Goal: Task Accomplishment & Management: Manage account settings

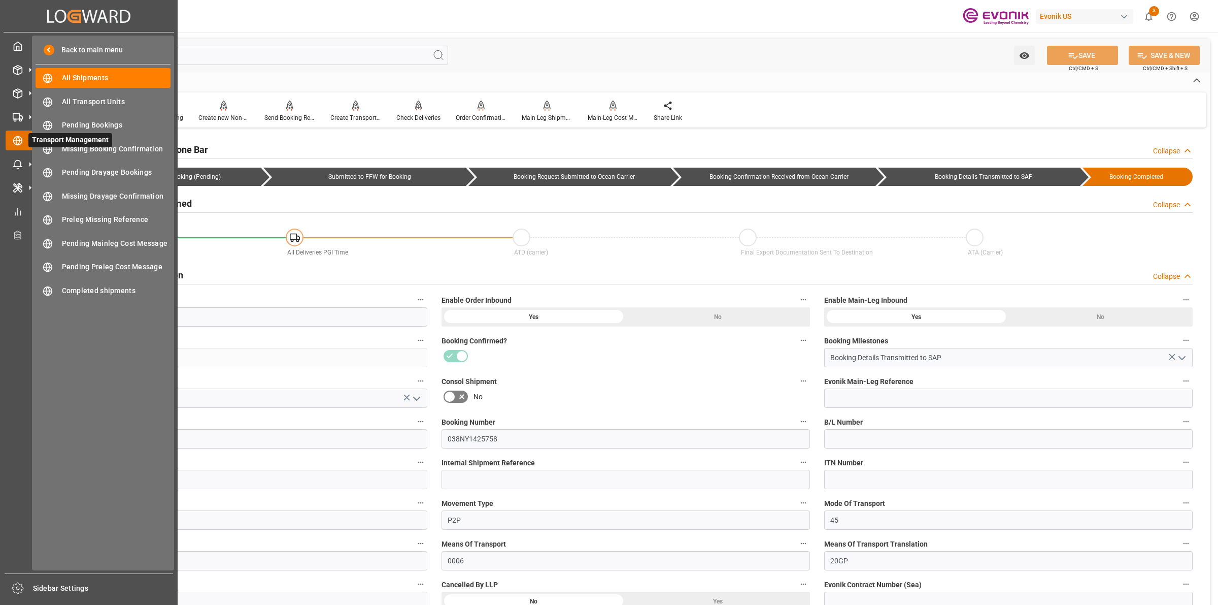
click at [14, 141] on line at bounding box center [18, 141] width 9 height 0
click at [79, 80] on span "All Shipments" at bounding box center [116, 78] width 109 height 11
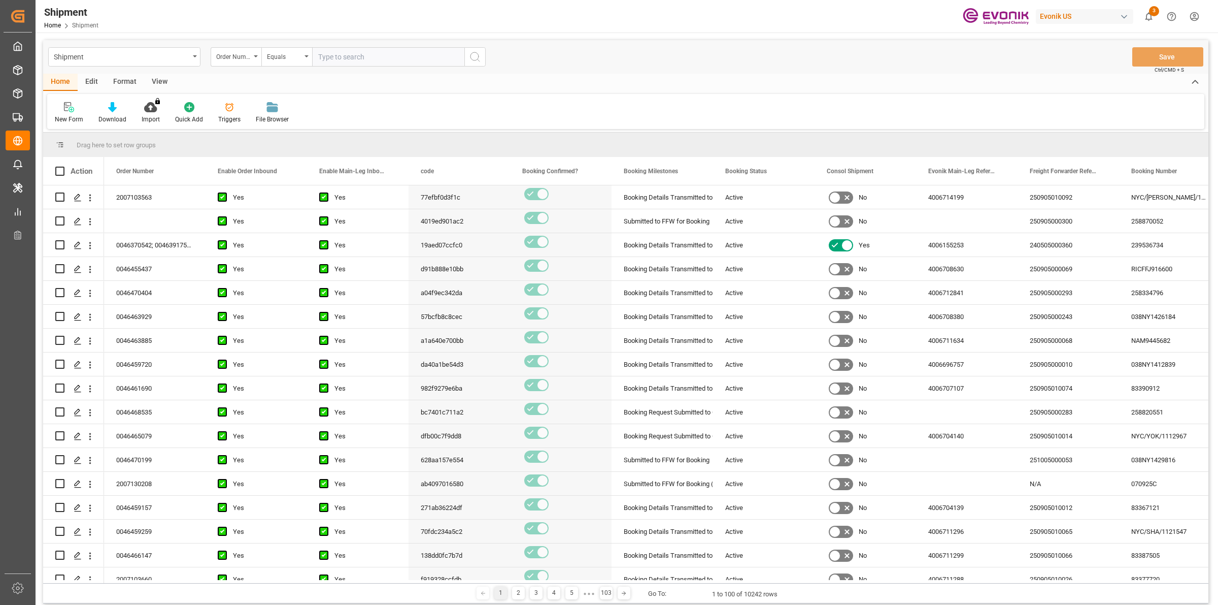
click at [341, 62] on input "text" at bounding box center [388, 56] width 152 height 19
type input "Are you sure this concerns order 0046470225? The gross weight and volume differ…"
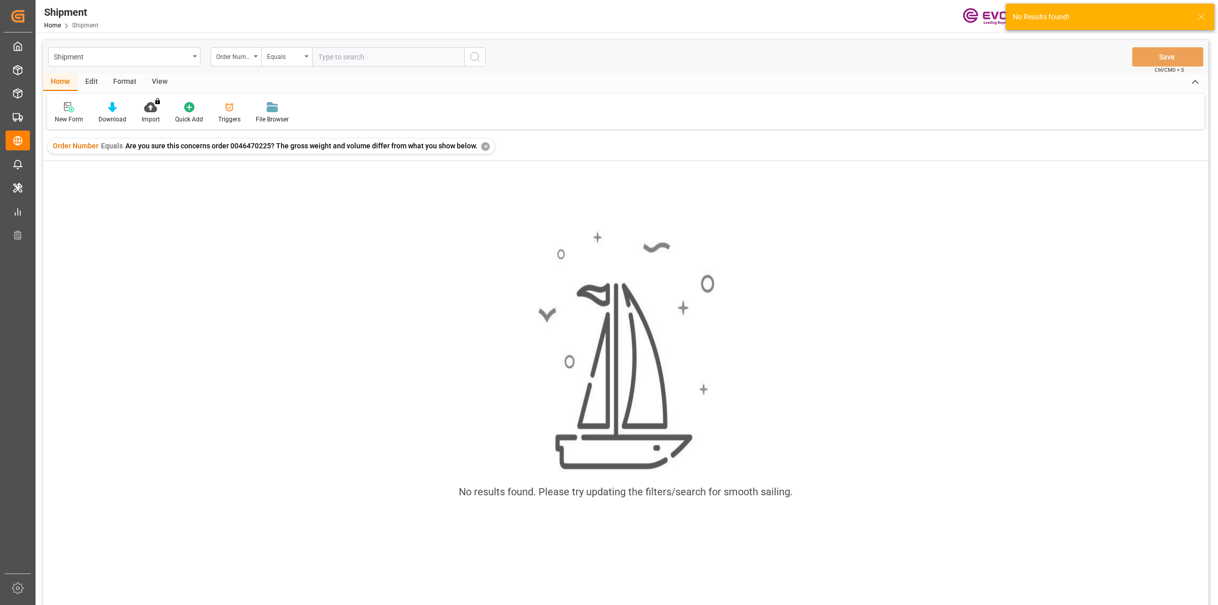
click at [481, 145] on div "✕" at bounding box center [485, 146] width 9 height 9
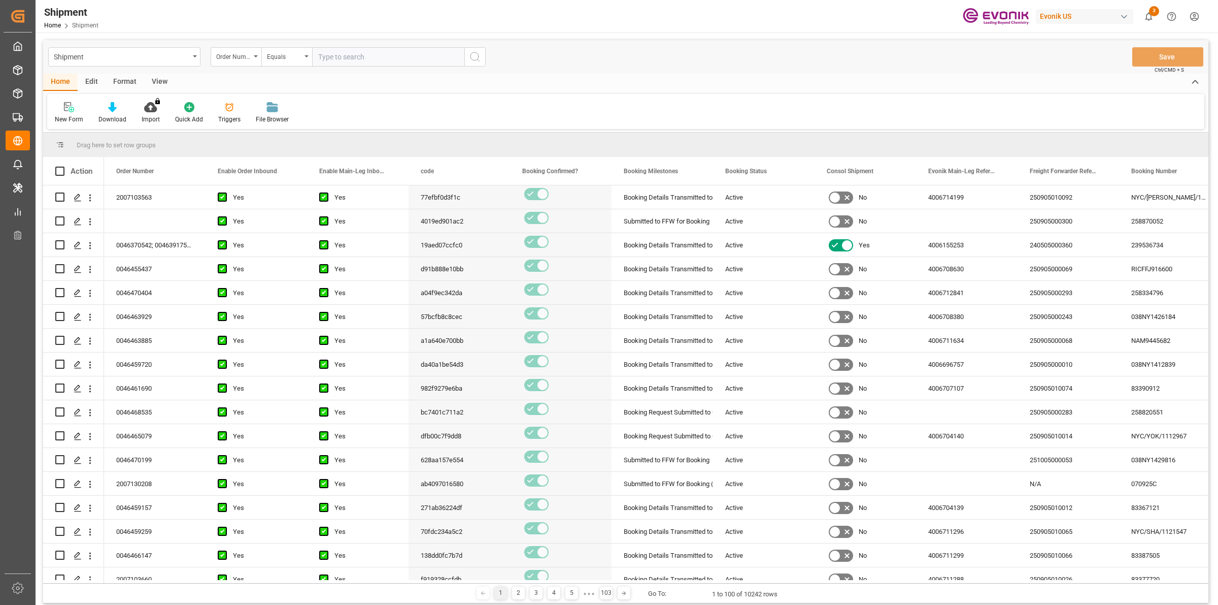
click at [368, 56] on input "text" at bounding box center [388, 56] width 152 height 19
paste input "0046470225"
type input "0046470225"
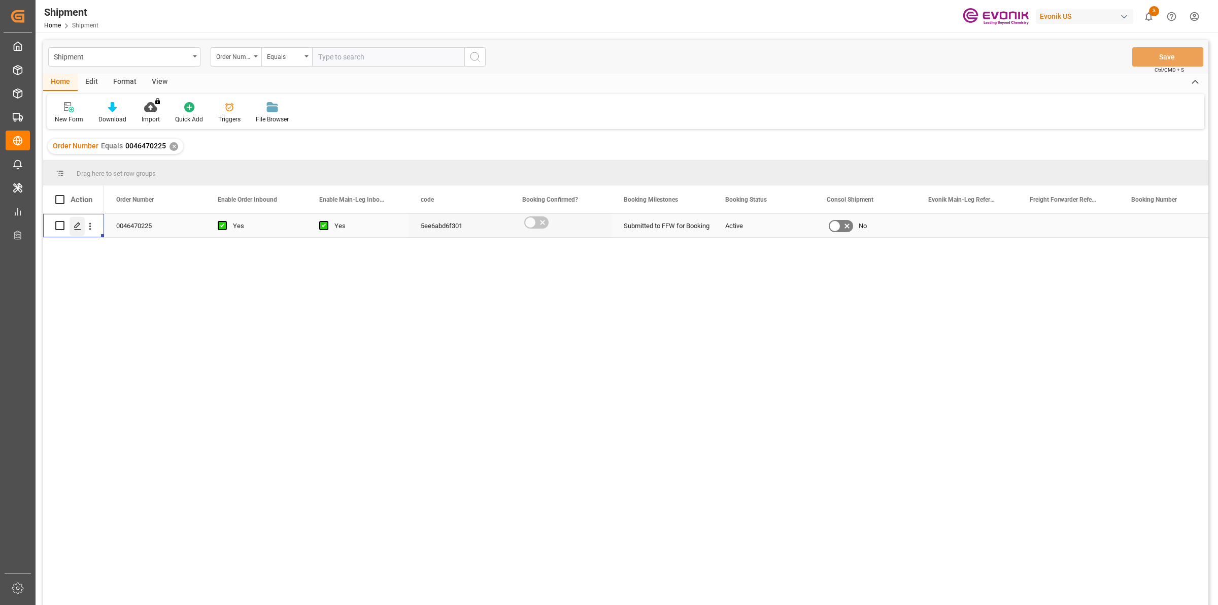
click at [80, 227] on icon "Press SPACE to select this row." at bounding box center [78, 226] width 8 height 8
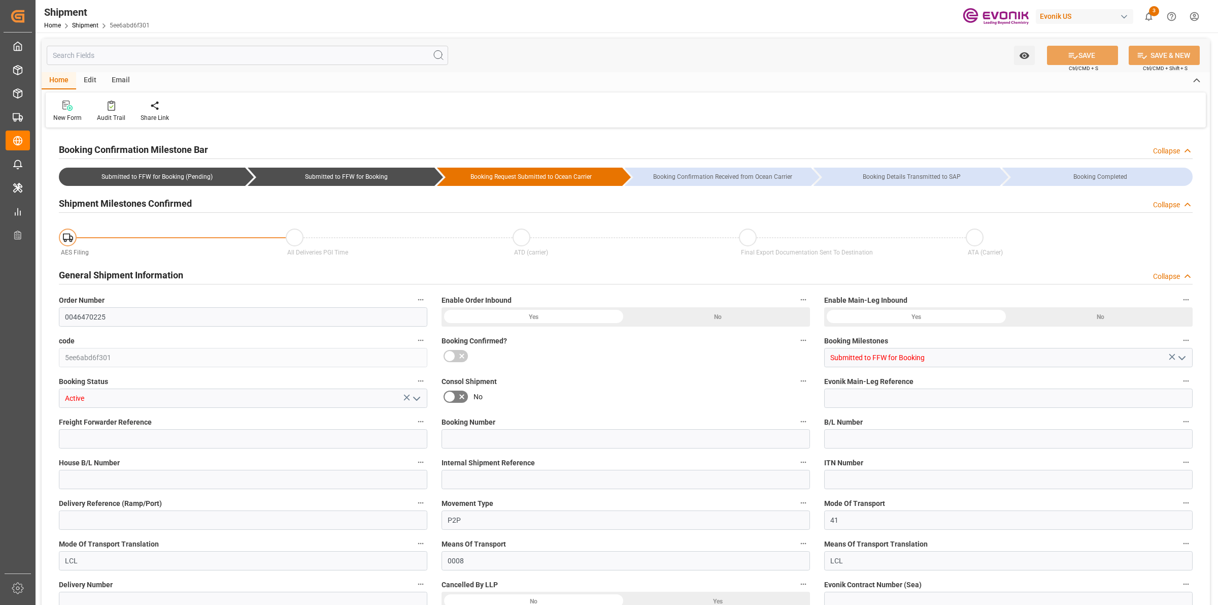
type input "2"
type input "50"
type input "1642"
type input "2.6412"
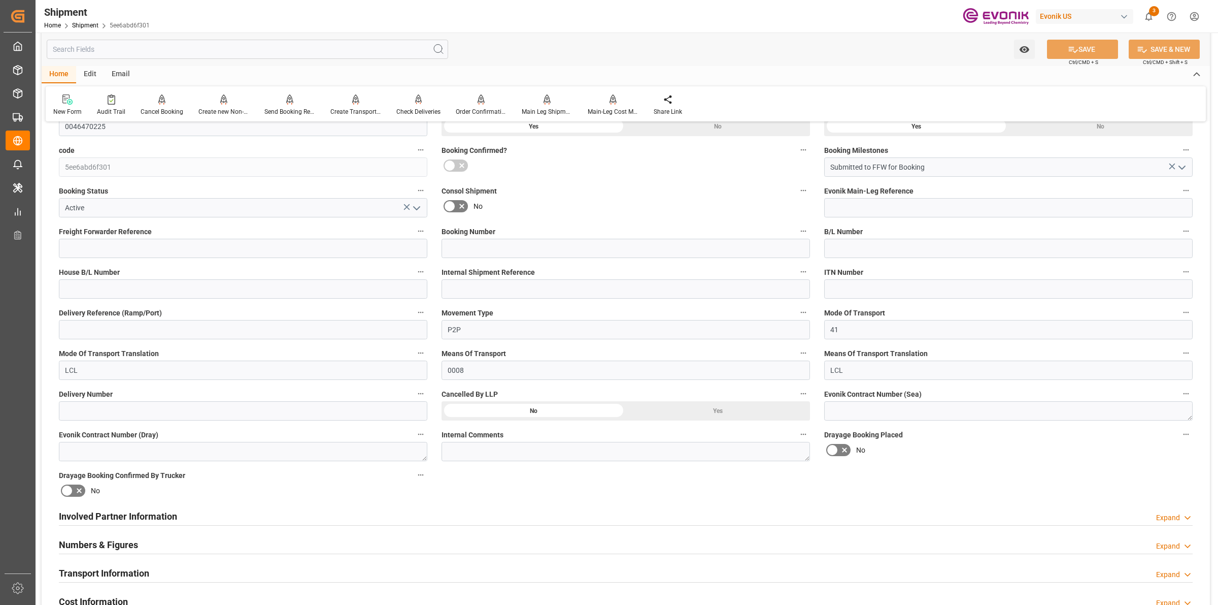
scroll to position [254, 0]
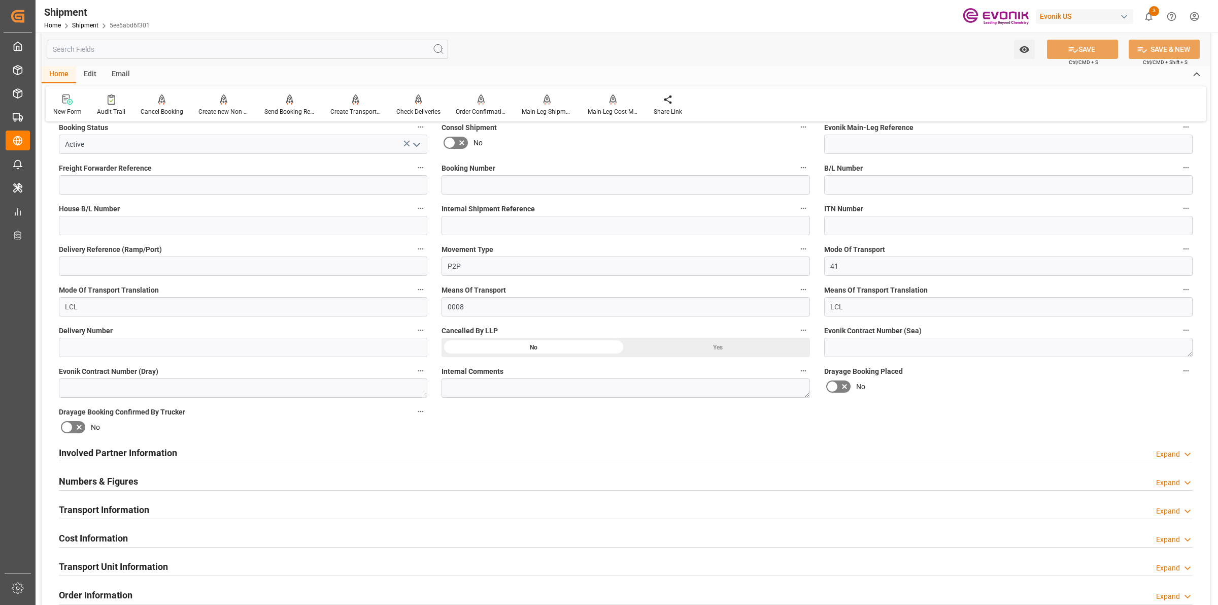
drag, startPoint x: 160, startPoint y: 477, endPoint x: 250, endPoint y: 415, distance: 108.7
click at [160, 478] on div "Numbers & Figures Expand" at bounding box center [626, 480] width 1134 height 19
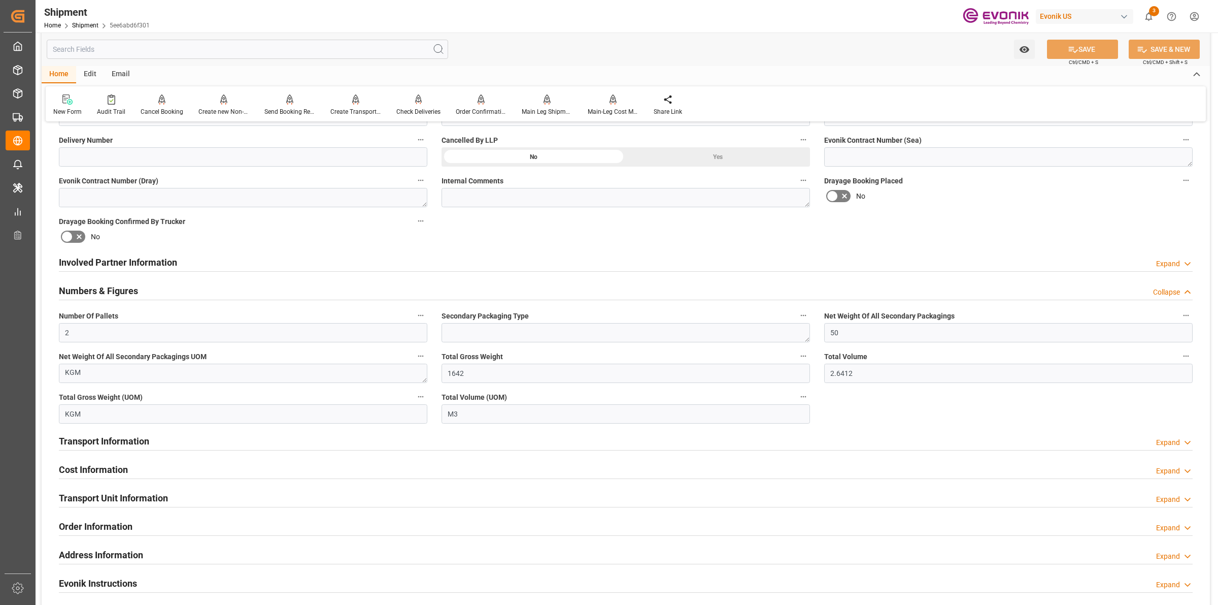
scroll to position [571, 0]
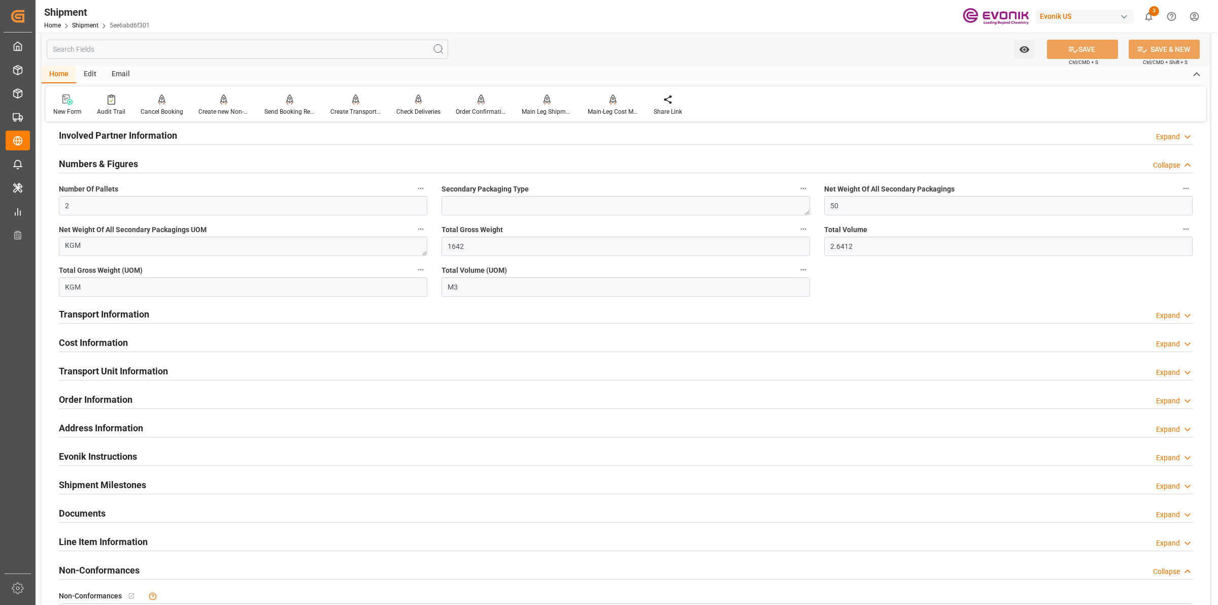
click at [117, 22] on span "5ee6abd6f301" at bounding box center [130, 25] width 40 height 7
click at [126, 23] on span "5ee6abd6f301" at bounding box center [130, 25] width 40 height 7
drag, startPoint x: 108, startPoint y: 26, endPoint x: 146, endPoint y: 26, distance: 38.1
click at [146, 26] on span "5ee6abd6f301" at bounding box center [130, 25] width 40 height 7
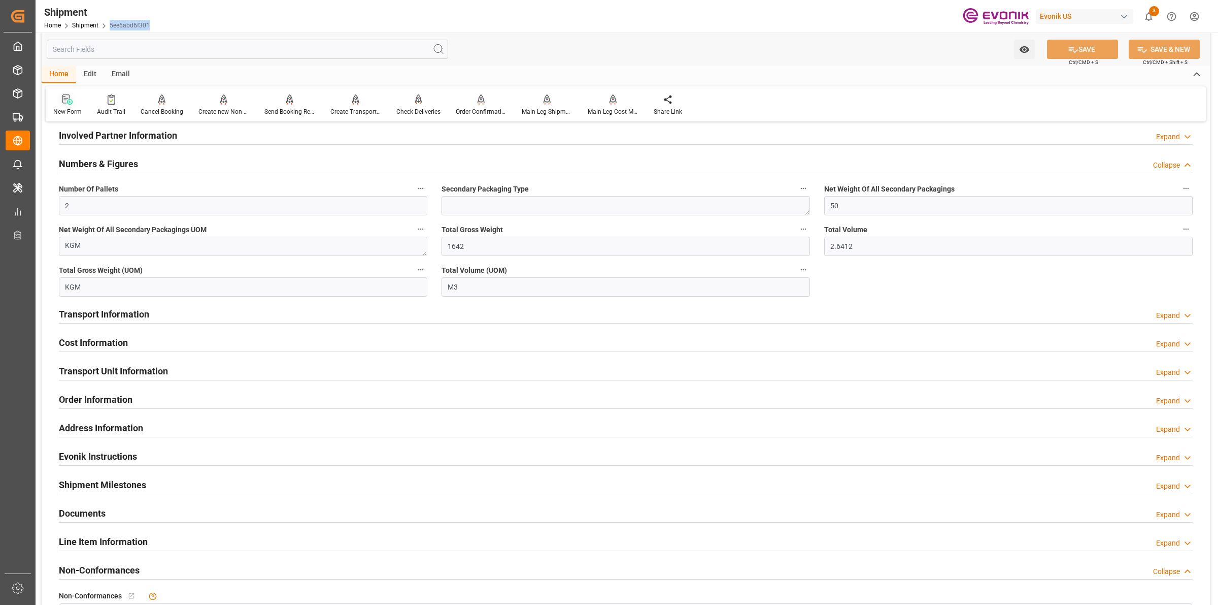
copy link "5ee6abd6f301"
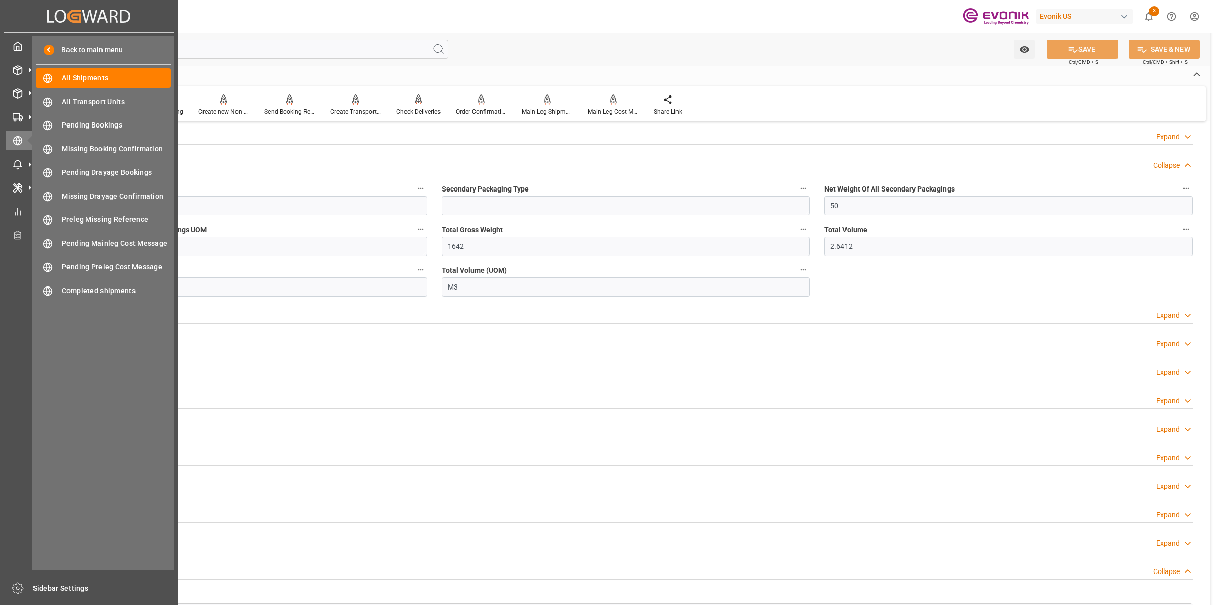
click at [23, 143] on icon at bounding box center [29, 140] width 21 height 21
click at [89, 84] on div "All Shipments All Shipments" at bounding box center [103, 78] width 135 height 20
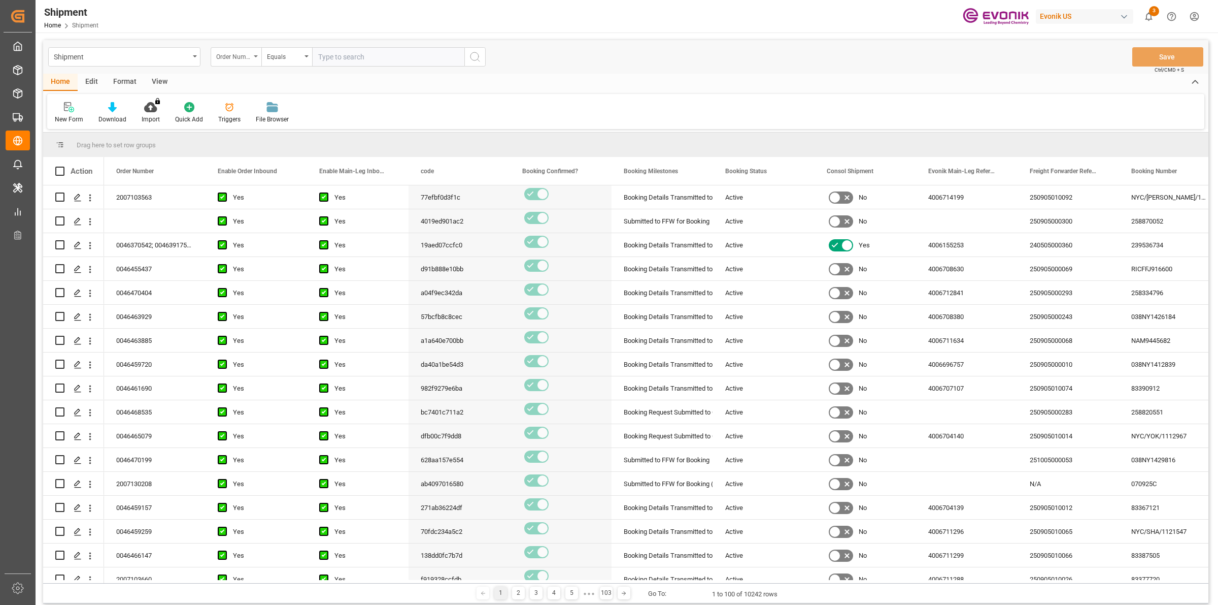
click at [242, 57] on div "Order Number" at bounding box center [233, 56] width 35 height 12
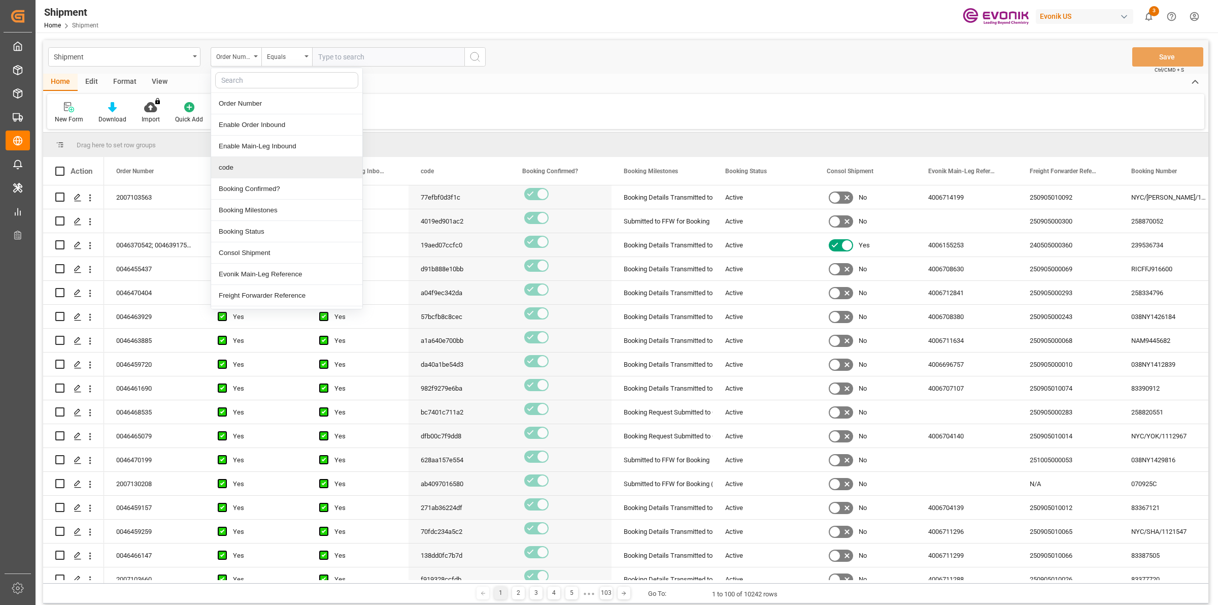
click at [243, 178] on div "code" at bounding box center [286, 167] width 151 height 21
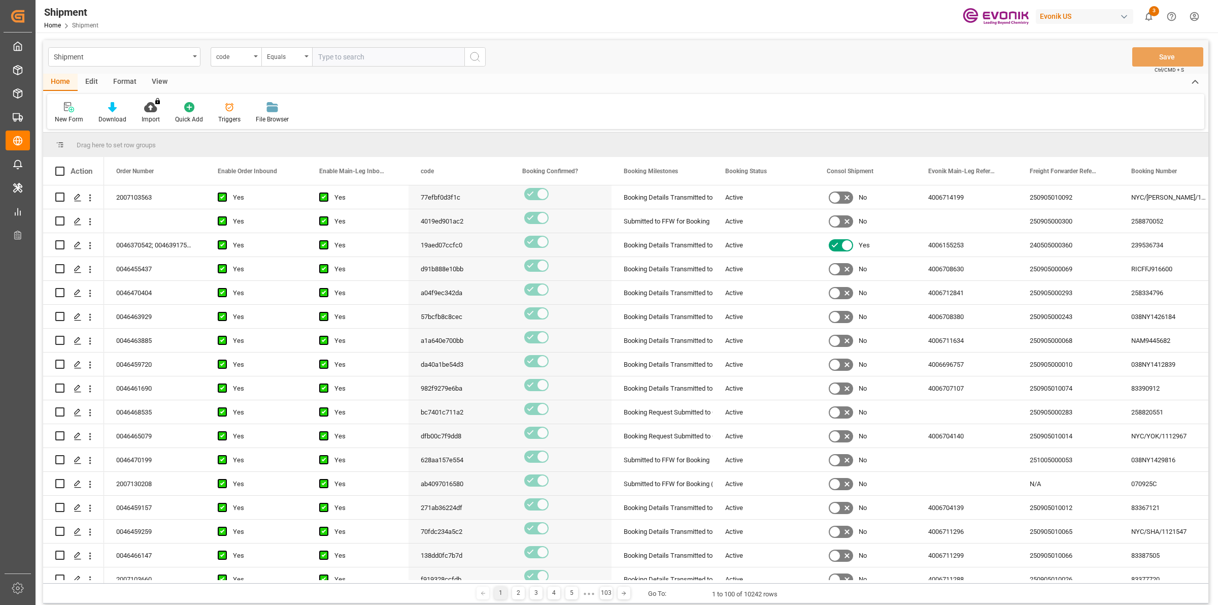
click at [359, 57] on input "text" at bounding box center [388, 56] width 152 height 19
paste input "5ee6abd6f301"
type input "5ee6abd6f301"
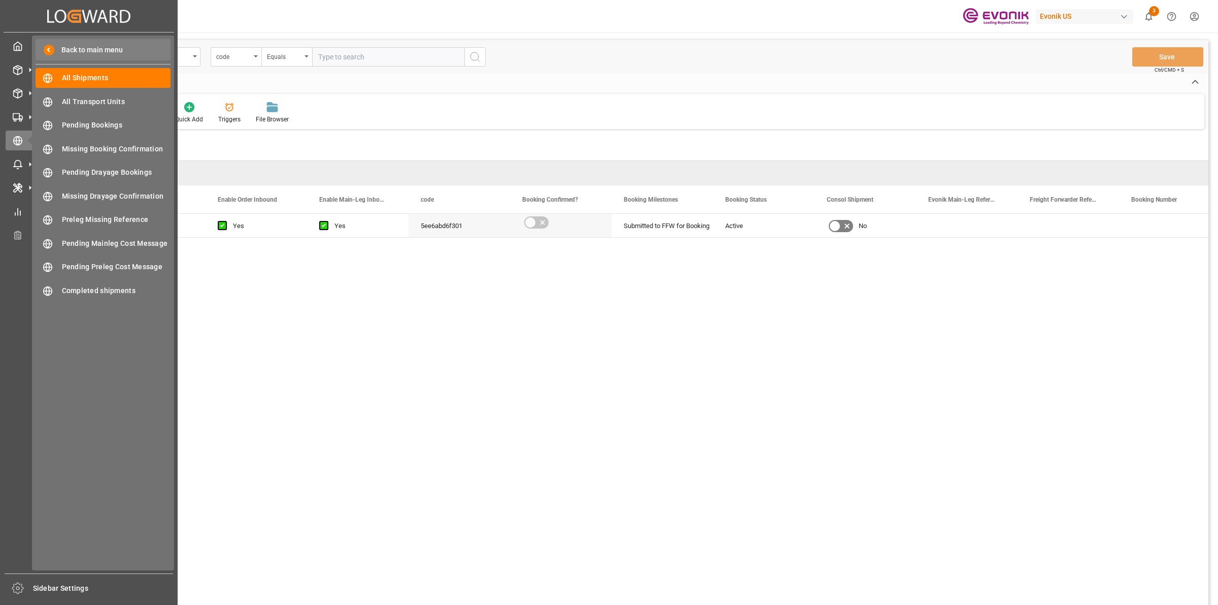
click at [48, 52] on span at bounding box center [49, 50] width 11 height 11
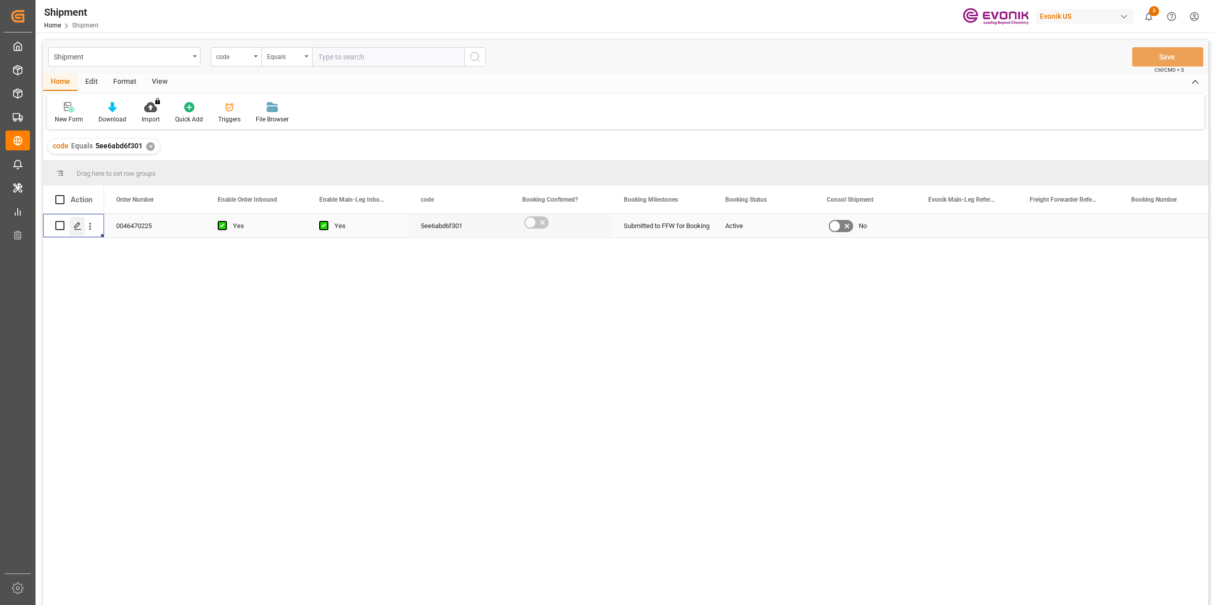
click at [79, 226] on icon "Press SPACE to select this row." at bounding box center [78, 226] width 8 height 8
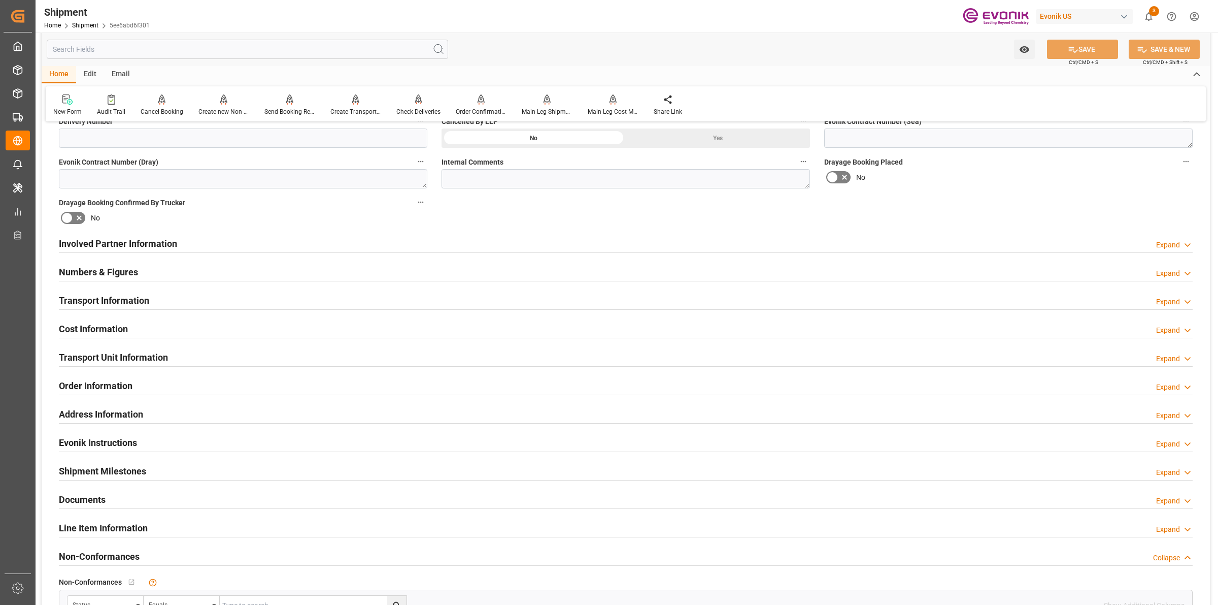
scroll to position [273, 0]
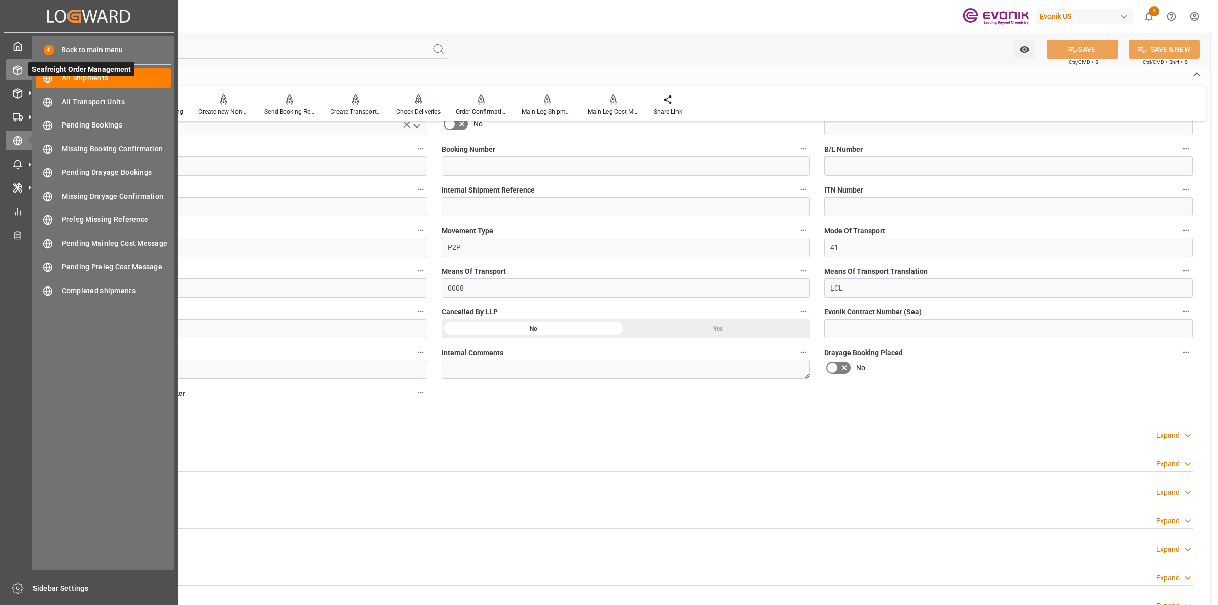
click at [23, 68] on div "Seafreight Order Management Seafreight Order Management" at bounding box center [89, 69] width 167 height 20
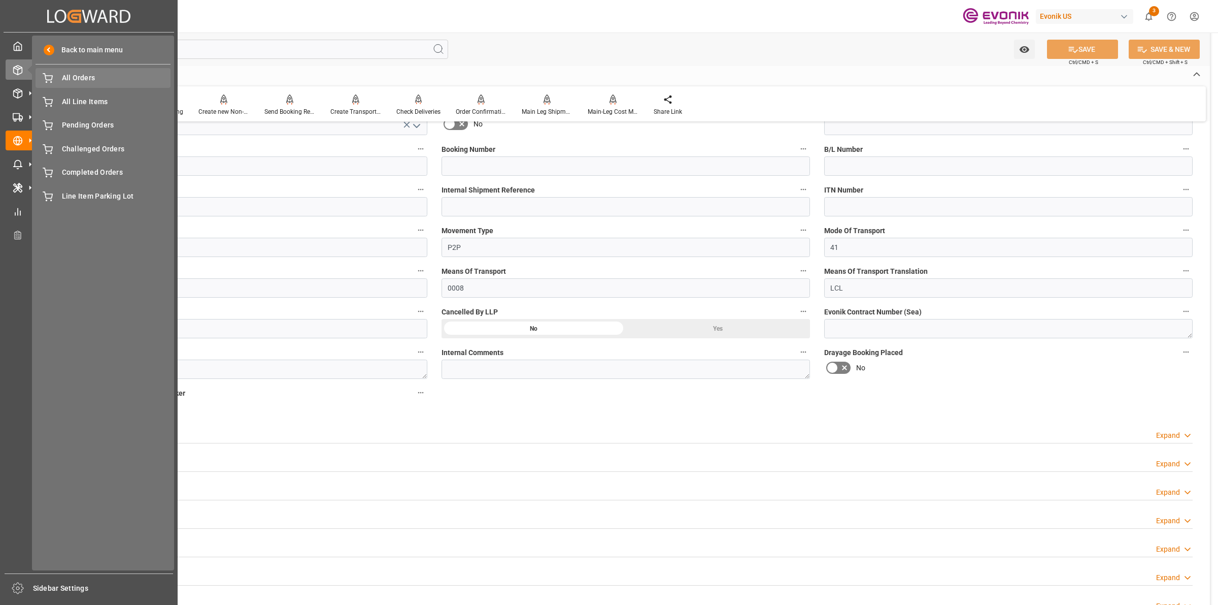
click at [78, 79] on span "All Orders" at bounding box center [116, 78] width 109 height 11
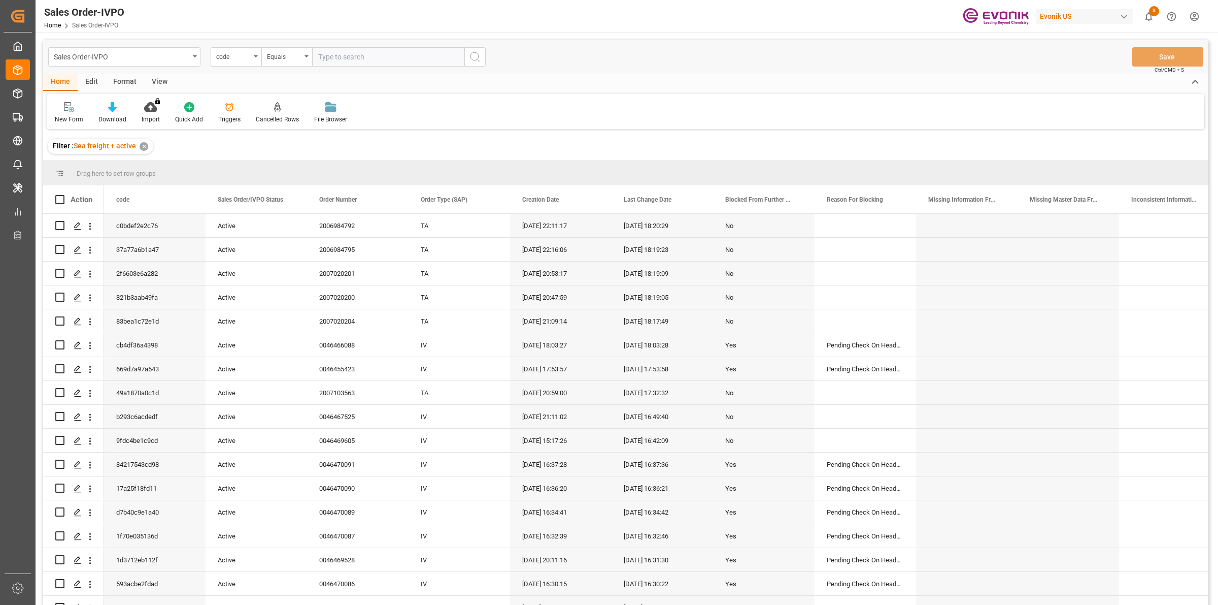
click at [241, 61] on div "code" at bounding box center [233, 56] width 35 height 12
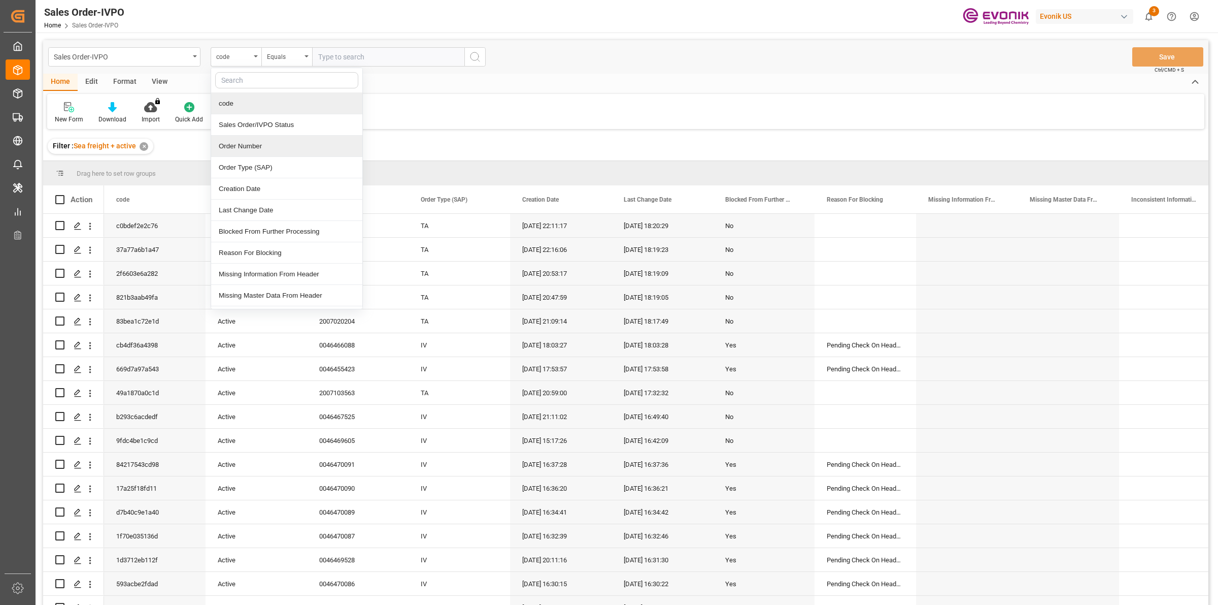
click at [257, 141] on div "Order Number" at bounding box center [286, 146] width 151 height 21
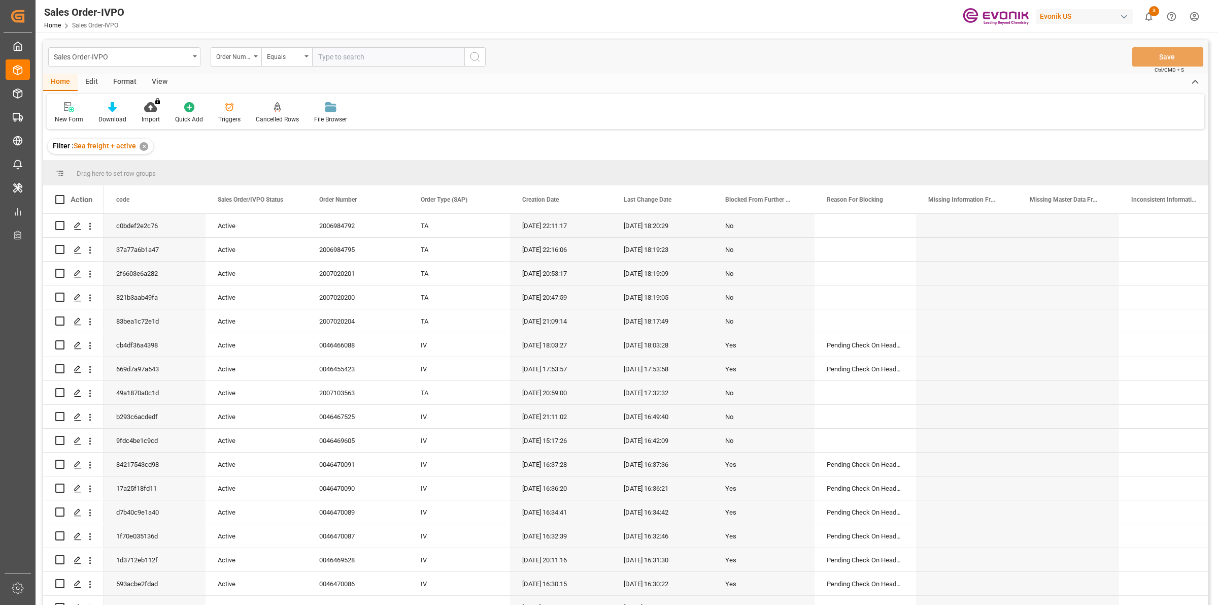
click at [363, 51] on input "text" at bounding box center [388, 56] width 152 height 19
paste input "46461022"
type input "0046461022"
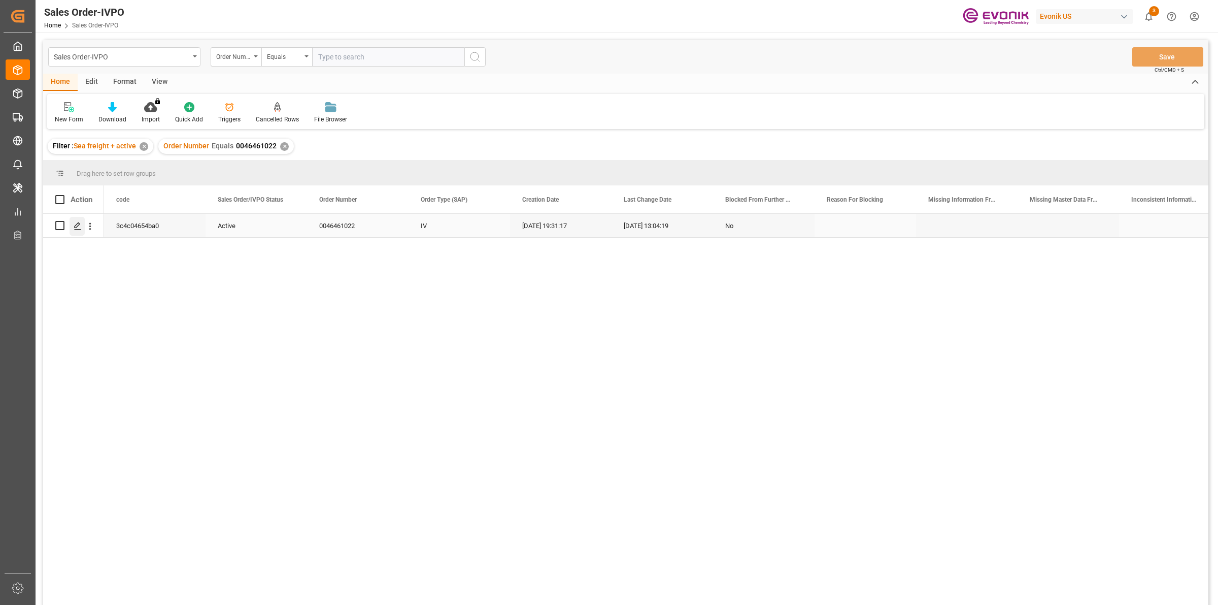
click at [77, 223] on icon "Press SPACE to select this row." at bounding box center [78, 226] width 8 height 8
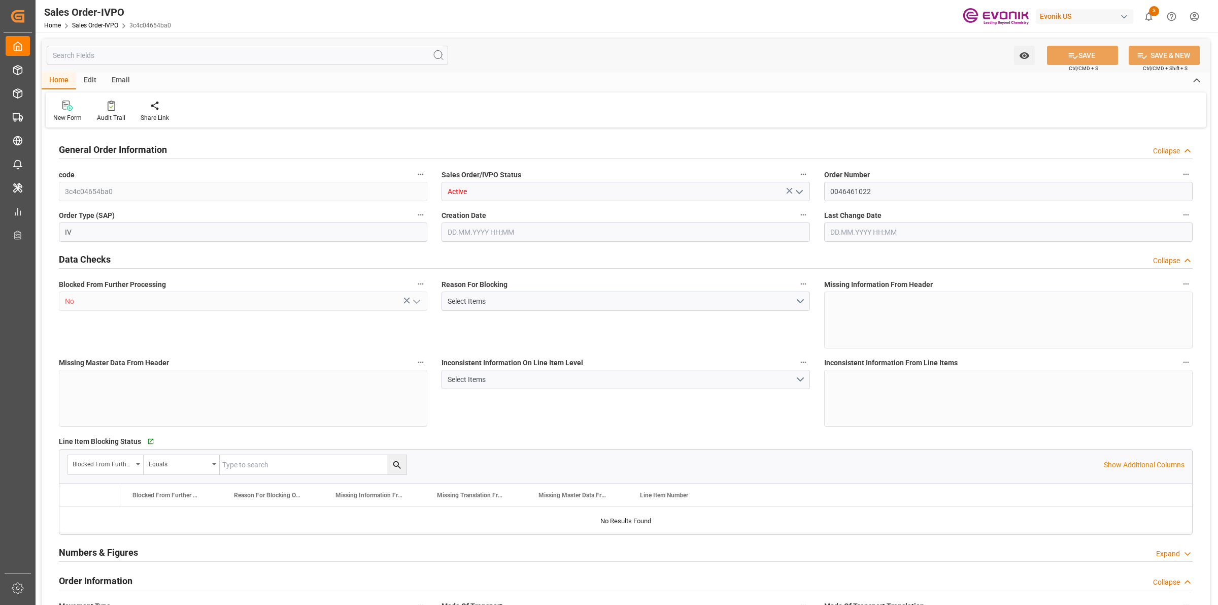
type input "JPYOK"
type input "0"
type input "1"
type input "1679"
type input "26.06.2025 19:31"
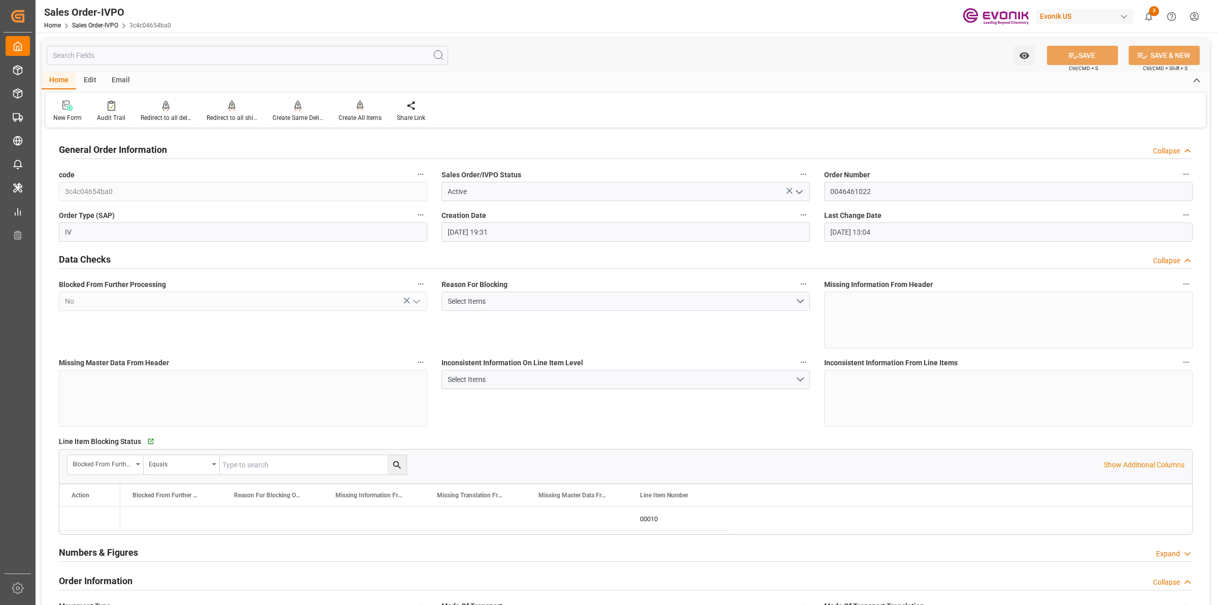
type input "15.07.2025 13:04"
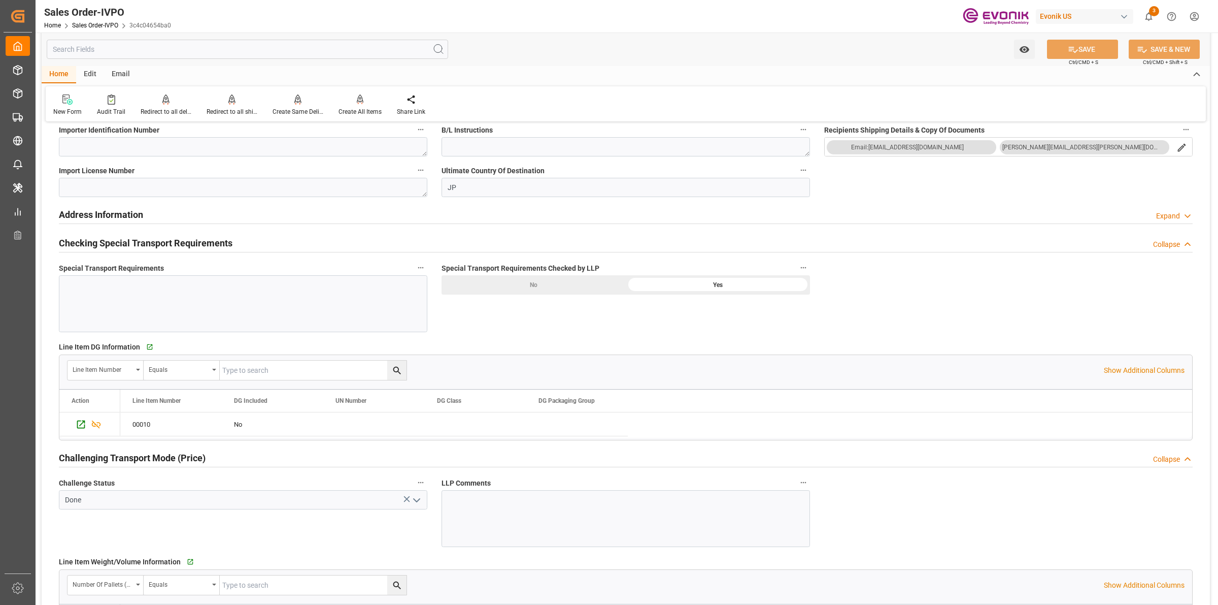
scroll to position [1333, 0]
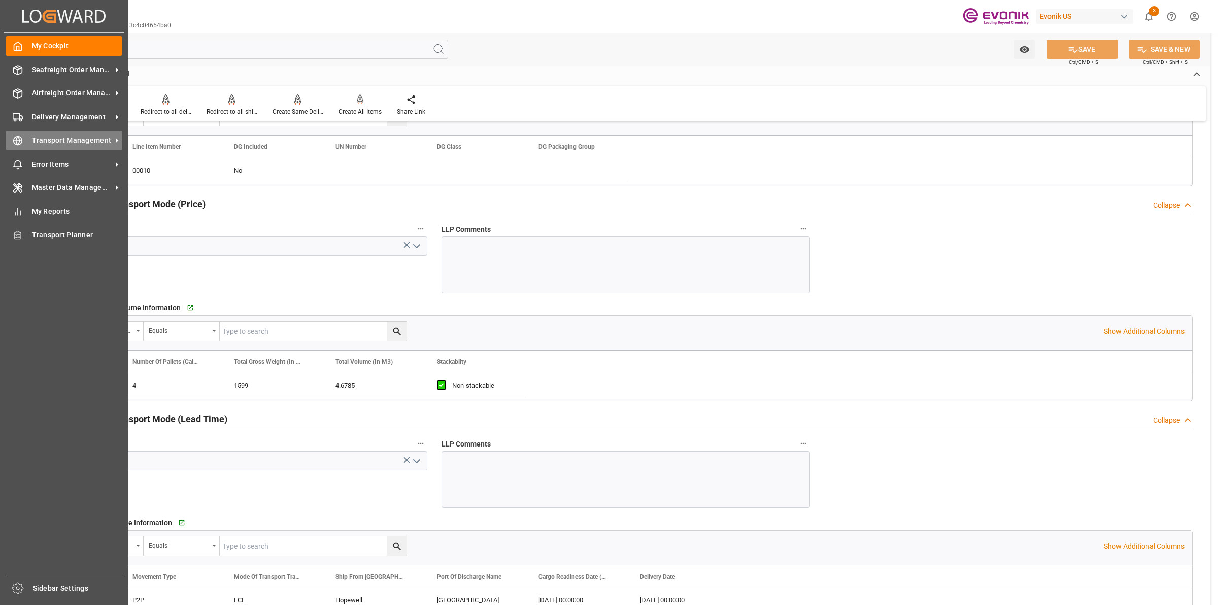
click at [18, 141] on line at bounding box center [18, 141] width 9 height 0
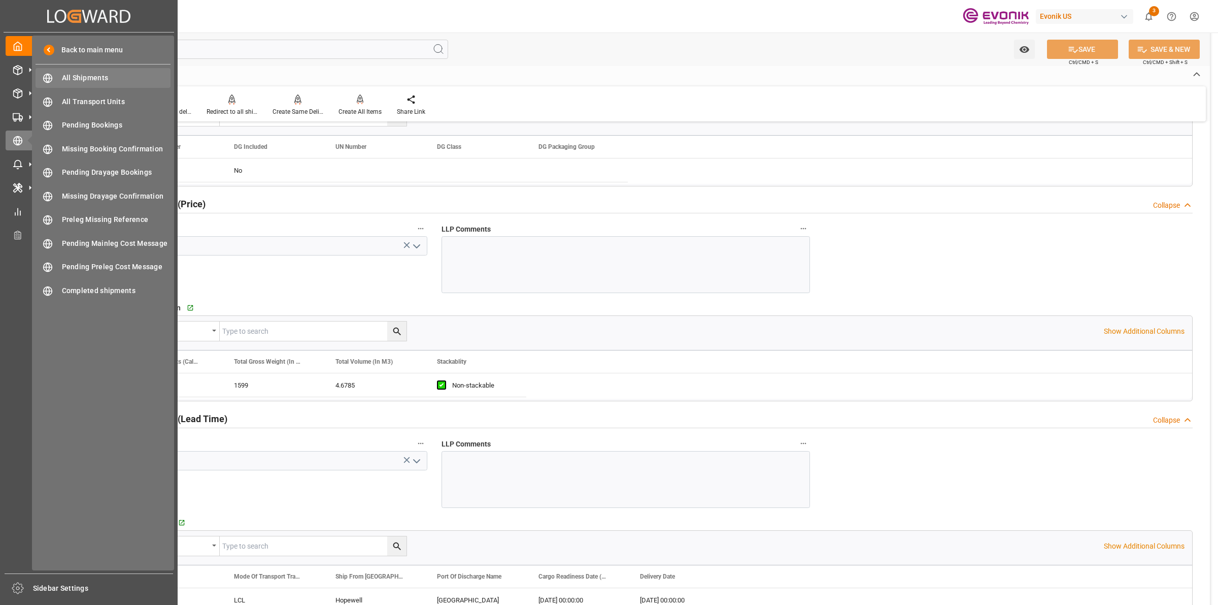
click at [103, 73] on span "All Shipments" at bounding box center [116, 78] width 109 height 11
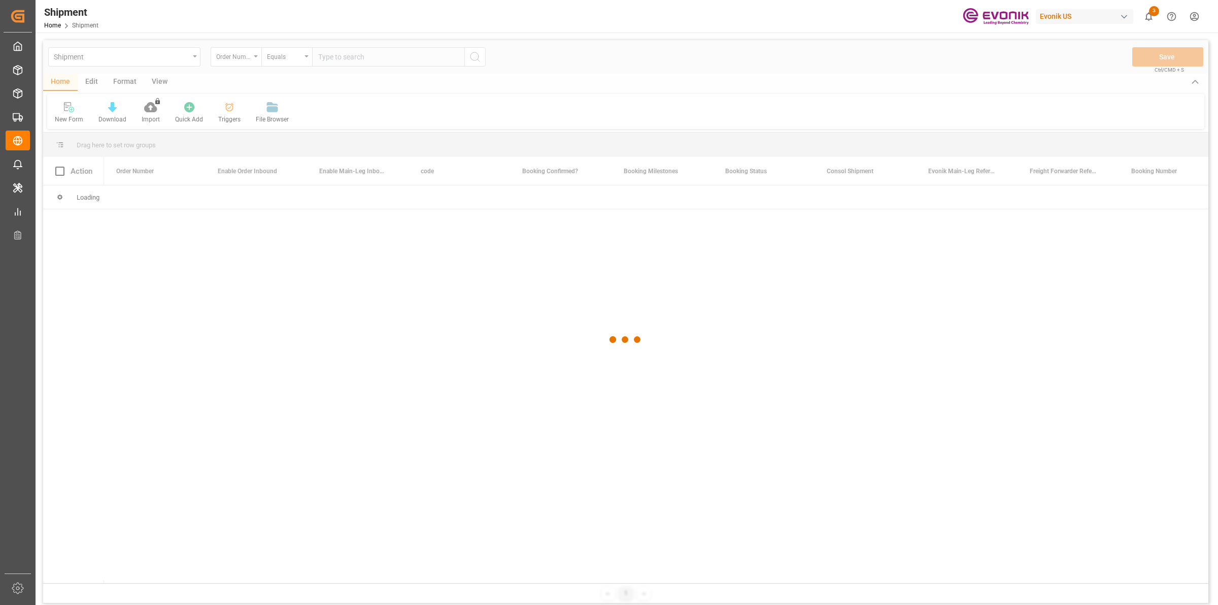
click at [374, 55] on div at bounding box center [626, 339] width 1166 height 599
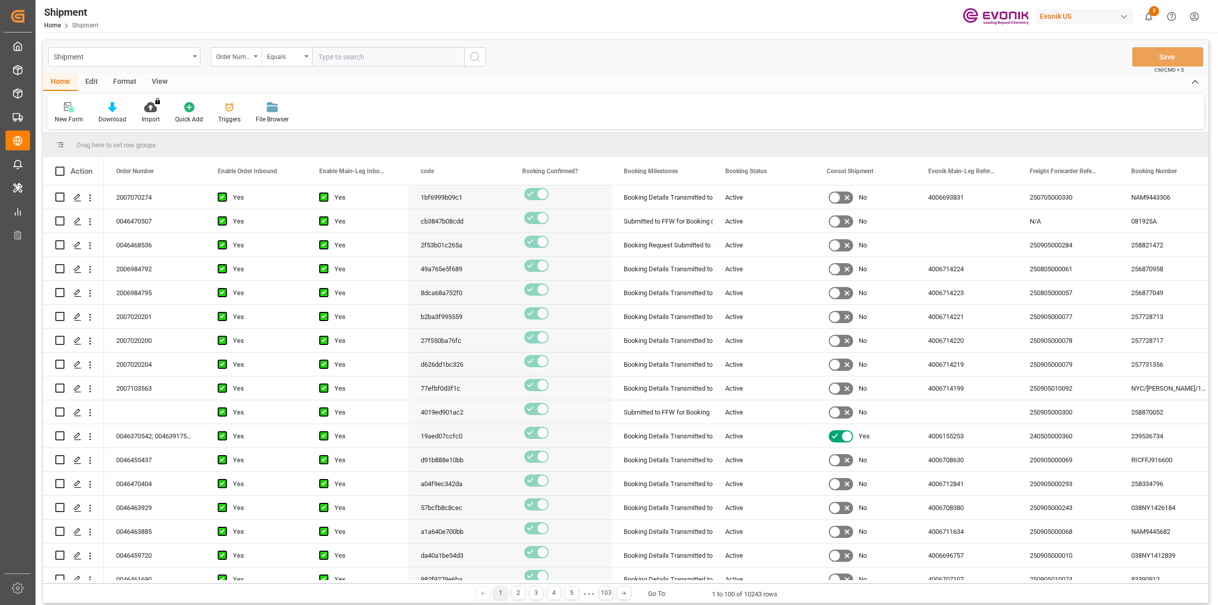
click at [374, 55] on input "text" at bounding box center [388, 56] width 152 height 19
paste input "46461022"
type input "0046461022"
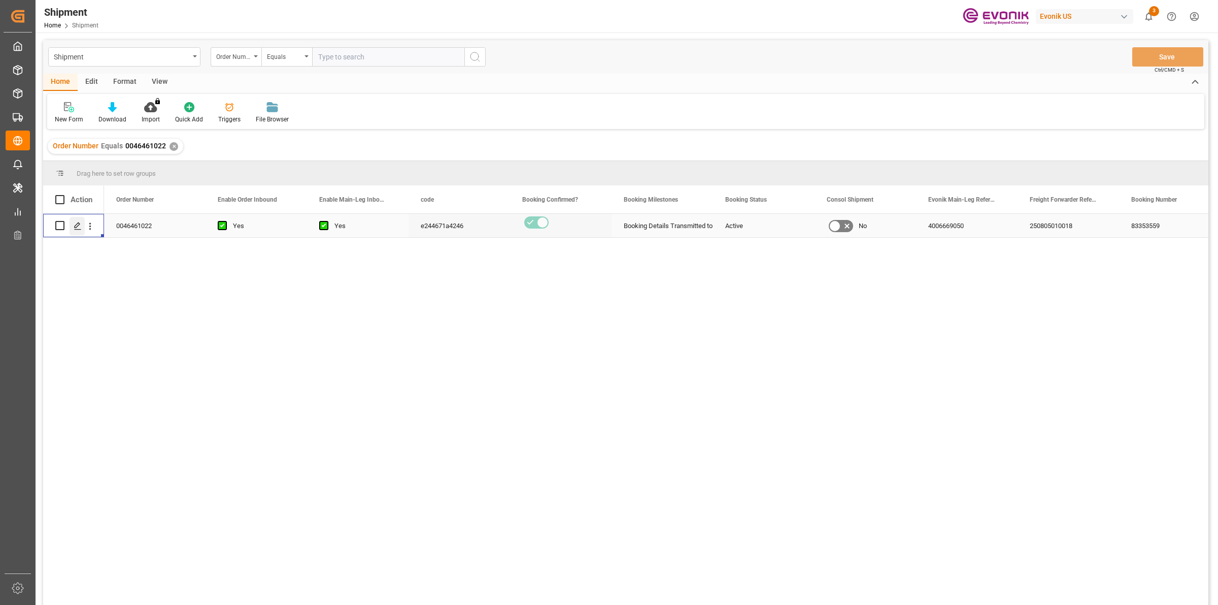
click at [74, 227] on icon "Press SPACE to select this row." at bounding box center [78, 226] width 8 height 8
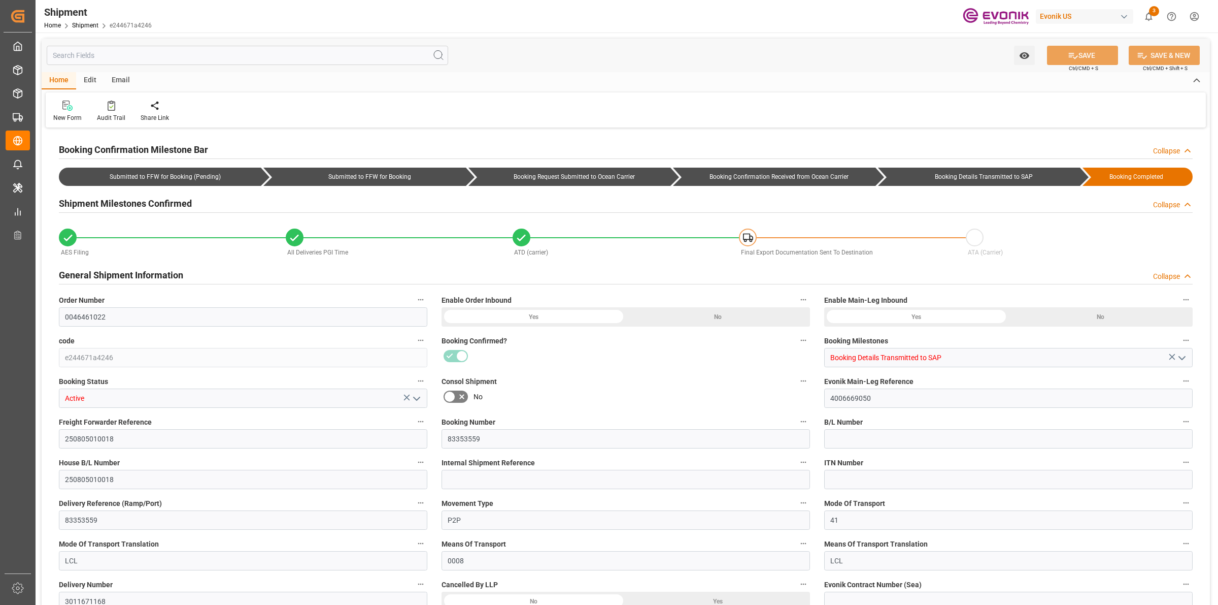
type input "2"
type input "40"
type input "1639"
type input "5.0372"
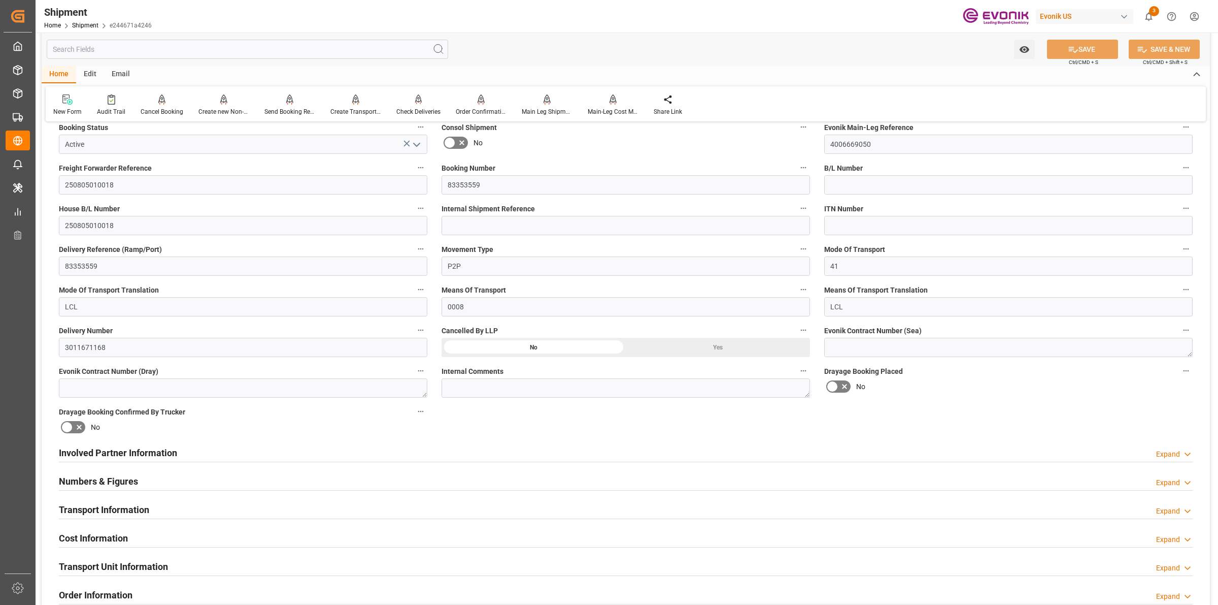
scroll to position [317, 0]
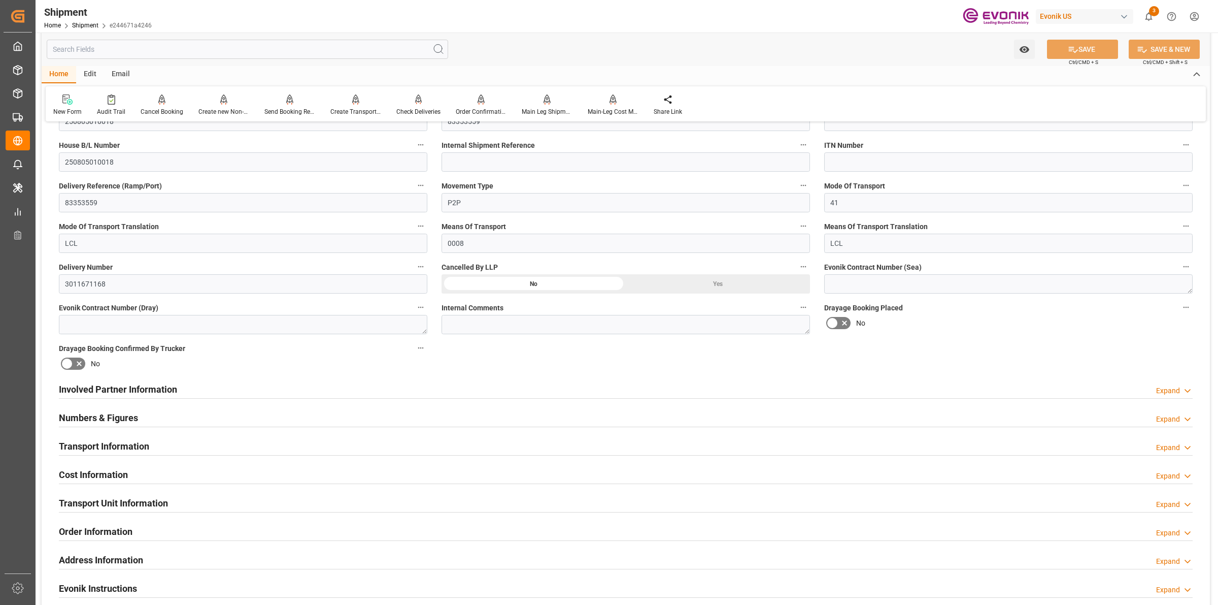
click at [137, 415] on h2 "Numbers & Figures" at bounding box center [98, 418] width 79 height 14
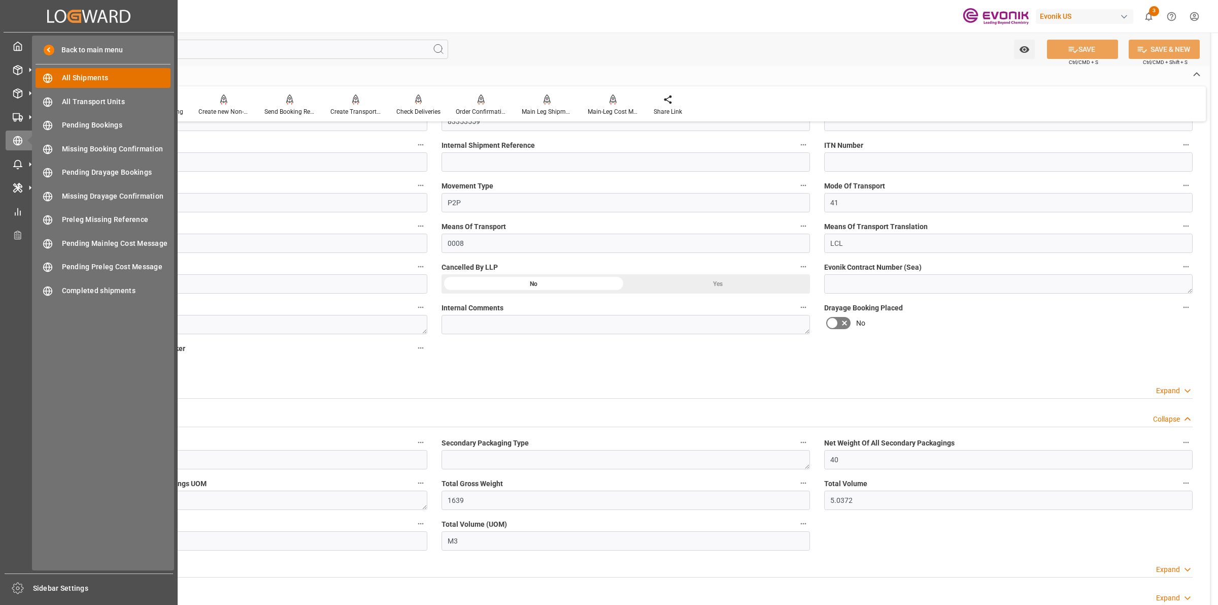
click at [70, 77] on span "All Shipments" at bounding box center [116, 78] width 109 height 11
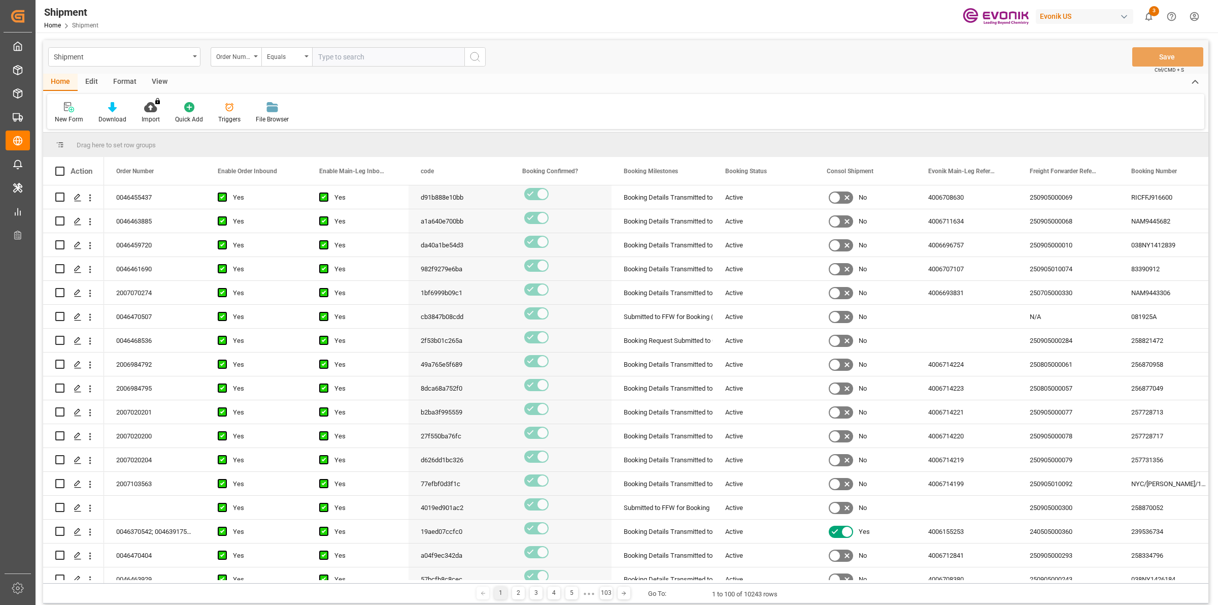
click at [358, 54] on input "text" at bounding box center [388, 56] width 152 height 19
type input "0046437596"
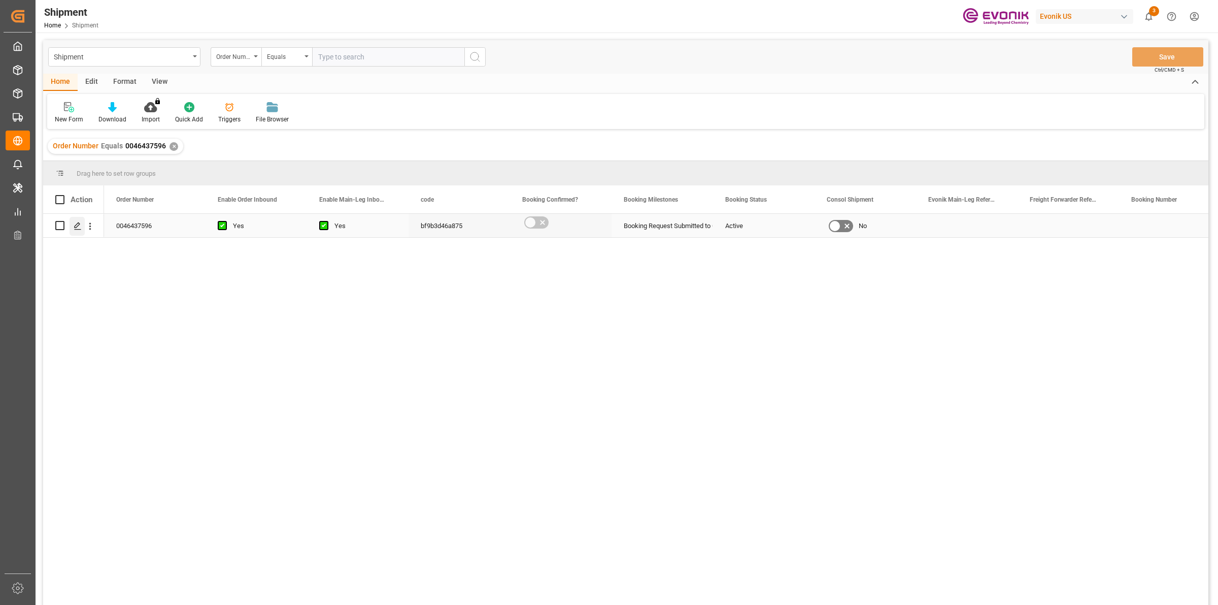
click at [75, 221] on div "Press SPACE to select this row." at bounding box center [77, 226] width 15 height 19
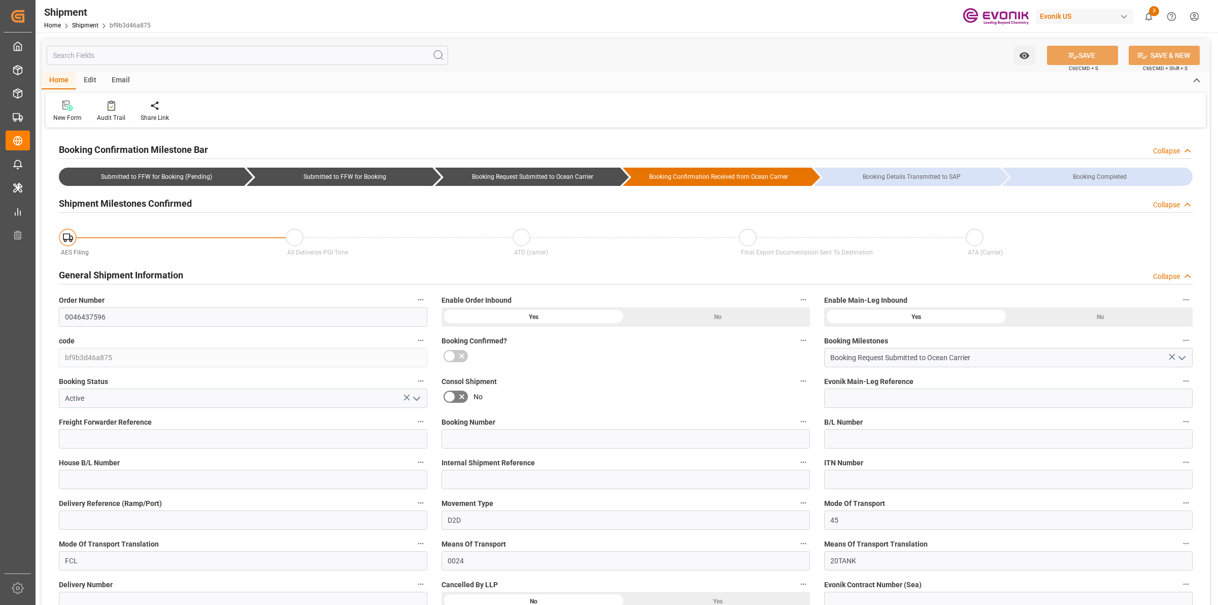
type input "AC Containerline"
type input "AC Containerline GmbH"
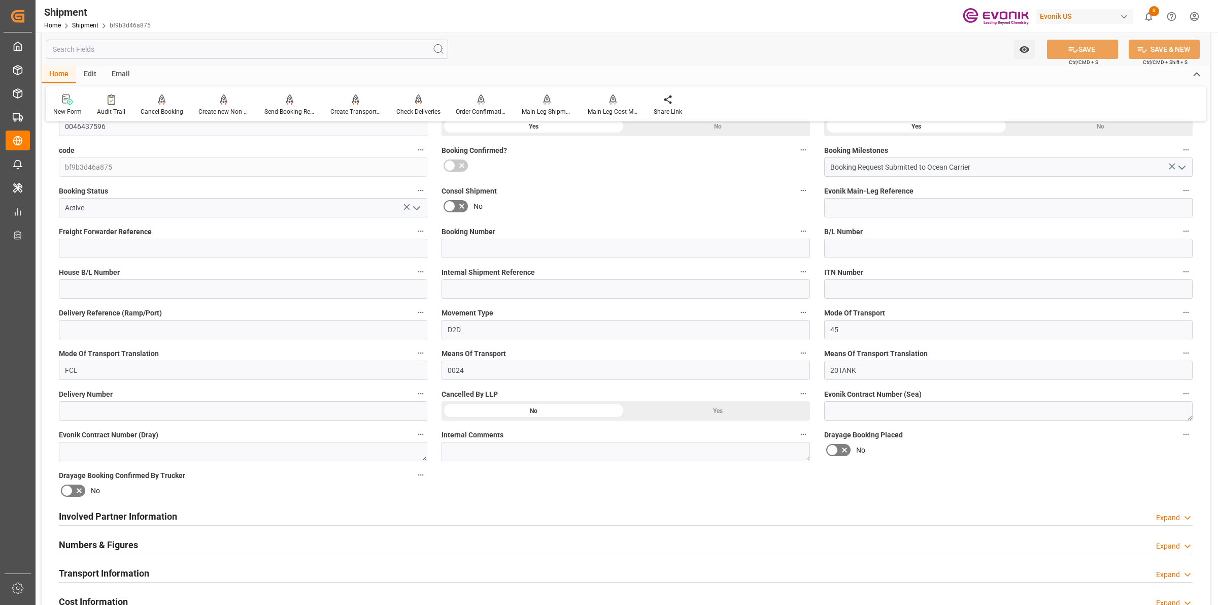
click at [452, 523] on div "Involved Partner Information Expand" at bounding box center [626, 516] width 1134 height 20
click at [456, 519] on div "Involved Partner Information Expand" at bounding box center [626, 515] width 1134 height 19
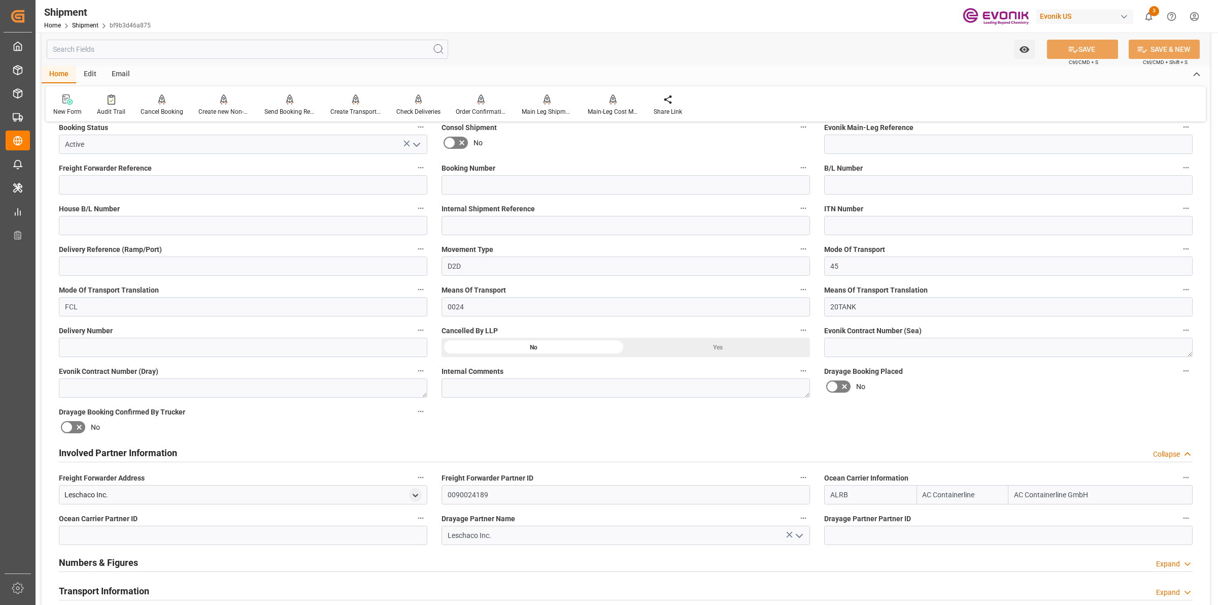
scroll to position [381, 0]
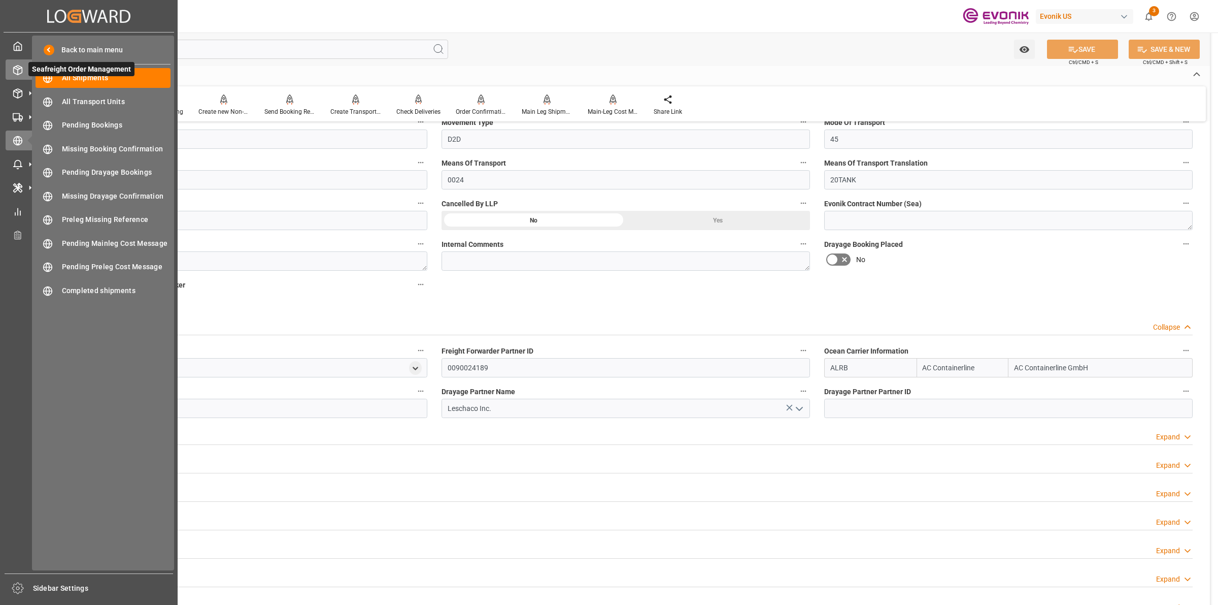
click at [14, 68] on polyline at bounding box center [18, 69] width 8 height 2
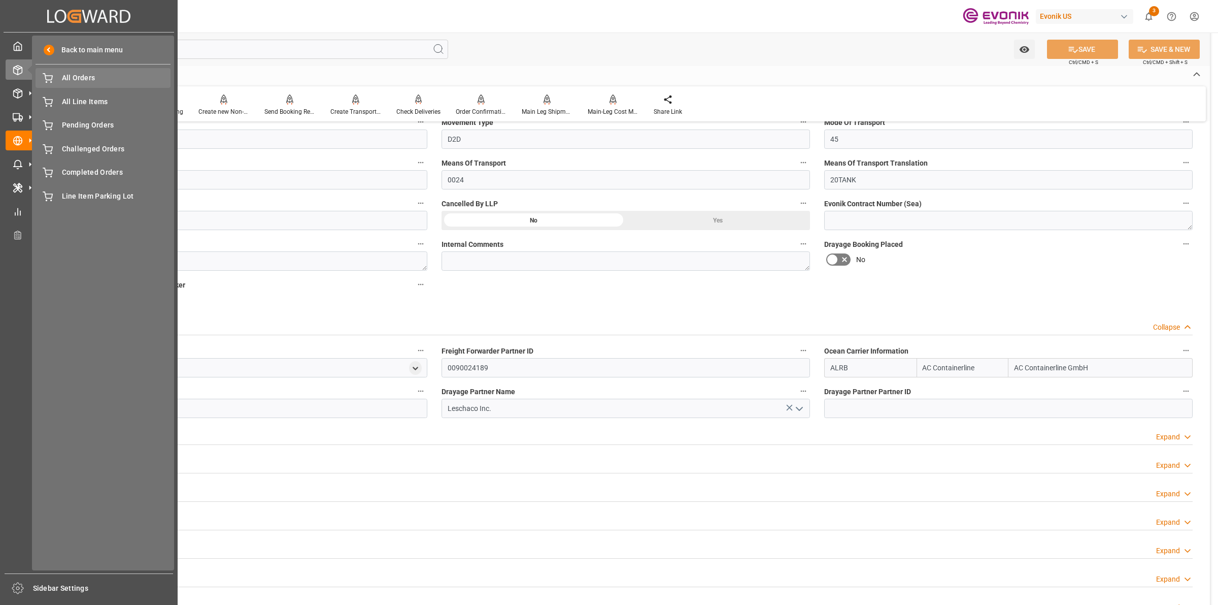
click at [74, 81] on span "All Orders" at bounding box center [116, 78] width 109 height 11
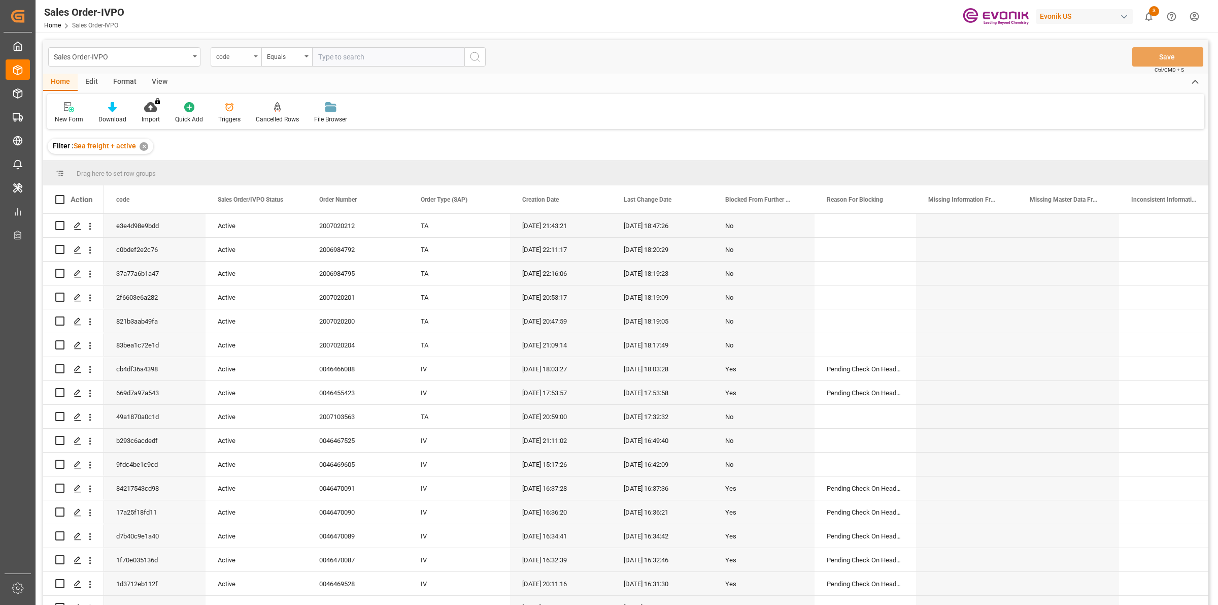
click at [244, 57] on div "code" at bounding box center [233, 56] width 35 height 12
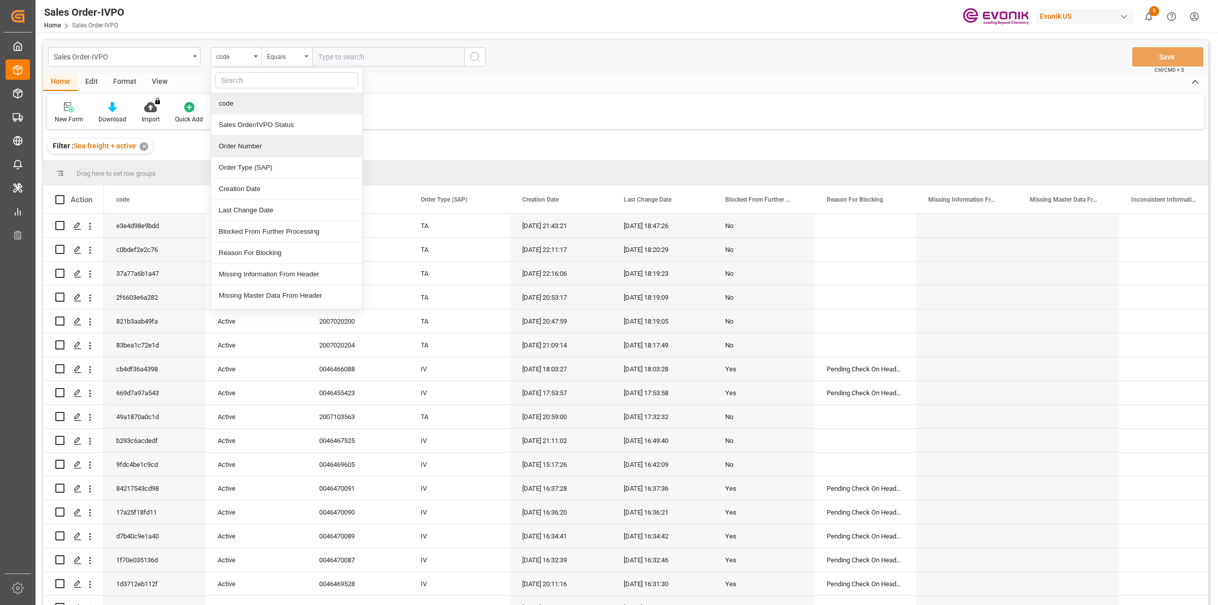
click at [237, 151] on div "Order Number" at bounding box center [286, 146] width 151 height 21
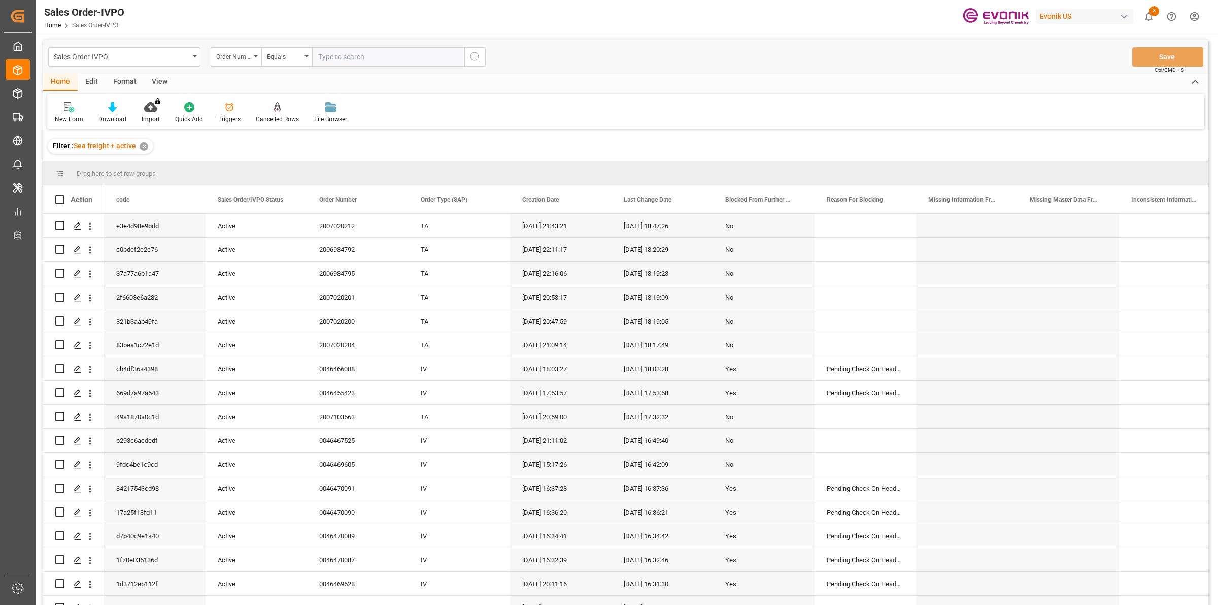
click at [341, 59] on input "text" at bounding box center [388, 56] width 152 height 19
paste input "2007119657"
type input "2007119657"
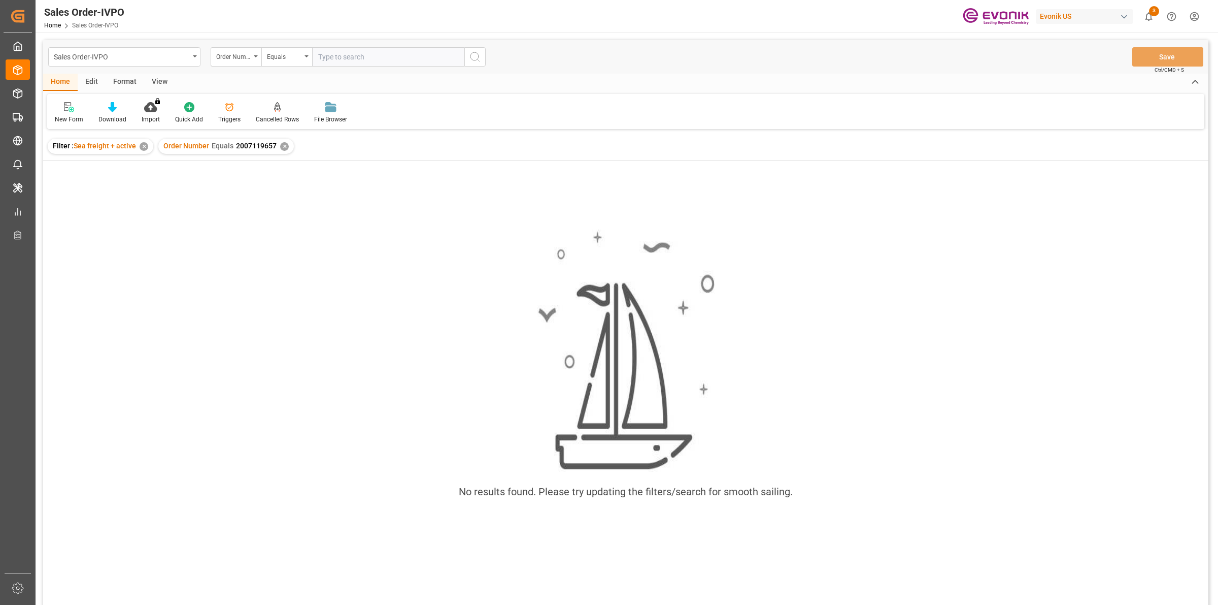
click at [282, 148] on div "✕" at bounding box center [284, 146] width 9 height 9
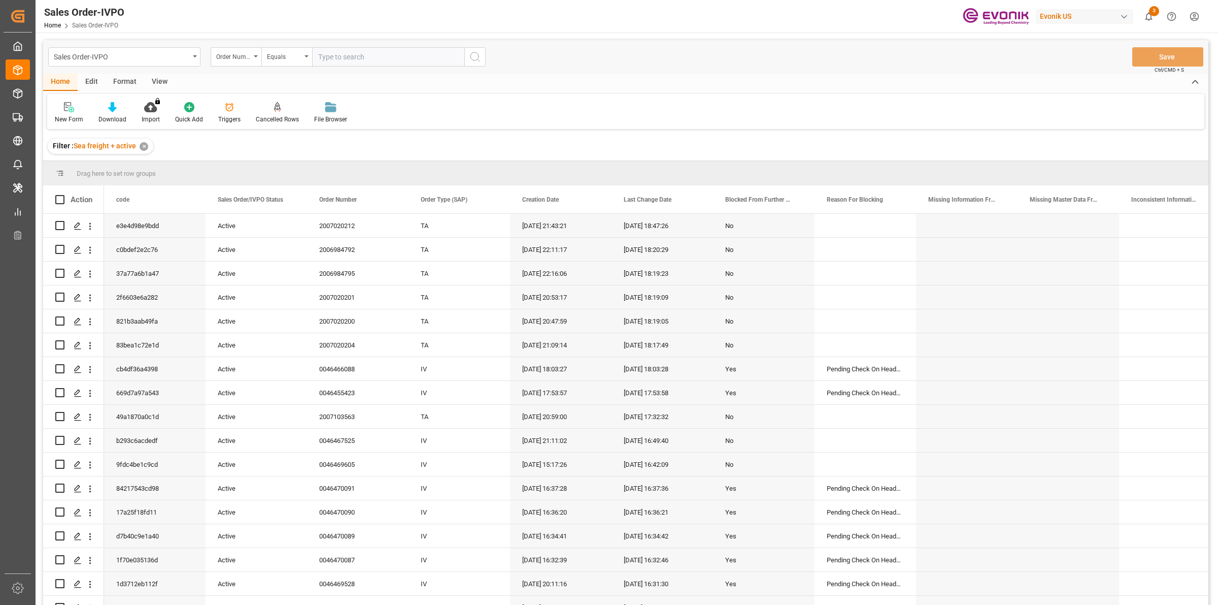
click at [367, 54] on input "text" at bounding box center [388, 56] width 152 height 19
paste input "2007119657"
type input "2007119657"
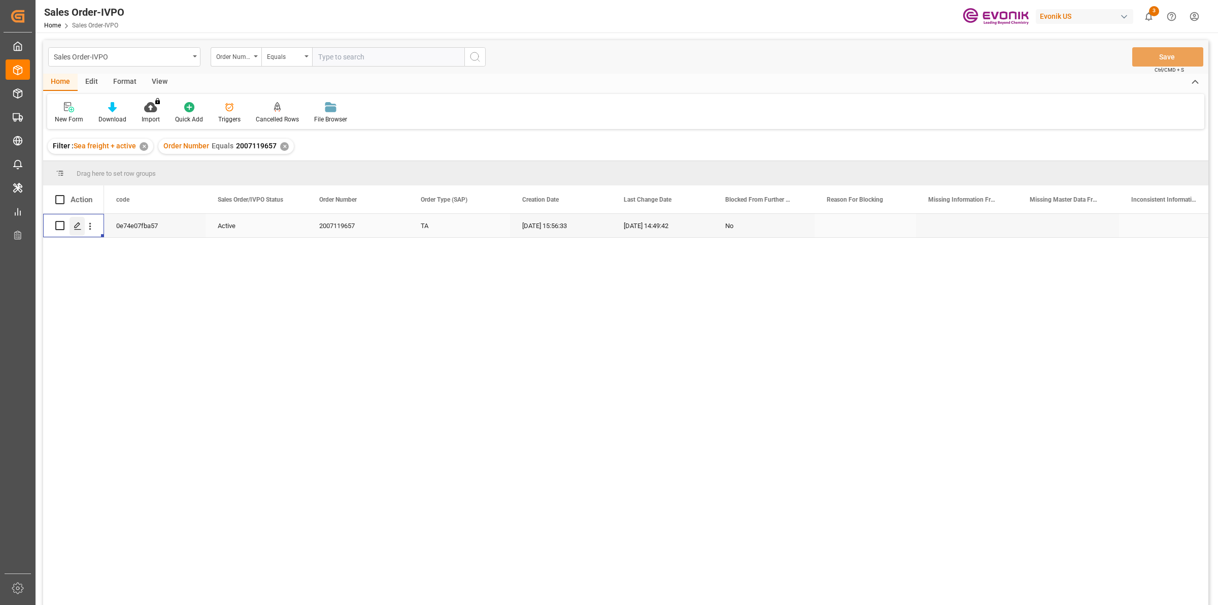
click at [74, 224] on icon "Press SPACE to select this row." at bounding box center [78, 226] width 8 height 8
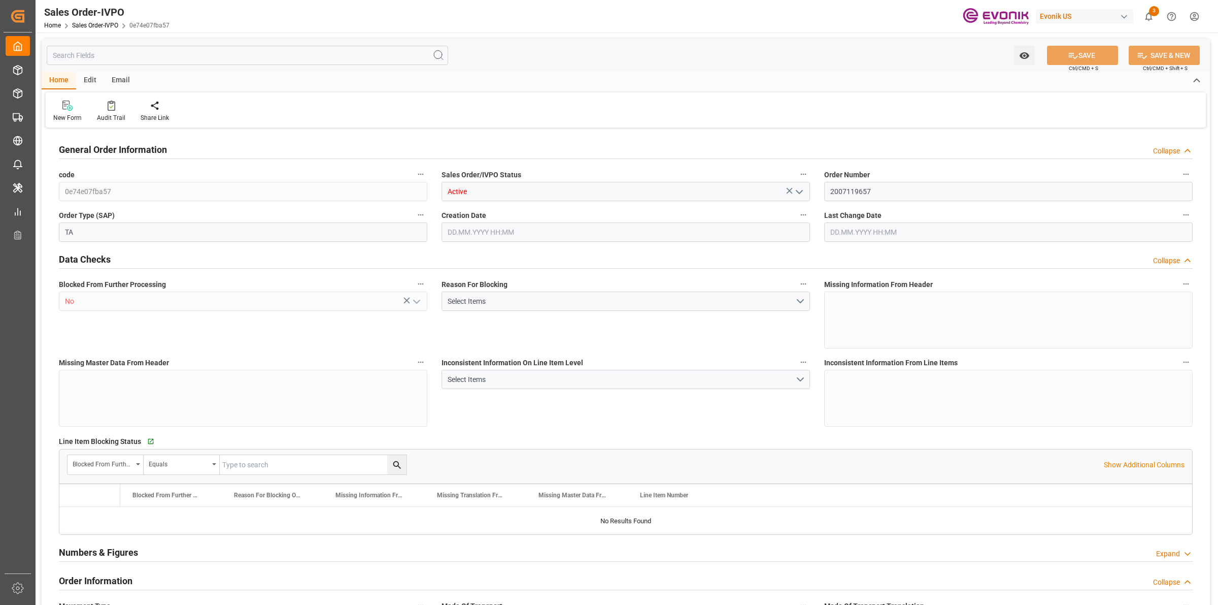
type input "FRLEH"
type input "0"
type input "1"
type input "2"
type input "20000"
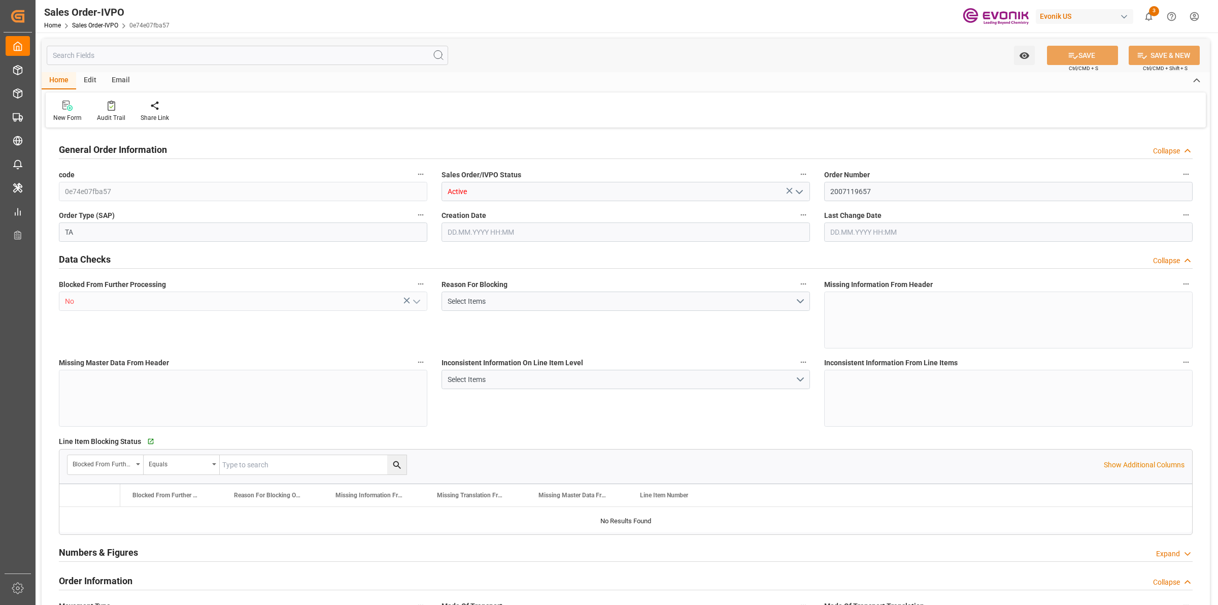
type input "0"
type input "17000"
type input "30"
type input "05.08.2025 15:56"
type input "28.08.2025 14:49"
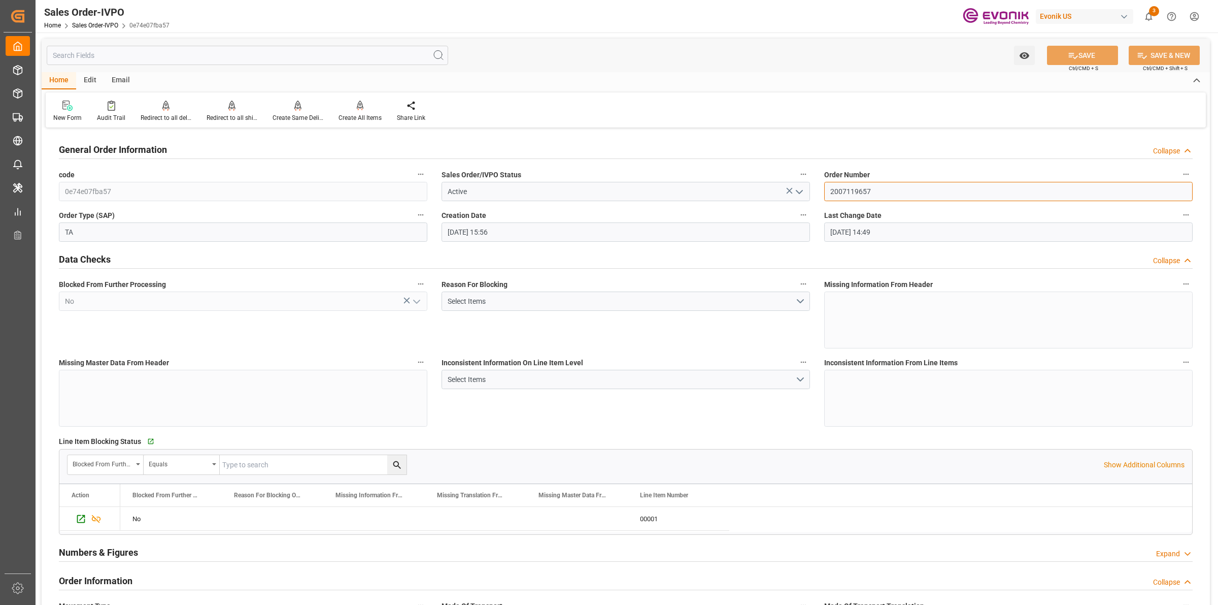
drag, startPoint x: 915, startPoint y: 191, endPoint x: 839, endPoint y: 188, distance: 76.2
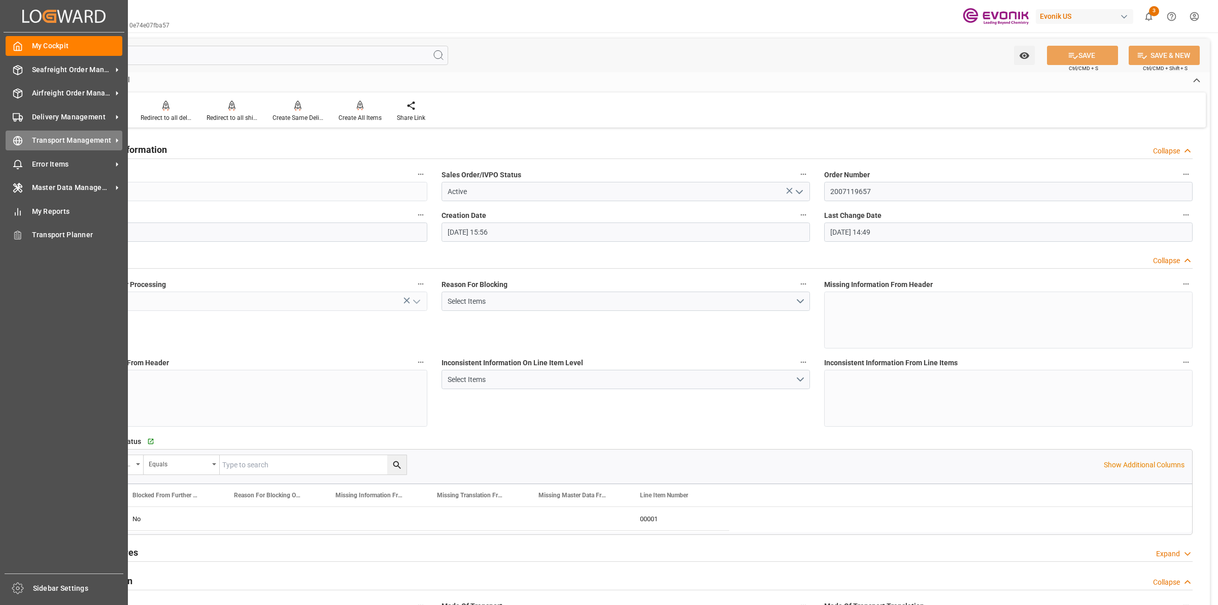
click at [18, 138] on icon at bounding box center [18, 141] width 4 height 9
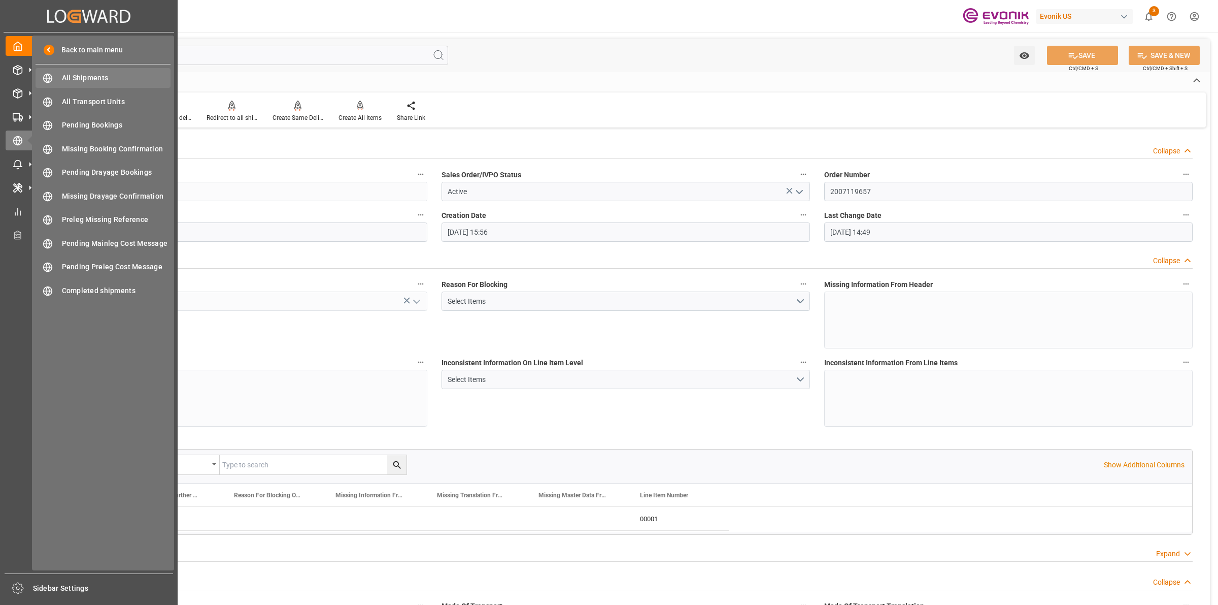
click at [84, 82] on span "All Shipments" at bounding box center [116, 78] width 109 height 11
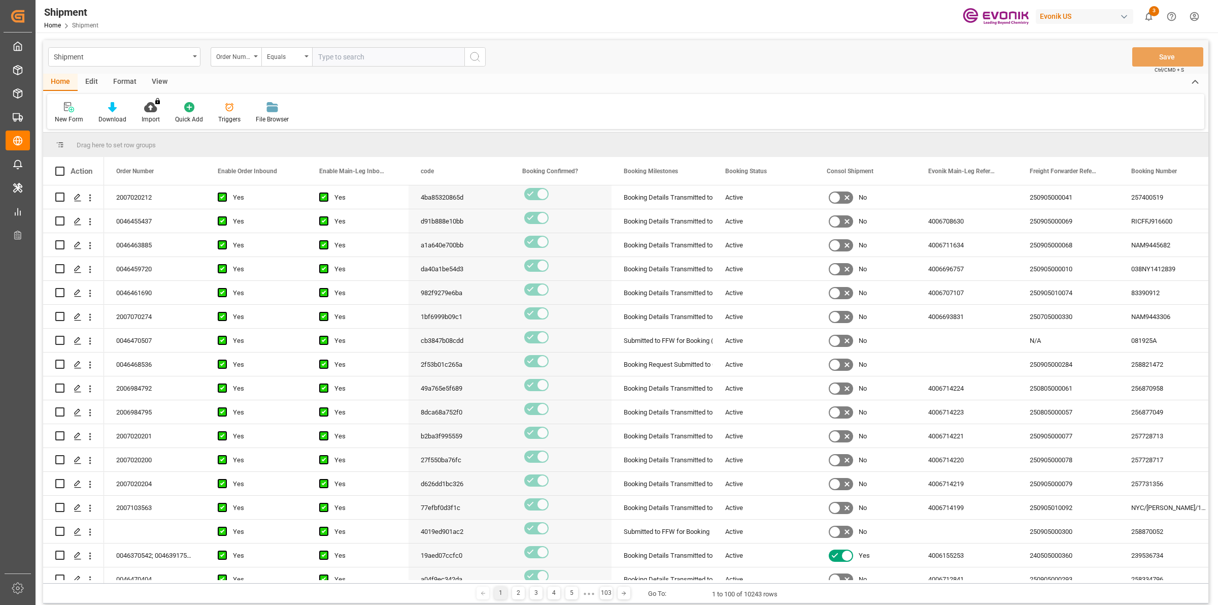
click at [360, 53] on input "text" at bounding box center [388, 56] width 152 height 19
paste input "46437596"
type input "0046437596"
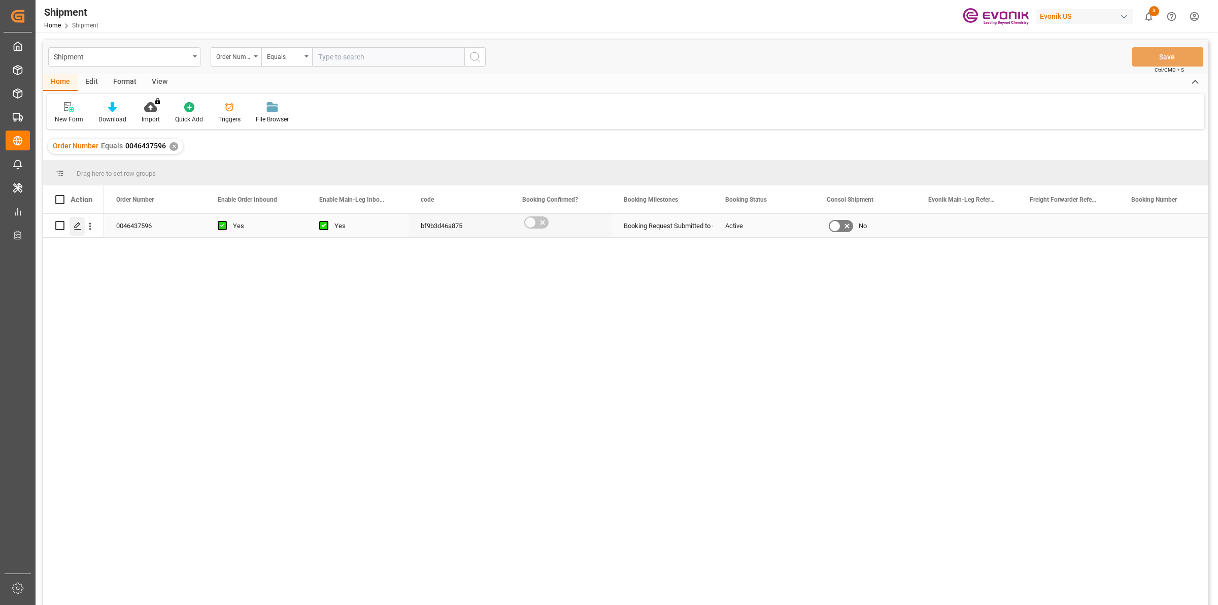
click at [79, 224] on polygon "Press SPACE to select this row." at bounding box center [77, 224] width 5 height 5
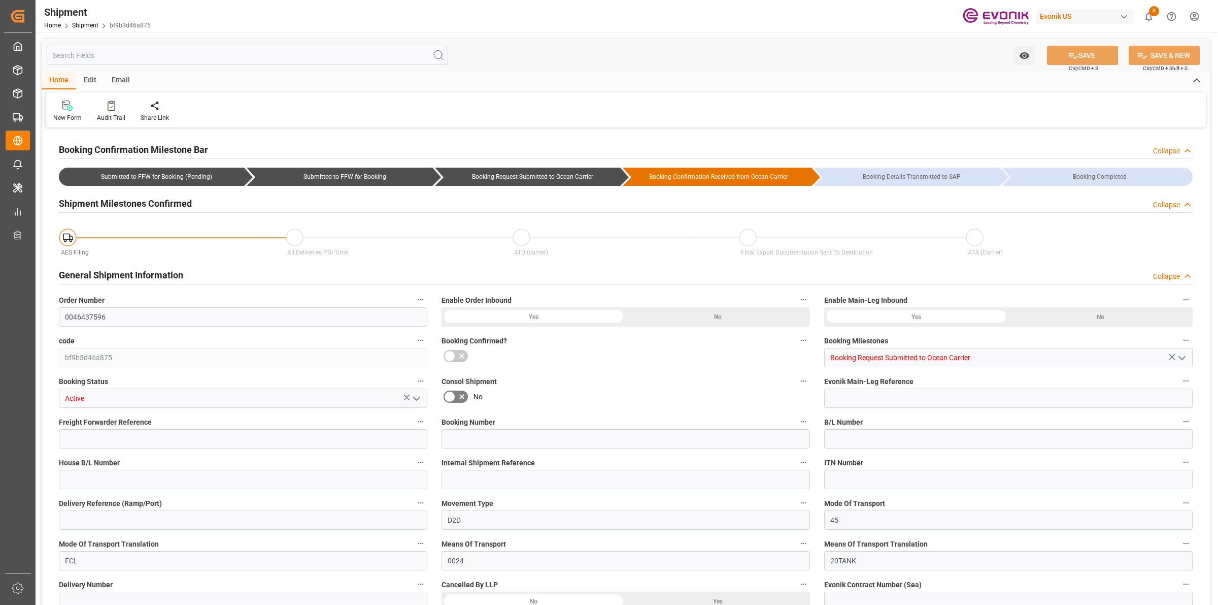
type input "AC Containerline"
type input "AC Containerline GmbH"
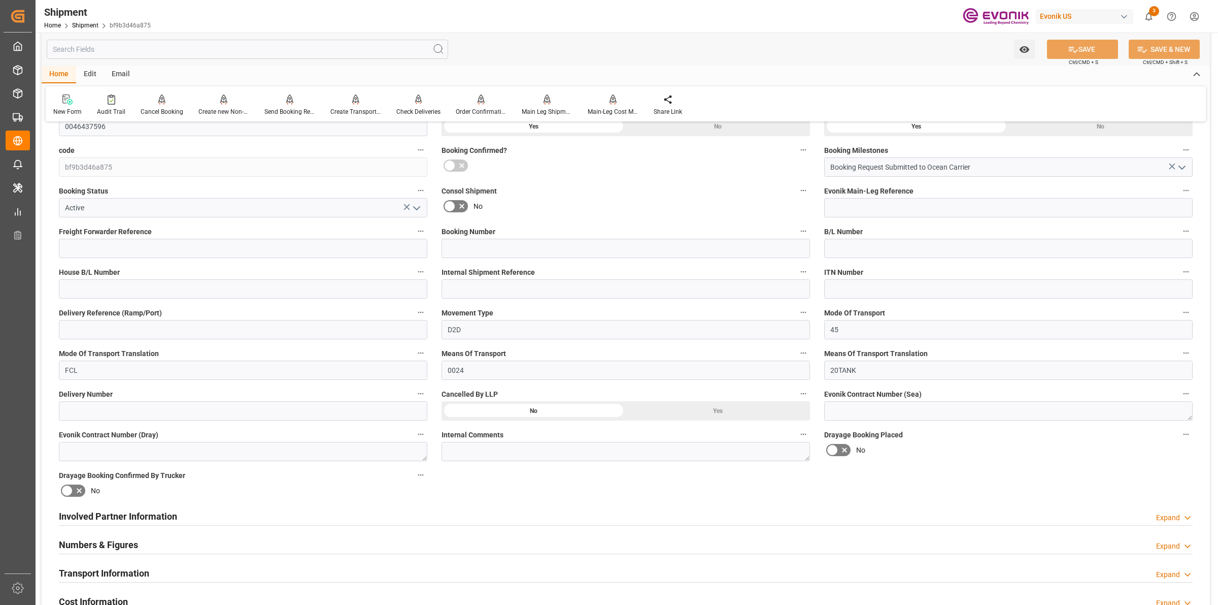
click at [177, 517] on div "Involved Partner Information Expand" at bounding box center [626, 515] width 1134 height 19
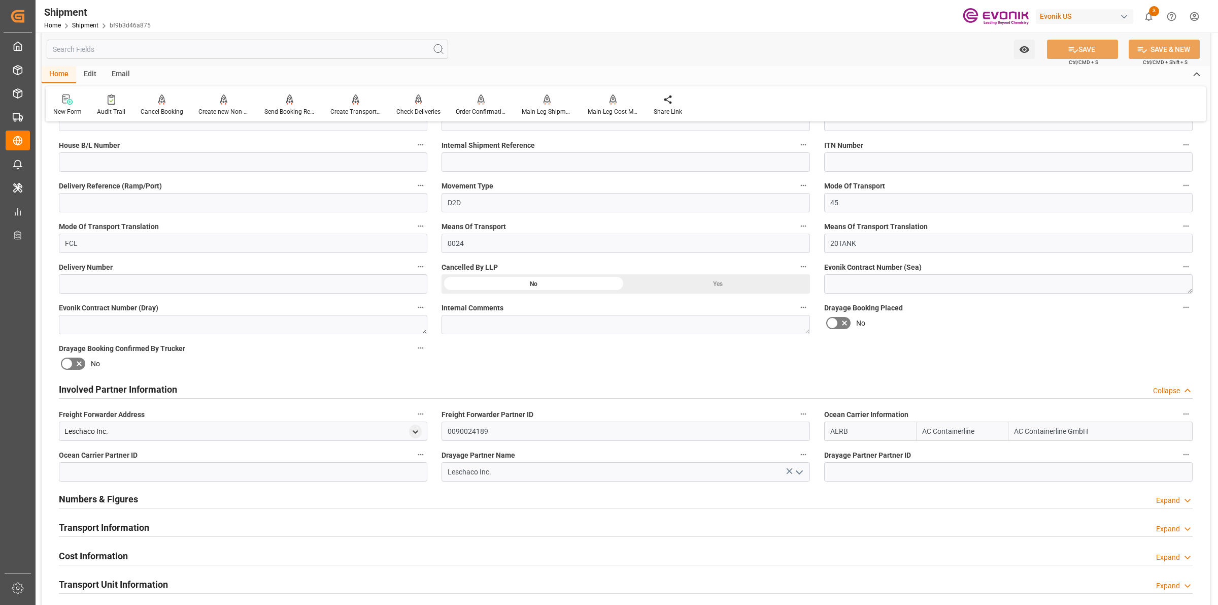
scroll to position [0, 0]
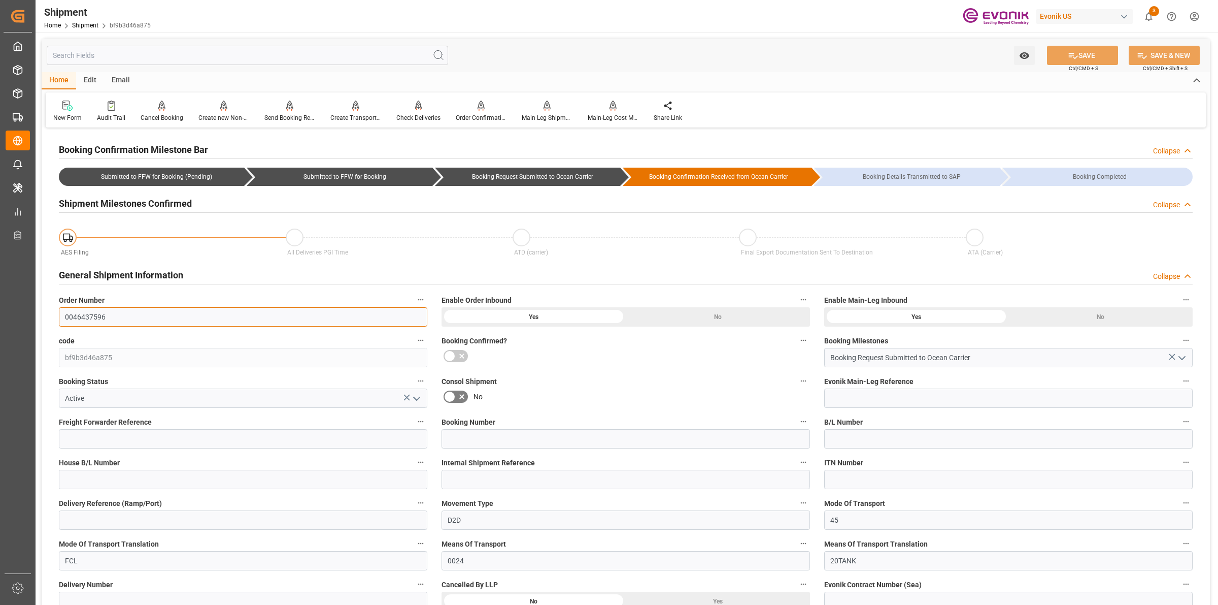
drag, startPoint x: 113, startPoint y: 315, endPoint x: 57, endPoint y: 318, distance: 56.5
click at [57, 318] on div "Order Number 0046437596" at bounding box center [243, 309] width 383 height 41
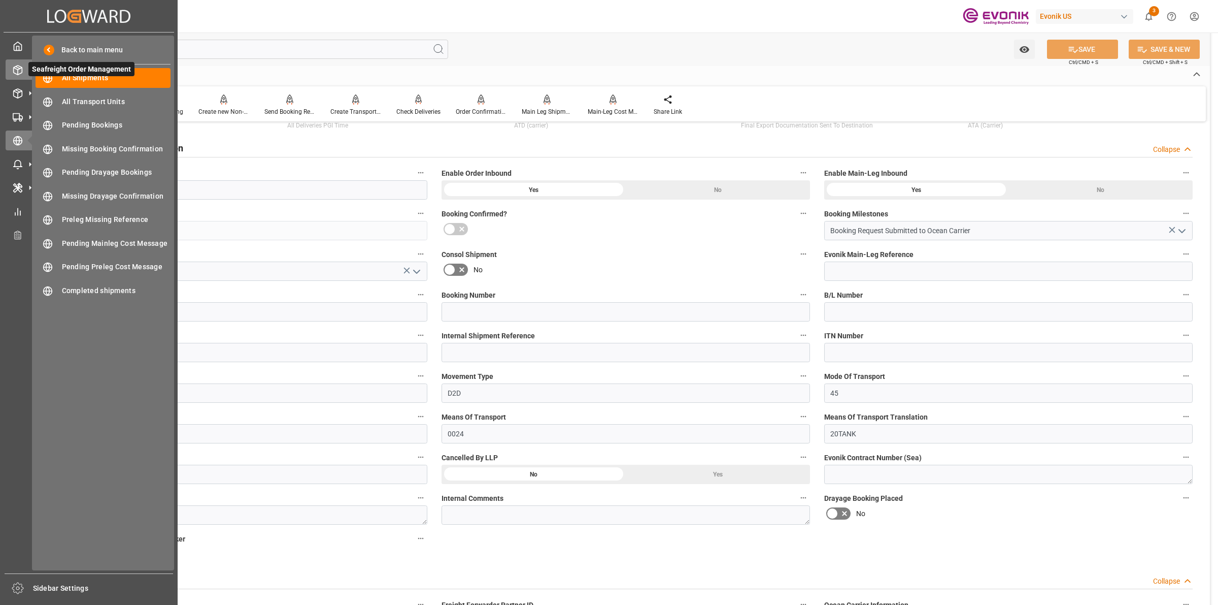
click at [18, 65] on icon at bounding box center [18, 70] width 10 height 10
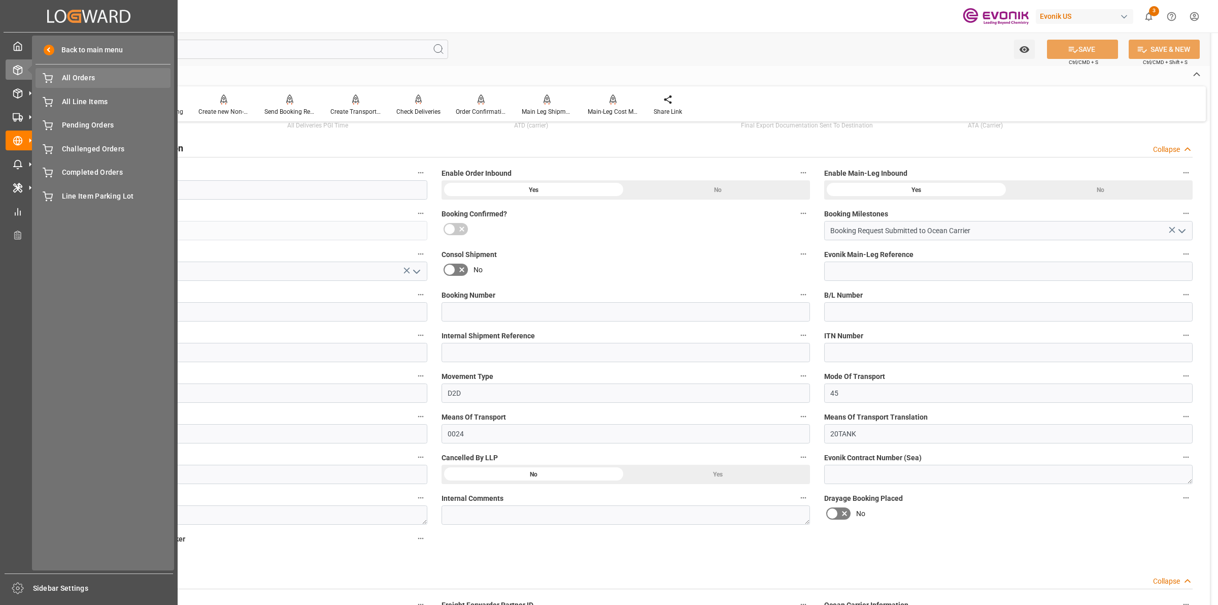
click at [75, 82] on span "All Orders" at bounding box center [116, 78] width 109 height 11
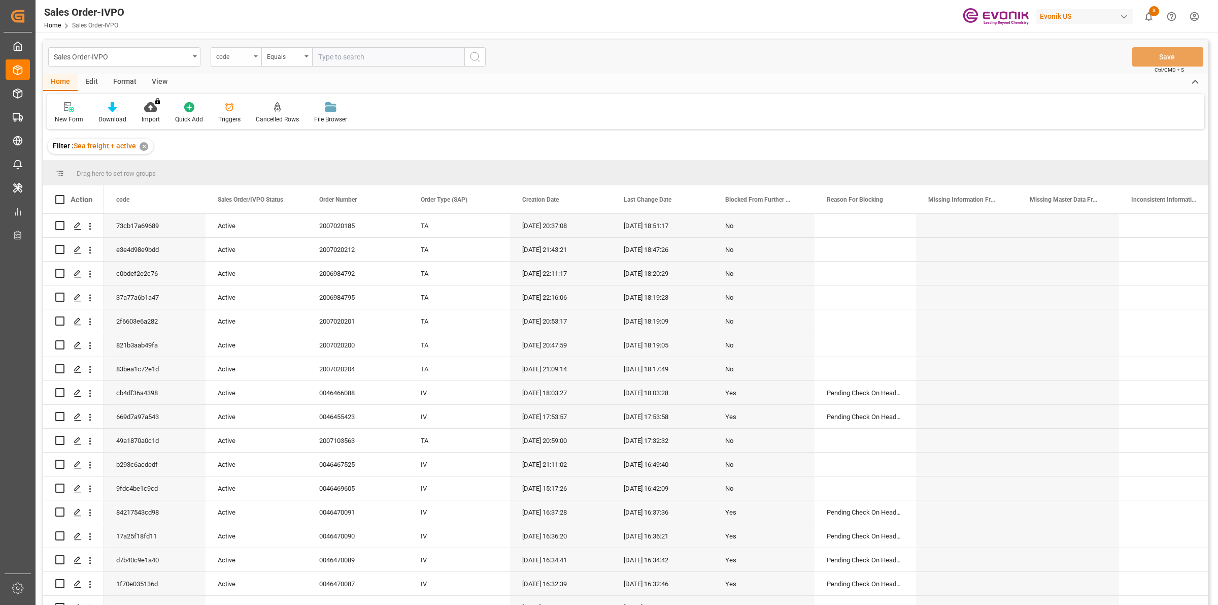
click at [222, 56] on div "code" at bounding box center [233, 56] width 35 height 12
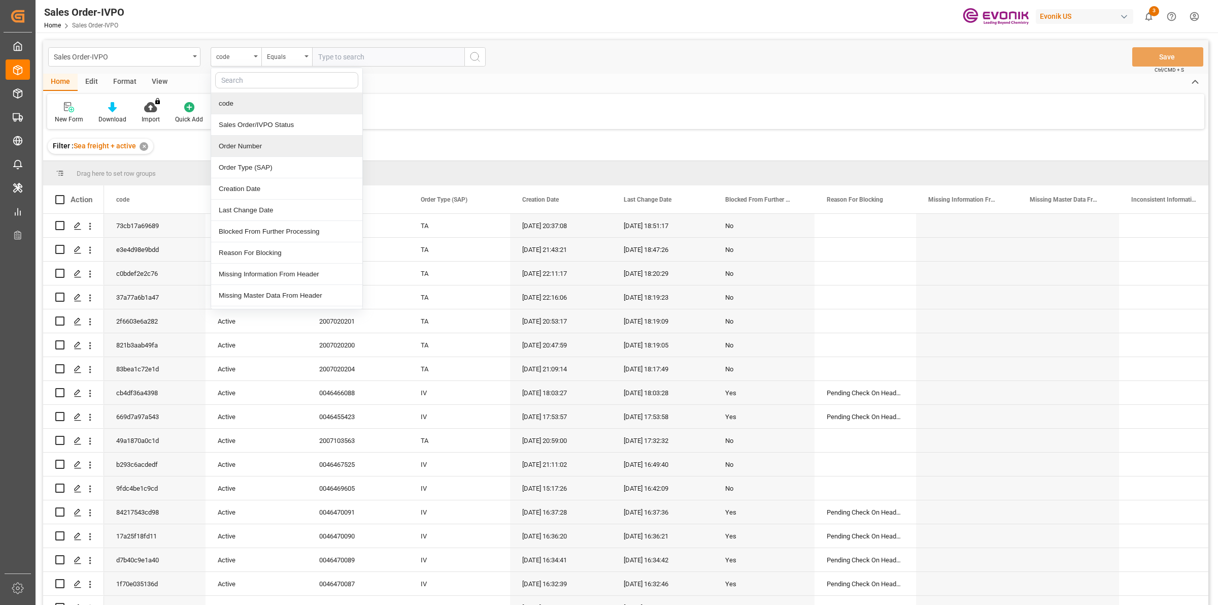
click at [226, 143] on div "Order Number" at bounding box center [286, 146] width 151 height 21
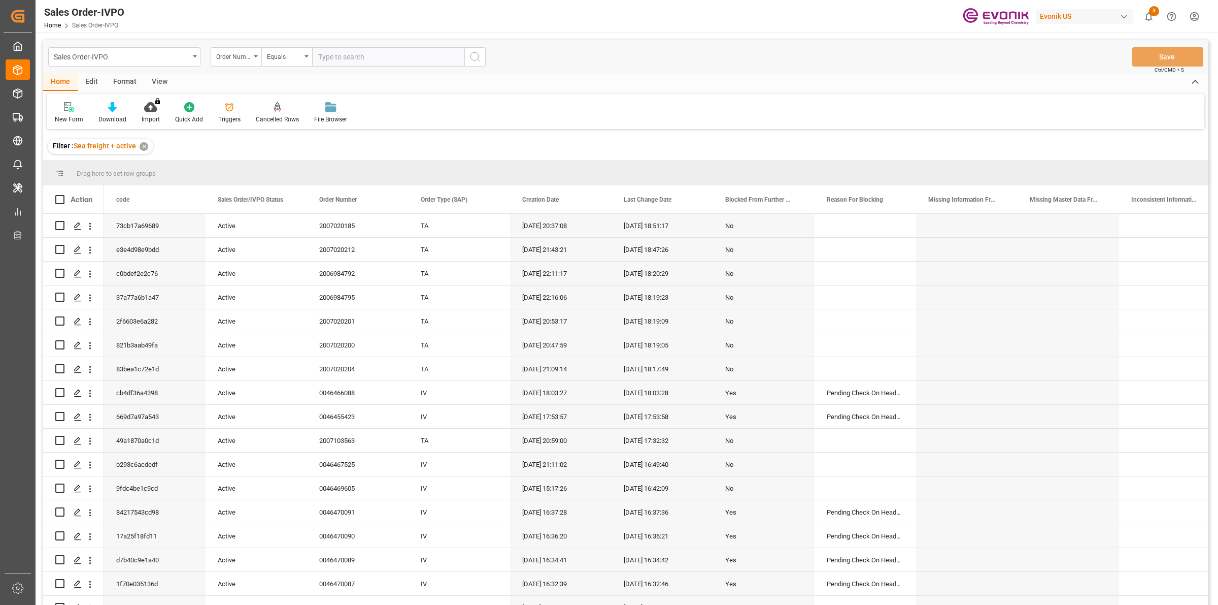
click at [377, 57] on input "text" at bounding box center [388, 56] width 152 height 19
paste input "0046437596"
type input "0046437596"
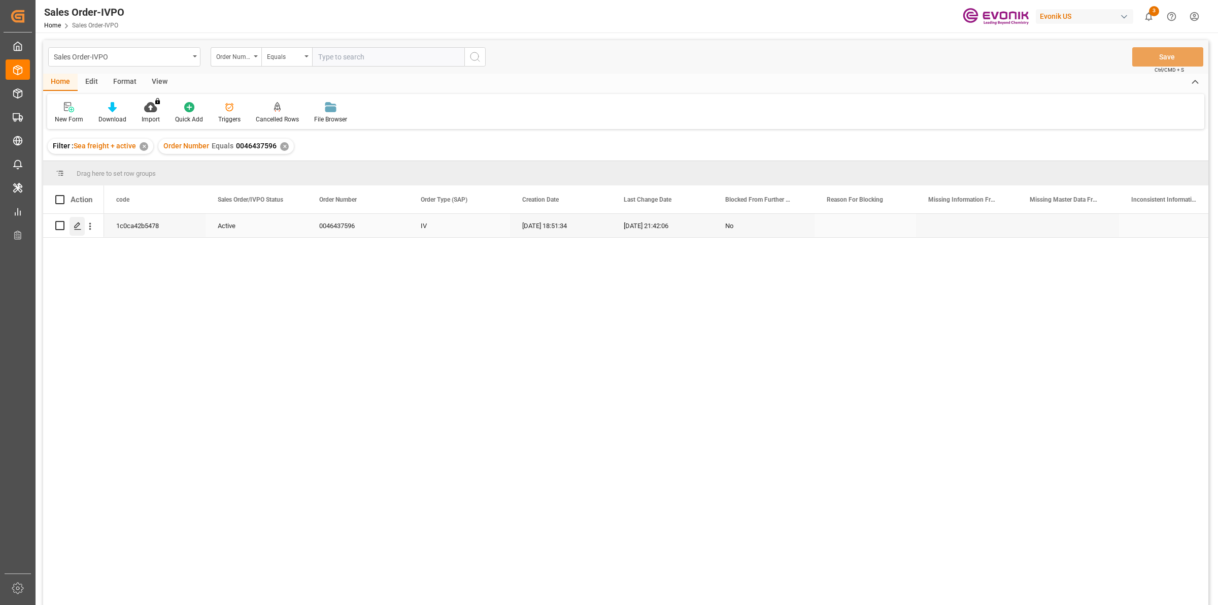
click at [75, 228] on icon "Press SPACE to select this row." at bounding box center [78, 226] width 8 height 8
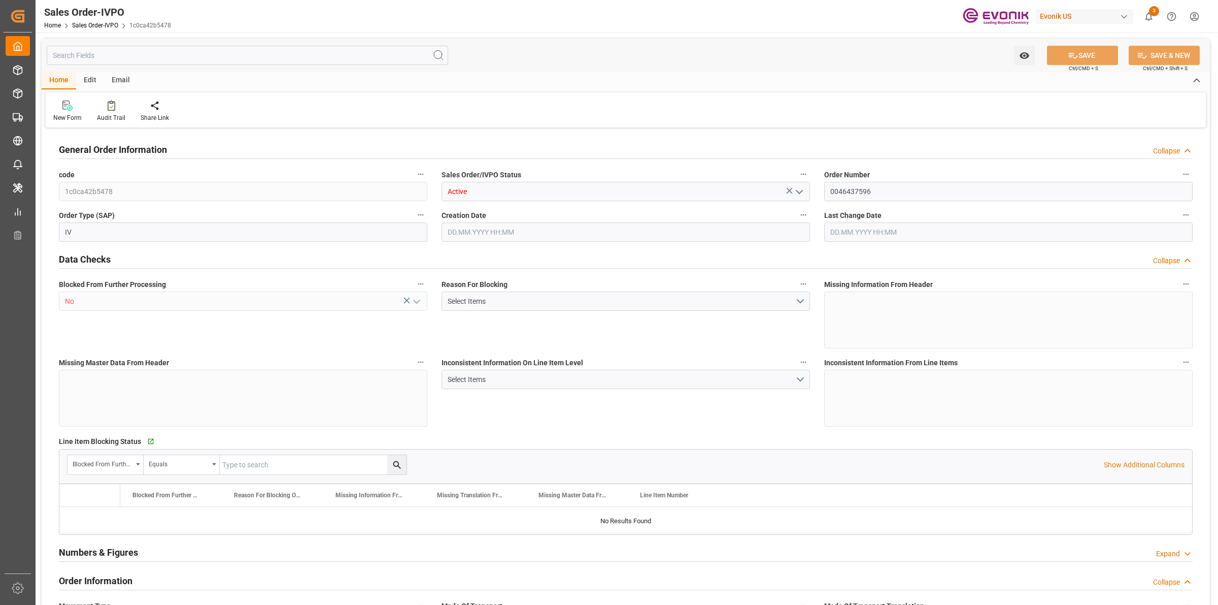
type input "BEANR"
type input "nadine.weissaag@evonik.comTelephone No..: +49 2365 49 4326"
type input "0"
type input "1"
type input "2"
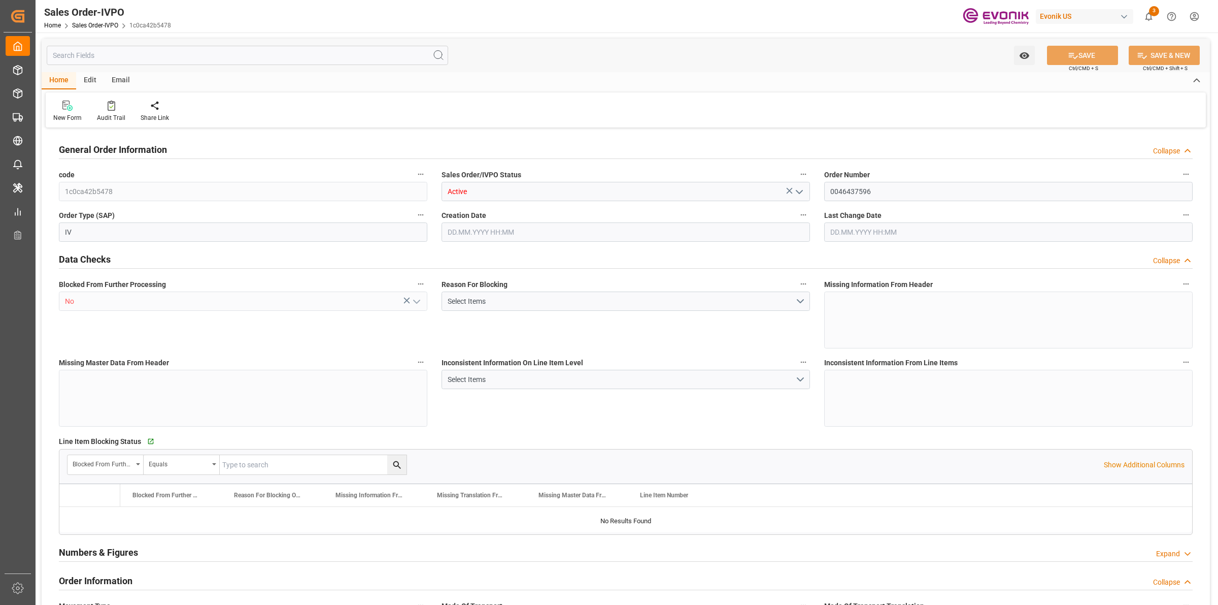
type input "20000"
type input "0"
type input "17000"
type input "30"
type input "15.08.2025 18:51"
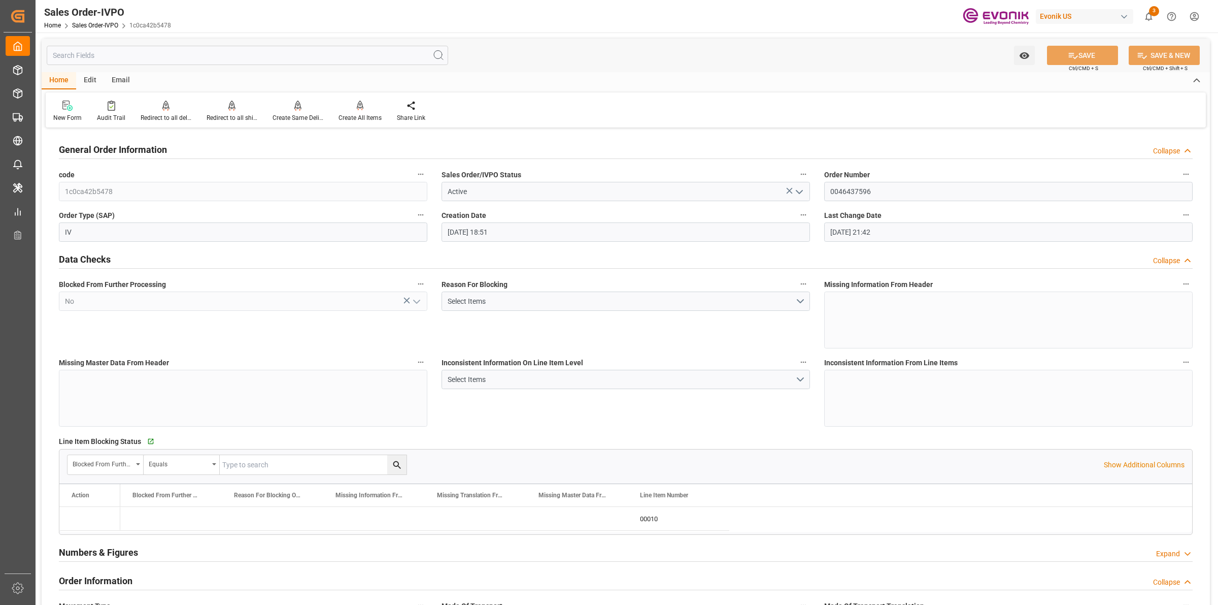
type input "19.08.2025 21:42"
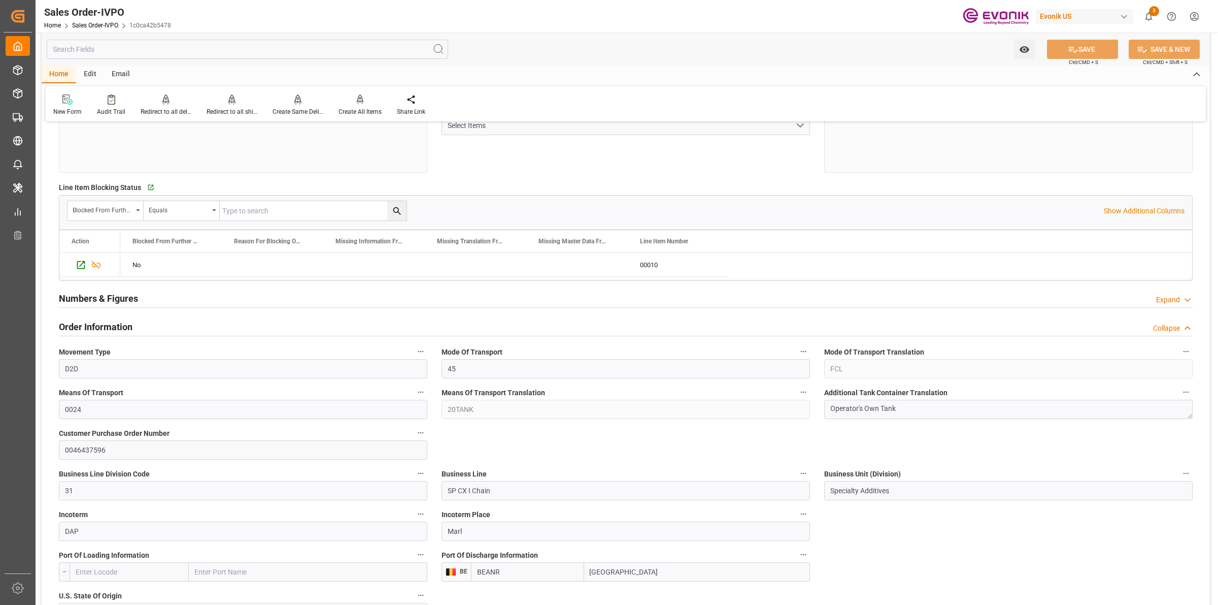
scroll to position [444, 0]
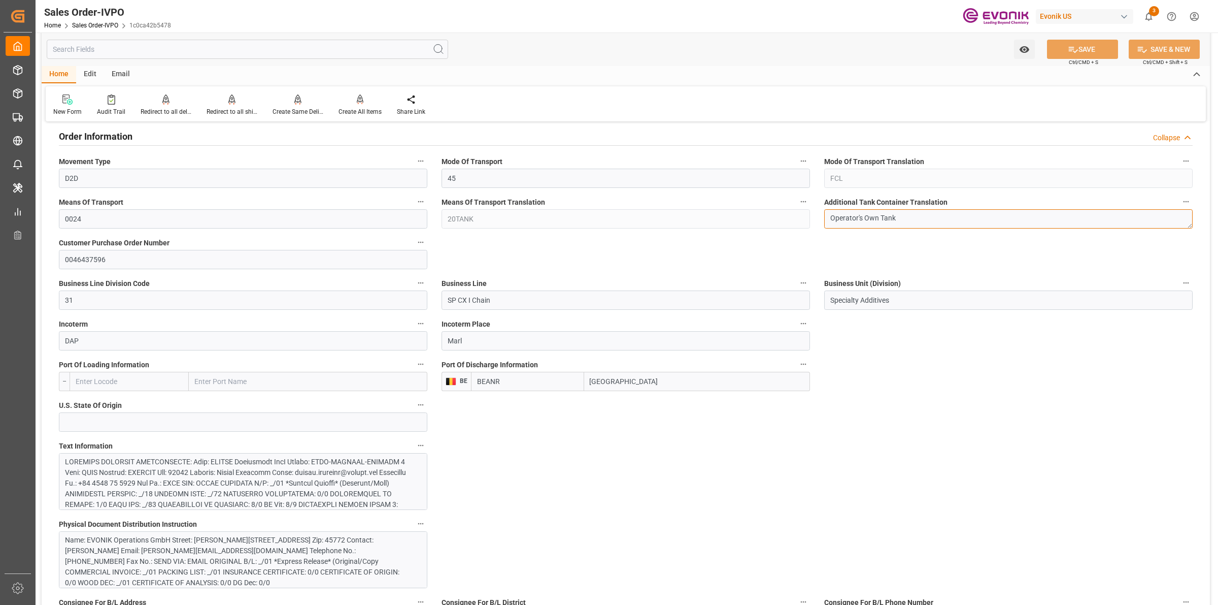
drag, startPoint x: 906, startPoint y: 219, endPoint x: 818, endPoint y: 218, distance: 87.8
click at [818, 218] on div "Additional Tank Container Translation Operator's Own Tank" at bounding box center [1008, 211] width 383 height 41
click at [875, 216] on textarea "Operator's Own Tank" at bounding box center [1008, 218] width 369 height 19
click at [964, 305] on input "Specialty Additives" at bounding box center [1008, 299] width 369 height 19
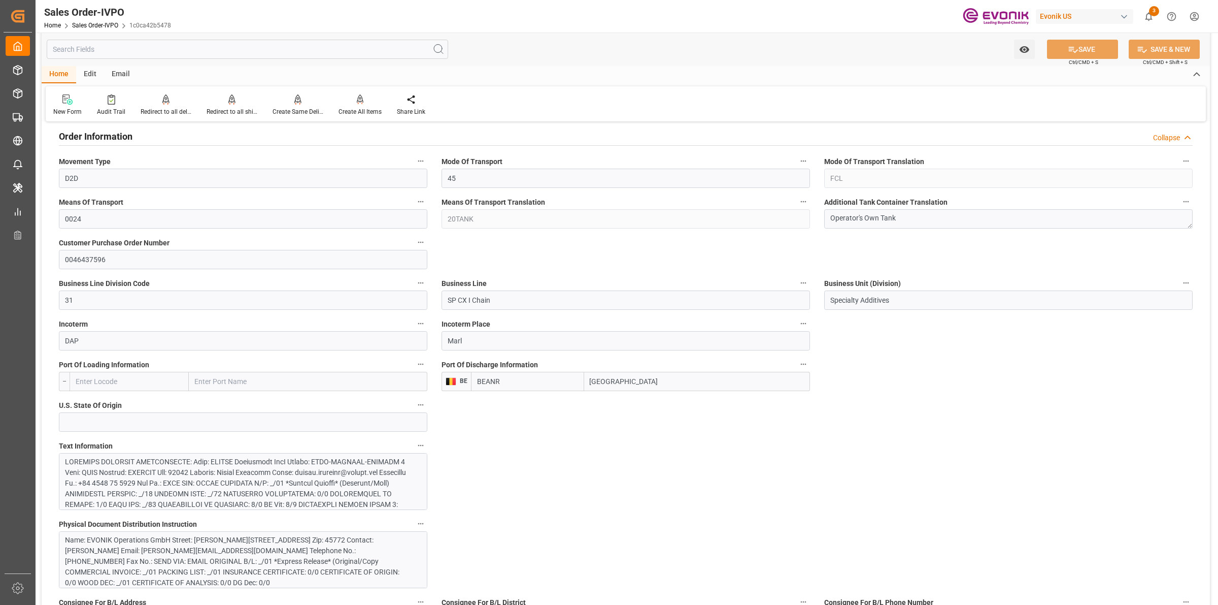
type input "nadine.weissaag@evonik.comTelephone No..: +49 2365 49 4326"
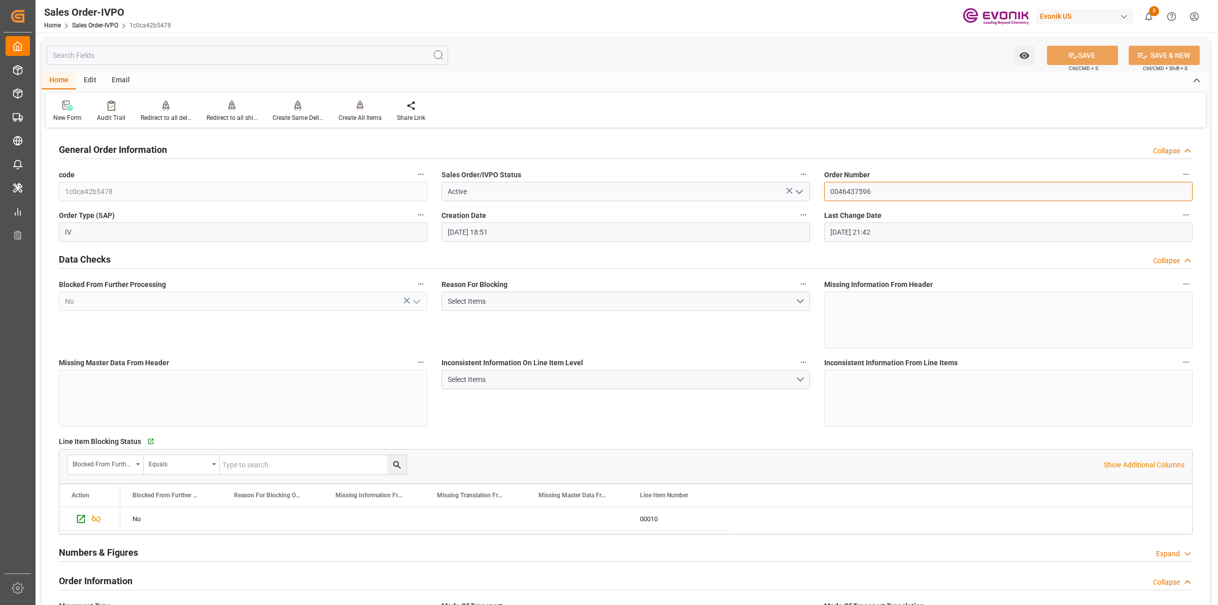
drag, startPoint x: 810, startPoint y: 179, endPoint x: 844, endPoint y: 182, distance: 34.7
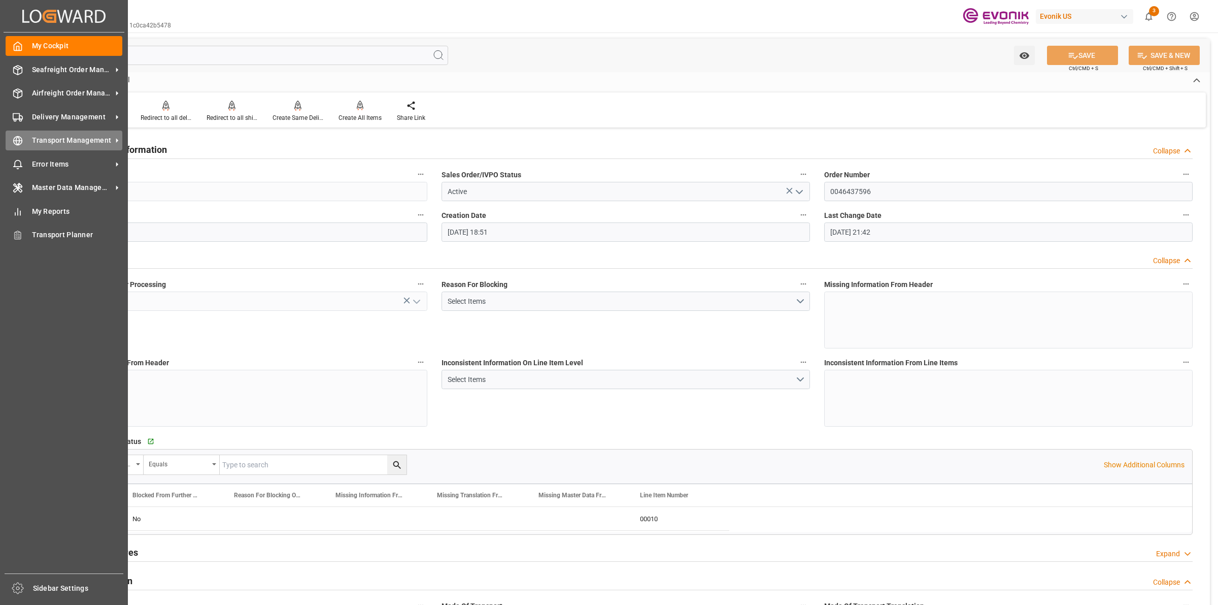
click at [13, 136] on icon at bounding box center [18, 141] width 10 height 10
type input "nadine.weissaag@evonik.comTelephone No..: +49 2365 49 4326"
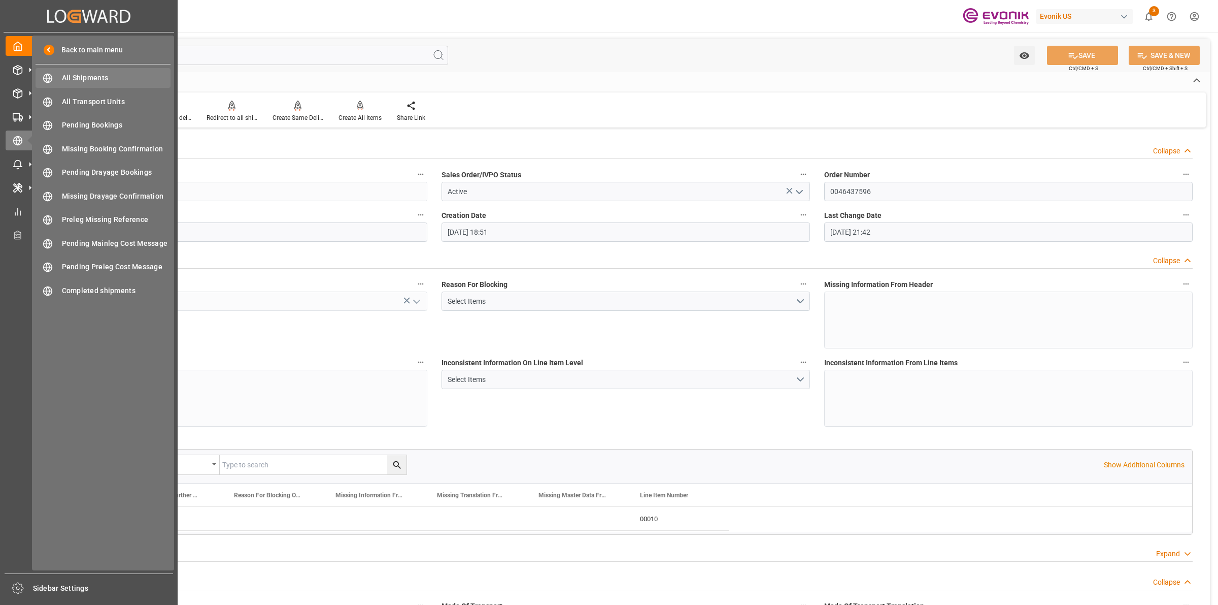
click at [85, 77] on span "All Shipments" at bounding box center [116, 78] width 109 height 11
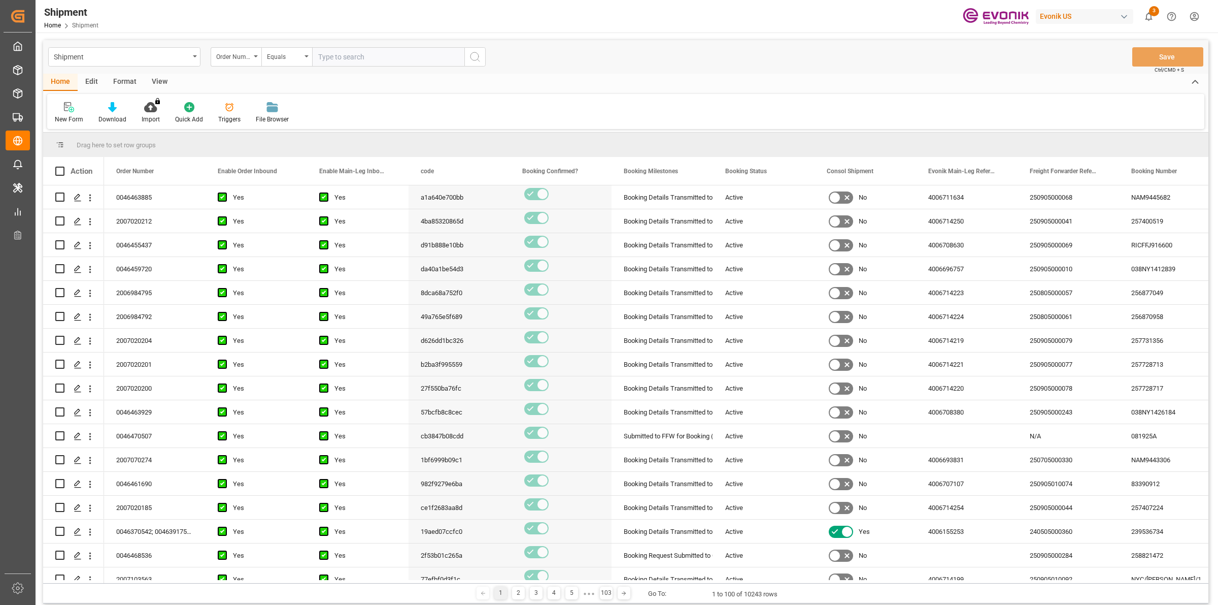
click at [343, 61] on input "text" at bounding box center [388, 56] width 152 height 19
type input "0046437596"
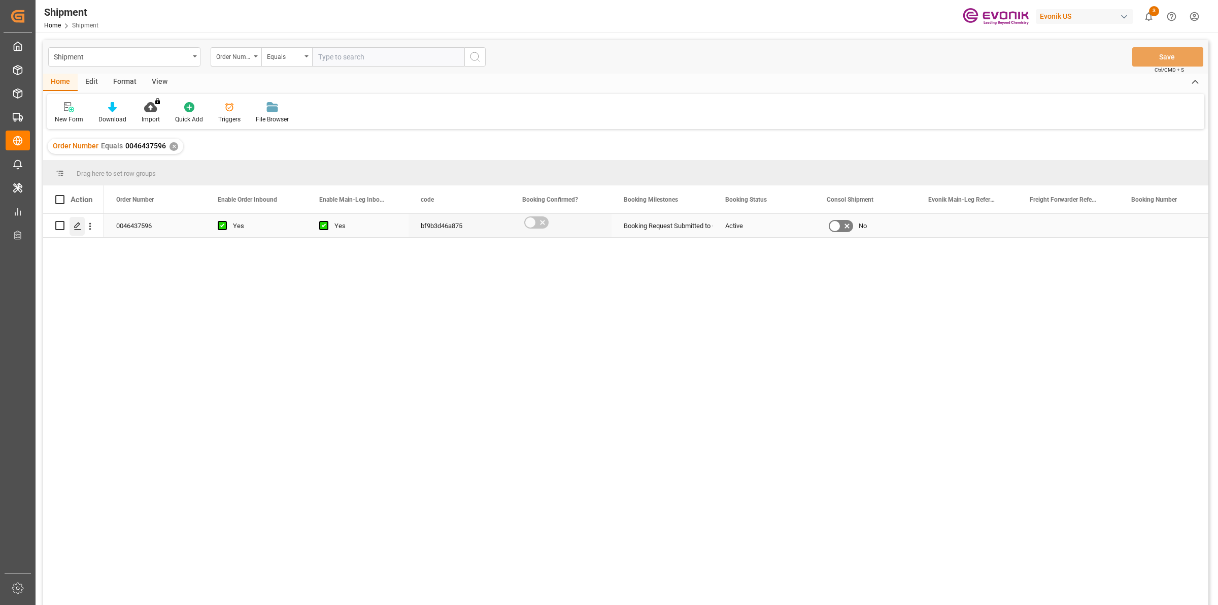
click at [77, 224] on polygon "Press SPACE to select this row." at bounding box center [77, 224] width 5 height 5
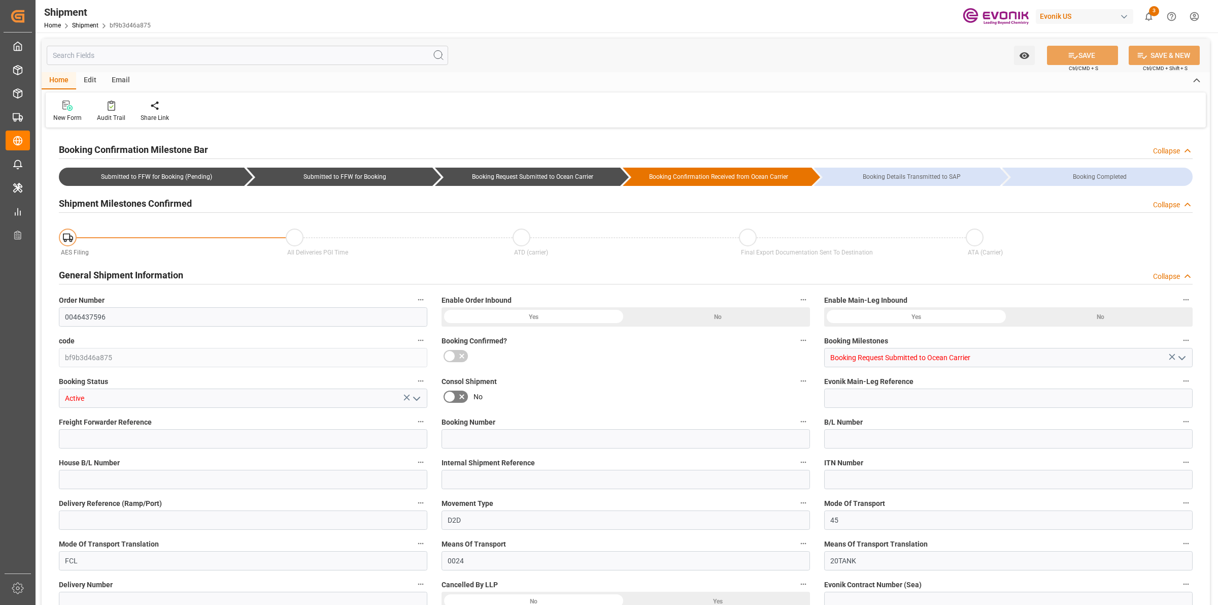
type input "AC Containerline"
type input "AC Containerline GmbH"
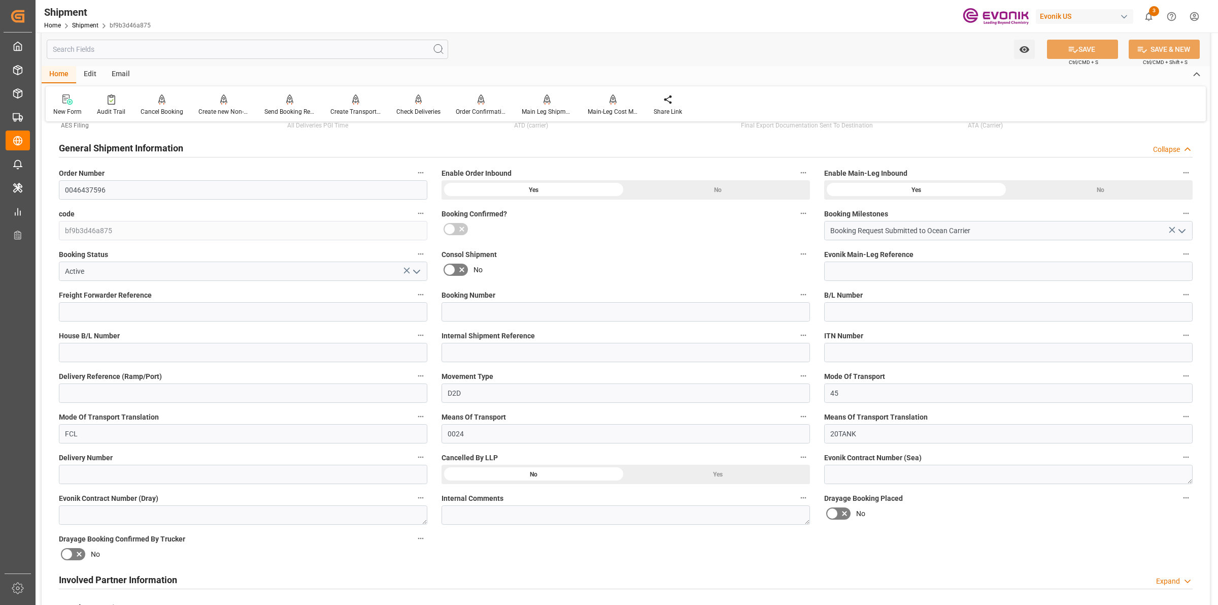
scroll to position [317, 0]
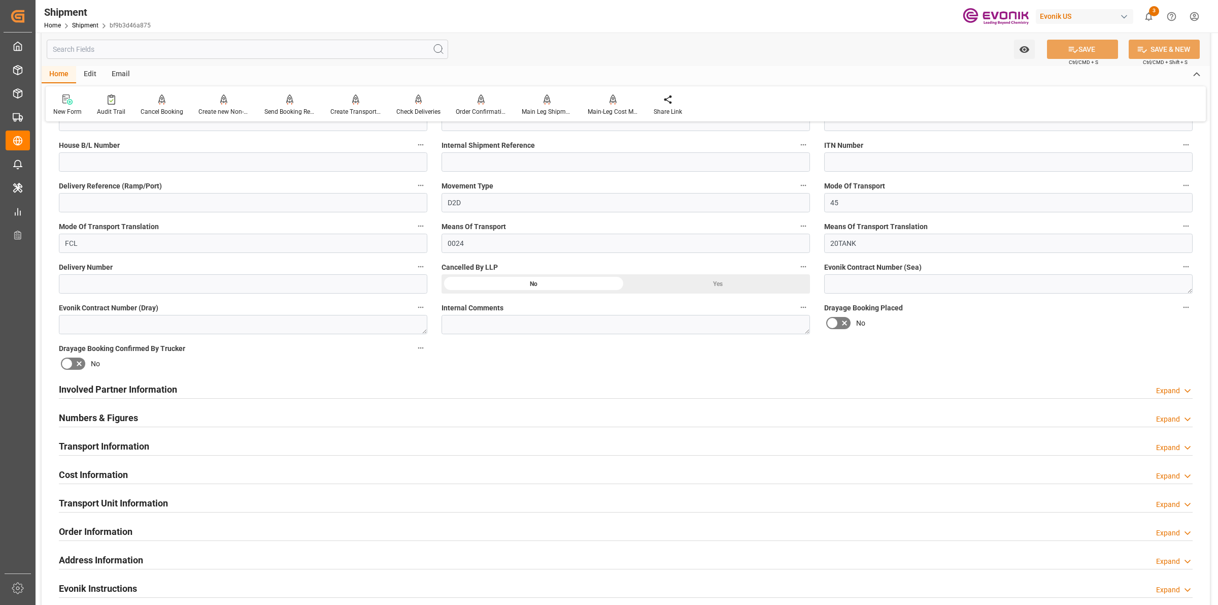
click at [431, 389] on div "Involved Partner Information Expand" at bounding box center [626, 388] width 1134 height 19
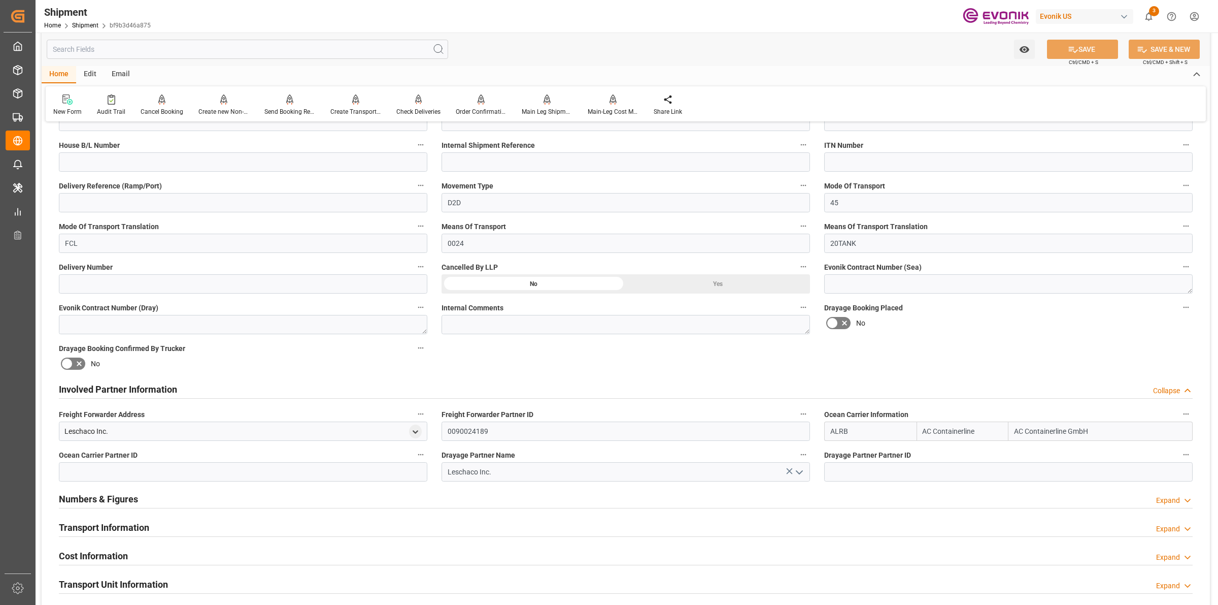
scroll to position [444, 0]
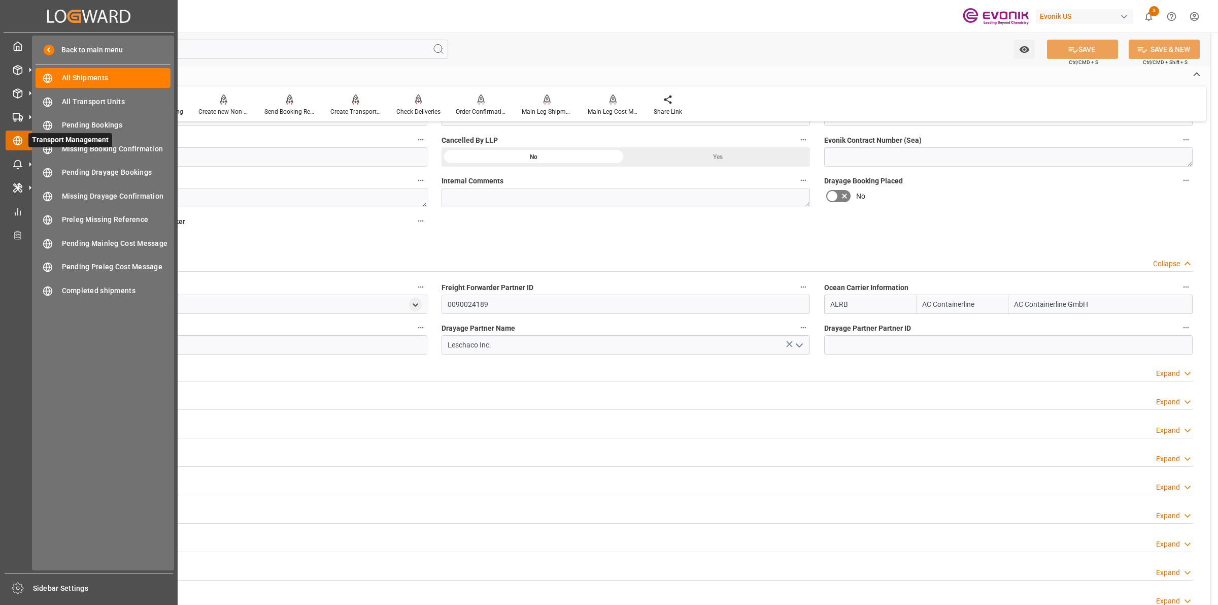
click at [17, 149] on div "Transport Management Transport Management" at bounding box center [89, 140] width 167 height 20
click at [87, 74] on span "All Shipments" at bounding box center [116, 78] width 109 height 11
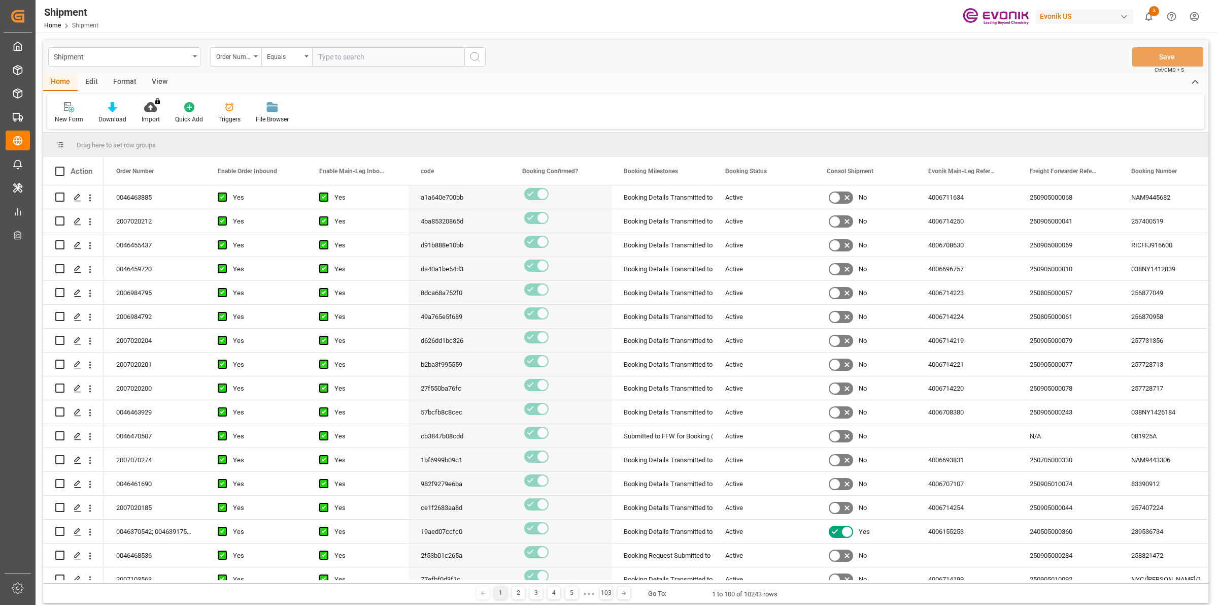
click at [343, 61] on input "text" at bounding box center [388, 56] width 152 height 19
type input "2007119657"
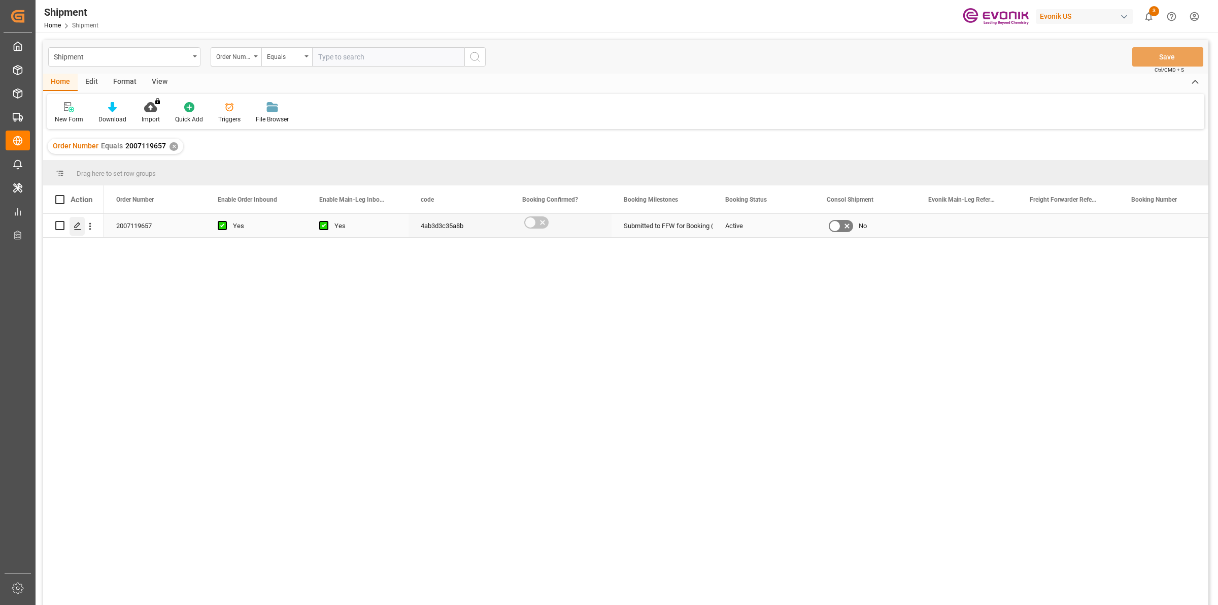
click at [74, 226] on icon "Press SPACE to select this row." at bounding box center [78, 226] width 8 height 8
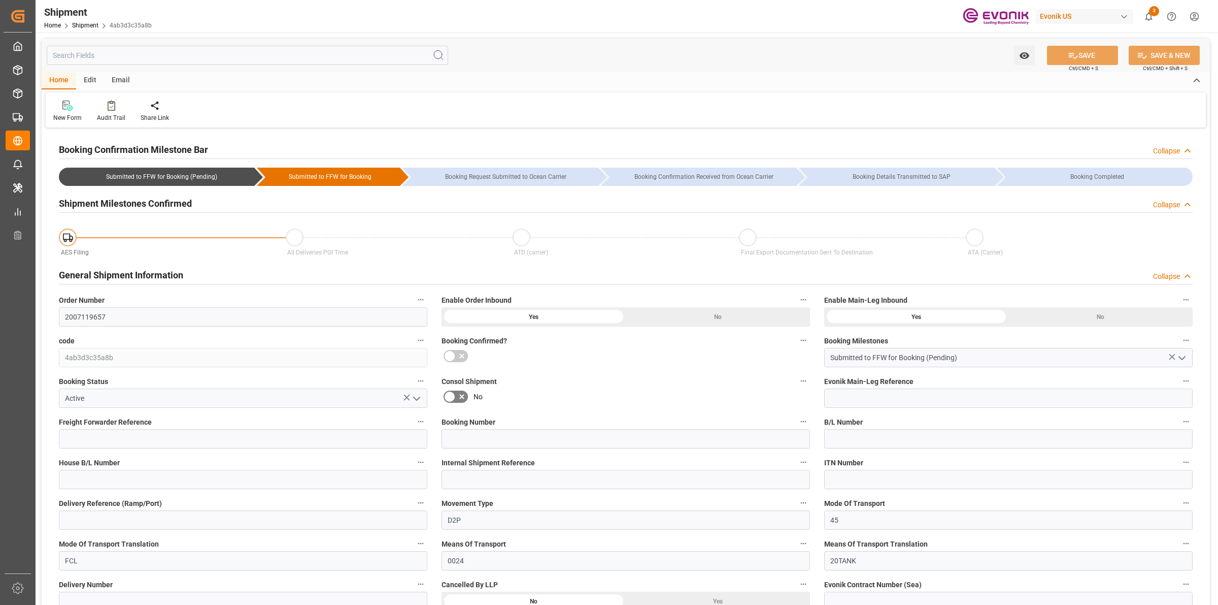
type input "TQMU"
type input "Intermodal Tank Transport"
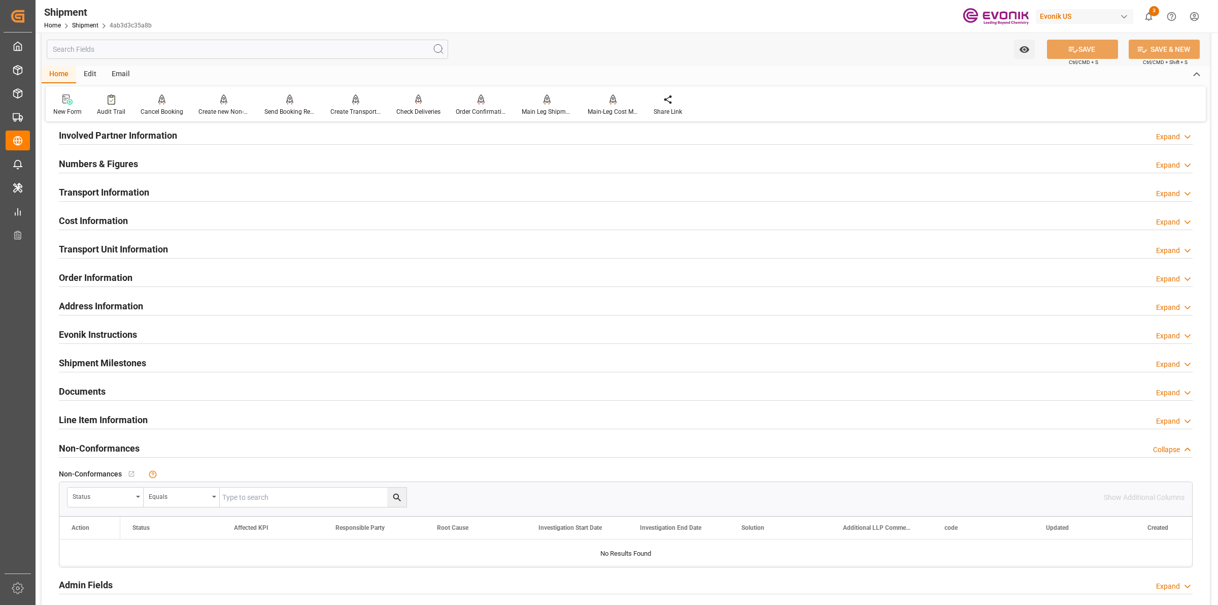
scroll to position [508, 0]
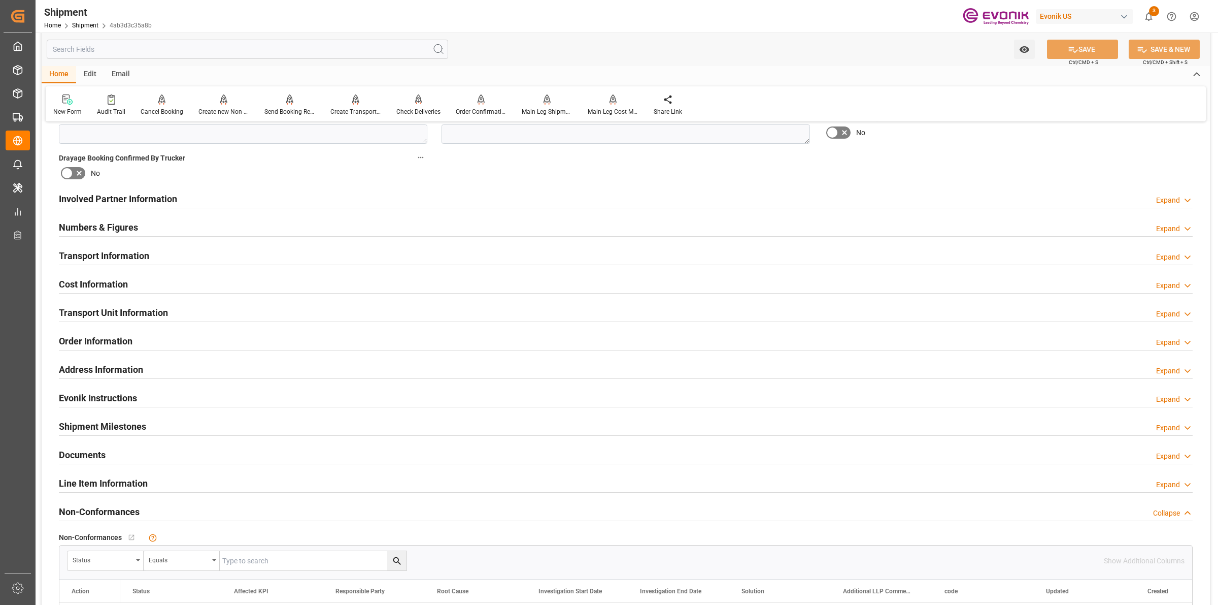
click at [147, 200] on h2 "Involved Partner Information" at bounding box center [118, 199] width 118 height 14
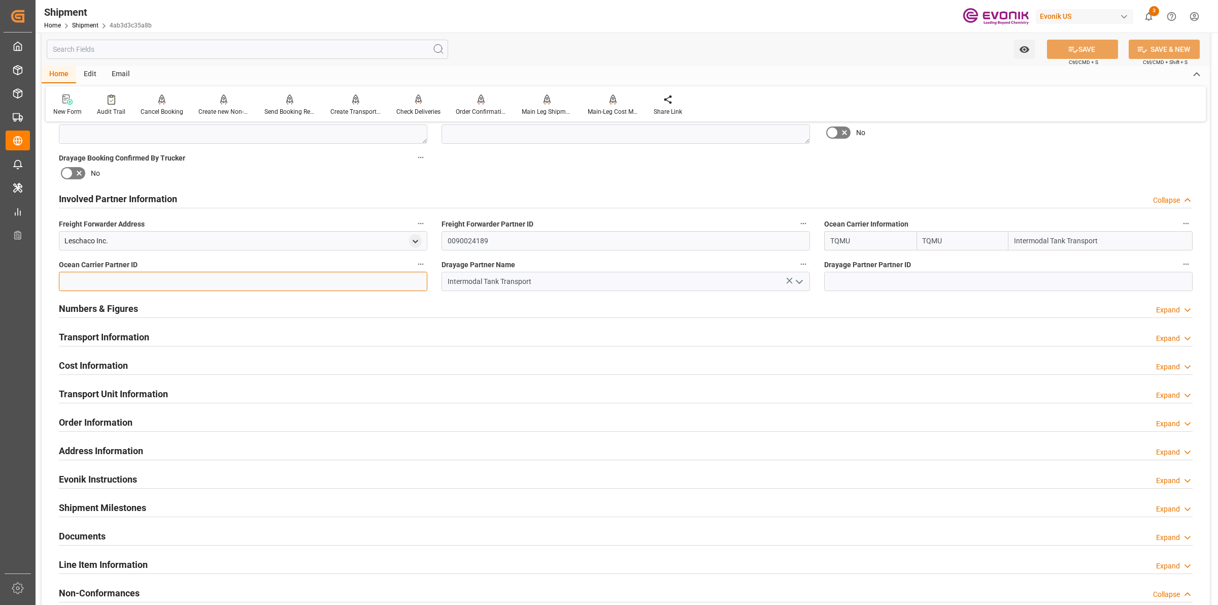
click at [259, 272] on input at bounding box center [243, 281] width 369 height 19
paste input "0090020843"
type input "0090020843"
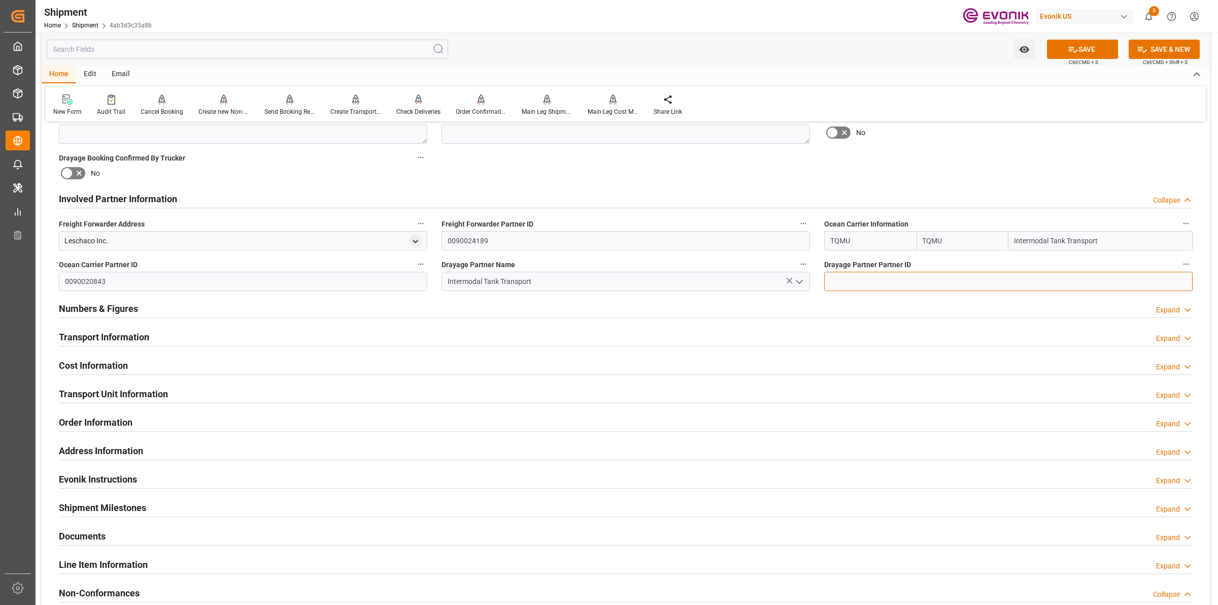
click at [871, 277] on input at bounding box center [1008, 281] width 369 height 19
paste input "0090020843"
type input "0090020843"
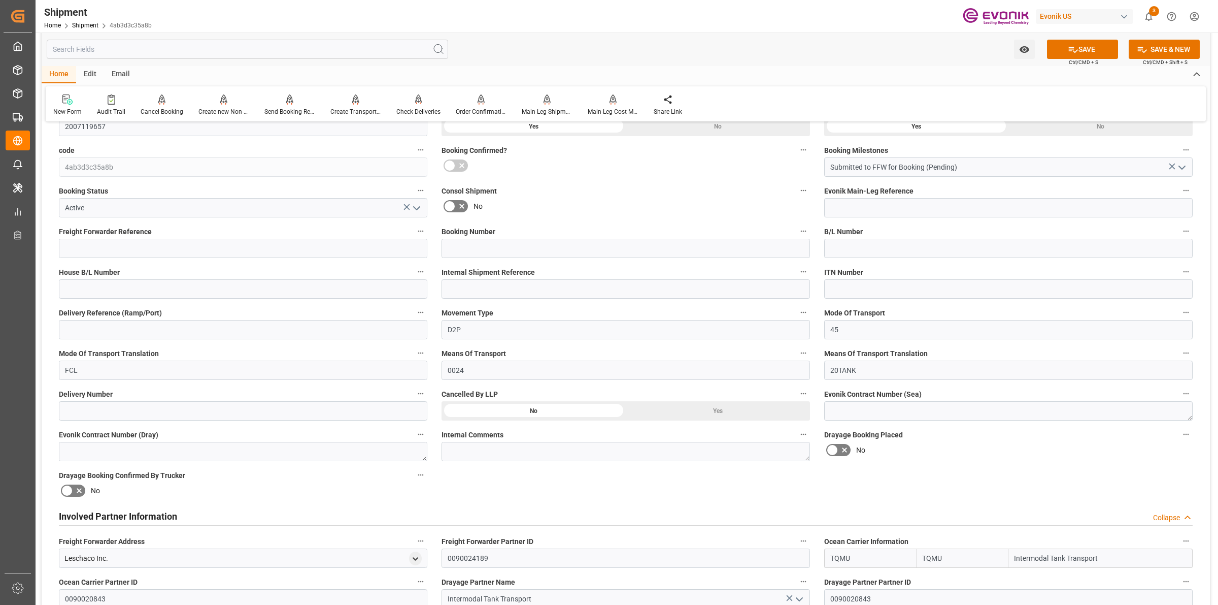
scroll to position [571, 0]
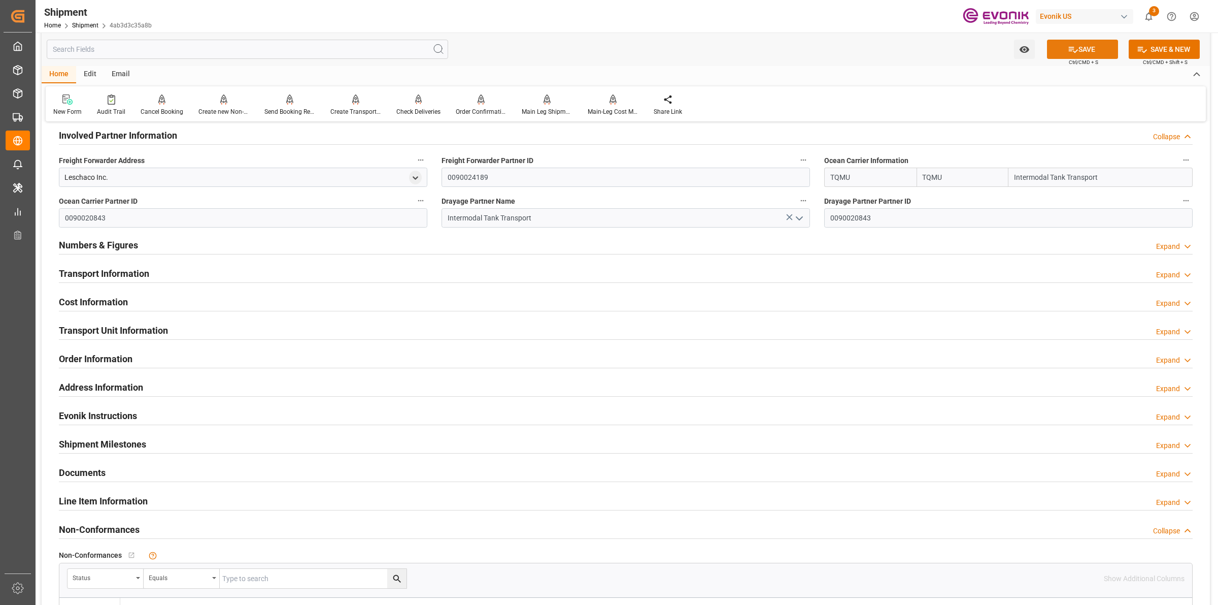
click at [1092, 54] on button "SAVE" at bounding box center [1082, 49] width 71 height 19
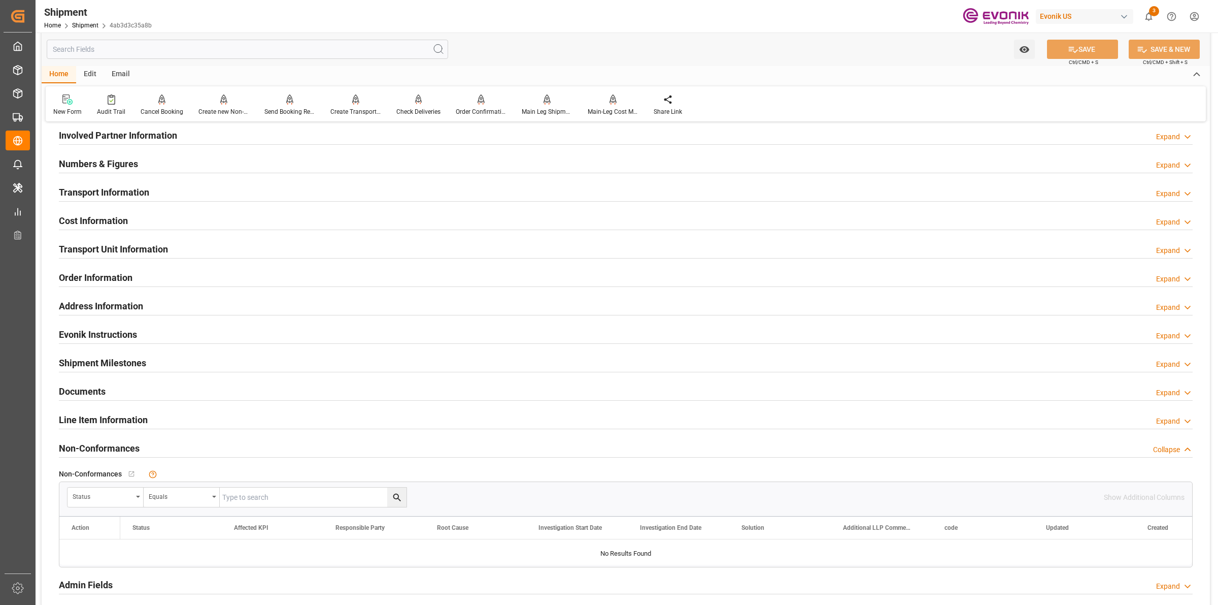
scroll to position [444, 0]
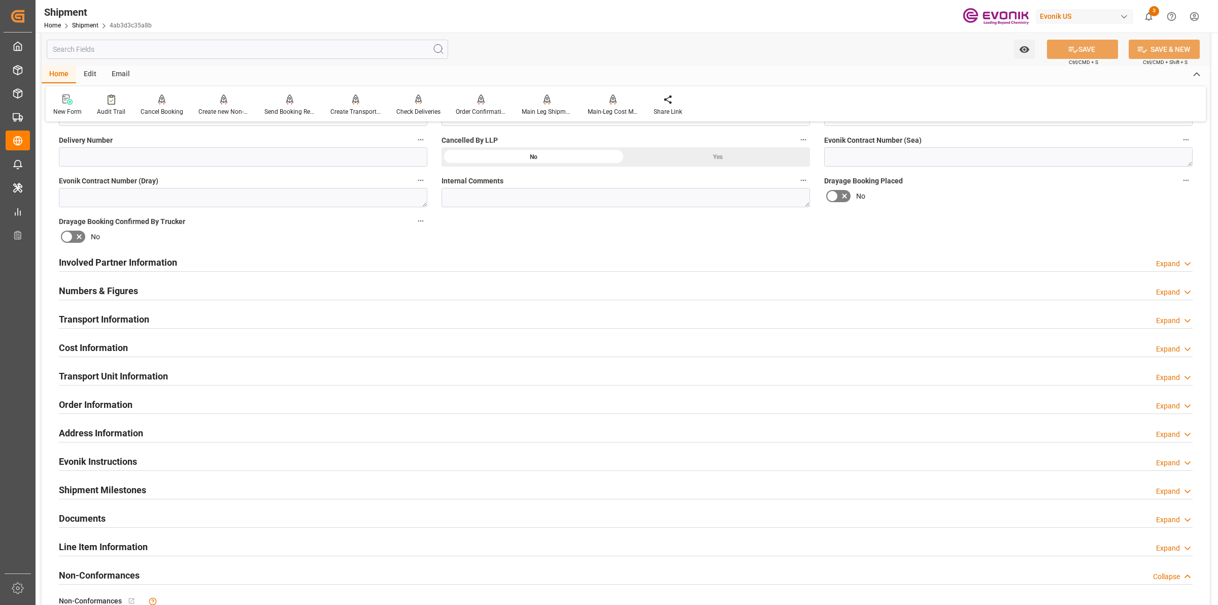
click at [129, 261] on h2 "Involved Partner Information" at bounding box center [118, 262] width 118 height 14
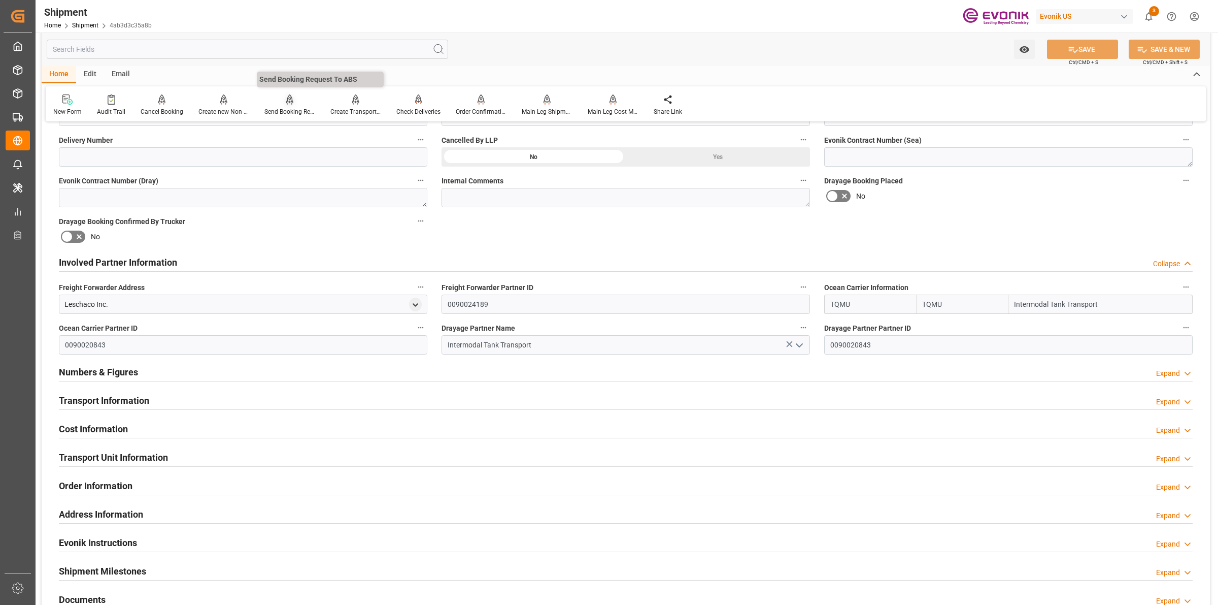
click at [278, 112] on div "Send Booking Request To ABS" at bounding box center [290, 111] width 51 height 9
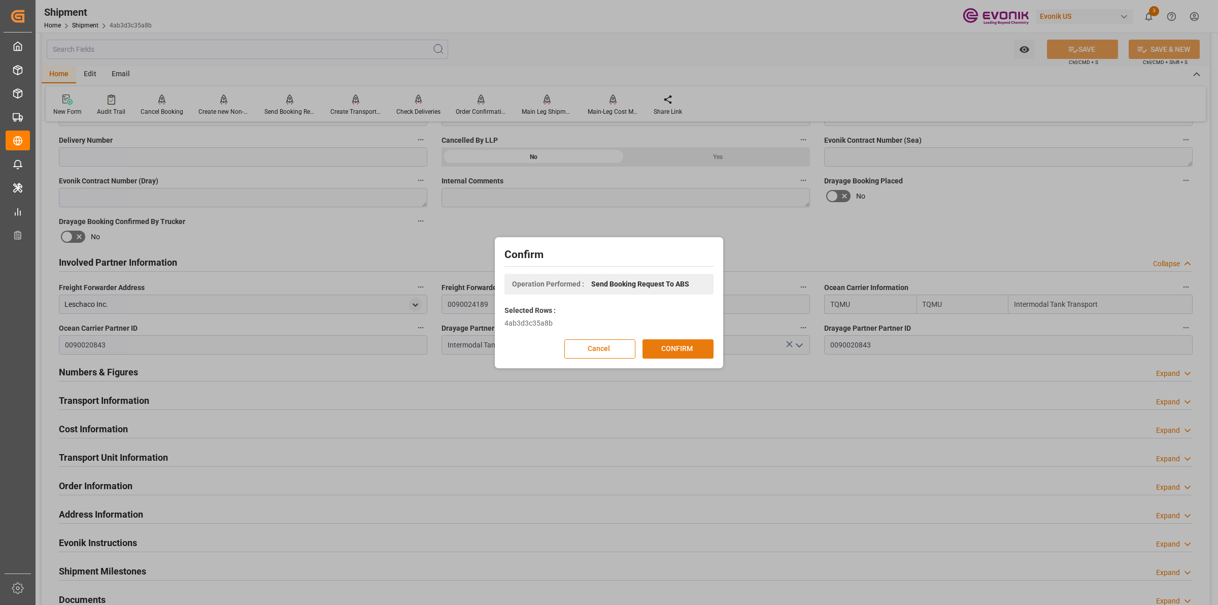
click at [694, 351] on button "CONFIRM" at bounding box center [678, 348] width 71 height 19
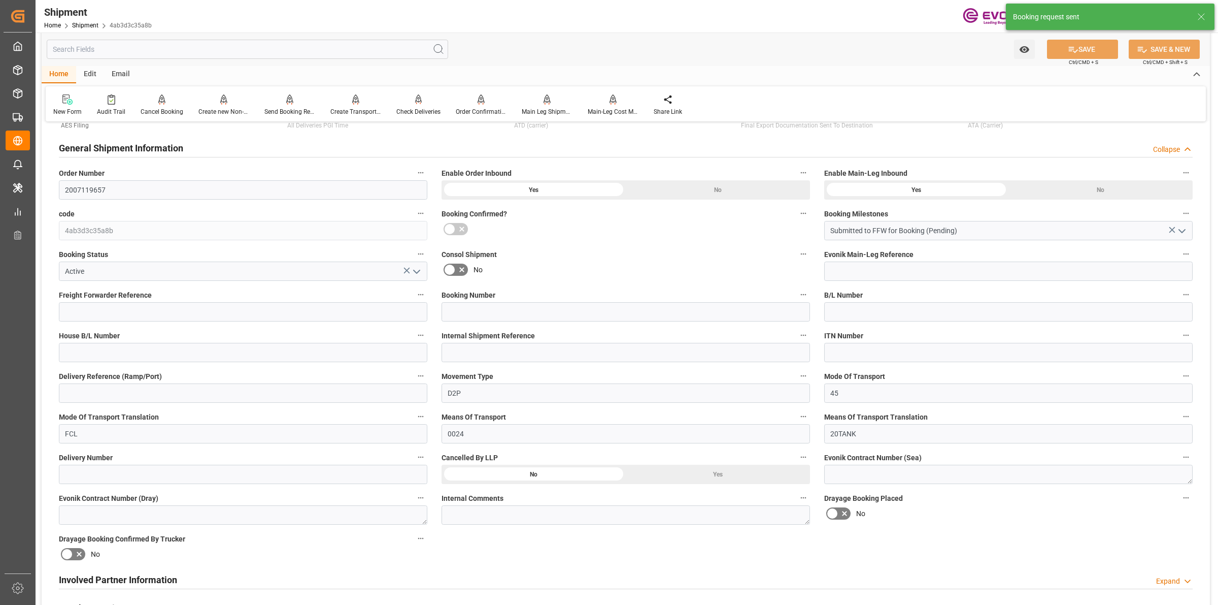
scroll to position [0, 0]
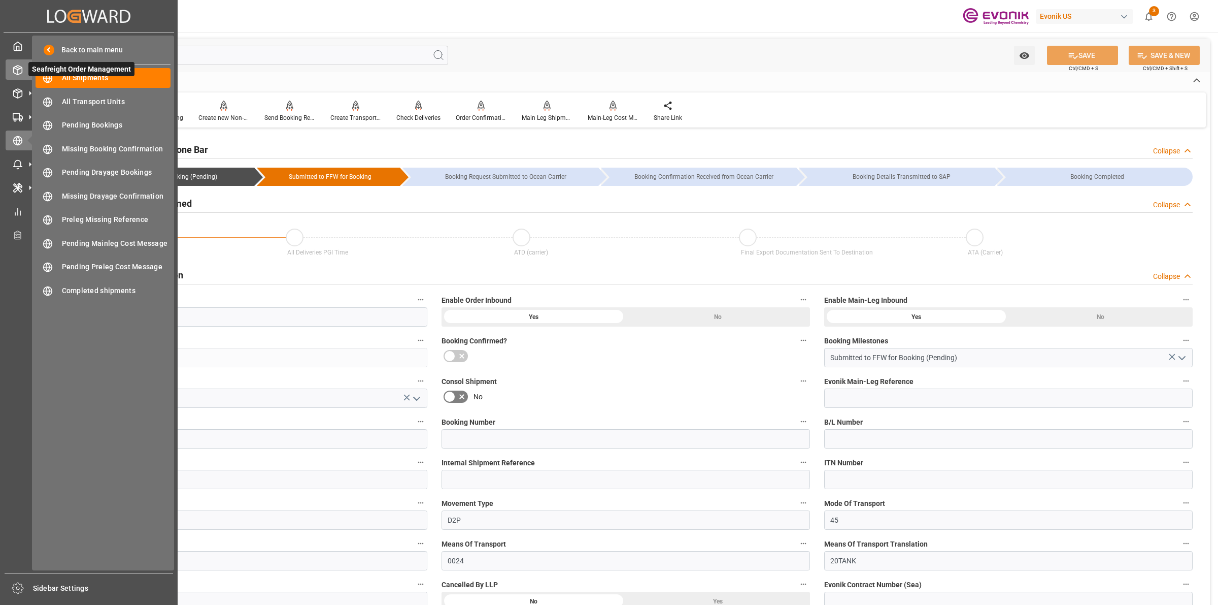
click at [13, 67] on icon at bounding box center [18, 70] width 10 height 10
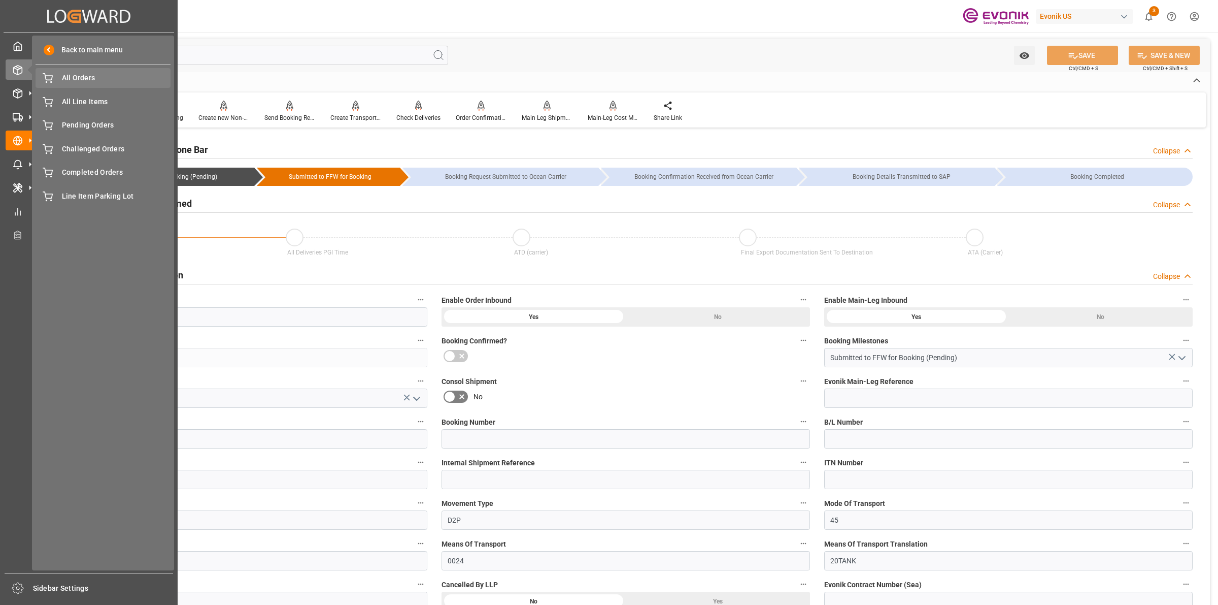
click at [86, 76] on span "All Orders" at bounding box center [116, 78] width 109 height 11
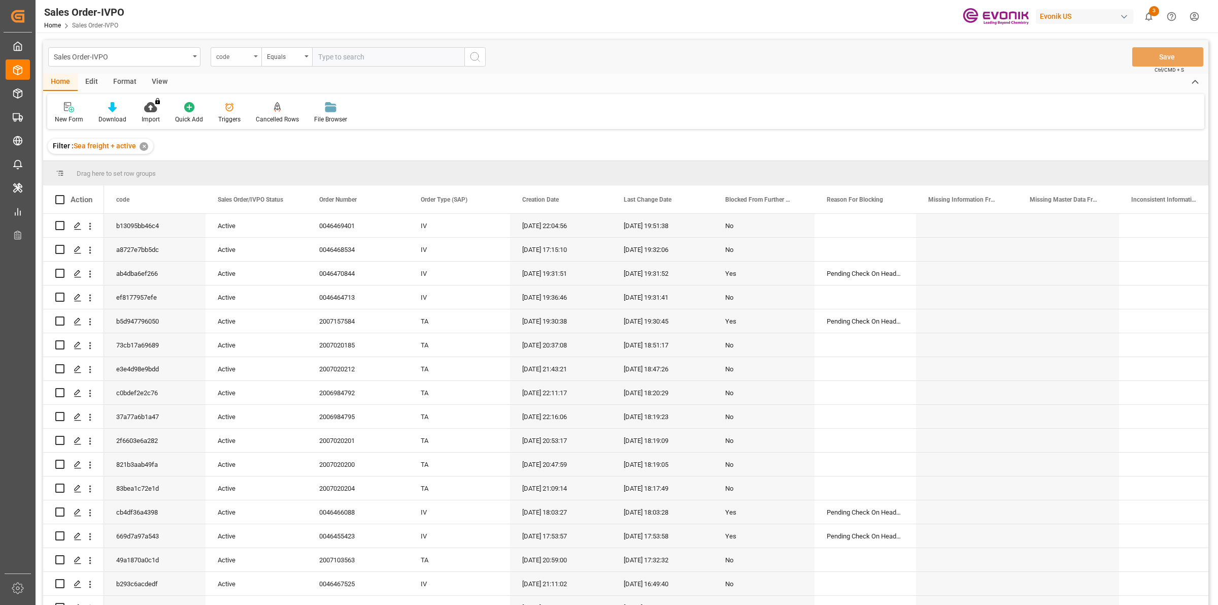
click at [250, 59] on div "code" at bounding box center [233, 56] width 35 height 12
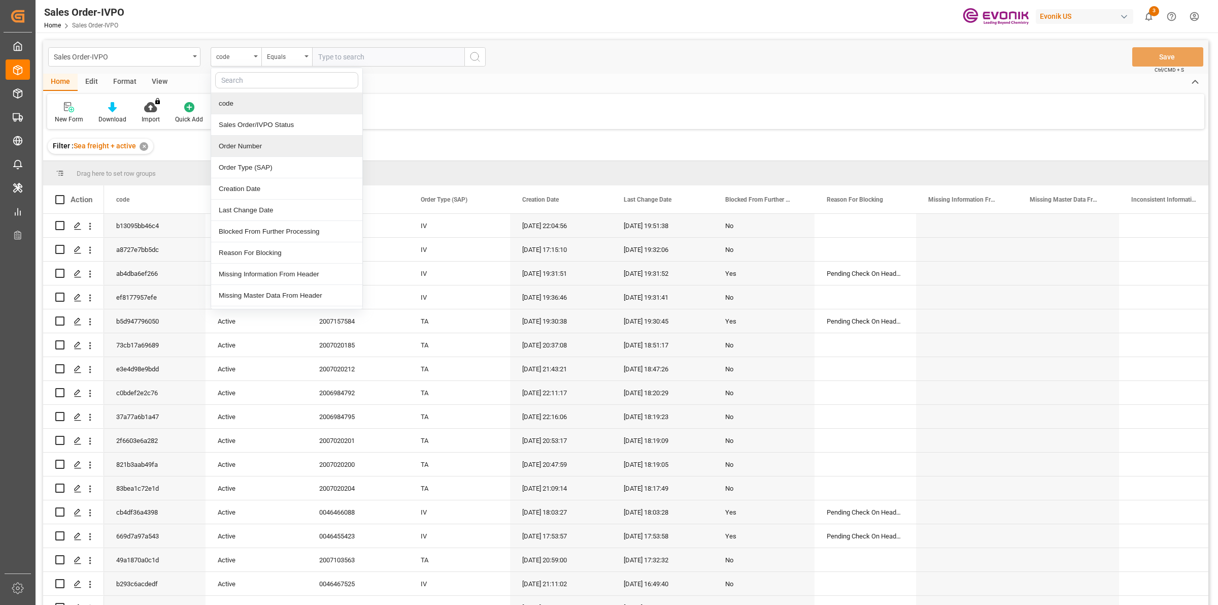
click at [234, 143] on div "Order Number" at bounding box center [286, 146] width 151 height 21
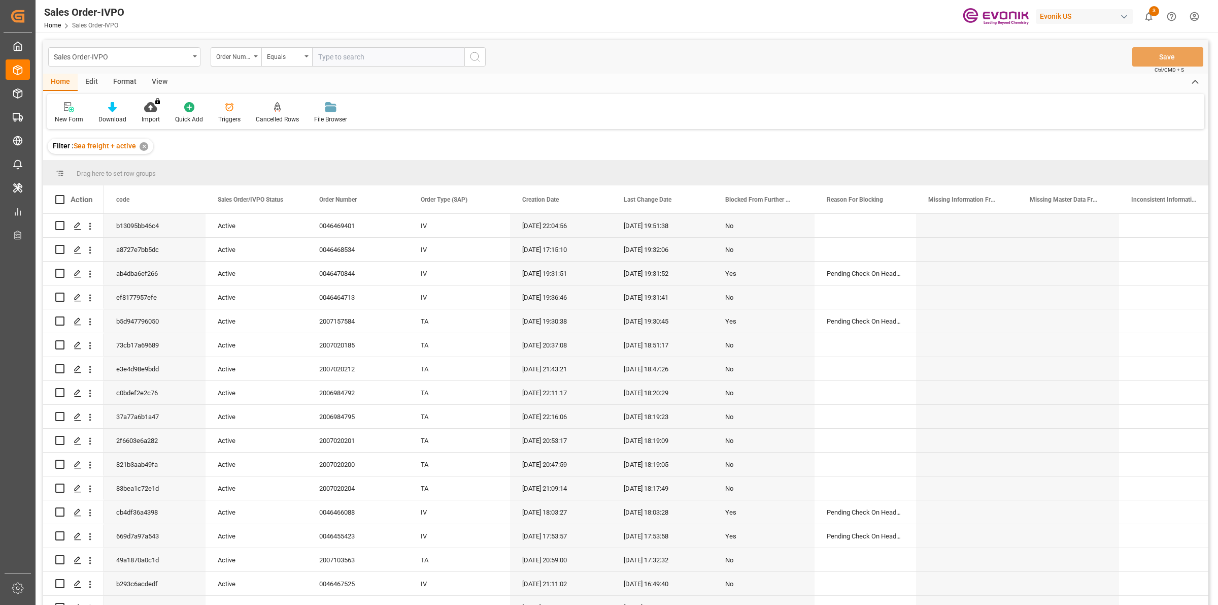
click at [349, 62] on input "text" at bounding box center [388, 56] width 152 height 19
paste input "2007139109"
type input "2007139109"
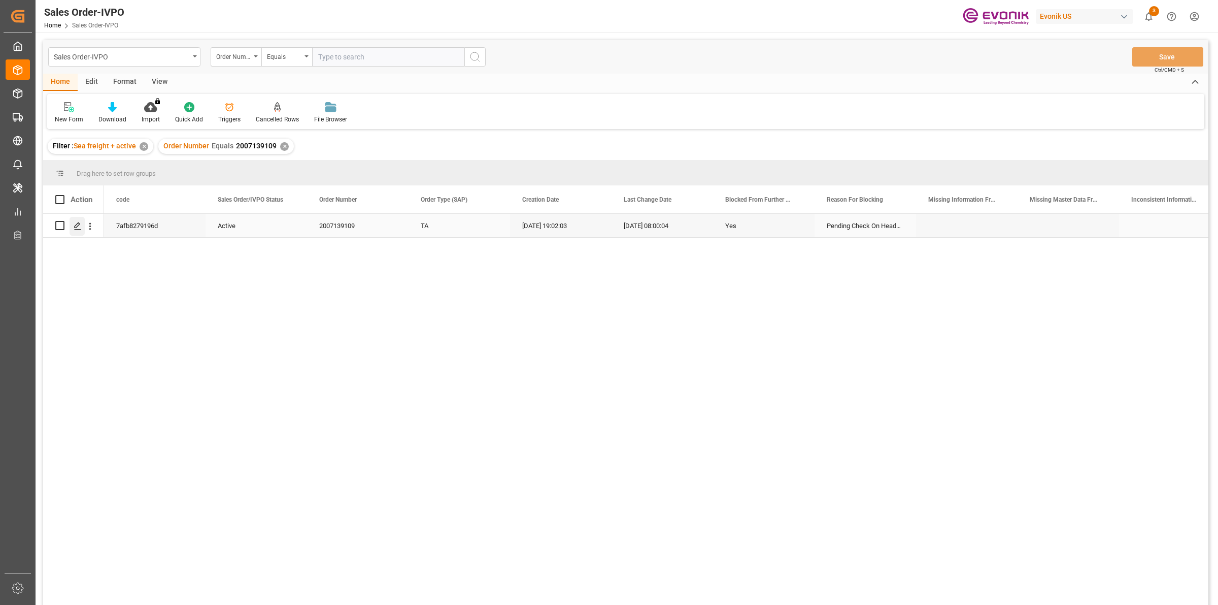
click at [74, 226] on icon "Press SPACE to select this row." at bounding box center [78, 226] width 8 height 8
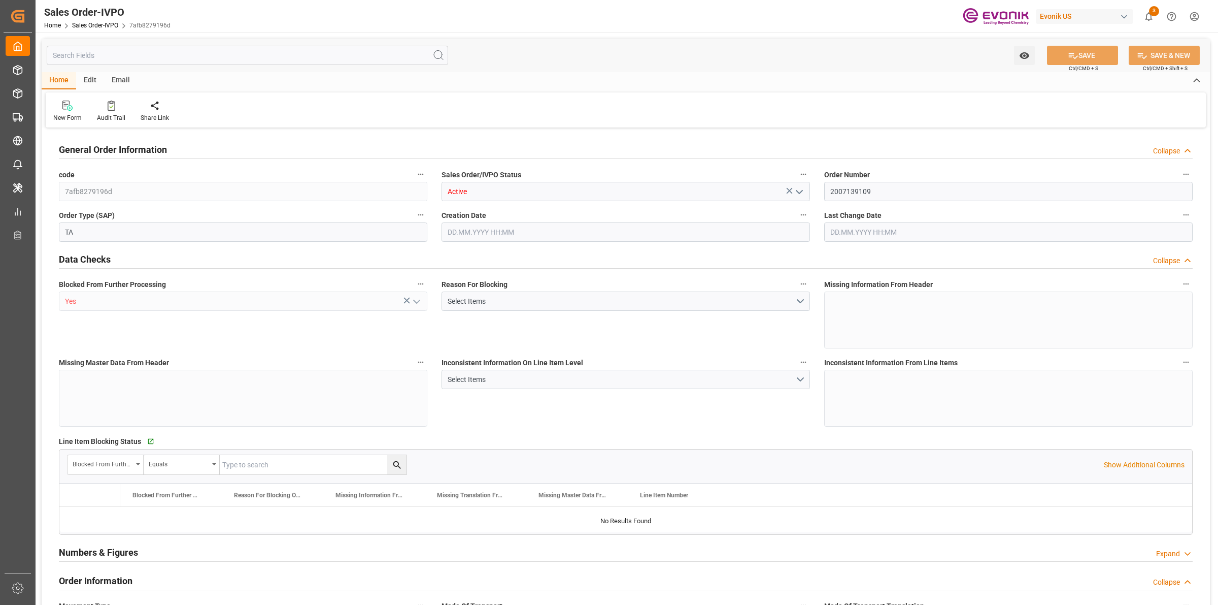
type input "BRRIO"
type input "0"
type input "1"
type input "2"
type input "20000"
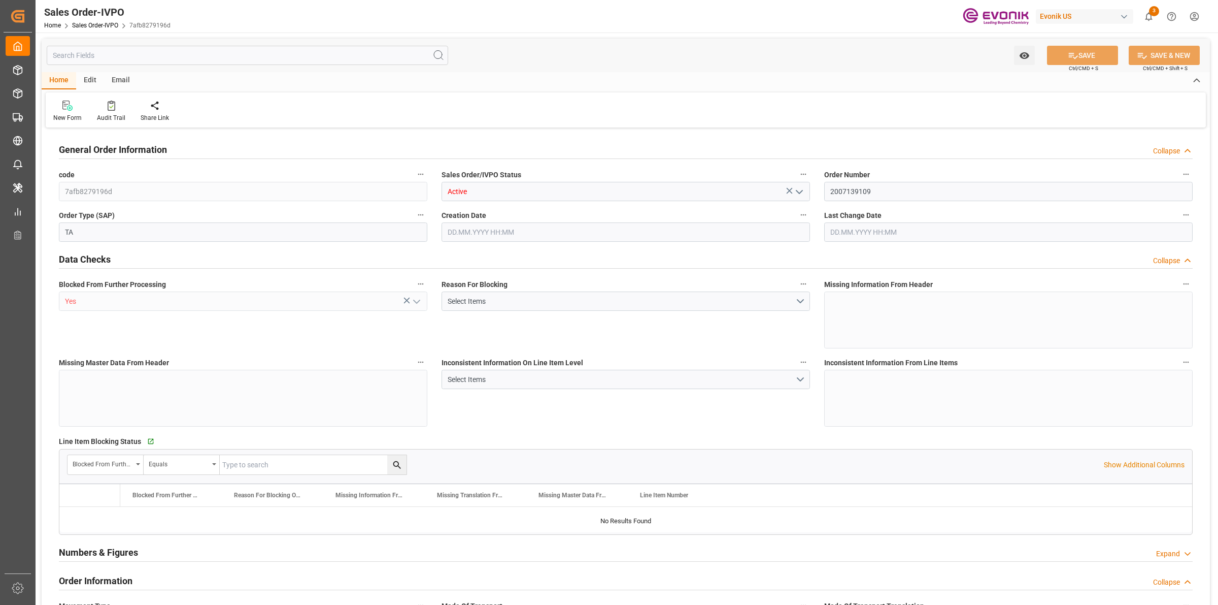
type input "0"
type input "17000"
type input "30"
type input "13.08.2025 19:02"
type input "27.08.2025 08:00"
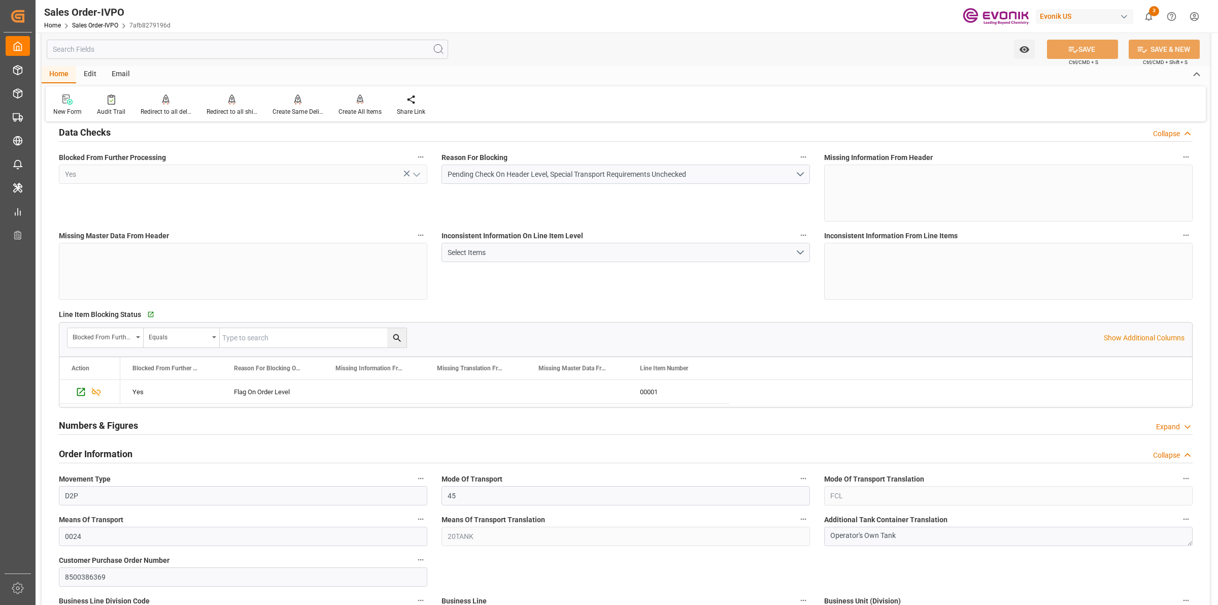
scroll to position [317, 0]
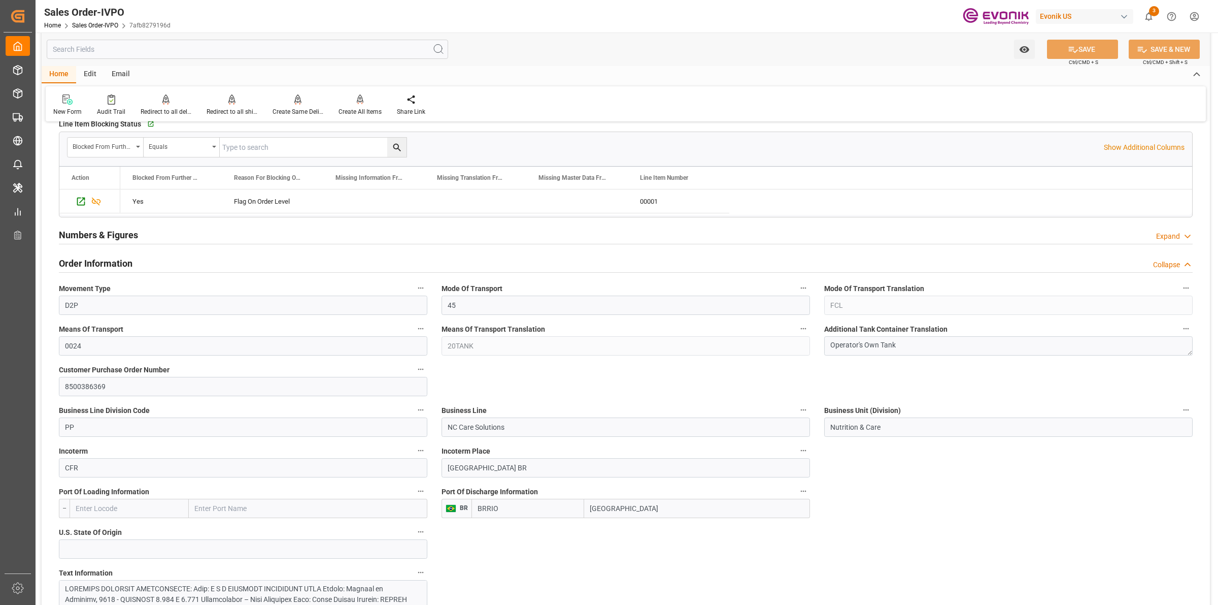
drag, startPoint x: 640, startPoint y: 508, endPoint x: 604, endPoint y: 497, distance: 37.3
click at [570, 506] on div "BRRIO Rio de Janeiro" at bounding box center [641, 508] width 339 height 19
click at [640, 517] on input "[GEOGRAPHIC_DATA]" at bounding box center [697, 508] width 226 height 19
drag, startPoint x: 659, startPoint y: 506, endPoint x: 567, endPoint y: 500, distance: 92.6
click at [567, 500] on div "BRRIO Rio de Janeiro" at bounding box center [641, 508] width 339 height 19
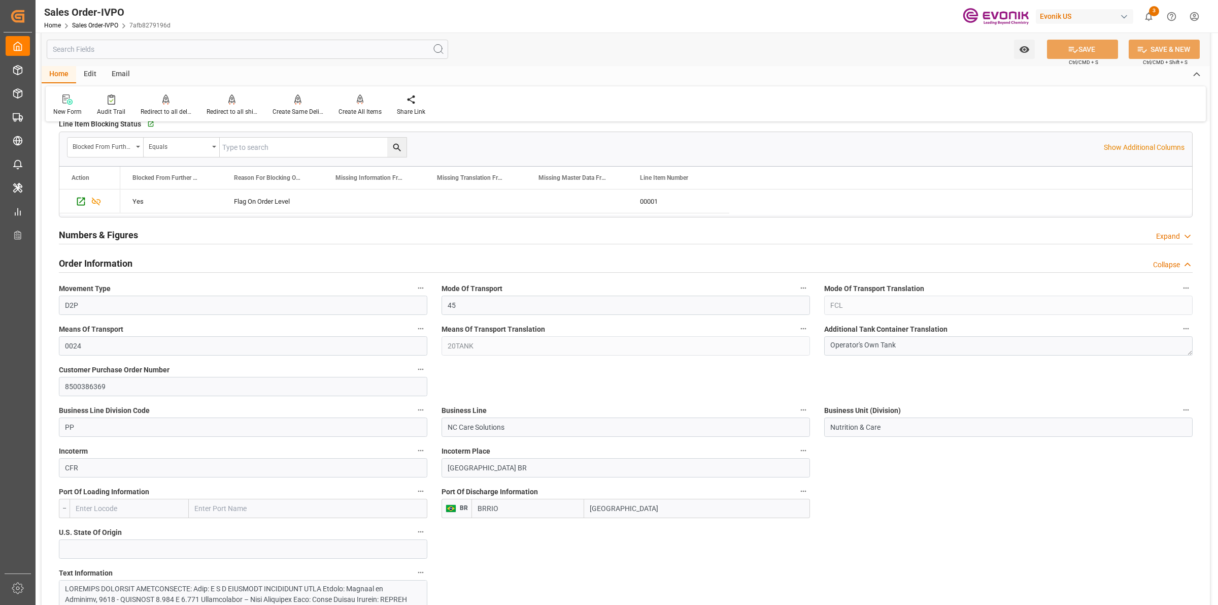
scroll to position [508, 0]
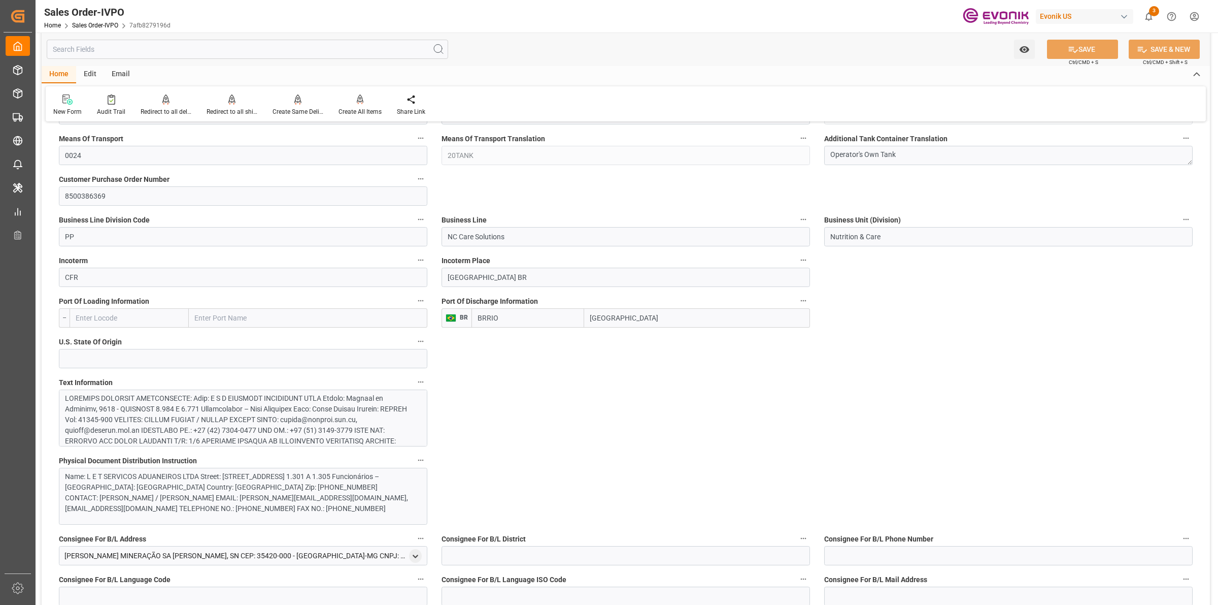
click at [251, 418] on div at bounding box center [238, 569] width 346 height 352
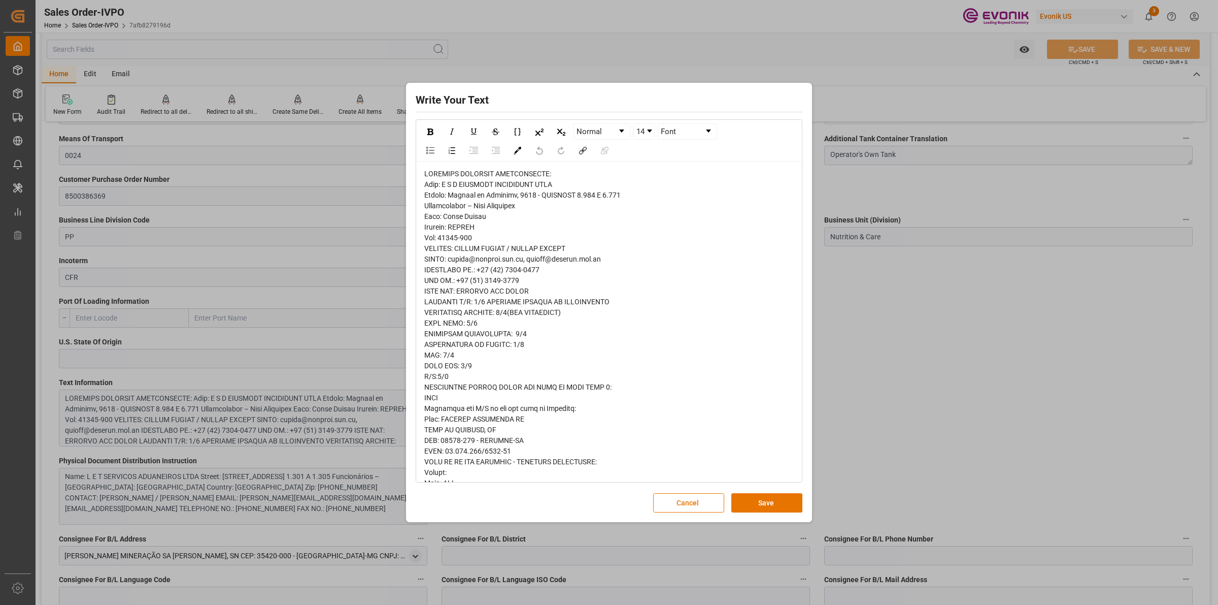
drag, startPoint x: 506, startPoint y: 262, endPoint x: 607, endPoint y: 293, distance: 105.2
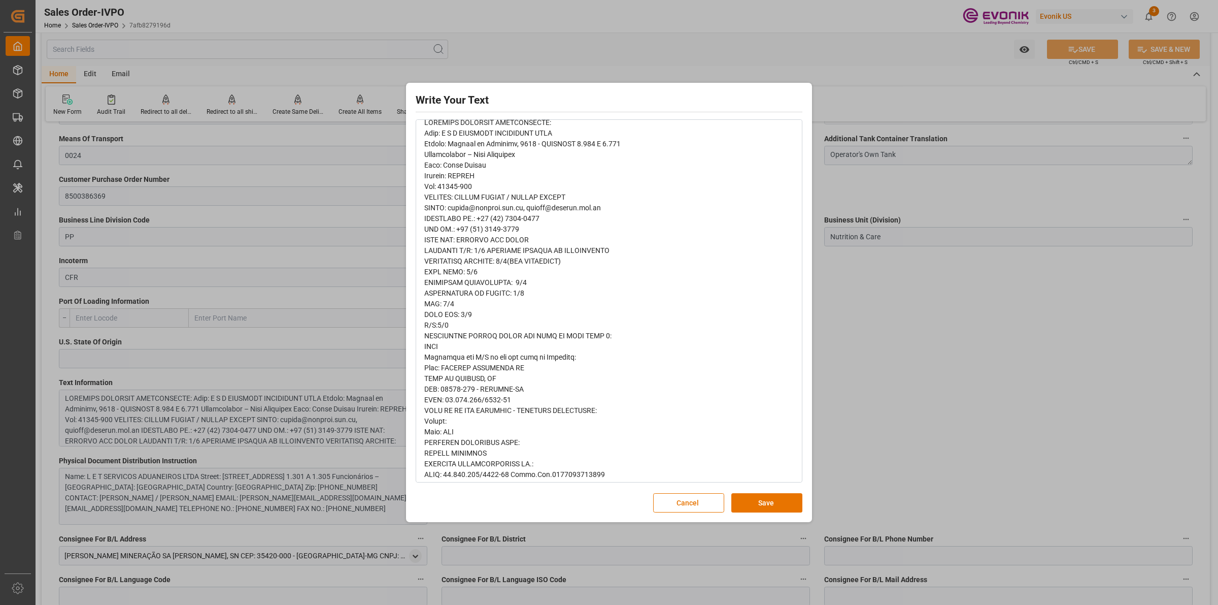
scroll to position [0, 0]
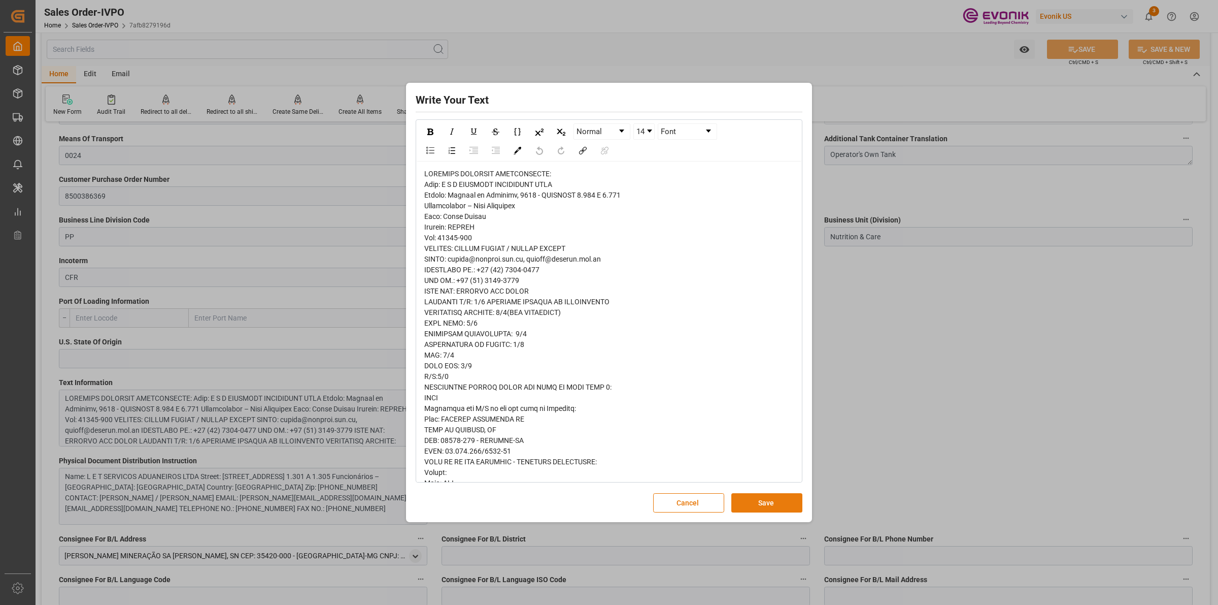
click at [782, 504] on button "Save" at bounding box center [767, 502] width 71 height 19
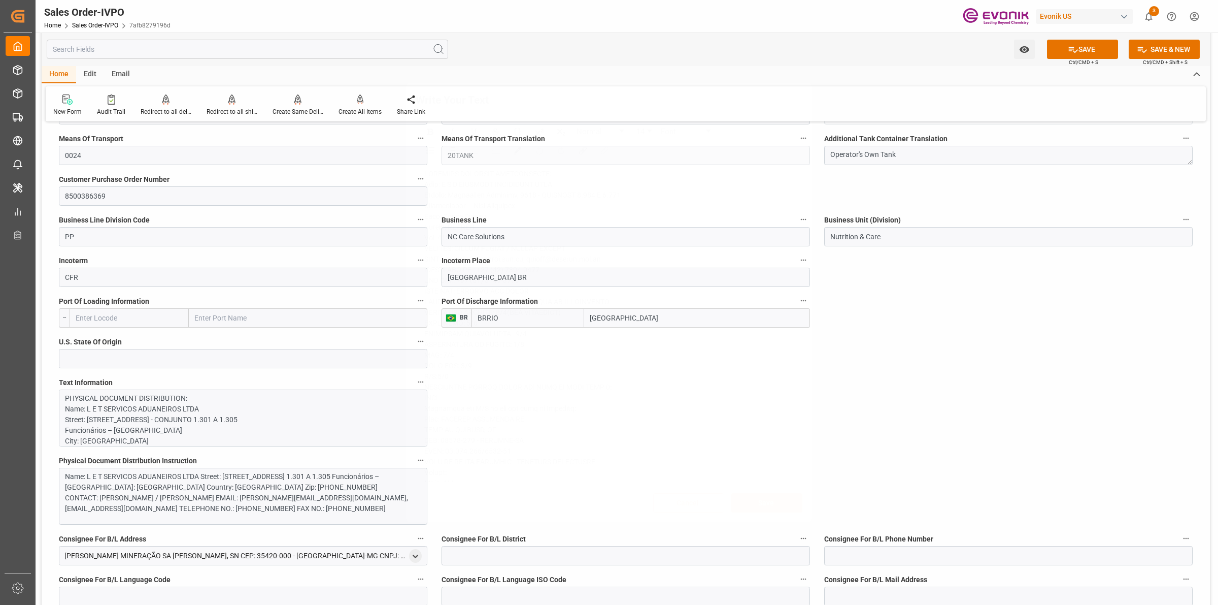
click at [917, 396] on div "Write Your Text Normal 14 Font Cancel Save" at bounding box center [609, 302] width 1218 height 605
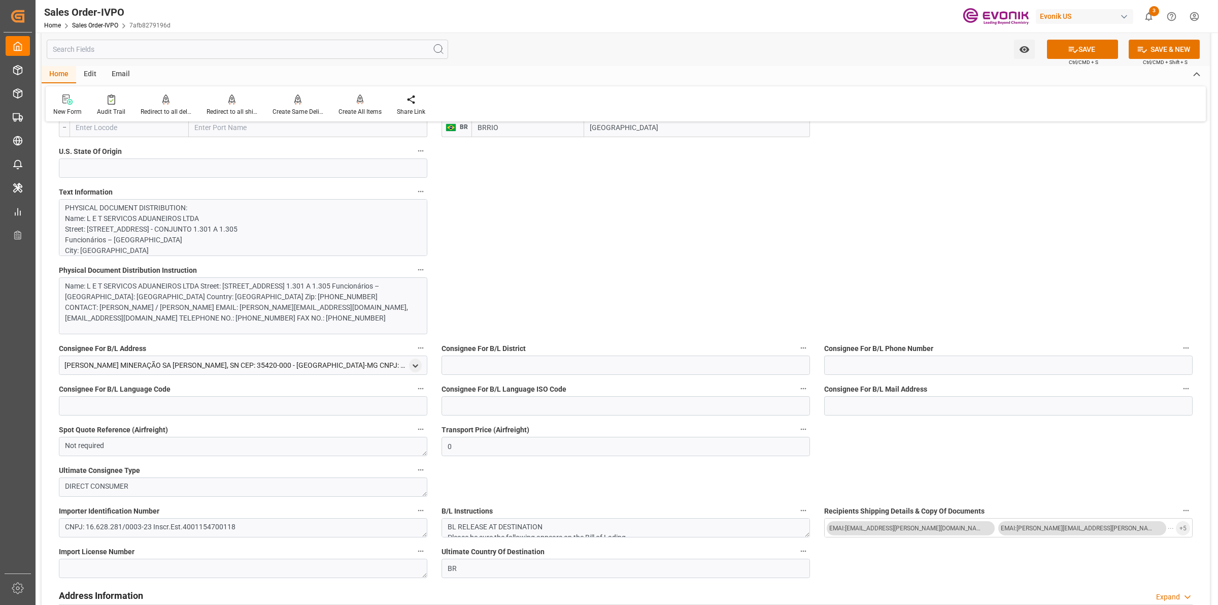
scroll to position [952, 0]
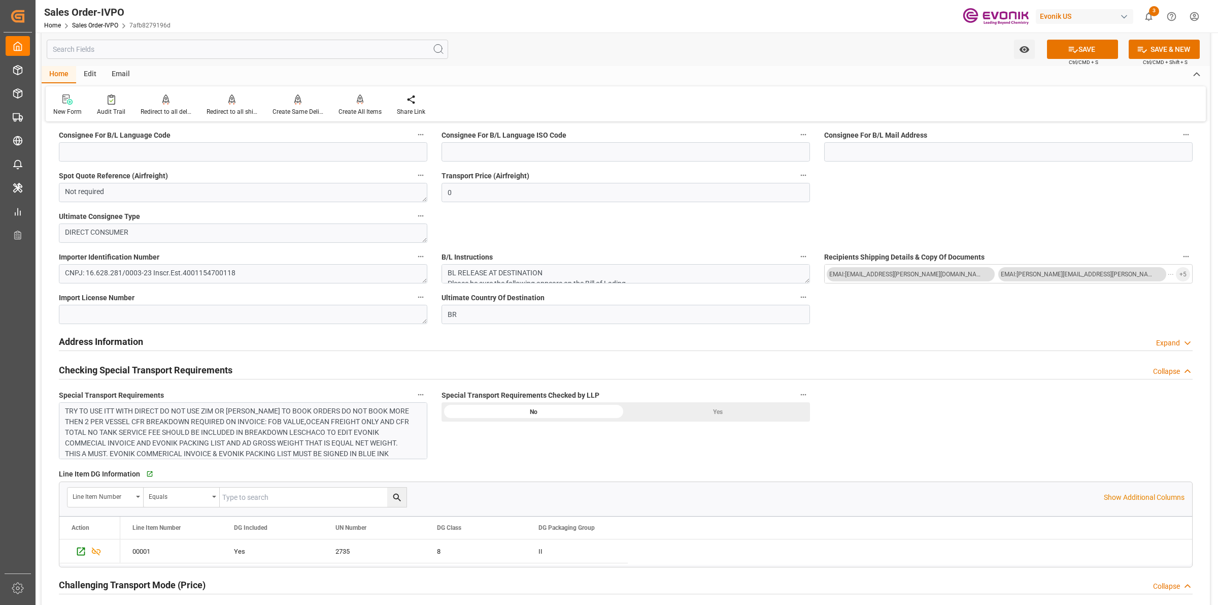
click at [709, 415] on div "Yes" at bounding box center [718, 411] width 184 height 19
click at [339, 437] on div "TRY TO USE ITT WITH DIRECT DO NOT USE ZIM OR HOYER TO BOOK ORDERS DO NOT BOOK M…" at bounding box center [238, 470] width 346 height 128
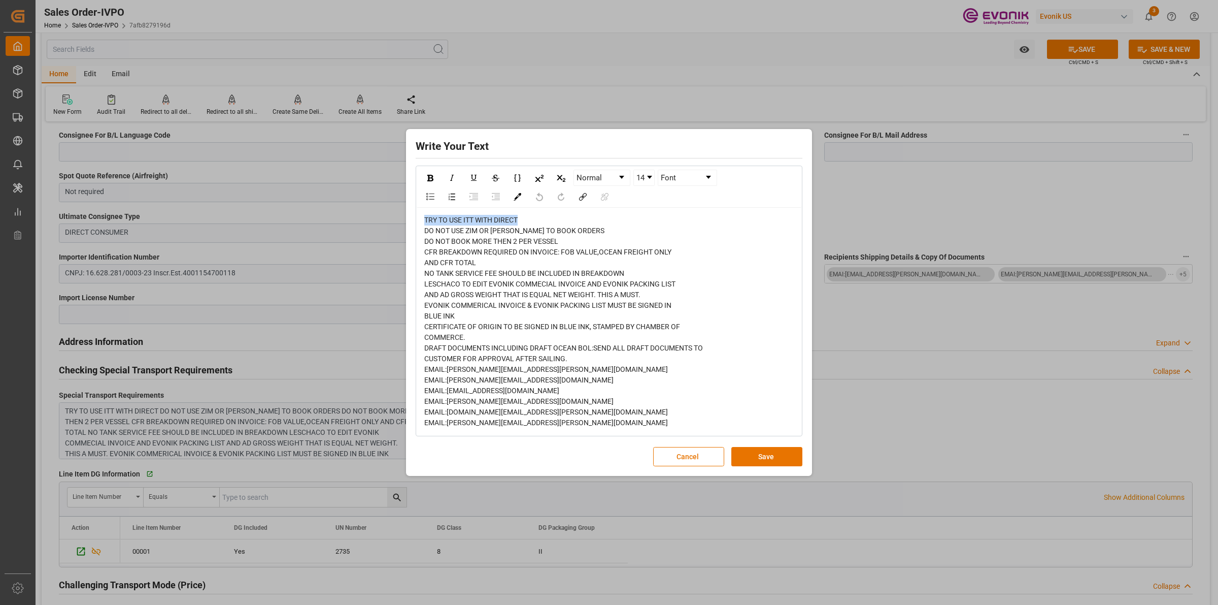
drag, startPoint x: 521, startPoint y: 220, endPoint x: 415, endPoint y: 222, distance: 106.6
click at [415, 222] on div "Write Your Text Normal 14 Font TRY TO USE ITT WITH DIRECT DO NOT USE ZIM OR HOY…" at bounding box center [609, 302] width 401 height 342
drag, startPoint x: 565, startPoint y: 241, endPoint x: 452, endPoint y: 232, distance: 113.1
click at [466, 236] on div "TRY TO USE ITT WITH DIRECT DO NOT USE ZIM OR HOYER TO BOOK ORDERS DO NOT BOOK M…" at bounding box center [609, 321] width 370 height 213
drag, startPoint x: 426, startPoint y: 215, endPoint x: 562, endPoint y: 244, distance: 138.2
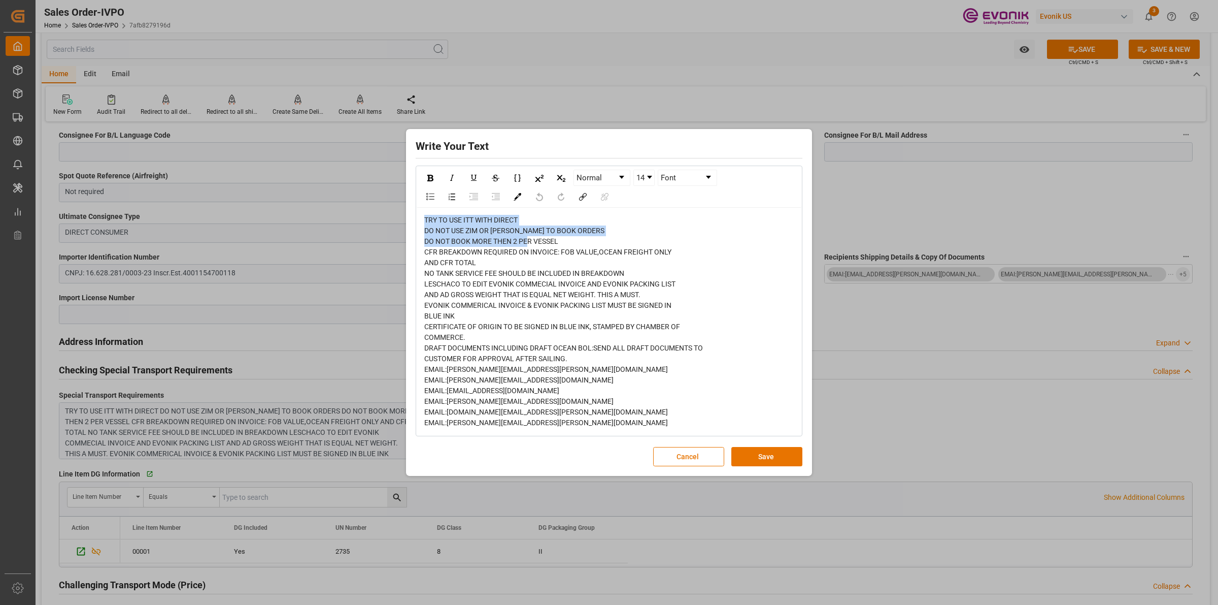
click at [562, 244] on div "TRY TO USE ITT WITH DIRECT DO NOT USE ZIM OR HOYER TO BOOK ORDERS DO NOT BOOK M…" at bounding box center [609, 321] width 370 height 213
copy span "TRY TO USE ITT WITH DIRECT DO NOT USE ZIM OR HOYER TO BOOK ORDERS DO NOT BOOK M…"
drag, startPoint x: 770, startPoint y: 463, endPoint x: 823, endPoint y: 443, distance: 57.3
click at [770, 463] on button "Save" at bounding box center [767, 456] width 71 height 19
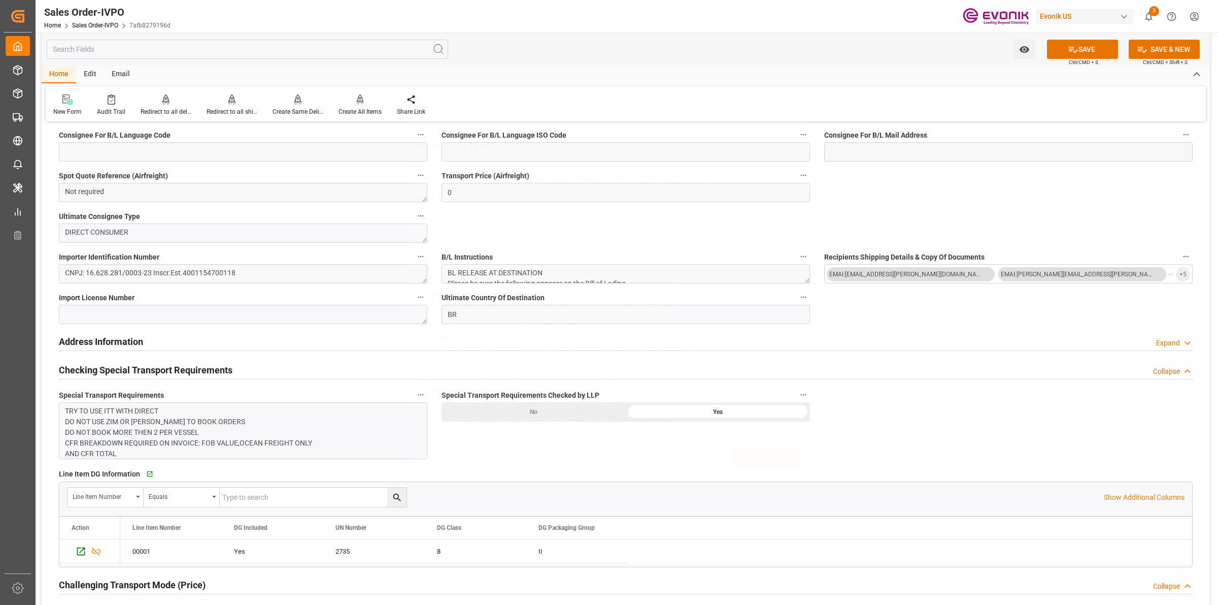
click at [882, 427] on div "Write Your Text Normal 14 Font TRY TO USE ITT WITH DIRECT DO NOT USE ZIM OR HOY…" at bounding box center [609, 302] width 1218 height 605
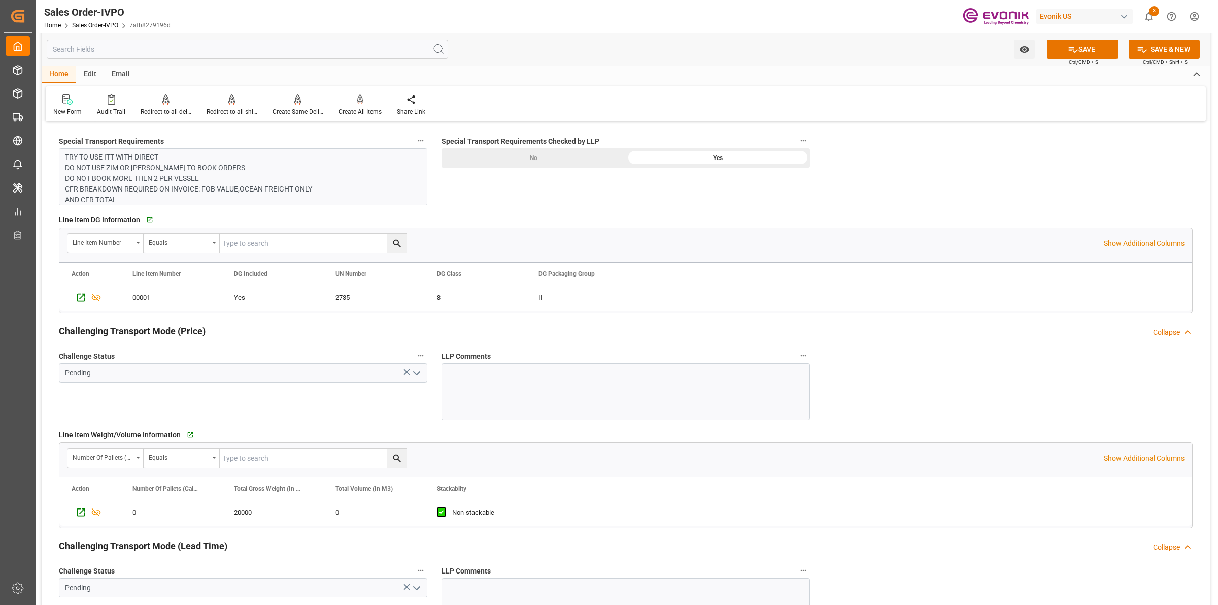
click at [415, 376] on icon "open menu" at bounding box center [417, 373] width 12 height 12
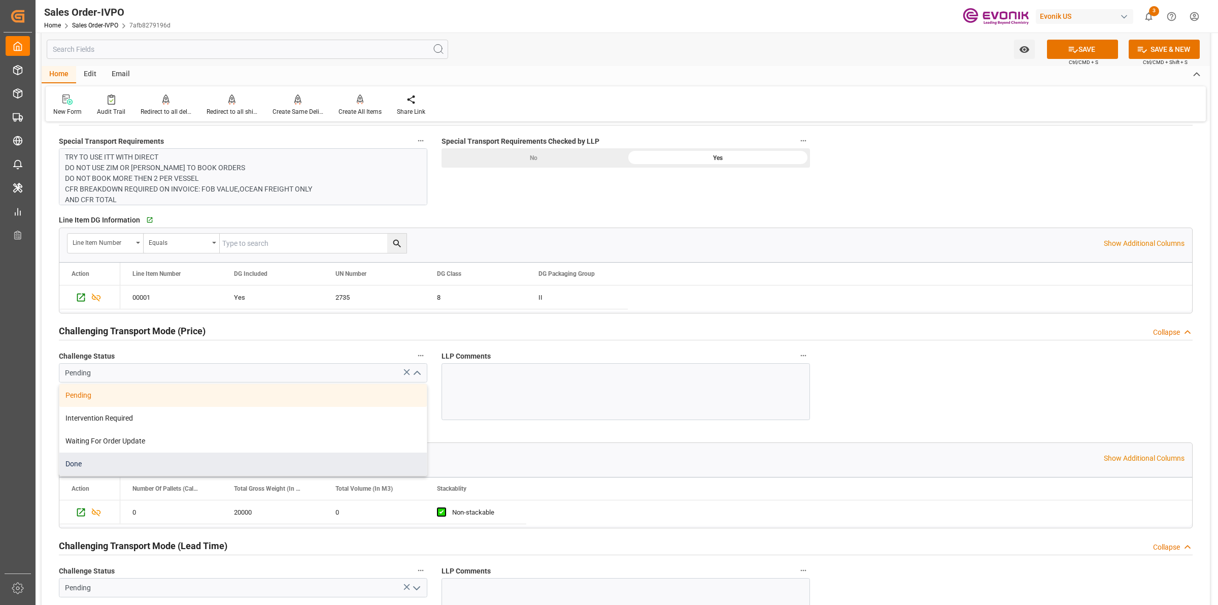
click at [80, 461] on div "Done" at bounding box center [243, 463] width 368 height 23
type input "Done"
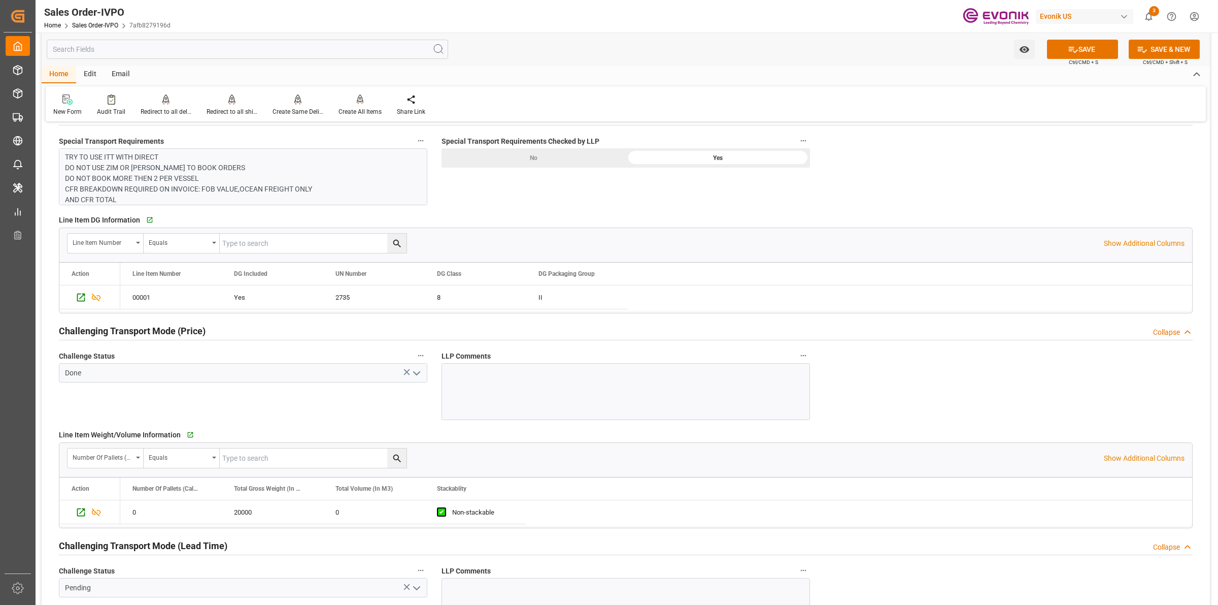
scroll to position [1333, 0]
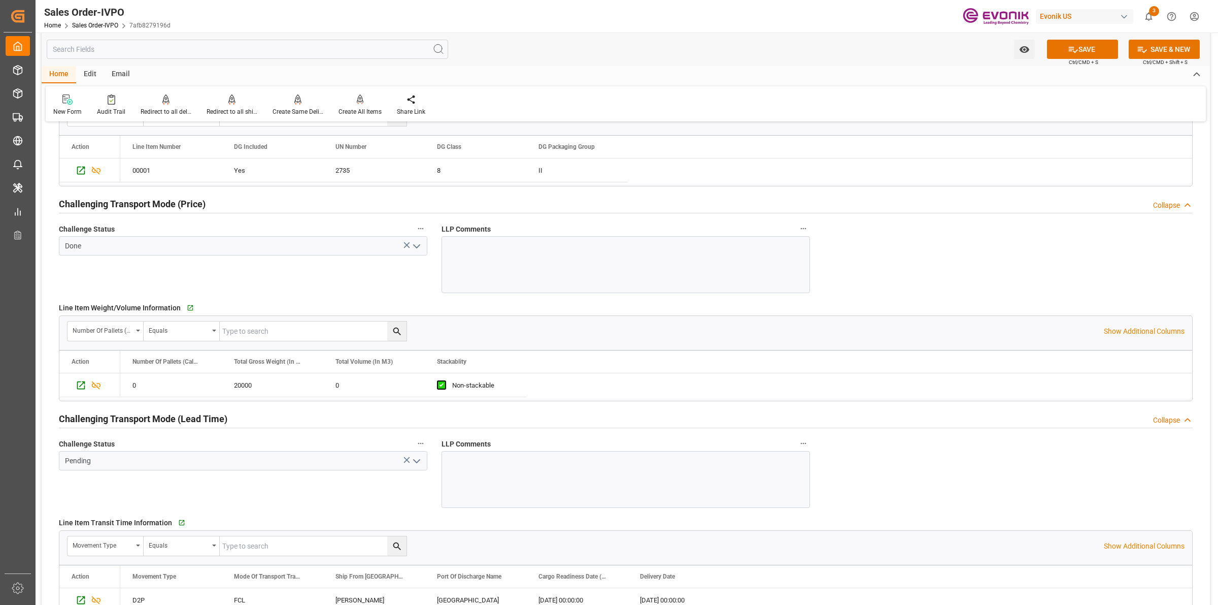
click at [411, 458] on icon "open menu" at bounding box center [417, 461] width 12 height 12
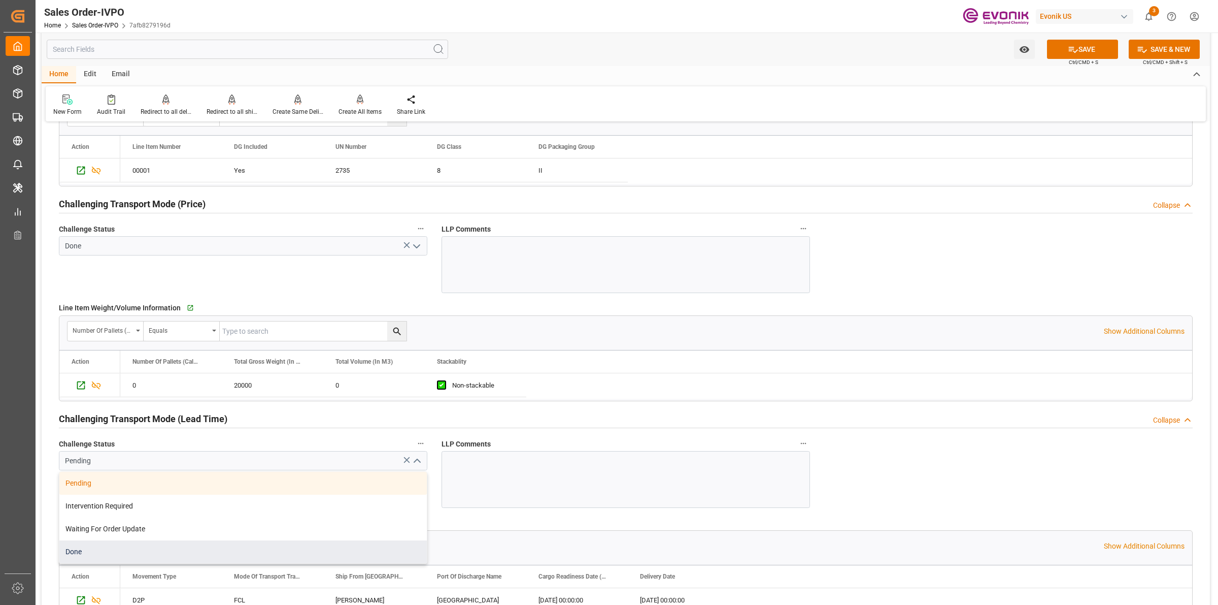
click at [85, 556] on div "Done" at bounding box center [243, 551] width 368 height 23
type input "Done"
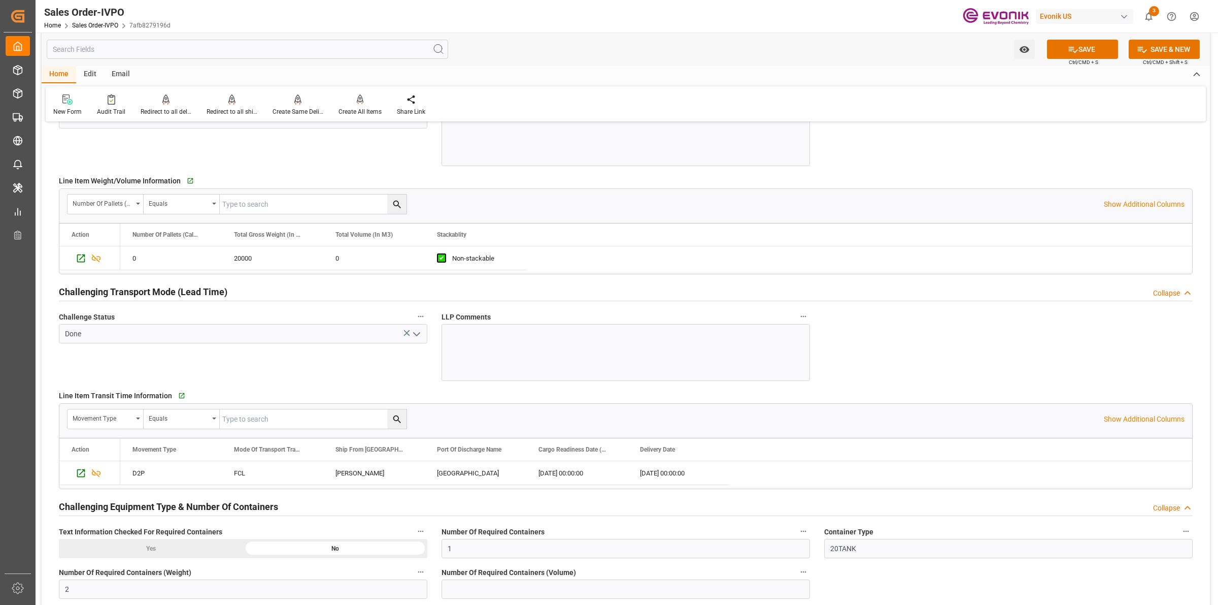
scroll to position [1587, 0]
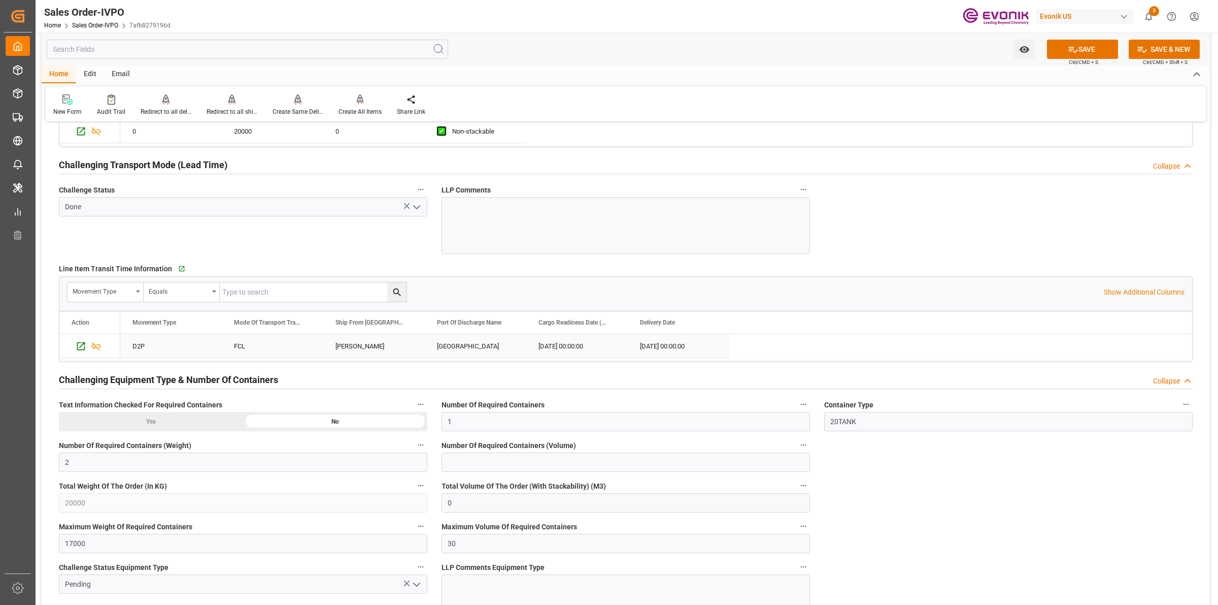
click at [355, 348] on div "MILTON" at bounding box center [374, 345] width 102 height 23
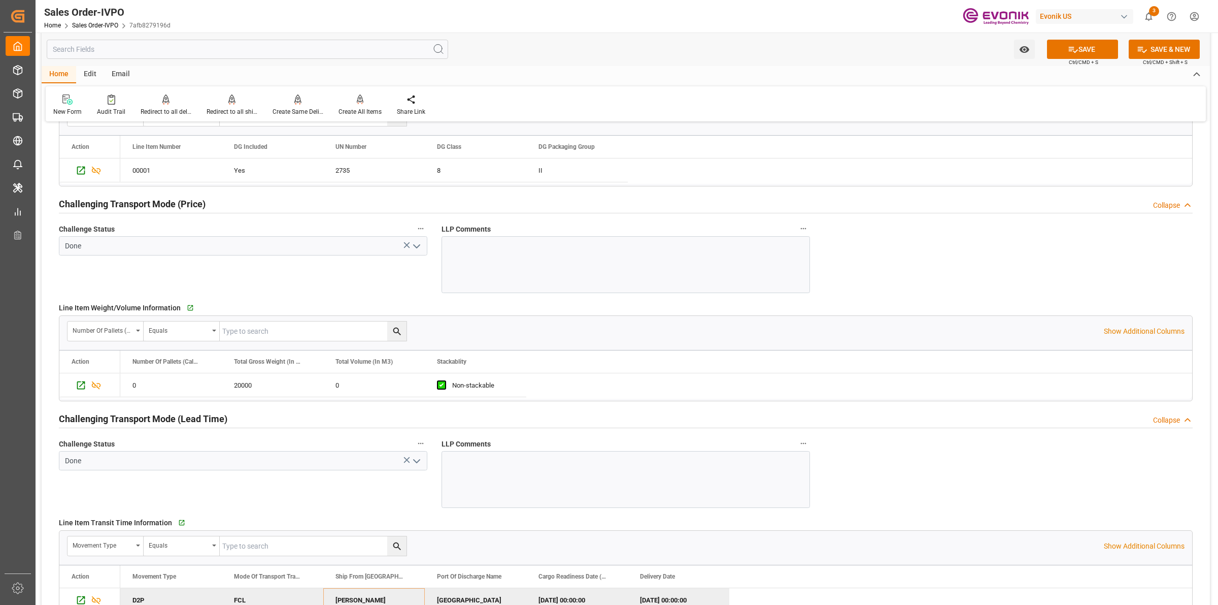
scroll to position [1460, 0]
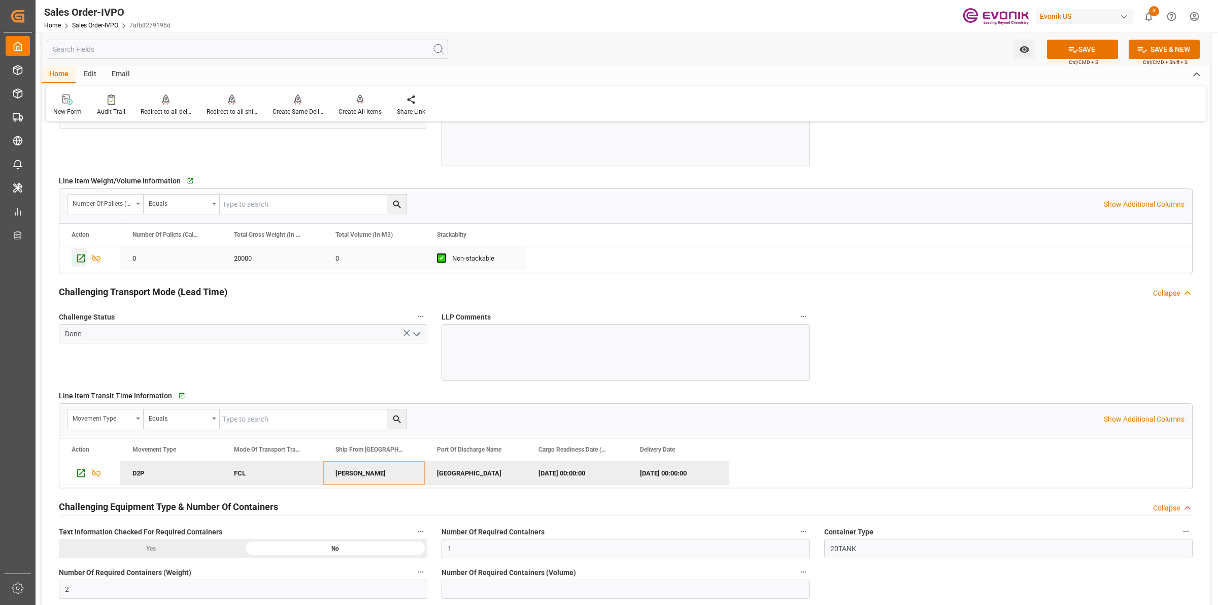
click at [77, 260] on icon "Press SPACE to select this row." at bounding box center [81, 258] width 11 height 11
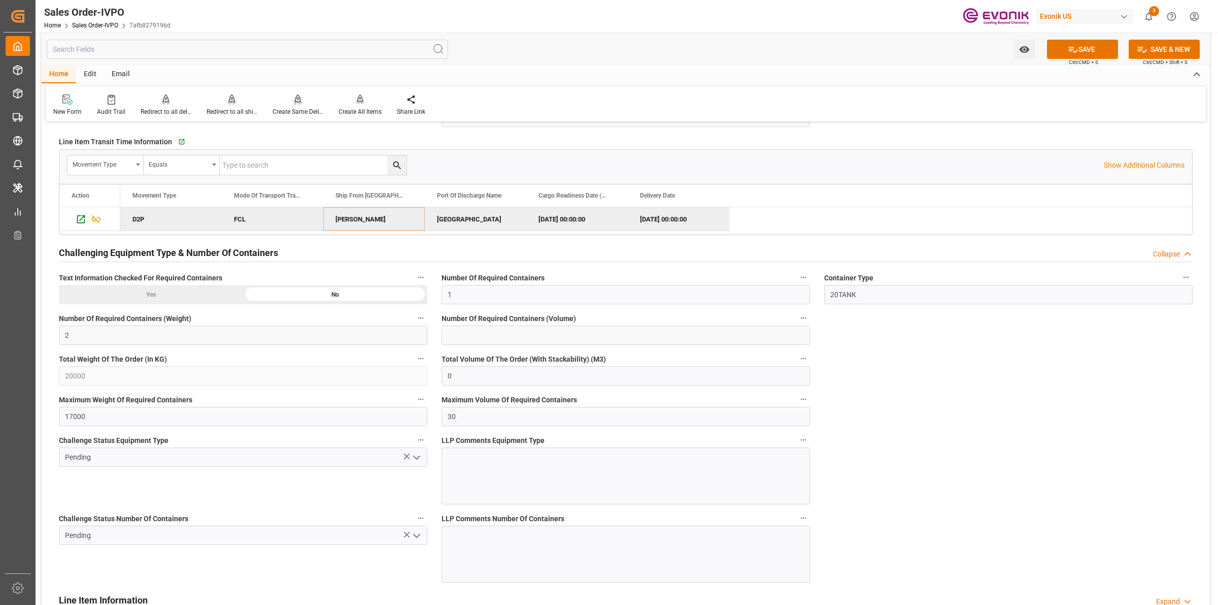
scroll to position [1967, 0]
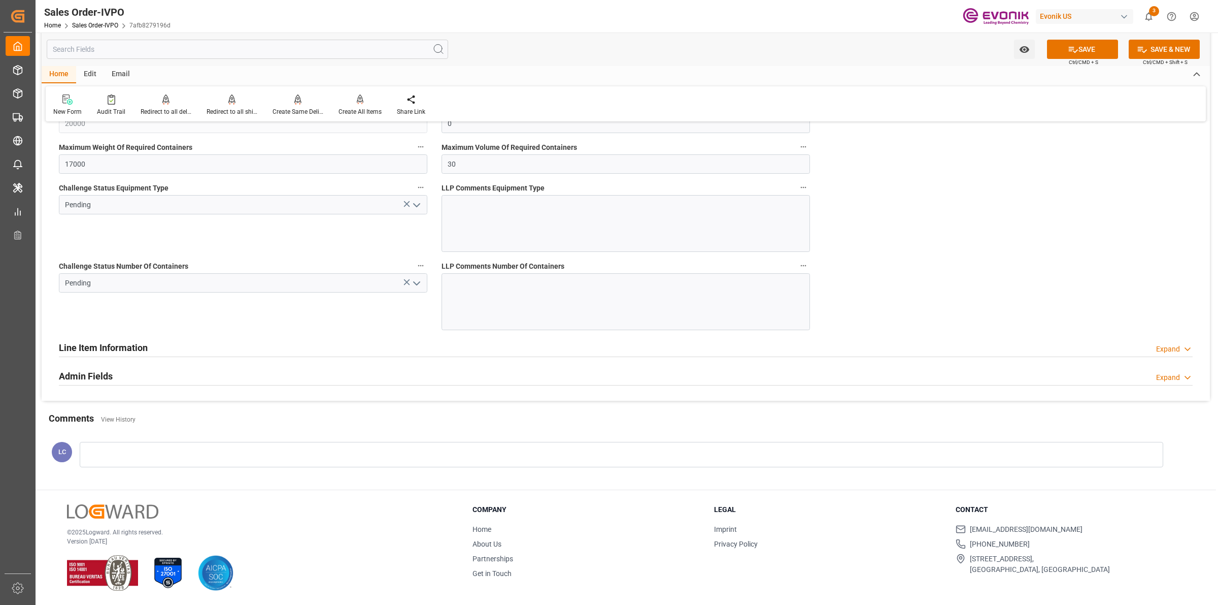
click at [414, 202] on icon "open menu" at bounding box center [417, 205] width 12 height 12
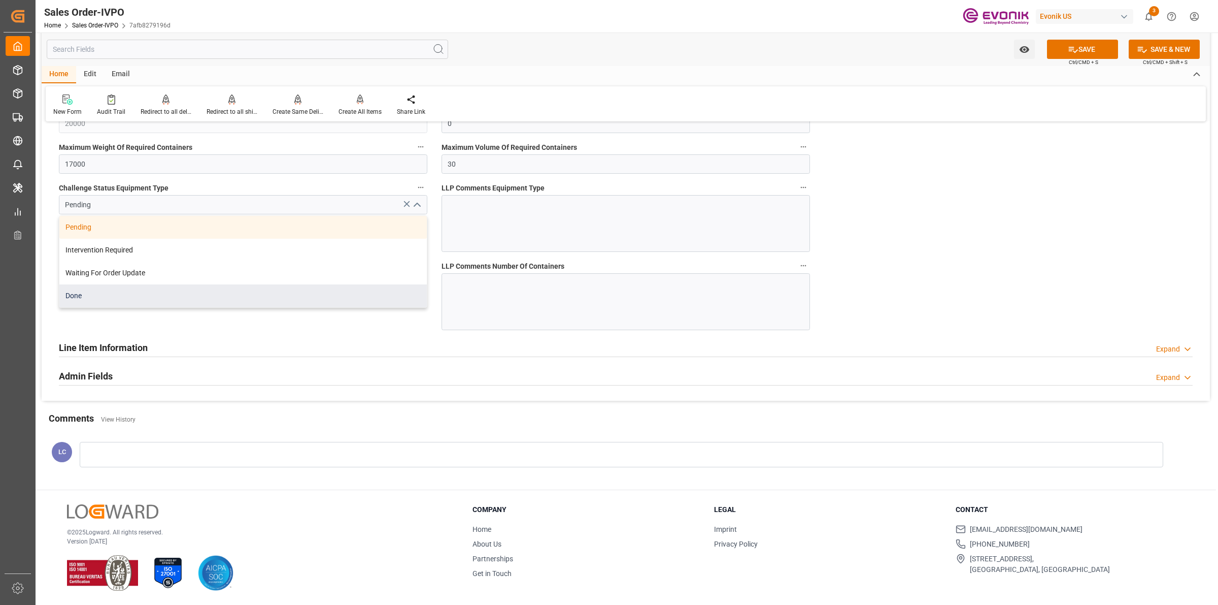
click at [96, 303] on div "Done" at bounding box center [243, 295] width 368 height 23
type input "Done"
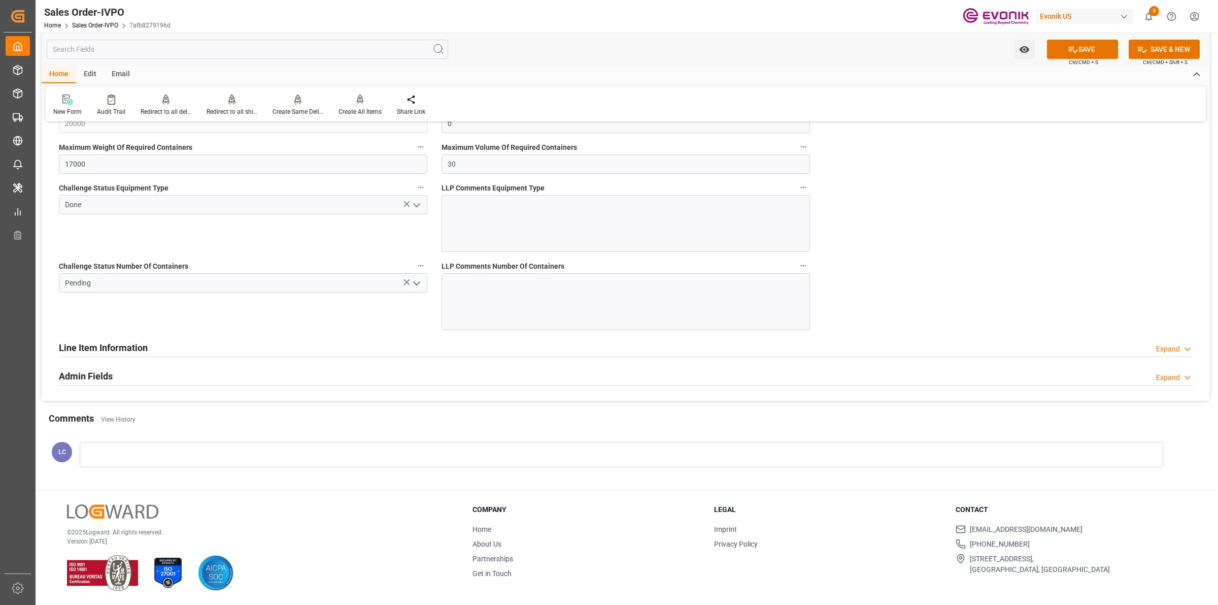
click at [388, 319] on div "Challenge Status Number Of Containers Pending" at bounding box center [243, 294] width 383 height 78
click at [419, 284] on icon "open menu" at bounding box center [417, 283] width 12 height 12
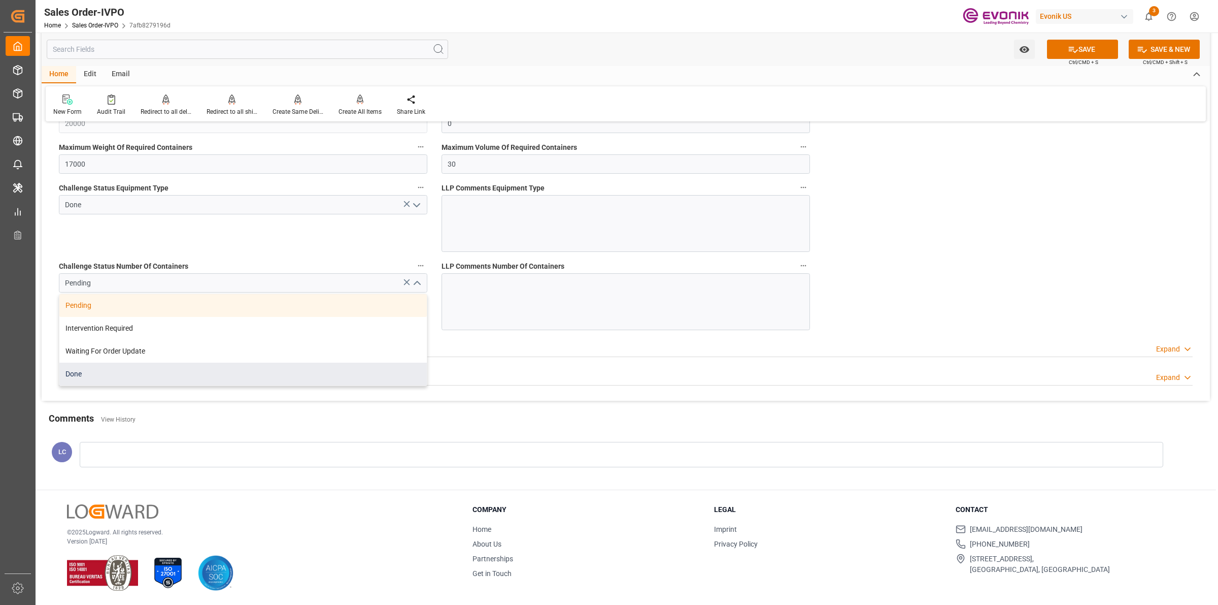
click at [105, 378] on div "Done" at bounding box center [243, 373] width 368 height 23
type input "Done"
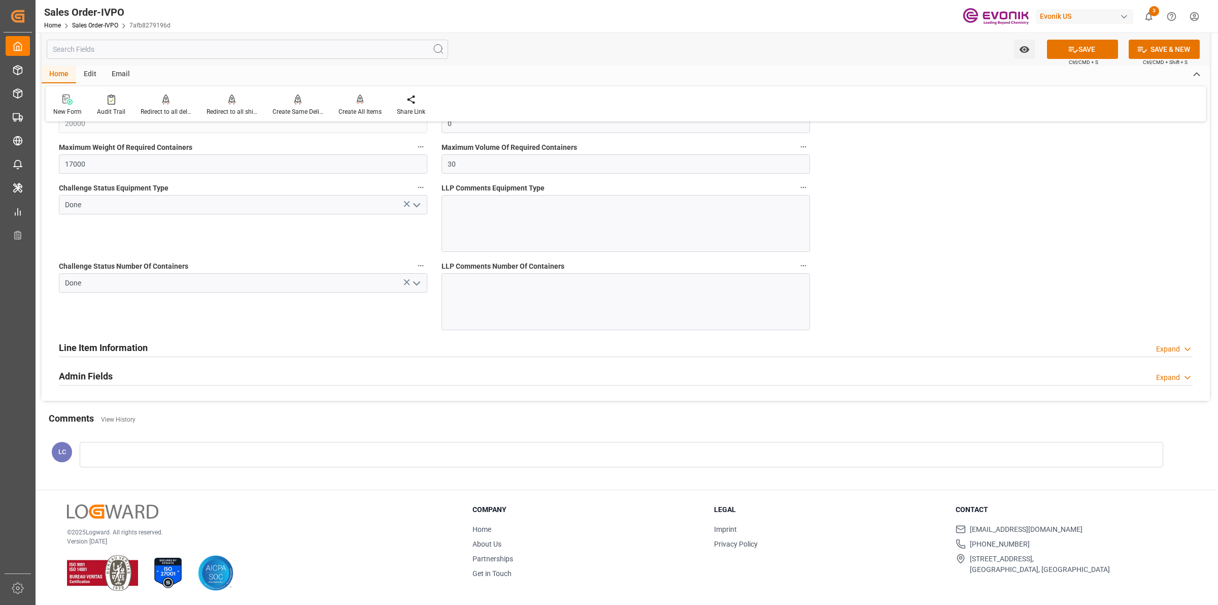
scroll to position [1777, 0]
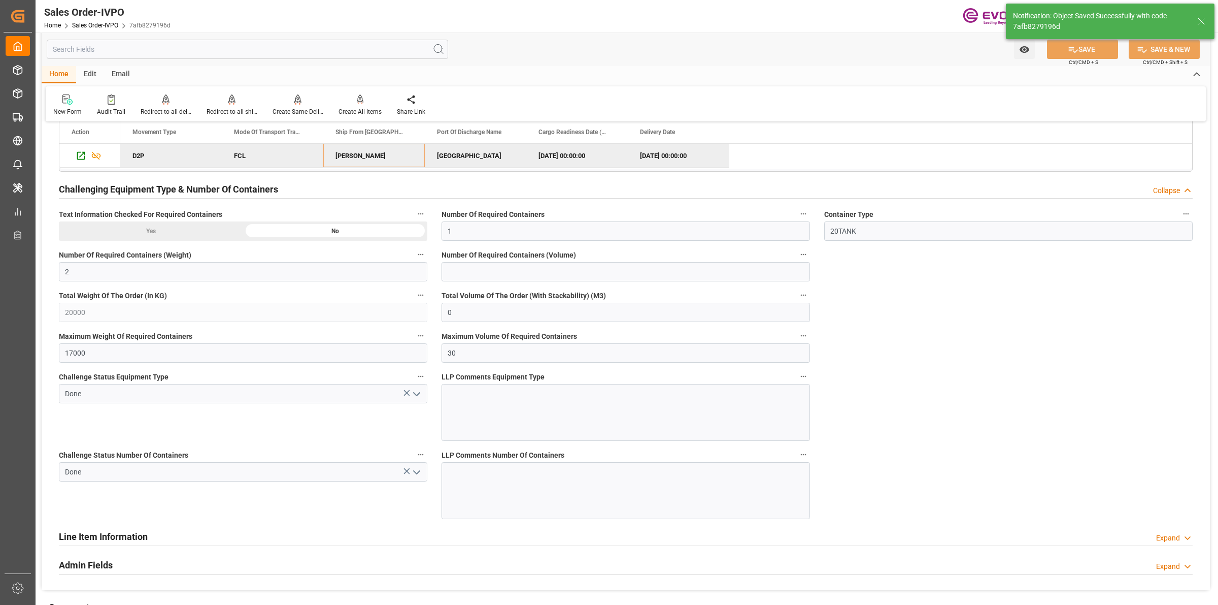
type input "28.08.2025 20:10"
type input "No"
click at [350, 106] on div "Create All Items" at bounding box center [360, 105] width 58 height 22
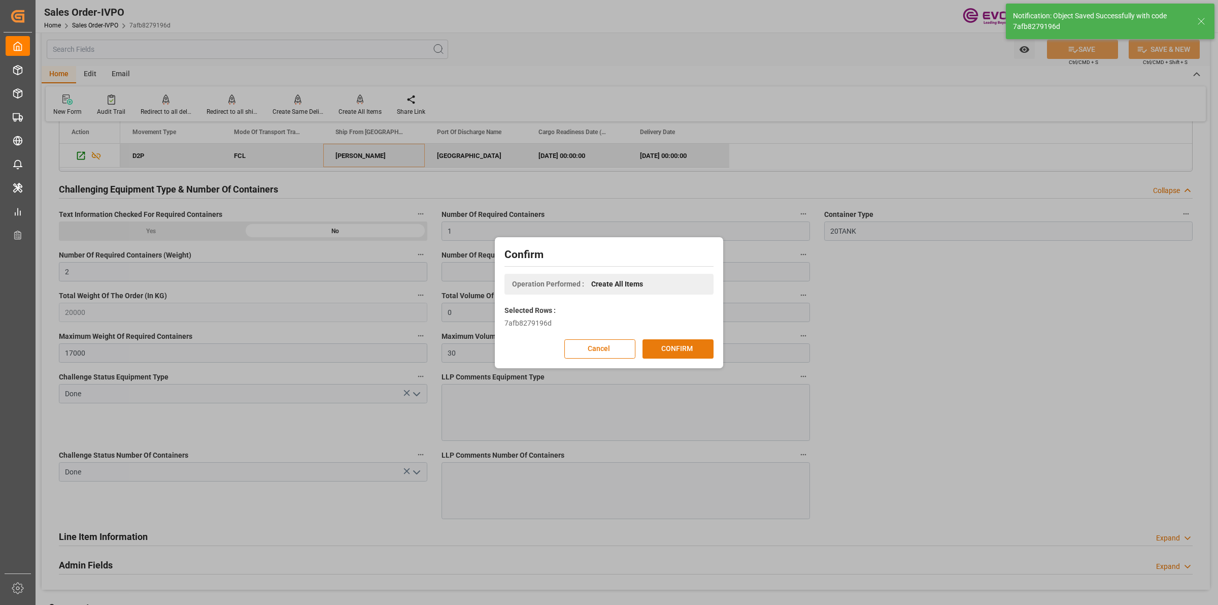
click at [674, 348] on button "CONFIRM" at bounding box center [678, 348] width 71 height 19
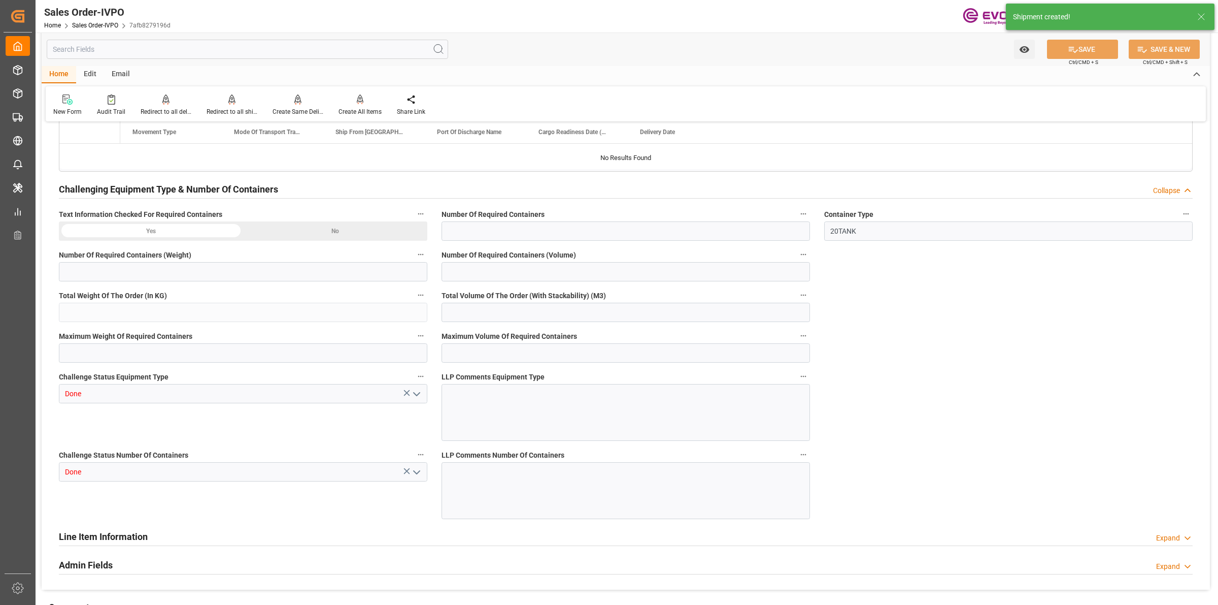
type input "BRRIO"
type input "0"
type input "1"
type input "2"
type input "20000"
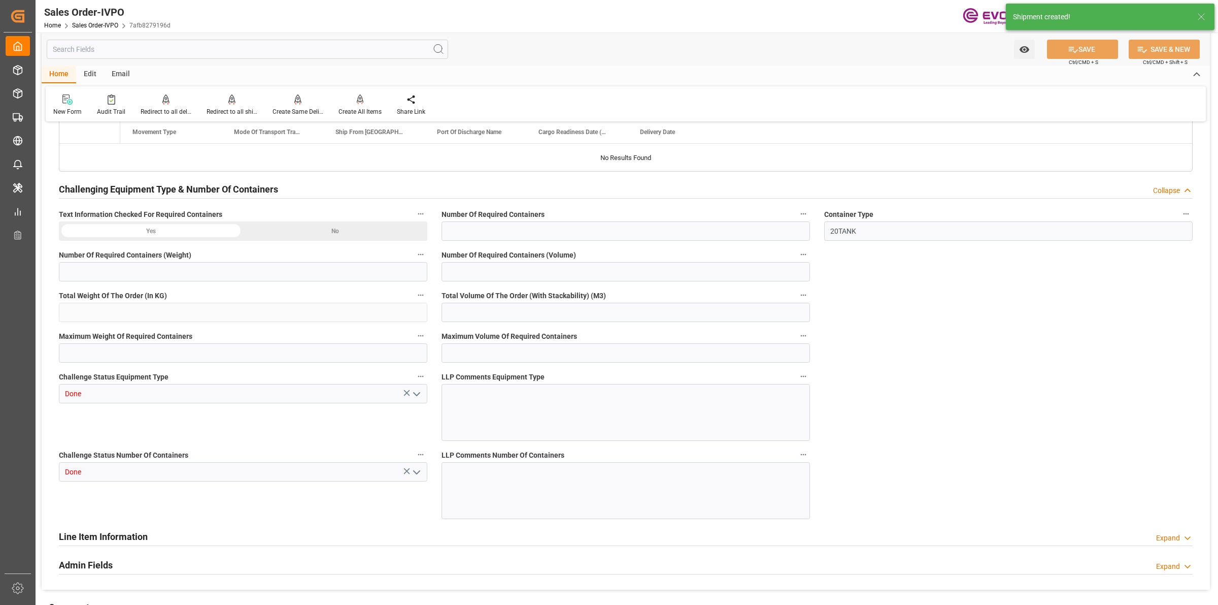
type input "0"
type input "17000"
type input "30"
type input "13.08.2025 19:02"
type input "28.08.2025 20:10"
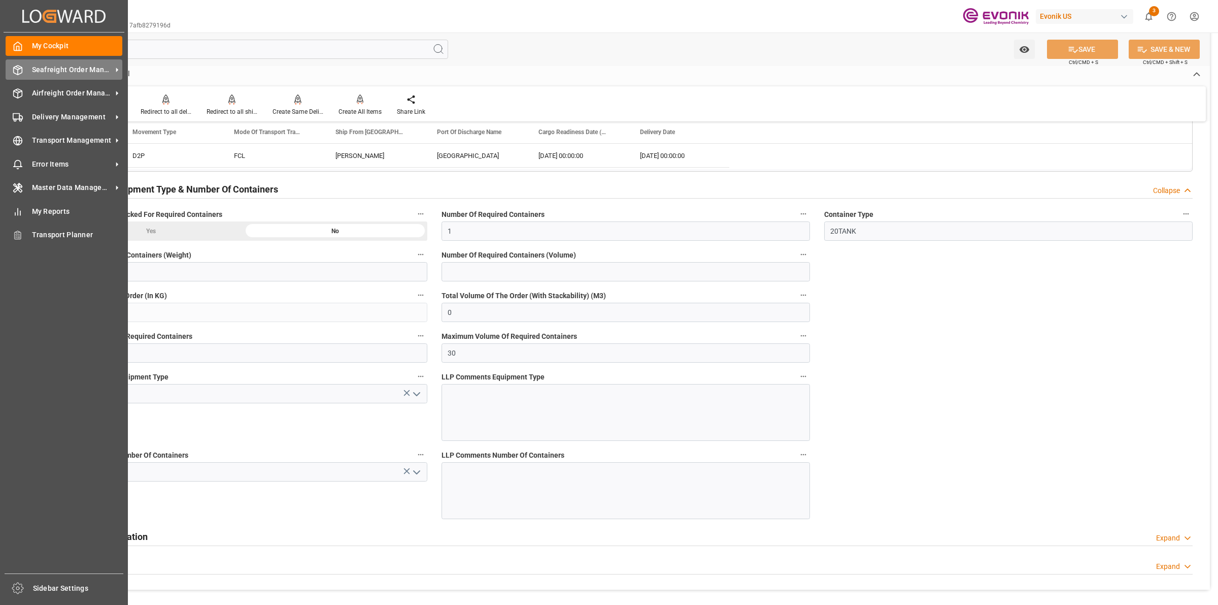
click at [23, 72] on div "Seafreight Order Management Seafreight Order Management" at bounding box center [64, 69] width 117 height 20
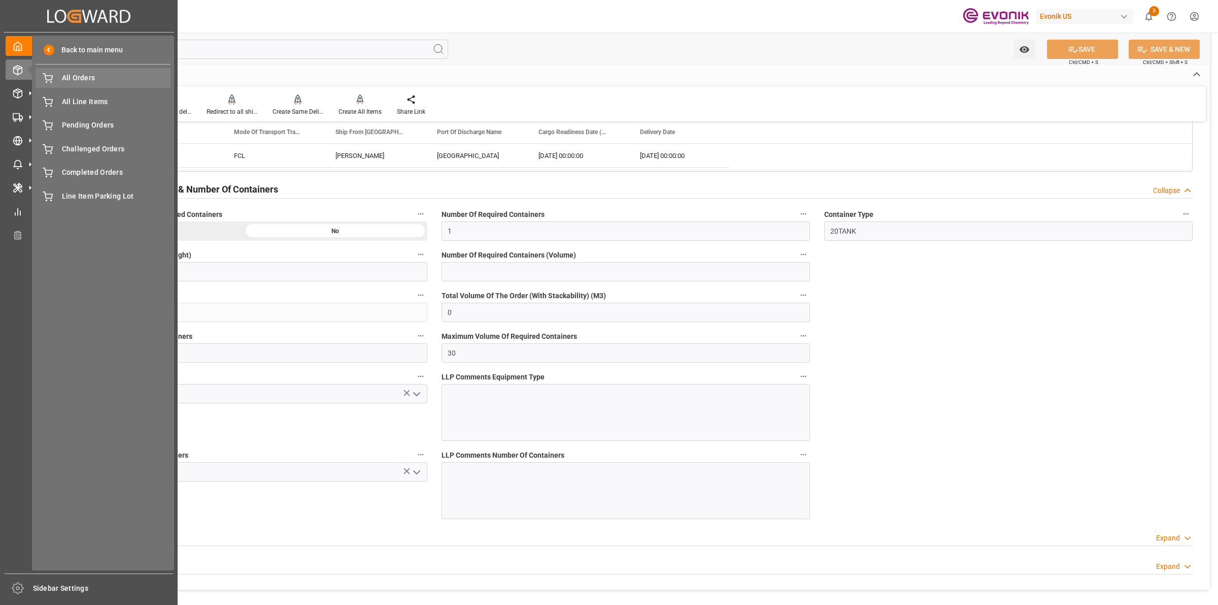
click at [100, 76] on span "All Orders" at bounding box center [116, 78] width 109 height 11
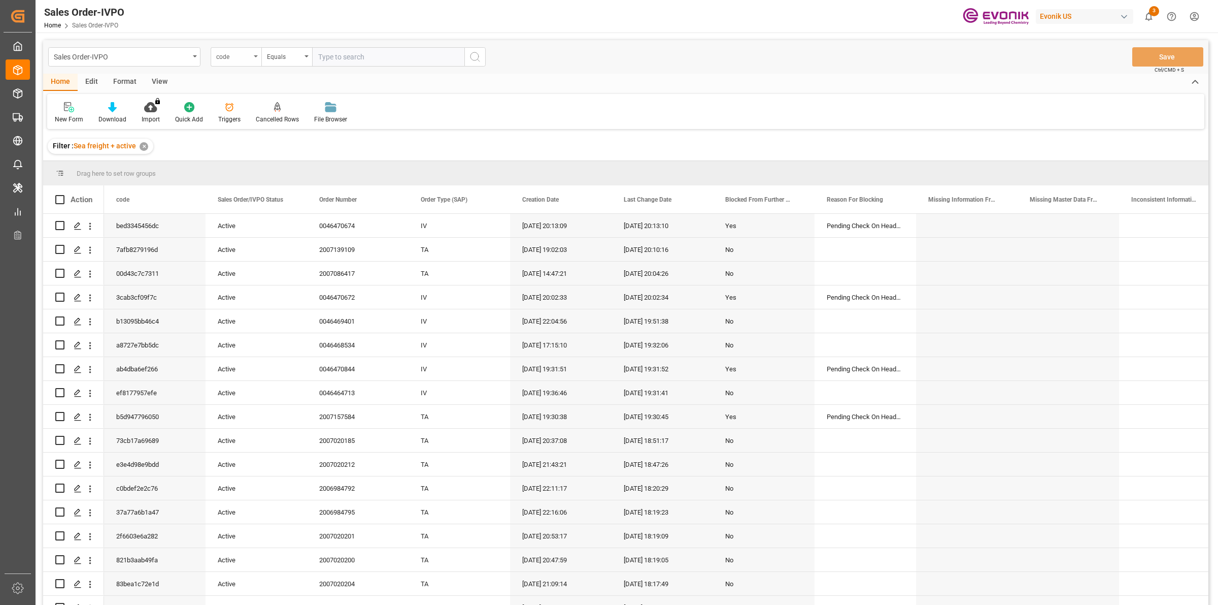
click at [249, 58] on div "code" at bounding box center [233, 56] width 35 height 12
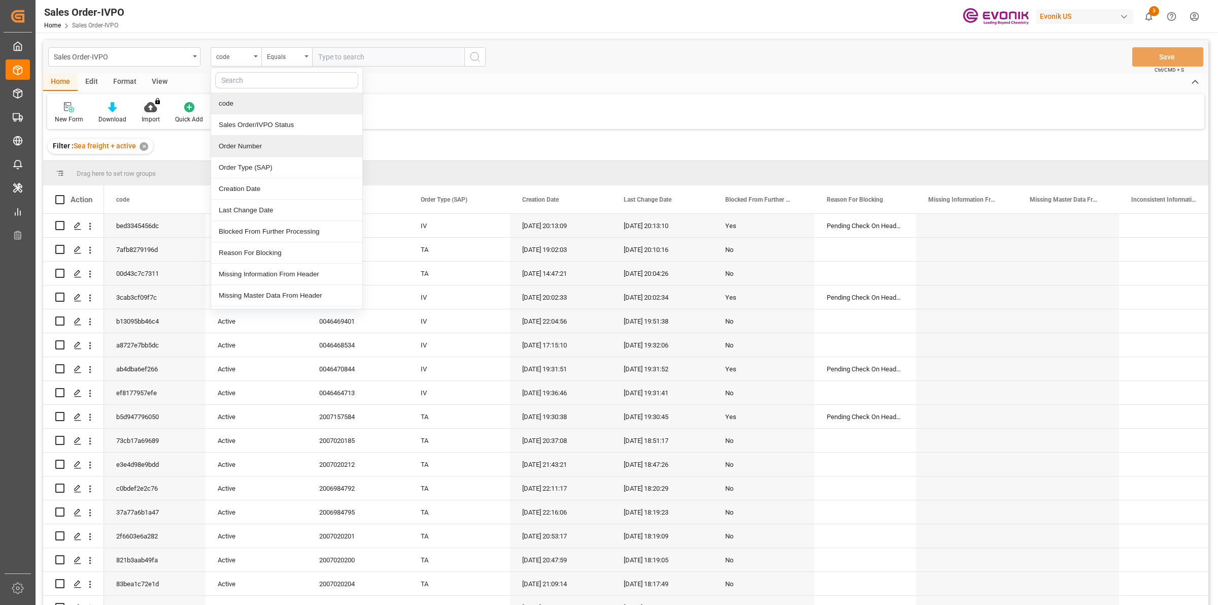
click at [231, 143] on div "Order Number" at bounding box center [286, 146] width 151 height 21
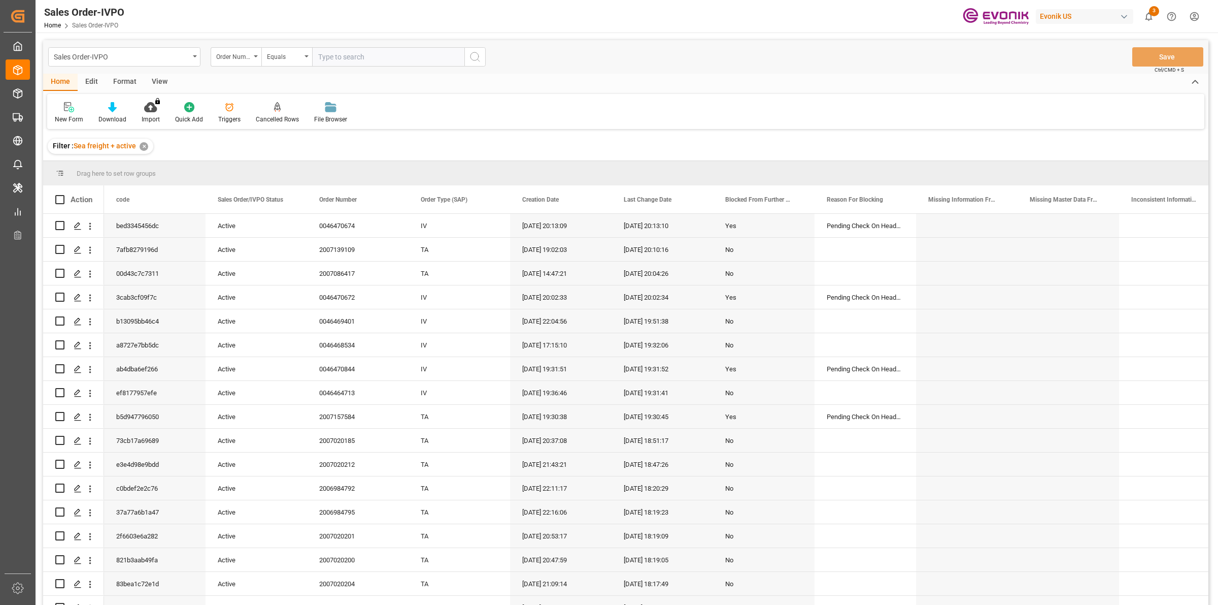
click at [378, 56] on input "text" at bounding box center [388, 56] width 152 height 19
paste input "2007139110"
type input "2007139110"
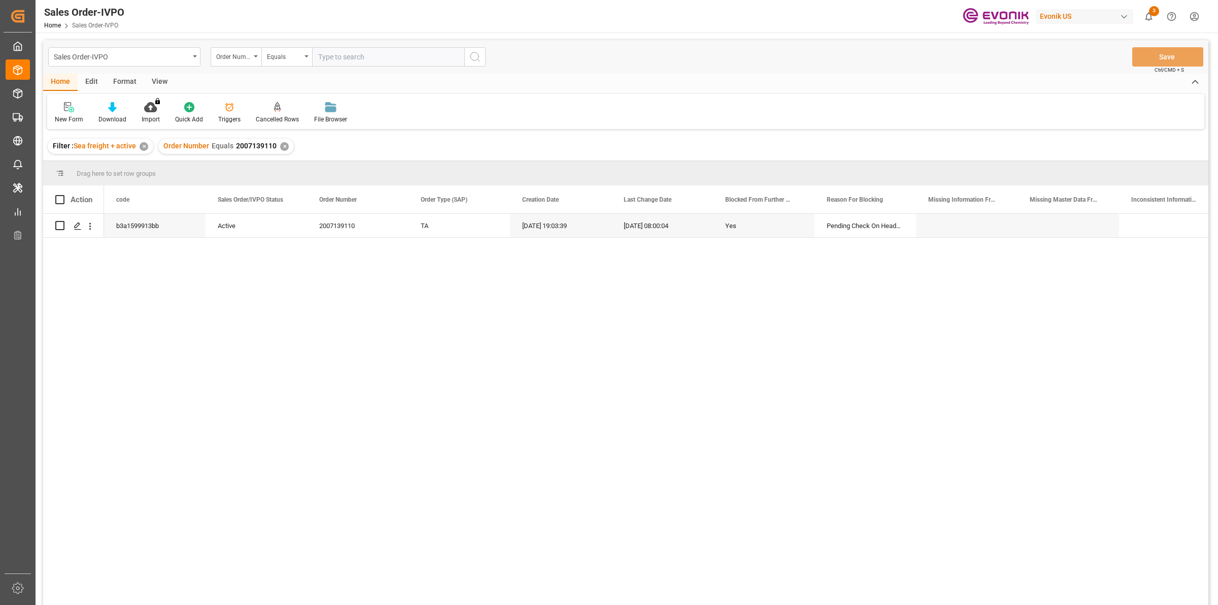
drag, startPoint x: 406, startPoint y: 316, endPoint x: 174, endPoint y: 288, distance: 233.7
click at [406, 316] on div "b3a1599913bb Active 2007139110 TA 13.08.2025 19:03:39 27.08.2025 08:00:04 Yes P…" at bounding box center [656, 413] width 1105 height 398
click at [77, 221] on div "Press SPACE to select this row." at bounding box center [77, 226] width 15 height 19
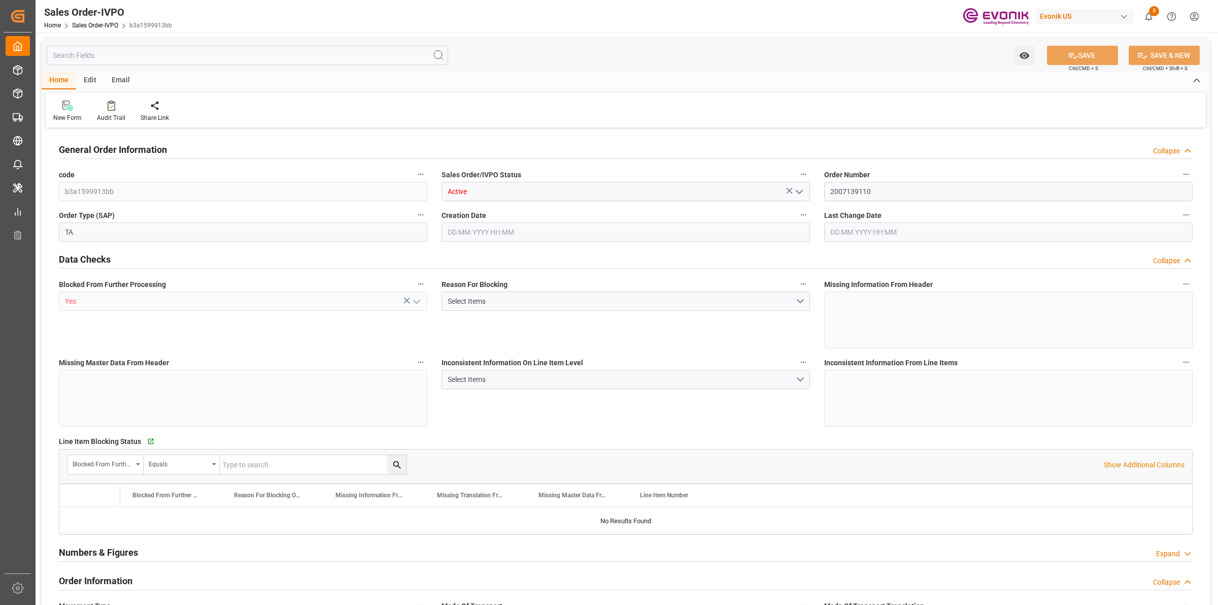
type input "BRRIO"
type input "0"
type input "1"
type input "2"
type input "20000"
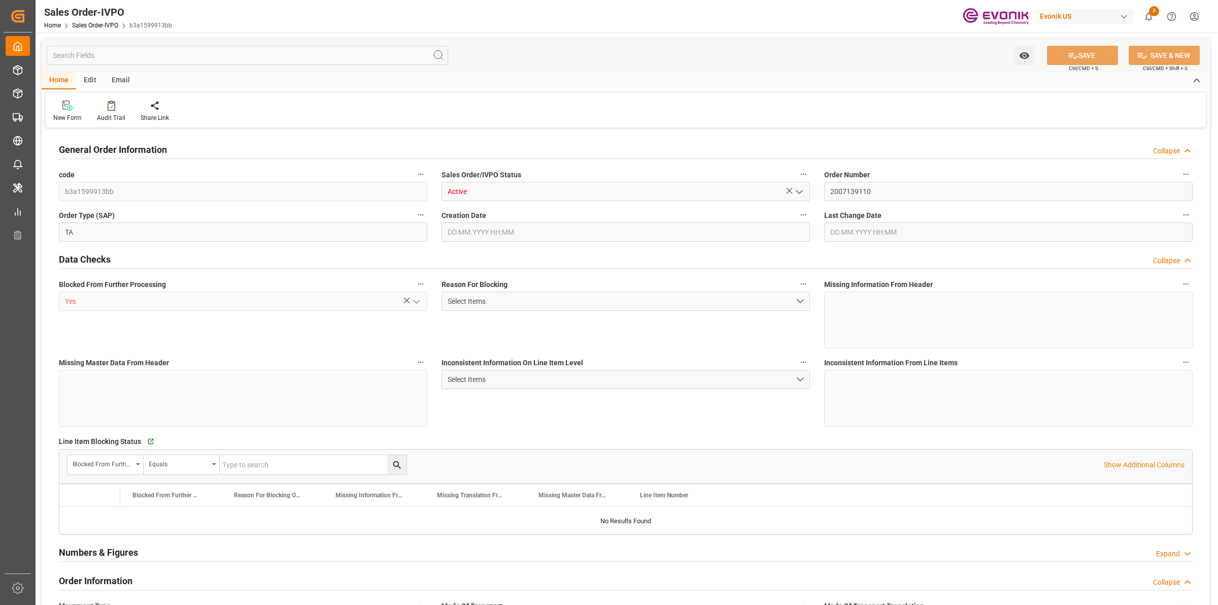
type input "0"
type input "17000"
type input "30"
type input "13.08.2025 19:03"
type input "27.08.2025 08:00"
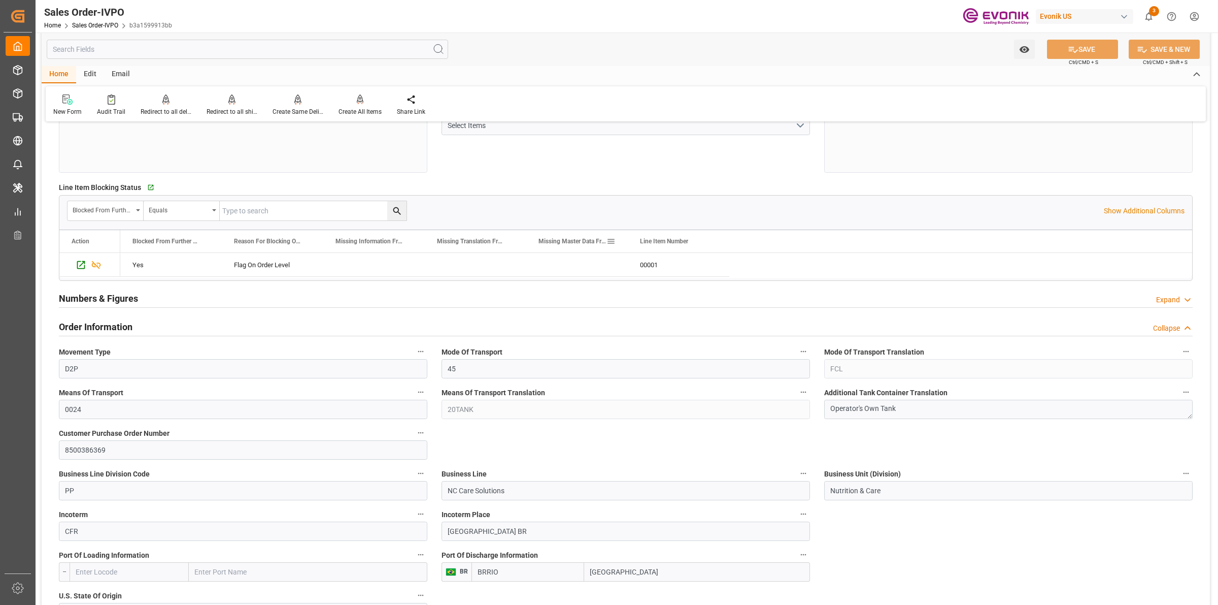
scroll to position [317, 0]
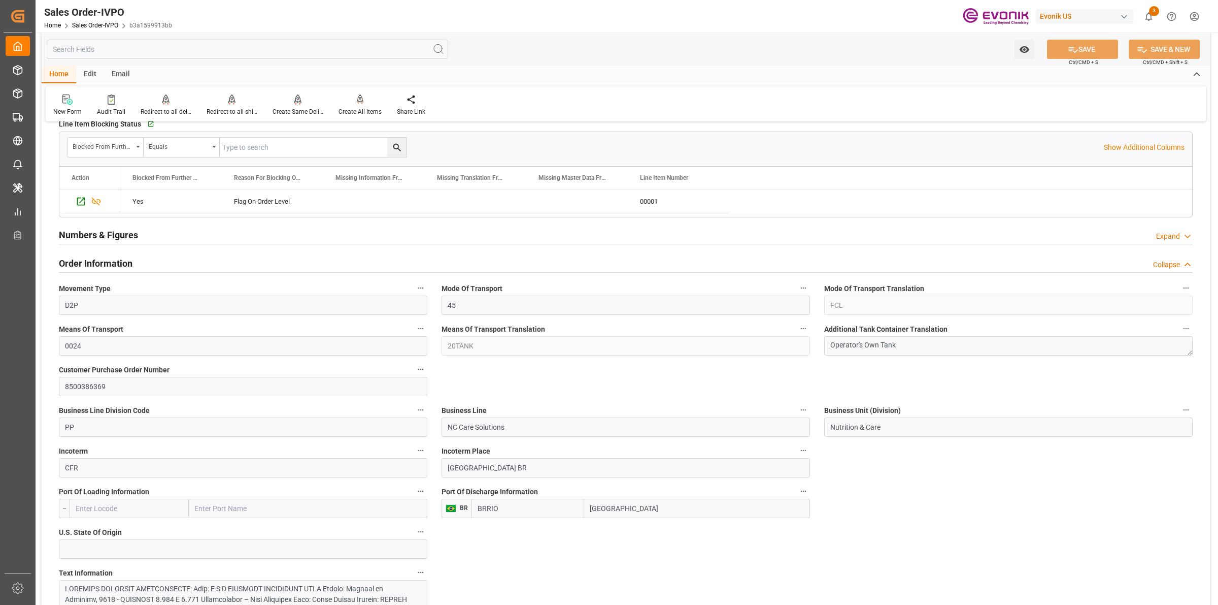
drag, startPoint x: 638, startPoint y: 509, endPoint x: 582, endPoint y: 508, distance: 55.8
click at [582, 508] on div "BRRIO Rio de Janeiro" at bounding box center [641, 508] width 339 height 19
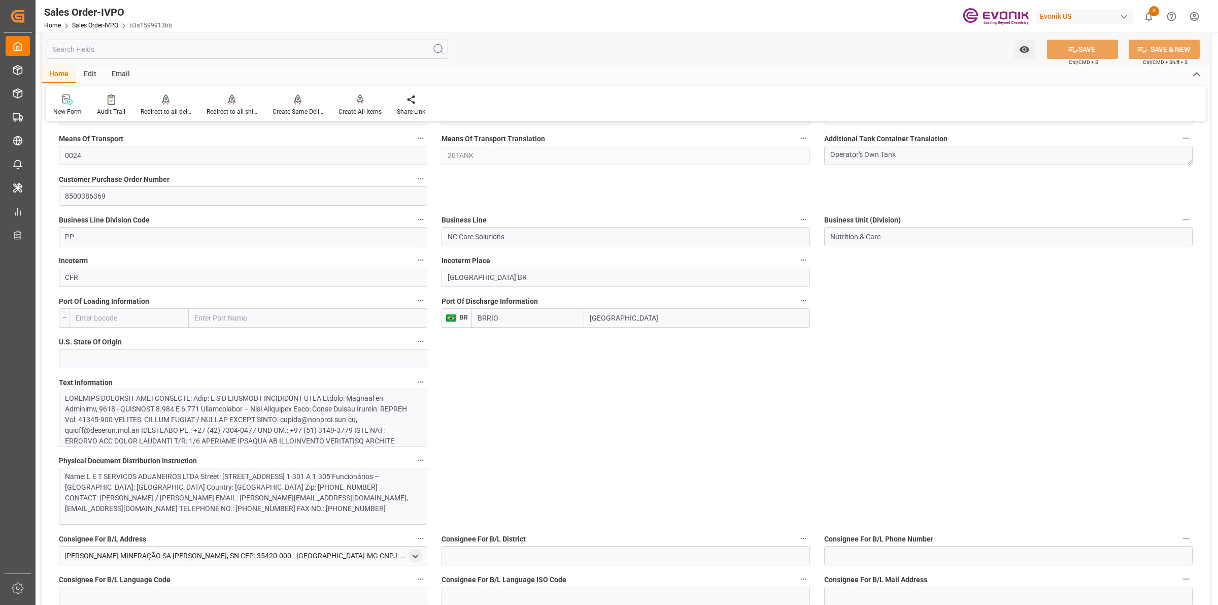
click at [180, 409] on div at bounding box center [238, 569] width 346 height 352
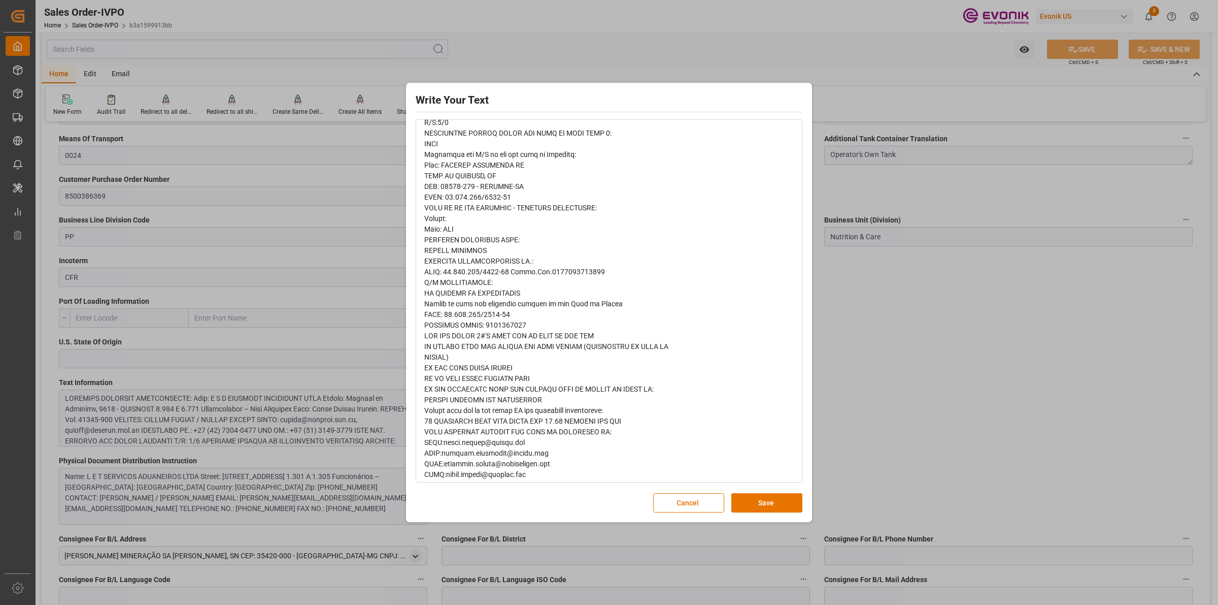
scroll to position [444, 0]
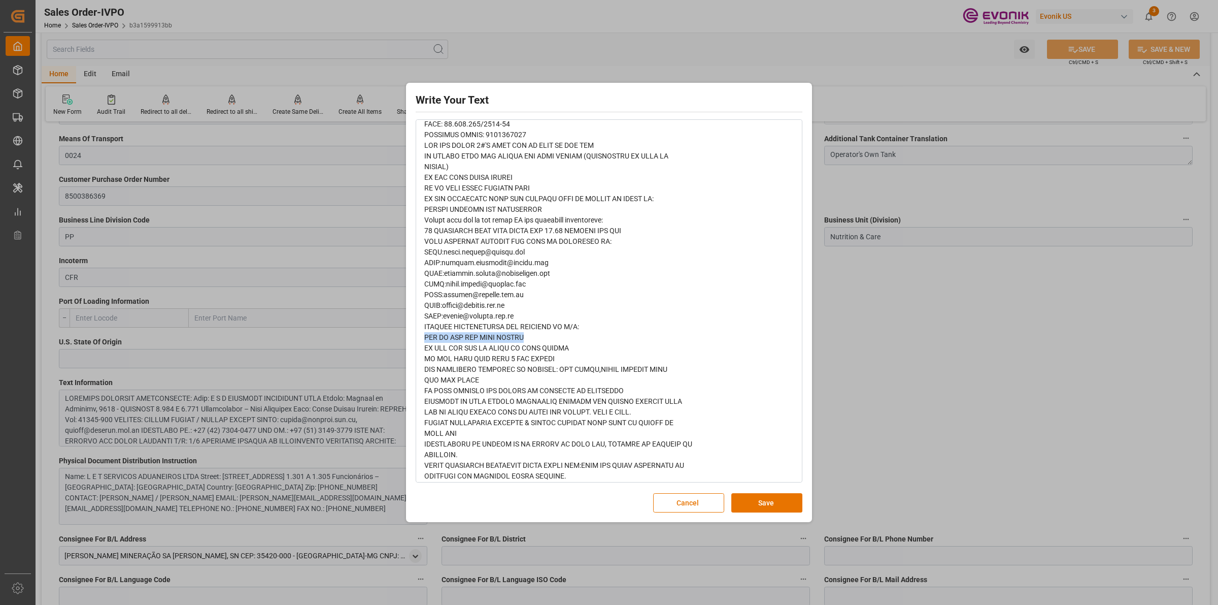
drag, startPoint x: 521, startPoint y: 336, endPoint x: 420, endPoint y: 338, distance: 101.0
click at [420, 338] on div "rdw-wrapper" at bounding box center [609, 188] width 385 height 942
copy span "TRY TO USE ITT WITH DIRECT"
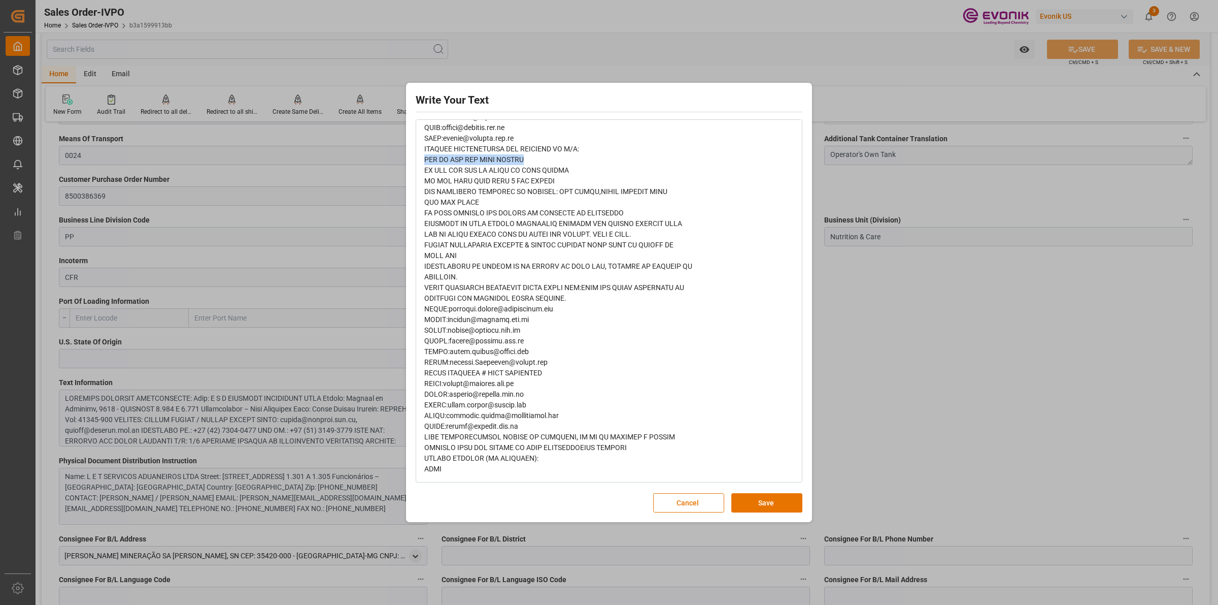
drag, startPoint x: 760, startPoint y: 506, endPoint x: 907, endPoint y: 418, distance: 171.0
click at [760, 506] on button "Save" at bounding box center [767, 502] width 71 height 19
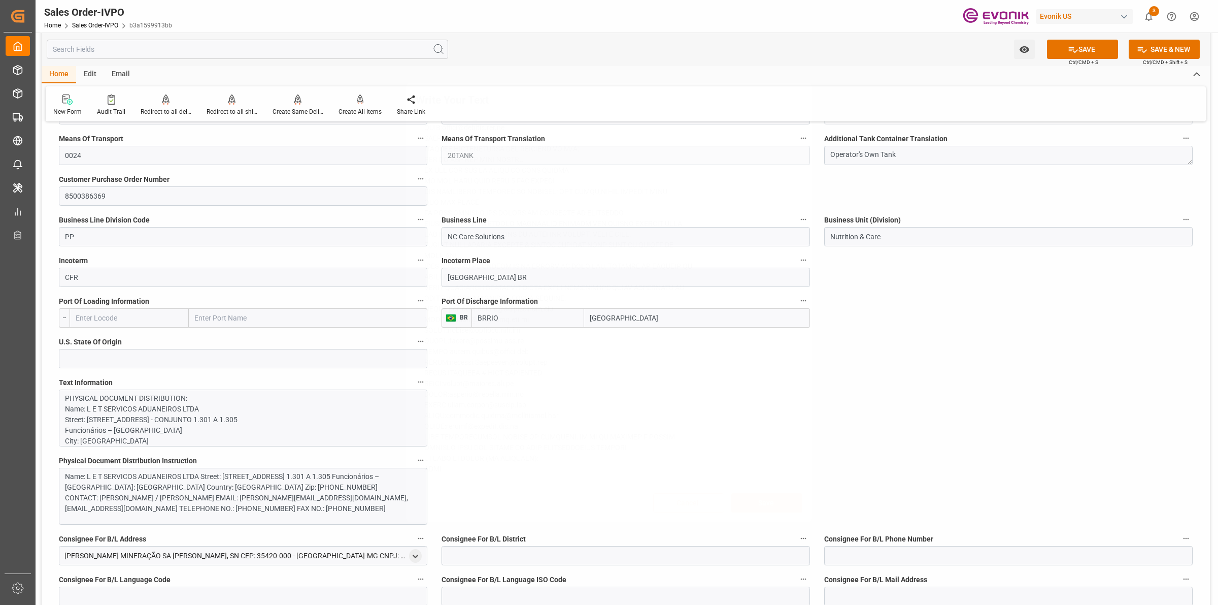
click at [913, 414] on div "Write Your Text Normal 14 Font Cancel Save" at bounding box center [609, 302] width 1218 height 605
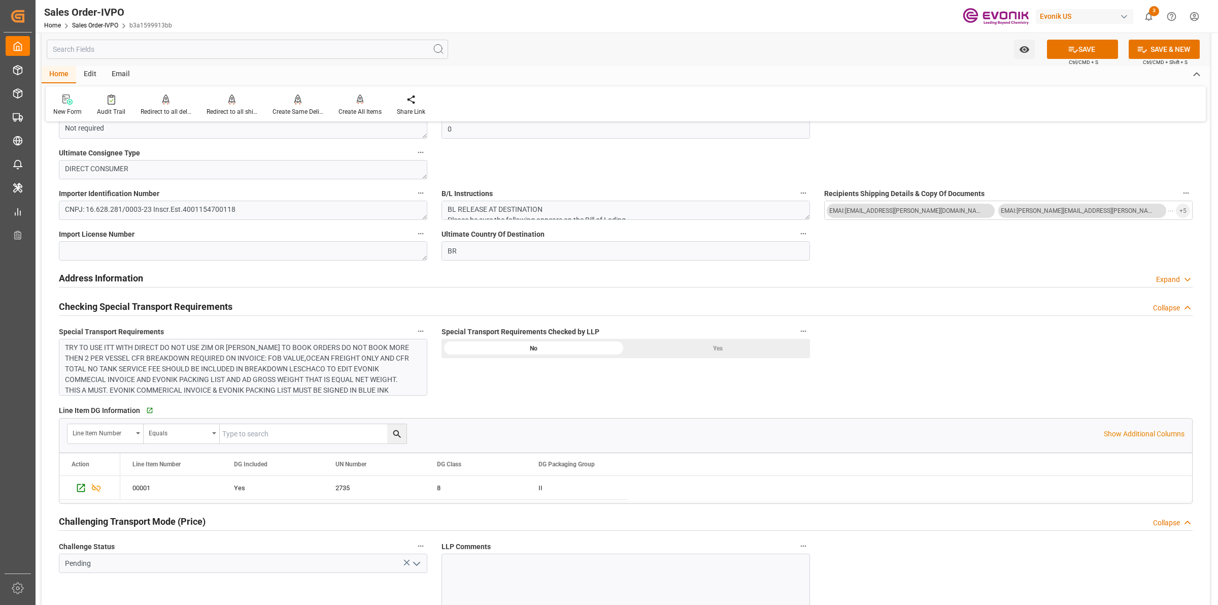
scroll to position [1079, 0]
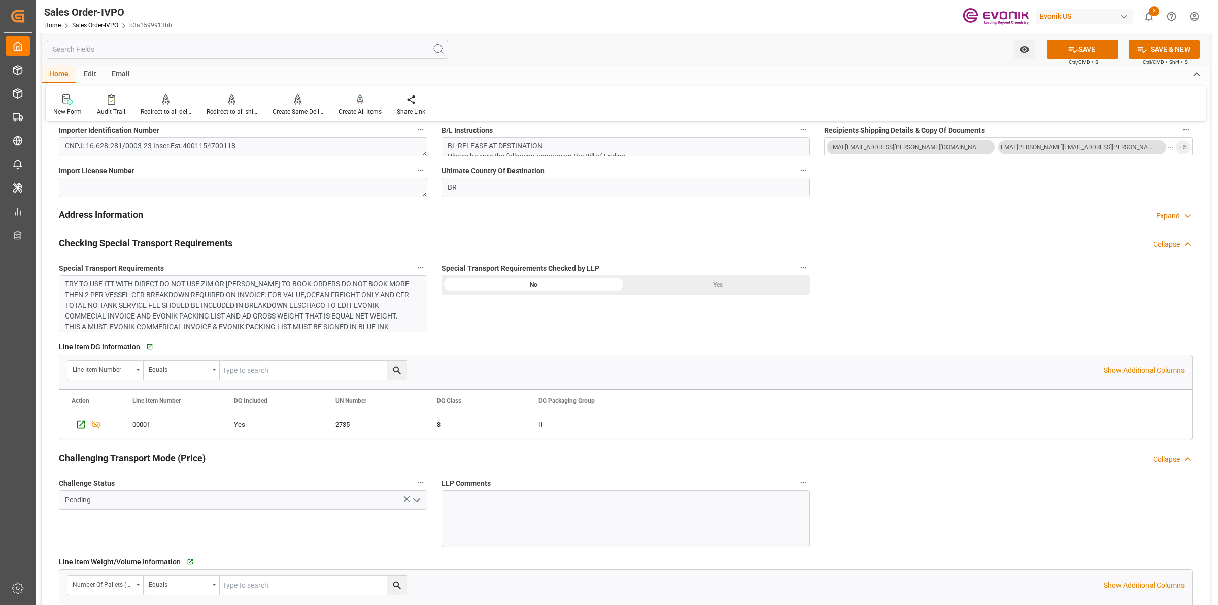
click at [712, 277] on div "Yes" at bounding box center [718, 284] width 184 height 19
click at [417, 504] on icon "open menu" at bounding box center [417, 500] width 12 height 12
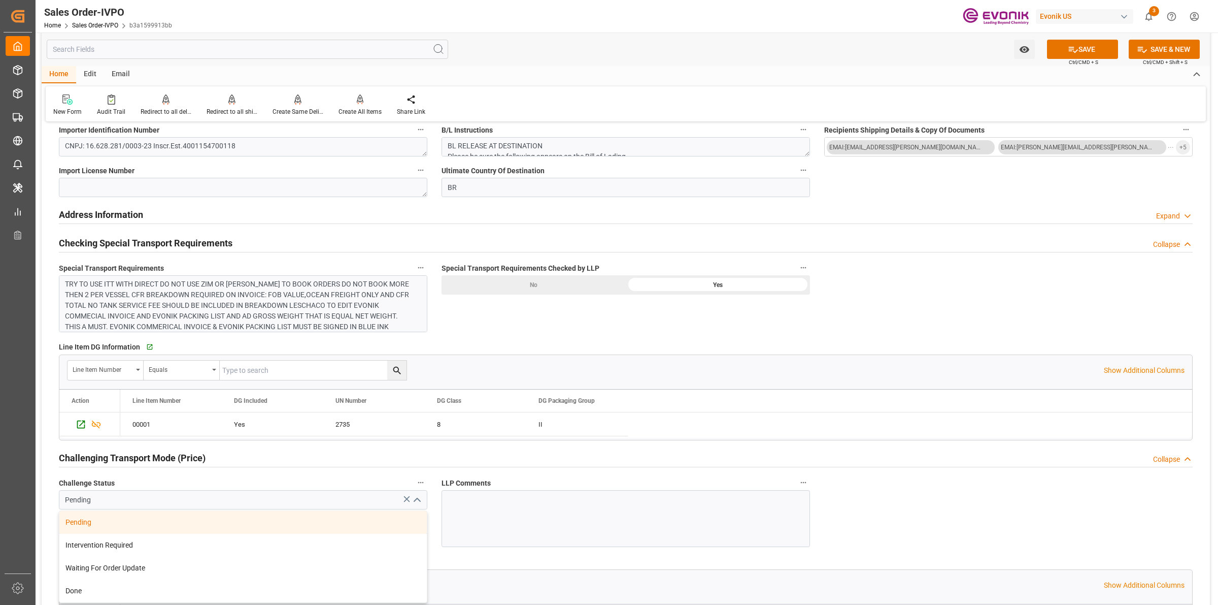
scroll to position [1269, 0]
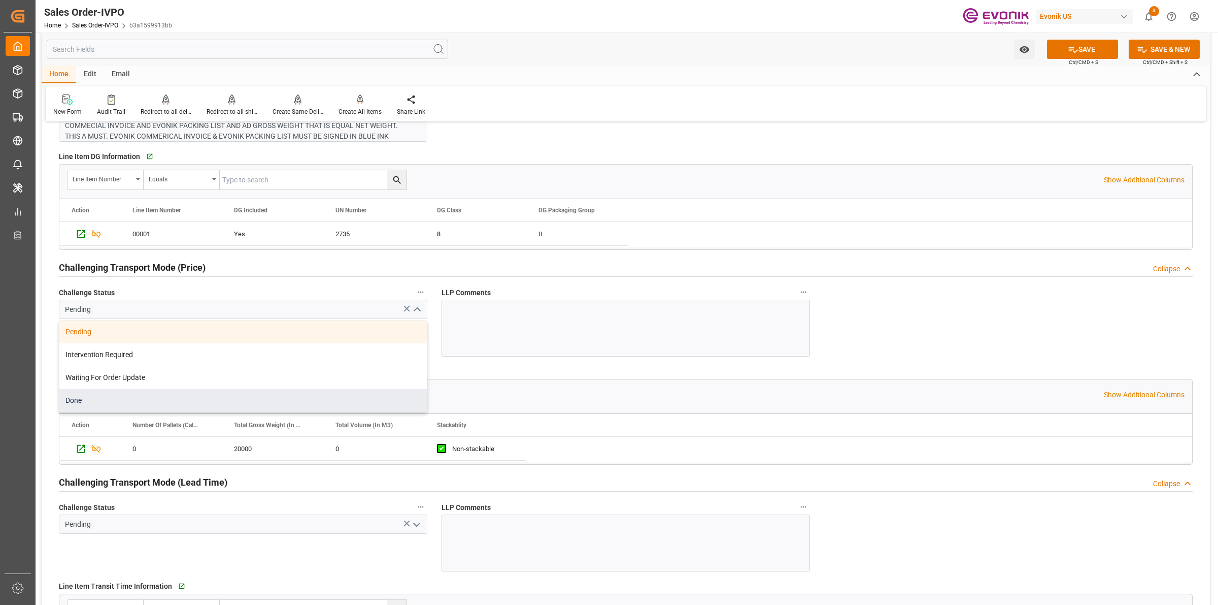
click at [89, 402] on div "Done" at bounding box center [243, 400] width 368 height 23
type input "Done"
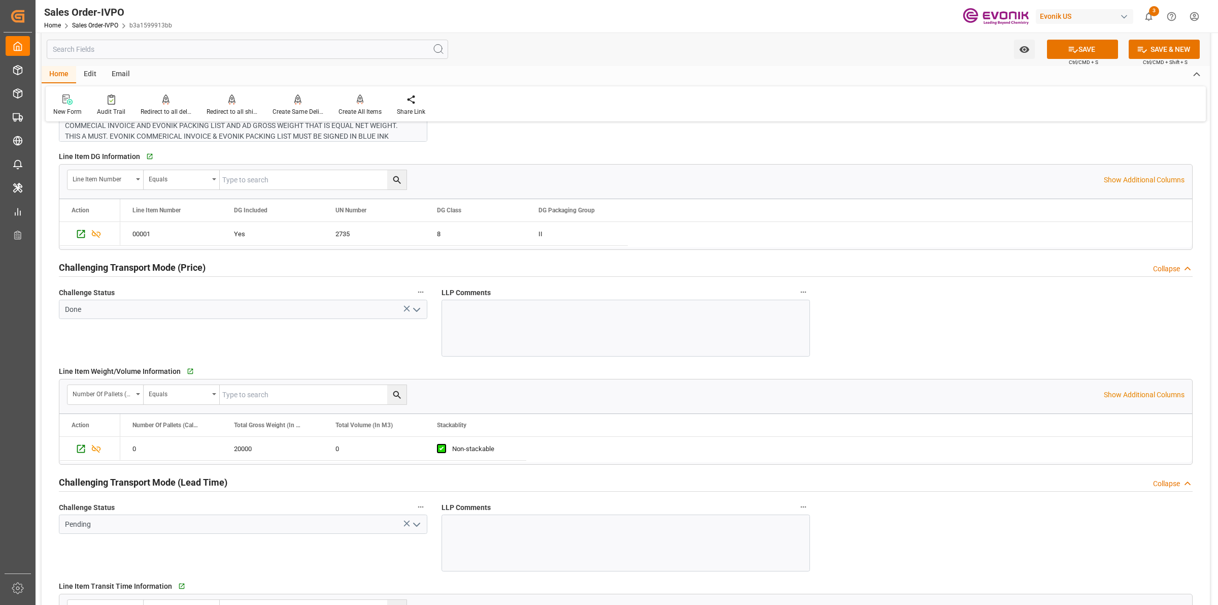
scroll to position [1396, 0]
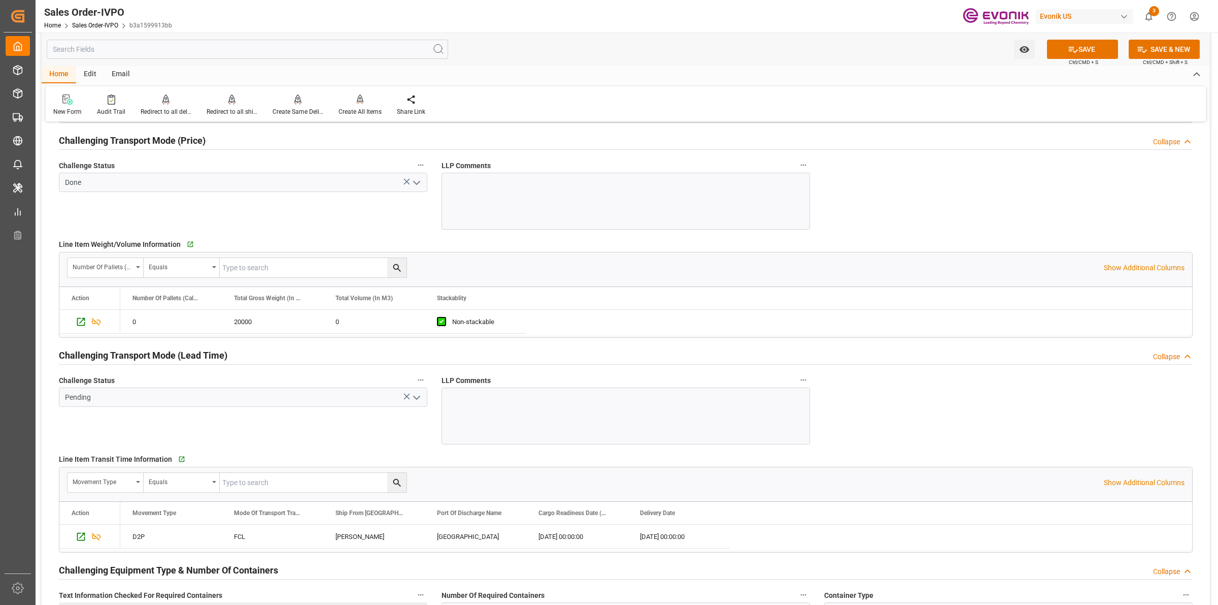
click at [420, 400] on icon "open menu" at bounding box center [417, 397] width 12 height 12
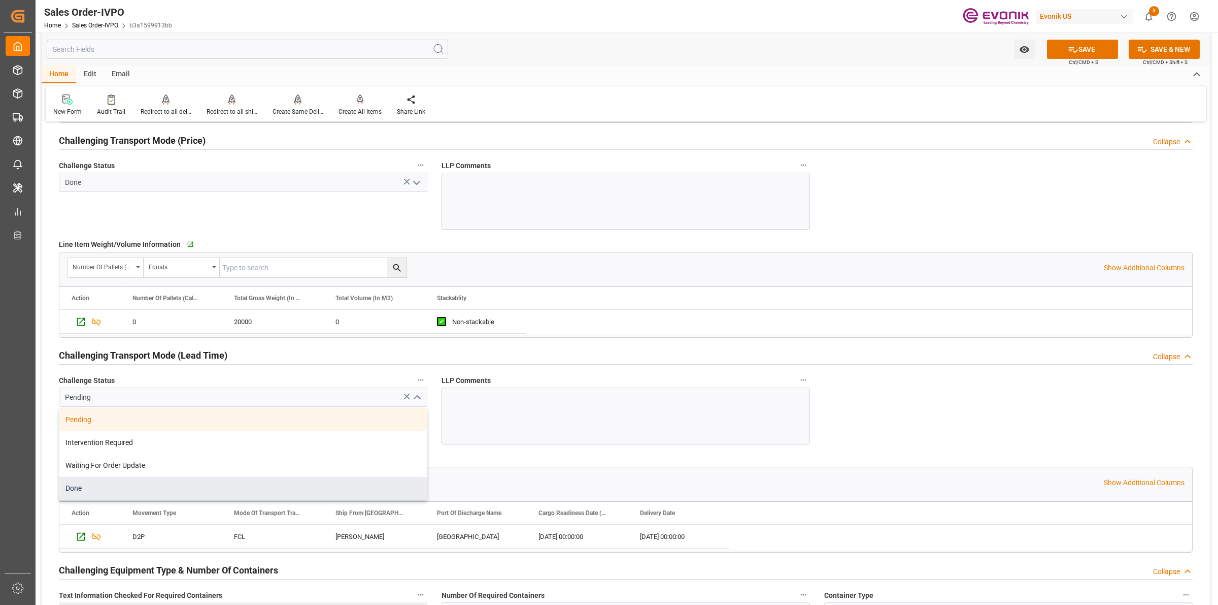
click at [127, 493] on div "Done" at bounding box center [243, 488] width 368 height 23
type input "Done"
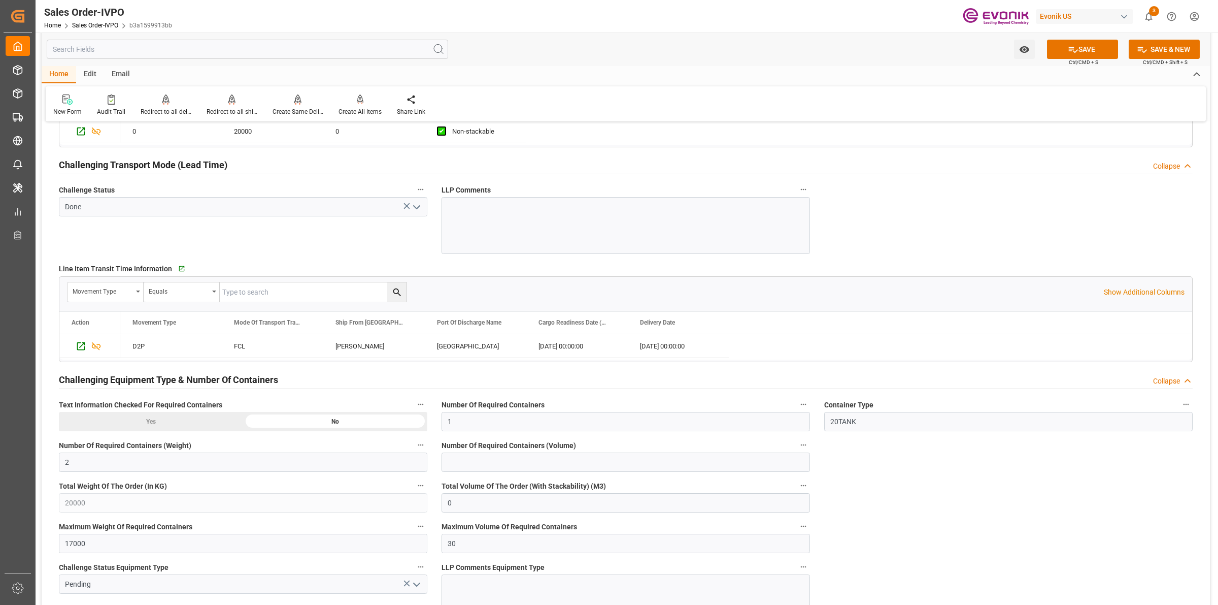
scroll to position [1650, 0]
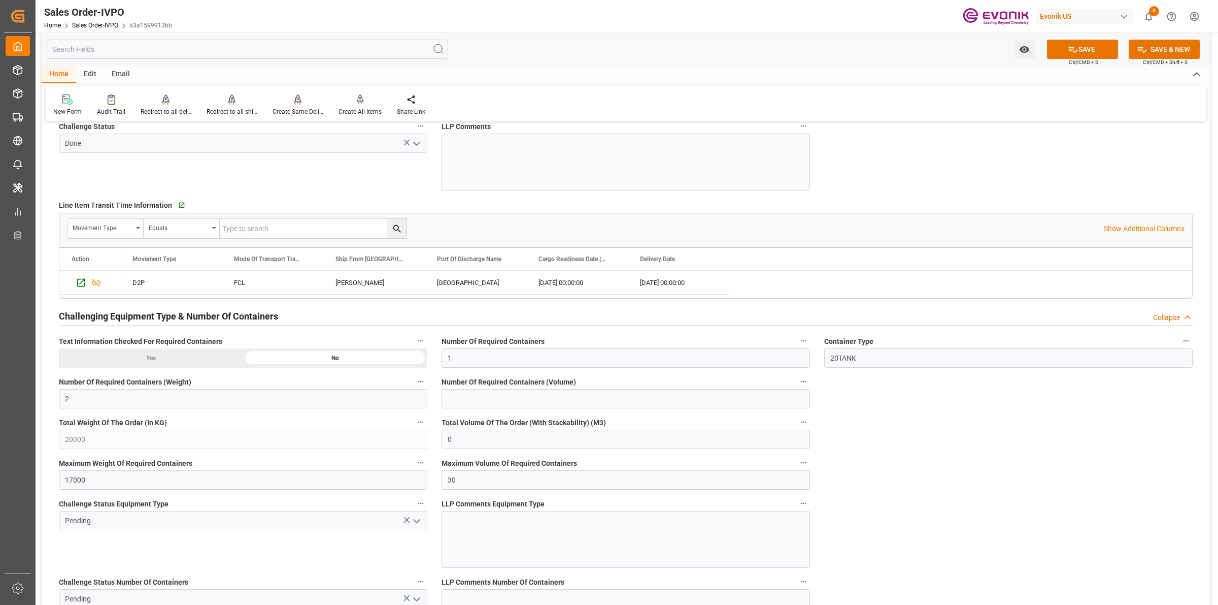
click at [413, 523] on icon "open menu" at bounding box center [417, 521] width 12 height 12
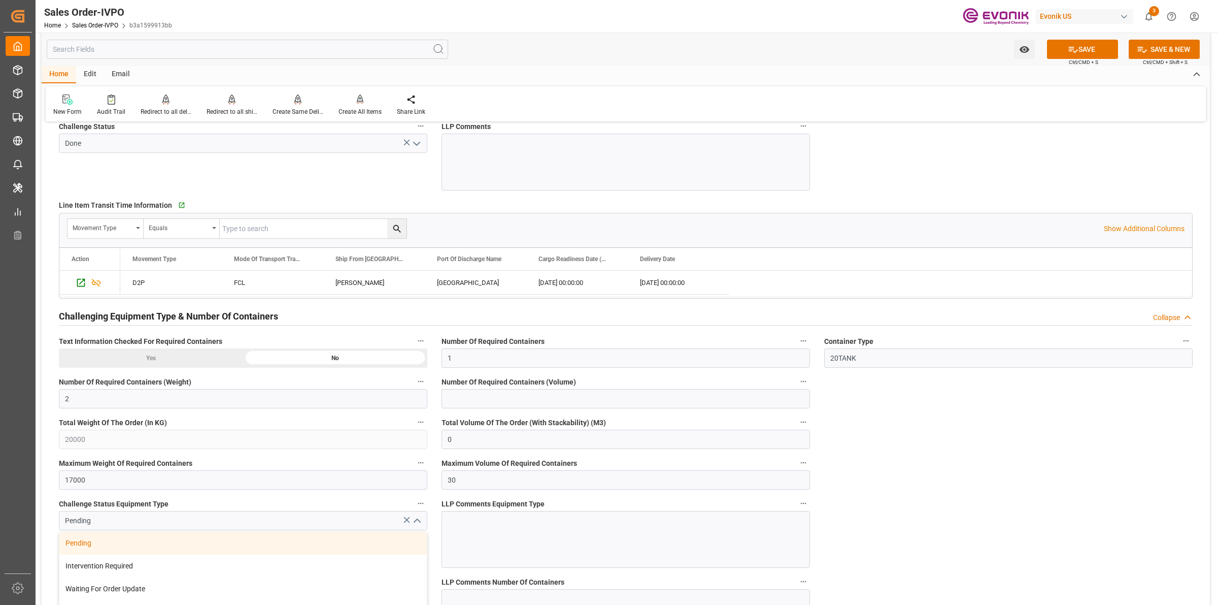
scroll to position [1777, 0]
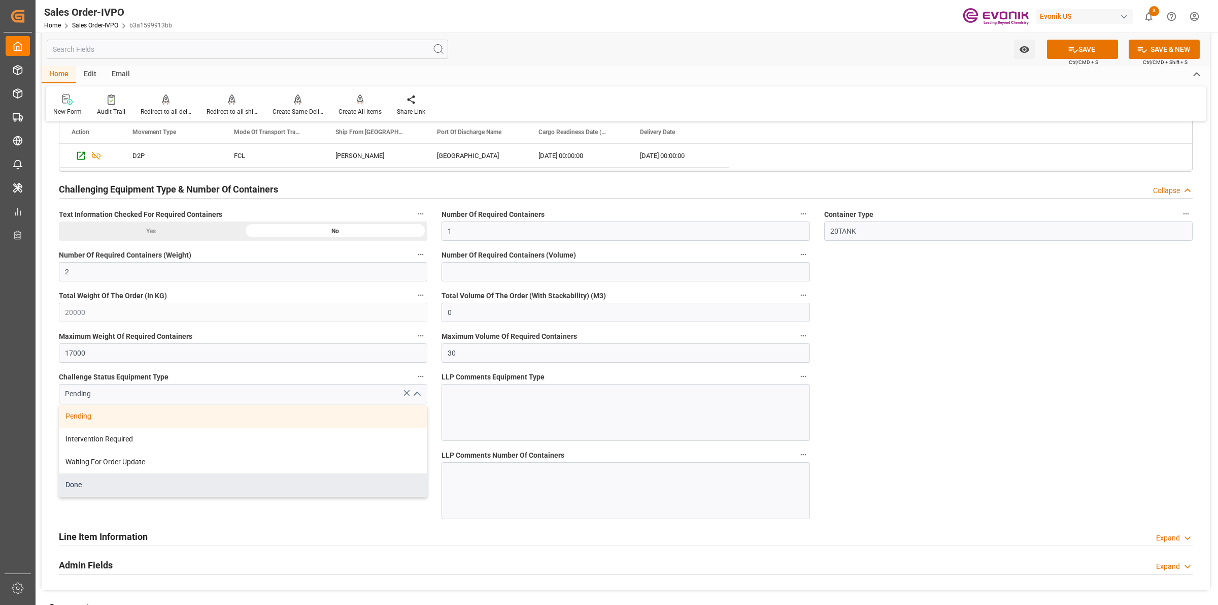
click at [130, 488] on div "Done" at bounding box center [243, 484] width 368 height 23
type input "Done"
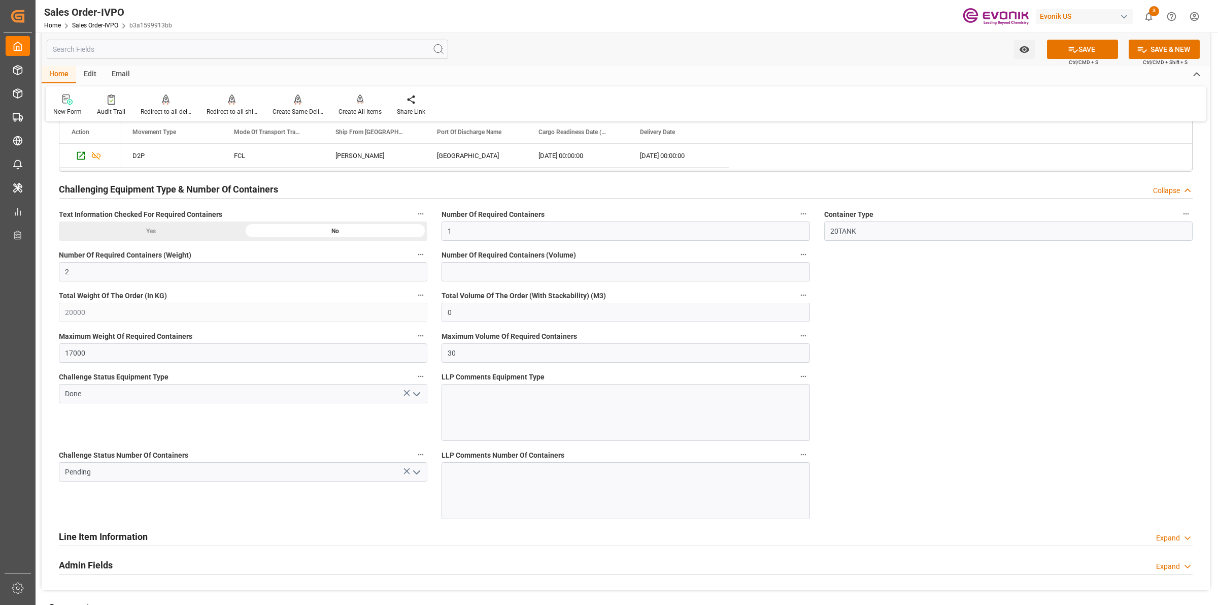
click at [420, 473] on icon "open menu" at bounding box center [417, 472] width 12 height 12
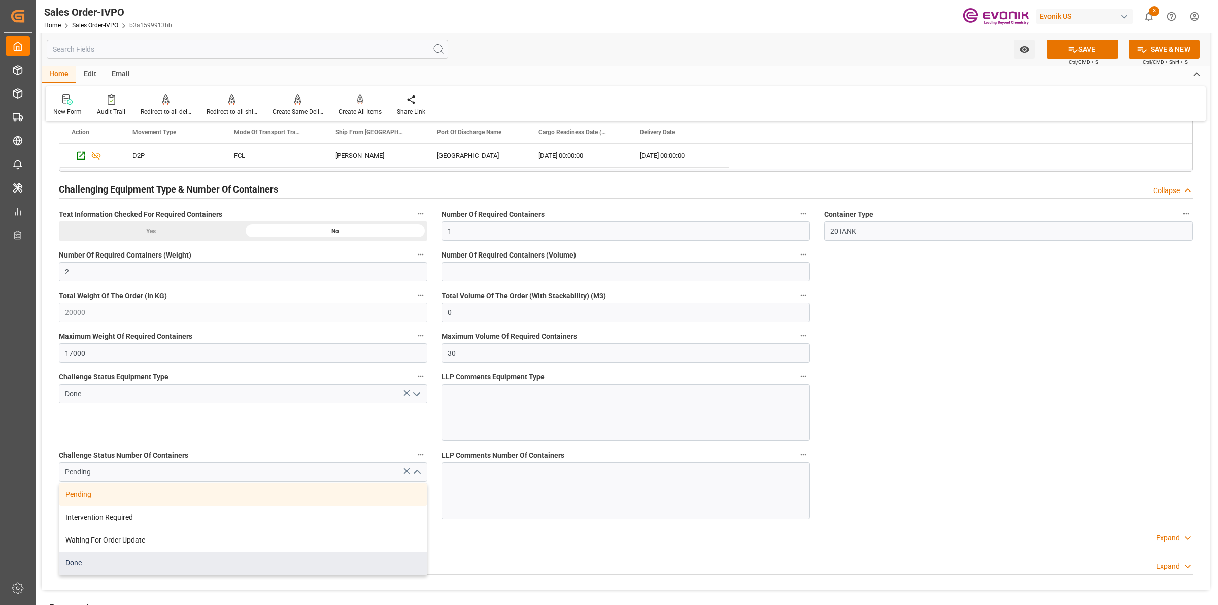
click at [96, 567] on div "Done" at bounding box center [243, 562] width 368 height 23
type input "Done"
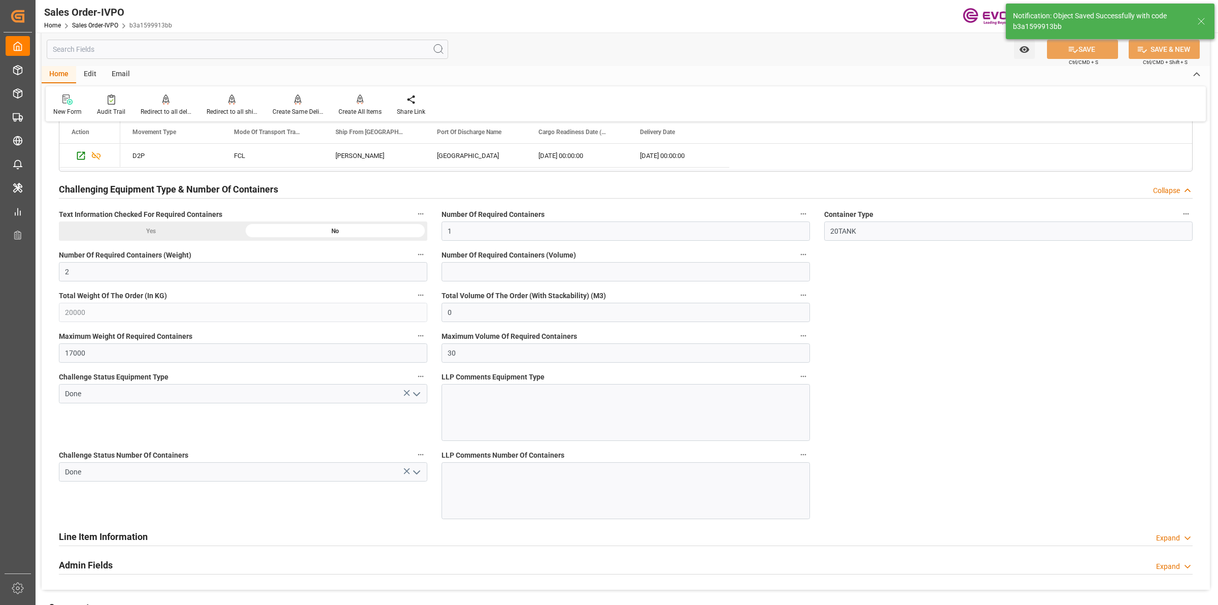
type input "28.08.2025 20:17"
type input "No"
click at [357, 104] on icon at bounding box center [360, 99] width 7 height 10
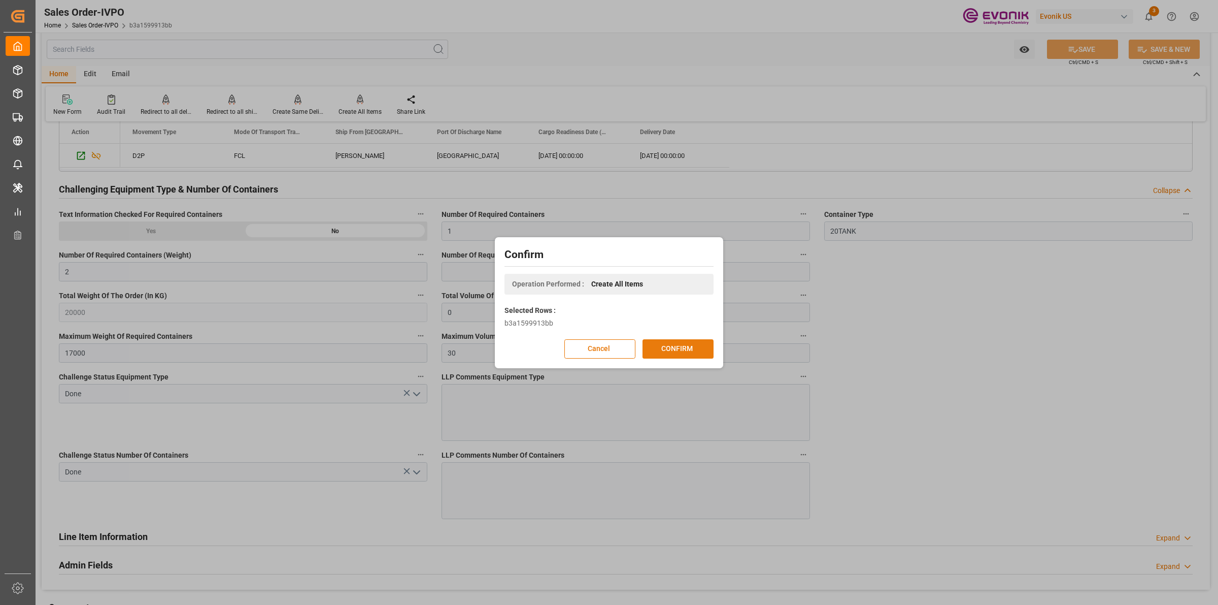
click at [676, 345] on button "CONFIRM" at bounding box center [678, 348] width 71 height 19
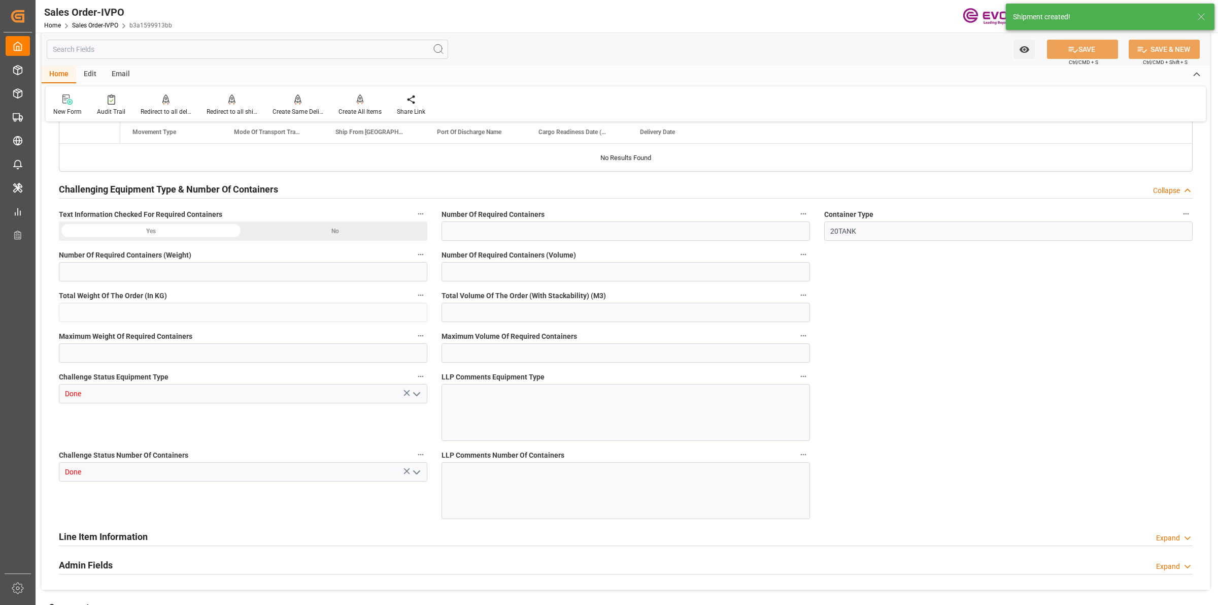
type input "BRRIO"
type input "0"
type input "1"
type input "2"
type input "20000"
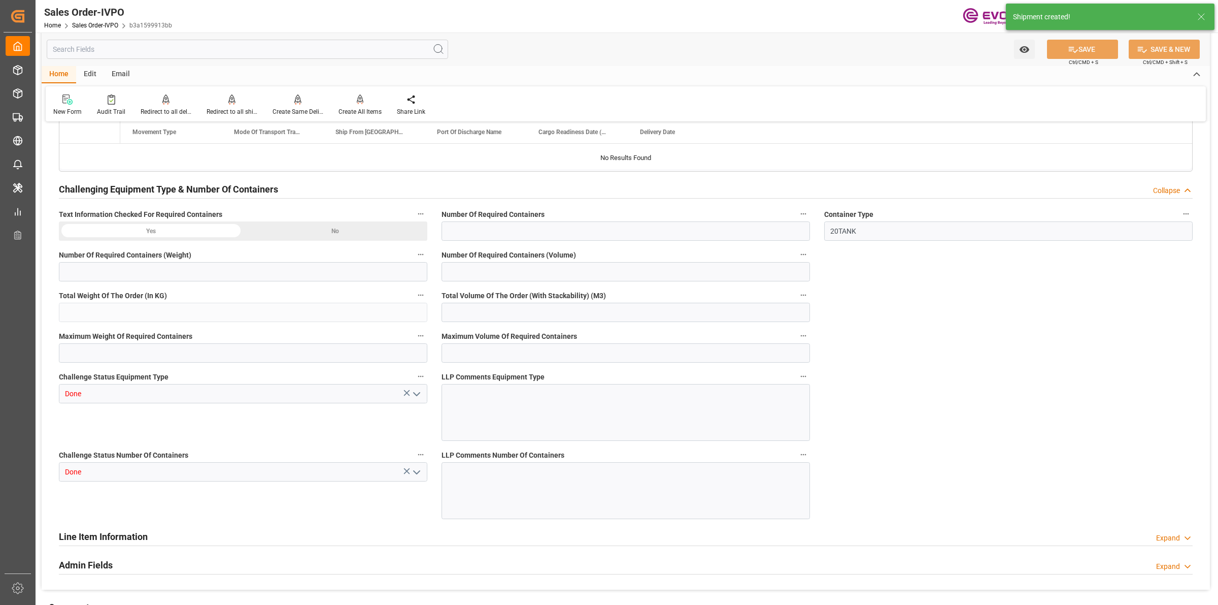
type input "0"
type input "17000"
type input "30"
type input "13.08.2025 19:03"
type input "28.08.2025 20:18"
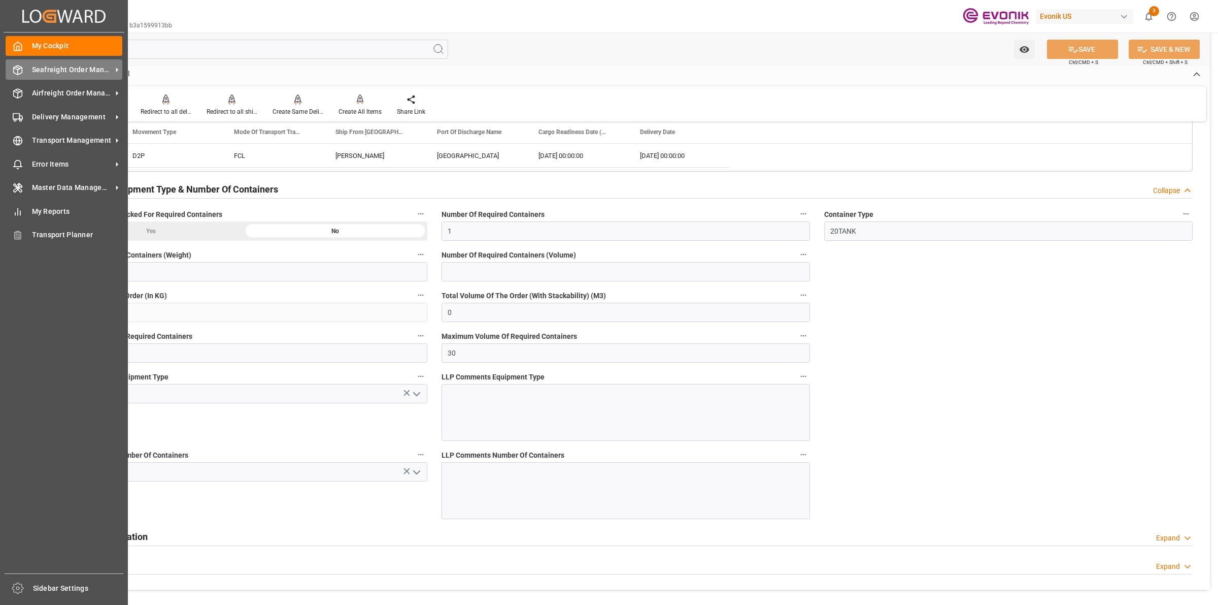
click at [23, 74] on div "Seafreight Order Management Seafreight Order Management" at bounding box center [64, 69] width 117 height 20
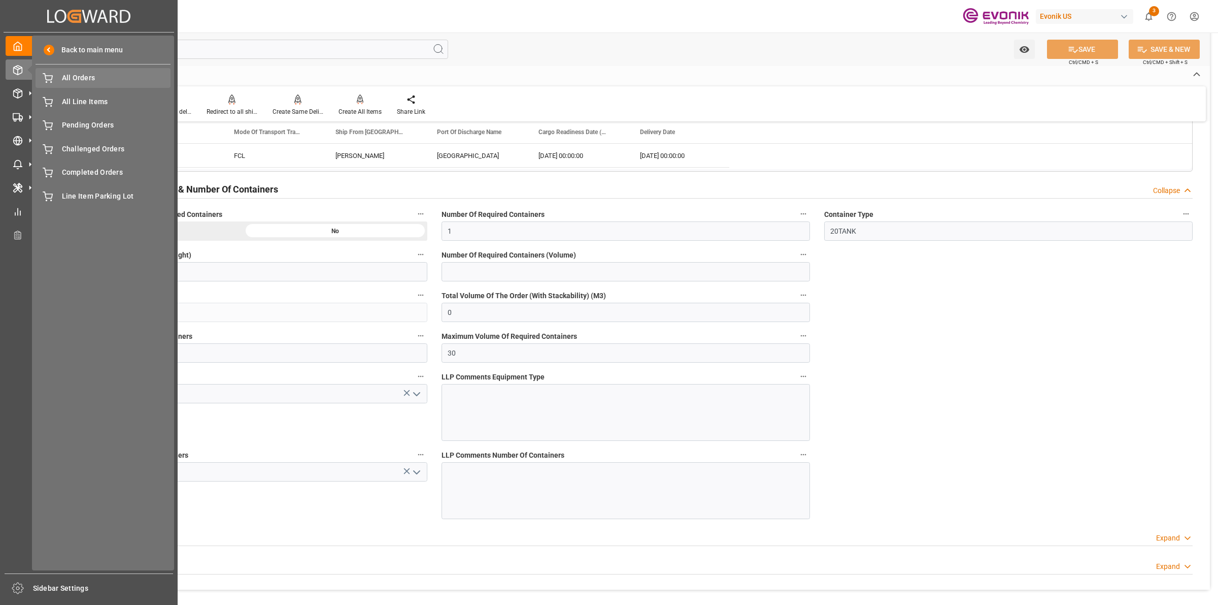
click at [83, 70] on div "All Orders All Orders" at bounding box center [103, 78] width 135 height 20
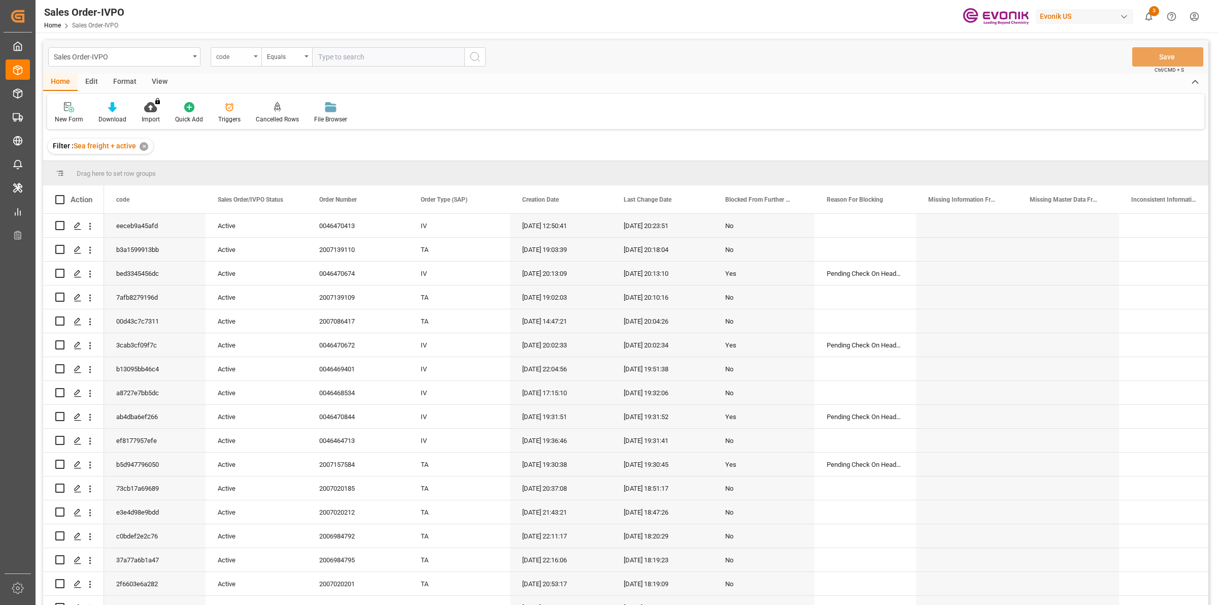
click at [236, 59] on div "code" at bounding box center [233, 56] width 35 height 12
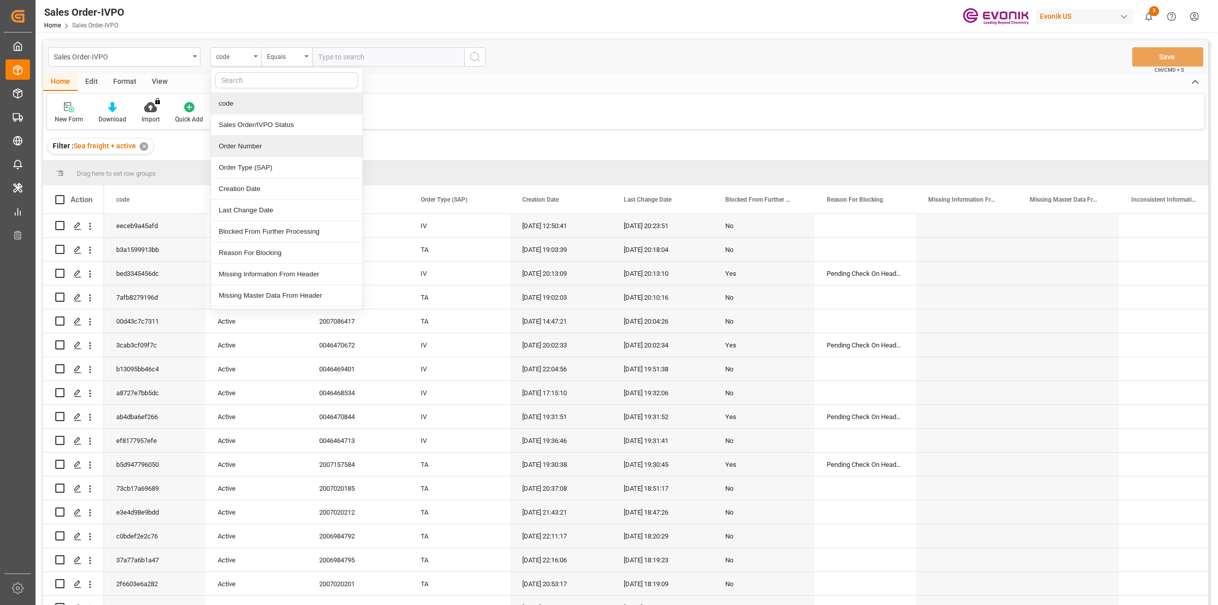
click at [254, 146] on div "Order Number" at bounding box center [286, 146] width 151 height 21
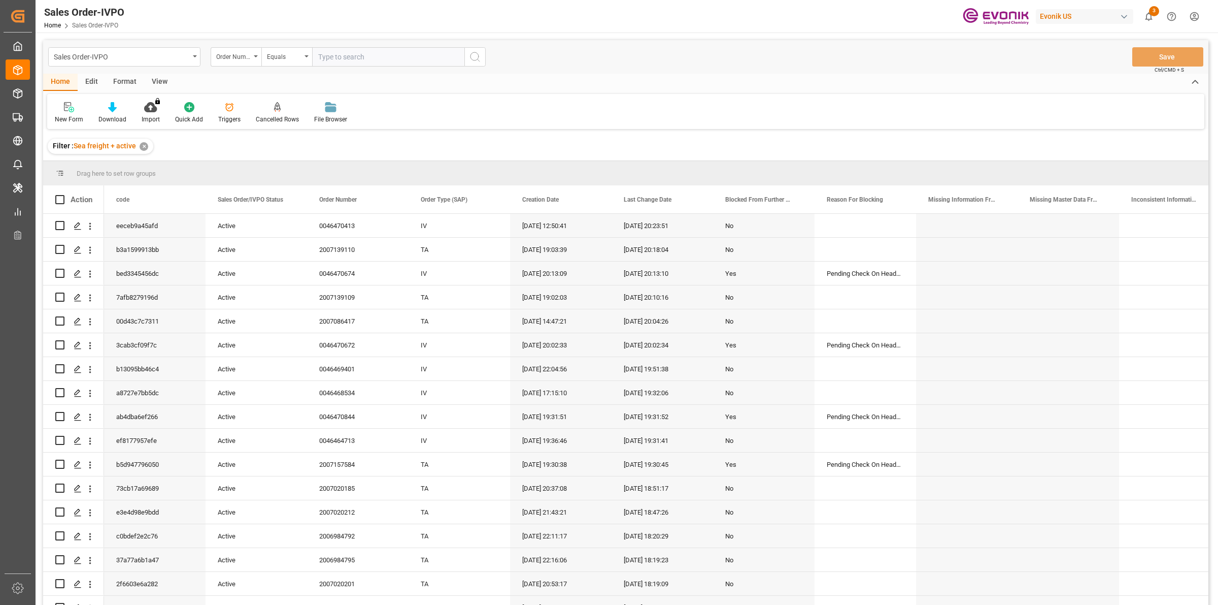
click at [344, 60] on input "text" at bounding box center [388, 56] width 152 height 19
paste input "2007147880"
type input "2007147880"
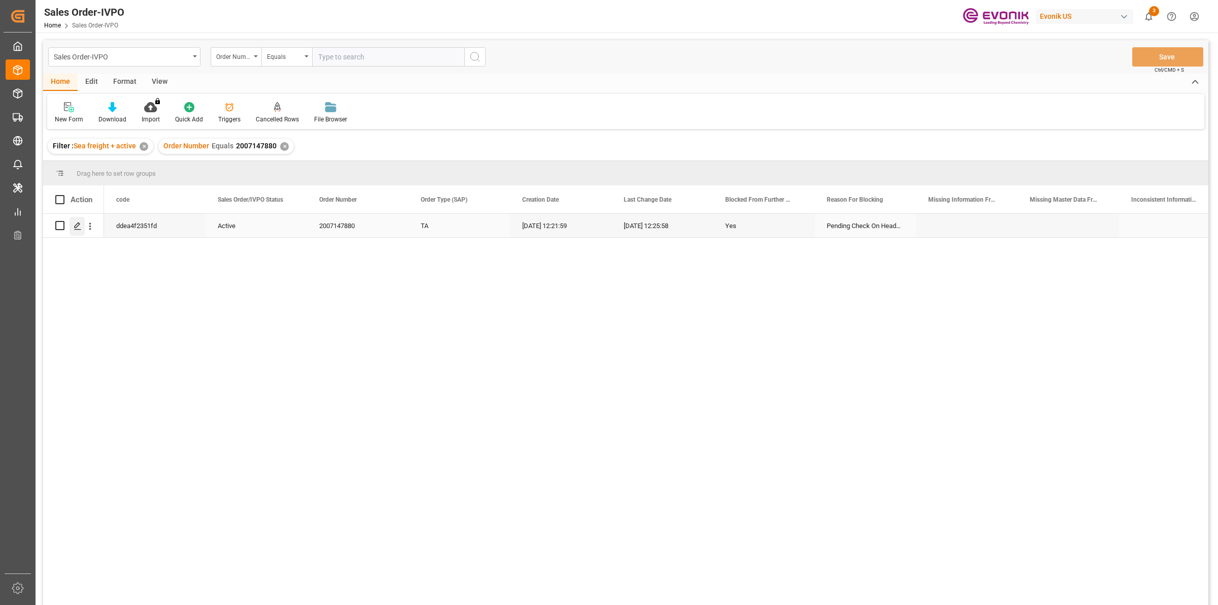
click at [76, 225] on icon "Press SPACE to select this row." at bounding box center [78, 226] width 8 height 8
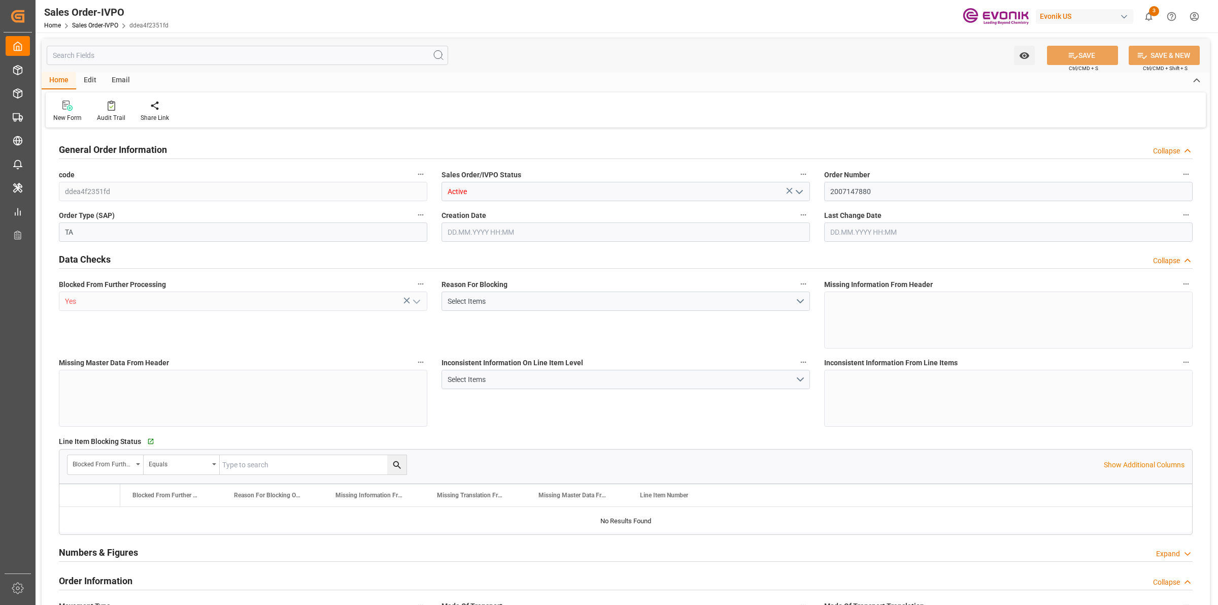
type input "BRRIO"
type input "0"
type input "1"
type input "2"
type input "20000"
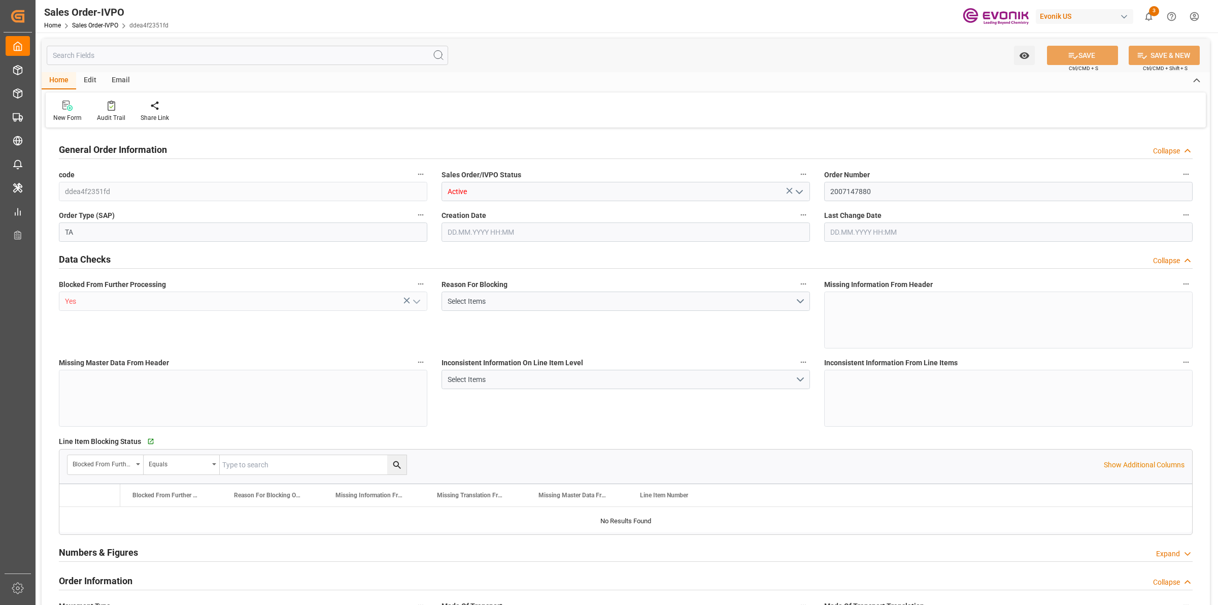
type input "0"
type input "17000"
type input "30"
type input "27.08.2025 12:21"
type input "27.08.2025 12:25"
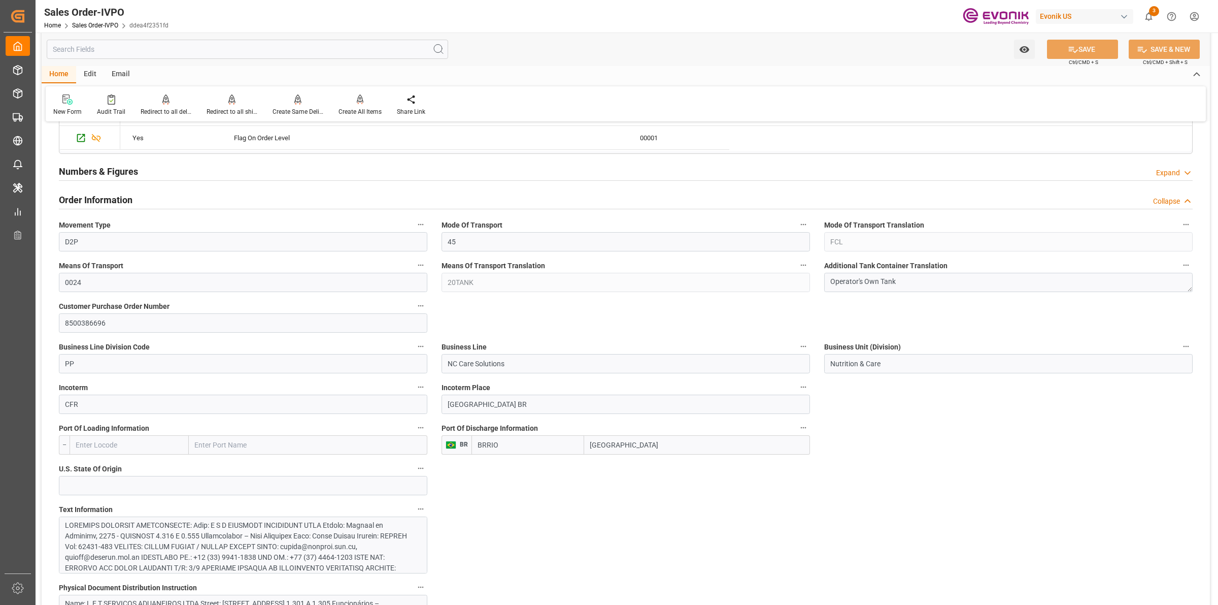
scroll to position [571, 0]
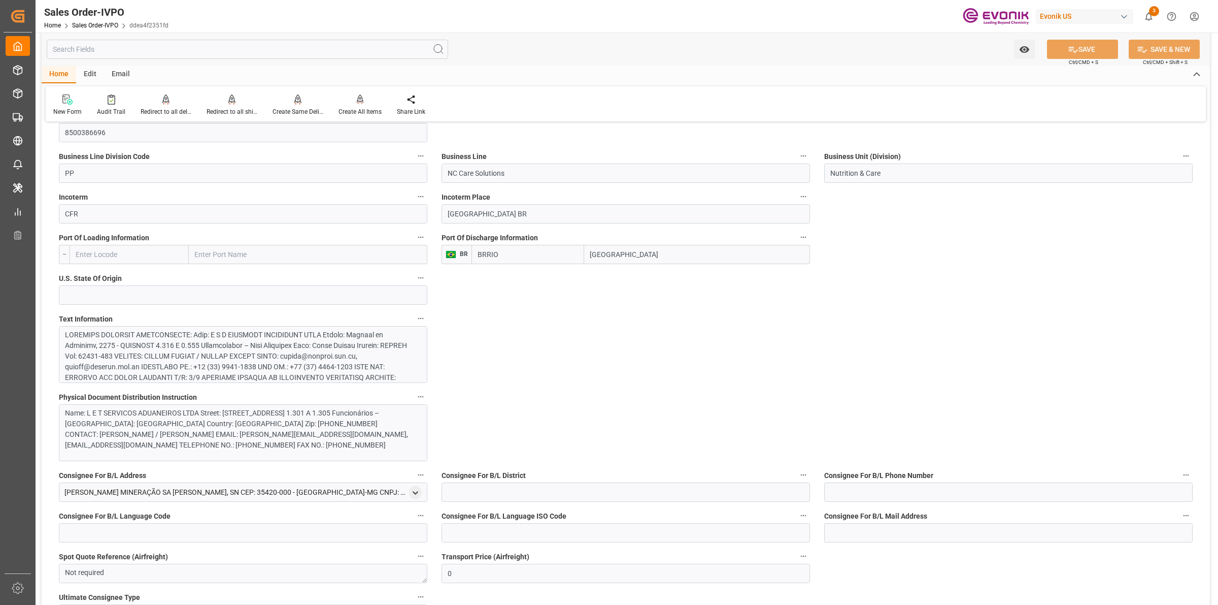
click at [276, 349] on div at bounding box center [238, 510] width 346 height 362
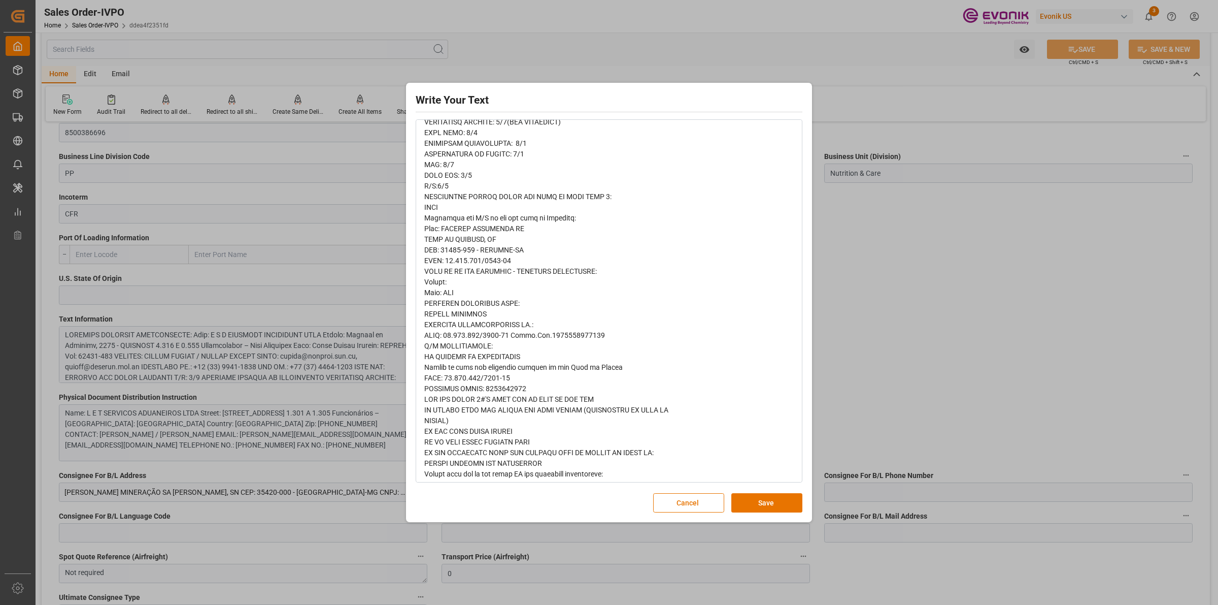
scroll to position [317, 0]
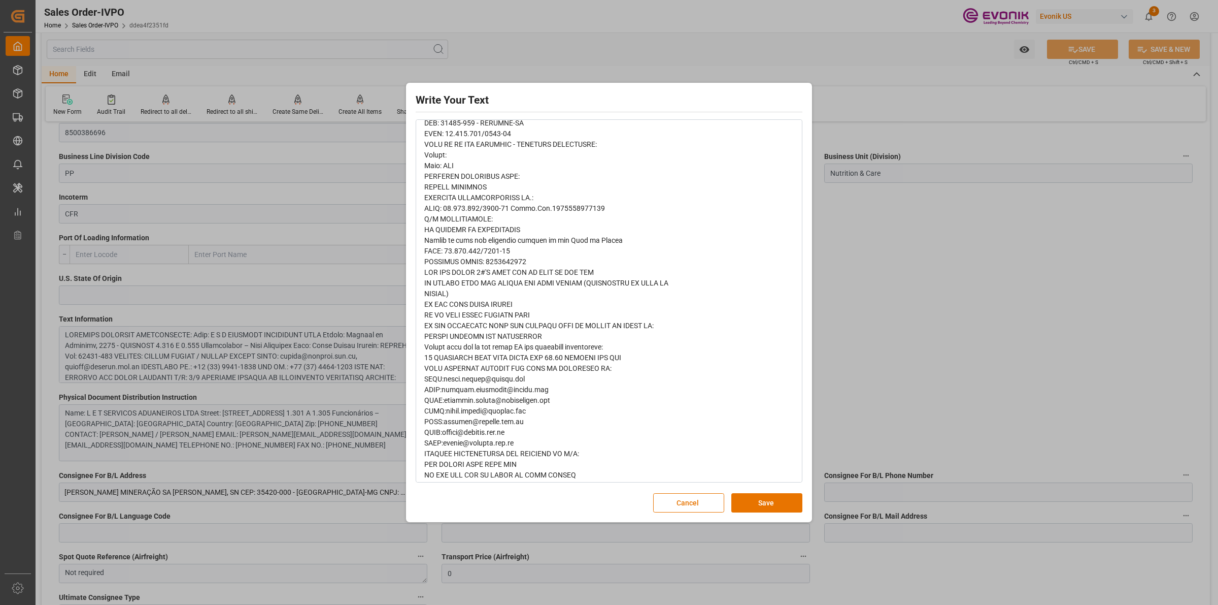
click at [549, 316] on div "rdw-editor" at bounding box center [609, 315] width 370 height 928
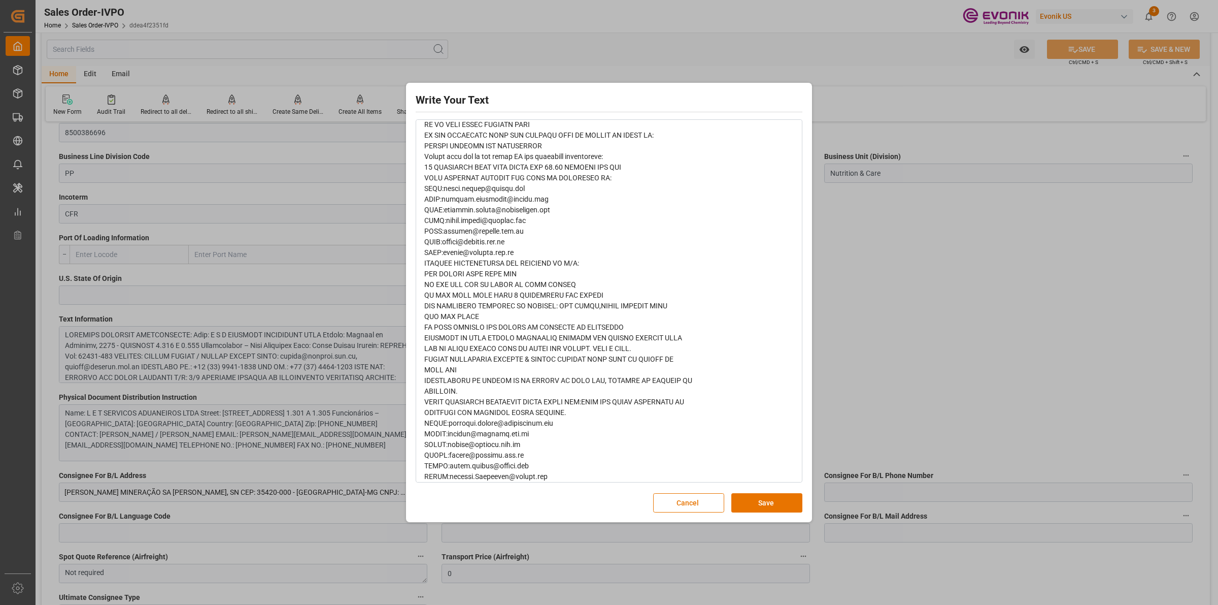
scroll to position [622, 0]
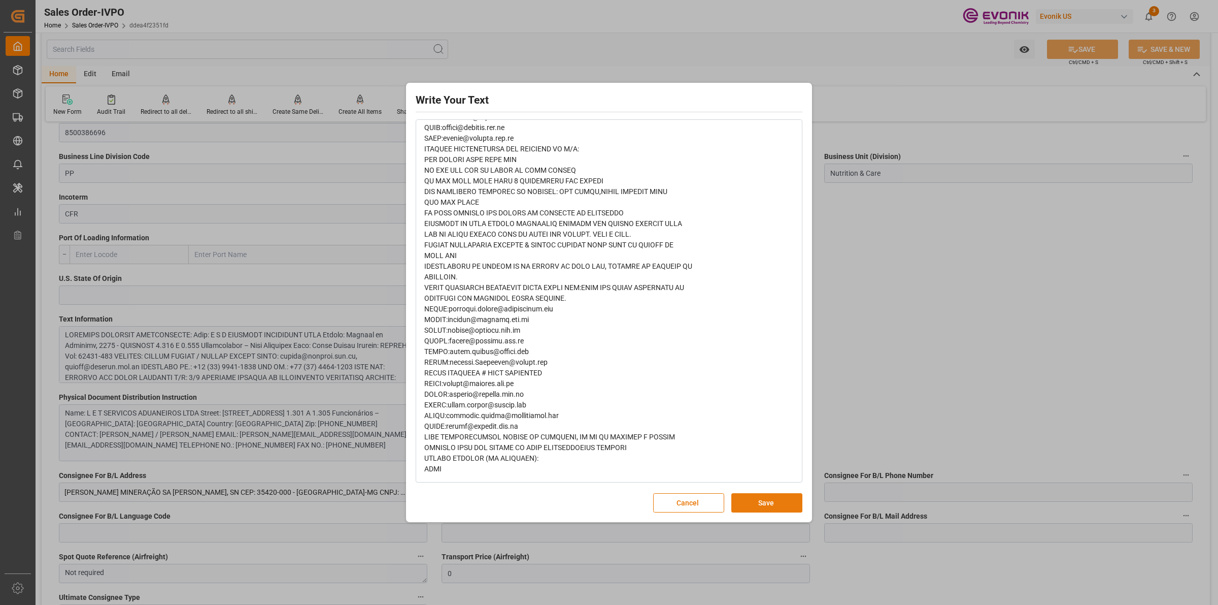
click at [760, 502] on button "Save" at bounding box center [767, 502] width 71 height 19
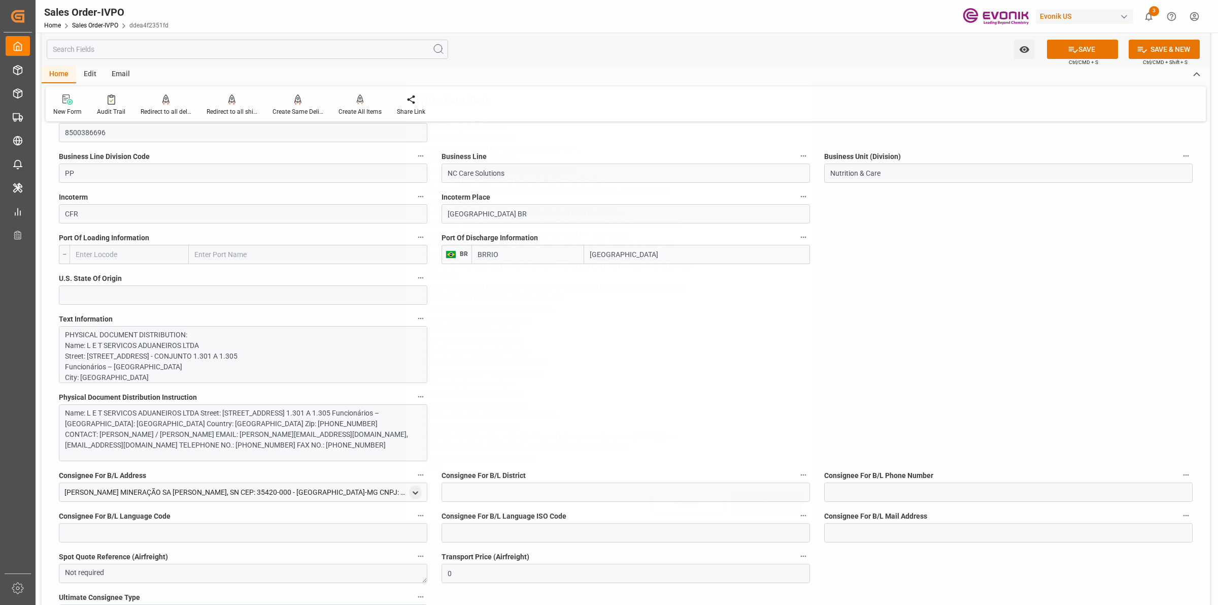
click at [947, 290] on div "Write Your Text Normal 14 Font Cancel Save" at bounding box center [609, 302] width 1218 height 605
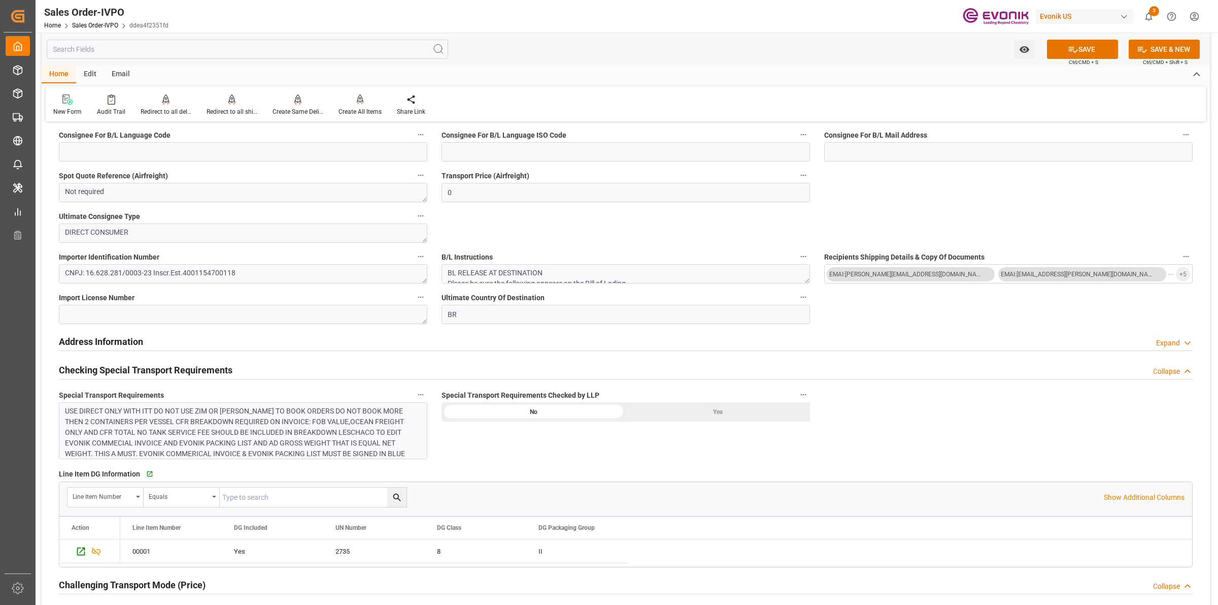
scroll to position [1015, 0]
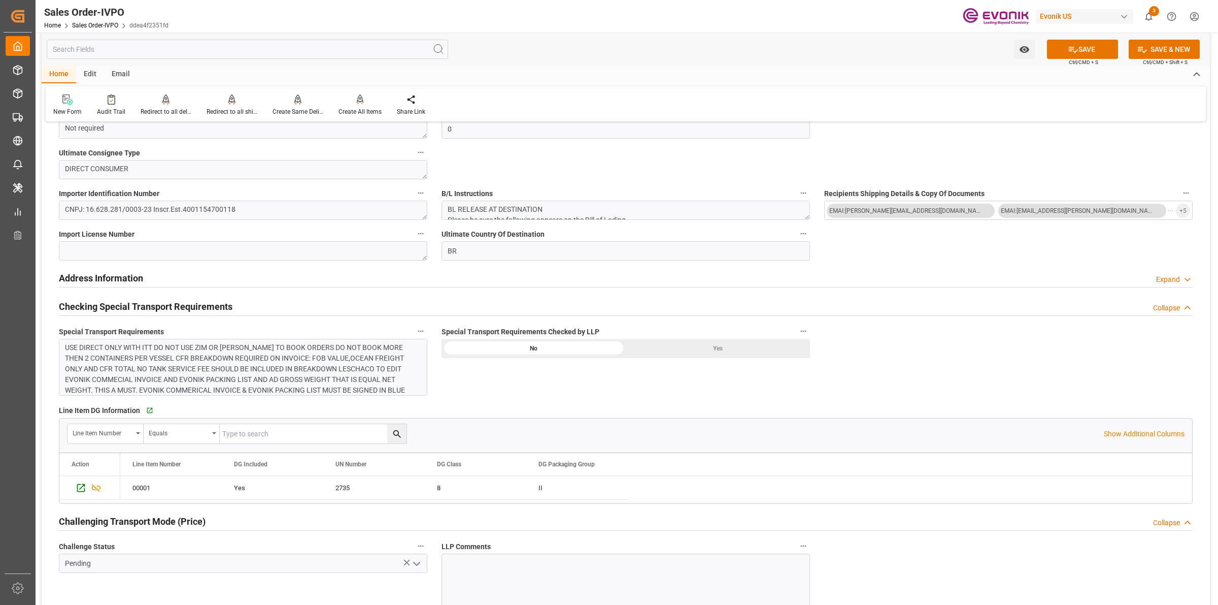
click at [730, 348] on div "Yes" at bounding box center [718, 348] width 184 height 19
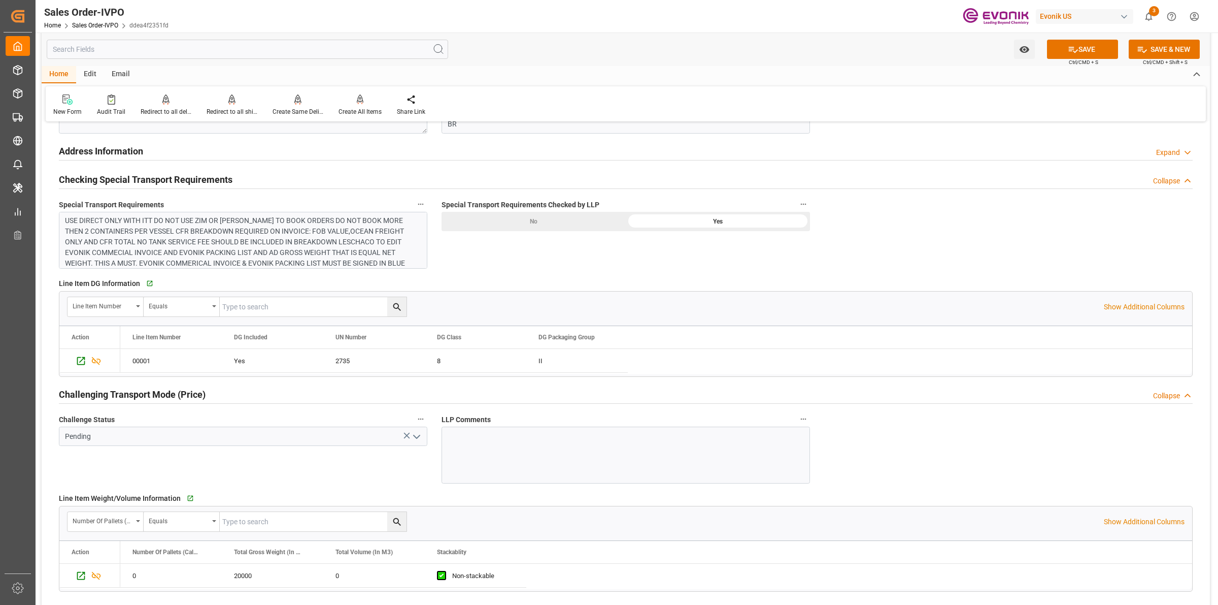
click at [421, 438] on icon "open menu" at bounding box center [417, 437] width 12 height 12
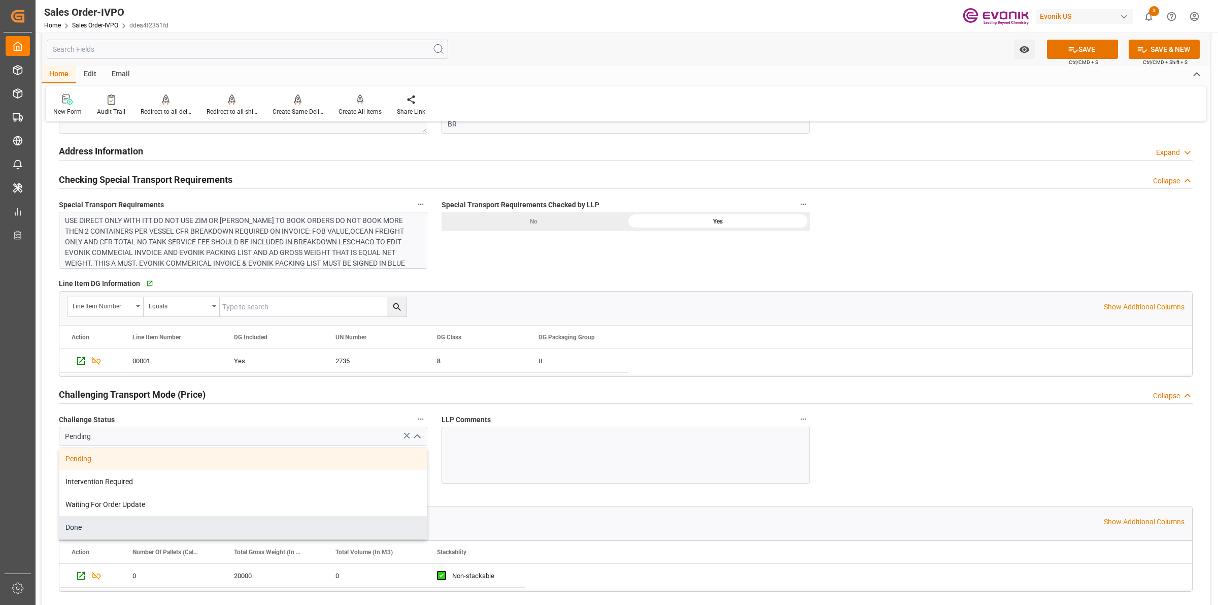
click at [98, 534] on div "Done" at bounding box center [243, 527] width 368 height 23
type input "Done"
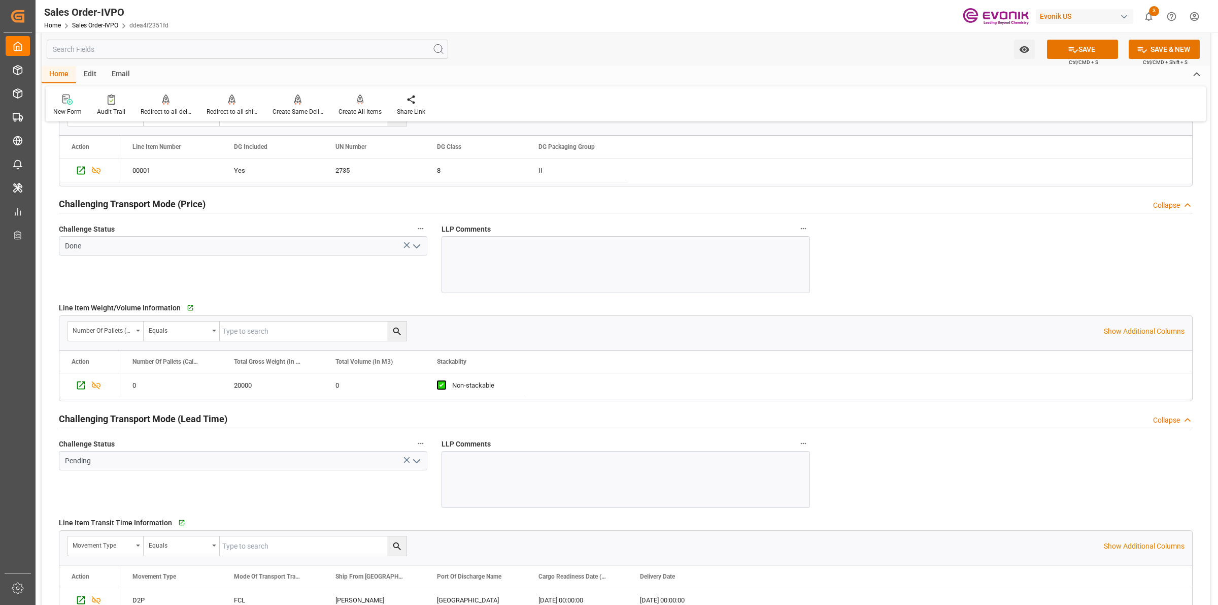
scroll to position [1396, 0]
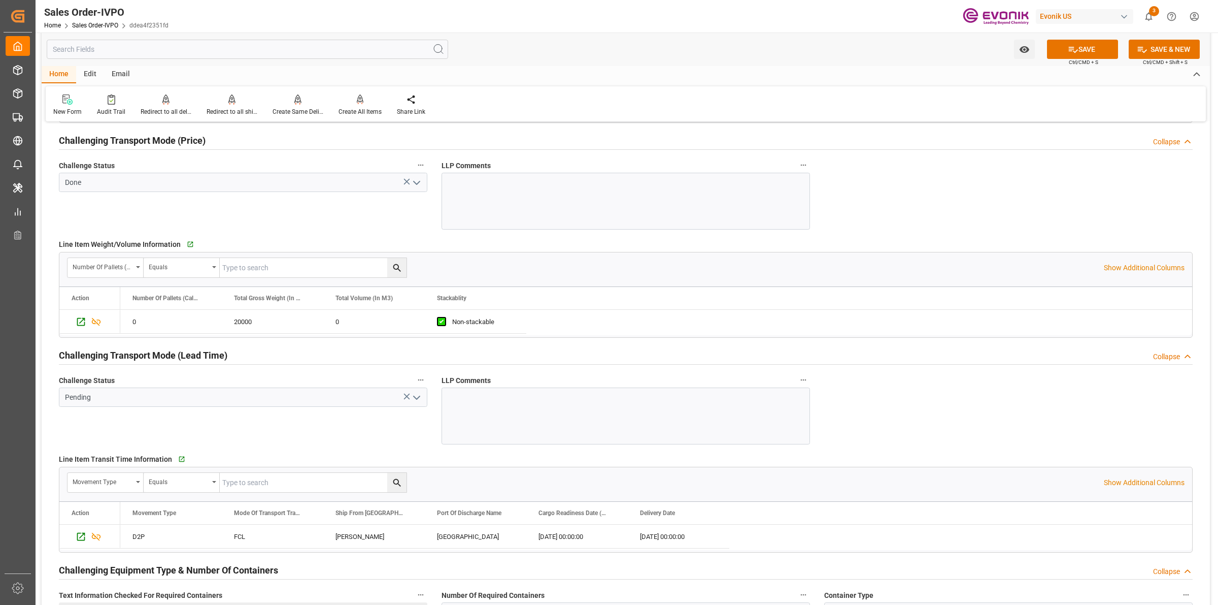
click at [416, 399] on polyline "open menu" at bounding box center [417, 397] width 6 height 3
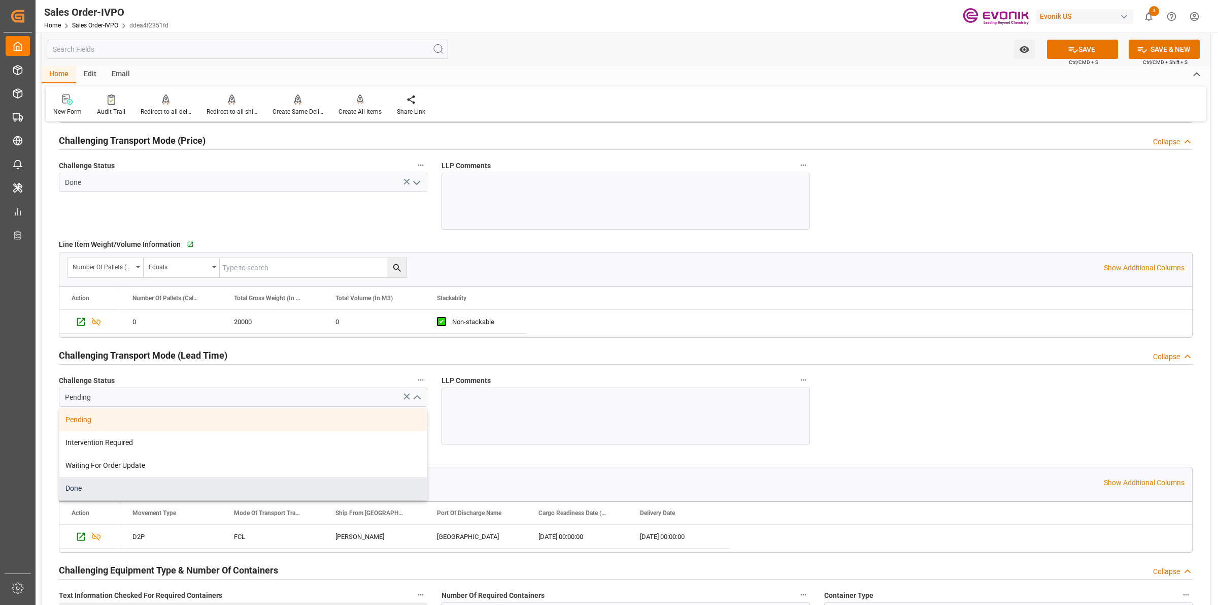
click at [144, 491] on div "Done" at bounding box center [243, 488] width 368 height 23
type input "Done"
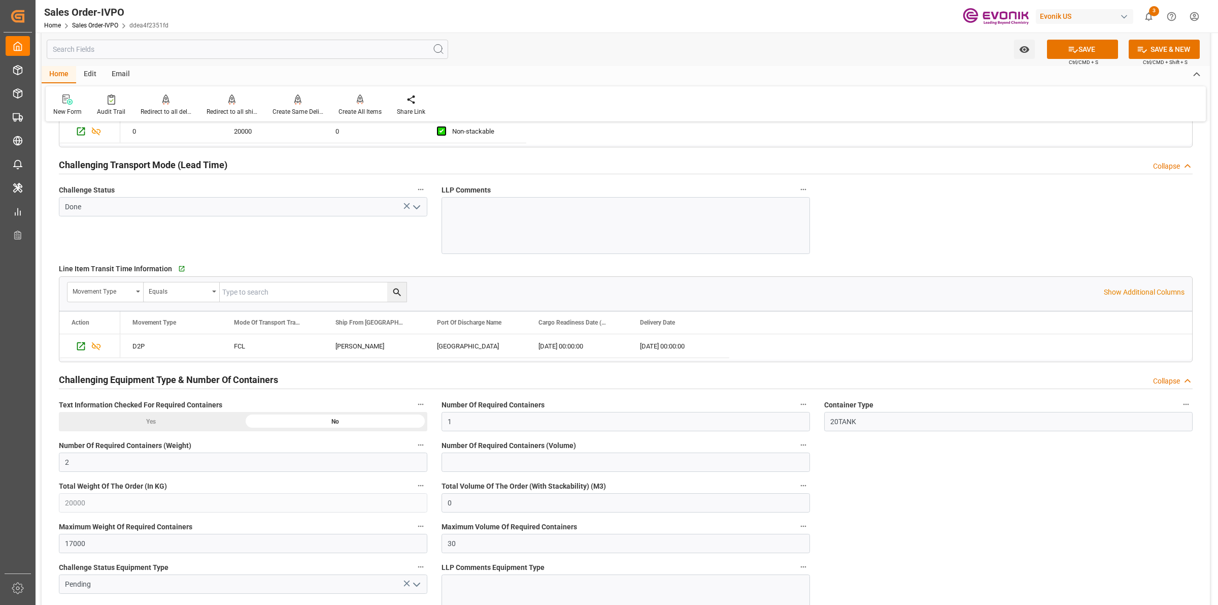
scroll to position [1840, 0]
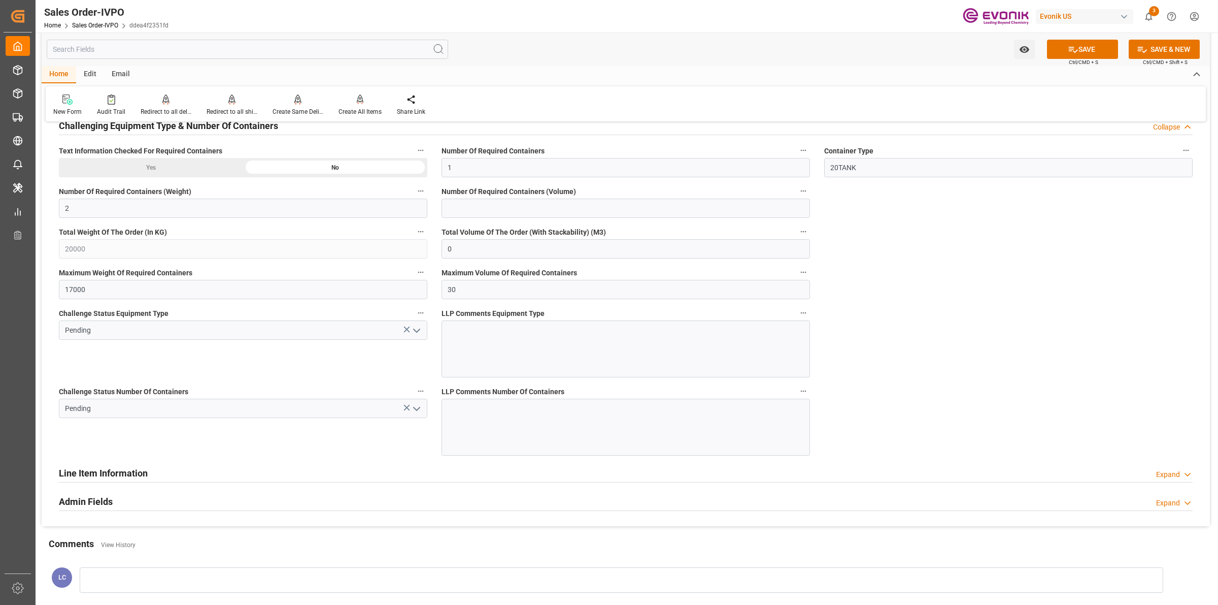
drag, startPoint x: 419, startPoint y: 331, endPoint x: 412, endPoint y: 336, distance: 8.7
click at [419, 331] on icon "open menu" at bounding box center [417, 330] width 12 height 12
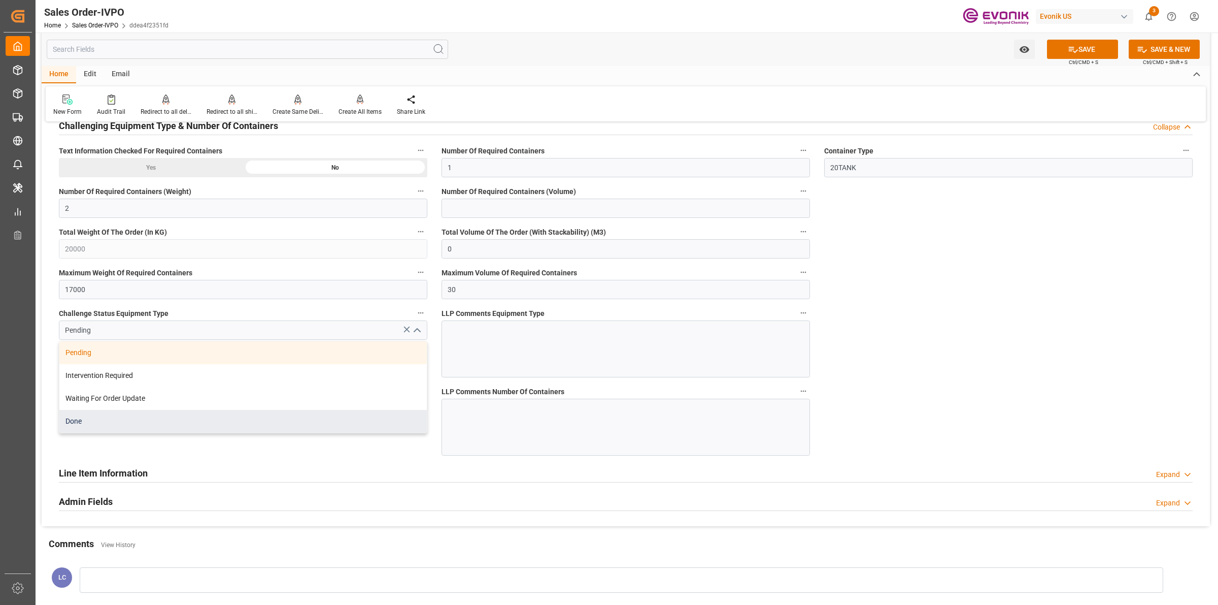
click at [113, 425] on div "Done" at bounding box center [243, 421] width 368 height 23
type input "Done"
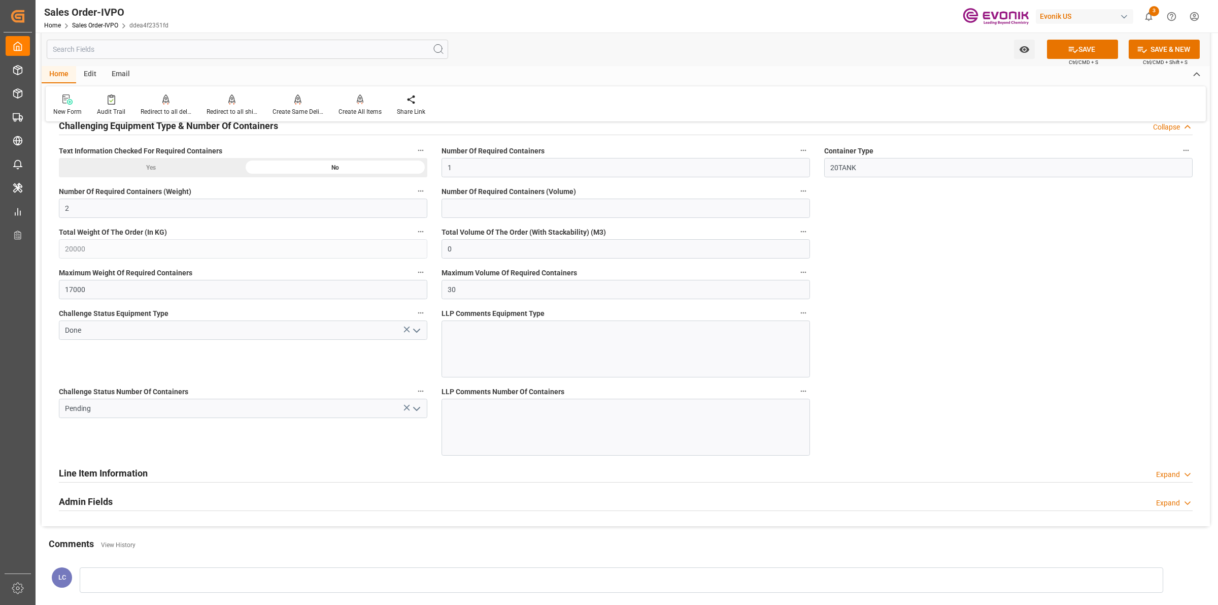
drag, startPoint x: 377, startPoint y: 443, endPoint x: 386, endPoint y: 439, distance: 9.8
click at [378, 443] on div "Challenge Status Number Of Containers Pending" at bounding box center [243, 420] width 383 height 78
click at [420, 409] on icon "open menu" at bounding box center [417, 409] width 12 height 12
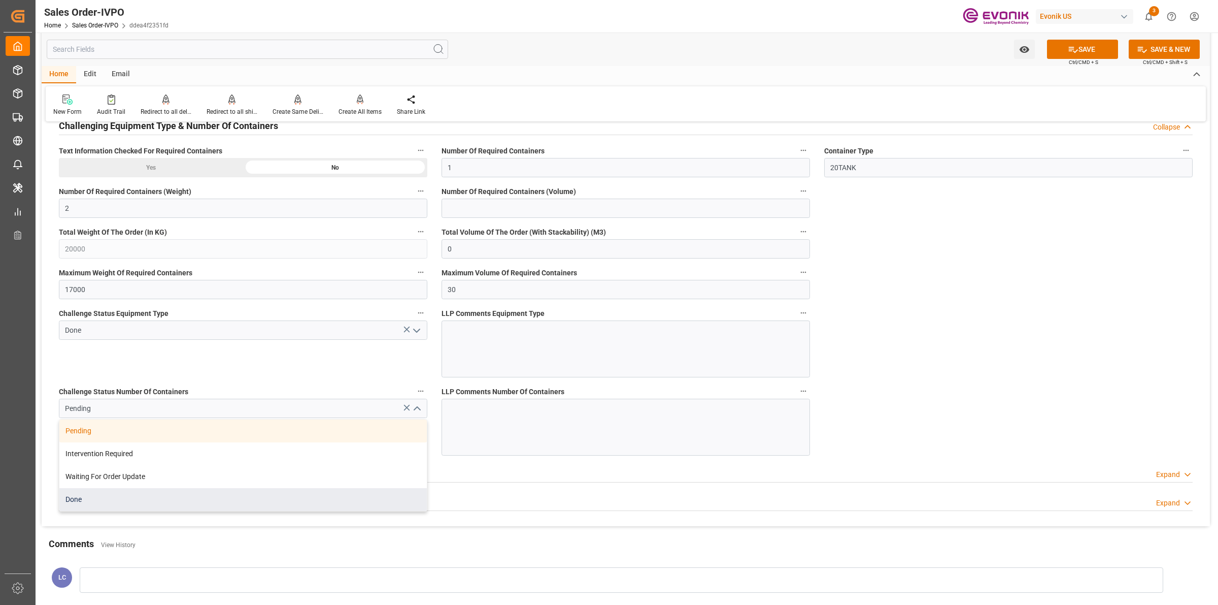
click at [69, 497] on div "Done" at bounding box center [243, 499] width 368 height 23
type input "Done"
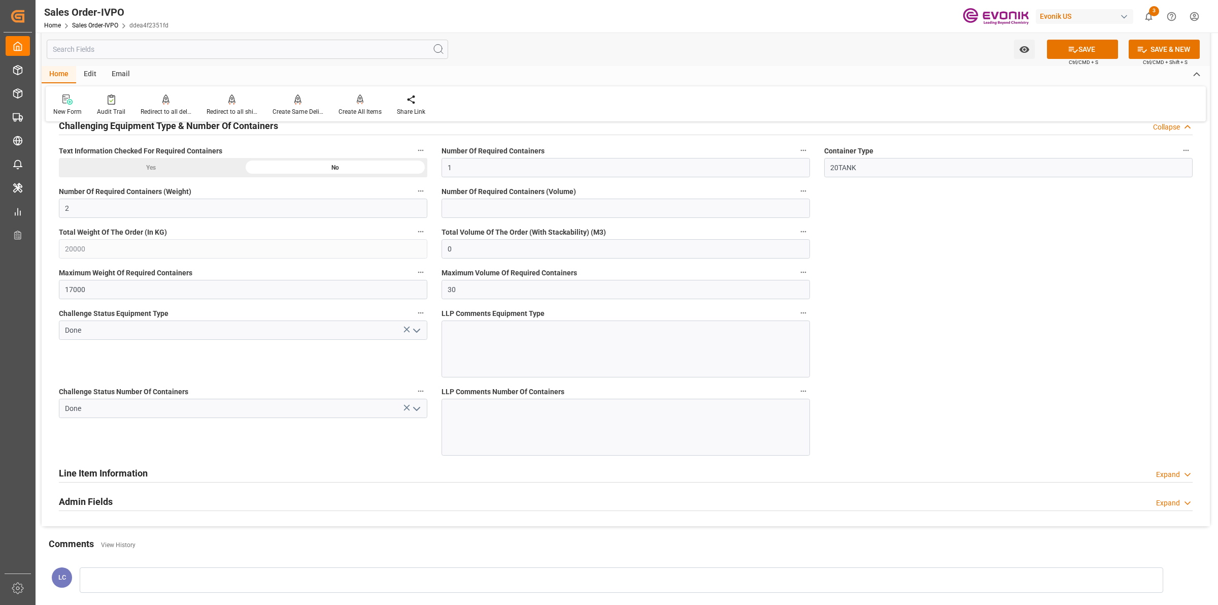
click at [1079, 51] on button "SAVE" at bounding box center [1082, 49] width 71 height 19
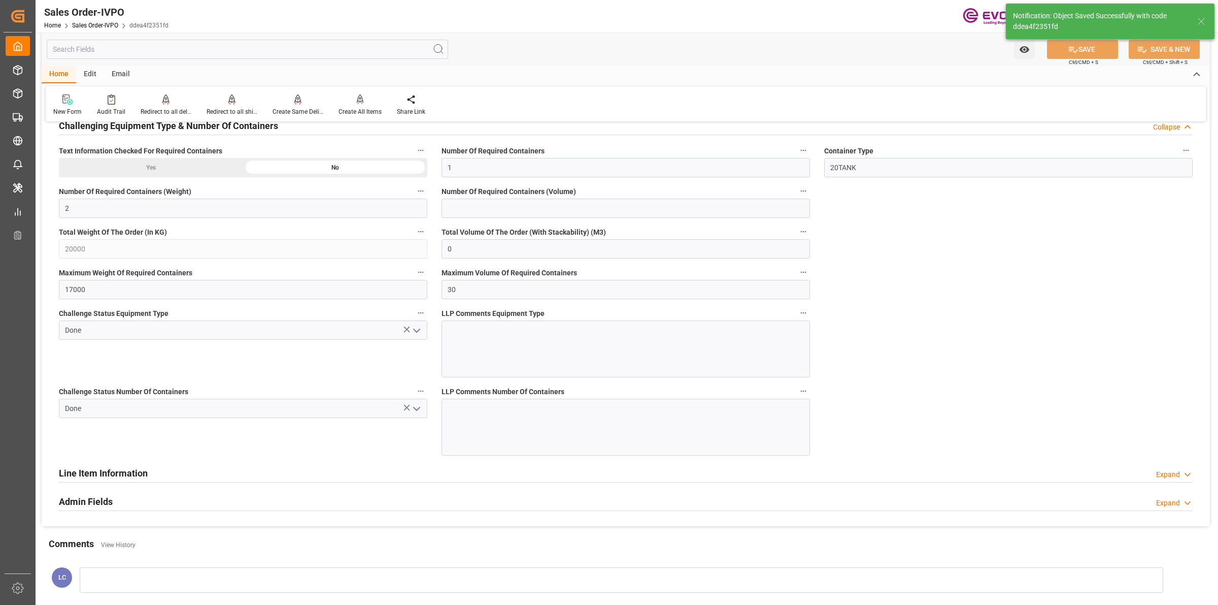
type input "[DATE] 20:31"
type input "No"
click at [357, 98] on icon at bounding box center [360, 98] width 7 height 9
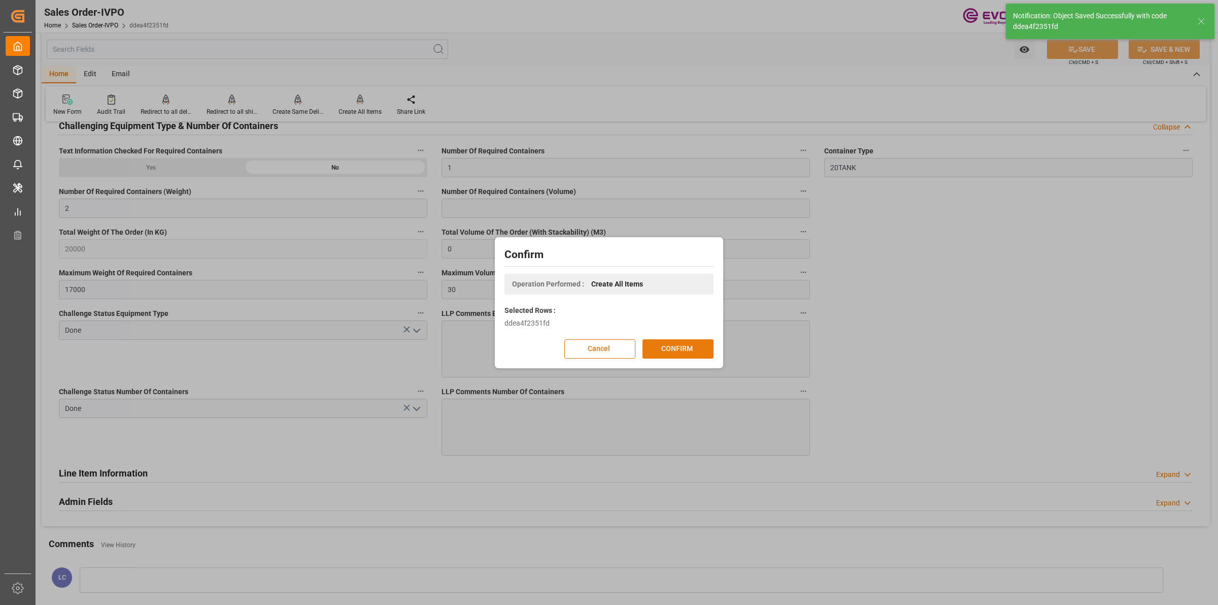
click at [681, 348] on button "CONFIRM" at bounding box center [678, 348] width 71 height 19
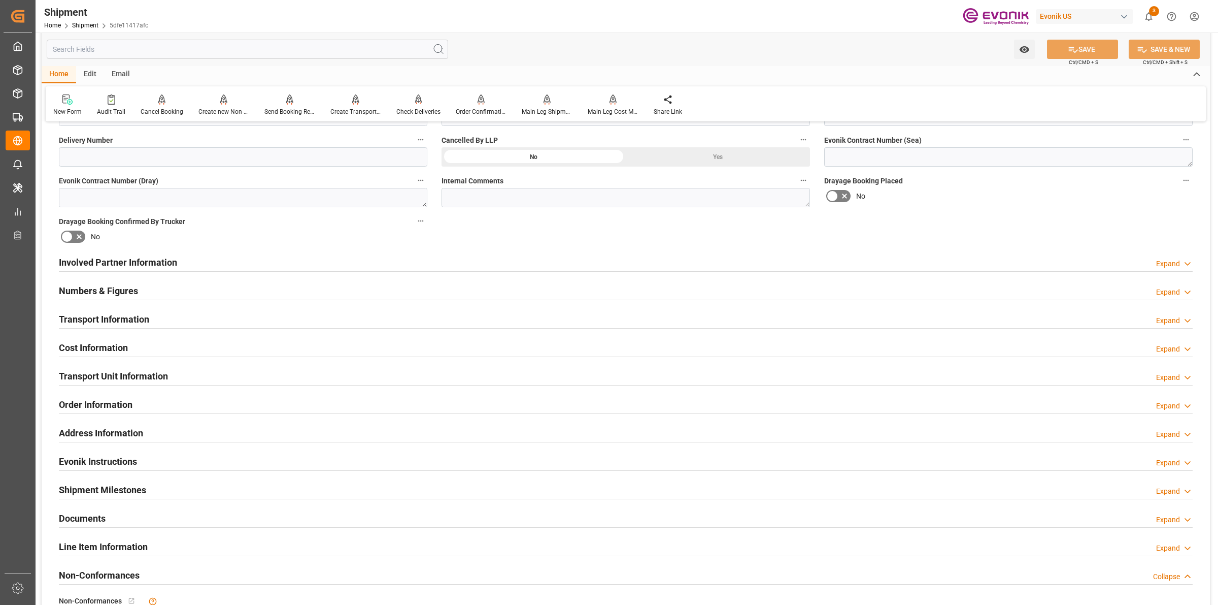
scroll to position [508, 0]
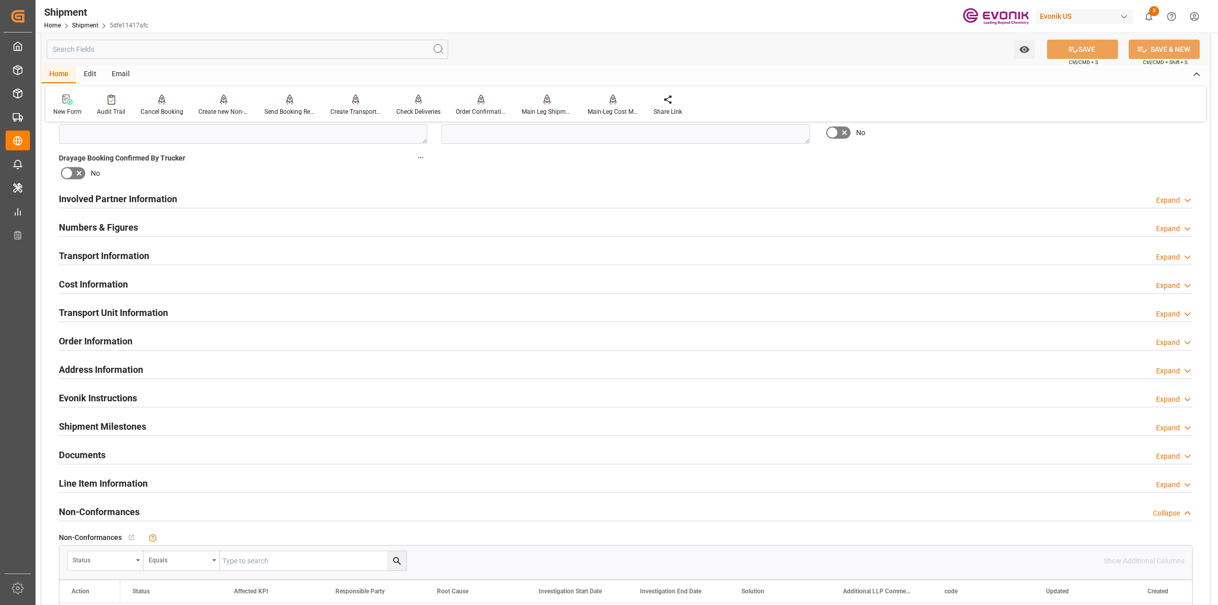
click at [170, 194] on h2 "Involved Partner Information" at bounding box center [118, 199] width 118 height 14
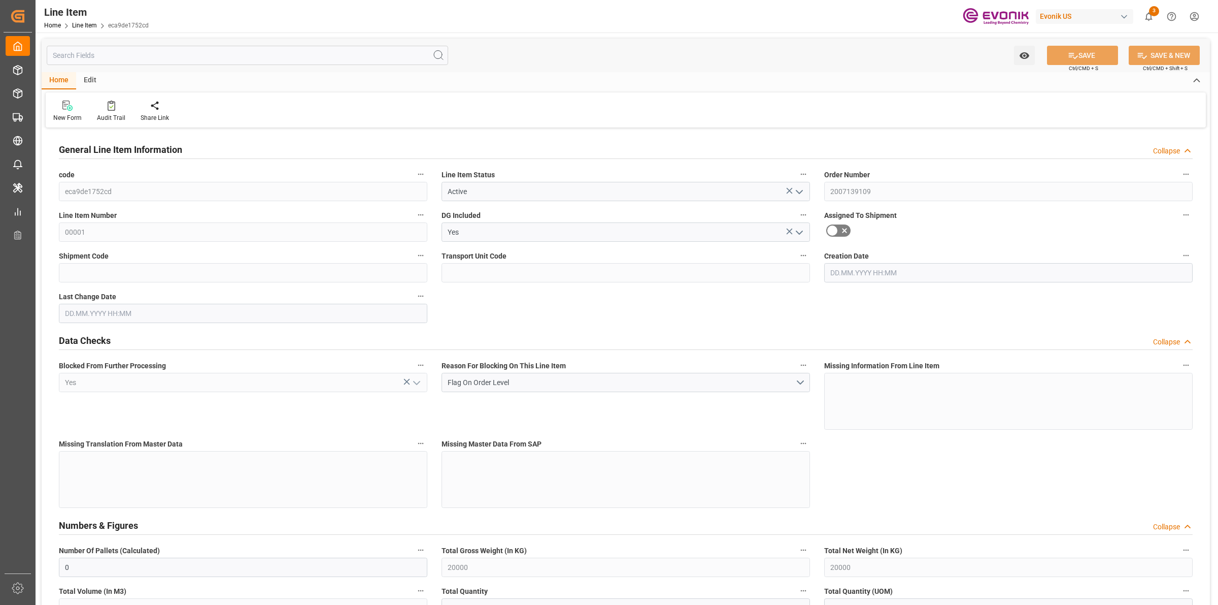
type input "0"
type input "20000"
type input "0"
type input "20000"
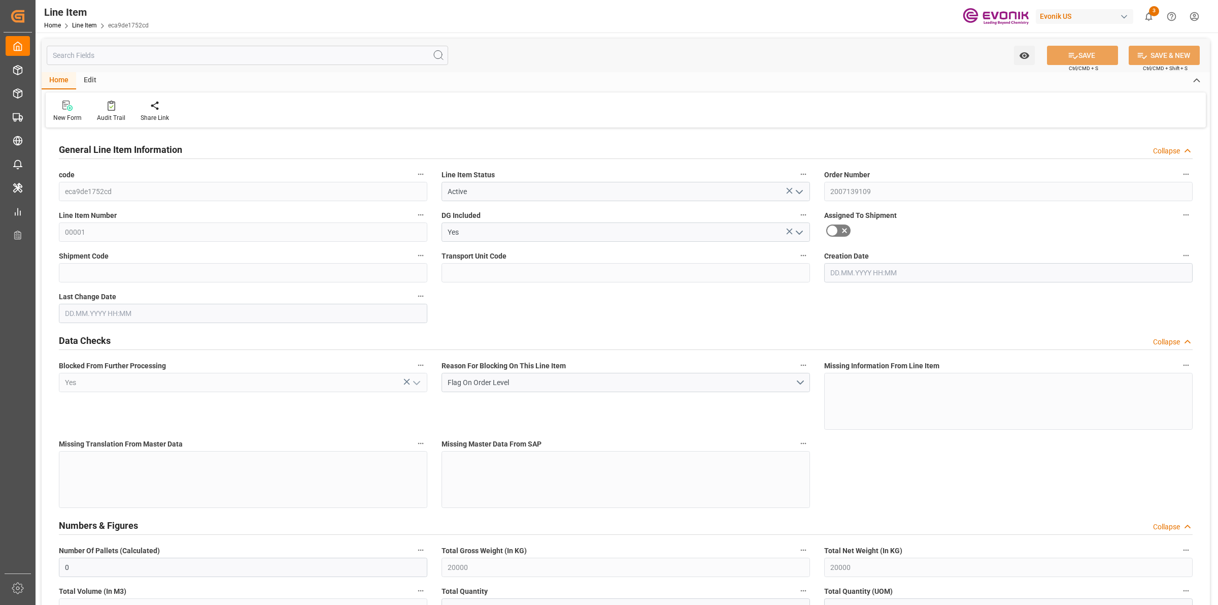
type input "20000"
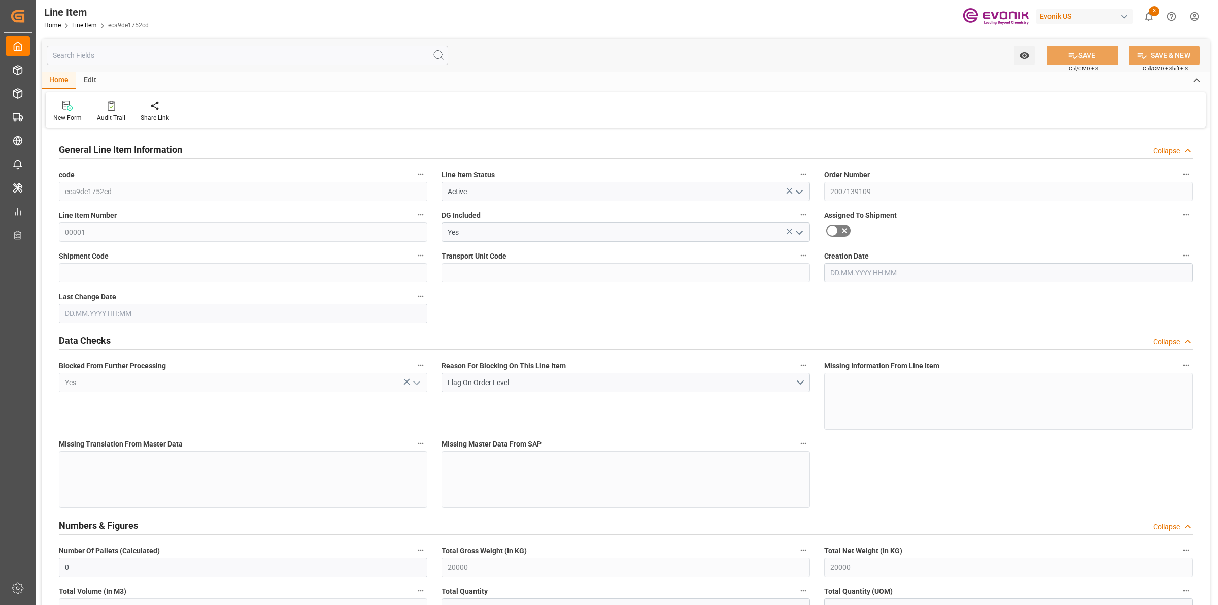
type input "20000"
type input "0"
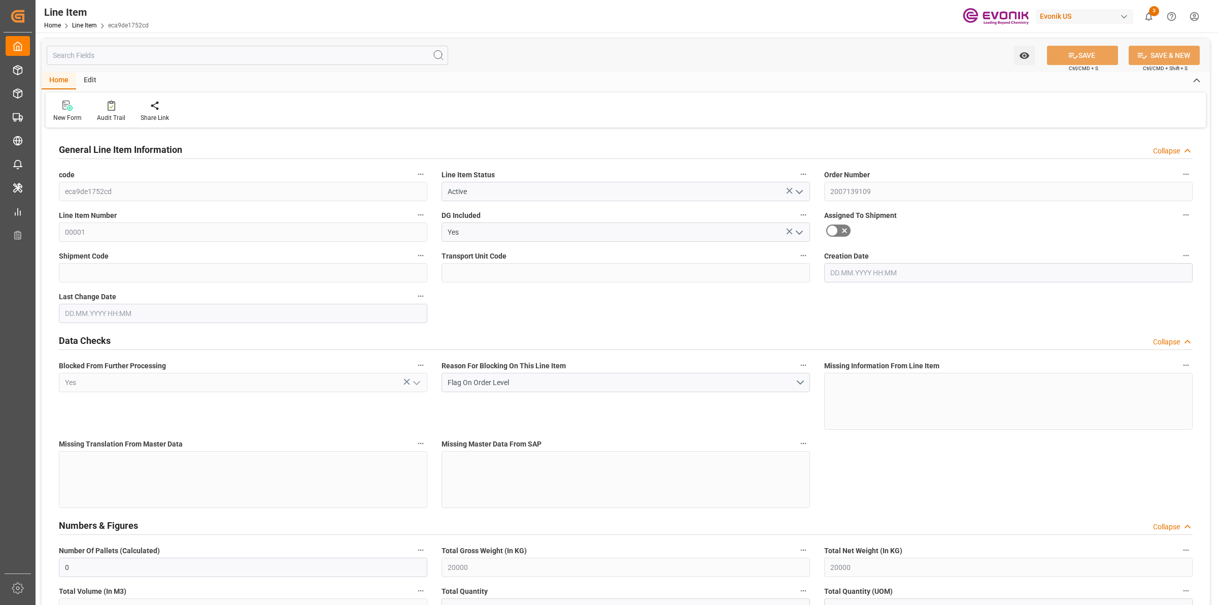
type input "0"
type input "13.08.2025 19:02"
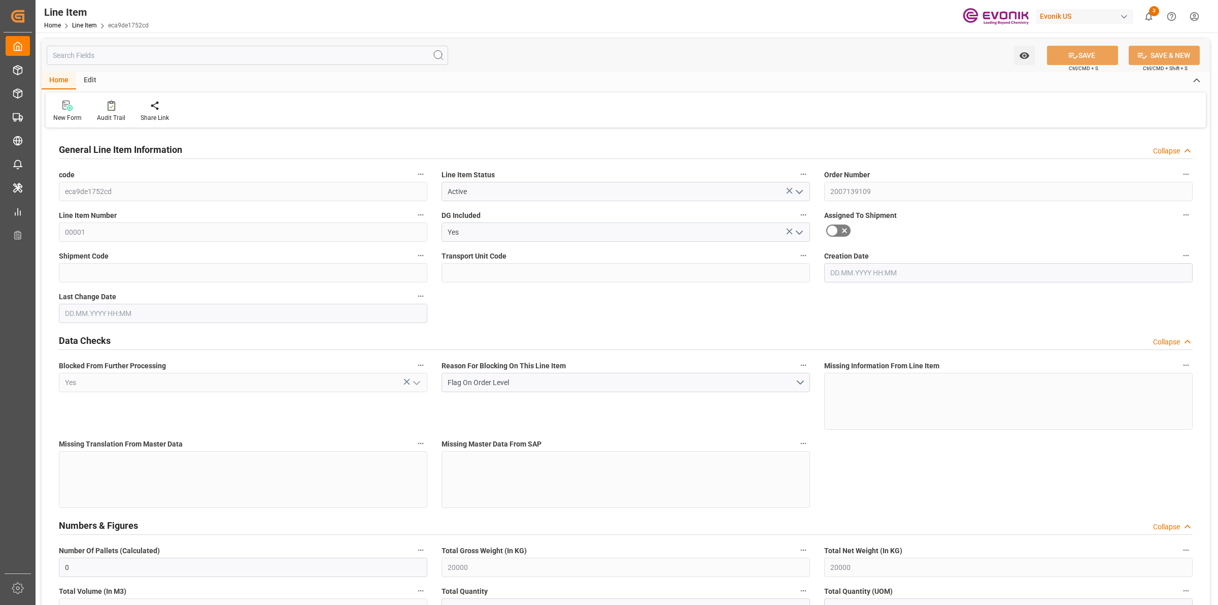
type input "27.08.2025 08:00"
type input "[DATE]"
type input "01.10.2025"
type input "26.09.2025"
click at [147, 52] on input "text" at bounding box center [248, 55] width 402 height 19
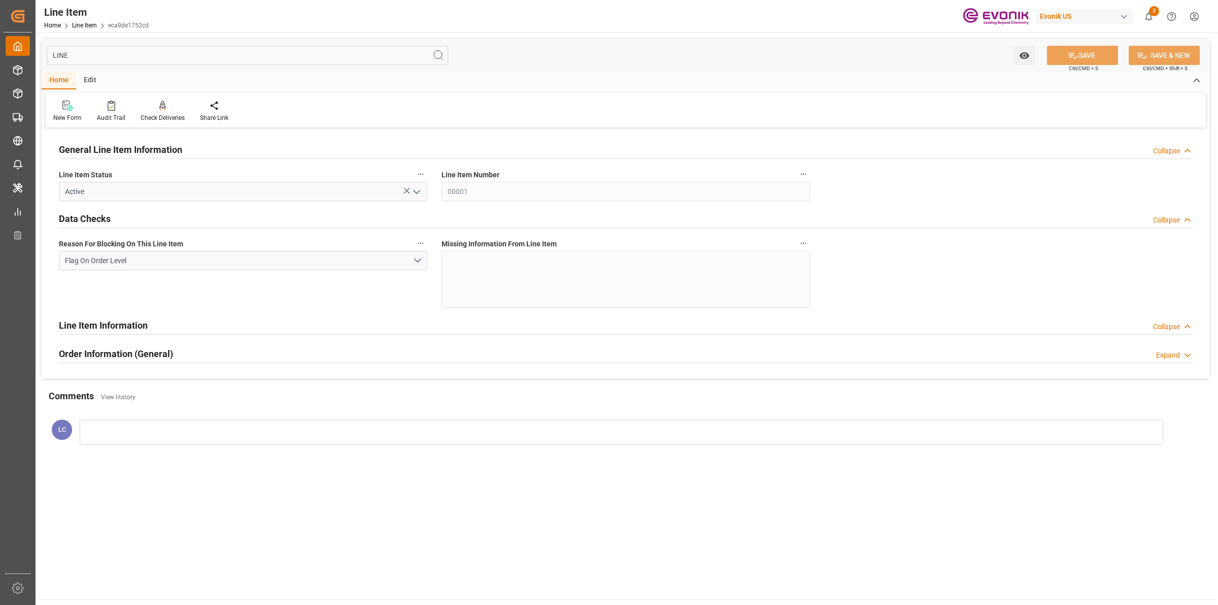
drag, startPoint x: 77, startPoint y: 54, endPoint x: 28, endPoint y: 53, distance: 48.7
click at [46, 56] on div "LINE Watch Option SAVE Ctrl/CMD + S SAVE & NEW Ctrl/CMD + Shift + S" at bounding box center [626, 56] width 1169 height 34
type input "LINE"
drag, startPoint x: 75, startPoint y: 53, endPoint x: 54, endPoint y: 54, distance: 20.8
click at [54, 54] on input "LINE" at bounding box center [248, 55] width 402 height 19
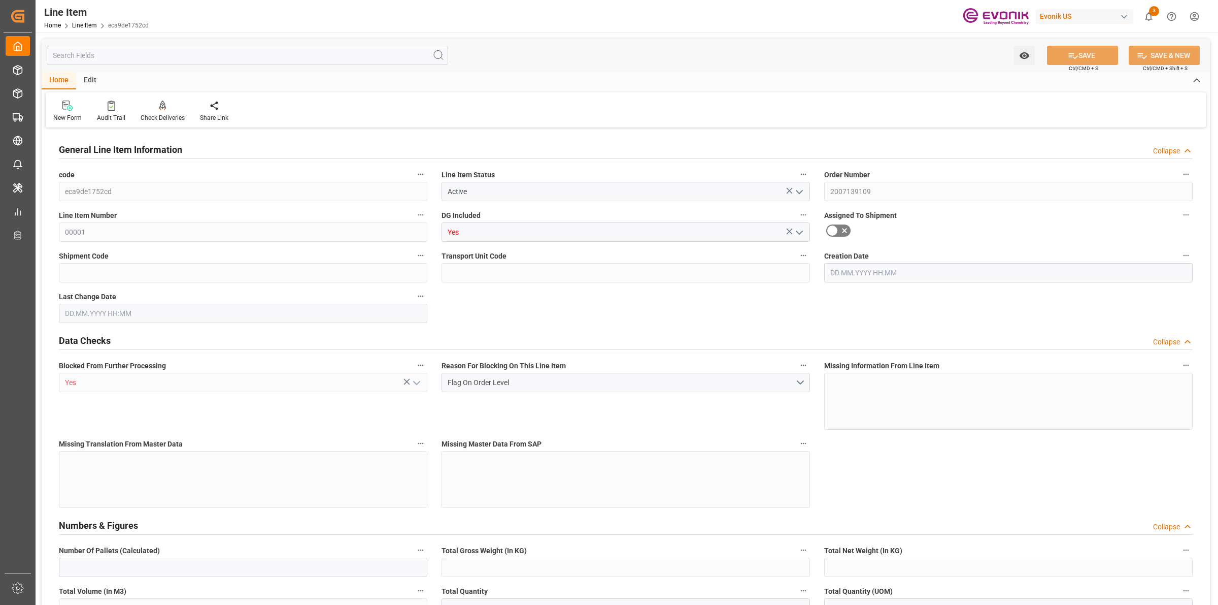
type input "0"
type input "20000"
type input "0"
type input "20000"
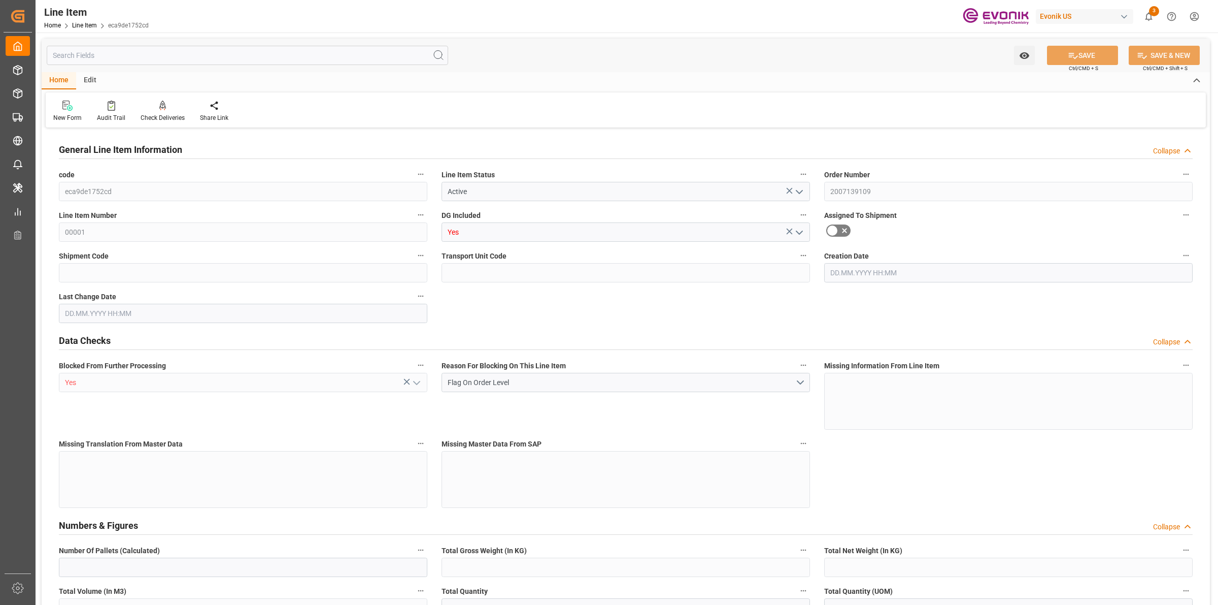
type input "20000"
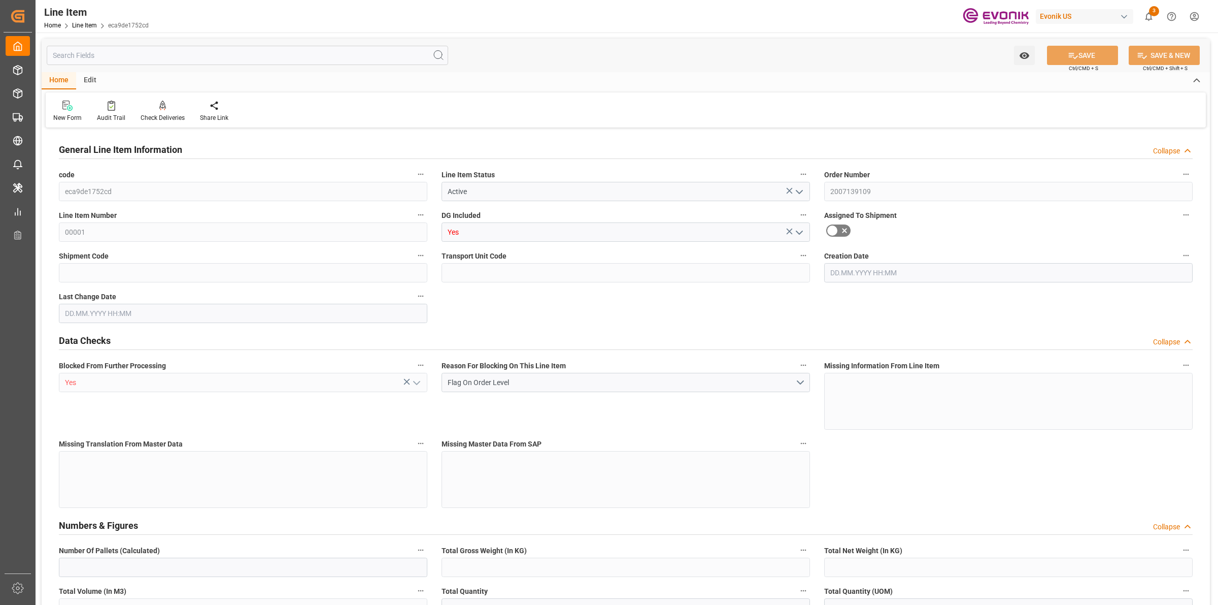
type input "20000"
type input "0"
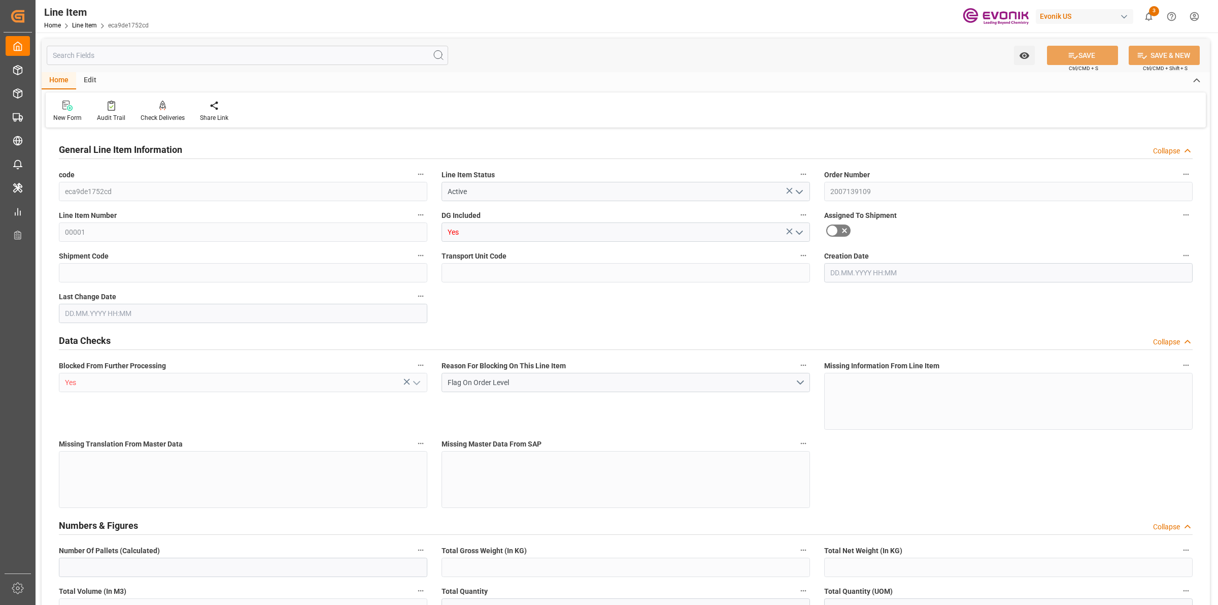
type input "0"
type input "13.08.2025 19:02"
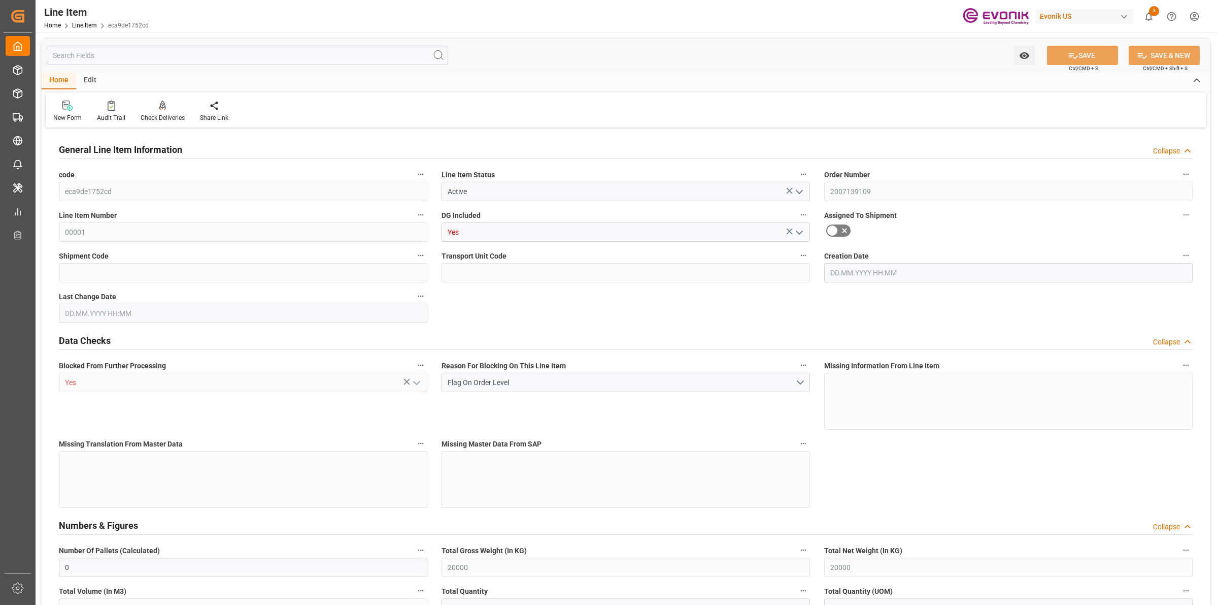
type input "27.08.2025 08:00"
type input "[DATE]"
type input "01.10.2025"
type input "26.09.2025"
click at [190, 55] on input "text" at bounding box center [248, 55] width 402 height 19
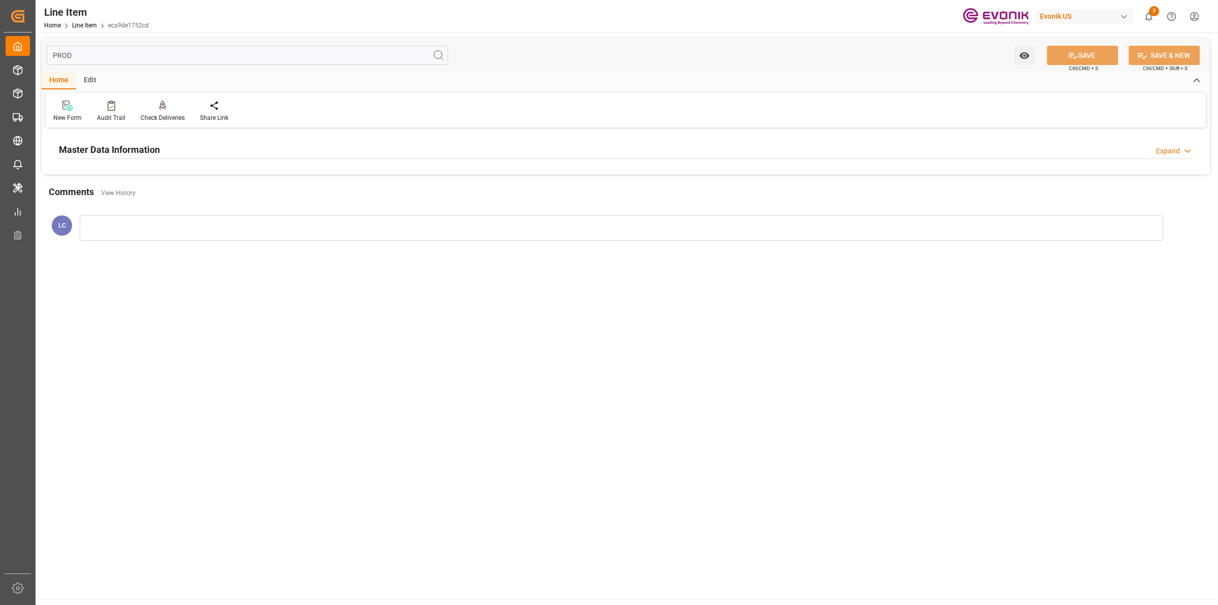
click at [181, 151] on div "Master Data Information Expand" at bounding box center [626, 148] width 1134 height 19
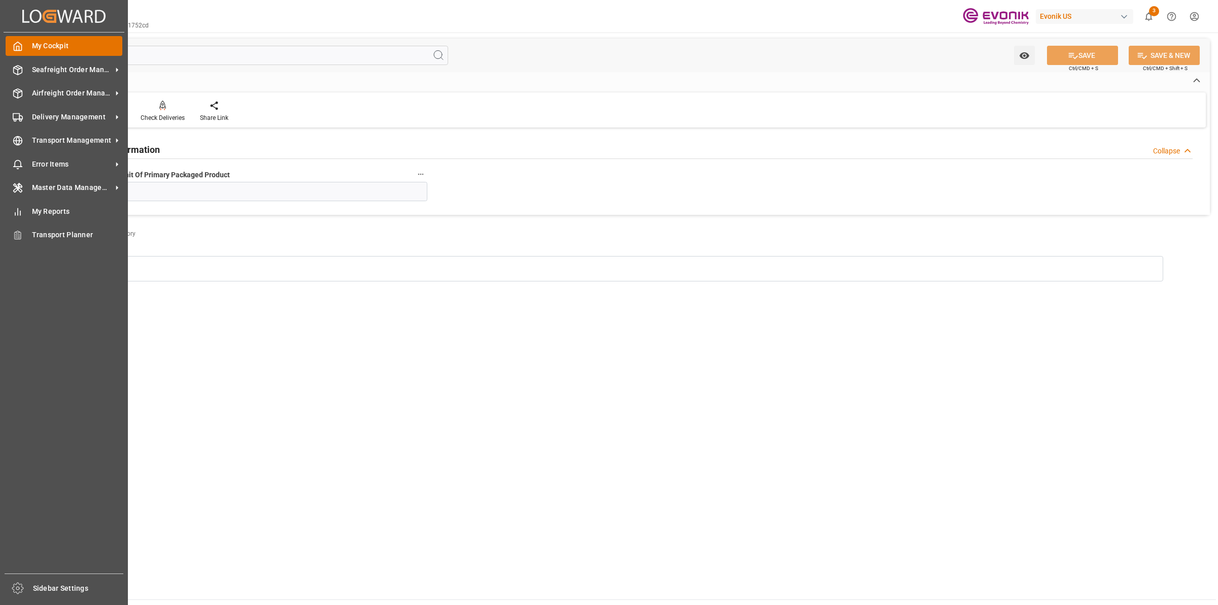
drag, startPoint x: 79, startPoint y: 55, endPoint x: 26, endPoint y: 55, distance: 52.8
click at [26, 55] on div "Created by potrace 1.15, written by Peter Selinger 2001-2017 Created by potrace…" at bounding box center [609, 302] width 1218 height 605
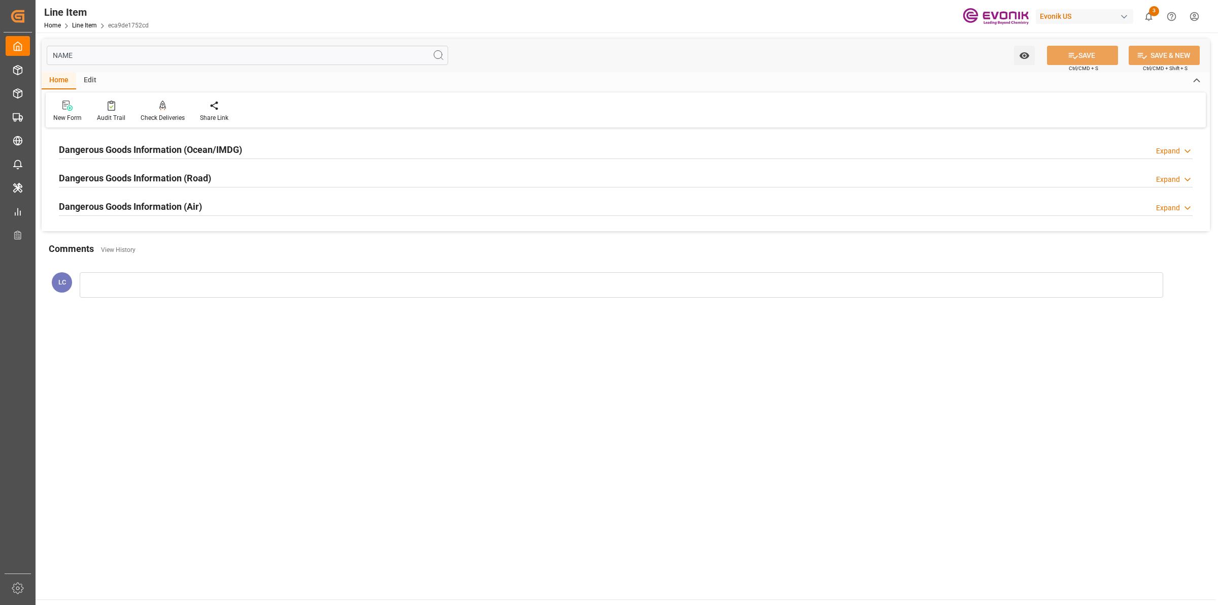
type input "NAME"
click at [280, 148] on div "Dangerous Goods Information (Ocean/IMDG) Expand" at bounding box center [626, 148] width 1134 height 19
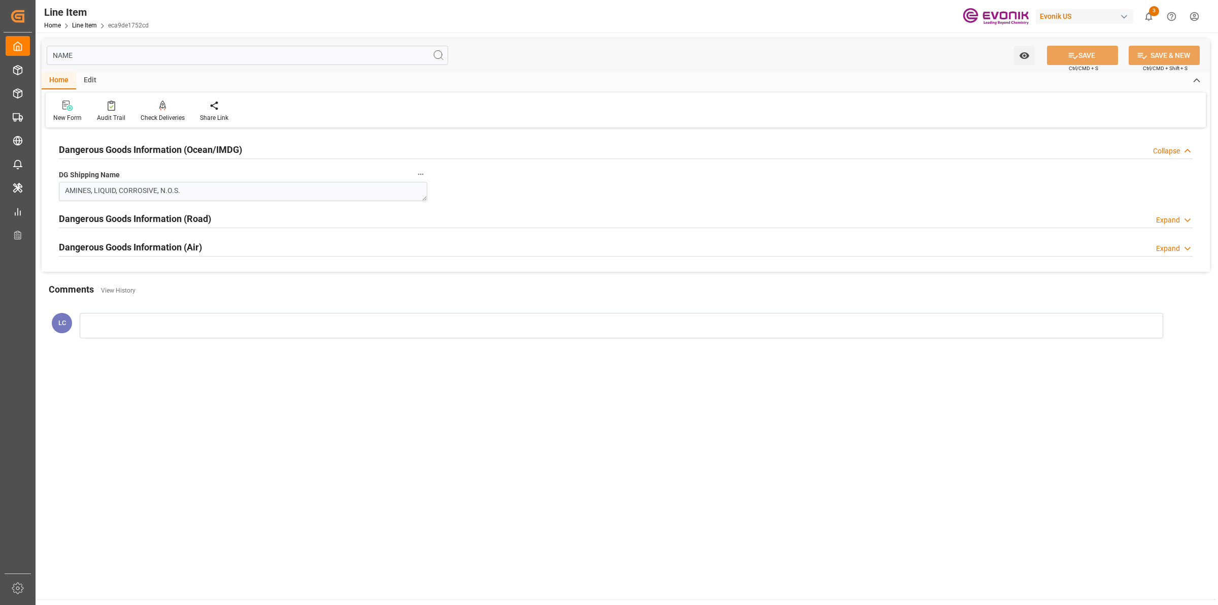
click at [242, 216] on div "Dangerous Goods Information (Road) Expand" at bounding box center [626, 217] width 1134 height 19
click at [222, 59] on input "NAME" at bounding box center [248, 55] width 402 height 19
drag, startPoint x: 82, startPoint y: 53, endPoint x: 42, endPoint y: 53, distance: 39.6
click at [49, 53] on input "NAME" at bounding box center [248, 55] width 402 height 19
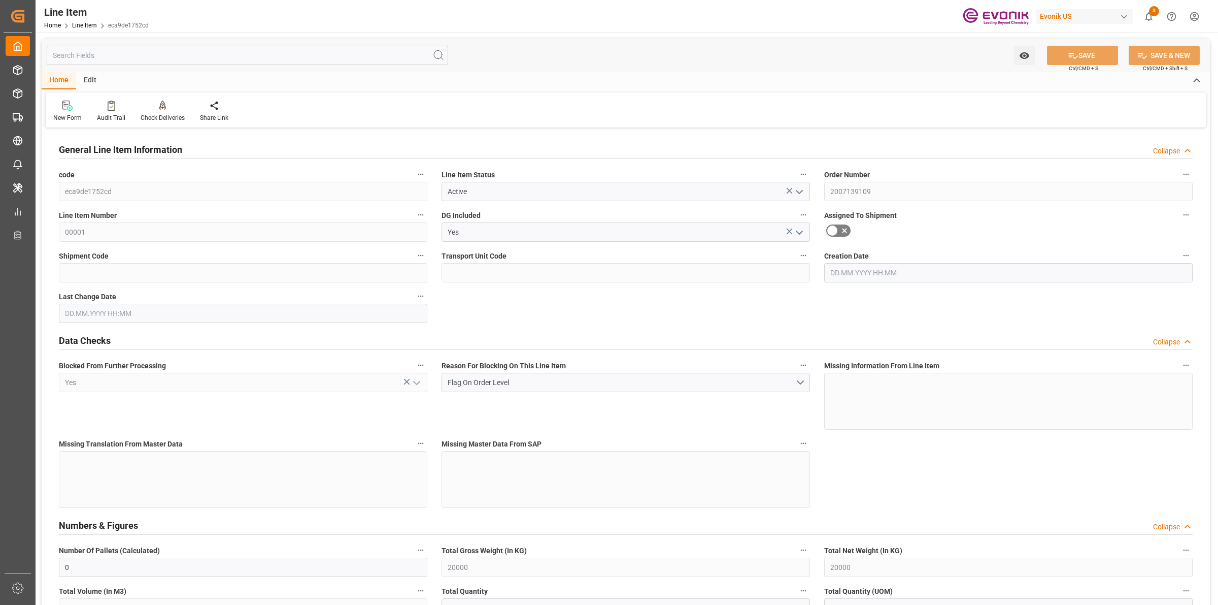
type input "0"
type input "20000"
type input "0"
type input "20000"
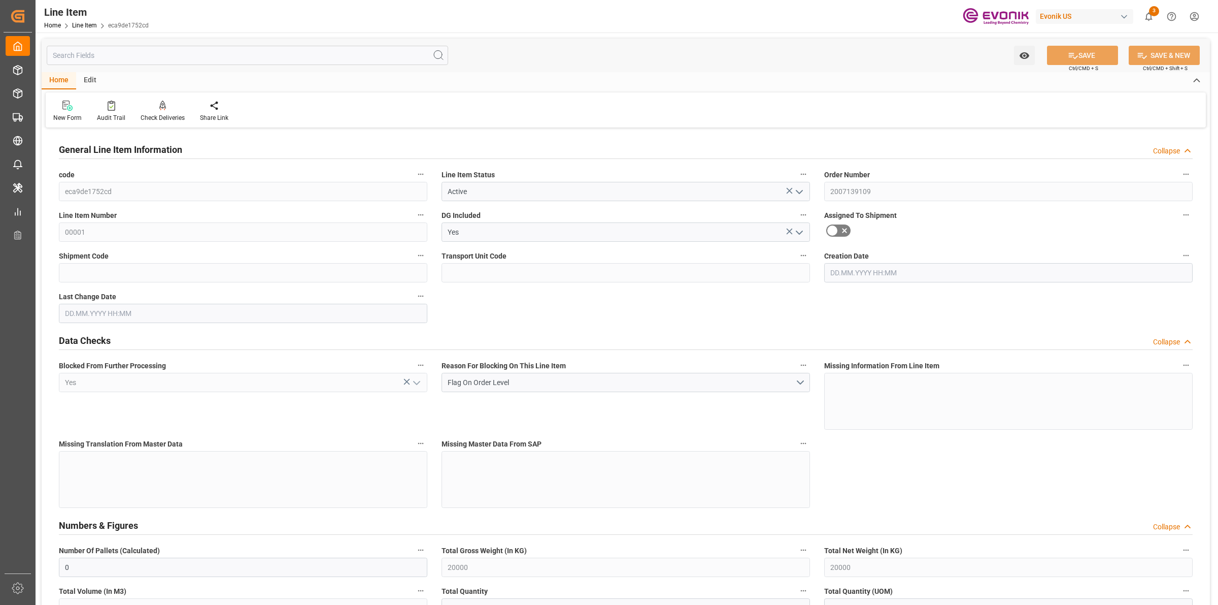
type input "20000"
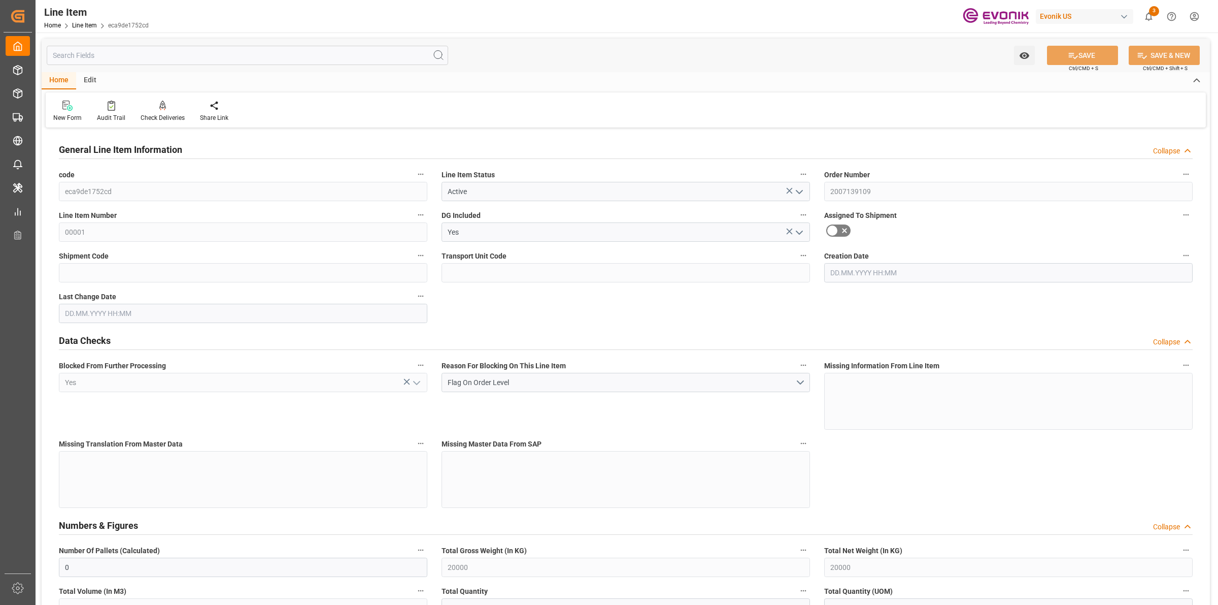
type input "20000"
type input "0"
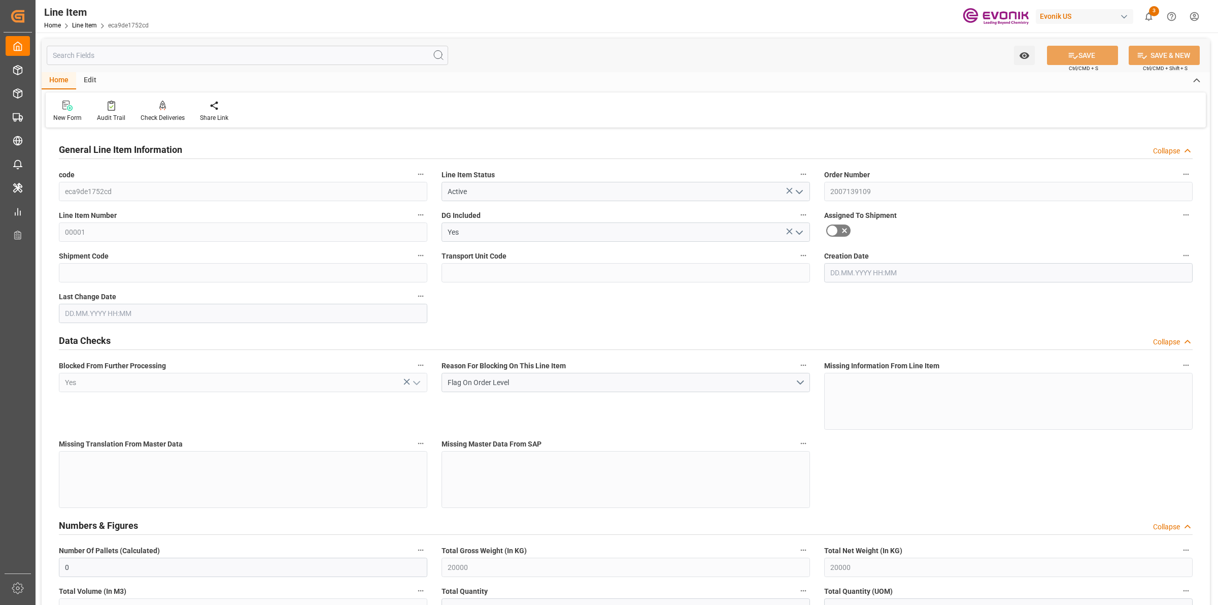
type input "0"
type input "13.08.2025 19:02"
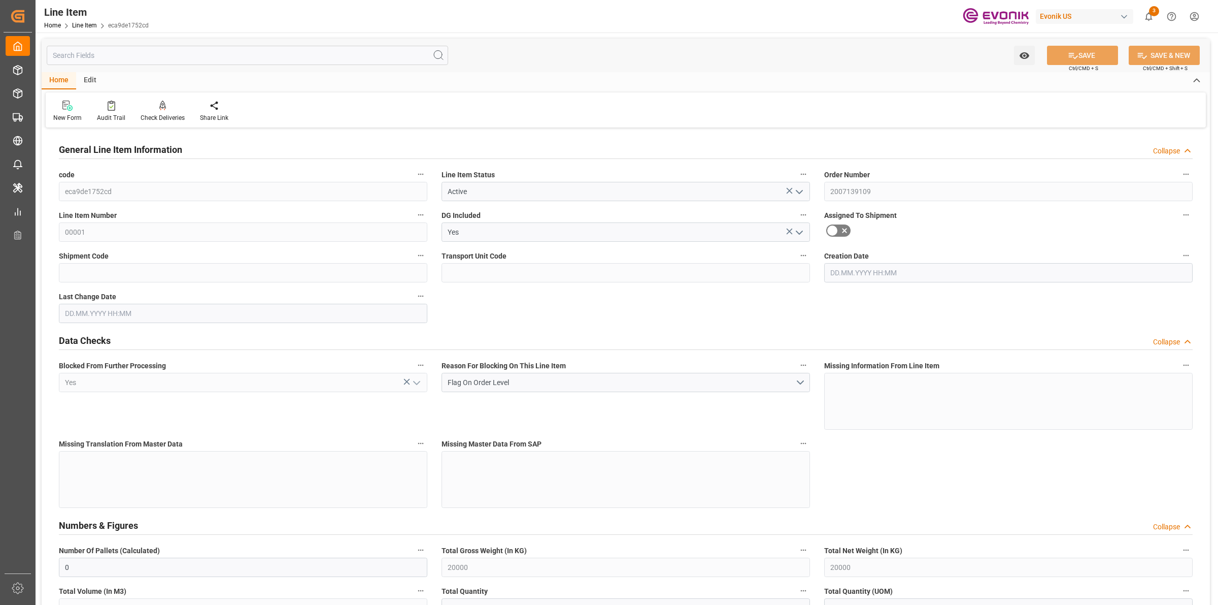
type input "27.08.2025 08:00"
type input "[DATE]"
type input "01.10.2025"
type input "26.09.2025"
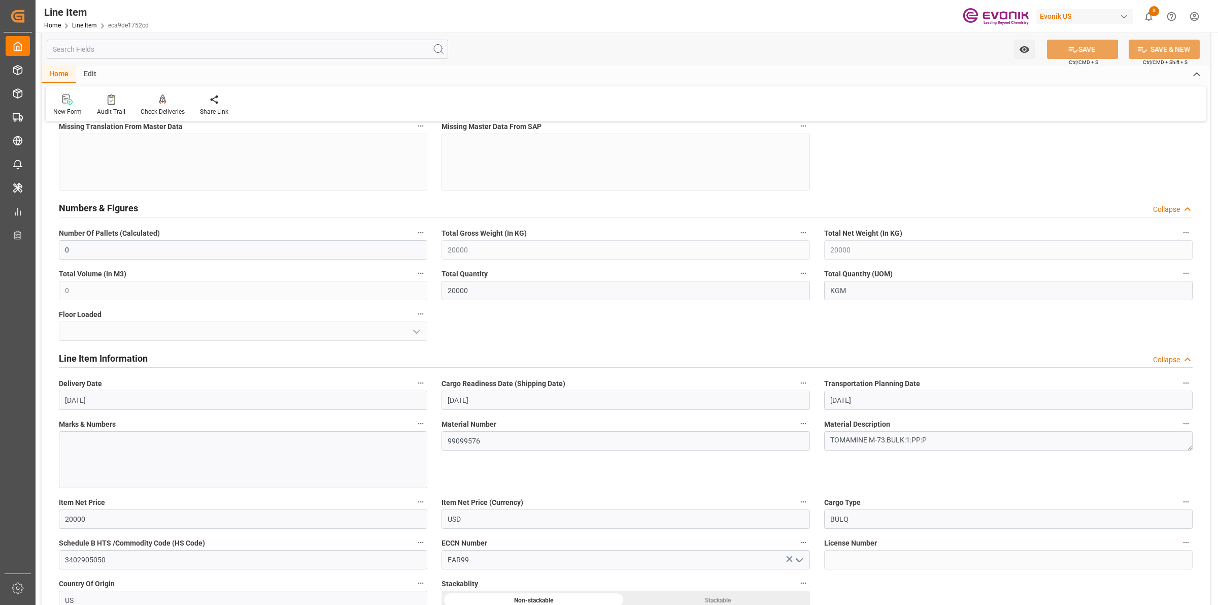
scroll to position [444, 0]
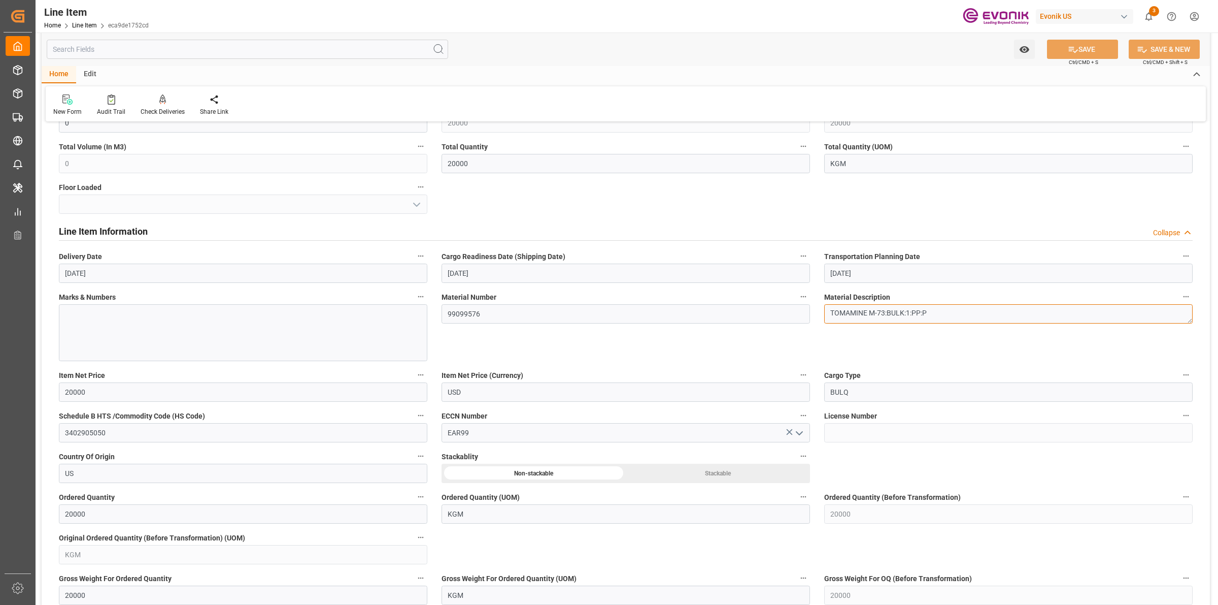
drag, startPoint x: 873, startPoint y: 312, endPoint x: 815, endPoint y: 313, distance: 58.4
click at [815, 313] on div "General Line Item Information Collapse code eca9de1752cd Line Item Status Activ…" at bounding box center [626, 434] width 1169 height 1497
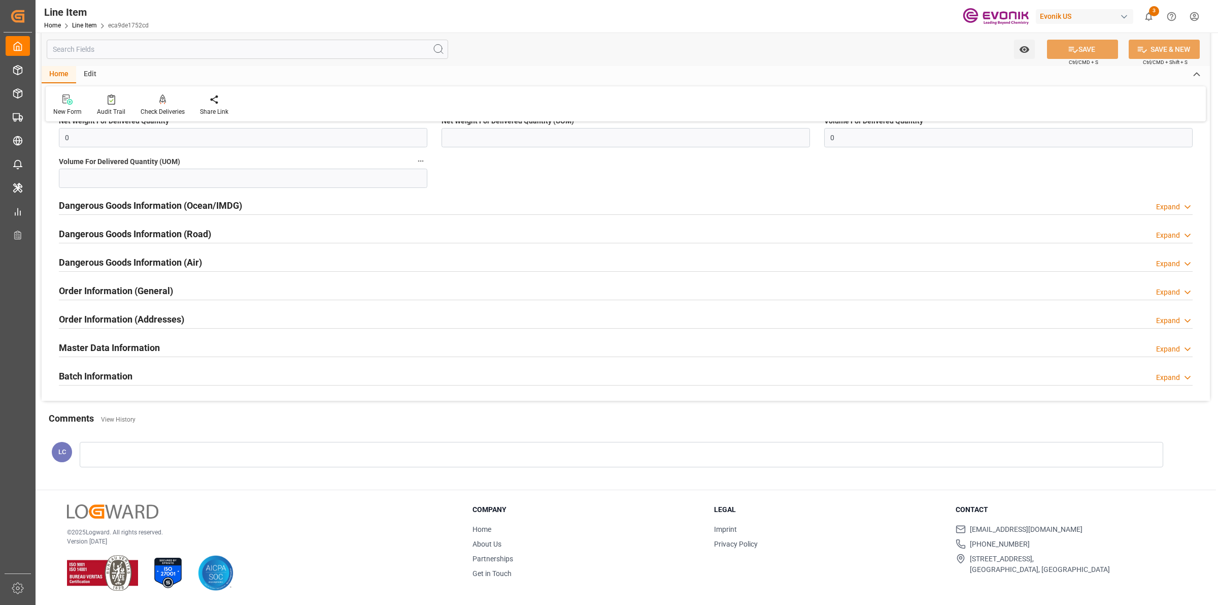
scroll to position [1037, 0]
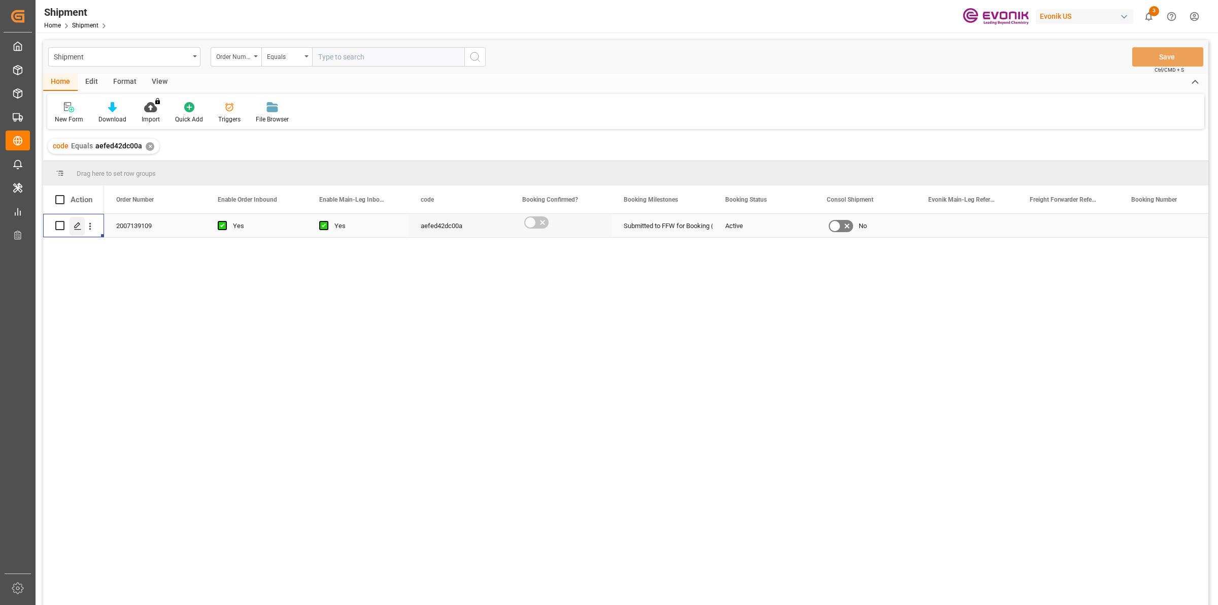
click at [77, 226] on polygon "Press SPACE to select this row." at bounding box center [77, 224] width 5 height 5
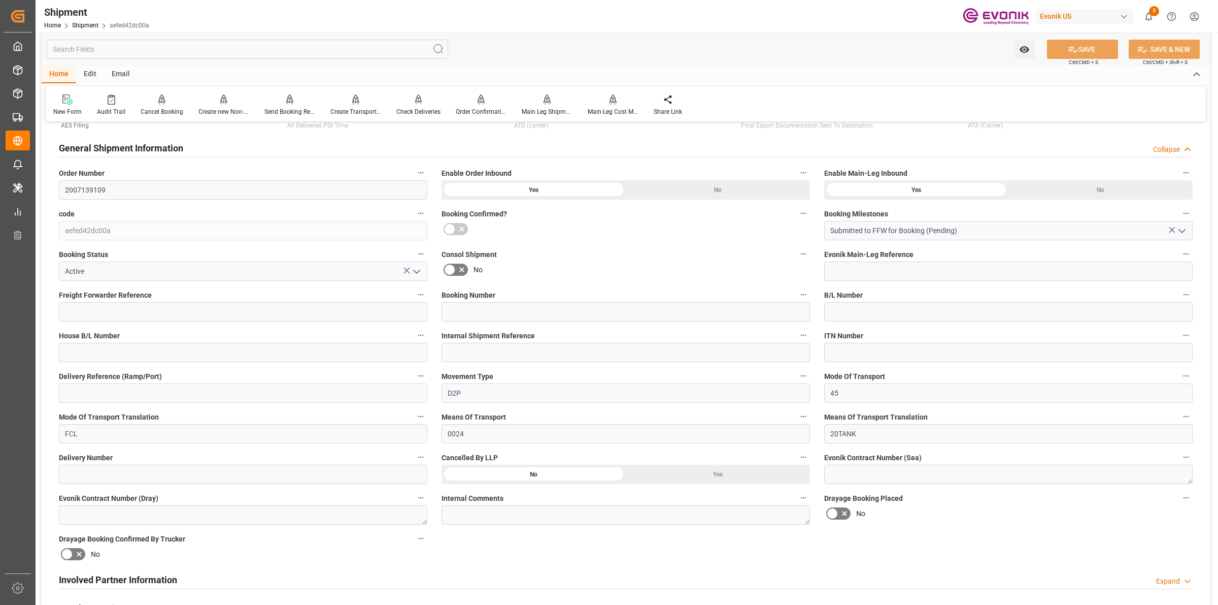
scroll to position [381, 0]
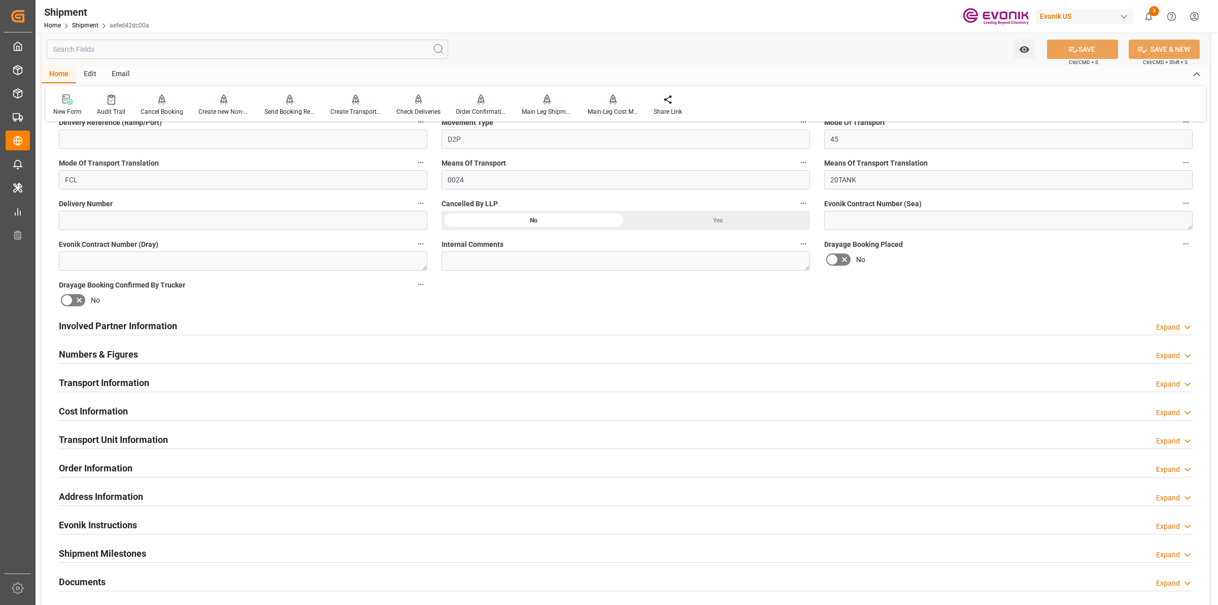
click at [420, 326] on div "Involved Partner Information Expand" at bounding box center [626, 324] width 1134 height 19
click at [739, 328] on div "Involved Partner Information Expand" at bounding box center [626, 324] width 1134 height 19
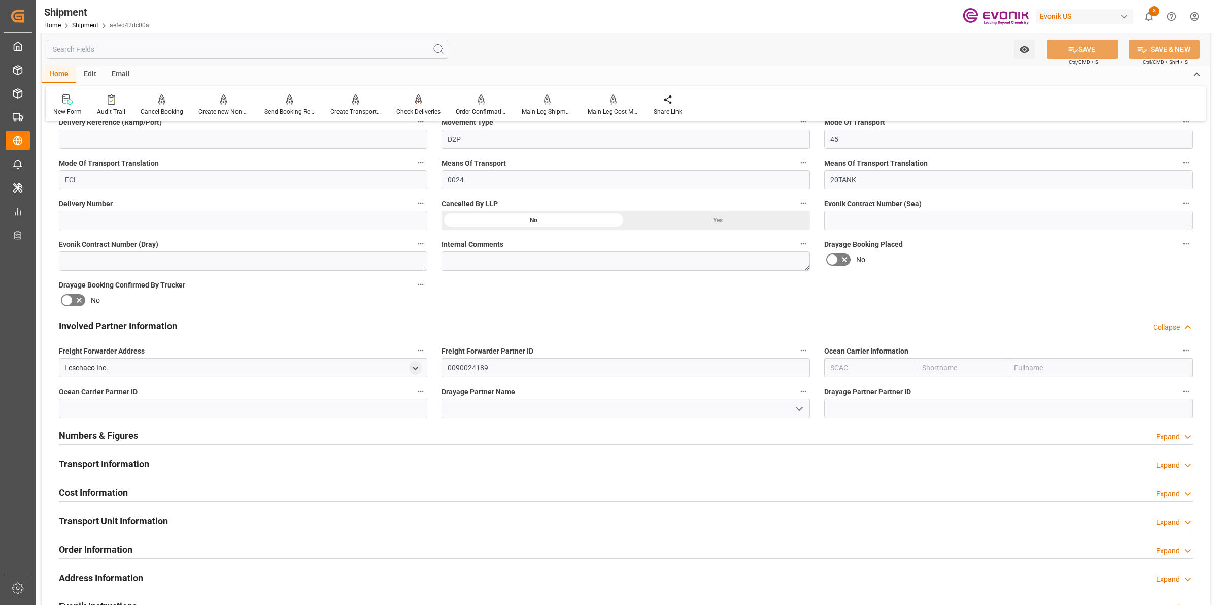
click at [848, 367] on input "text" at bounding box center [870, 367] width 92 height 19
click at [841, 397] on div "TQMU" at bounding box center [841, 390] width 32 height 23
type input "TQMU"
type input "Intermodal Tank Transport"
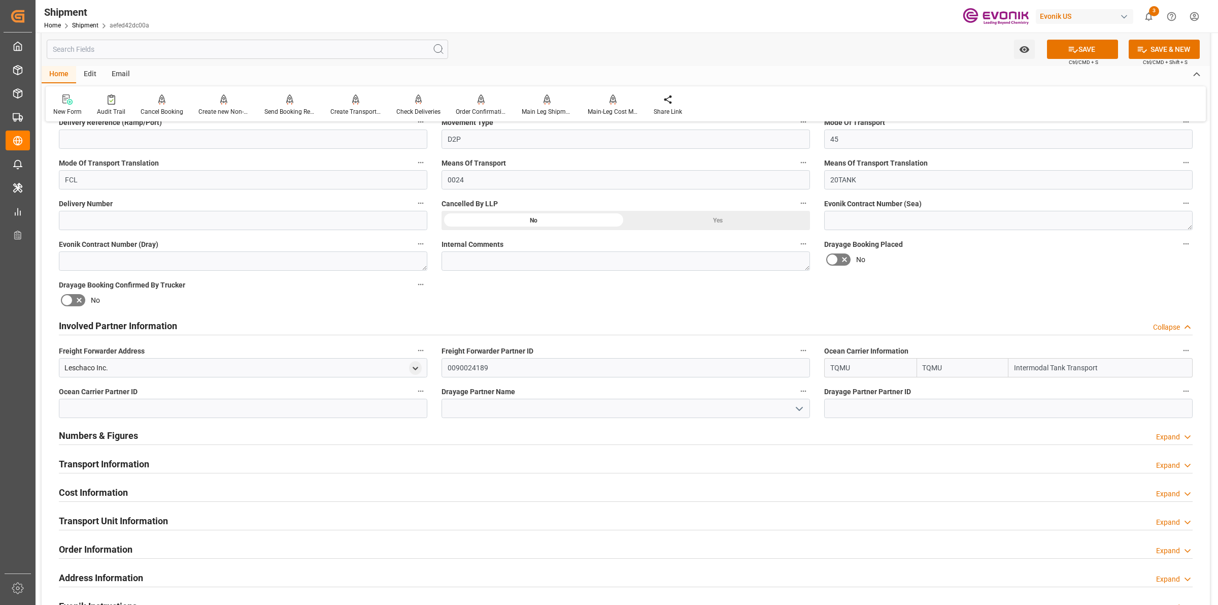
type input "TQMU"
drag, startPoint x: 1053, startPoint y: 367, endPoint x: 975, endPoint y: 370, distance: 78.2
click at [976, 369] on div "TQMU TQMU Intermodal Tank Transport" at bounding box center [1008, 367] width 369 height 19
click at [533, 399] on input at bounding box center [626, 408] width 369 height 19
paste input "Intermodal T"
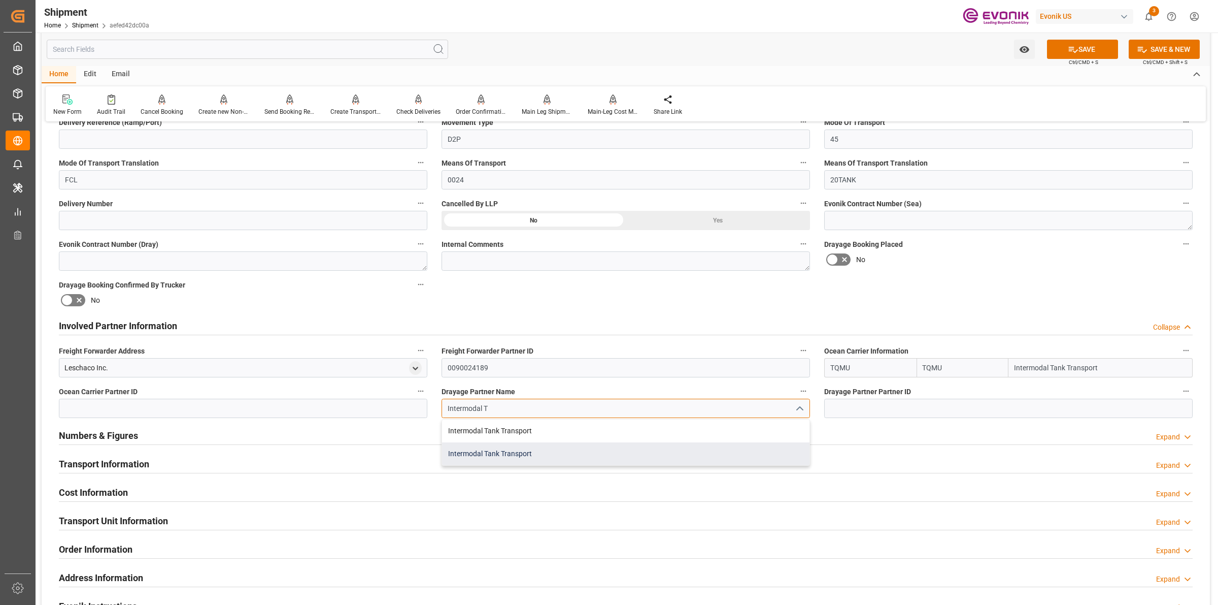
click at [529, 454] on div "Intermodal Tank Transport" at bounding box center [626, 453] width 368 height 23
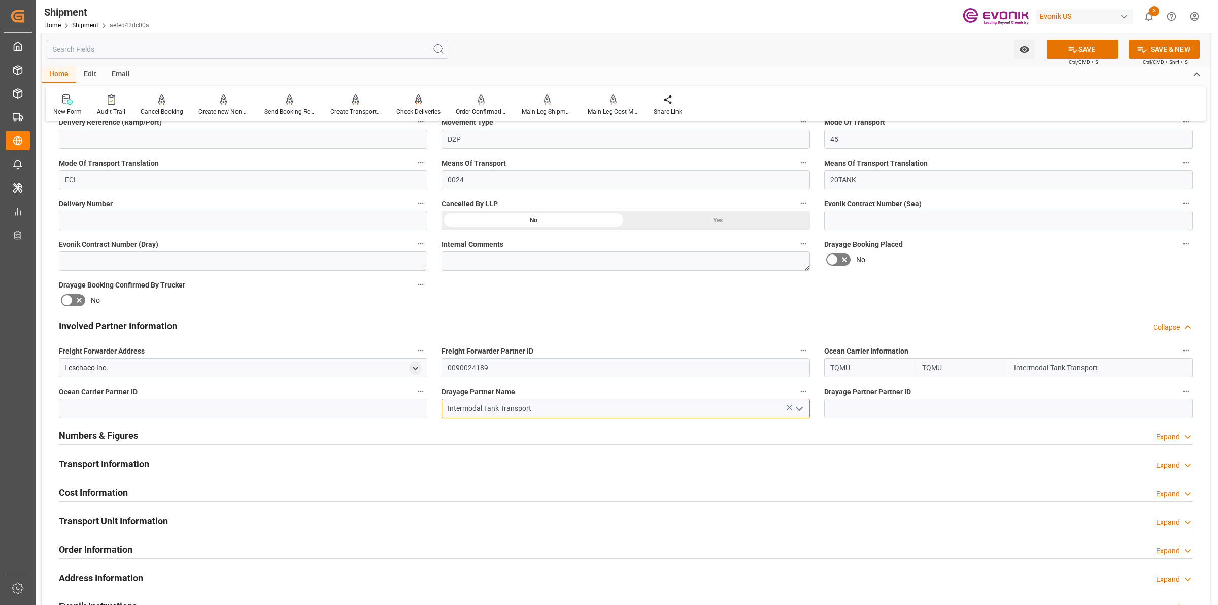
type input "Intermodal Tank Transport"
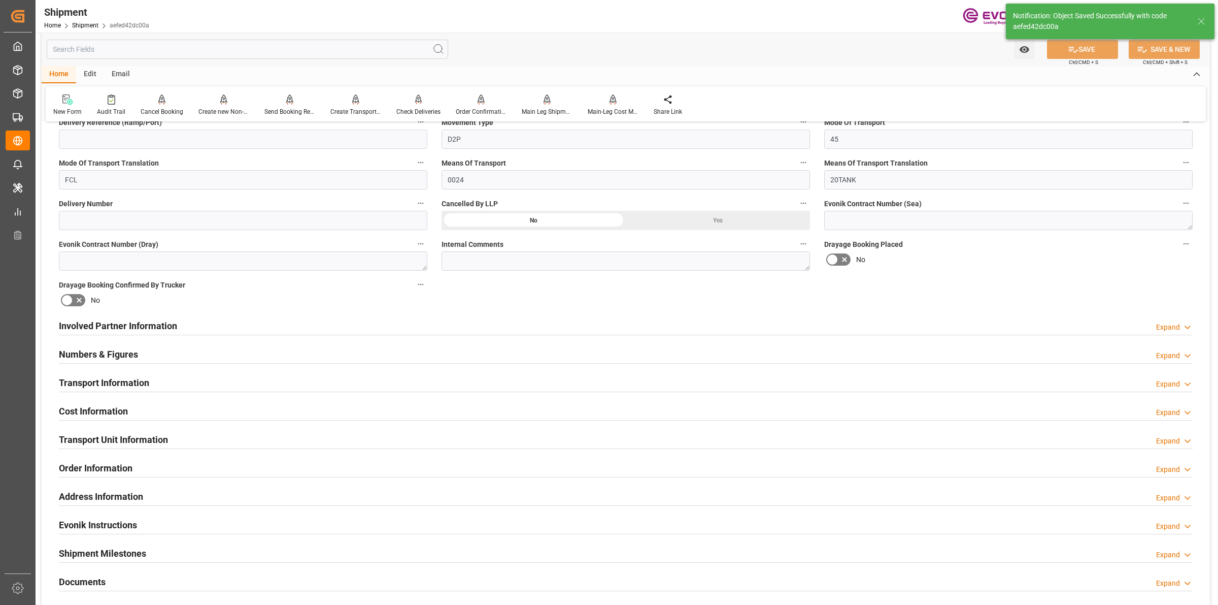
click at [206, 326] on div "Involved Partner Information Expand" at bounding box center [626, 324] width 1134 height 19
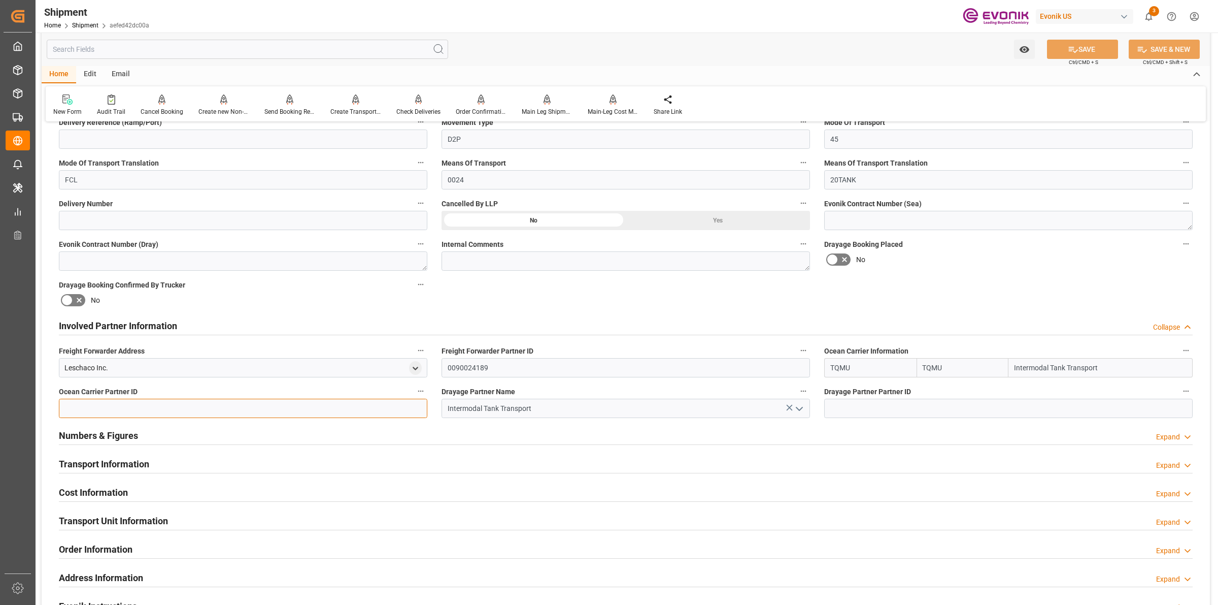
click at [127, 403] on input at bounding box center [243, 408] width 369 height 19
paste input "Intermodal T"
type input "Intermodal T"
click at [876, 404] on input at bounding box center [1008, 408] width 369 height 19
paste input "Intermodal T"
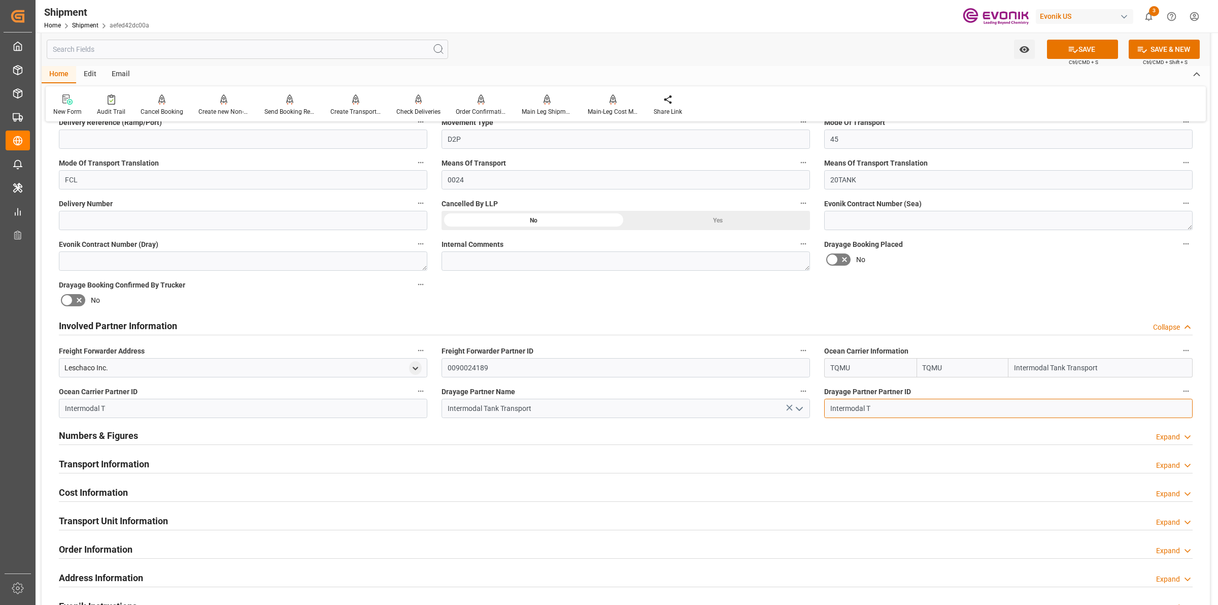
type input "Intermodal T"
click at [0, 403] on html "Created by potrace 1.15, written by [PERSON_NAME] [DATE]-[DATE] Created by potr…" at bounding box center [609, 302] width 1218 height 605
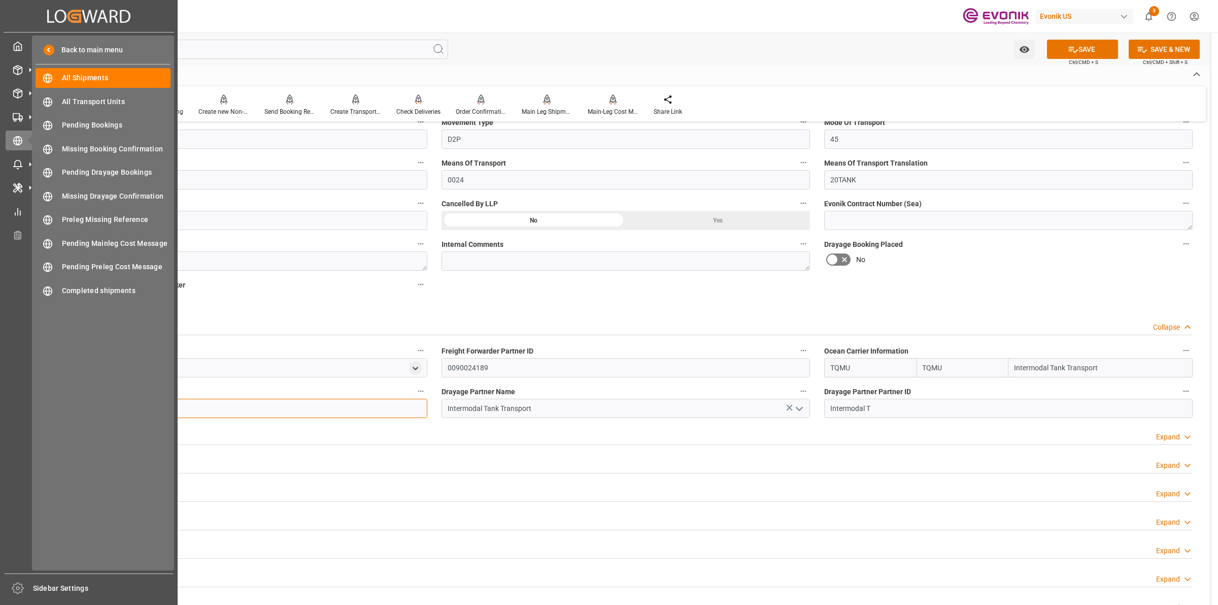
paste input "0090020843"
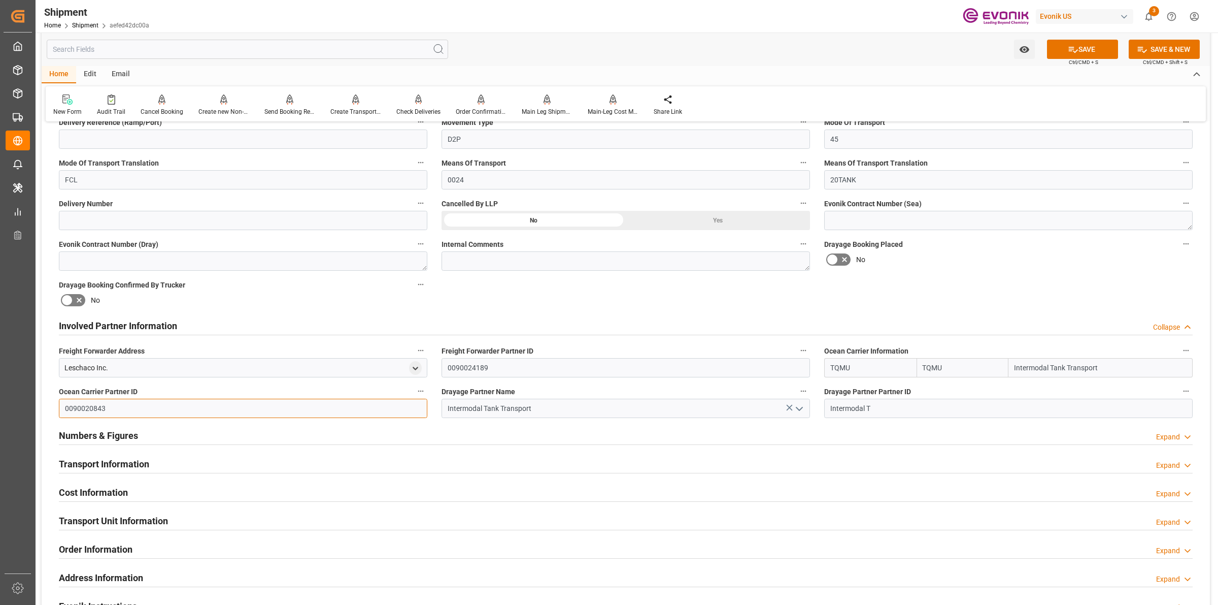
type input "0090020843"
drag, startPoint x: 881, startPoint y: 408, endPoint x: 762, endPoint y: 398, distance: 119.7
click at [756, 400] on div "Booking Confirmation Milestone Bar Collapse Submitted to FFW for Booking (Pendi…" at bounding box center [626, 315] width 1169 height 1131
paste input "0090020843"
type input "0090020843"
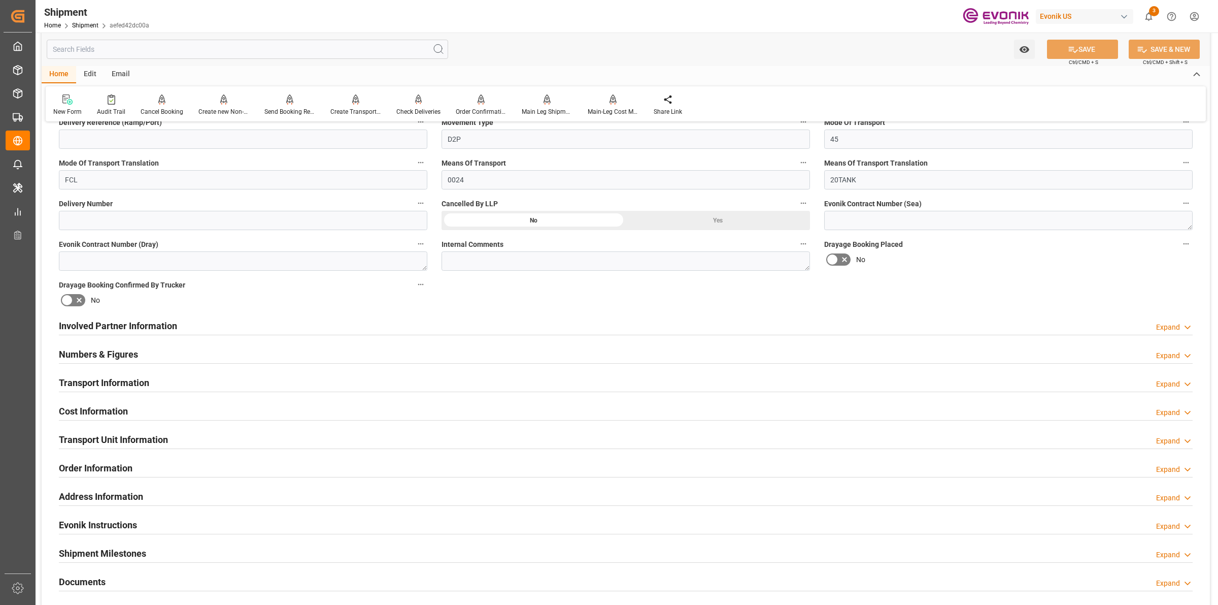
click at [191, 326] on div "Involved Partner Information Expand" at bounding box center [626, 324] width 1134 height 19
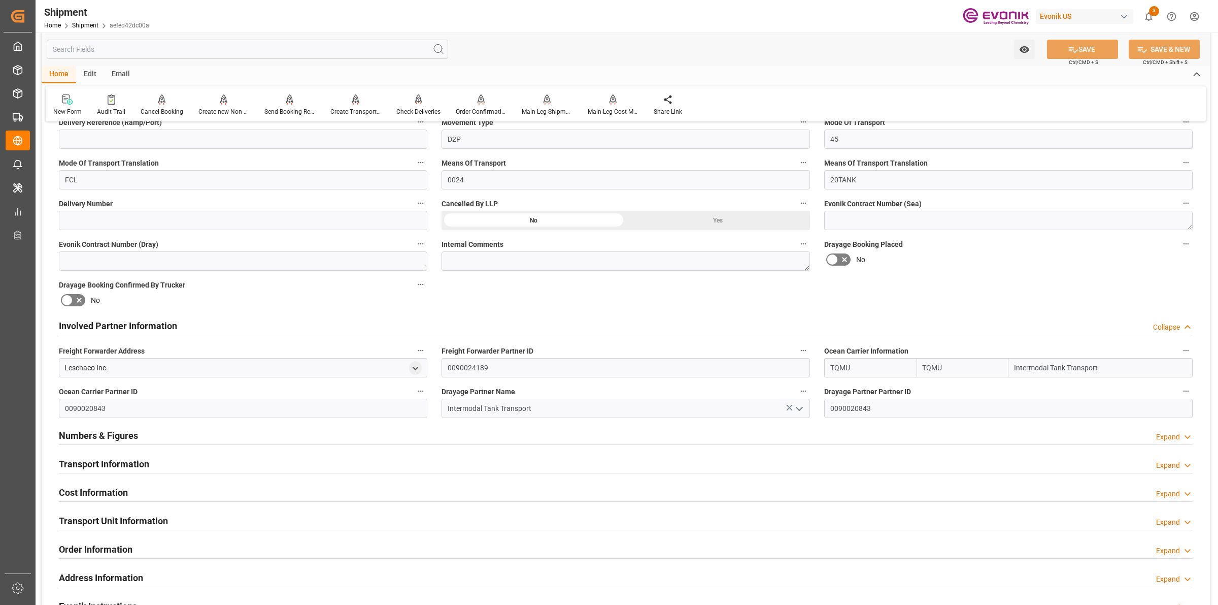
click at [191, 326] on div "Involved Partner Information Collapse" at bounding box center [626, 324] width 1134 height 19
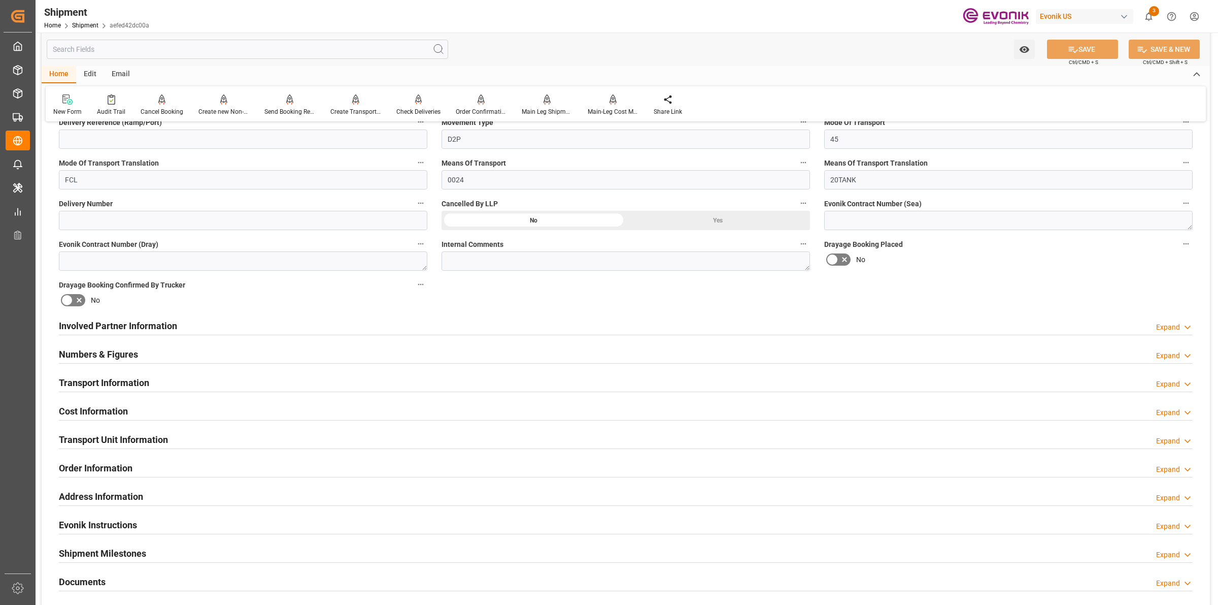
click at [138, 379] on h2 "Transport Information" at bounding box center [104, 383] width 90 height 14
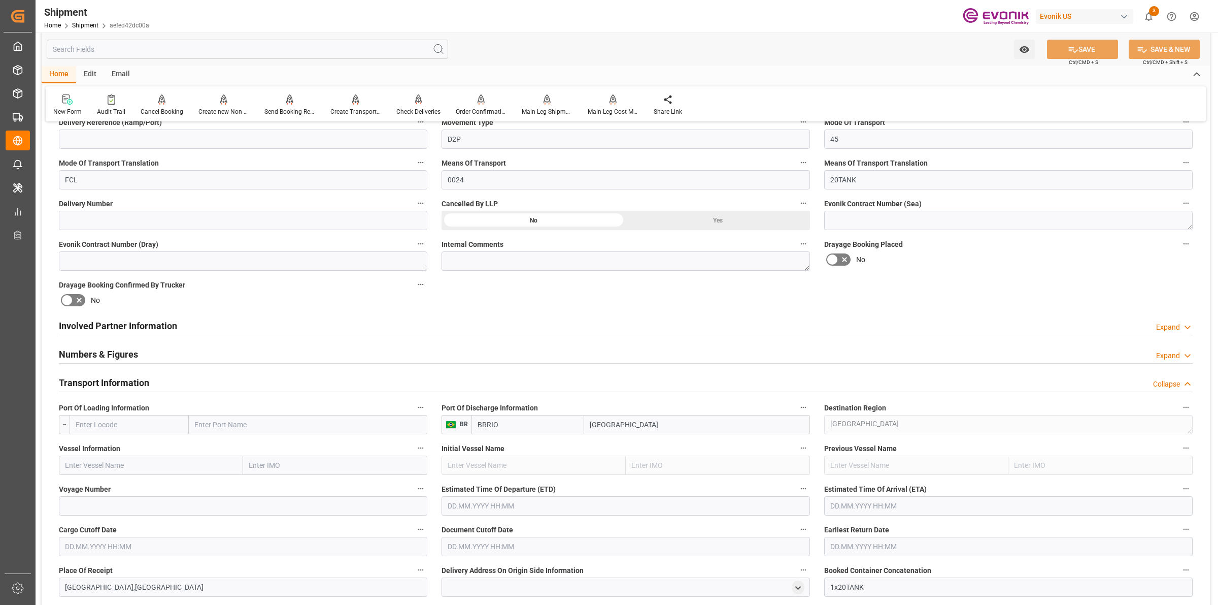
scroll to position [571, 0]
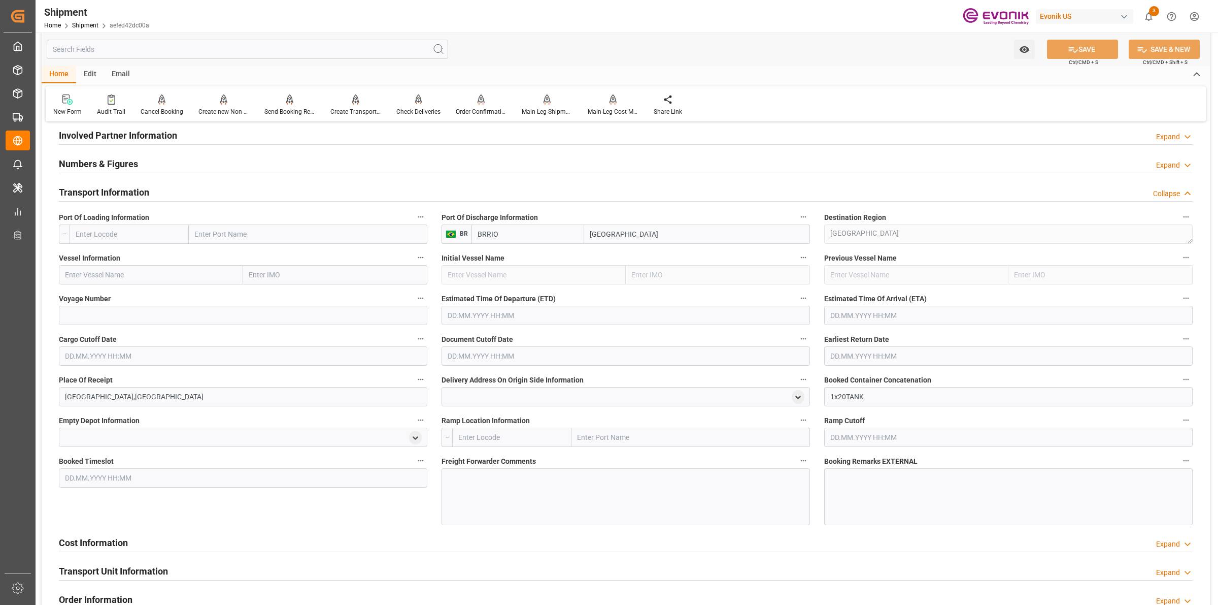
click at [115, 231] on input "text" at bounding box center [129, 233] width 119 height 19
paste input "USJAX"
type input "USJAX"
click at [105, 255] on span "USJAX - [GEOGRAPHIC_DATA]" at bounding box center [122, 256] width 93 height 8
type input "[GEOGRAPHIC_DATA]"
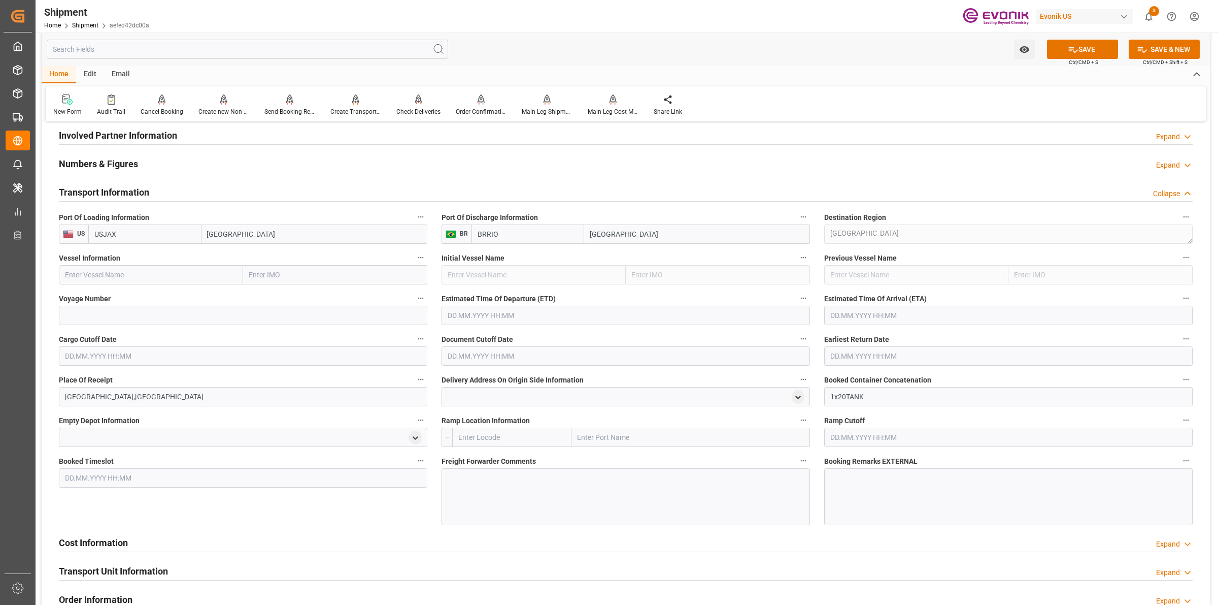
type input "USJAX"
click at [157, 277] on input "text" at bounding box center [151, 274] width 184 height 19
type input "t"
drag, startPoint x: 156, startPoint y: 277, endPoint x: 44, endPoint y: 271, distance: 112.9
click at [0, 271] on html "Created by potrace 1.15, written by [PERSON_NAME] [DATE]-[DATE] Created by potr…" at bounding box center [609, 302] width 1218 height 605
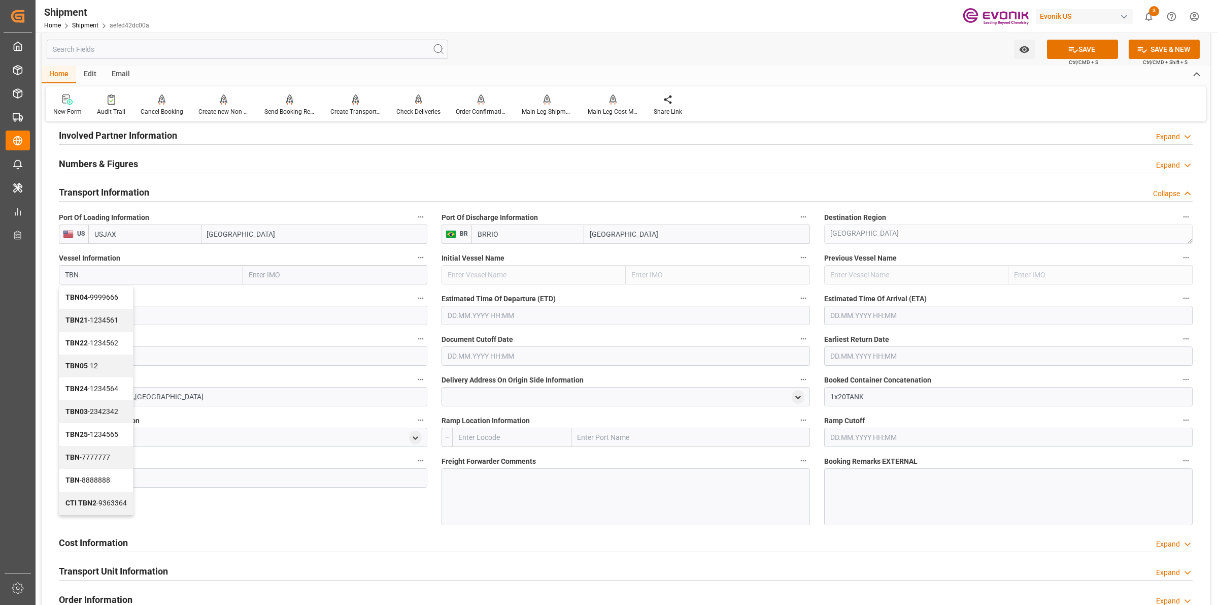
type input "TBN"
click at [253, 300] on label "Voyage Number" at bounding box center [243, 298] width 369 height 14
click at [414, 300] on button "Voyage Number" at bounding box center [420, 297] width 13 height 13
click at [253, 308] on div at bounding box center [609, 302] width 1218 height 605
click at [254, 313] on input at bounding box center [243, 315] width 369 height 19
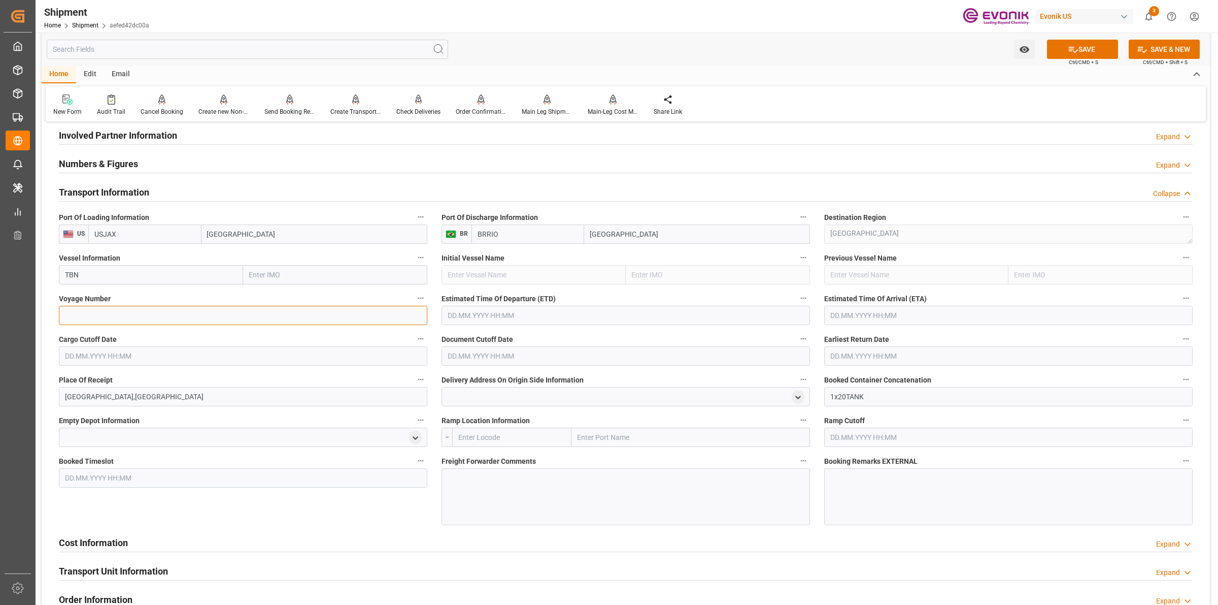
paste input "TBN"
type input "TBN"
click at [539, 316] on input "text" at bounding box center [626, 315] width 369 height 19
click at [507, 316] on input "text" at bounding box center [626, 315] width 369 height 19
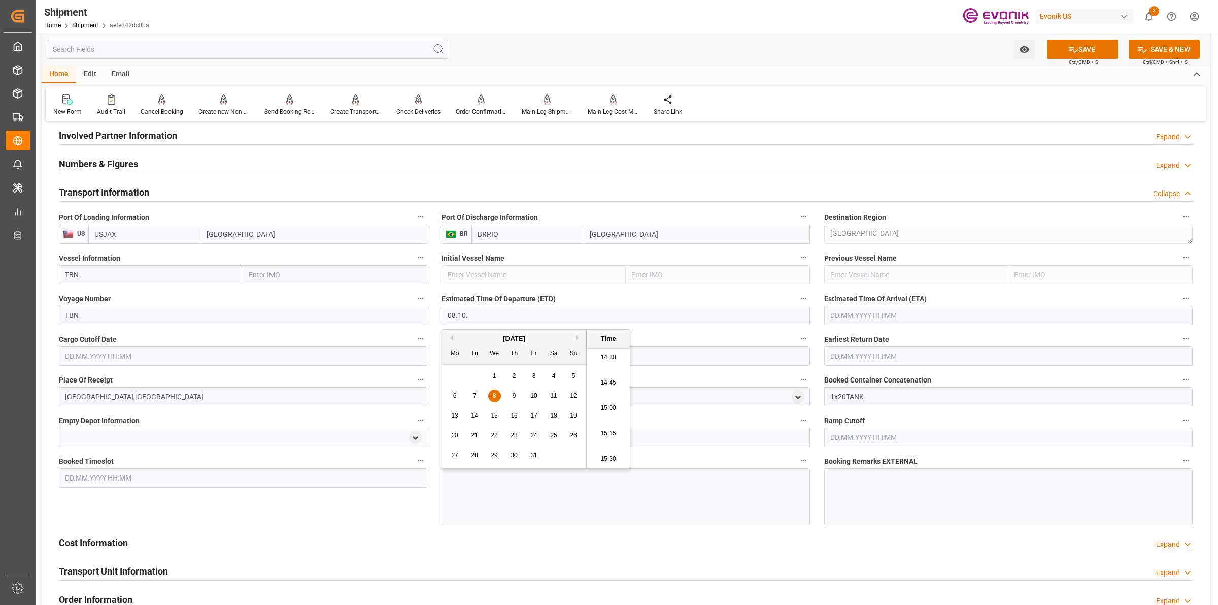
type input "[DATE] 00:00"
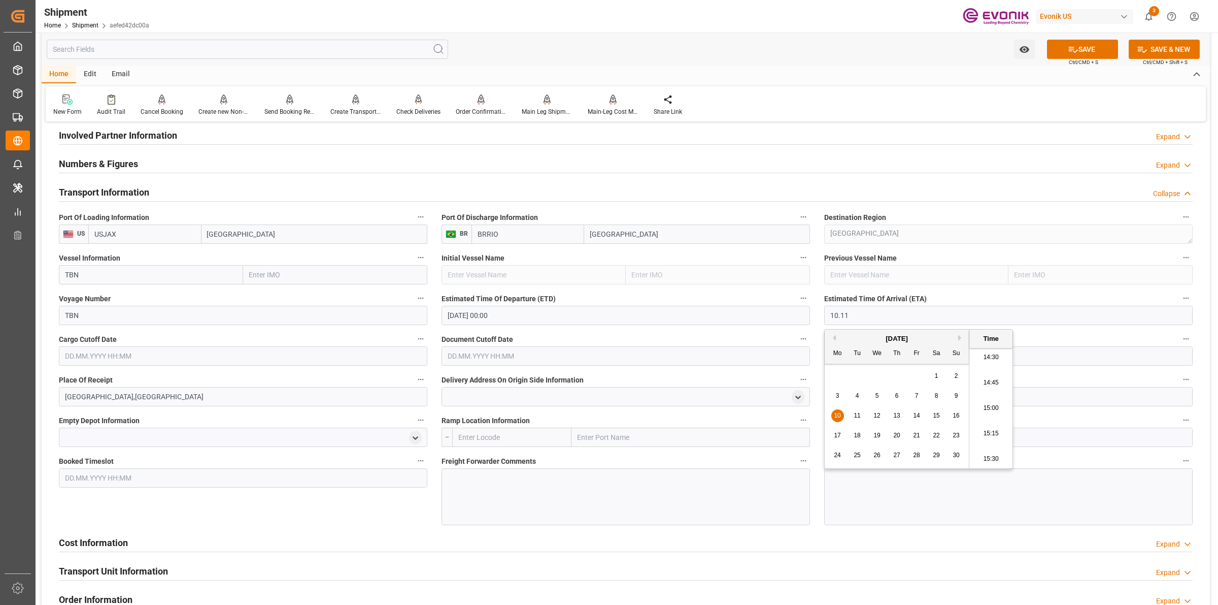
type input "[DATE] 00:00"
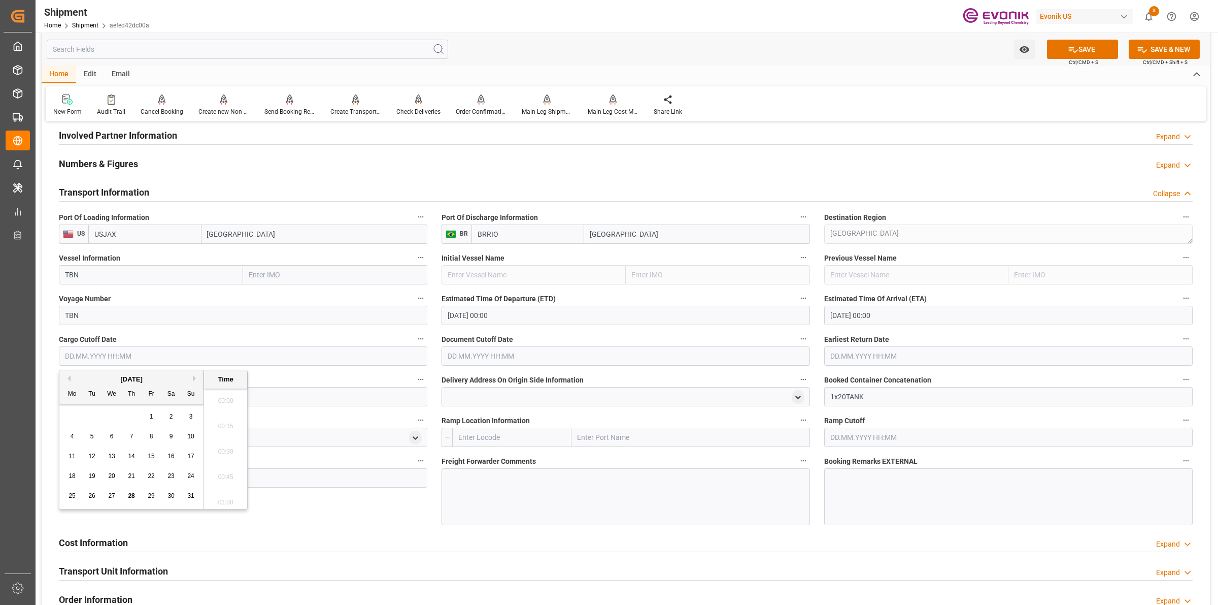
click at [295, 355] on input "text" at bounding box center [243, 355] width 369 height 19
type input "01.10.2025 00:00"
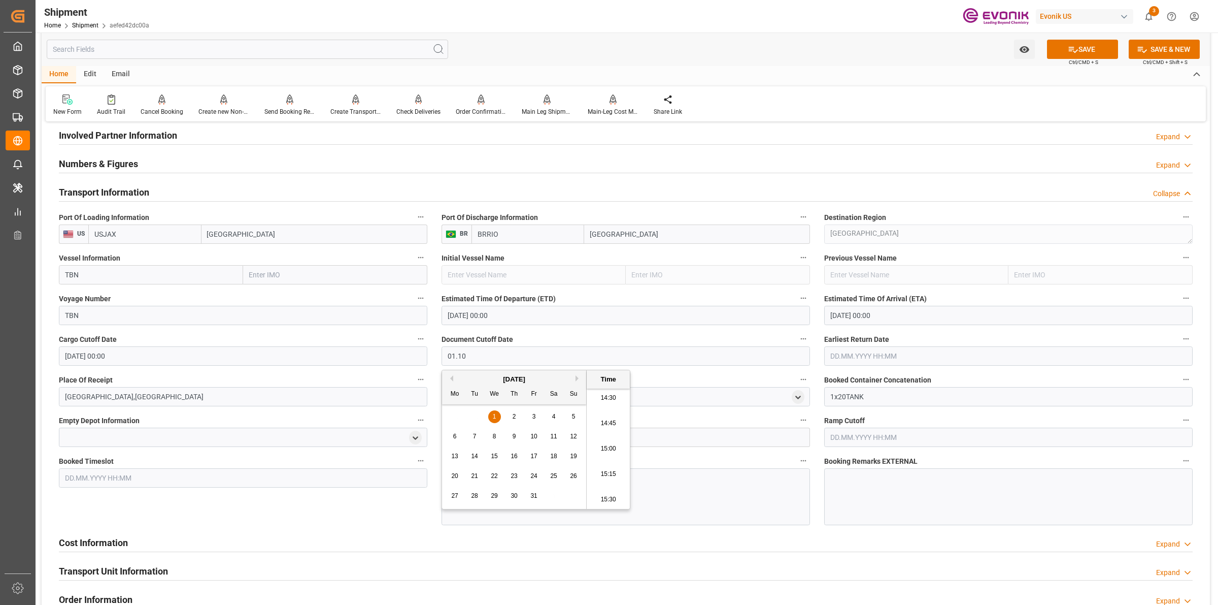
type input "01.10.2025 00:00"
click at [852, 351] on input "text" at bounding box center [1008, 355] width 369 height 19
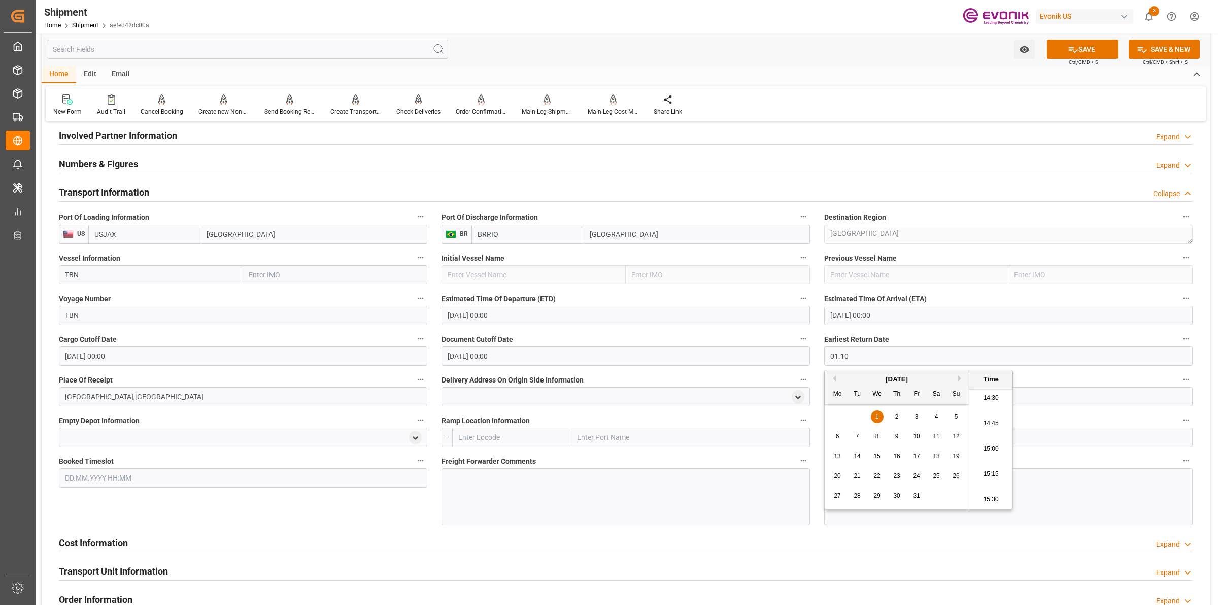
type input "01.10.2025 00:00"
click at [598, 484] on div at bounding box center [626, 496] width 369 height 57
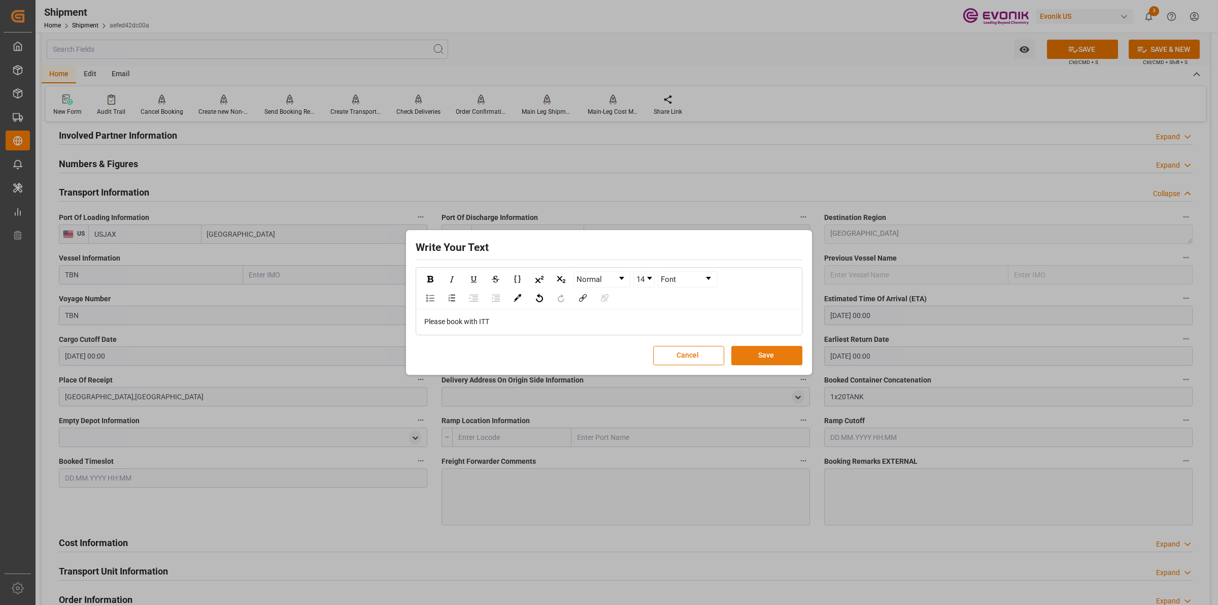
click at [757, 356] on button "Save" at bounding box center [767, 355] width 71 height 19
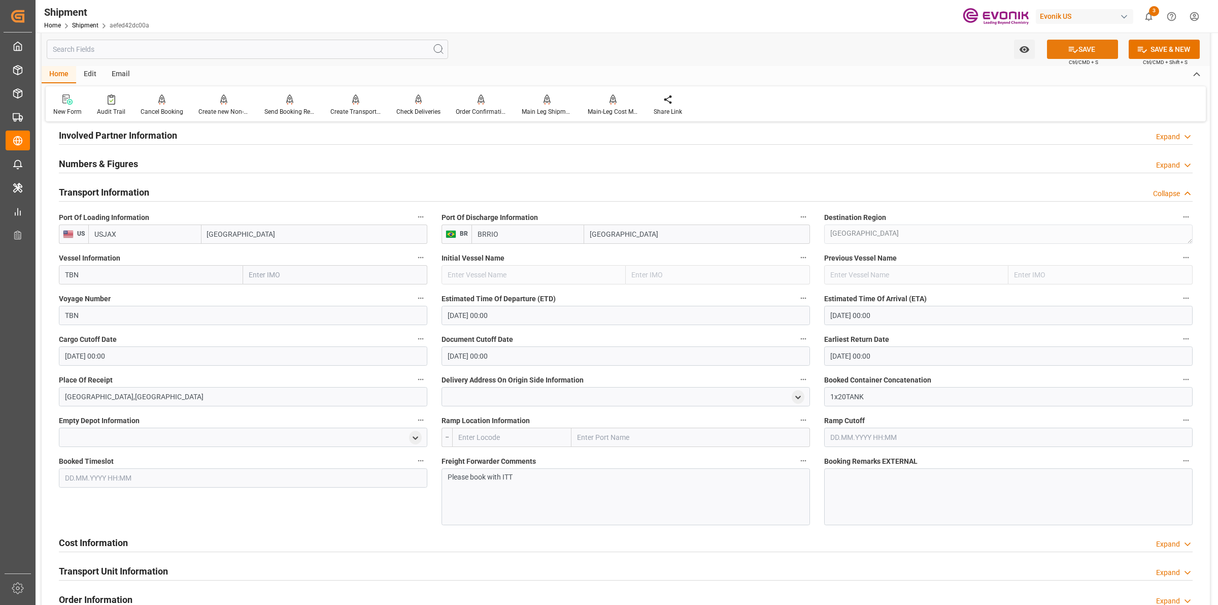
click at [1097, 54] on button "SAVE" at bounding box center [1082, 49] width 71 height 19
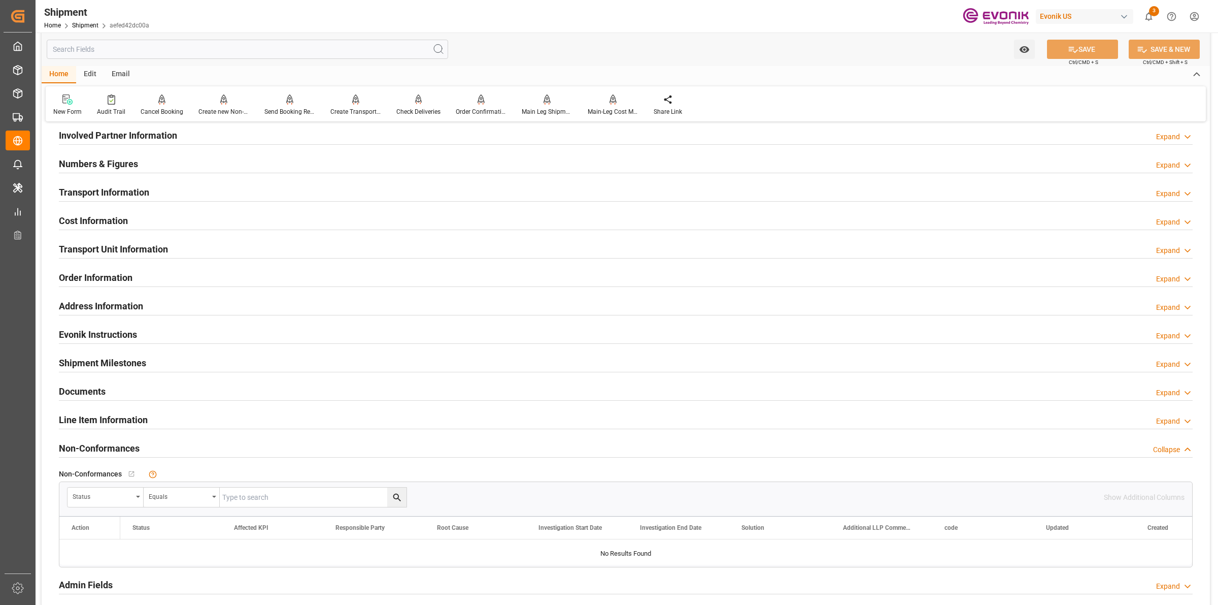
click at [189, 193] on div "Transport Information Expand" at bounding box center [626, 191] width 1134 height 19
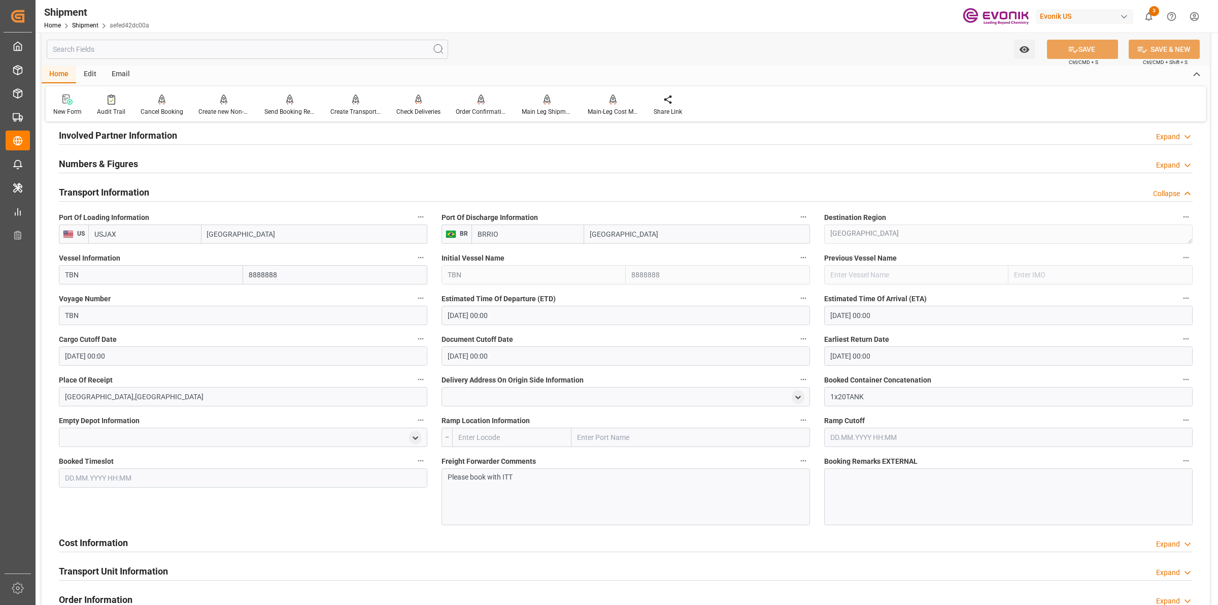
click at [189, 193] on div "Transport Information Collapse" at bounding box center [626, 191] width 1134 height 19
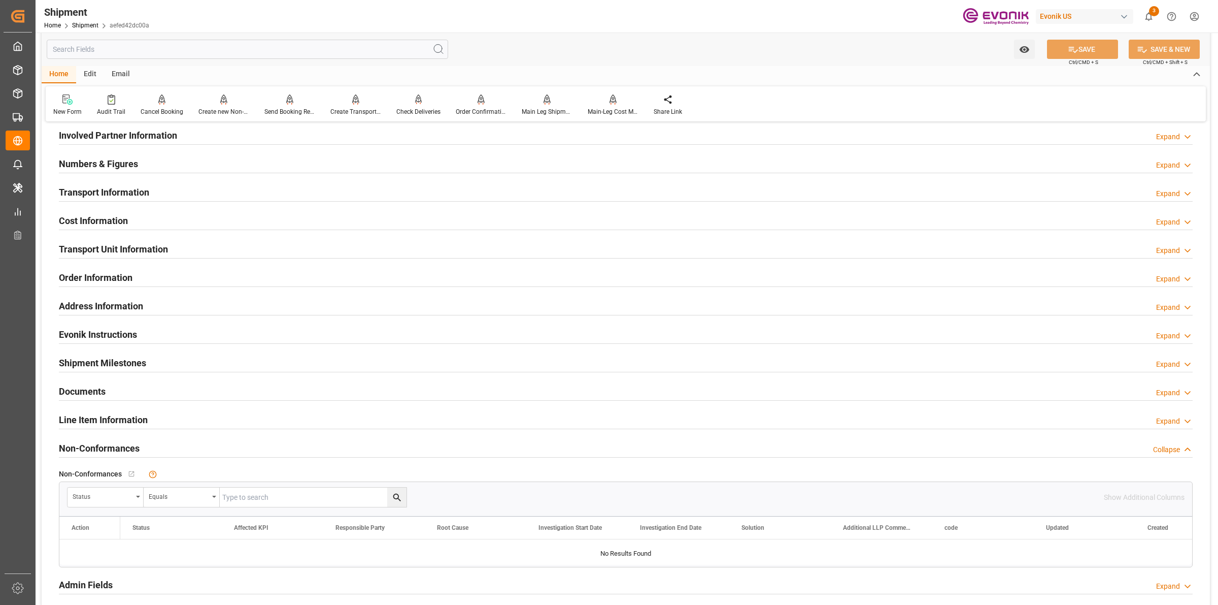
click at [141, 223] on div "Cost Information Expand" at bounding box center [626, 219] width 1134 height 19
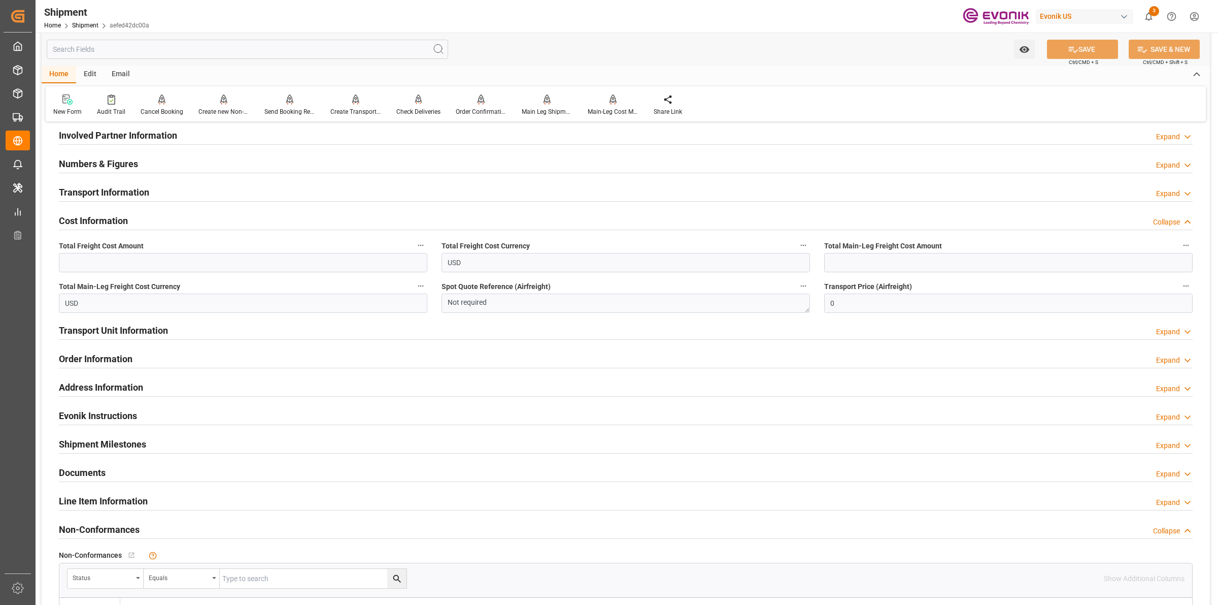
click at [132, 194] on h2 "Transport Information" at bounding box center [104, 192] width 90 height 14
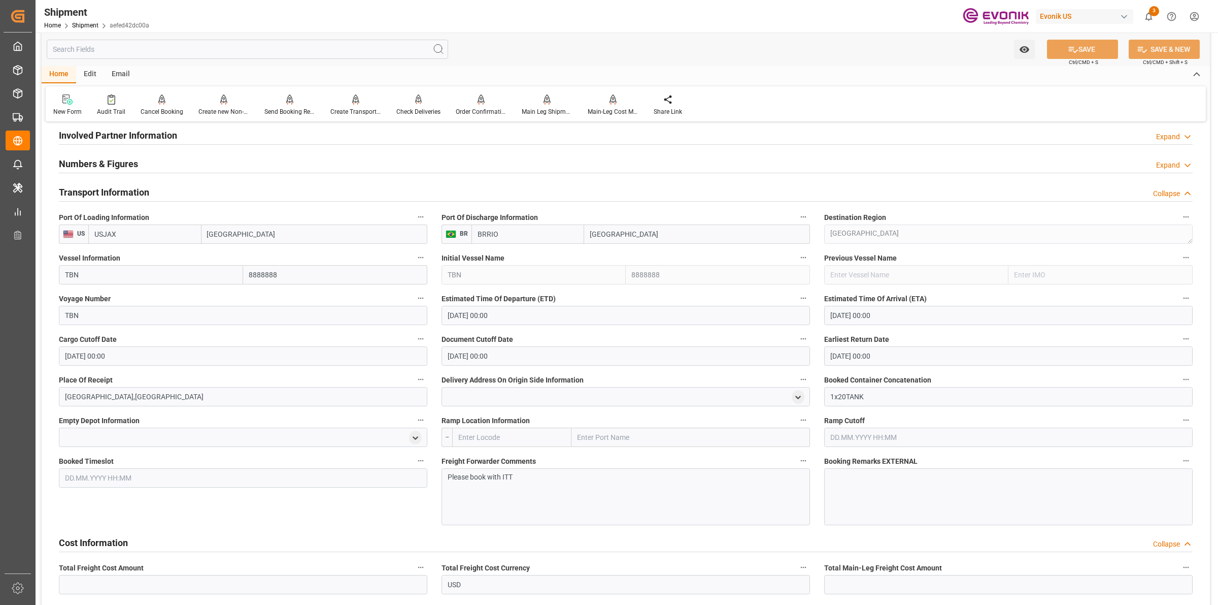
click at [132, 194] on h2 "Transport Information" at bounding box center [104, 192] width 90 height 14
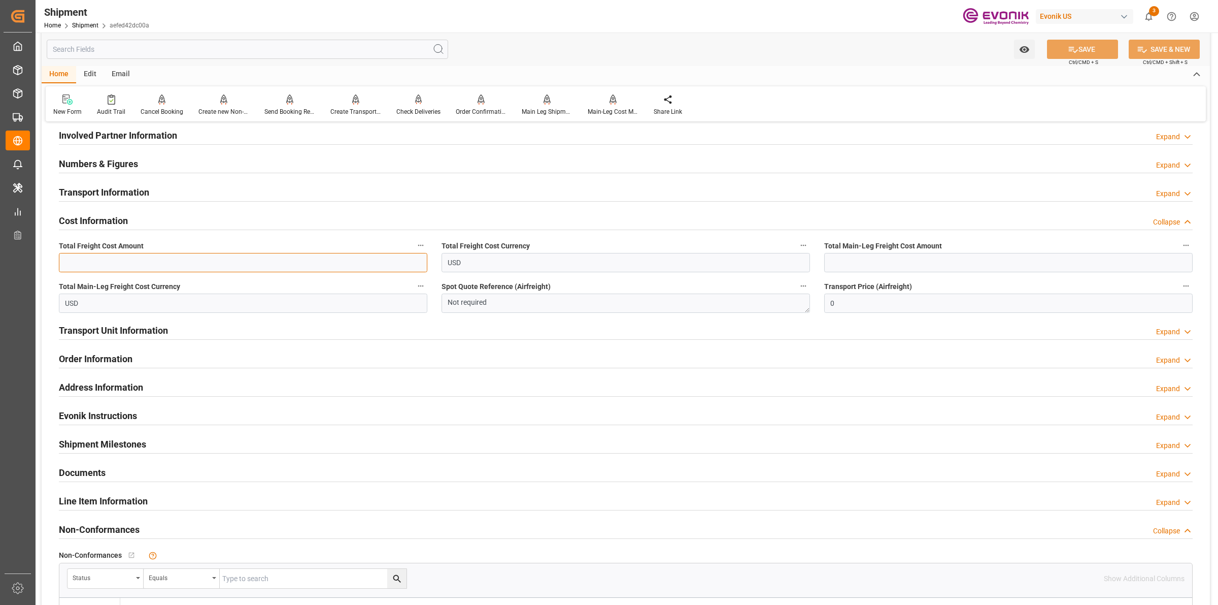
click at [113, 263] on input "text" at bounding box center [243, 262] width 369 height 19
paste input "4627"
type input "4627"
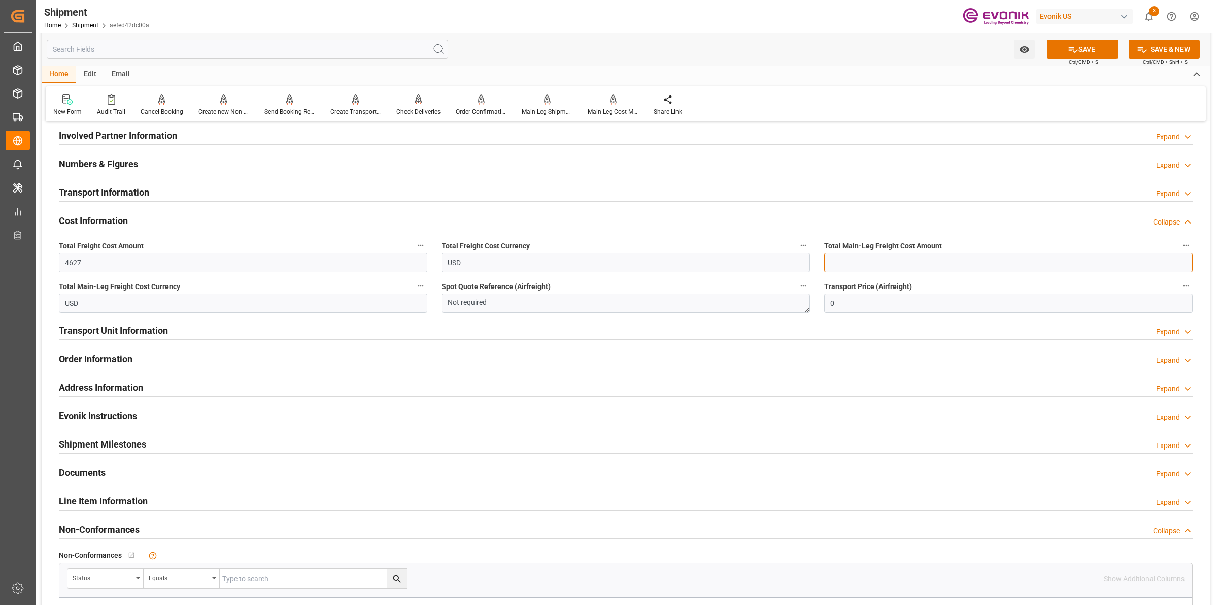
click at [893, 259] on input "text" at bounding box center [1008, 262] width 369 height 19
paste input "4627"
type input "4627"
click at [1086, 50] on button "SAVE" at bounding box center [1082, 49] width 71 height 19
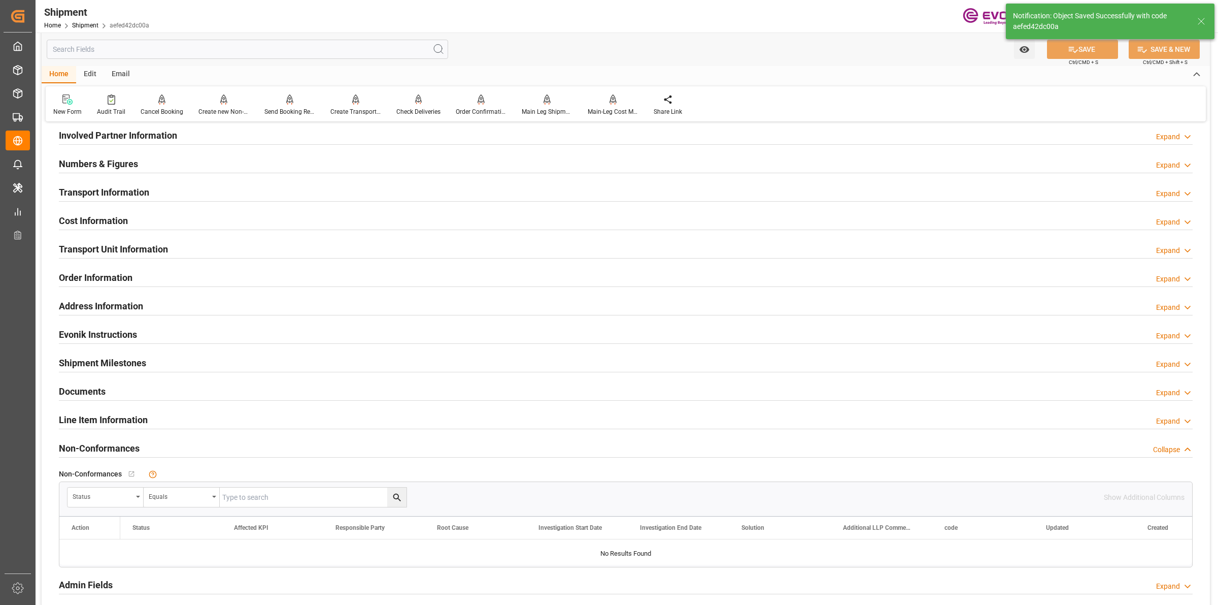
click at [184, 227] on div "Cost Information Expand" at bounding box center [626, 219] width 1134 height 19
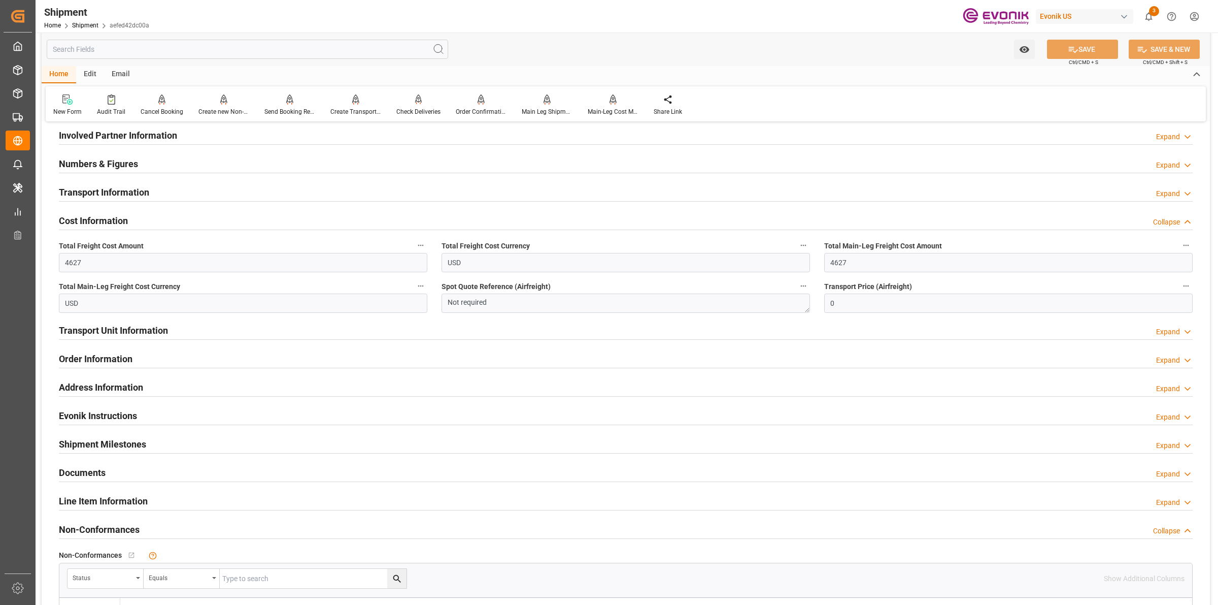
scroll to position [317, 0]
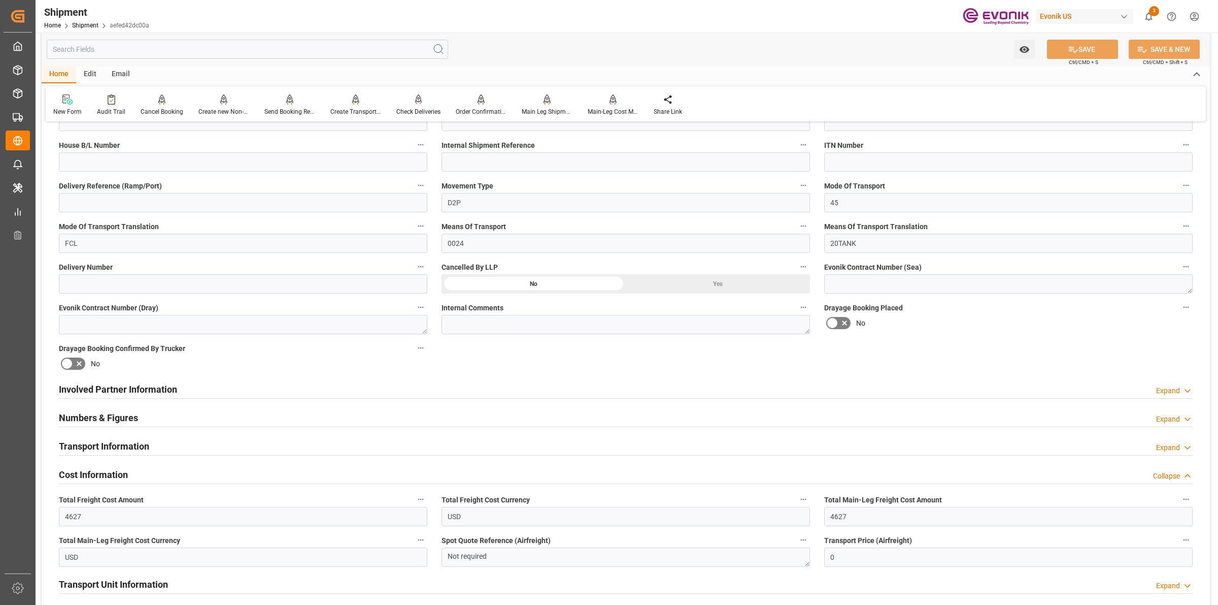
click at [132, 382] on h2 "Involved Partner Information" at bounding box center [118, 389] width 118 height 14
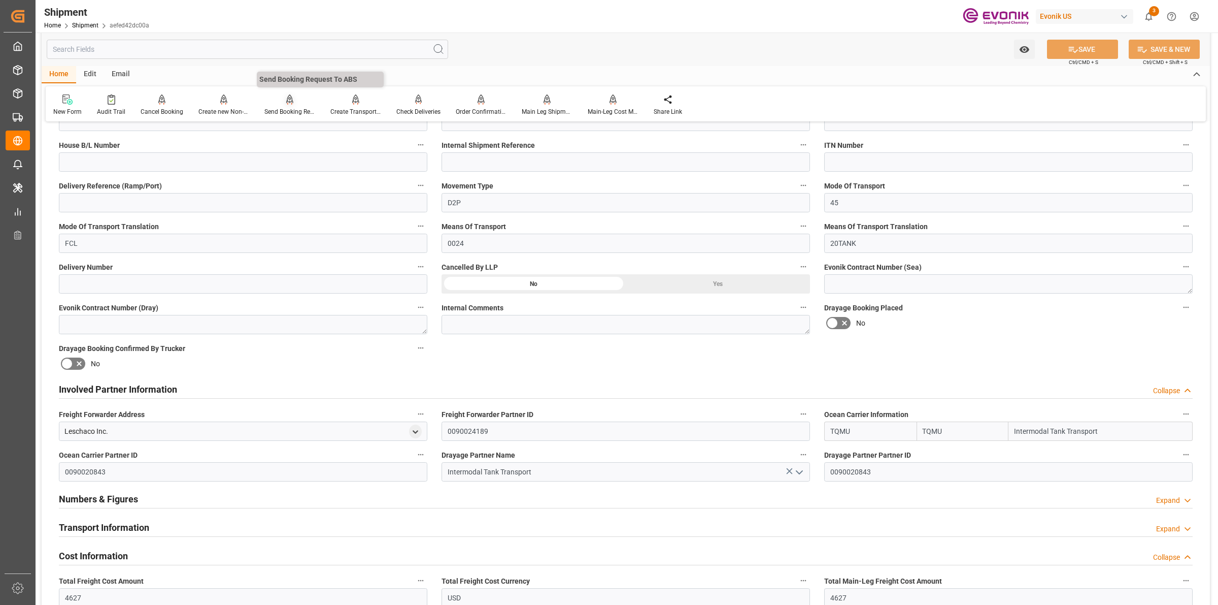
click at [287, 109] on div "Send Booking Request To ABS" at bounding box center [290, 111] width 51 height 9
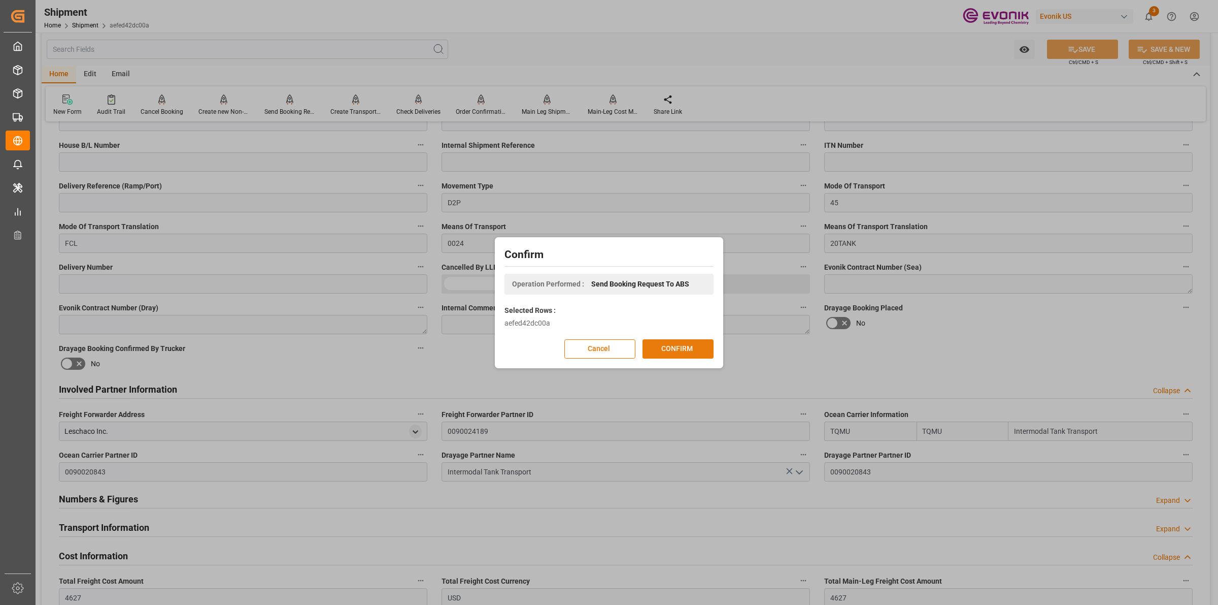
click at [661, 347] on button "CONFIRM" at bounding box center [678, 348] width 71 height 19
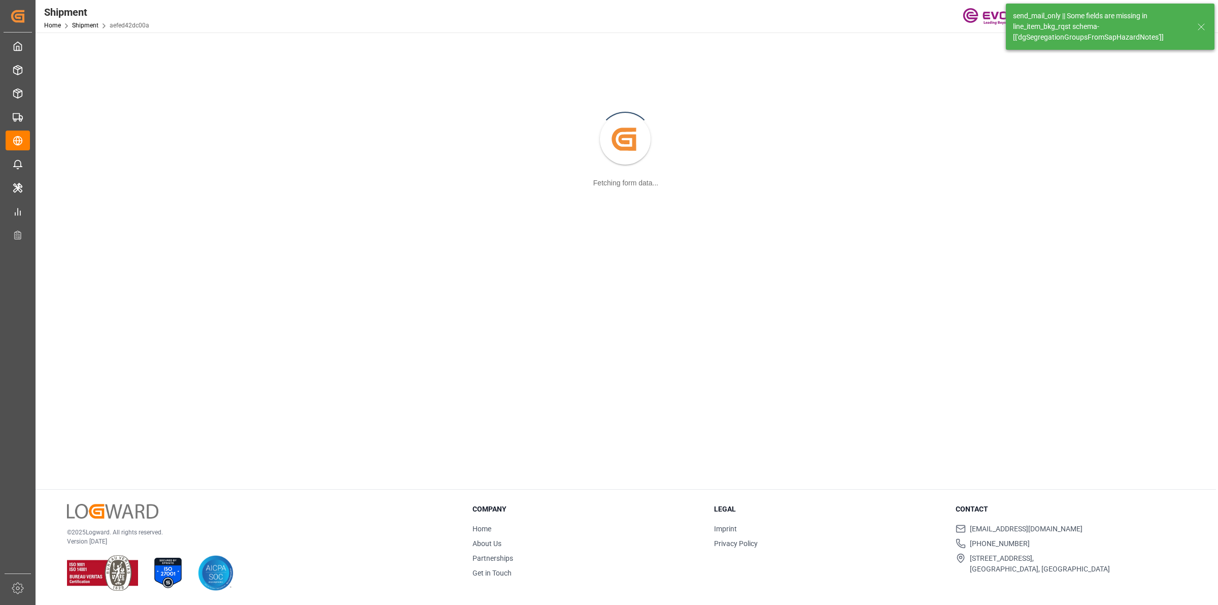
scroll to position [110, 0]
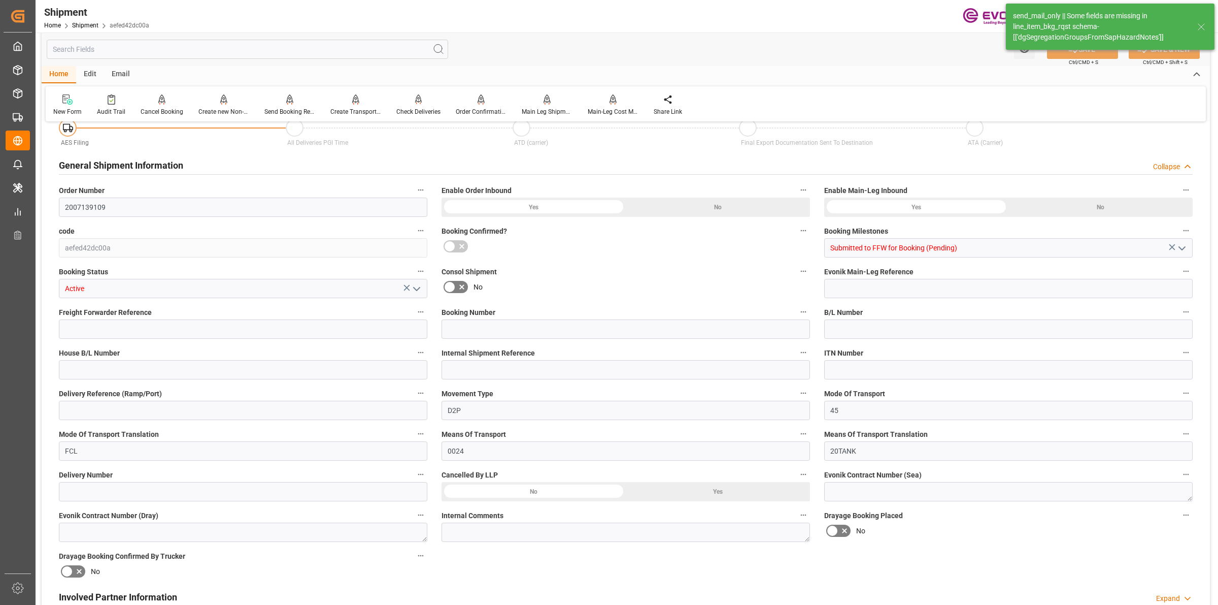
type input "20000"
type input "KGM"
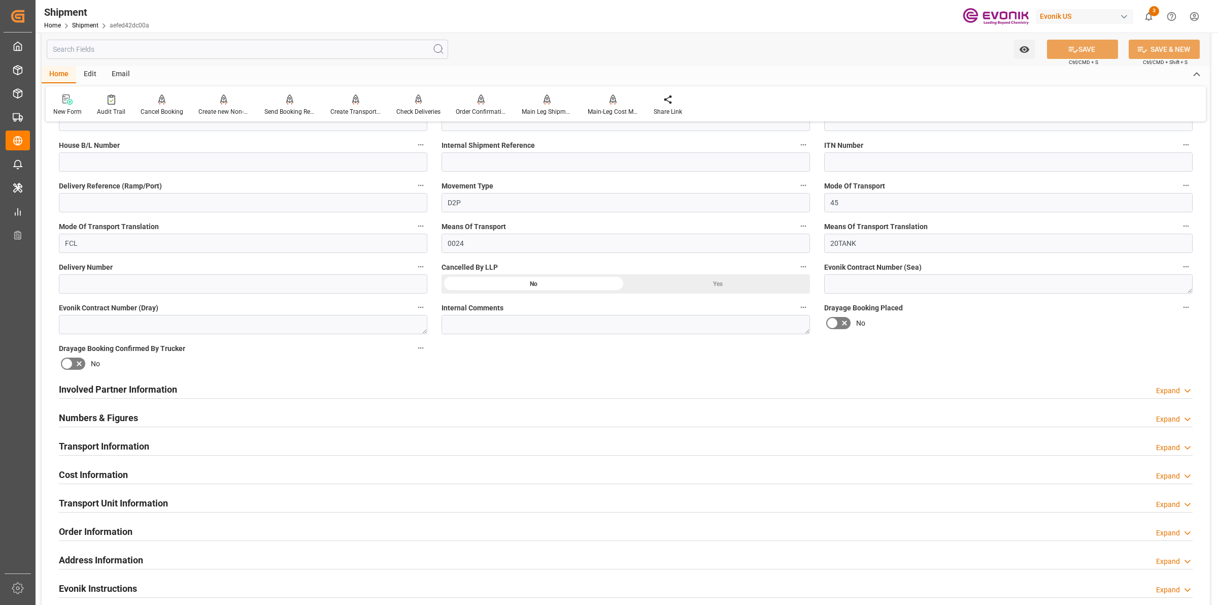
scroll to position [444, 0]
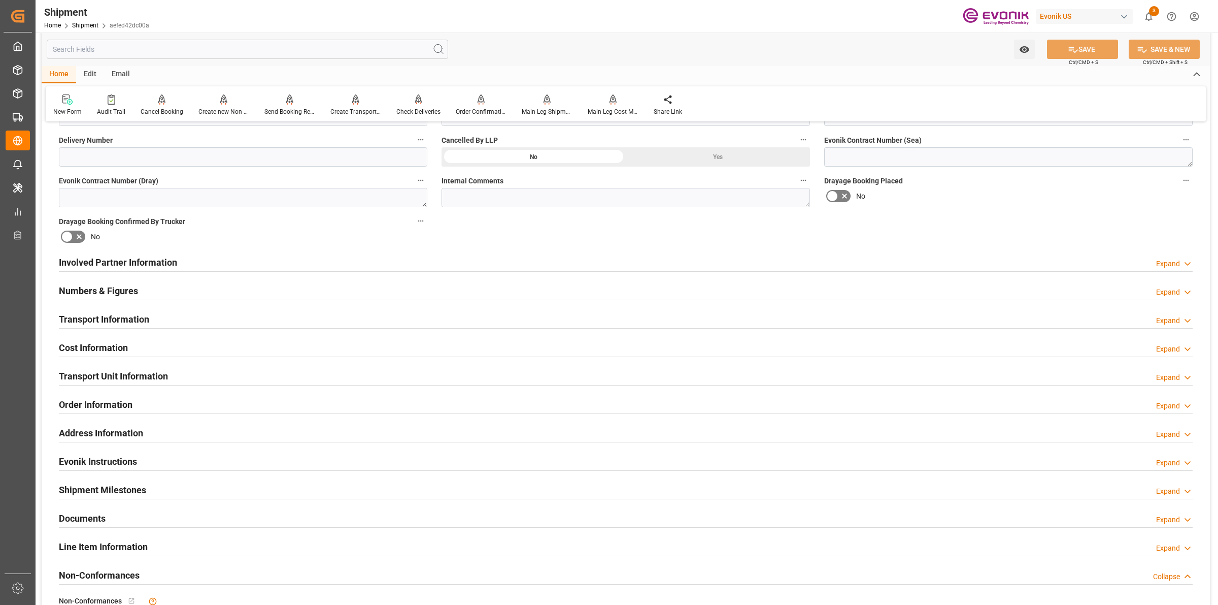
click at [90, 537] on div "Line Item Information" at bounding box center [103, 545] width 89 height 19
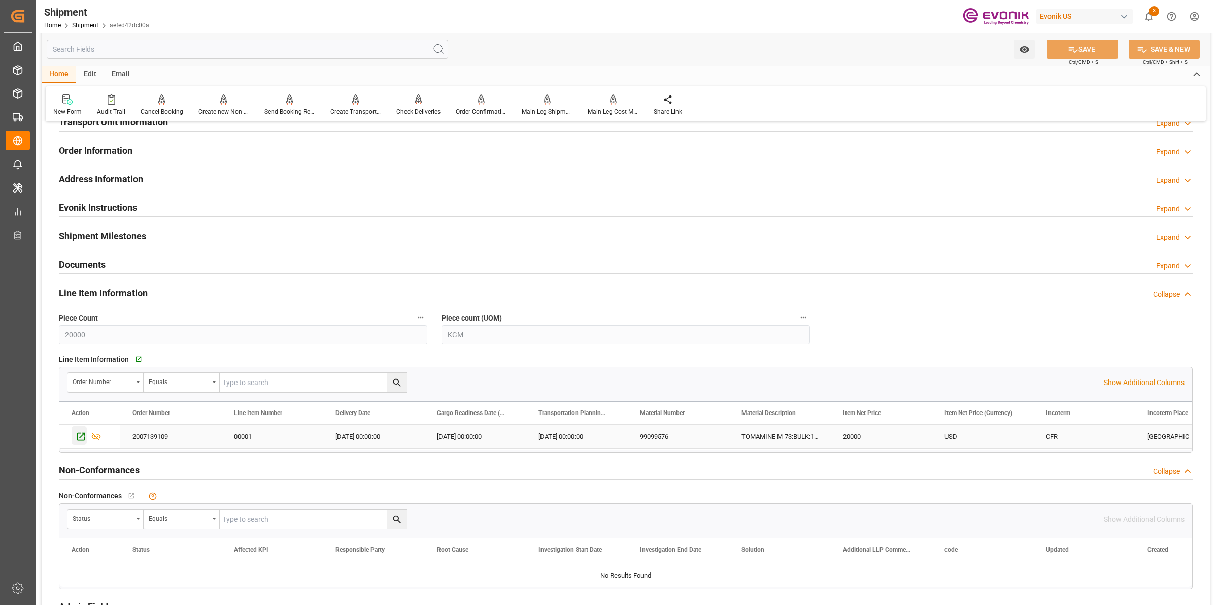
click at [80, 438] on icon "Press SPACE to select this row." at bounding box center [81, 437] width 8 height 8
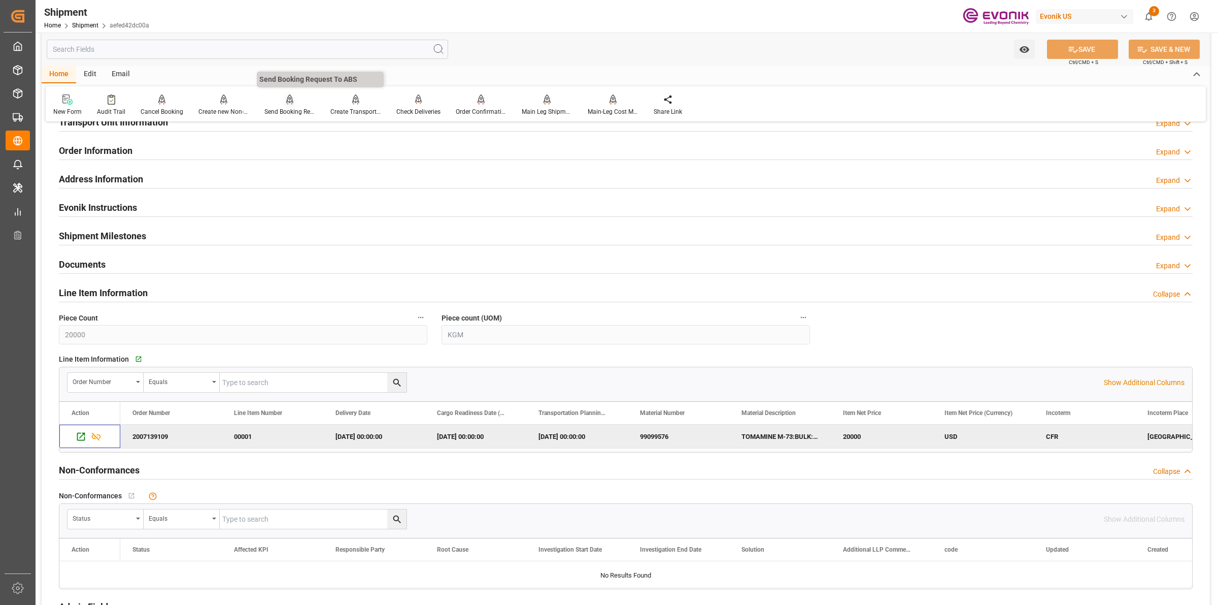
click at [289, 105] on div "Send Booking Request To ABS" at bounding box center [290, 105] width 66 height 22
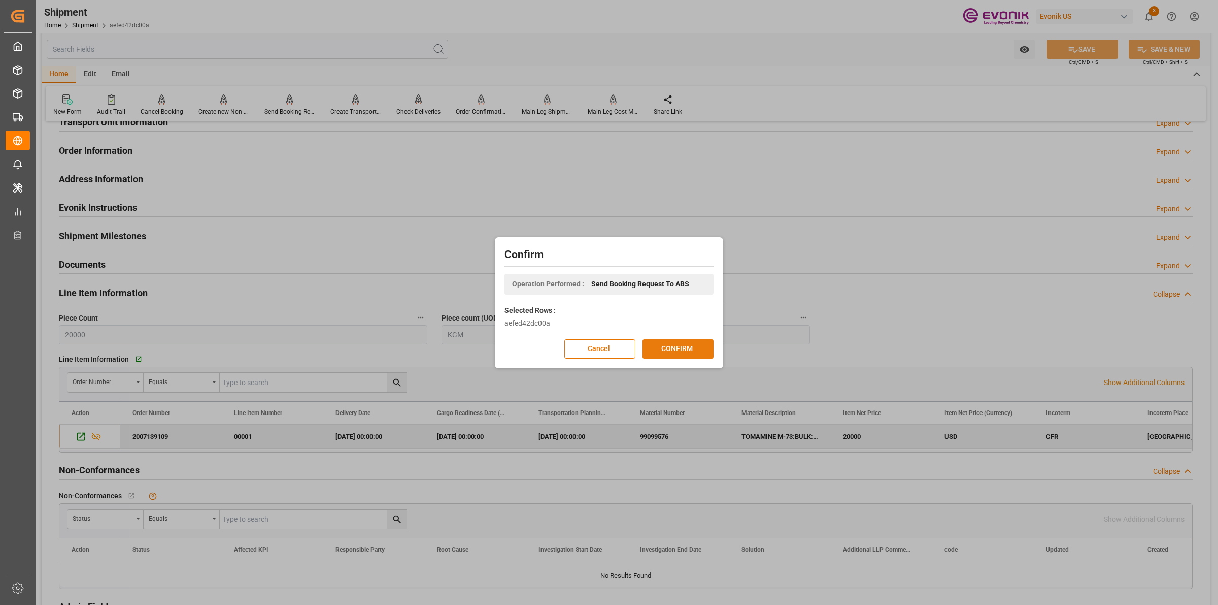
click at [692, 345] on button "CONFIRM" at bounding box center [678, 348] width 71 height 19
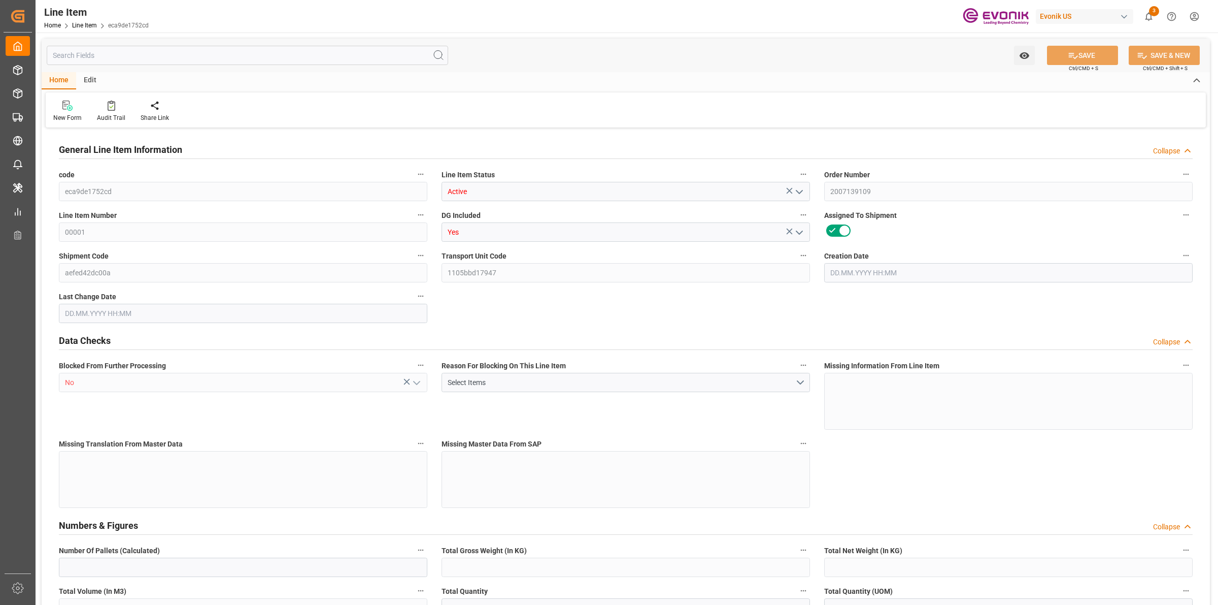
type input "0"
type input "20000"
type input "0"
type input "20000"
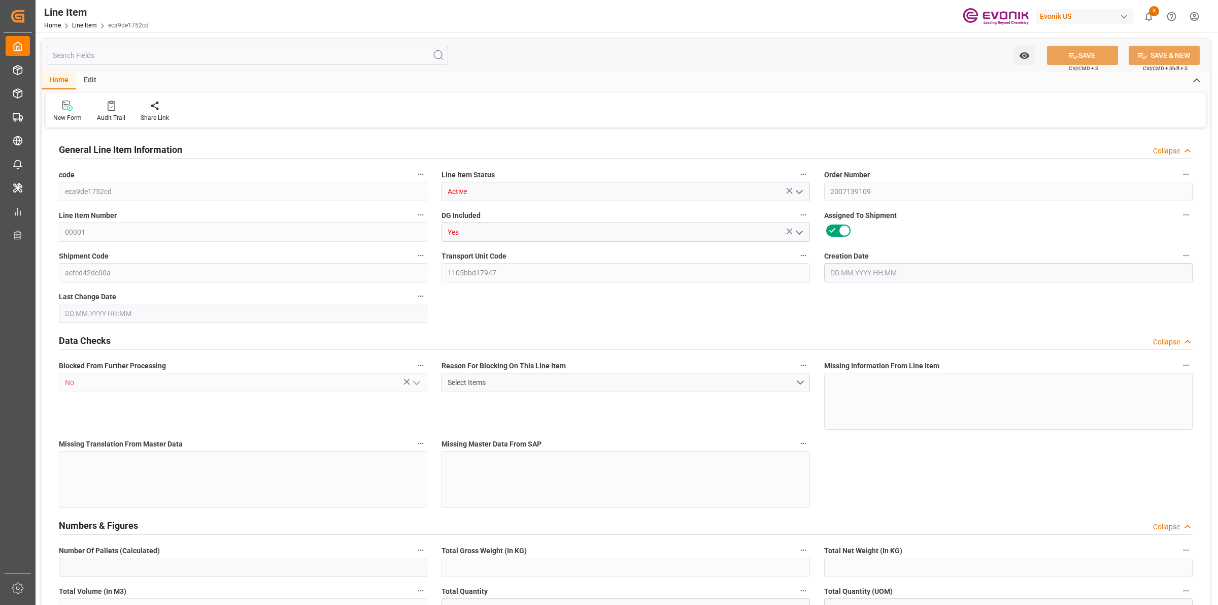
type input "20000"
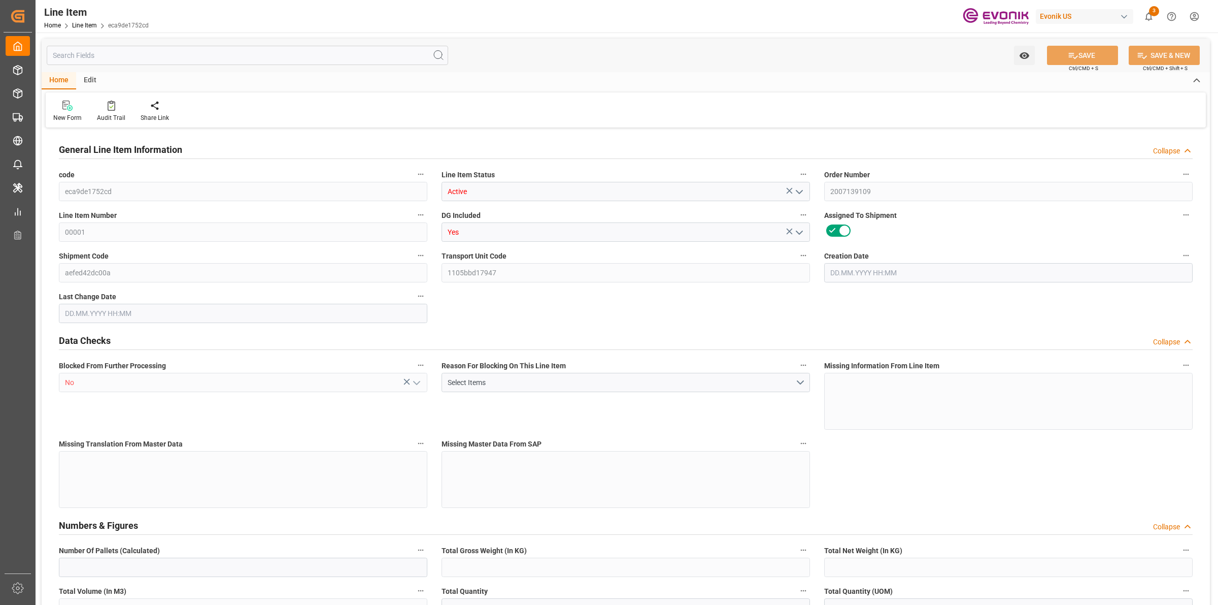
type input "20000"
type input "0"
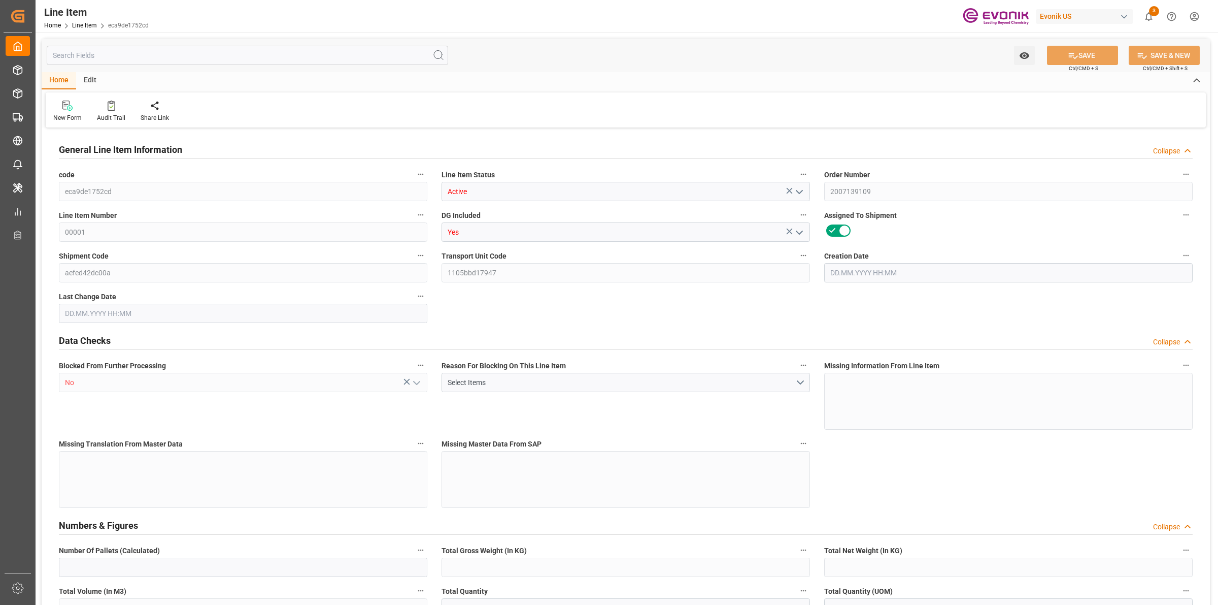
type input "0"
type input "[DATE] 19:02"
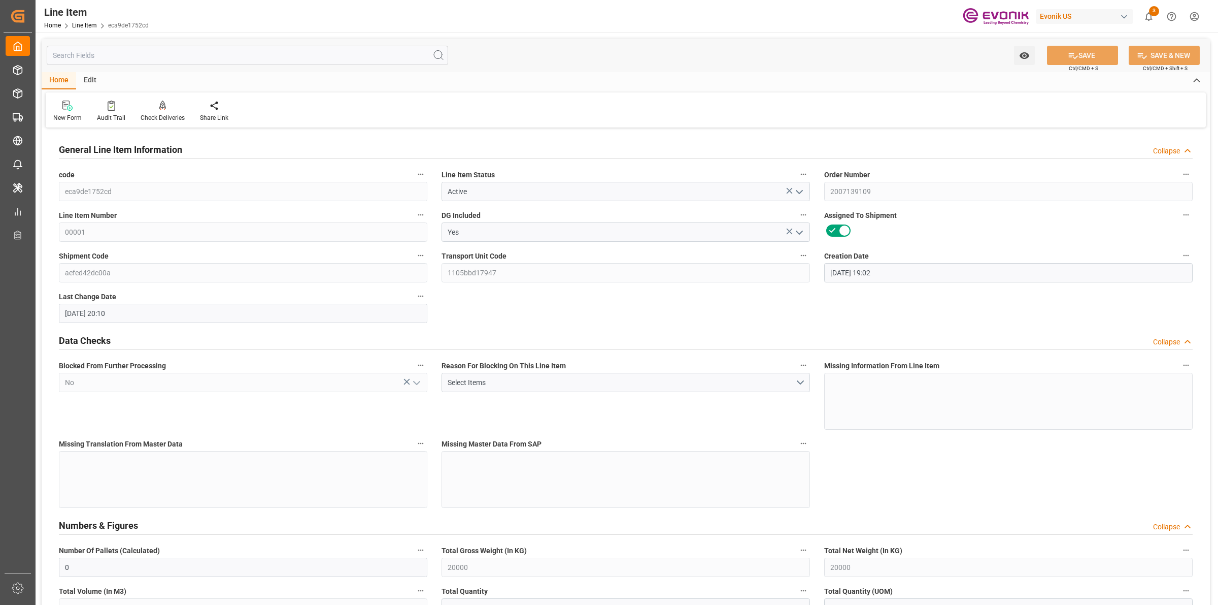
type input "[DATE] 20:10"
type input "[DATE]"
click at [160, 50] on input "text" at bounding box center [248, 55] width 402 height 19
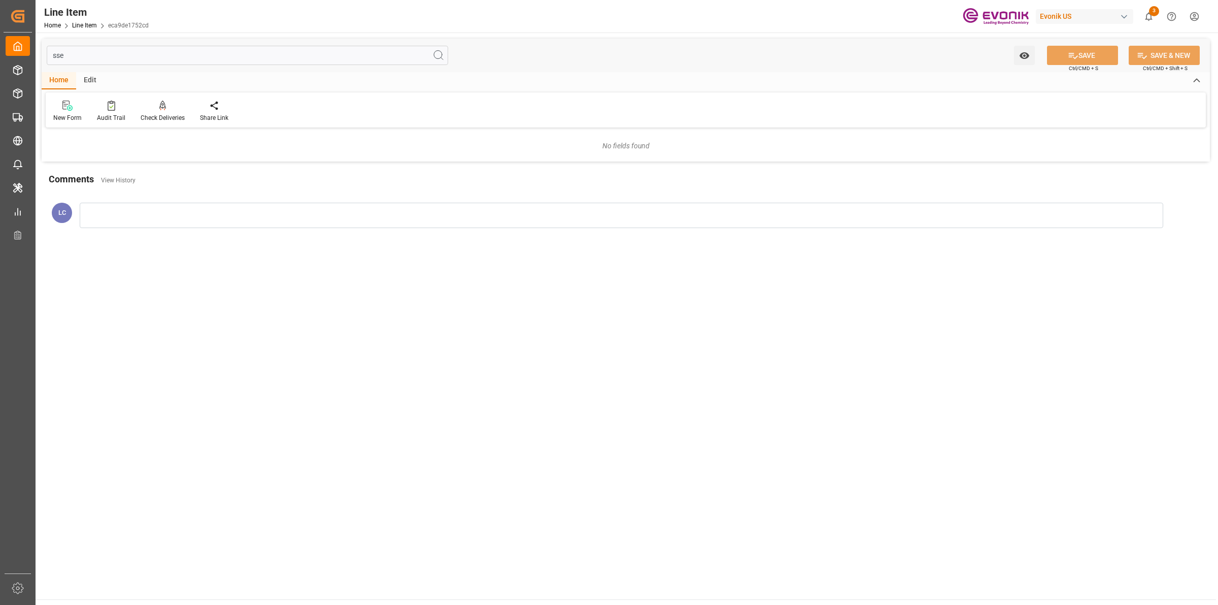
type input "ss"
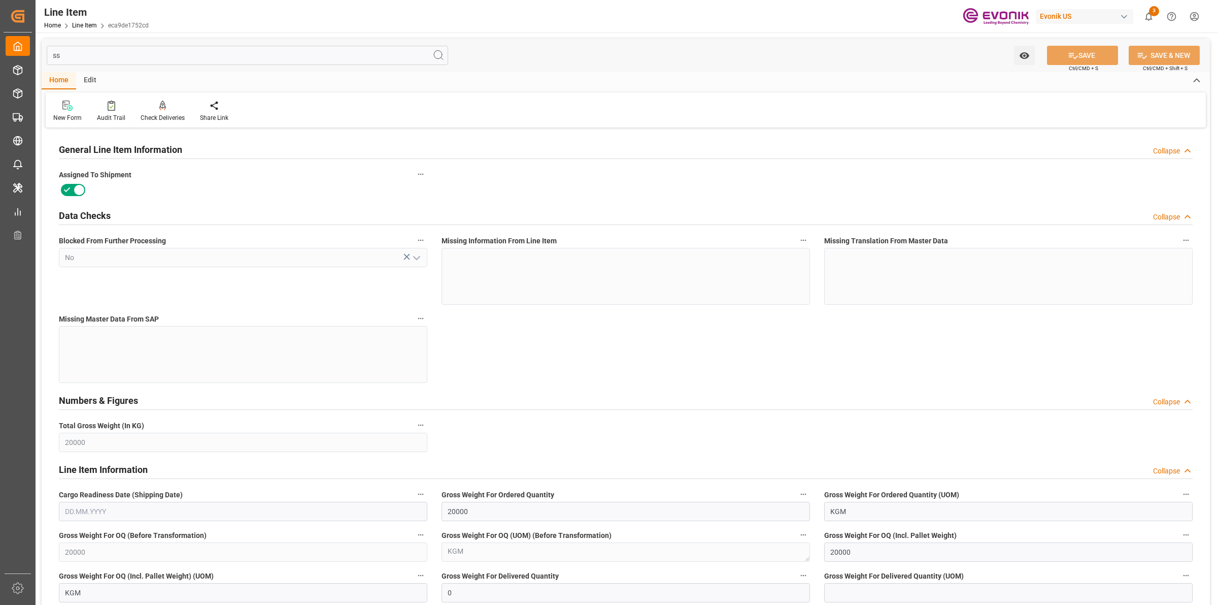
type input "[DATE]"
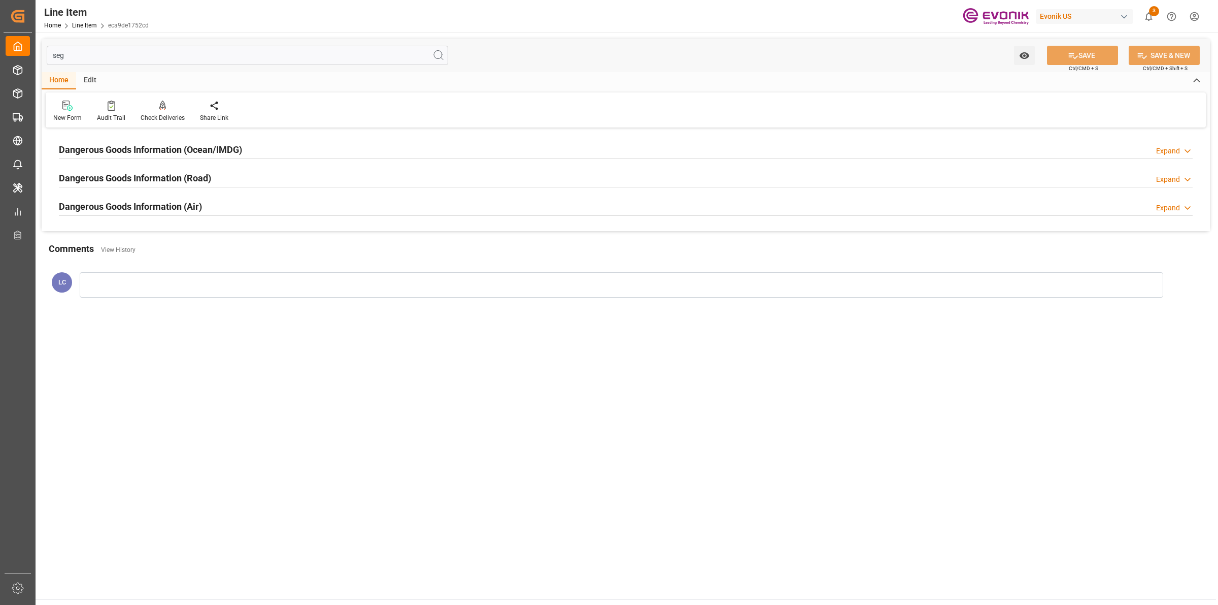
type input "seg"
click at [218, 143] on h2 "Dangerous Goods Information (Ocean/IMDG)" at bounding box center [150, 150] width 183 height 14
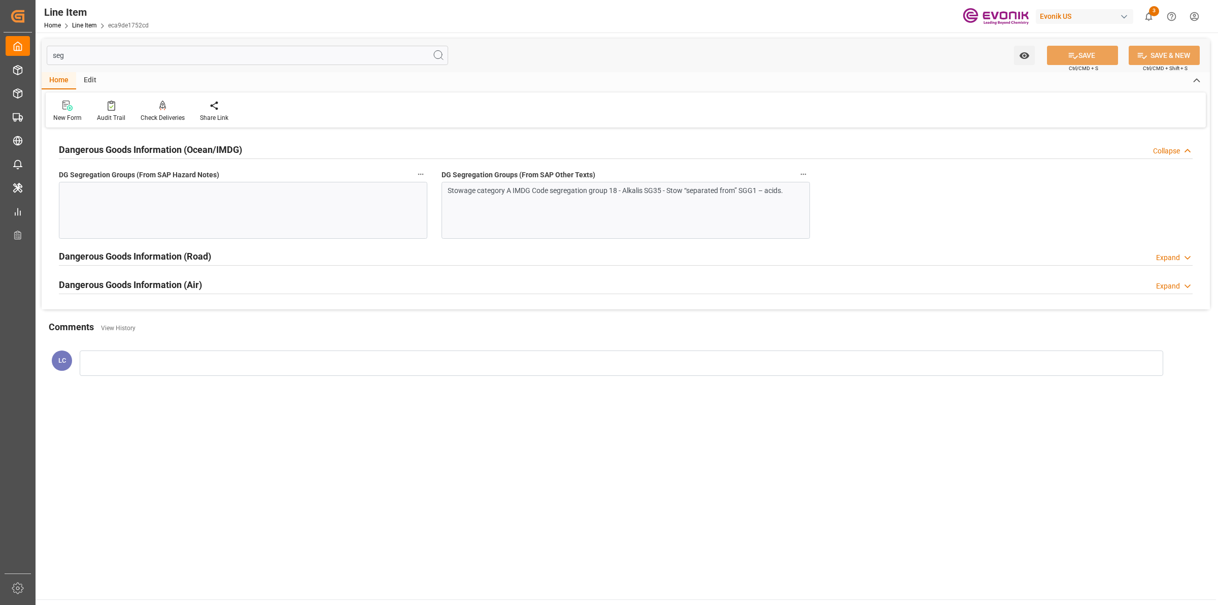
click at [544, 209] on div "Stowage category A IMDG Code segregation group 18 - Alkalis SG35 - Stow “separa…" at bounding box center [626, 210] width 369 height 57
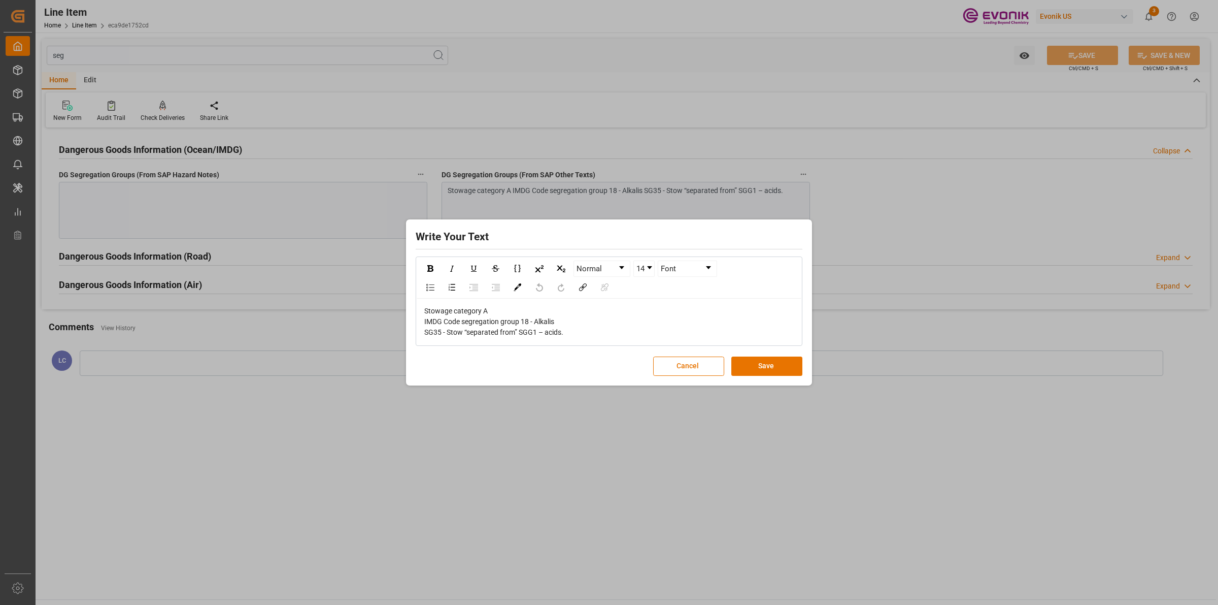
drag, startPoint x: 525, startPoint y: 343, endPoint x: 643, endPoint y: 374, distance: 121.7
click at [643, 374] on div "Write Your Text Normal 14 Font Stowage category A IMDG Code segregation group 1…" at bounding box center [609, 302] width 401 height 161
drag, startPoint x: 569, startPoint y: 333, endPoint x: 350, endPoint y: 277, distance: 225.3
click at [350, 277] on div "Write Your Text Normal 14 Font Stowage category A IMDG Code segregation group 1…" at bounding box center [609, 302] width 1218 height 605
copy span "Stowage category A IMDG Code segregation group 18 - Alkalis SG35 - Stow “separa…"
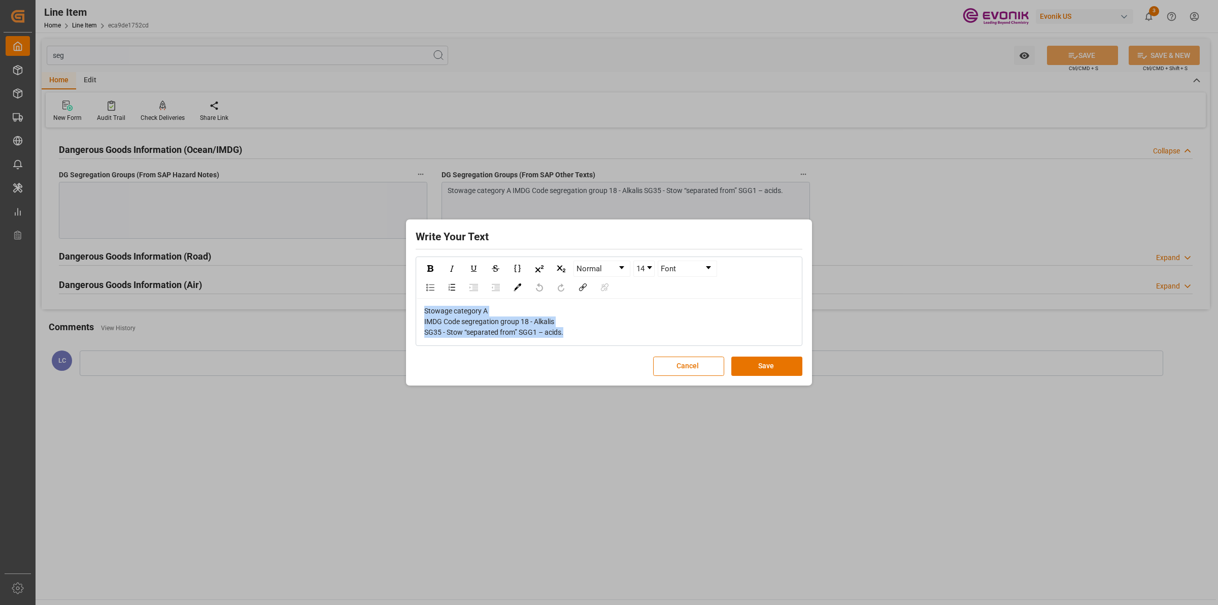
click at [311, 409] on div "Write Your Text Normal 14 Font Stowage category A IMDG Code segregation group 1…" at bounding box center [609, 302] width 1218 height 605
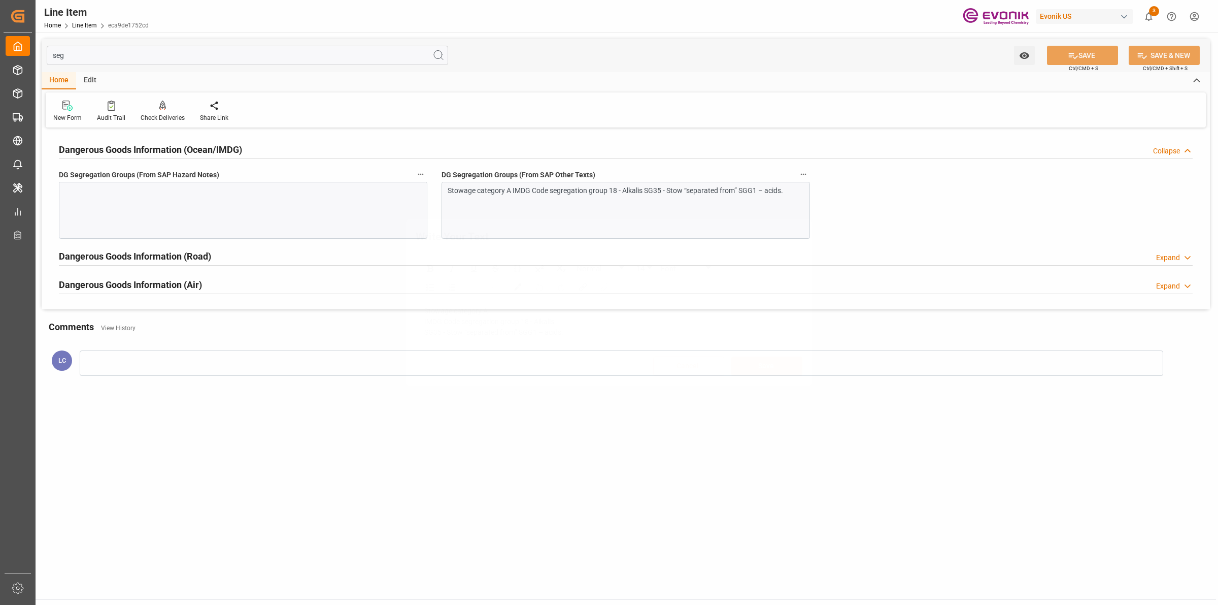
click at [250, 224] on div "Write Your Text Normal 14 Font Stowage category A IMDG Code segregation group 1…" at bounding box center [609, 302] width 1218 height 605
click at [268, 215] on div at bounding box center [243, 210] width 369 height 57
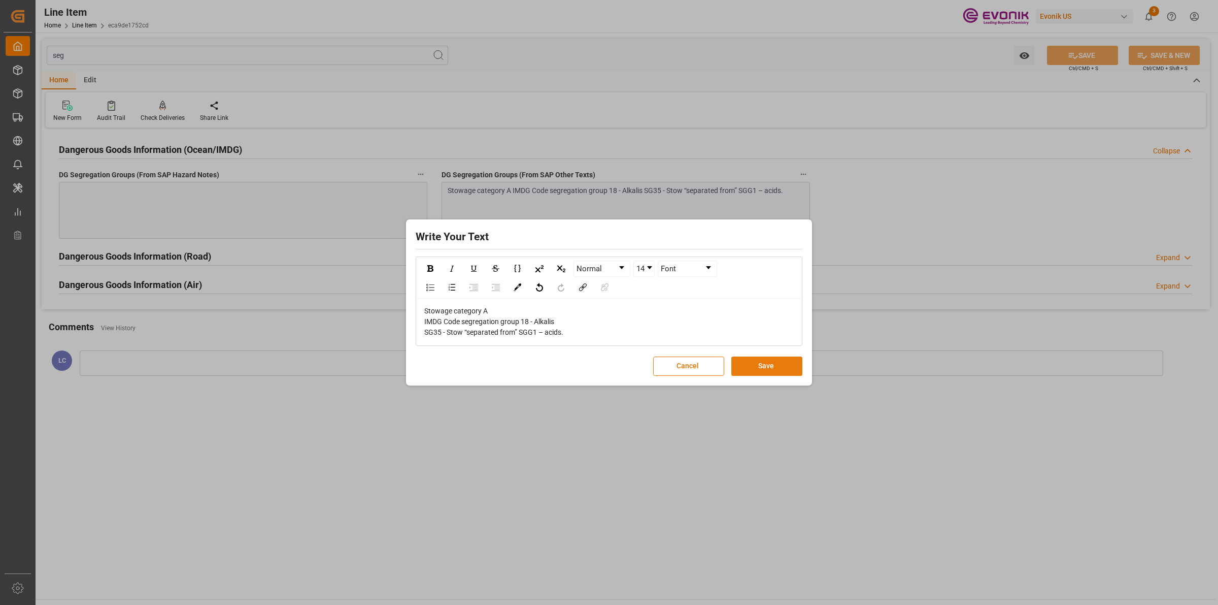
click at [754, 365] on button "Save" at bounding box center [767, 365] width 71 height 19
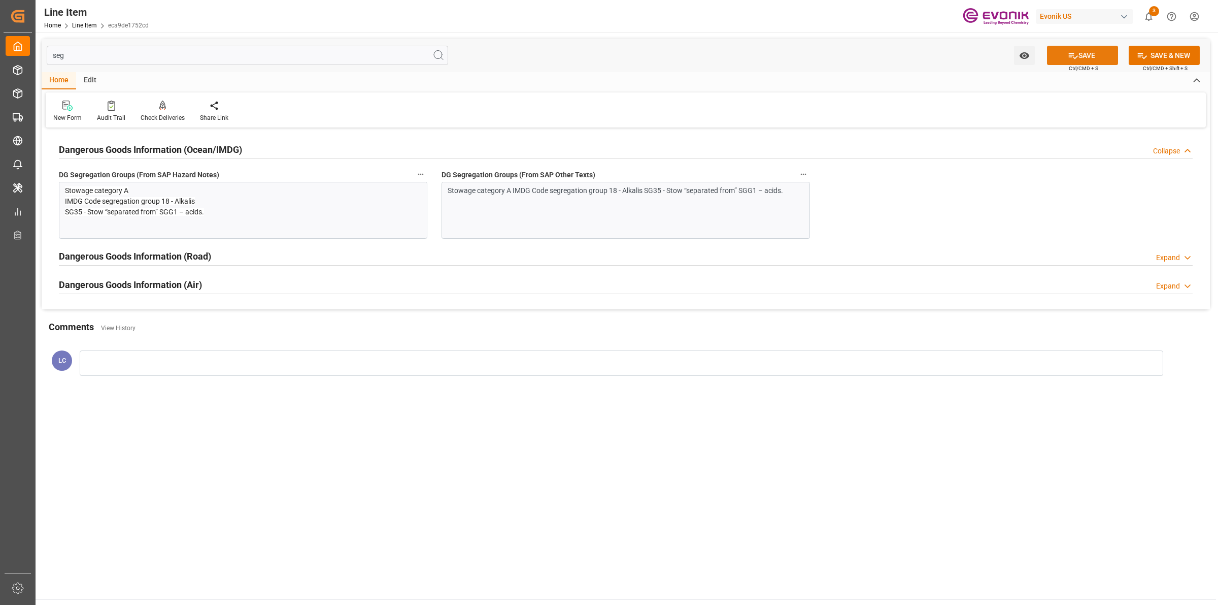
click at [1078, 56] on button "SAVE" at bounding box center [1082, 55] width 71 height 19
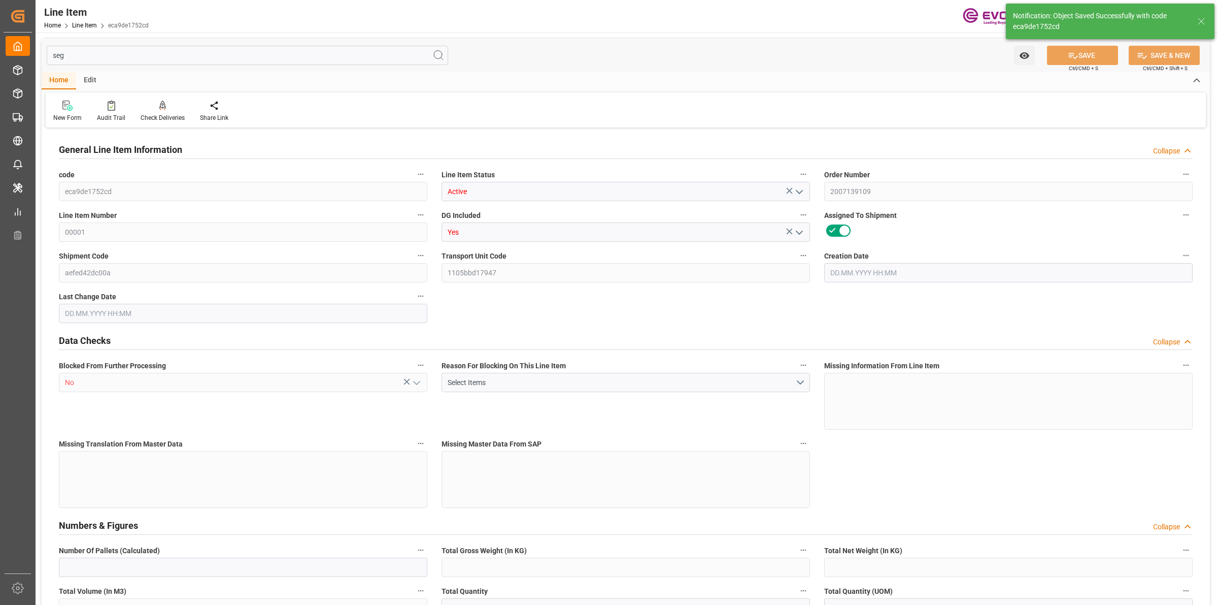
type input "0"
type input "20000"
type input "0"
type input "20000"
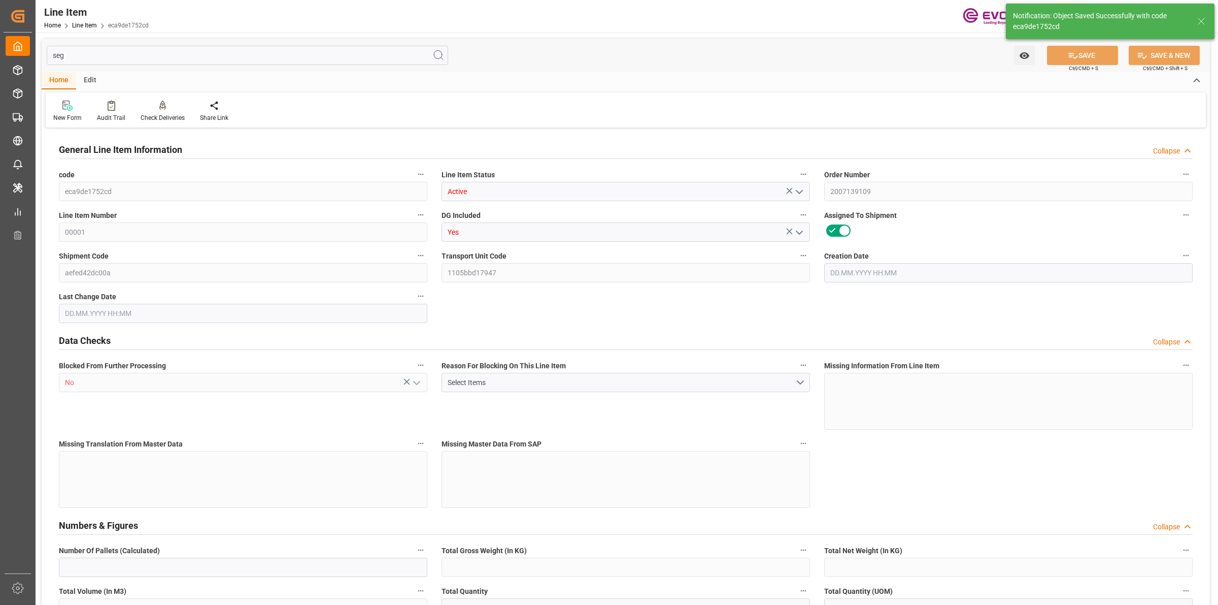
type input "20000"
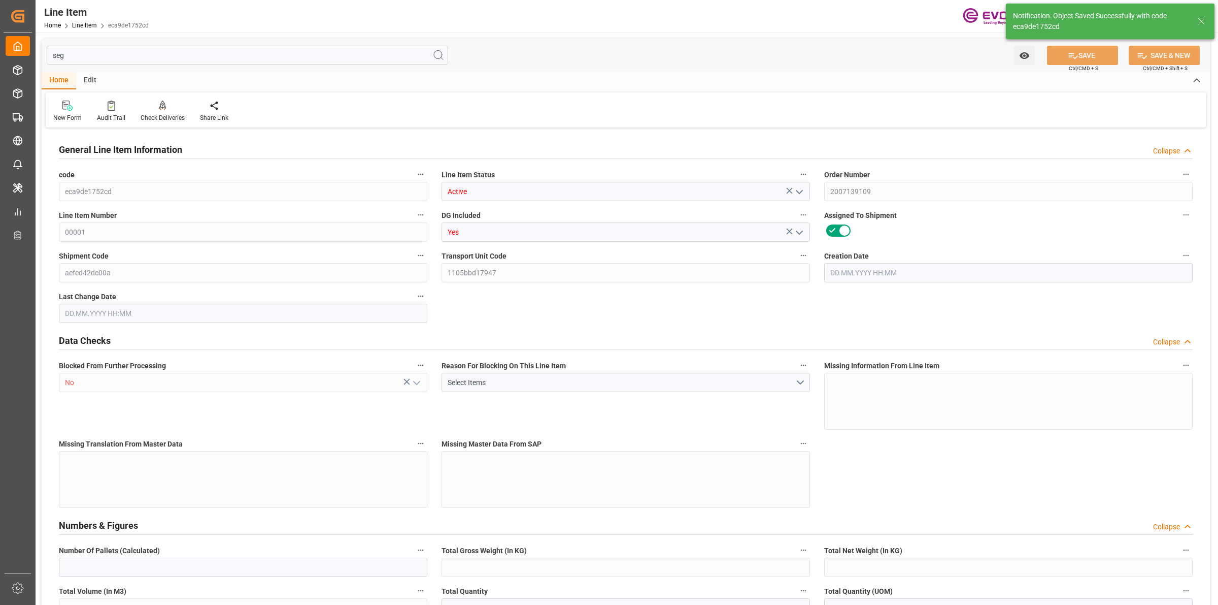
type input "20000"
type input "0"
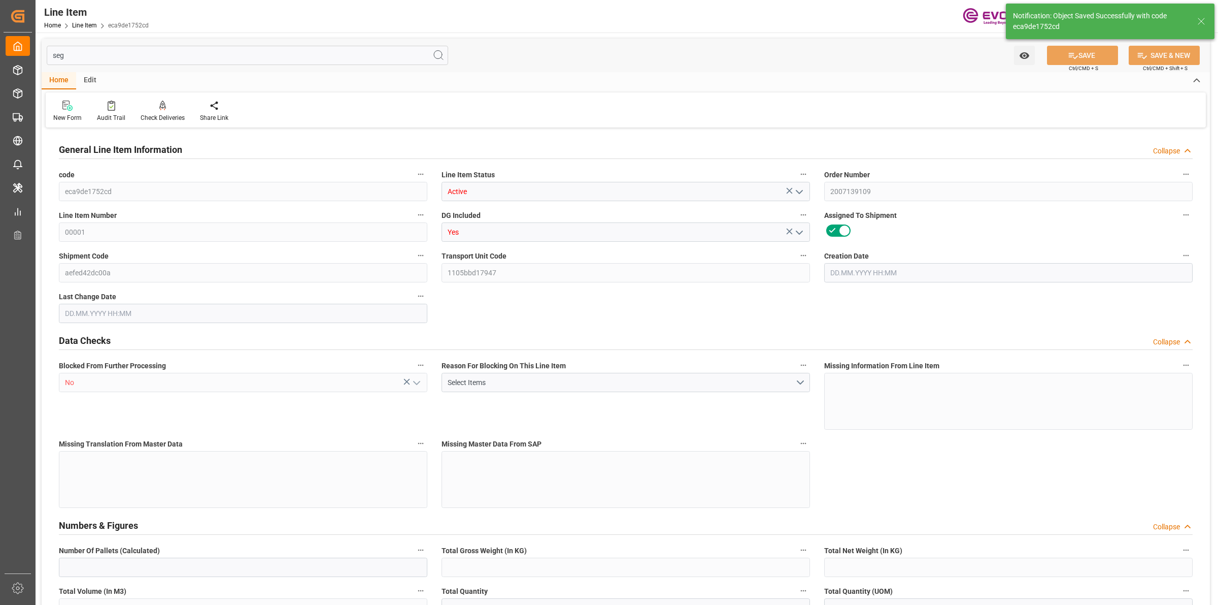
type input "0"
type input "[DATE] 19:02"
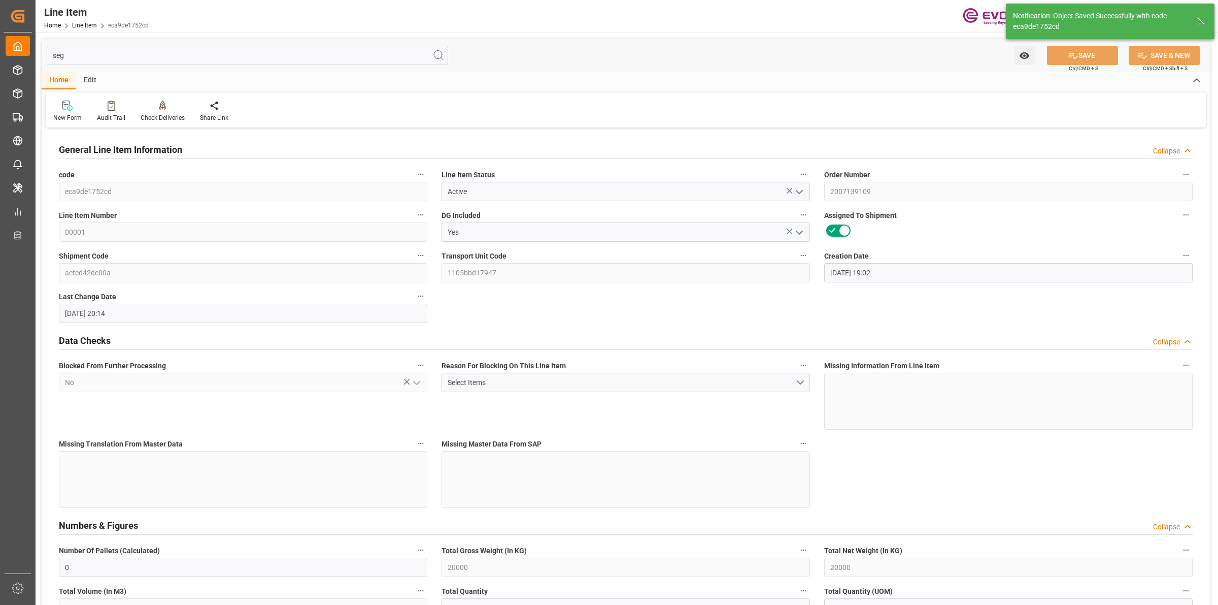
type input "[DATE] 20:14"
type input "[DATE]"
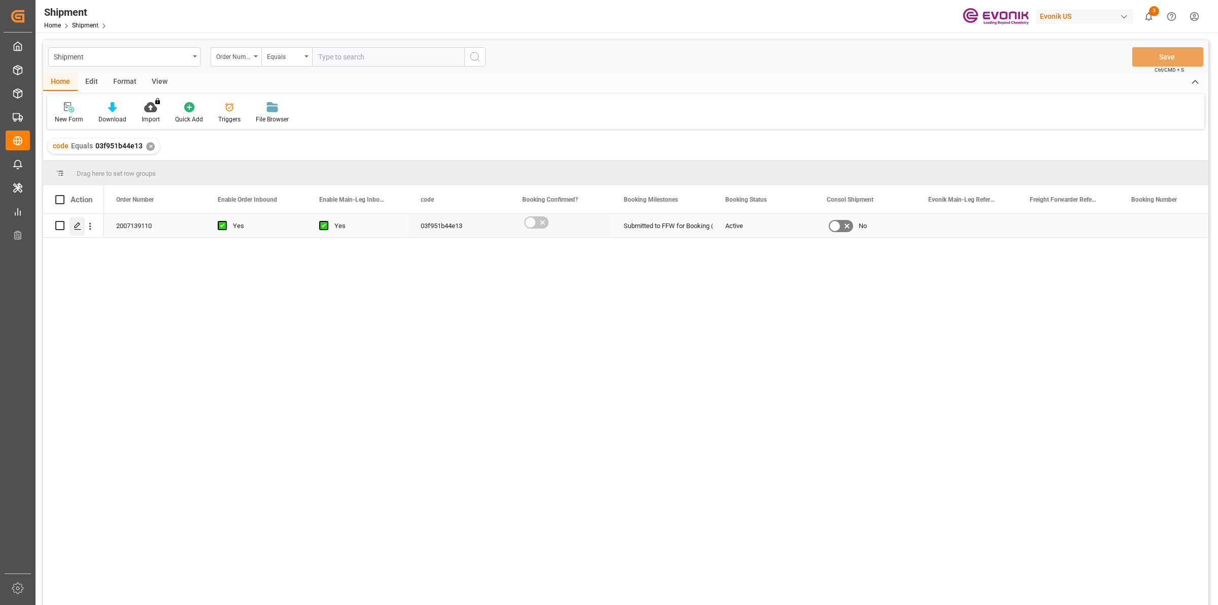
click at [75, 225] on icon "Press SPACE to select this row." at bounding box center [78, 226] width 8 height 8
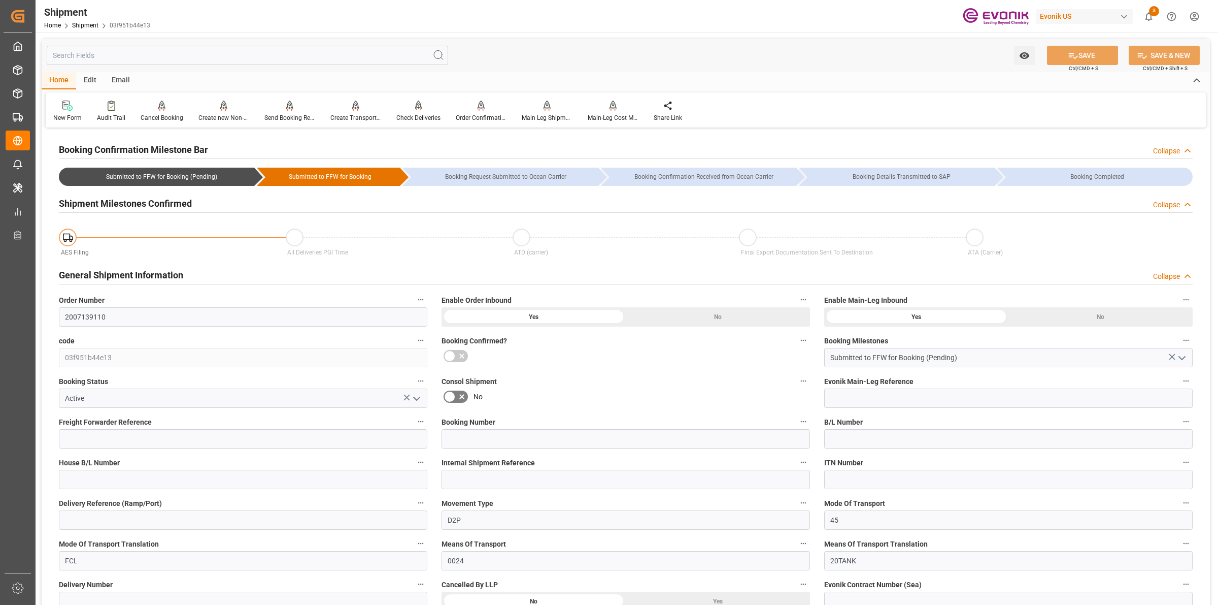
scroll to position [381, 0]
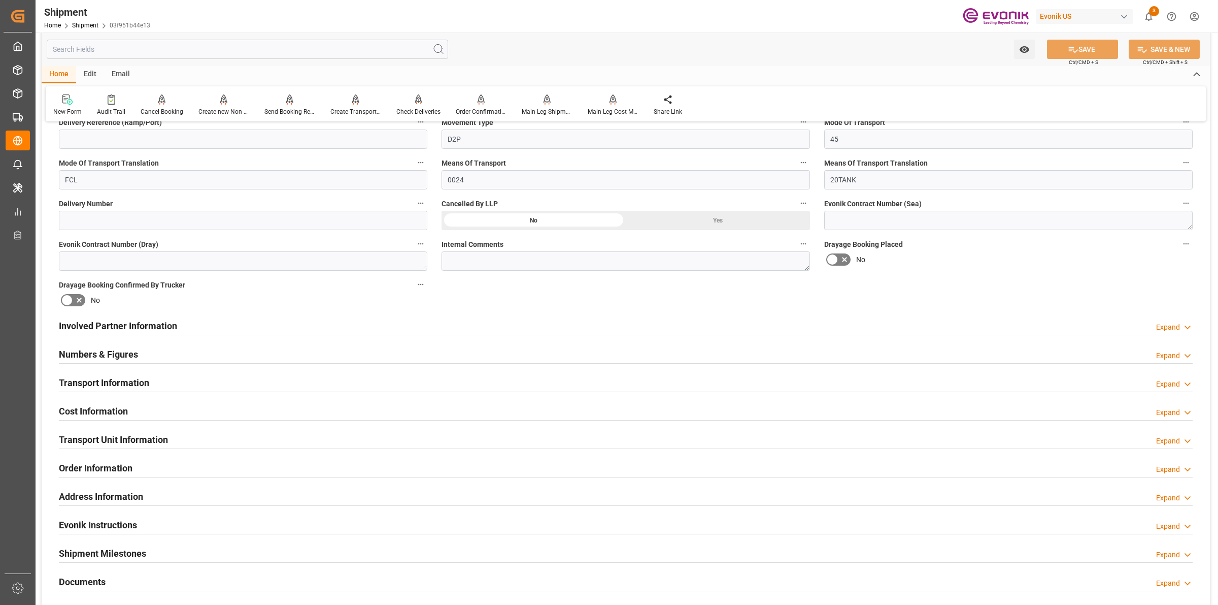
click at [211, 331] on div "Involved Partner Information Expand" at bounding box center [626, 324] width 1134 height 19
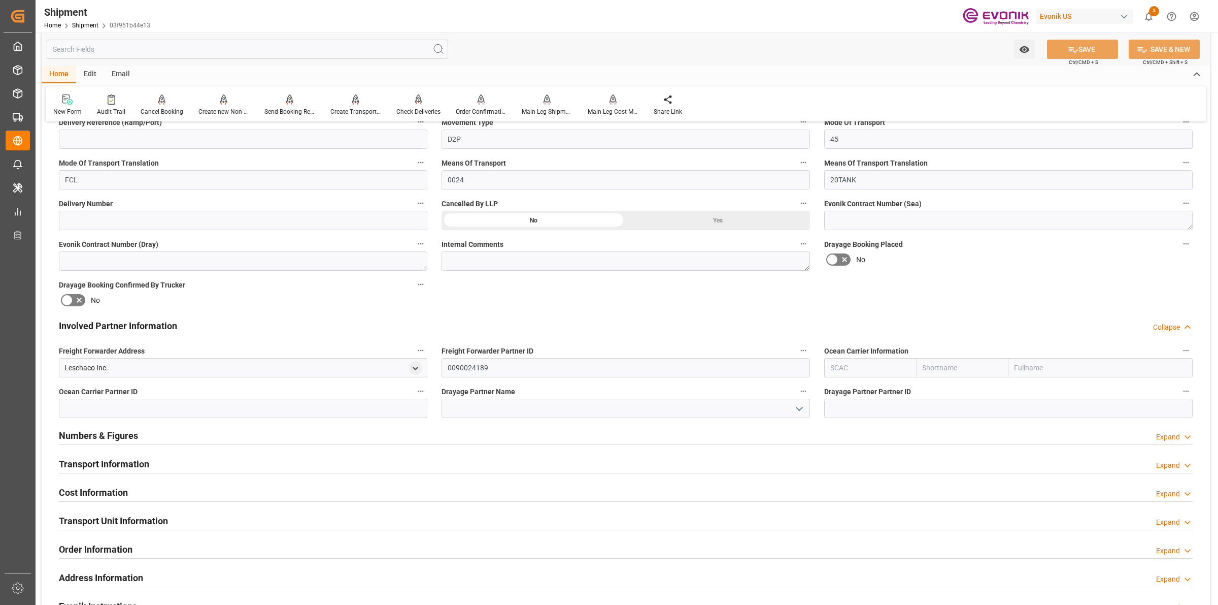
click at [868, 371] on input "text" at bounding box center [870, 367] width 92 height 19
click at [841, 388] on b "TQMU" at bounding box center [841, 390] width 20 height 8
type input "TQMU"
type input "Intermodal Tank Transport"
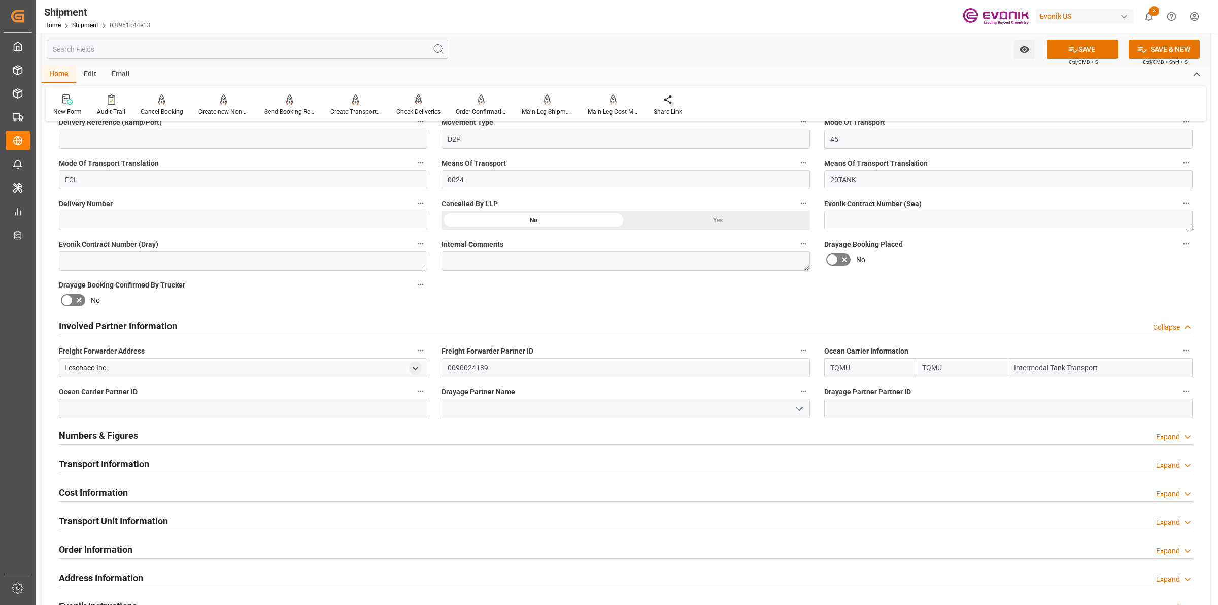
type input "TQMU"
drag, startPoint x: 1004, startPoint y: 364, endPoint x: 961, endPoint y: 360, distance: 43.8
click at [961, 360] on div "TQMU TQMU Intermodal Tank Transport" at bounding box center [1008, 367] width 369 height 19
click at [640, 412] on input at bounding box center [626, 408] width 369 height 19
paste input "Intermodal Ta"
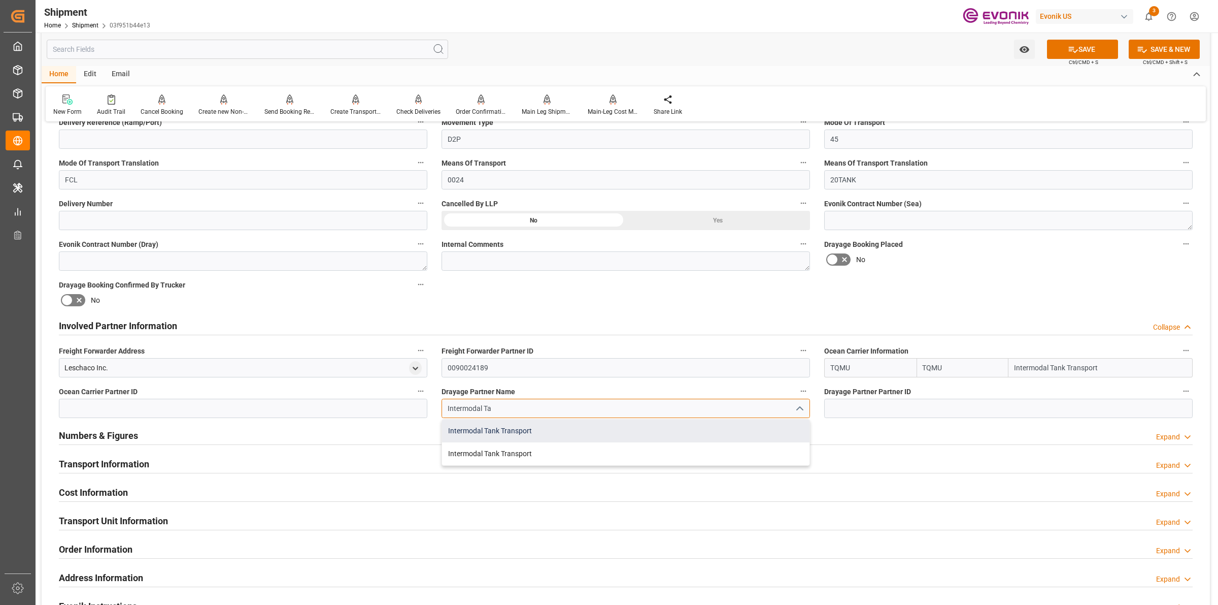
click at [560, 426] on div "Intermodal Tank Transport" at bounding box center [626, 430] width 368 height 23
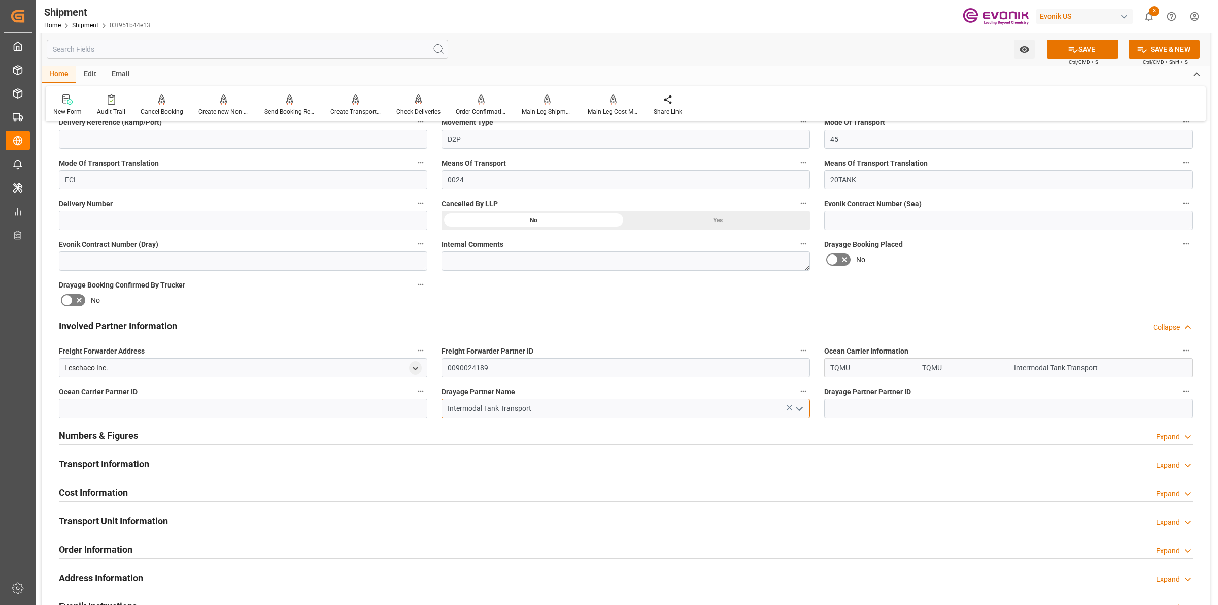
type input "Intermodal Tank Transport"
click at [249, 409] on input at bounding box center [243, 408] width 369 height 19
paste input "0090020843"
type input "0090020843"
click at [907, 399] on input at bounding box center [1008, 408] width 369 height 19
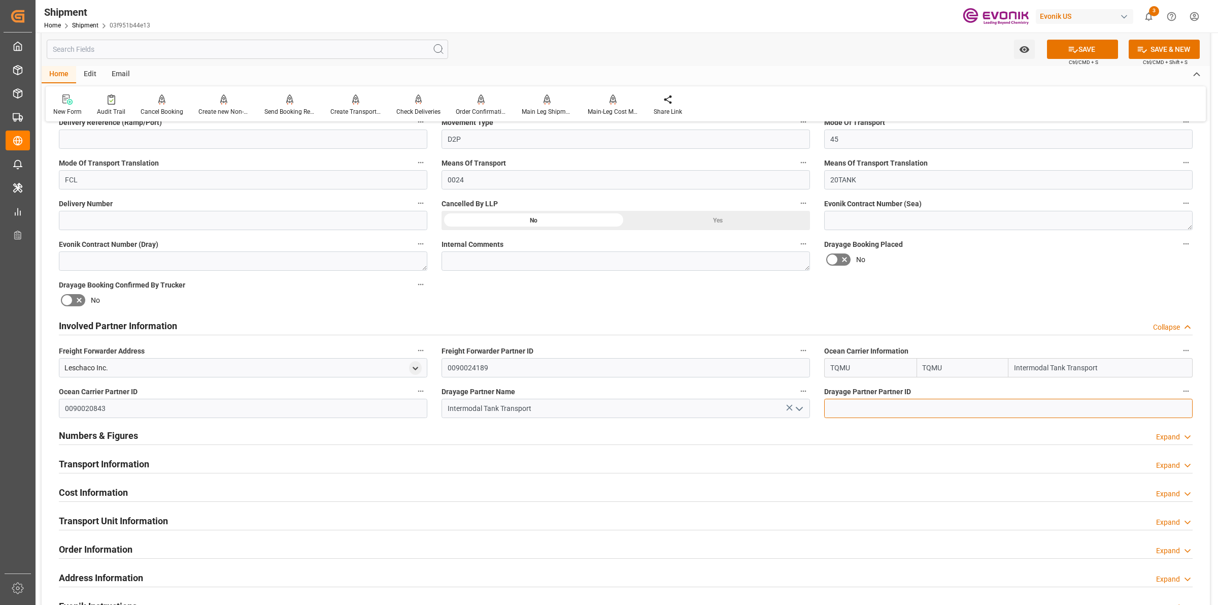
paste input "0090020843"
type input "0090020843"
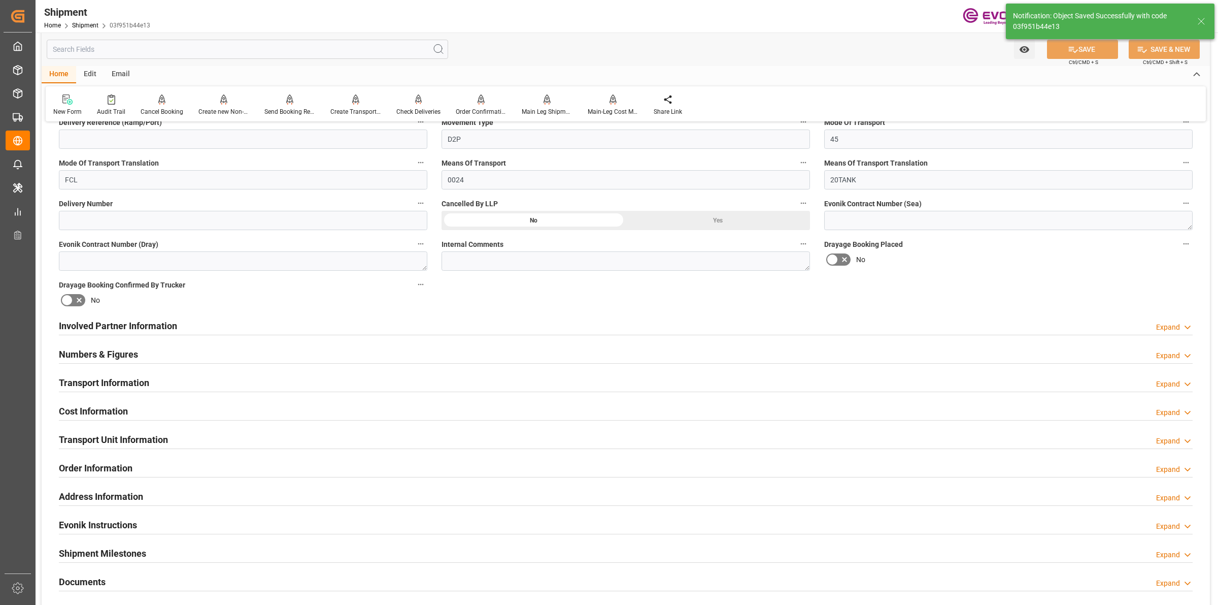
type textarea "South America East Coast"
click at [135, 326] on h2 "Involved Partner Information" at bounding box center [118, 326] width 118 height 14
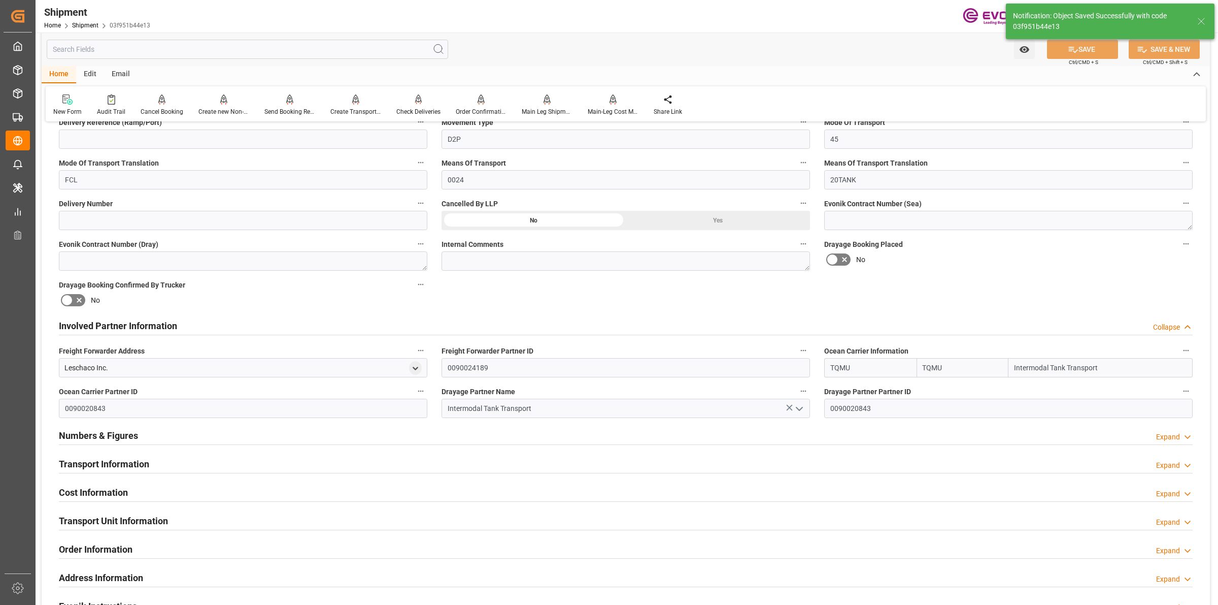
click at [135, 326] on h2 "Involved Partner Information" at bounding box center [118, 326] width 118 height 14
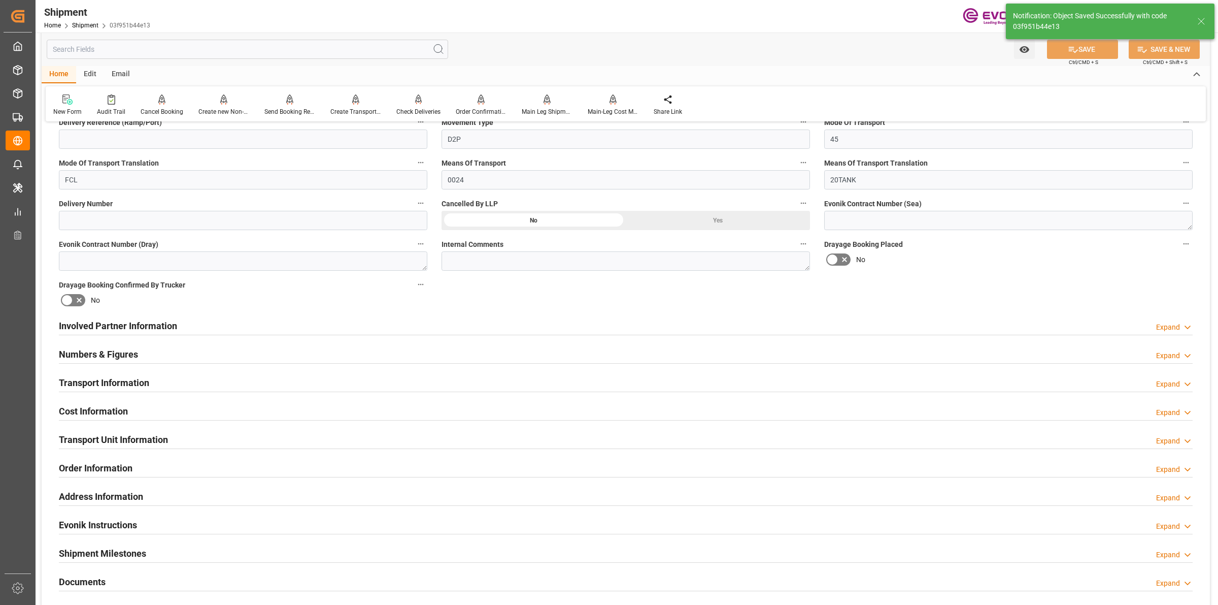
click at [136, 384] on h2 "Transport Information" at bounding box center [104, 383] width 90 height 14
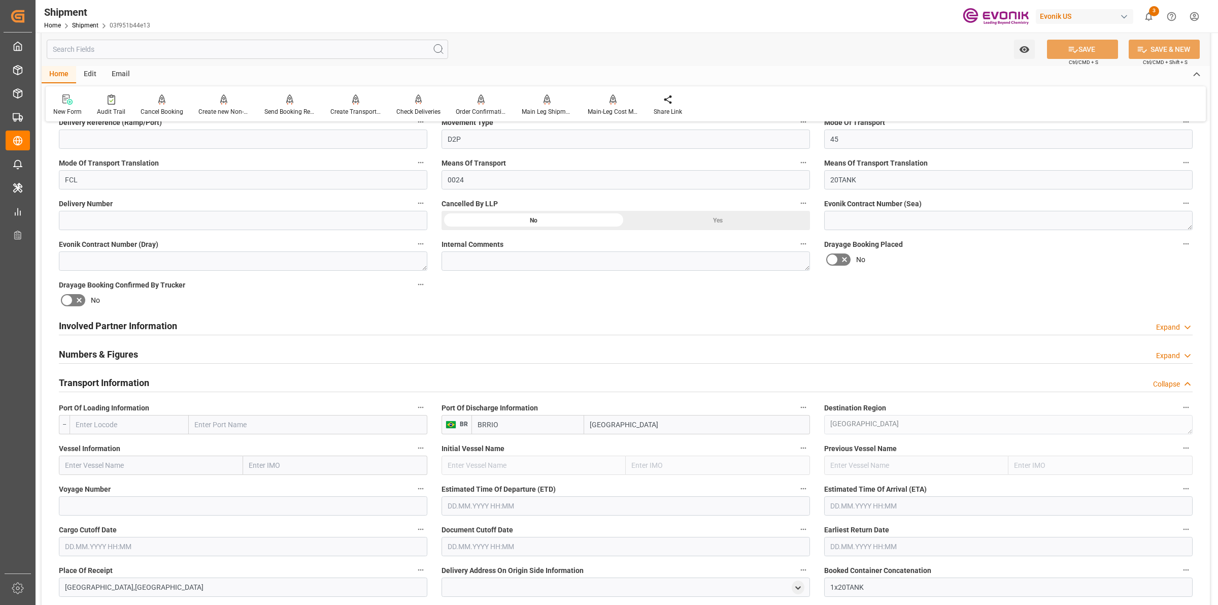
scroll to position [444, 0]
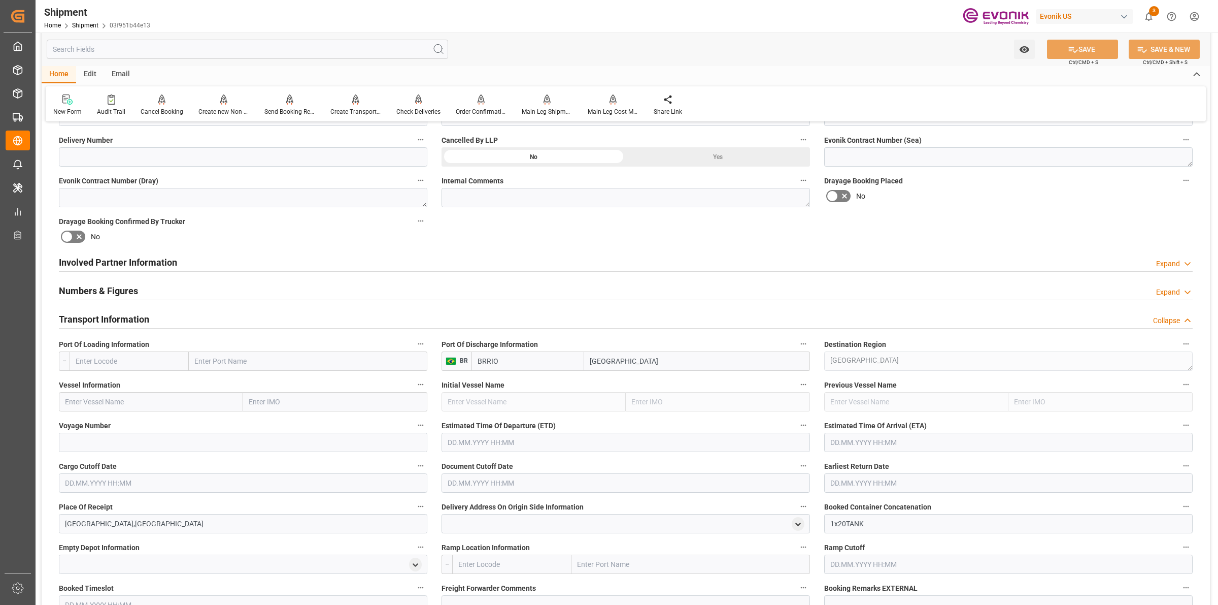
click at [168, 359] on input "text" at bounding box center [129, 360] width 119 height 19
paste input "USJAX"
type input "USJAX"
click at [93, 384] on b "USJAX" at bounding box center [87, 383] width 22 height 8
type input "Jacksonville"
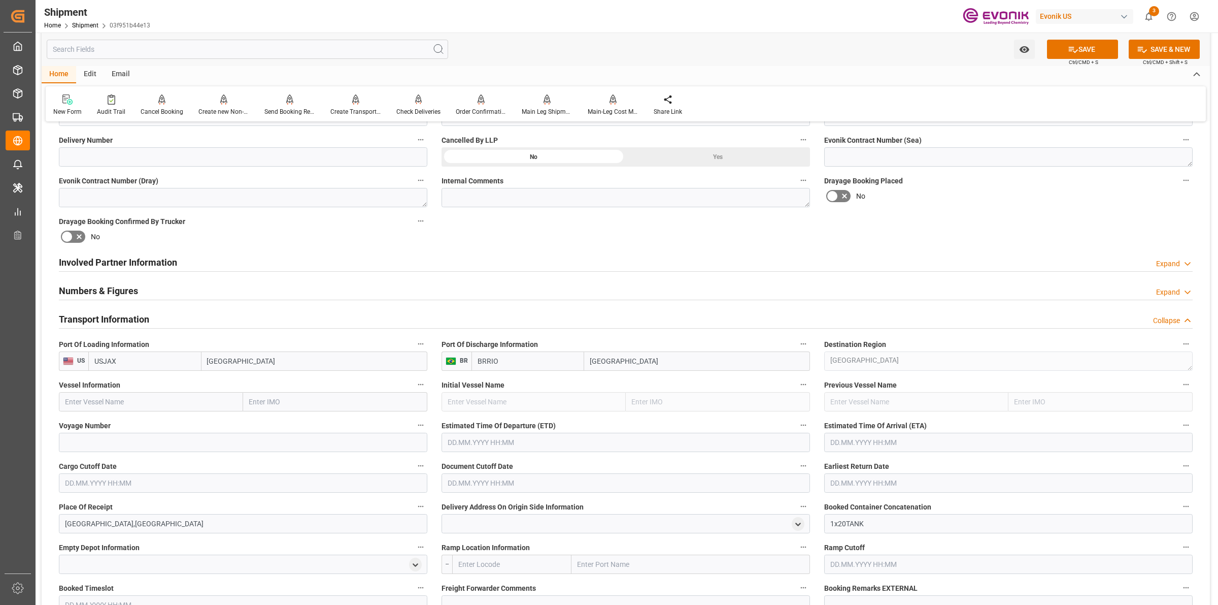
type input "USJAX"
click at [165, 397] on input "text" at bounding box center [151, 401] width 184 height 19
type input "t"
click at [165, 397] on input "TBN" at bounding box center [151, 401] width 184 height 19
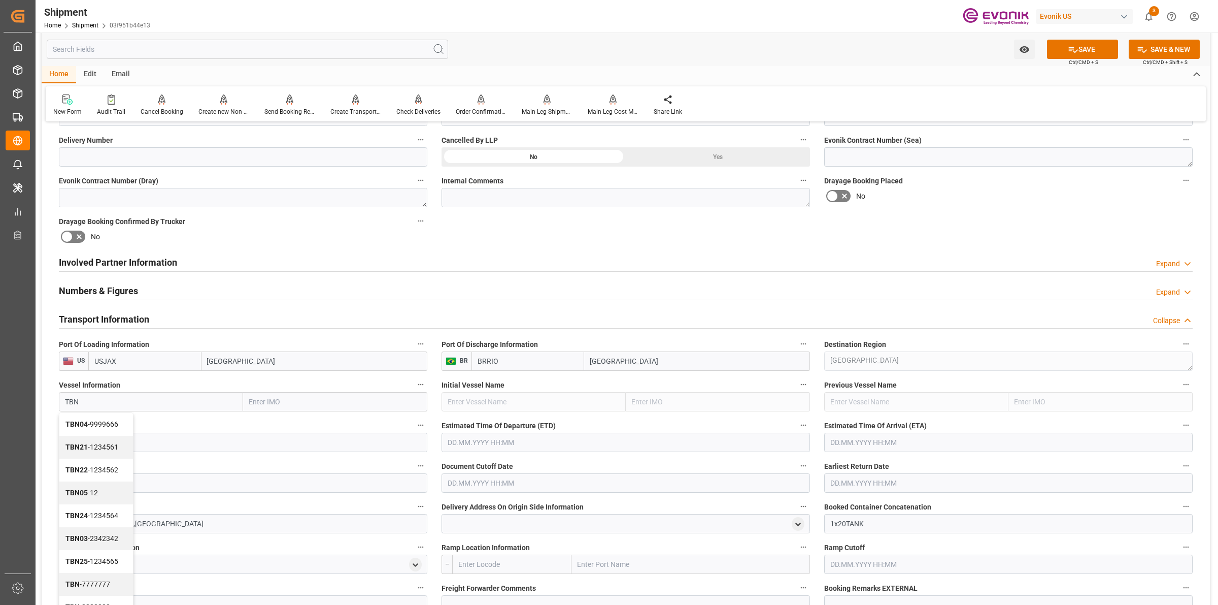
type input "TBN"
click at [180, 435] on input at bounding box center [243, 442] width 369 height 19
paste input "TBN"
type input "TBN"
click at [499, 442] on input "text" at bounding box center [626, 442] width 369 height 19
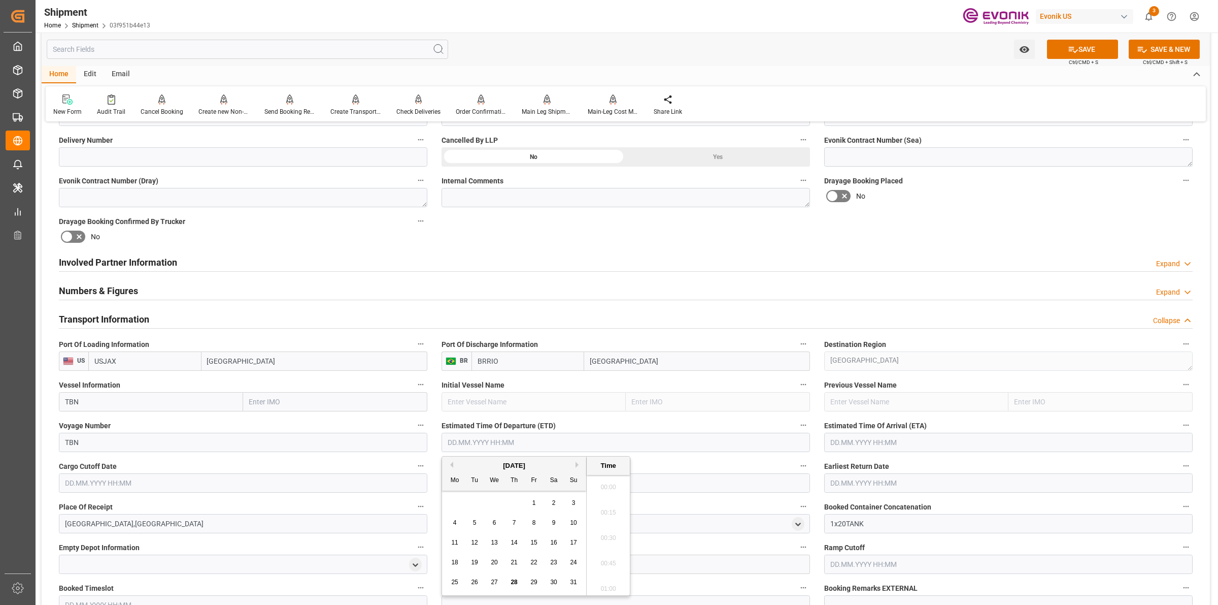
scroll to position [1501, 0]
type input "08.10.2025 00:00"
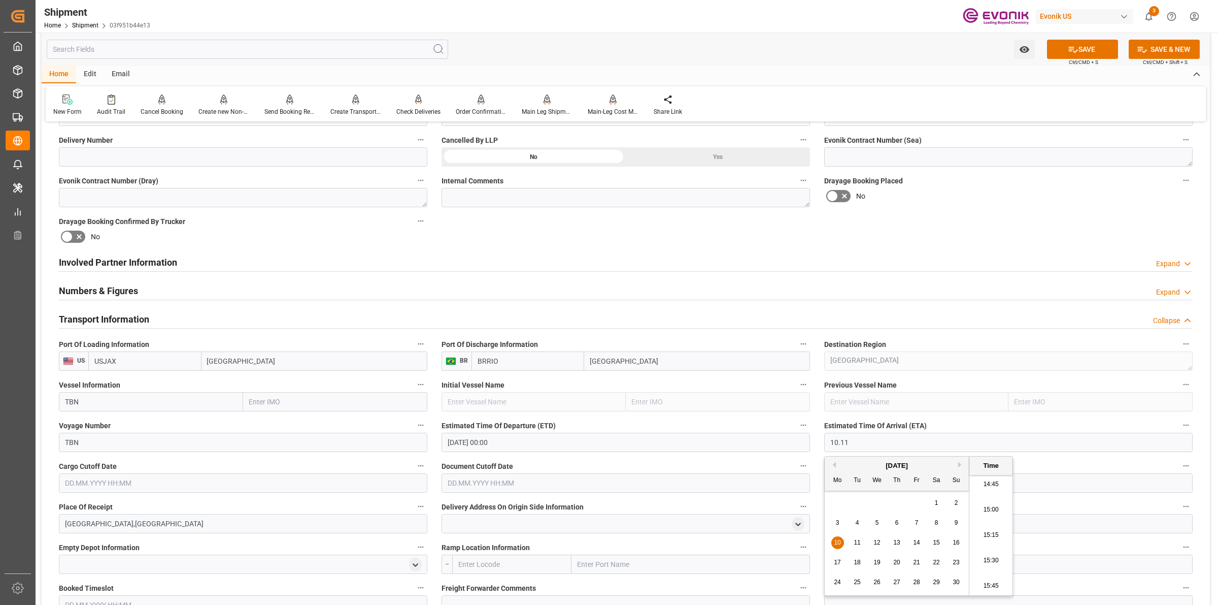
type input "10.11.2025 00:00"
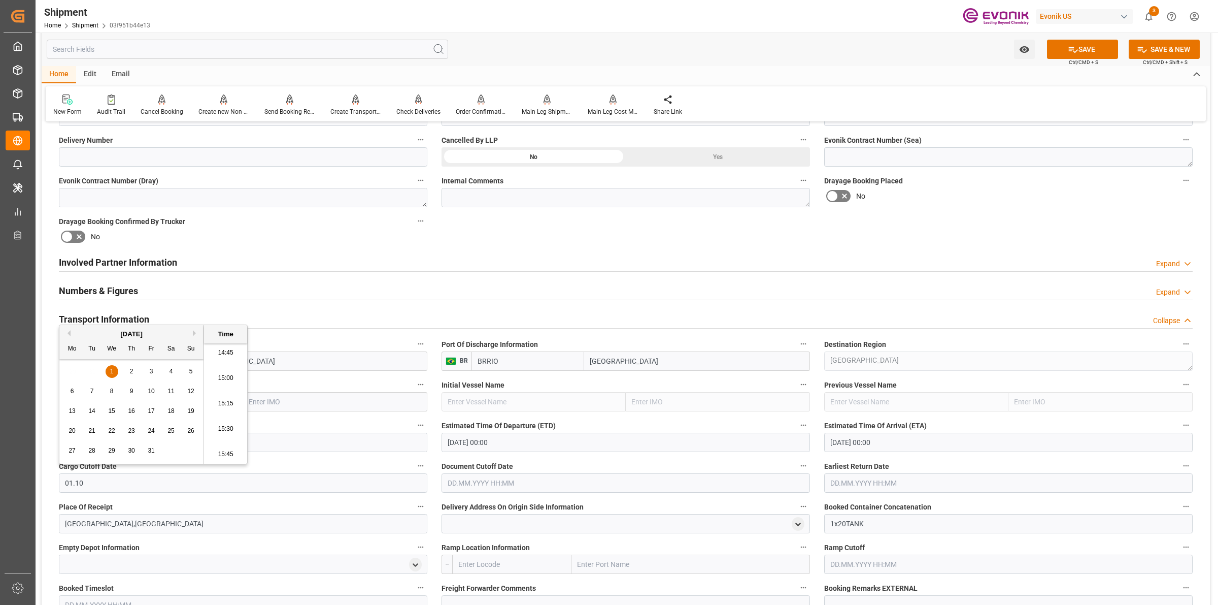
type input "01.10.2025 00:00"
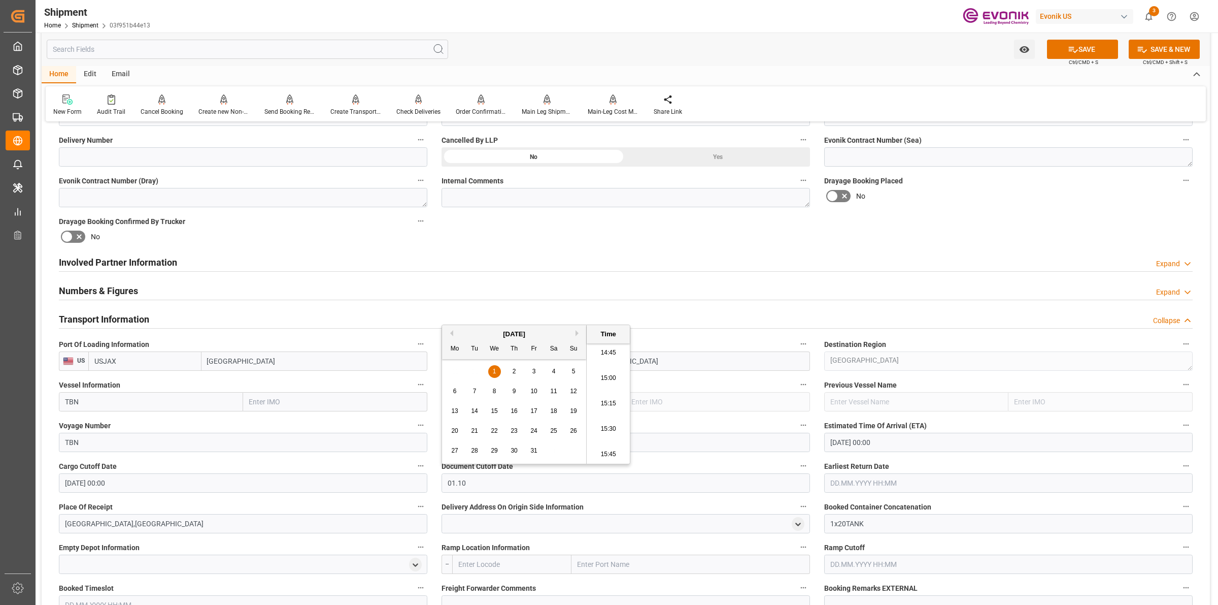
type input "01.10.2025 00:00"
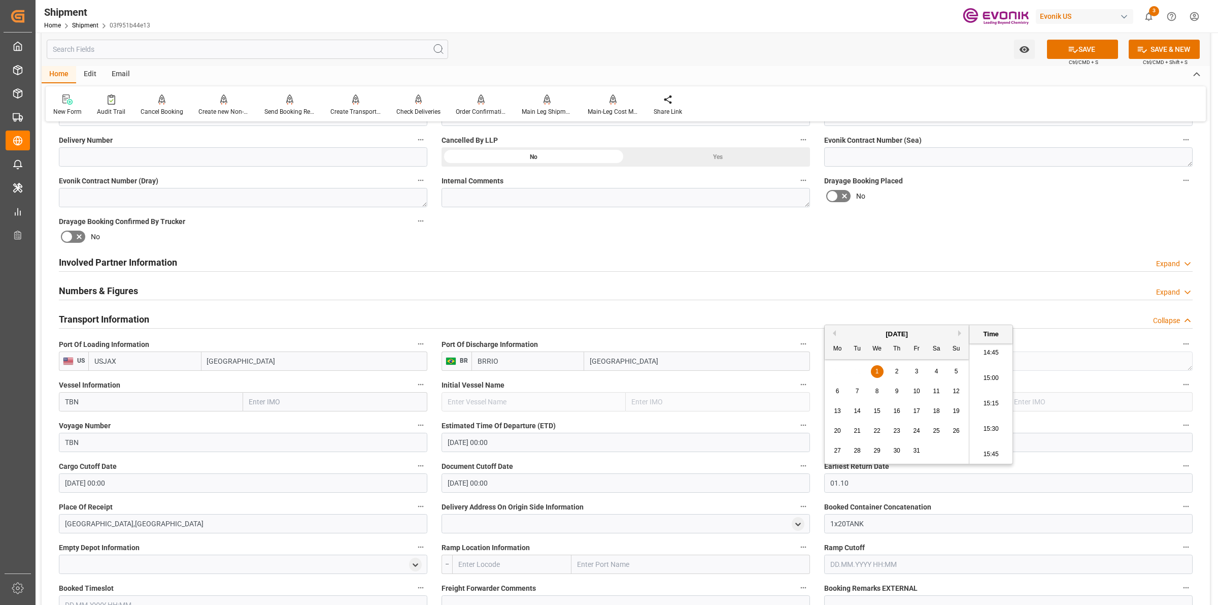
type input "01.10.2025 00:00"
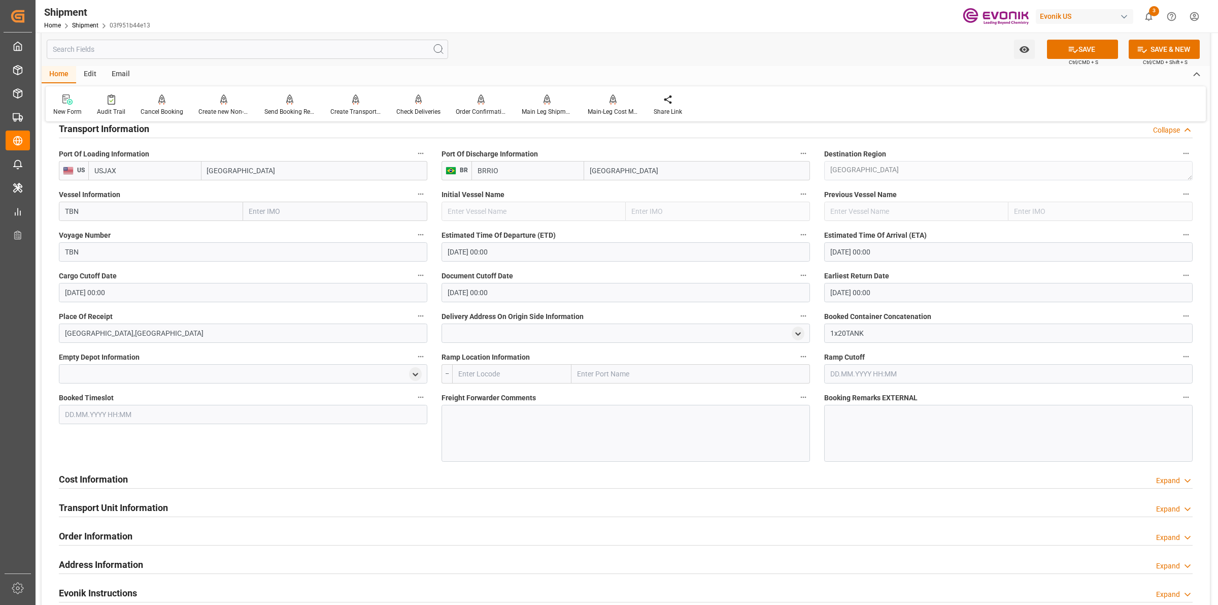
click at [552, 420] on div at bounding box center [626, 433] width 369 height 57
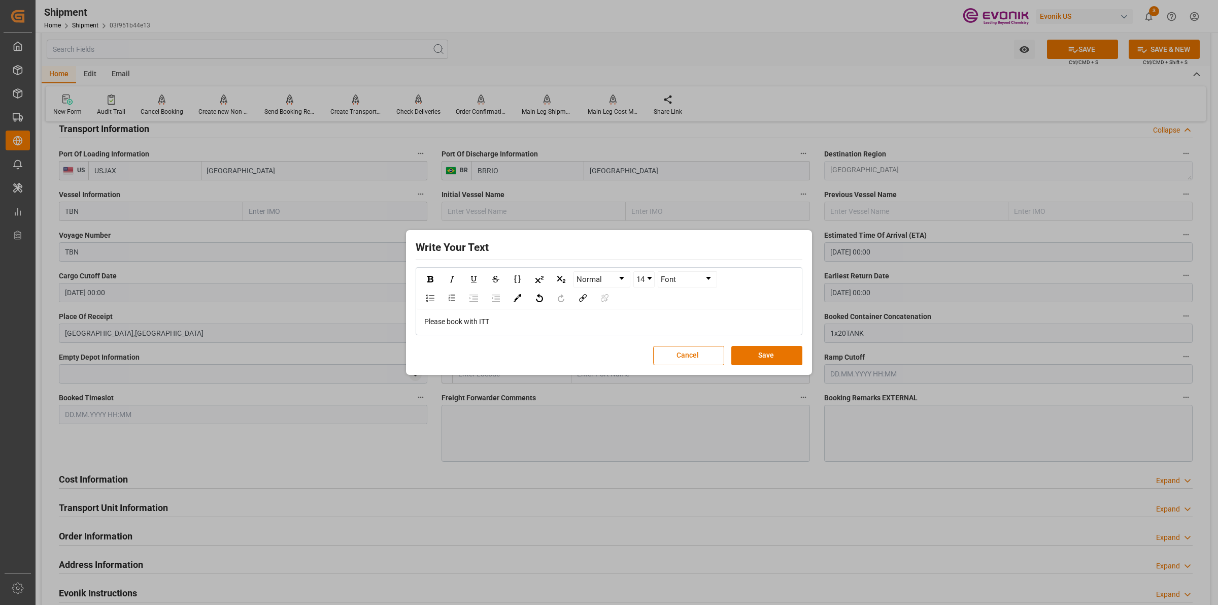
click at [767, 344] on div "Write Your Text Normal 14 Font Please book with ITT Cancel Save" at bounding box center [609, 303] width 401 height 140
click at [763, 356] on button "Save" at bounding box center [767, 355] width 71 height 19
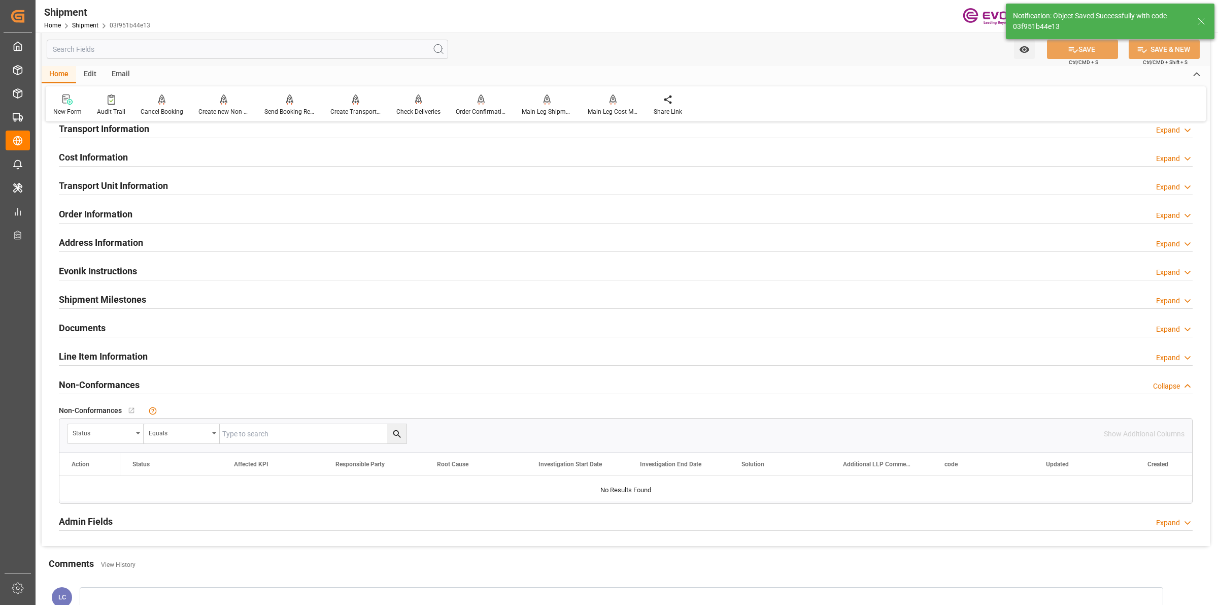
type input "8888888"
type input "TBN"
type input "8888888"
click at [151, 128] on div "Transport Information Expand" at bounding box center [626, 127] width 1134 height 19
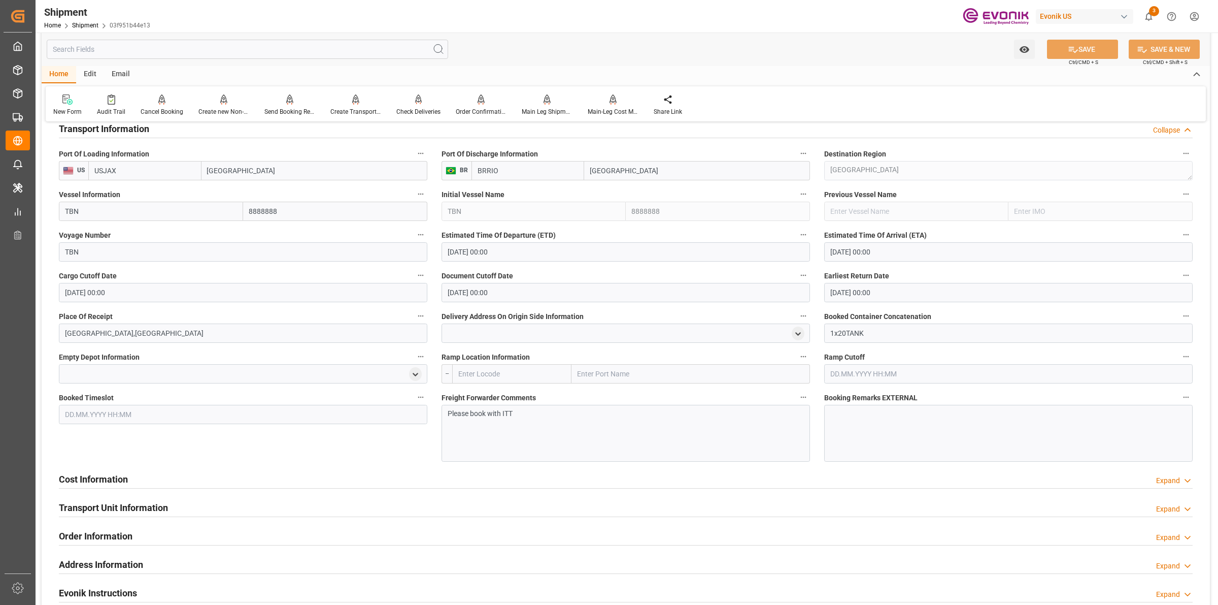
scroll to position [825, 0]
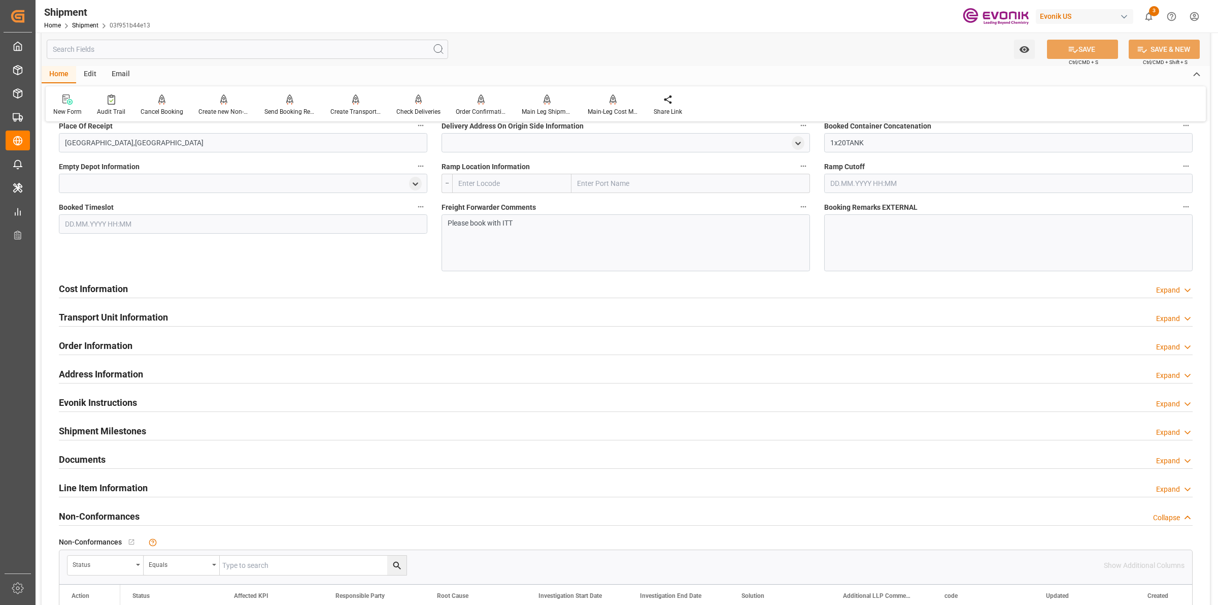
click at [159, 295] on div "Cost Information Expand" at bounding box center [626, 287] width 1134 height 19
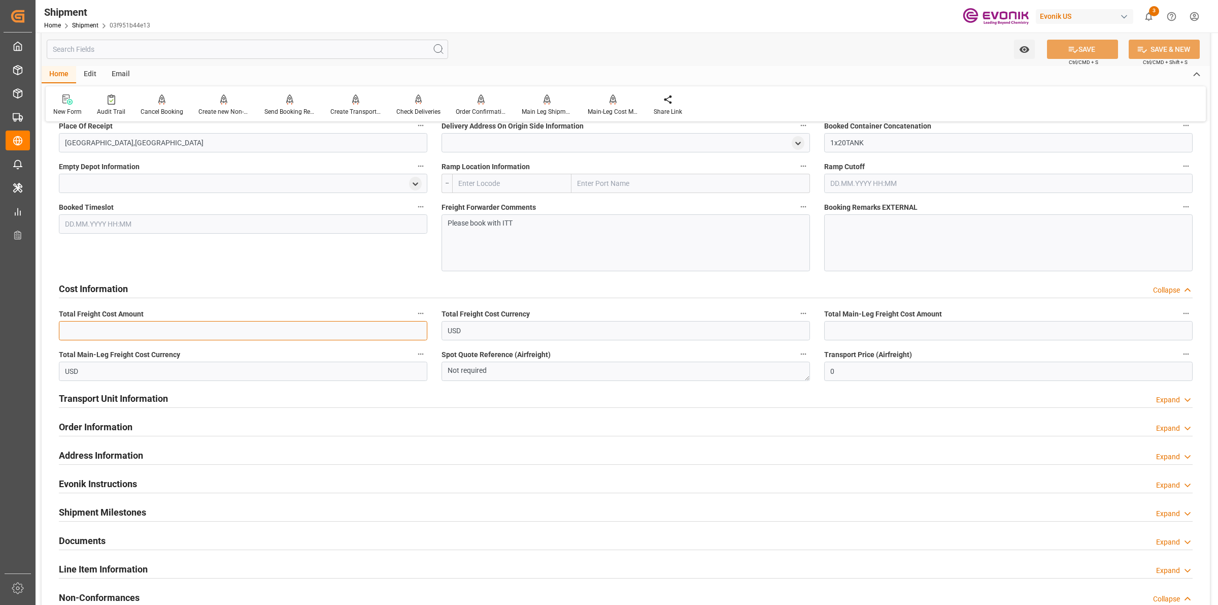
click at [135, 326] on input "text" at bounding box center [243, 330] width 369 height 19
paste input "4627"
type input "4627"
click at [882, 326] on input "text" at bounding box center [1008, 330] width 369 height 19
paste input "4627"
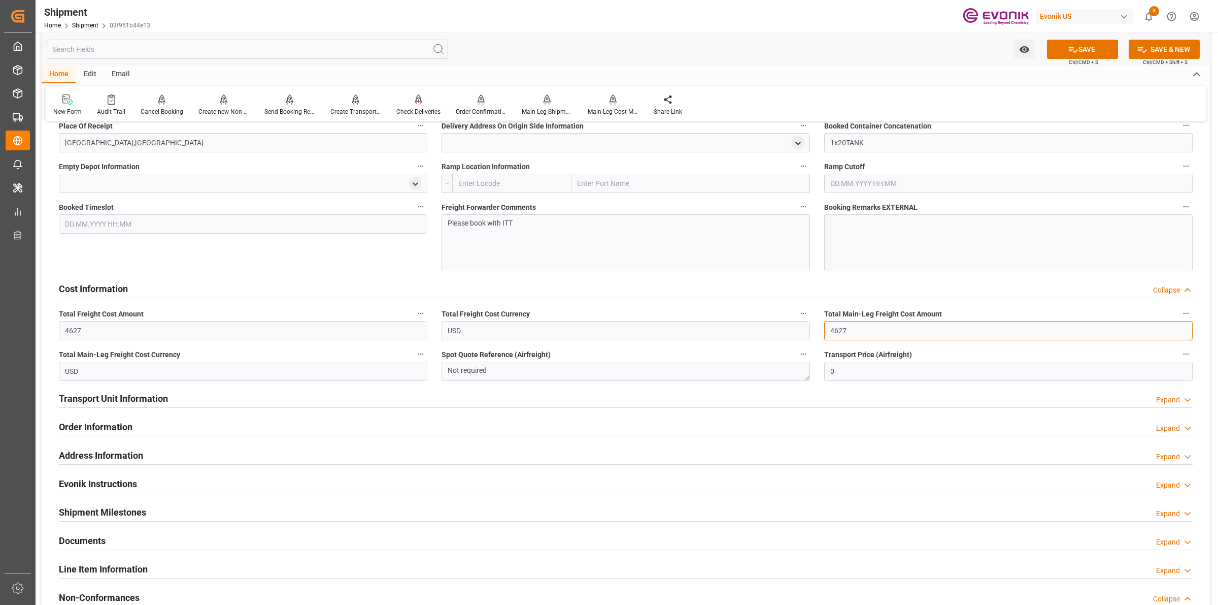
type input "4627"
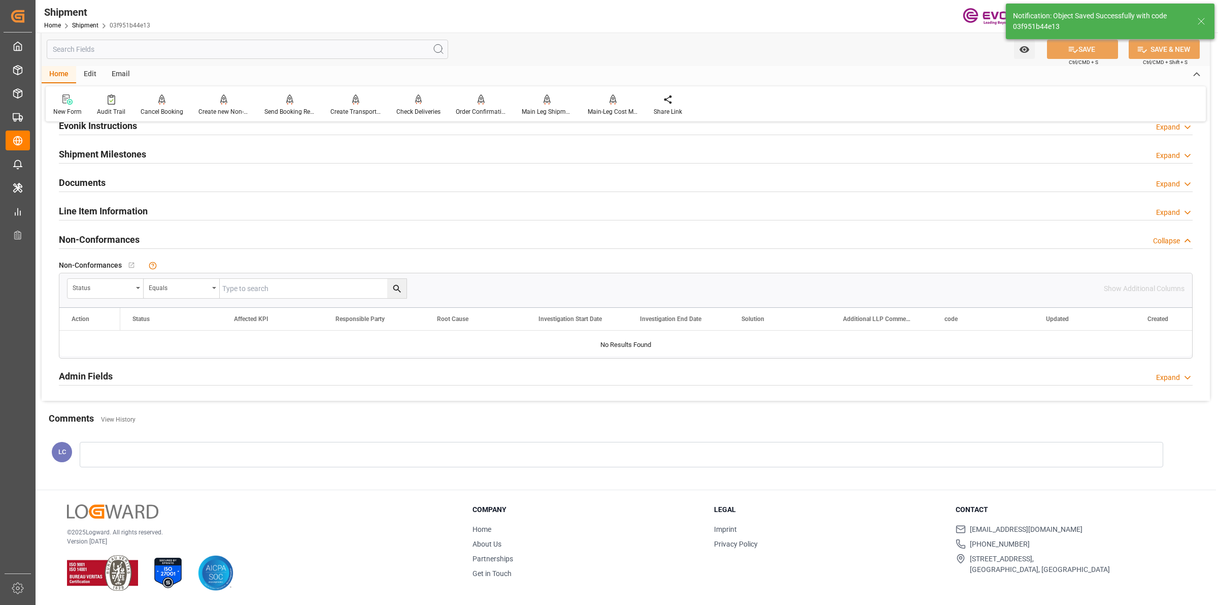
scroll to position [503, 0]
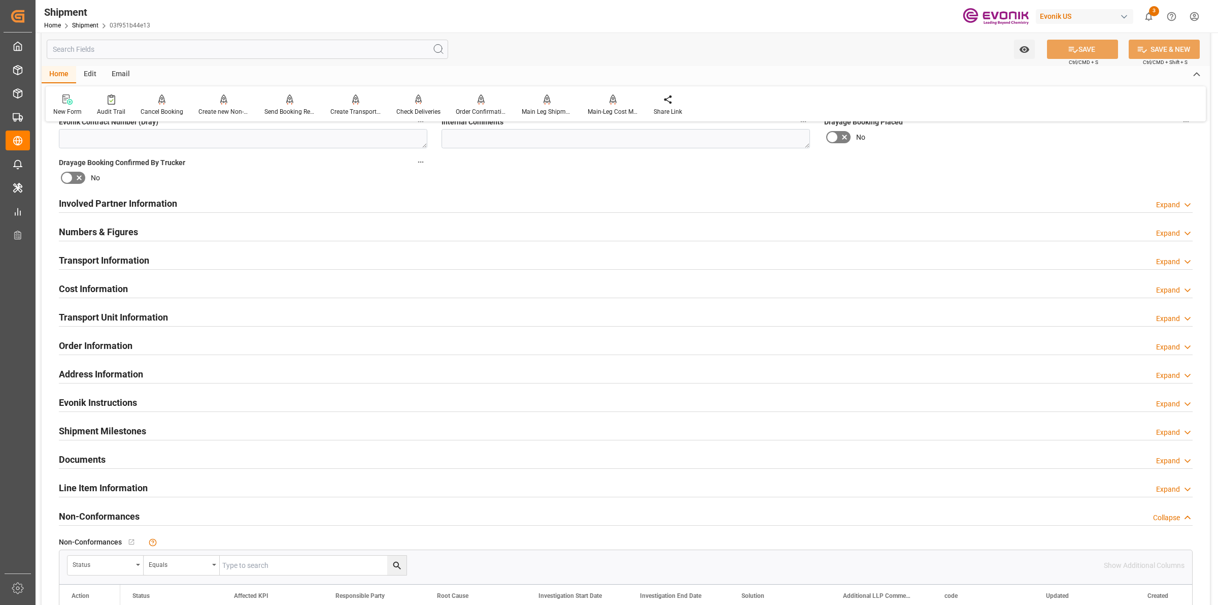
click at [130, 290] on div "Cost Information Expand" at bounding box center [626, 287] width 1134 height 19
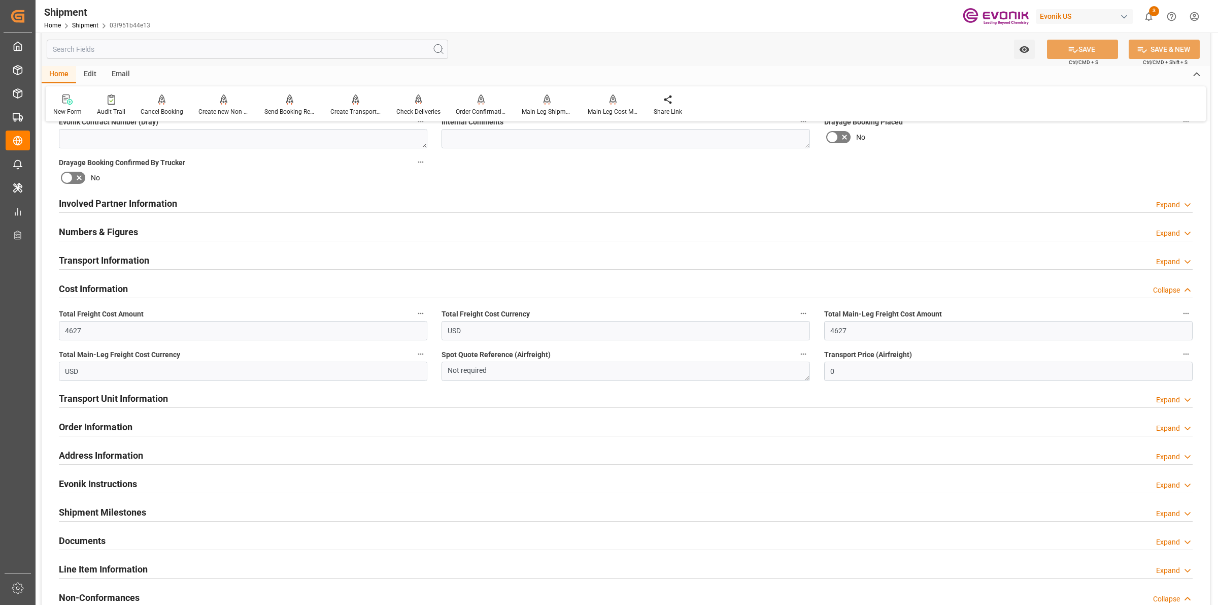
click at [92, 253] on h2 "Transport Information" at bounding box center [104, 260] width 90 height 14
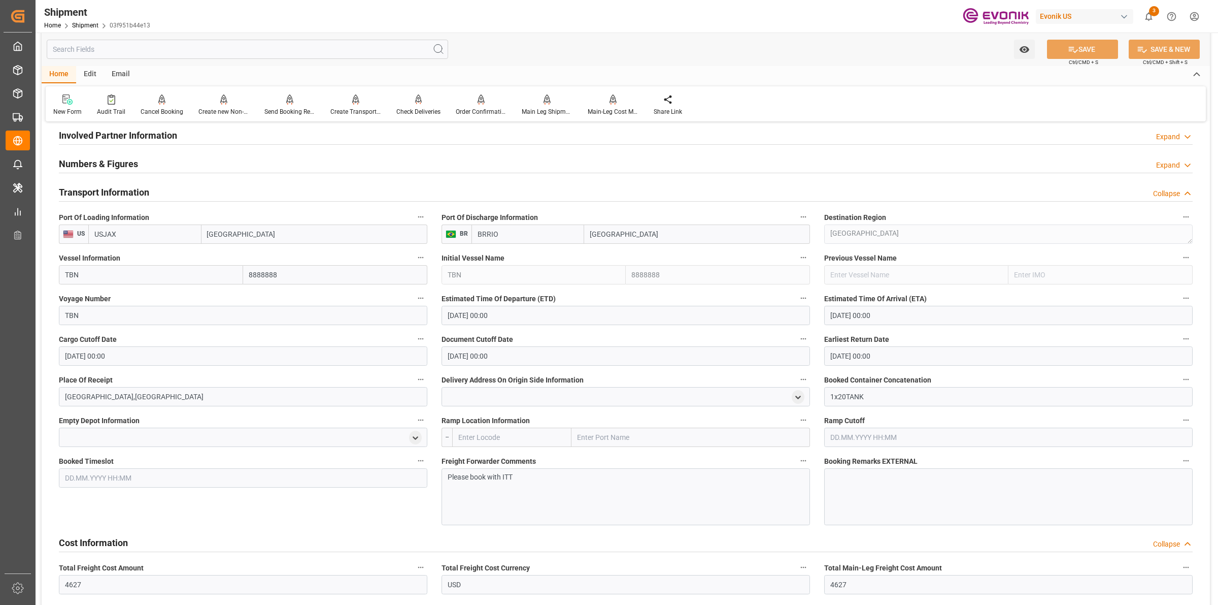
scroll to position [444, 0]
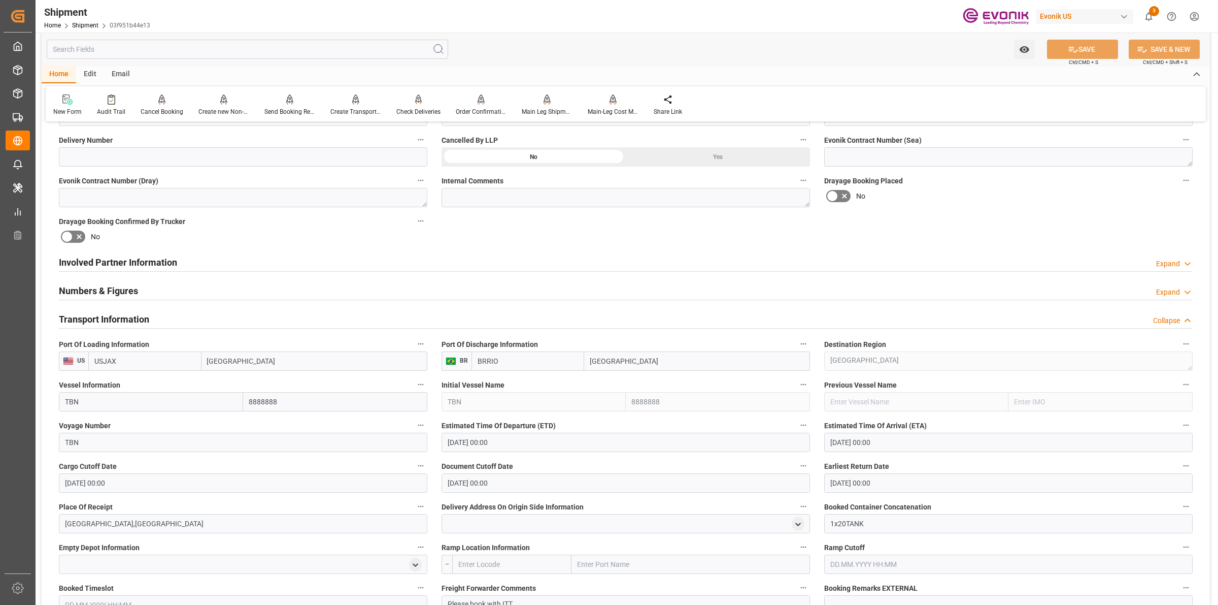
click at [128, 259] on h2 "Involved Partner Information" at bounding box center [118, 262] width 118 height 14
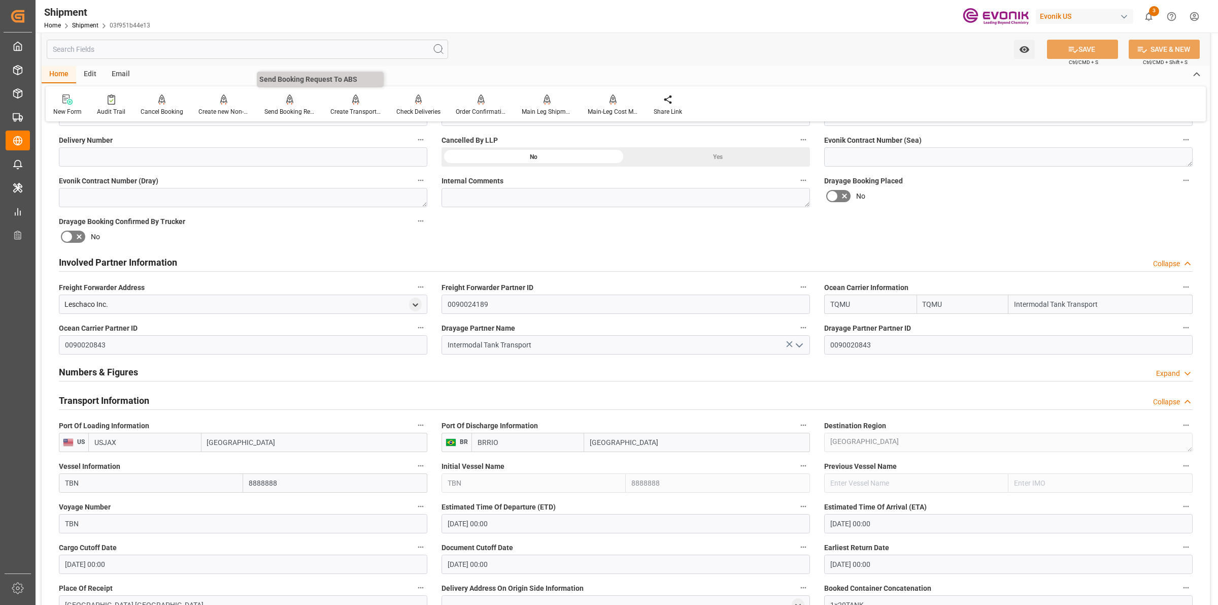
click at [291, 107] on div "Send Booking Request To ABS" at bounding box center [290, 111] width 51 height 9
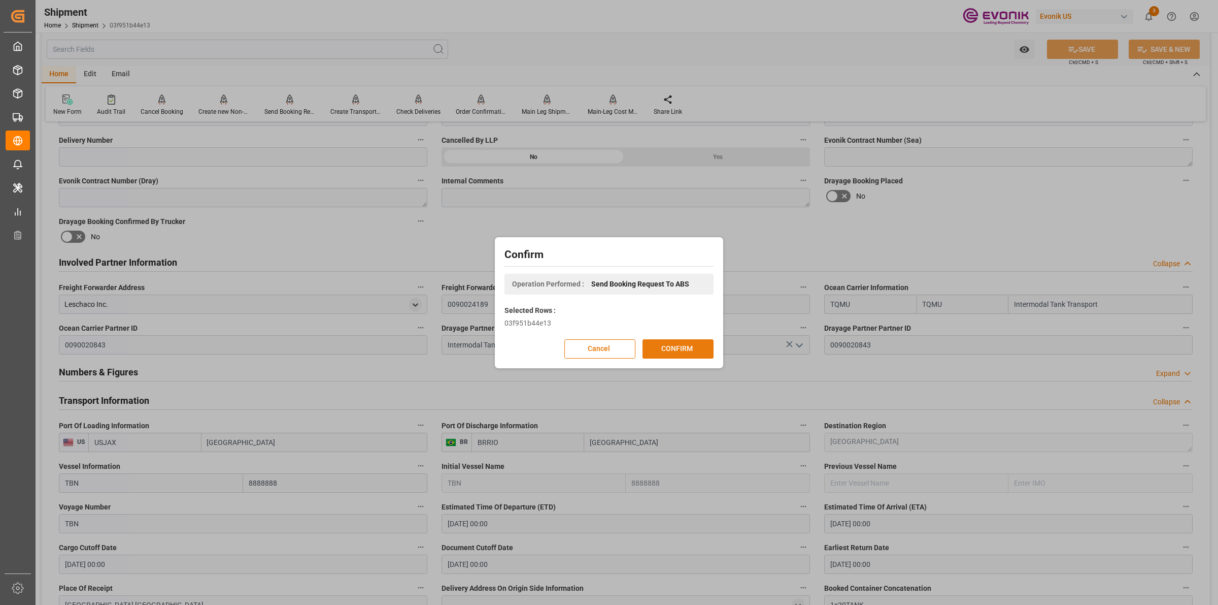
click at [689, 355] on button "CONFIRM" at bounding box center [678, 348] width 71 height 19
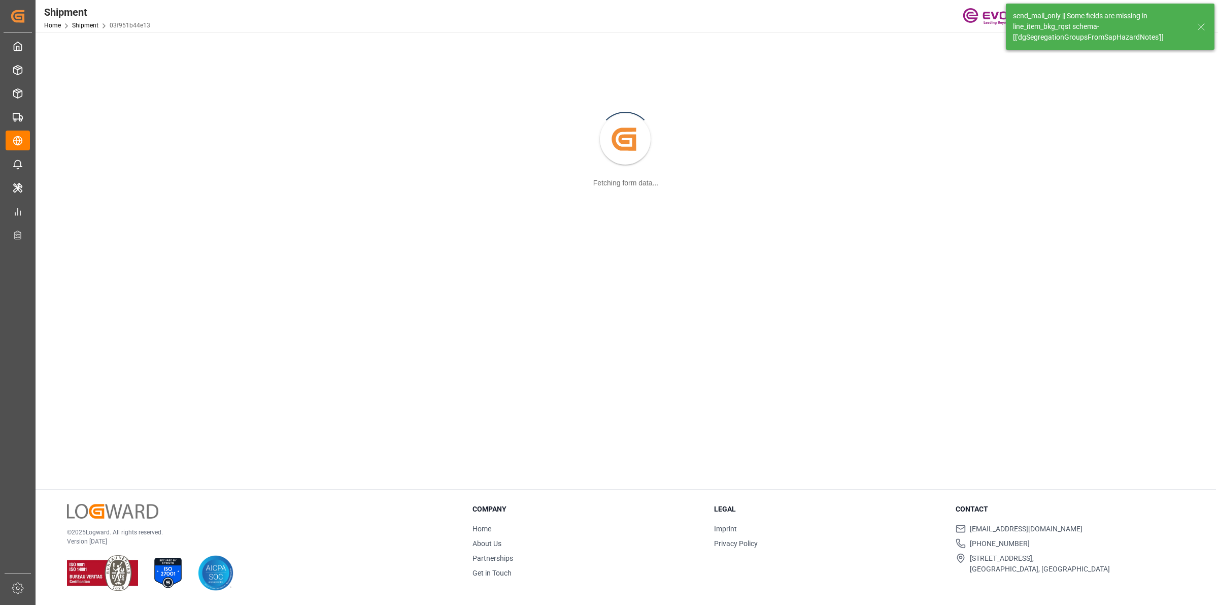
scroll to position [110, 0]
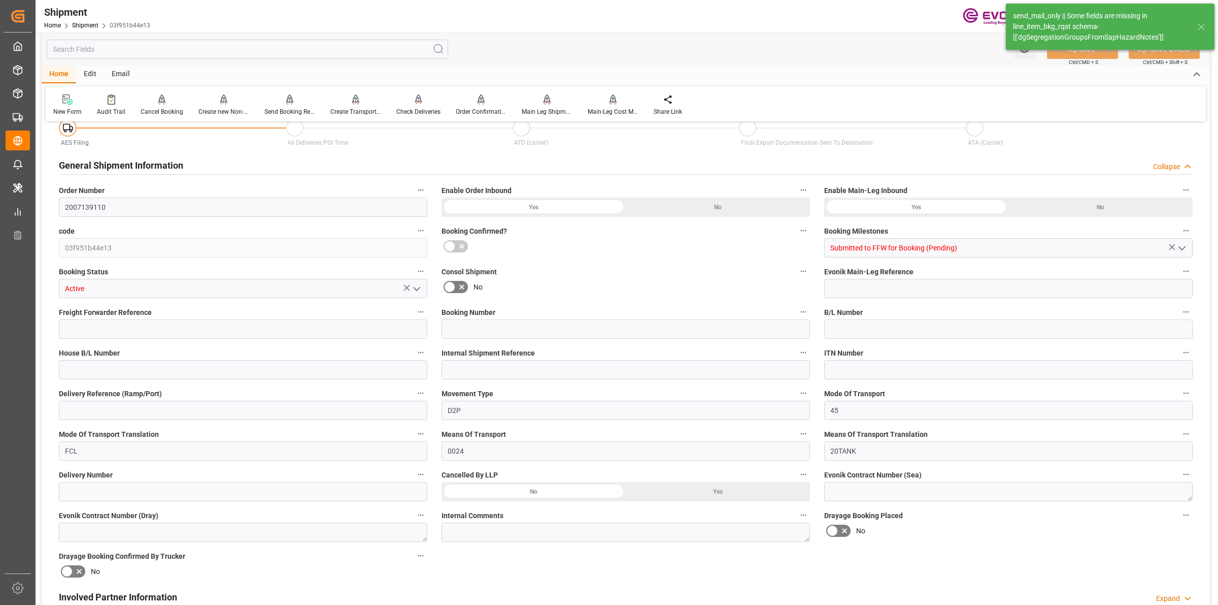
type input "20000"
type input "KGM"
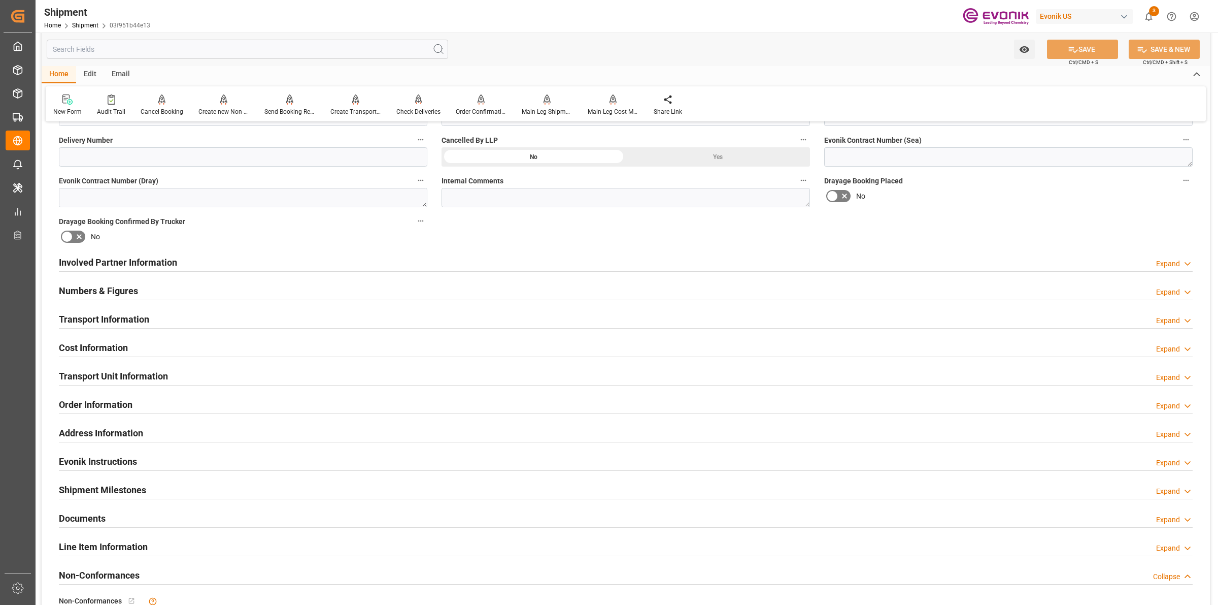
drag, startPoint x: 89, startPoint y: 544, endPoint x: 118, endPoint y: 492, distance: 59.1
click at [88, 544] on h2 "Line Item Information" at bounding box center [103, 547] width 89 height 14
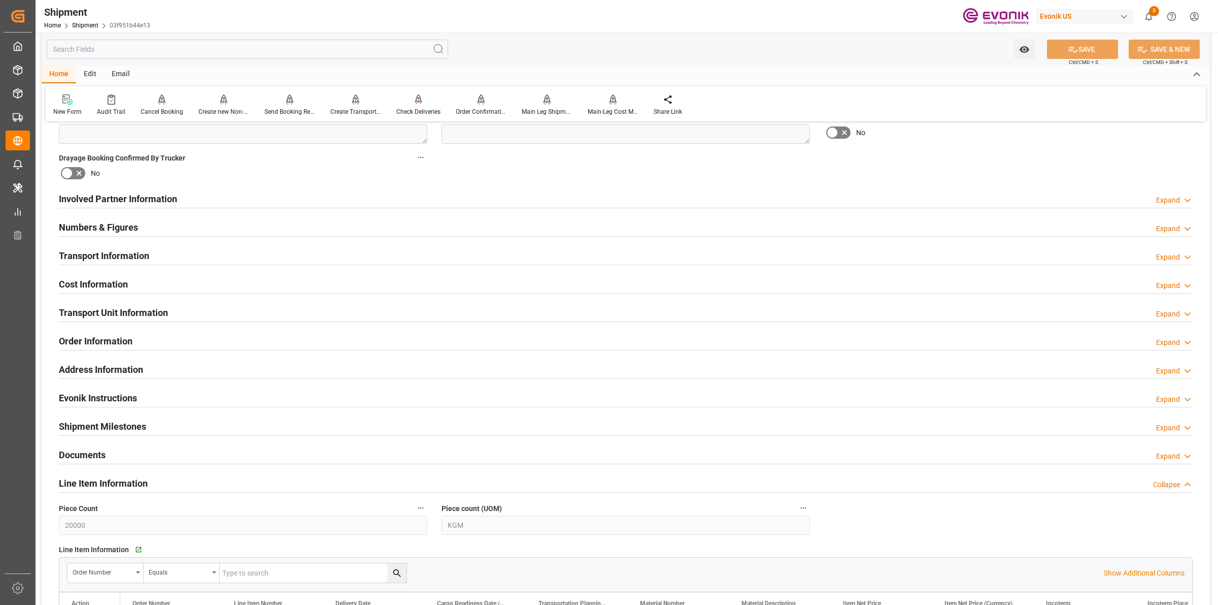
scroll to position [698, 0]
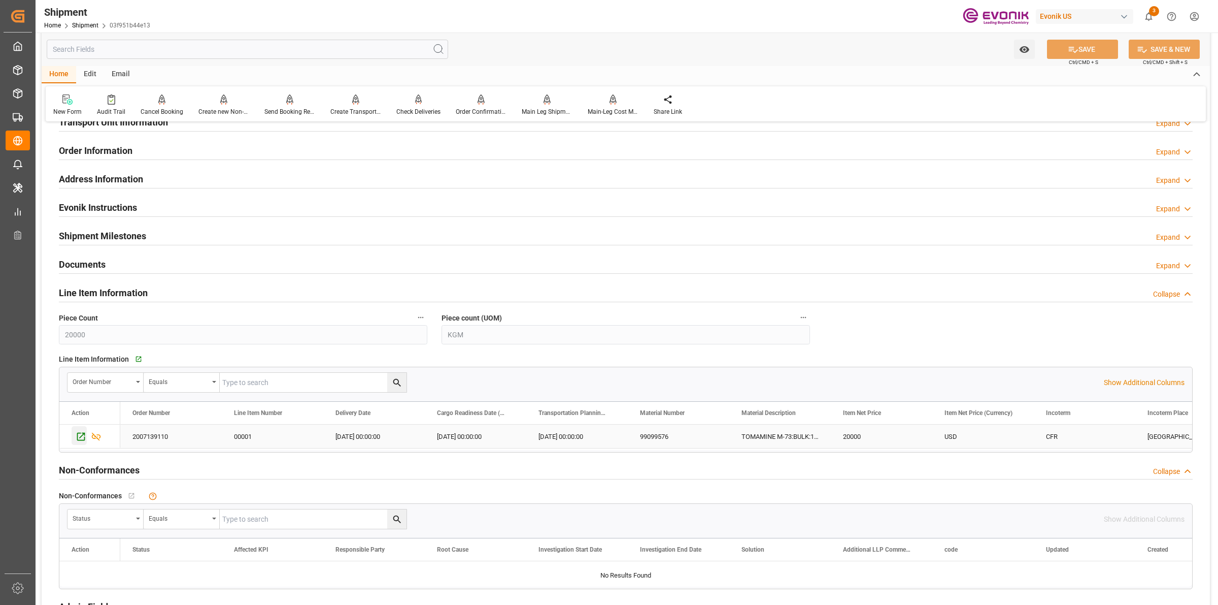
click at [81, 437] on icon "Press SPACE to select this row." at bounding box center [81, 437] width 8 height 8
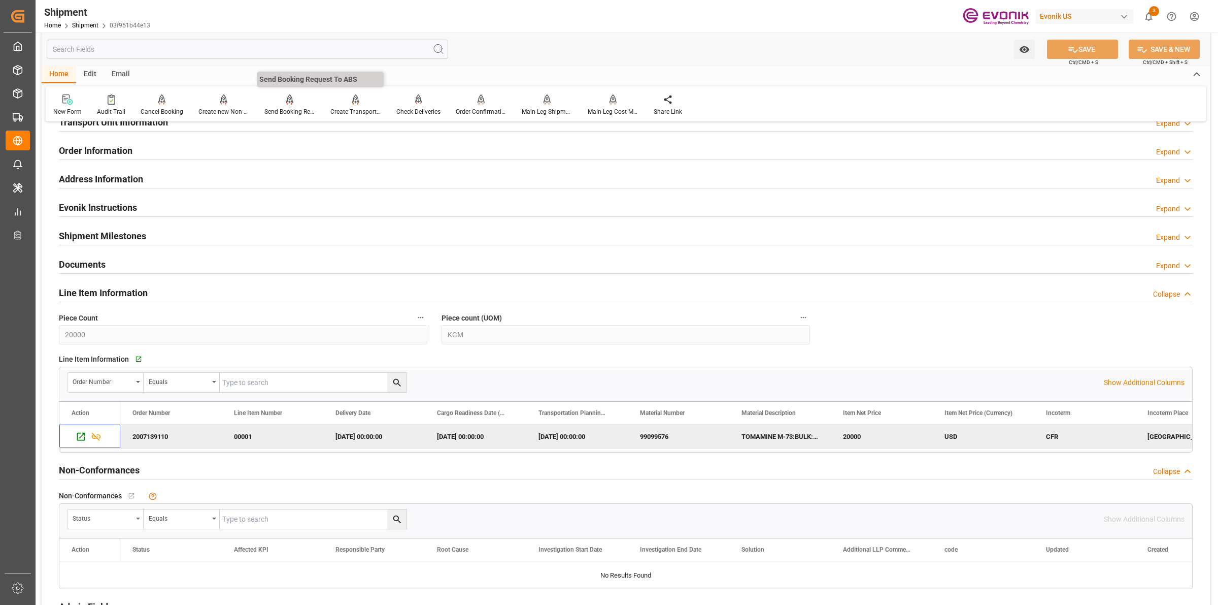
click at [294, 98] on div at bounding box center [290, 99] width 51 height 11
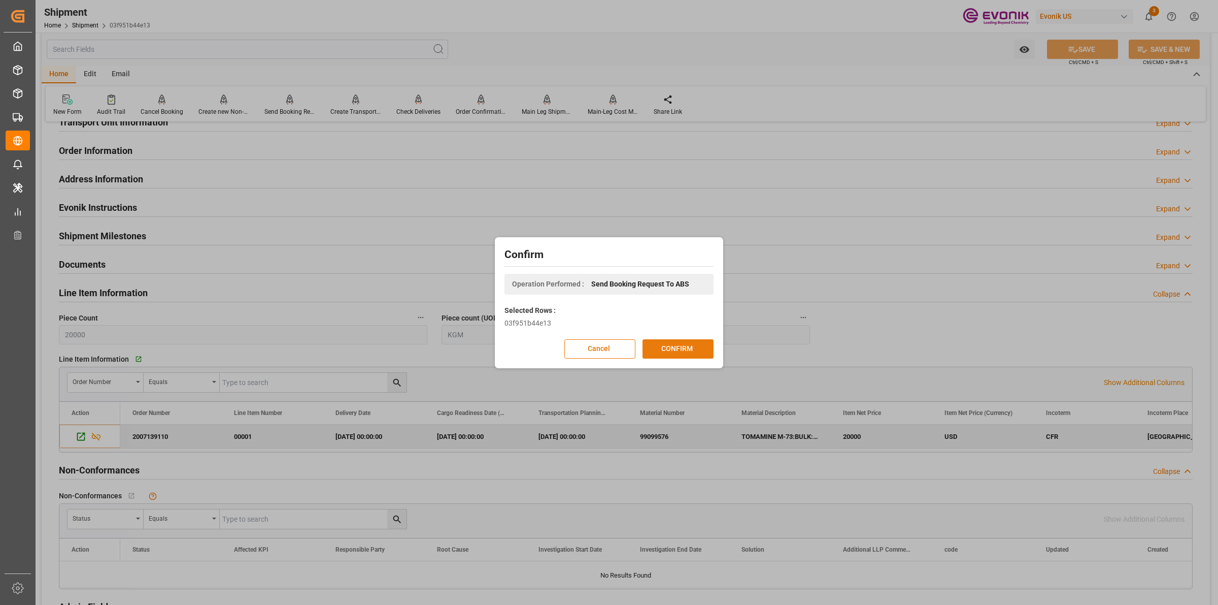
click at [685, 354] on button "CONFIRM" at bounding box center [678, 348] width 71 height 19
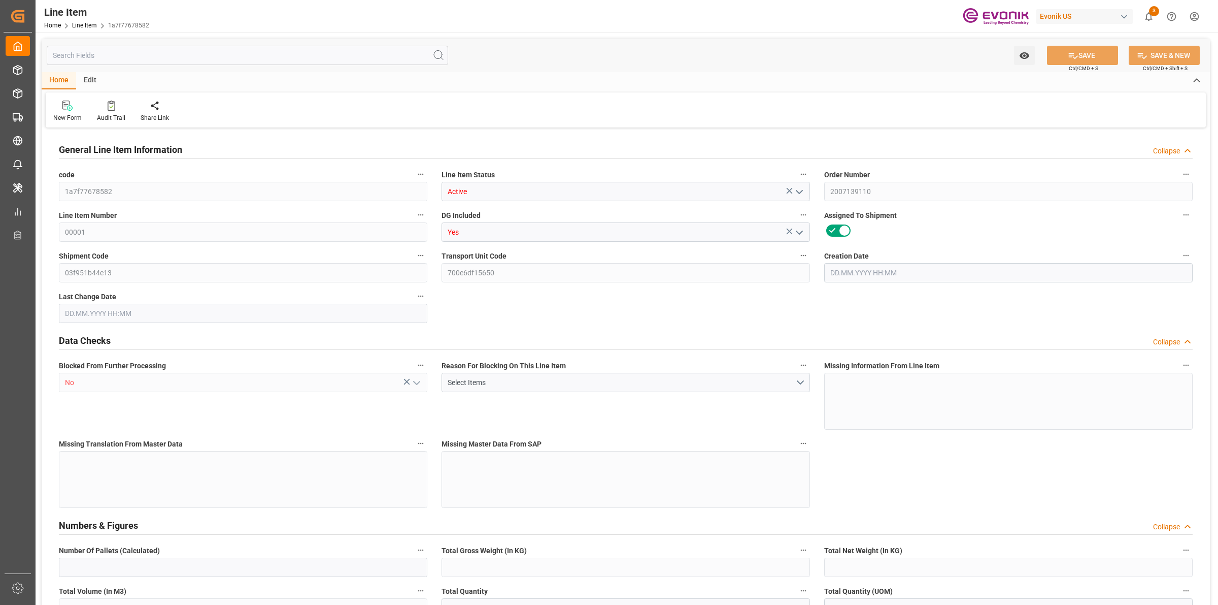
type input "0"
type input "20000"
type input "0"
type input "20000"
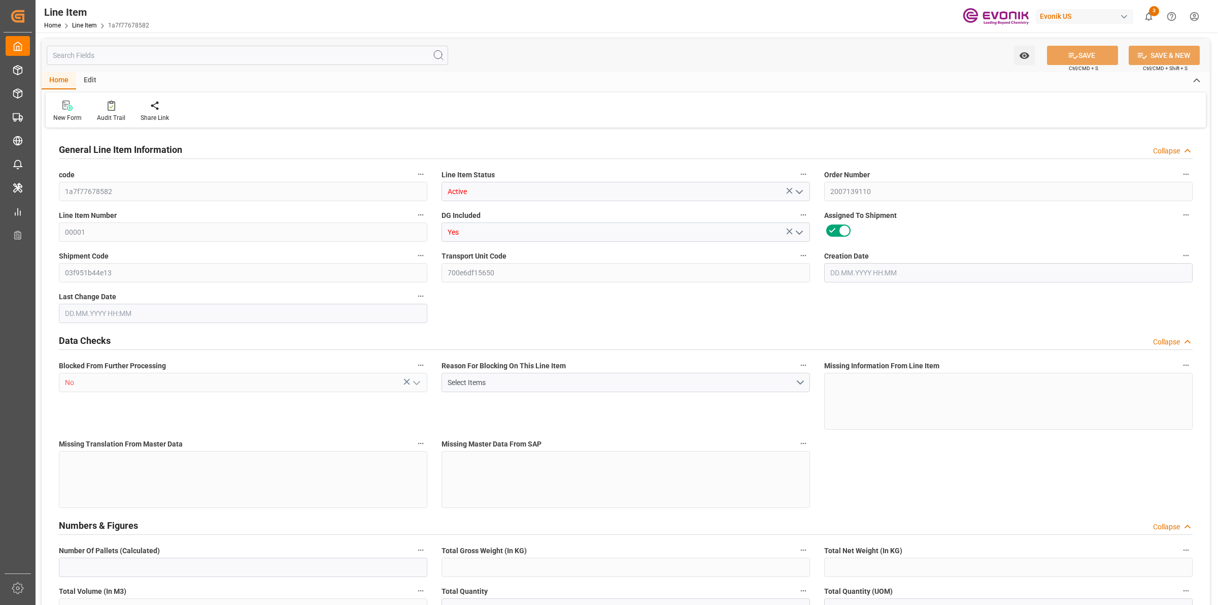
type input "20000"
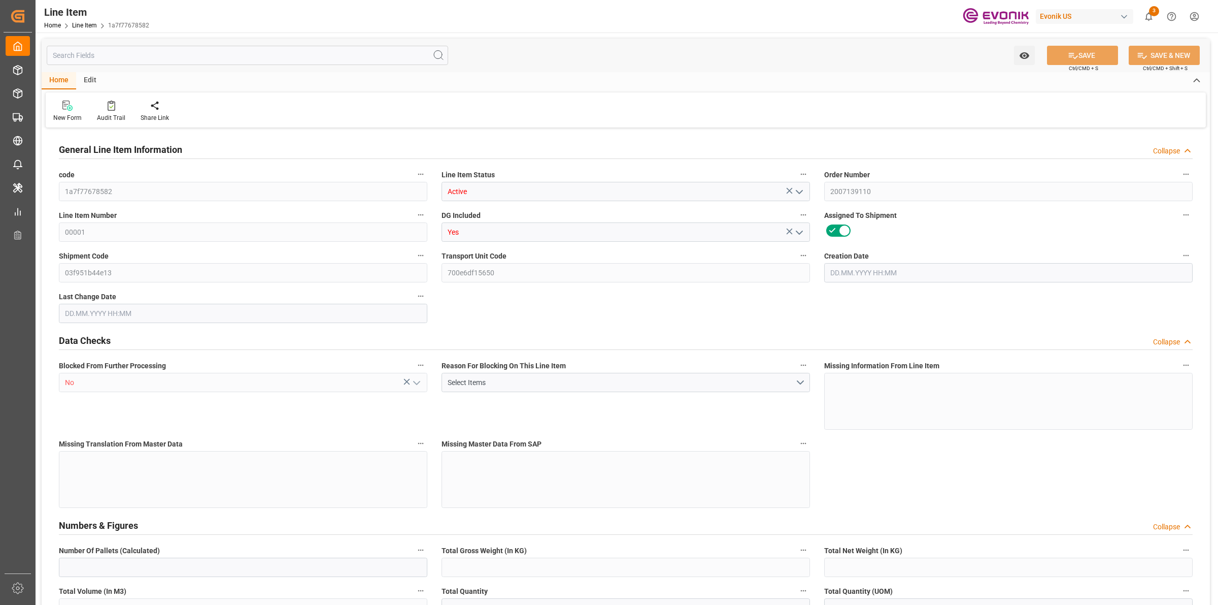
type input "20000"
type input "0"
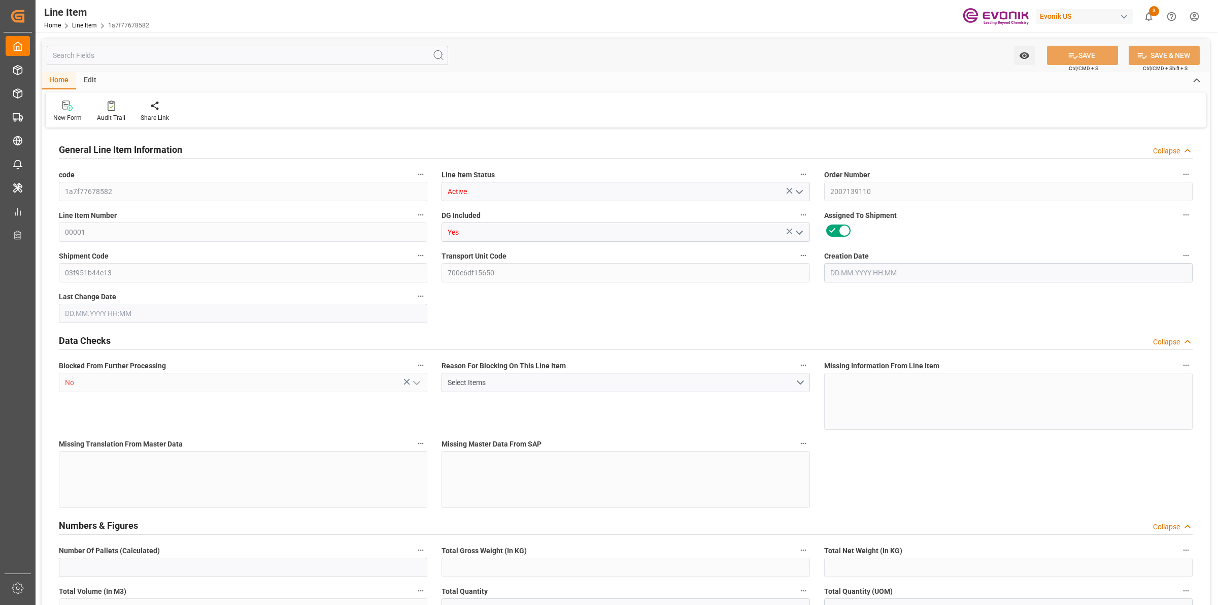
type input "0"
type input "[DATE] 19:03"
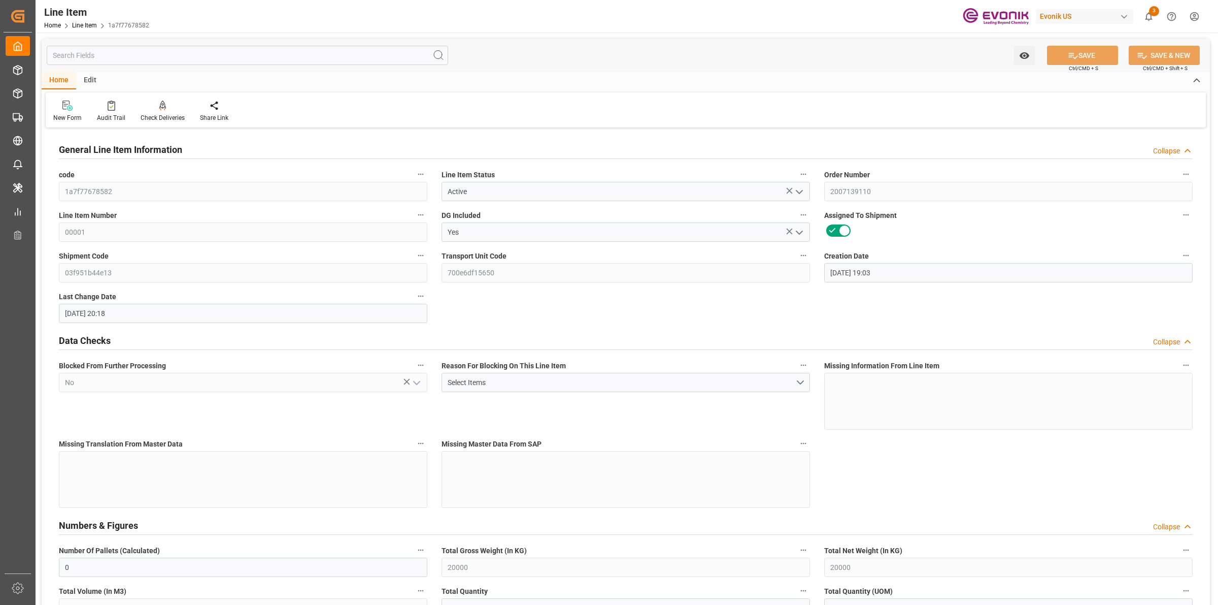
type input "[DATE] 20:18"
type input "[DATE]"
click at [189, 55] on input "text" at bounding box center [248, 55] width 402 height 19
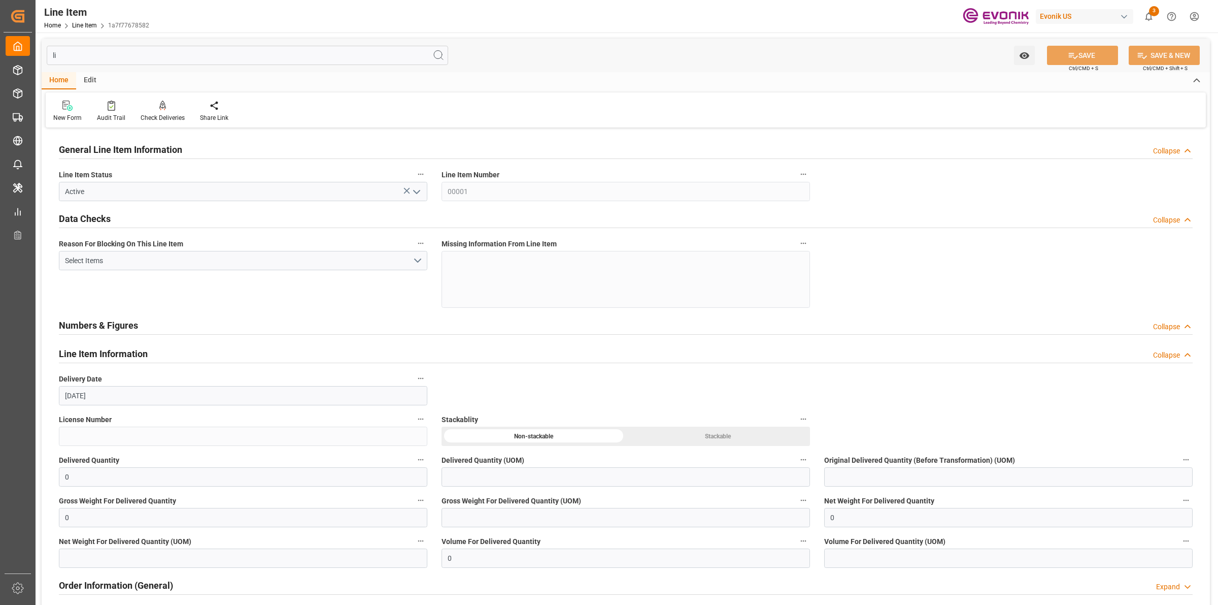
type input "l"
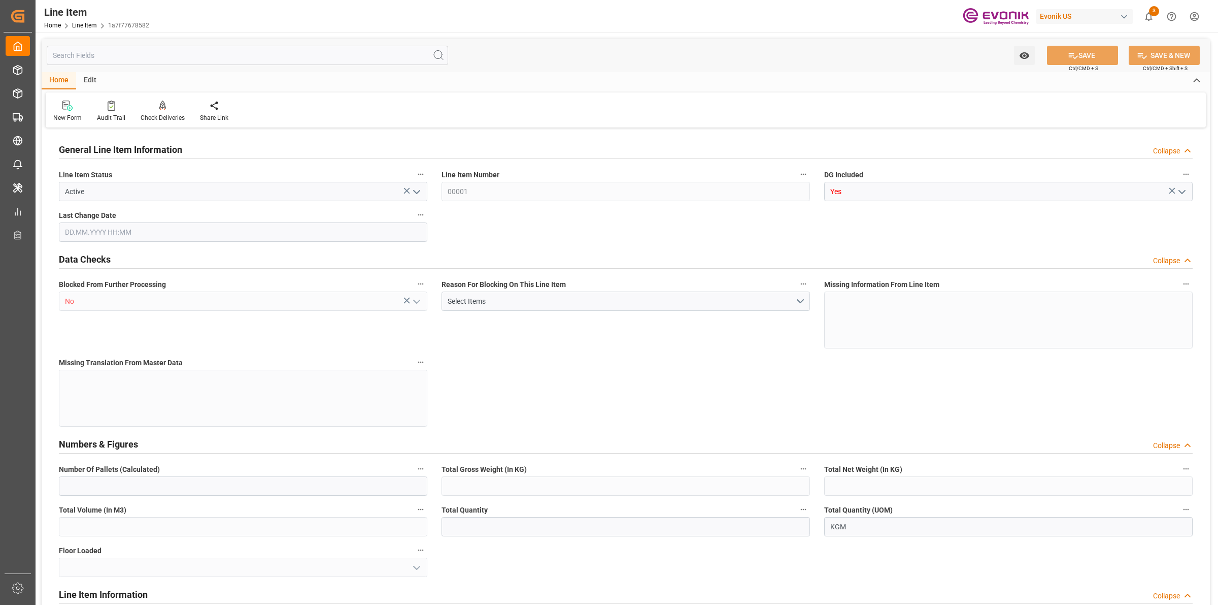
type input "0"
type input "20000"
type input "0"
type input "20000"
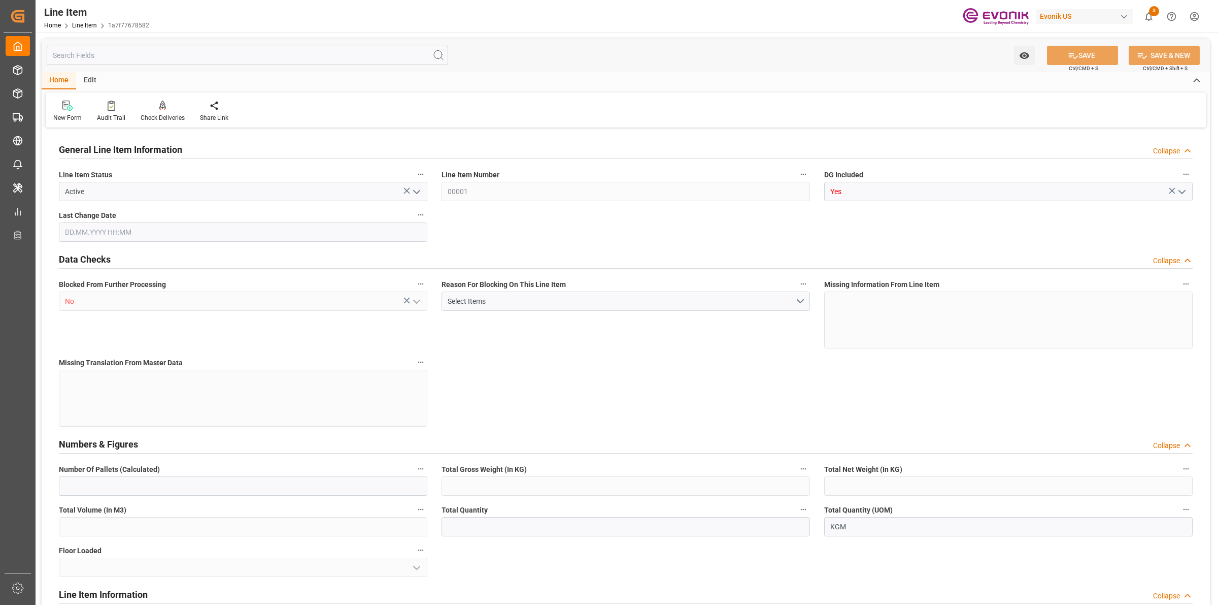
type input "20000"
type input "0"
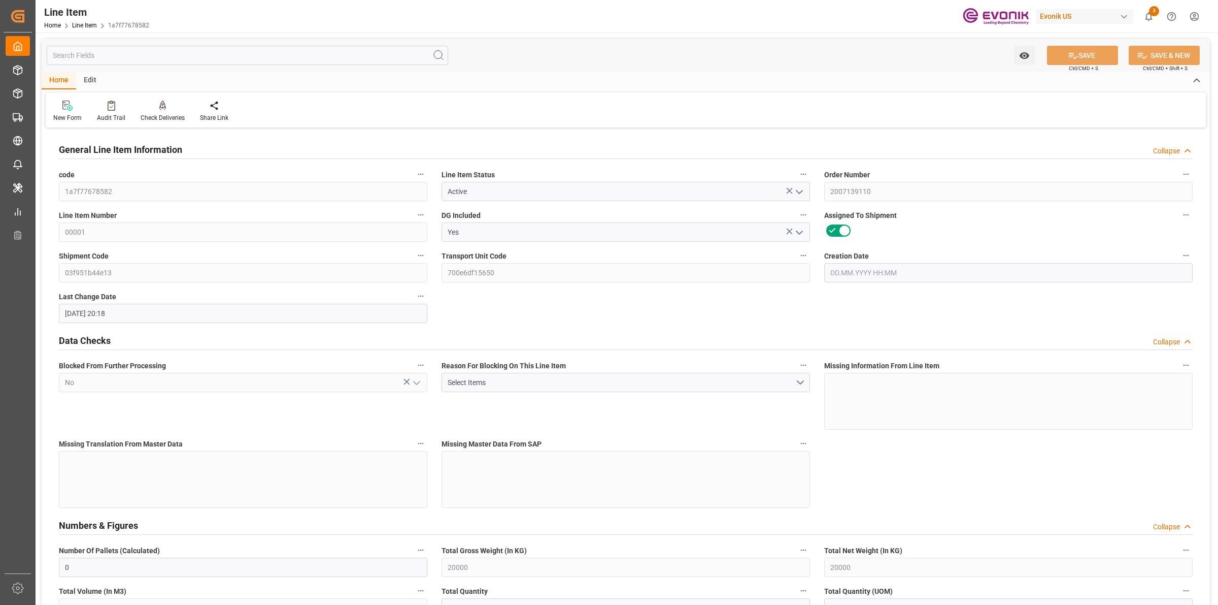
type input "28.08.2025 20:18"
type input "26.09.2025"
type input "20000"
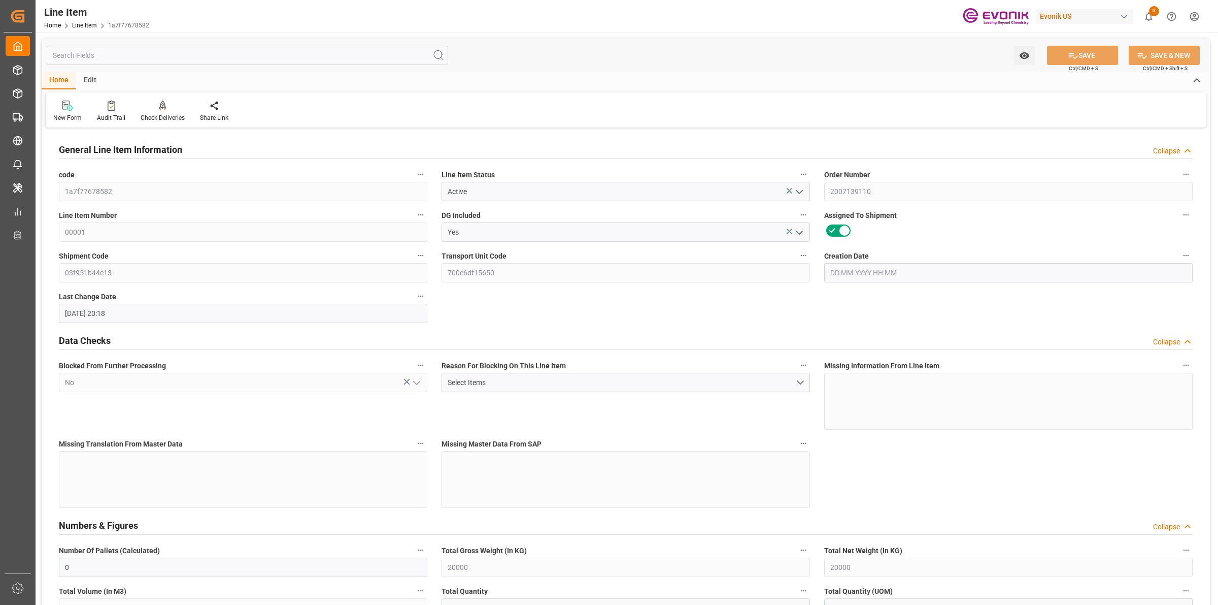
type input "20000"
type input "13.08.2025 19:03"
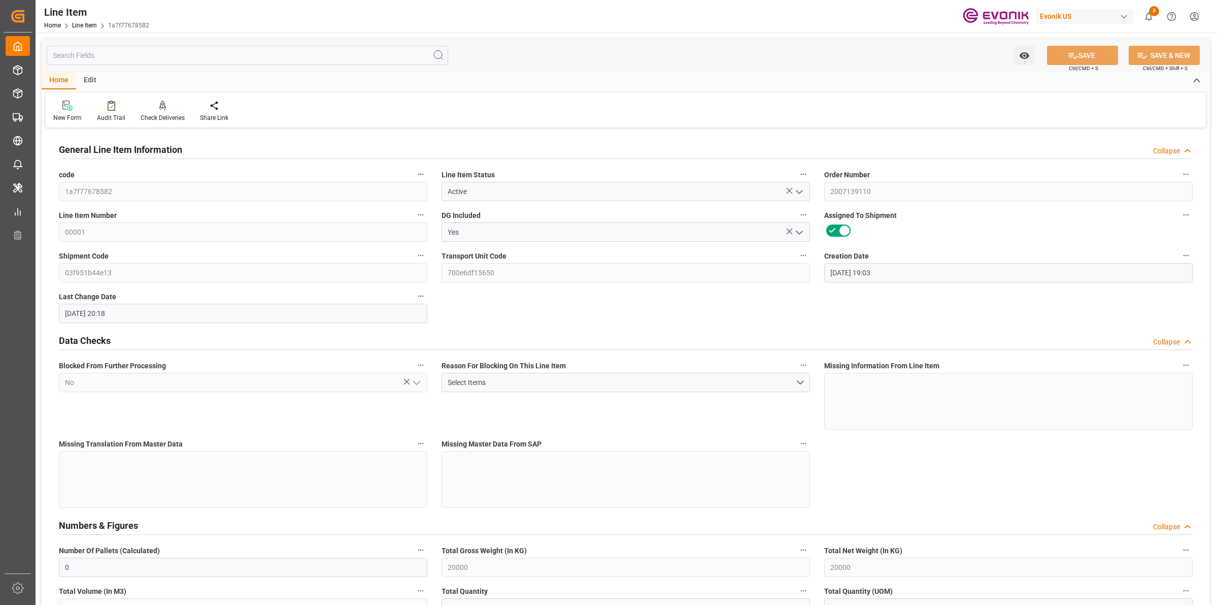
type input "01.10.2025"
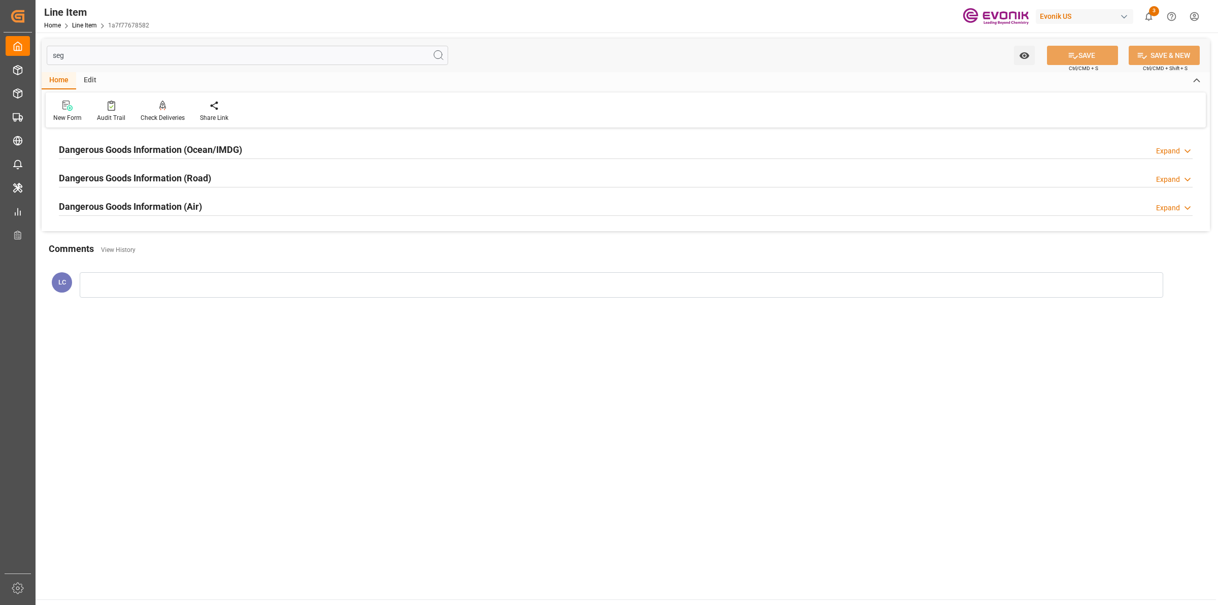
type input "seg"
click at [293, 147] on div "Dangerous Goods Information (Ocean/IMDG) Expand" at bounding box center [626, 148] width 1134 height 19
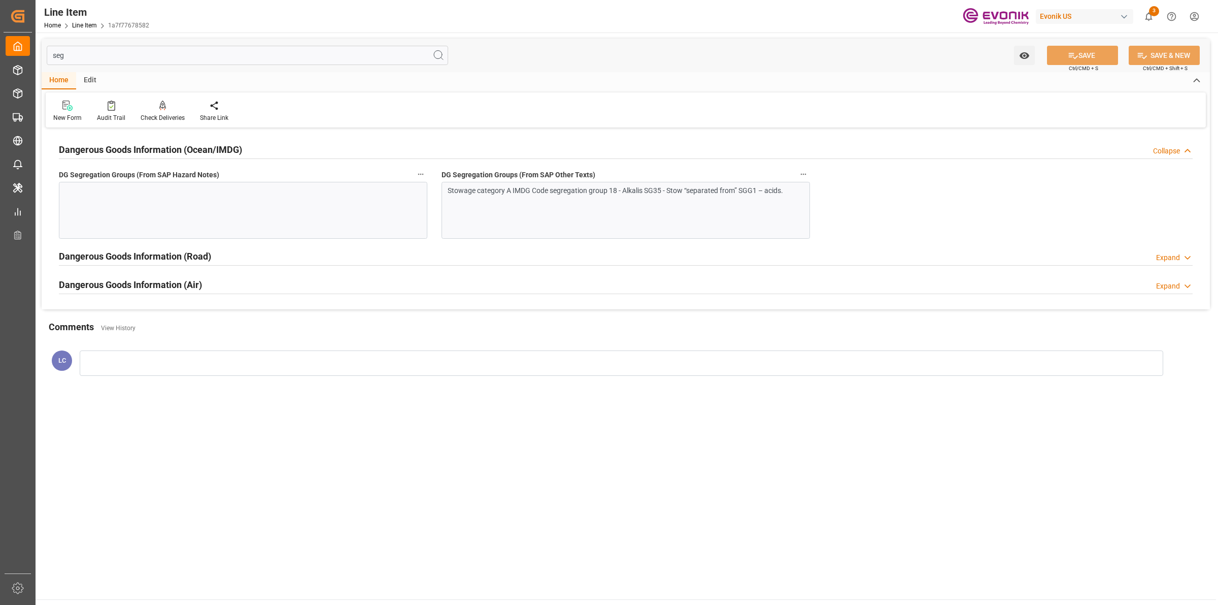
click at [545, 206] on div "Stowage category A IMDG Code segregation group 18 - Alkalis SG35 - Stow “separa…" at bounding box center [626, 210] width 369 height 57
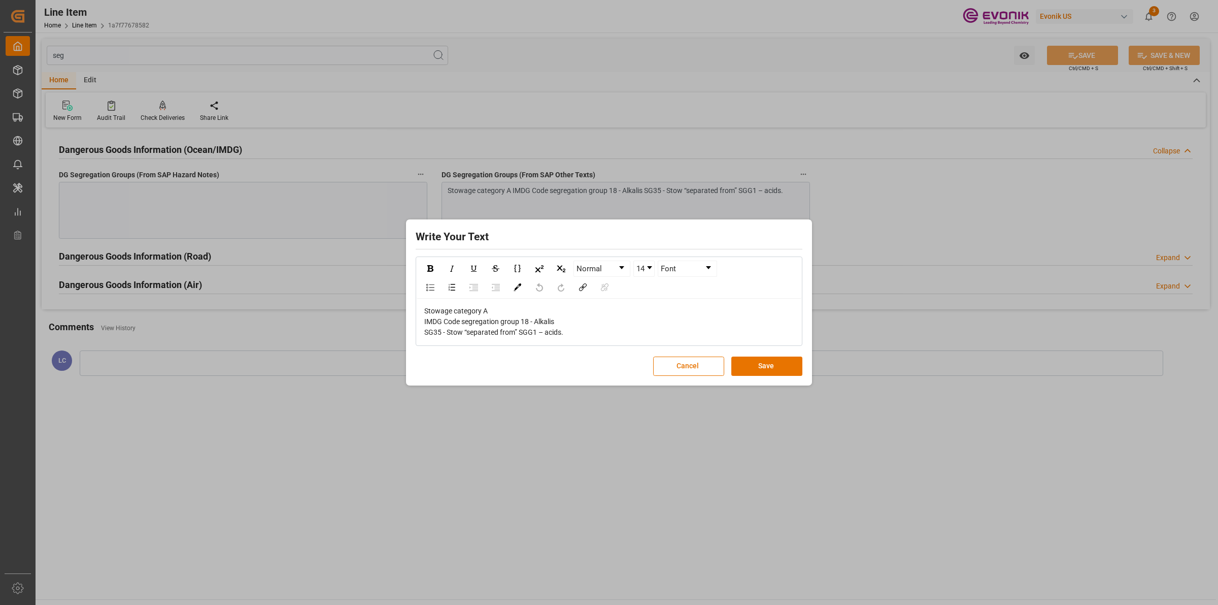
drag, startPoint x: 423, startPoint y: 307, endPoint x: 590, endPoint y: 338, distance: 170.3
click at [590, 338] on div "Stowage category A IMDG Code segregation group 18 - Alkalis SG35 - Stow “separa…" at bounding box center [609, 322] width 385 height 46
click at [524, 316] on span "Stowage category A IMDG Code segregation group 18 - Alkalis SG35 - Stow “separa…" at bounding box center [493, 321] width 139 height 29
click at [427, 309] on span "Stowage category A IMDG Code segregation group 18 - Alkalis SG35 - Stow “separa…" at bounding box center [493, 321] width 139 height 29
drag, startPoint x: 424, startPoint y: 308, endPoint x: 570, endPoint y: 338, distance: 149.2
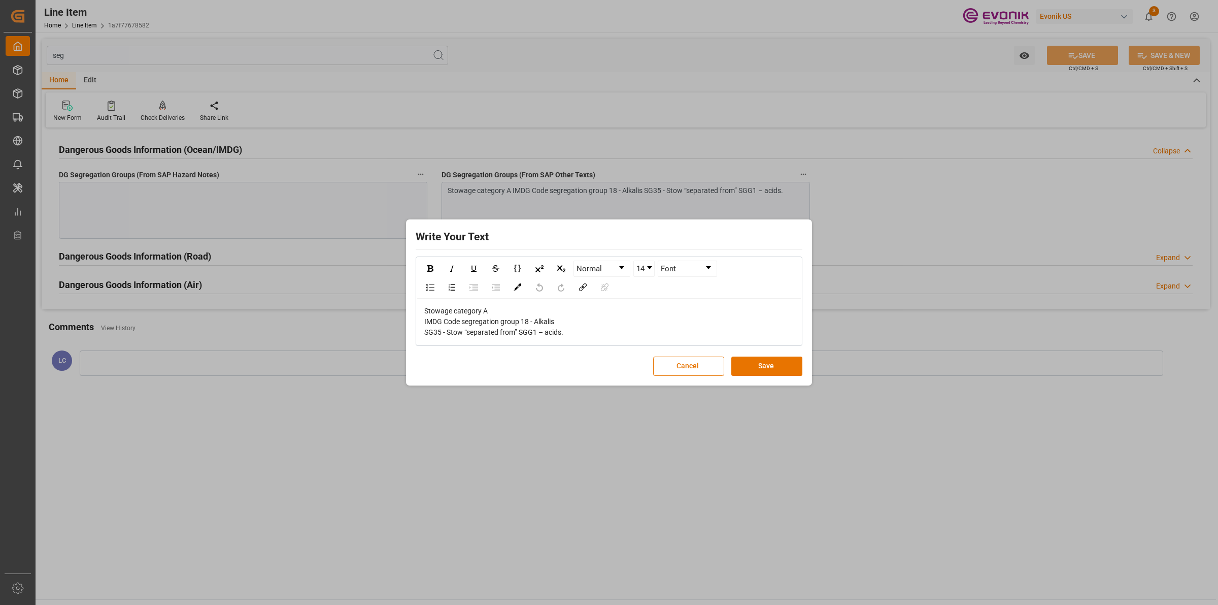
click at [570, 338] on div "Stowage category A IMDG Code segregation group 18 - Alkalis SG35 - Stow “separa…" at bounding box center [609, 322] width 371 height 32
click at [441, 313] on span "Stowage category A IMDG Code segregation group 18 - Alkalis SG35 - Stow “separa…" at bounding box center [493, 321] width 139 height 29
drag, startPoint x: 425, startPoint y: 307, endPoint x: 582, endPoint y: 348, distance: 162.5
click at [582, 348] on div "Write Your Text Normal 14 Font Stowage category A IMDG Code segregation group 1…" at bounding box center [609, 302] width 401 height 161
copy span "Stowage category A IMDG Code segregation group 18 - Alkalis SG35 - Stow “separa…"
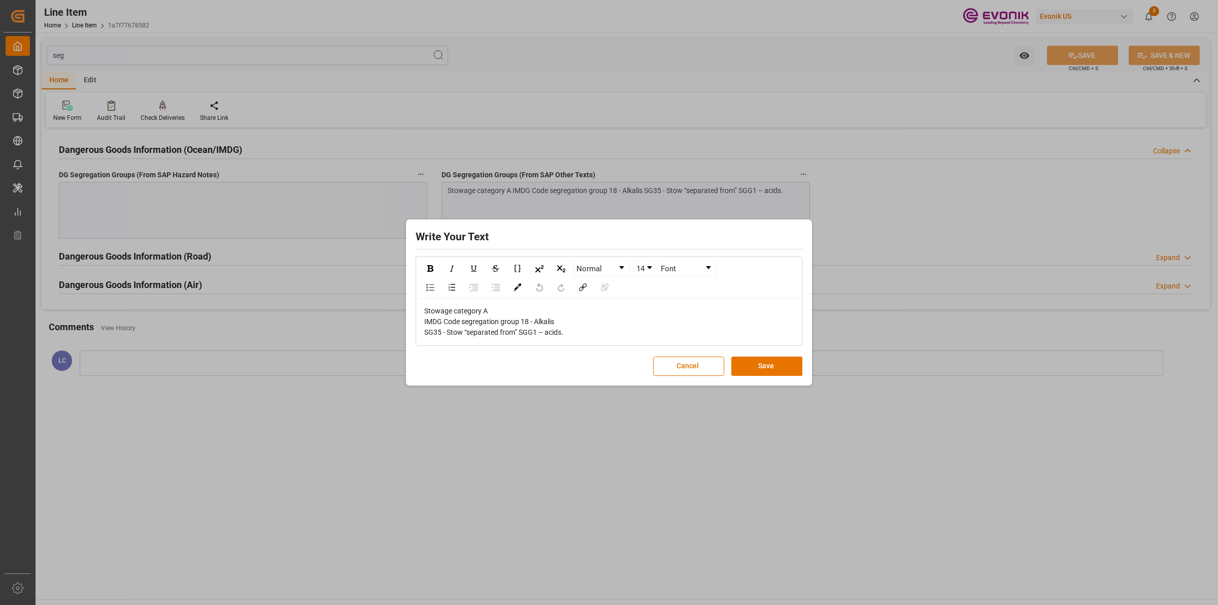
click at [909, 310] on div "Write Your Text Normal 14 Font Stowage category A IMDG Code segregation group 1…" at bounding box center [609, 302] width 1218 height 605
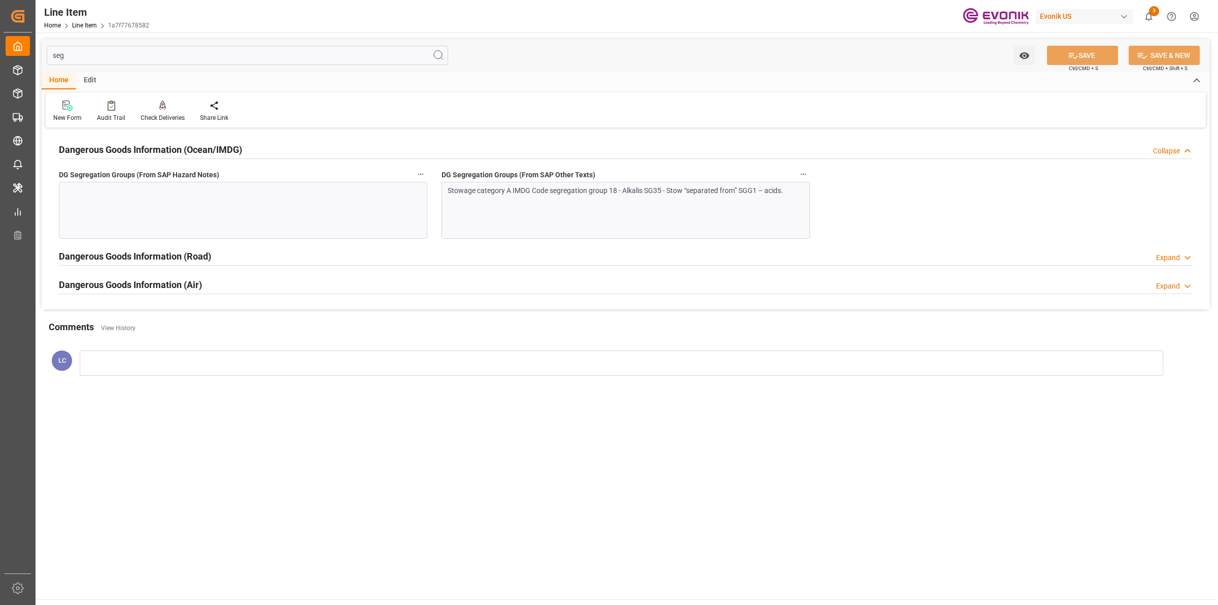
click at [179, 200] on div at bounding box center [243, 210] width 369 height 57
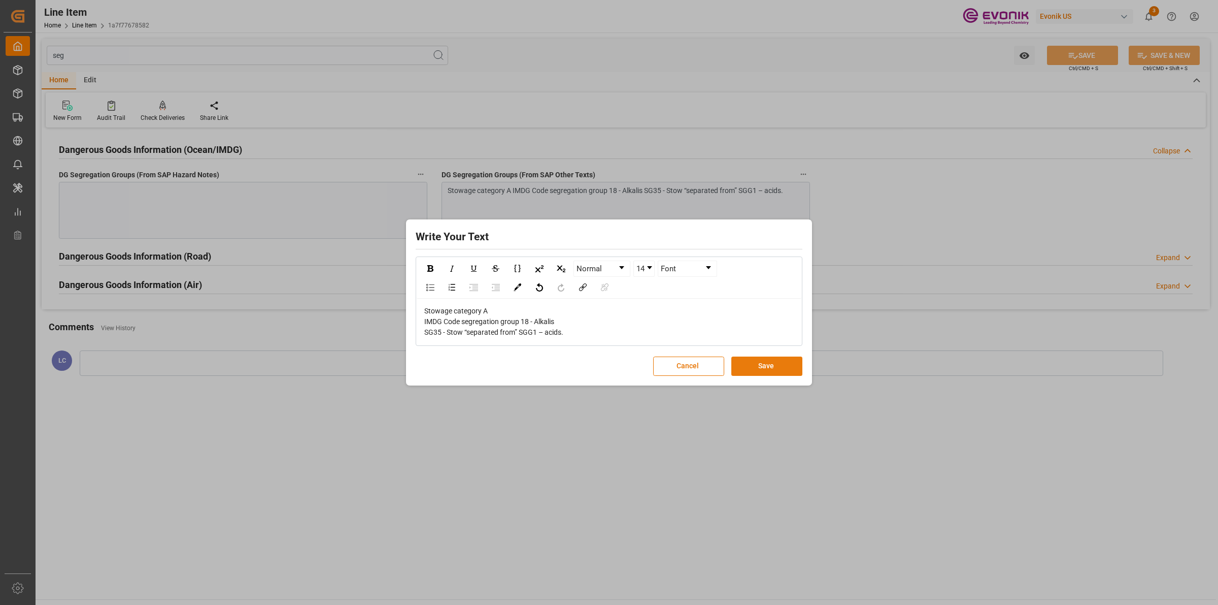
click at [759, 369] on button "Save" at bounding box center [767, 365] width 71 height 19
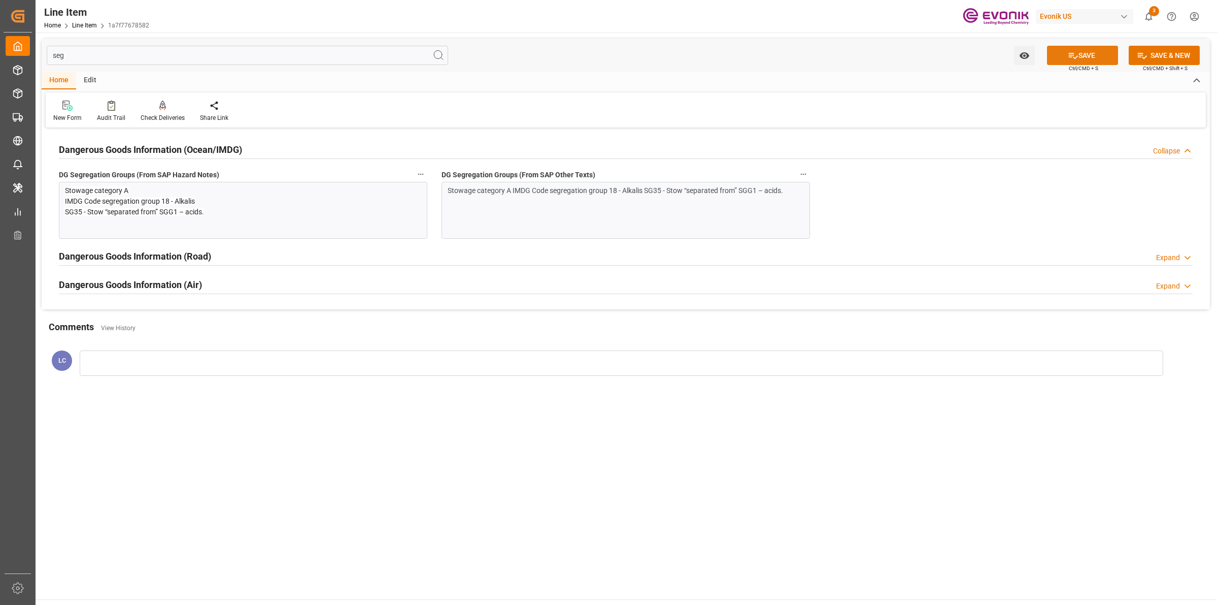
click at [1093, 52] on button "SAVE" at bounding box center [1082, 55] width 71 height 19
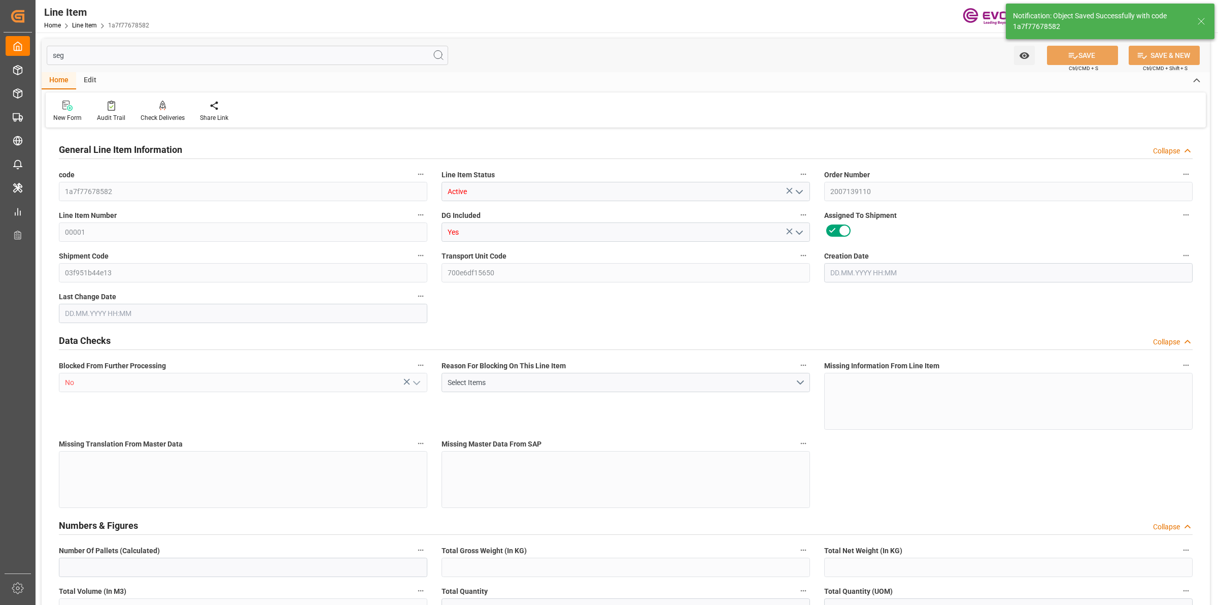
type input "0"
type input "20000"
type input "0"
type input "20000"
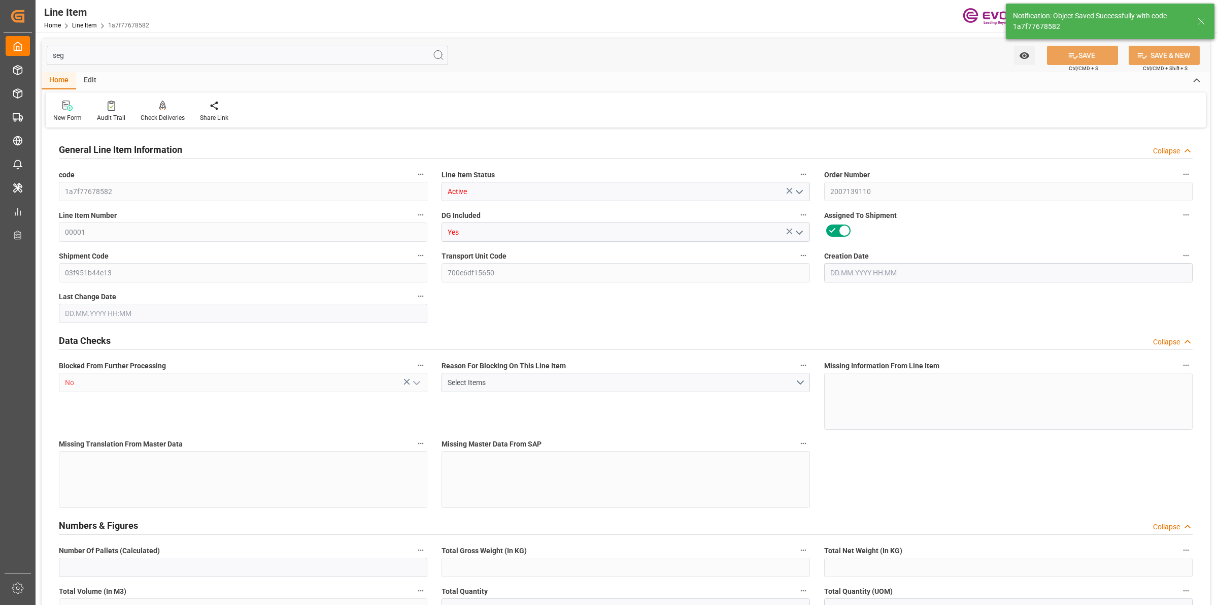
type input "20000"
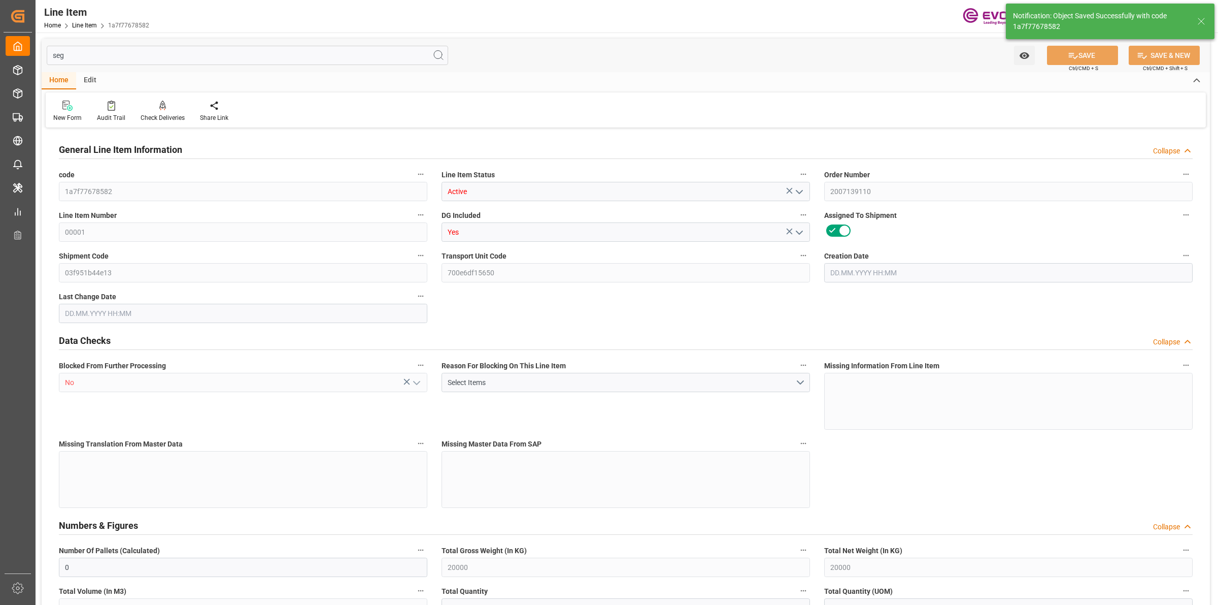
type input "20000"
type input "0"
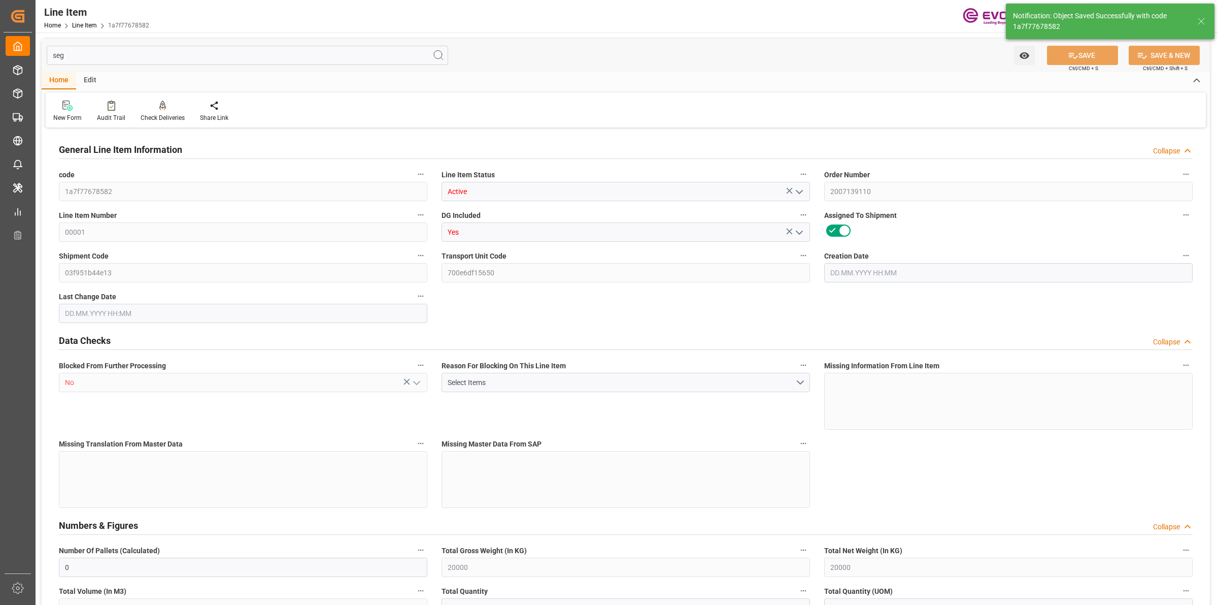
type input "0"
type input "13.08.2025 19:03"
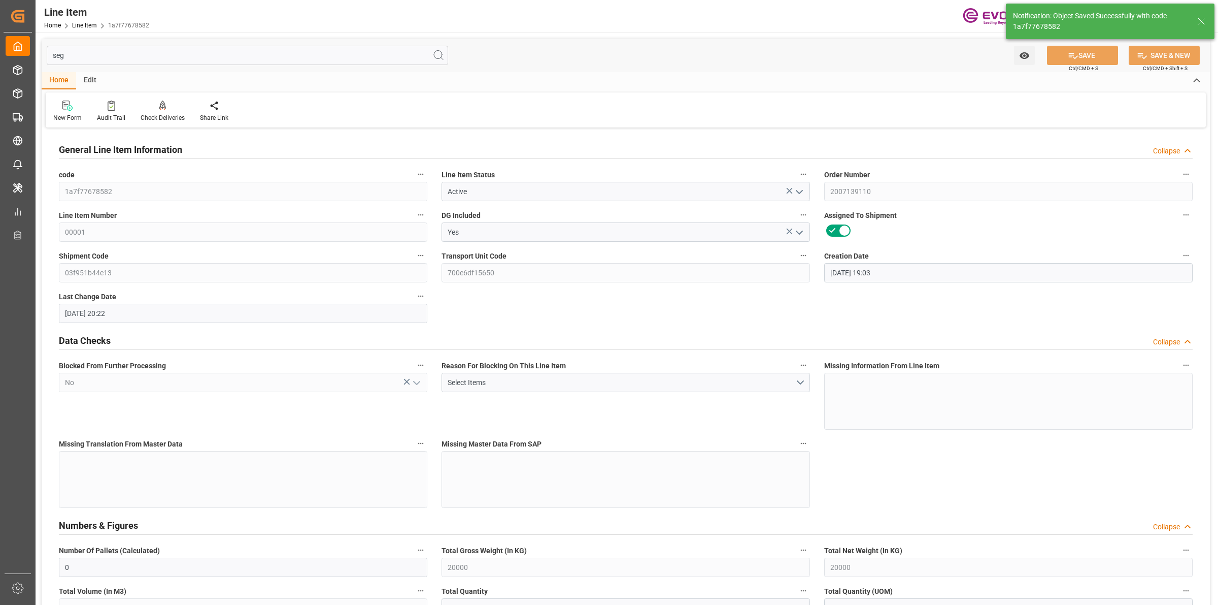
type input "28.08.2025 20:22"
type input "10.11.2025"
type input "01.10.2025"
type input "26.09.2025"
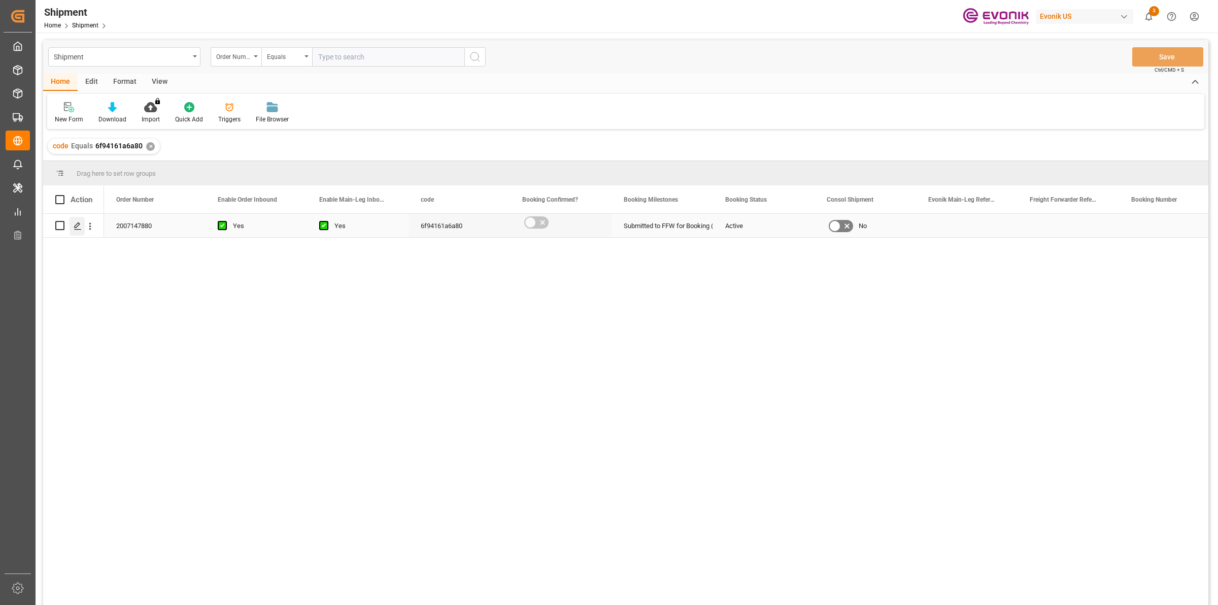
click at [77, 226] on icon "Press SPACE to select this row." at bounding box center [78, 226] width 8 height 8
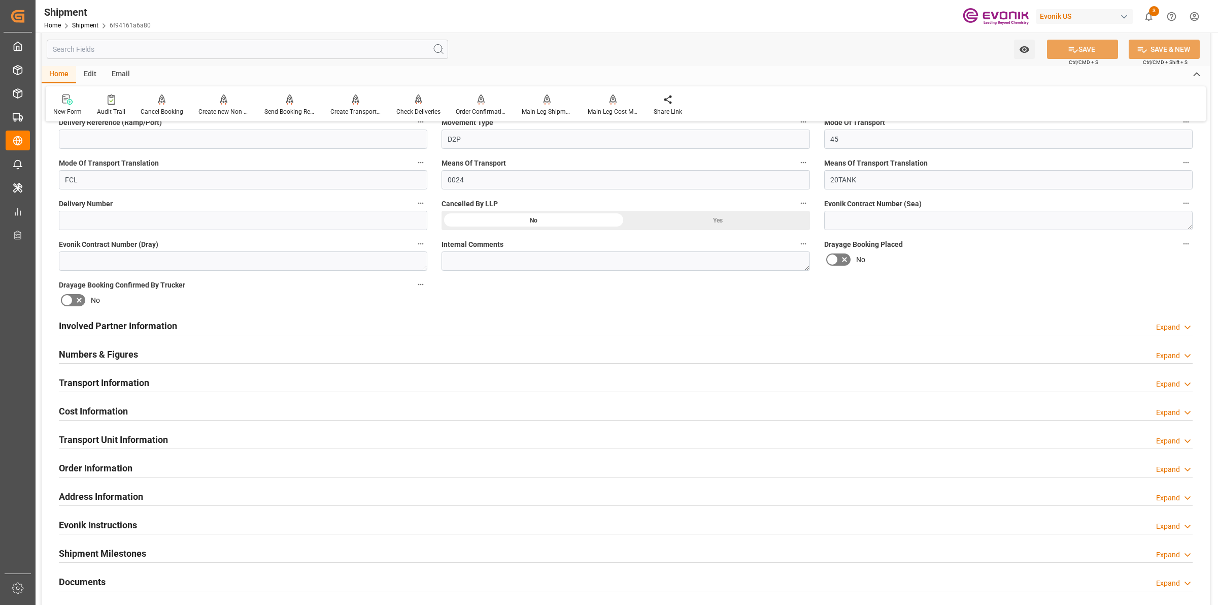
scroll to position [444, 0]
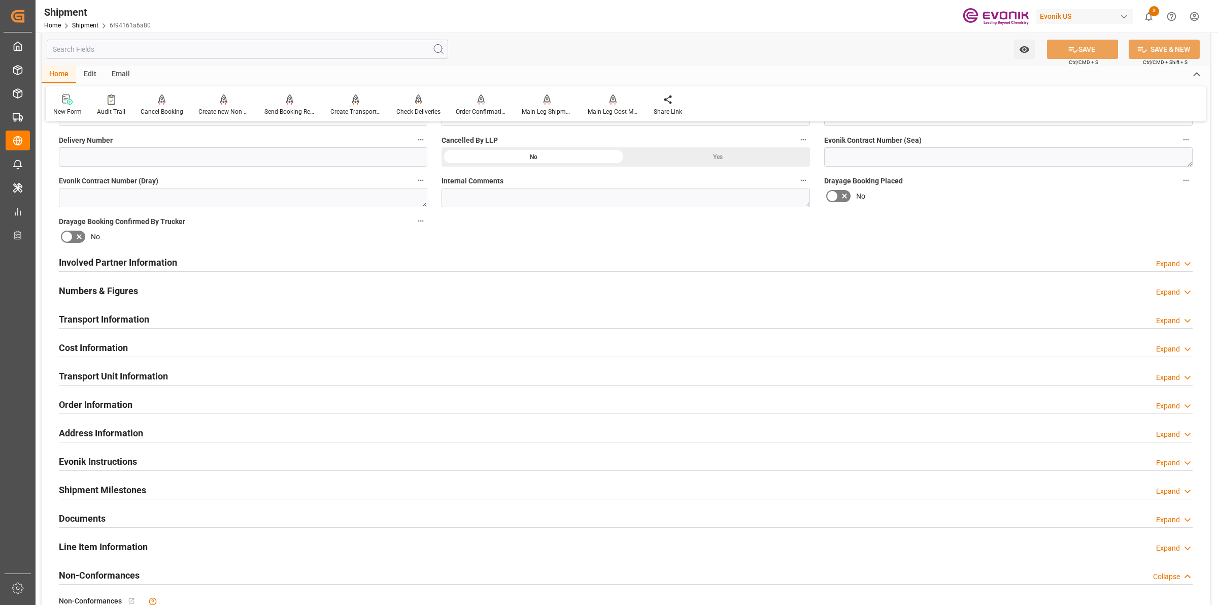
click at [187, 268] on div "Involved Partner Information Expand" at bounding box center [626, 261] width 1134 height 19
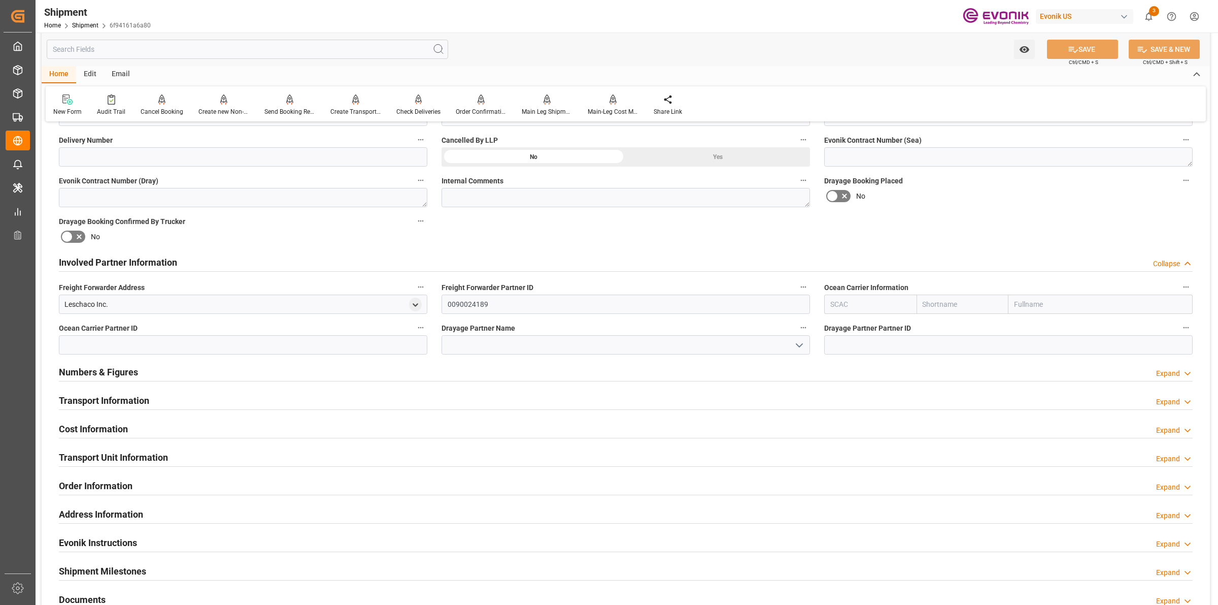
click at [856, 304] on input "text" at bounding box center [870, 303] width 92 height 19
click at [843, 325] on b "TQMU" at bounding box center [841, 326] width 20 height 8
type input "TQMU"
type input "Intermodal Tank Transport"
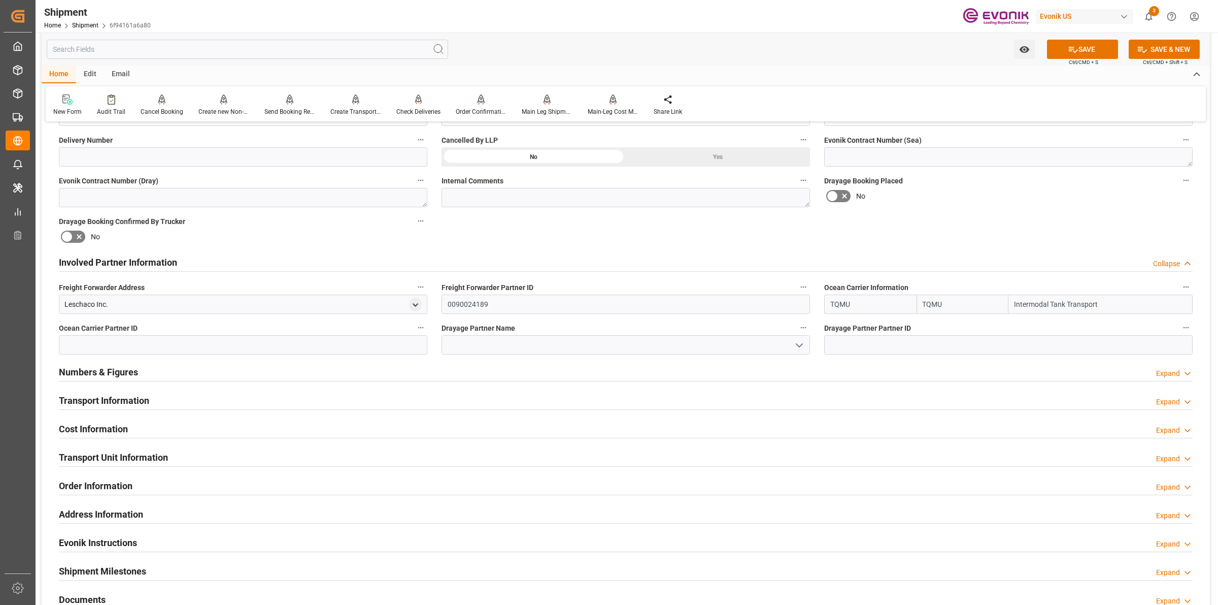
type input "TQMU"
drag, startPoint x: 1051, startPoint y: 300, endPoint x: 985, endPoint y: 293, distance: 66.3
click at [985, 294] on div "TQMU TQMU Intermodal Tank Transport" at bounding box center [1008, 303] width 369 height 19
click at [604, 343] on input at bounding box center [626, 344] width 369 height 19
paste input "Intermodal"
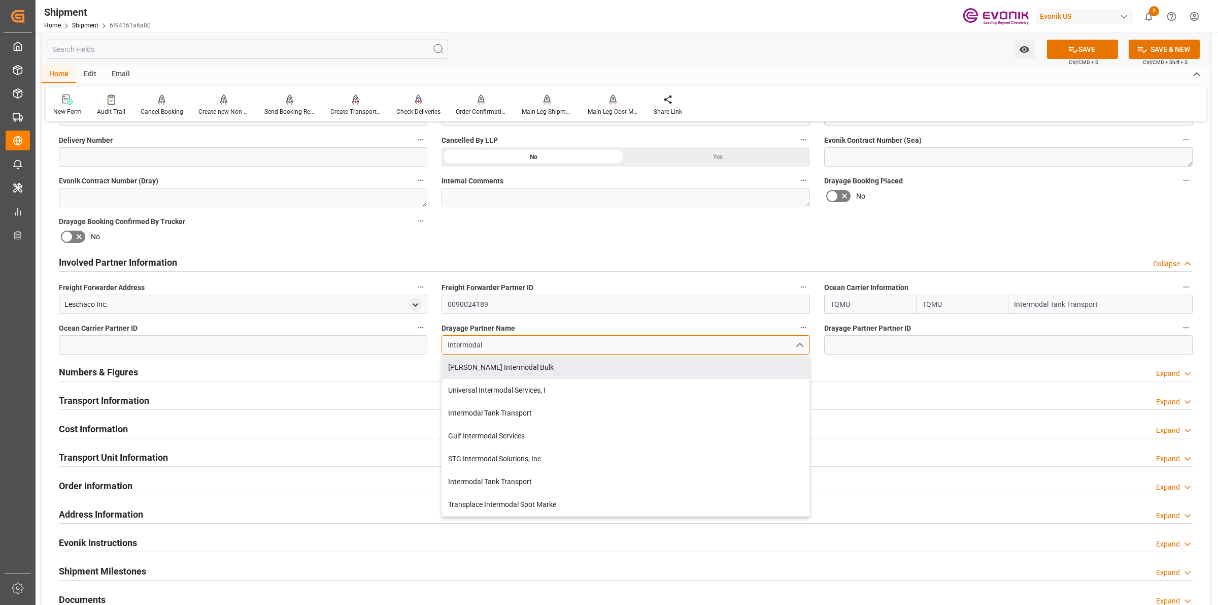
type input "Intermodal"
click at [1049, 306] on input "Intermodal Tank Transport" at bounding box center [1101, 303] width 184 height 19
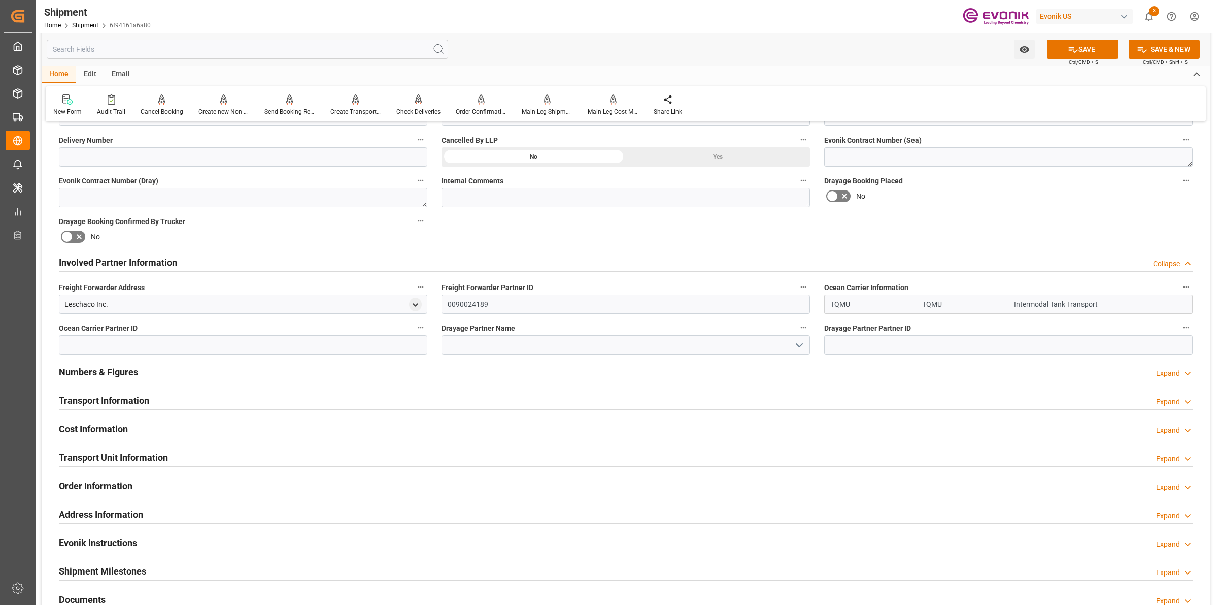
drag, startPoint x: 1069, startPoint y: 304, endPoint x: 883, endPoint y: 280, distance: 187.3
click at [883, 280] on div "Ocean Carrier Information TQMU TQMU Intermodal Tank Transport" at bounding box center [1008, 297] width 383 height 41
click at [557, 343] on input at bounding box center [626, 344] width 369 height 19
paste input "Intermodal Tank T"
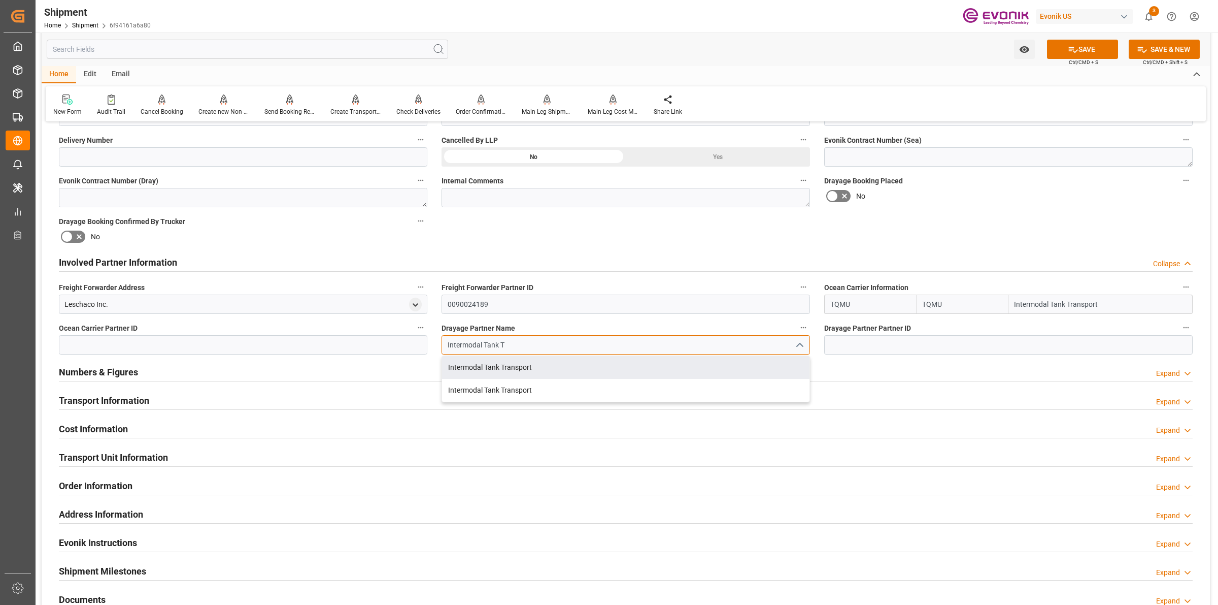
click at [527, 367] on div "Intermodal Tank Transport" at bounding box center [626, 367] width 368 height 23
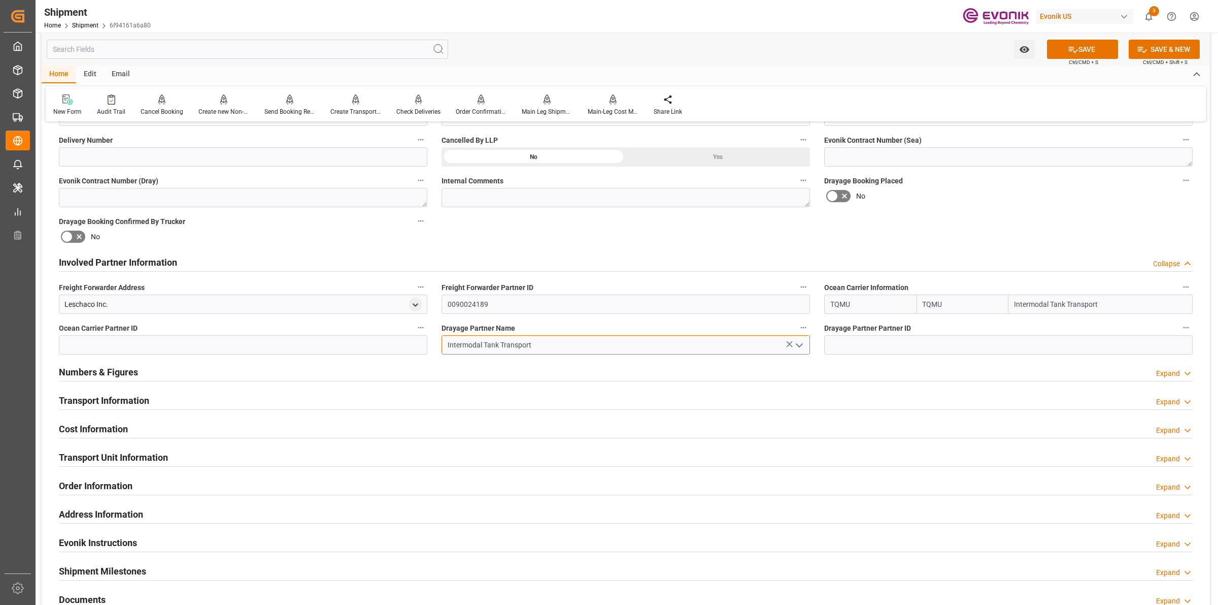
type input "Intermodal Tank Transport"
click at [288, 345] on input at bounding box center [243, 344] width 369 height 19
paste input "0090020843"
type input "0090020843"
click at [865, 338] on input at bounding box center [1008, 344] width 369 height 19
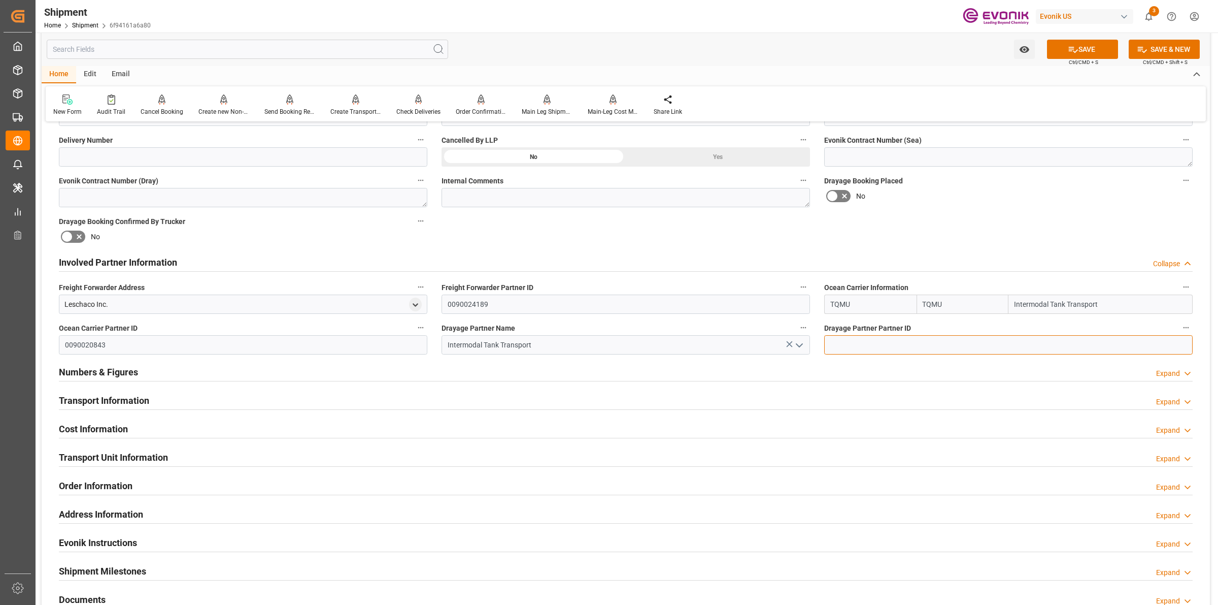
paste input "0090020843"
type input "0090020843"
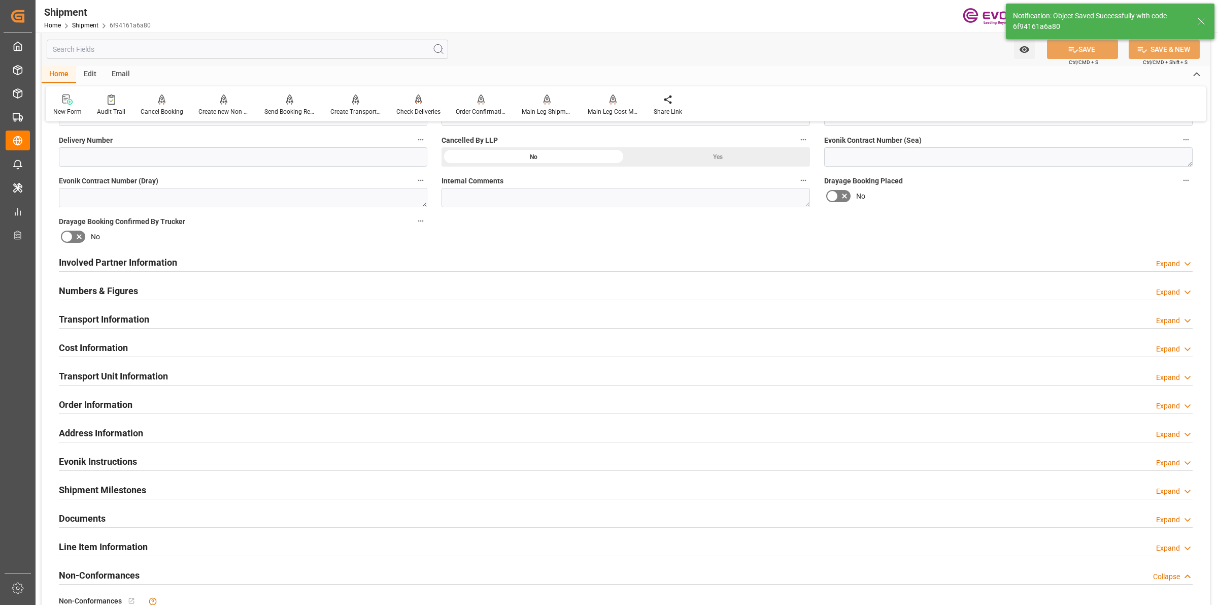
click at [145, 260] on h2 "Involved Partner Information" at bounding box center [118, 262] width 118 height 14
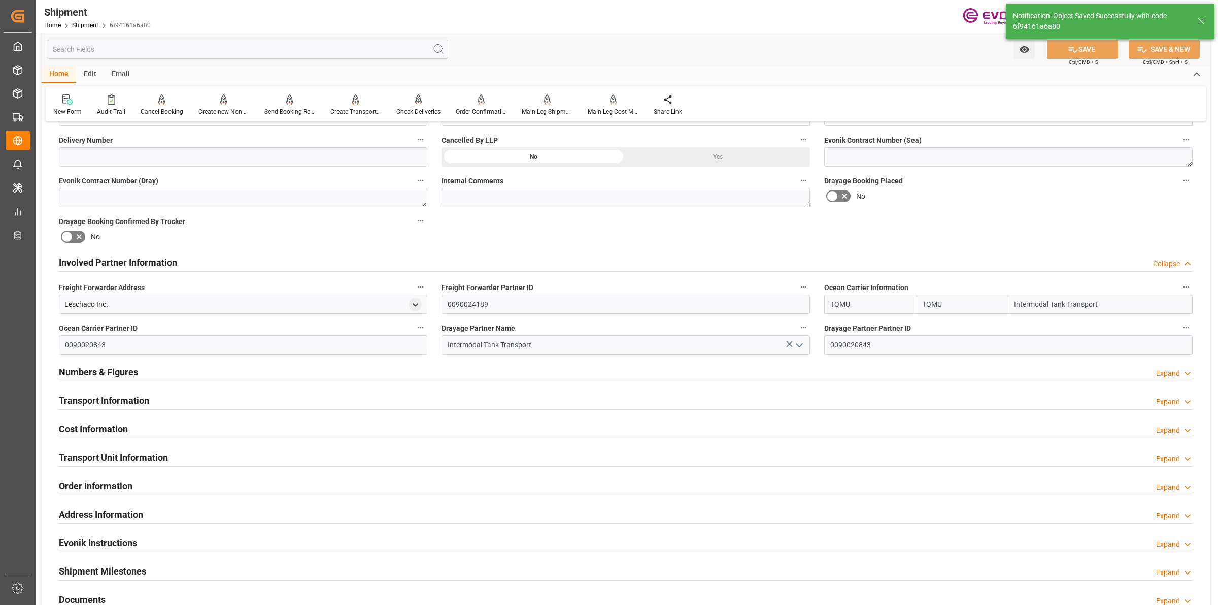
click at [145, 260] on h2 "Involved Partner Information" at bounding box center [118, 262] width 118 height 14
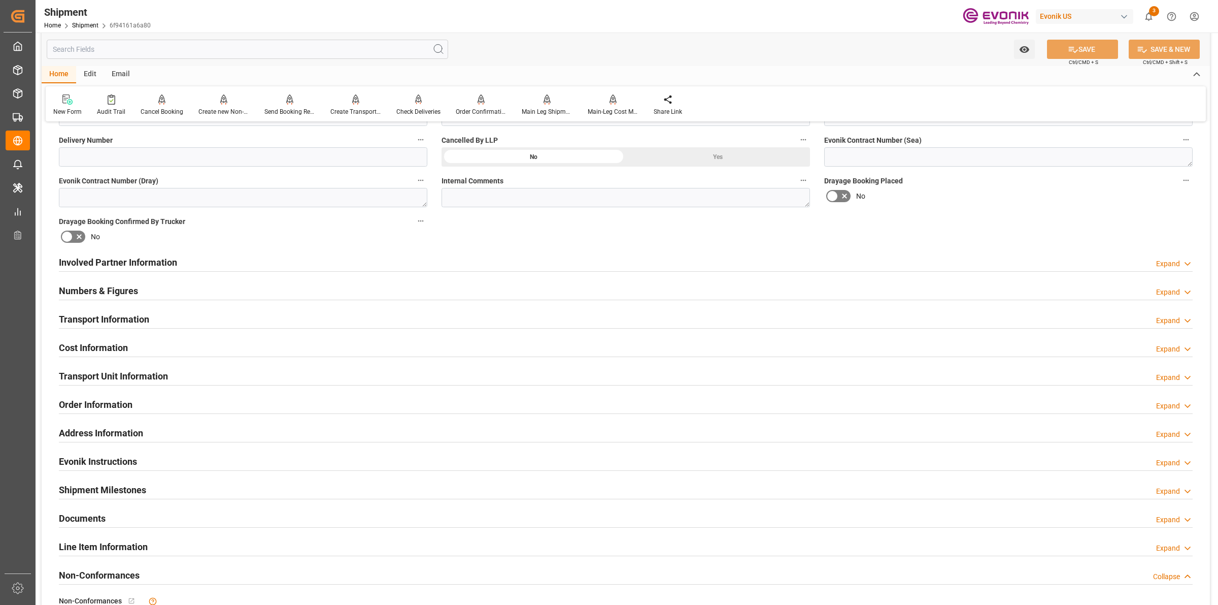
click at [114, 312] on h2 "Transport Information" at bounding box center [104, 319] width 90 height 14
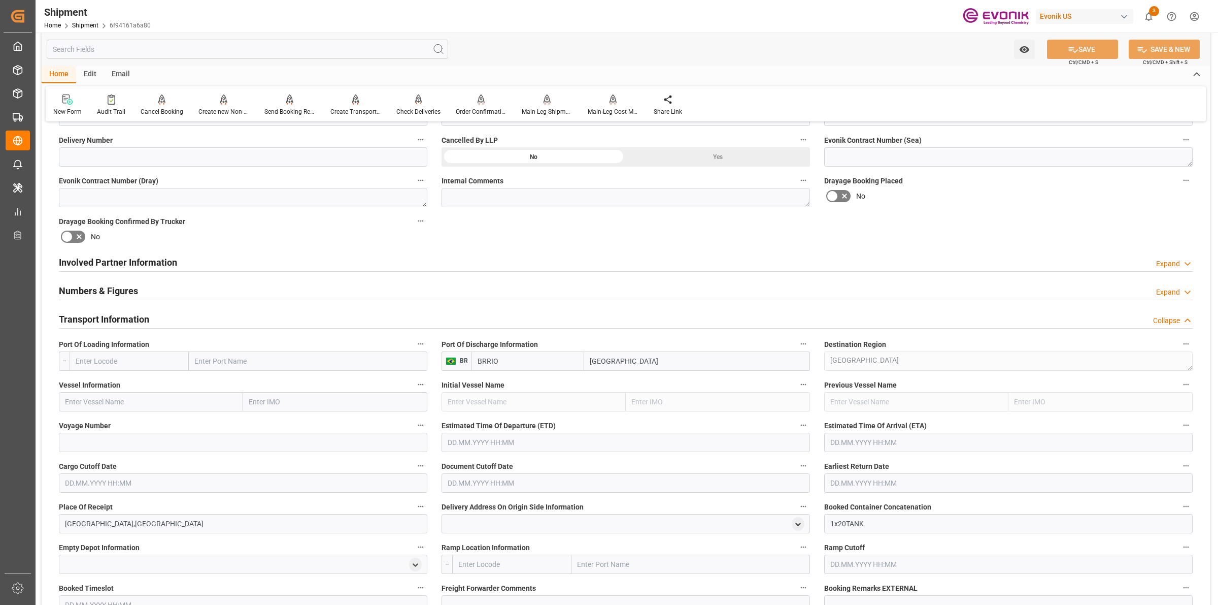
click at [160, 361] on input "text" at bounding box center [129, 360] width 119 height 19
paste input "USJAX"
type input "USJAX"
click at [115, 383] on span "USJAX - [GEOGRAPHIC_DATA]" at bounding box center [122, 383] width 93 height 8
type input "[GEOGRAPHIC_DATA]"
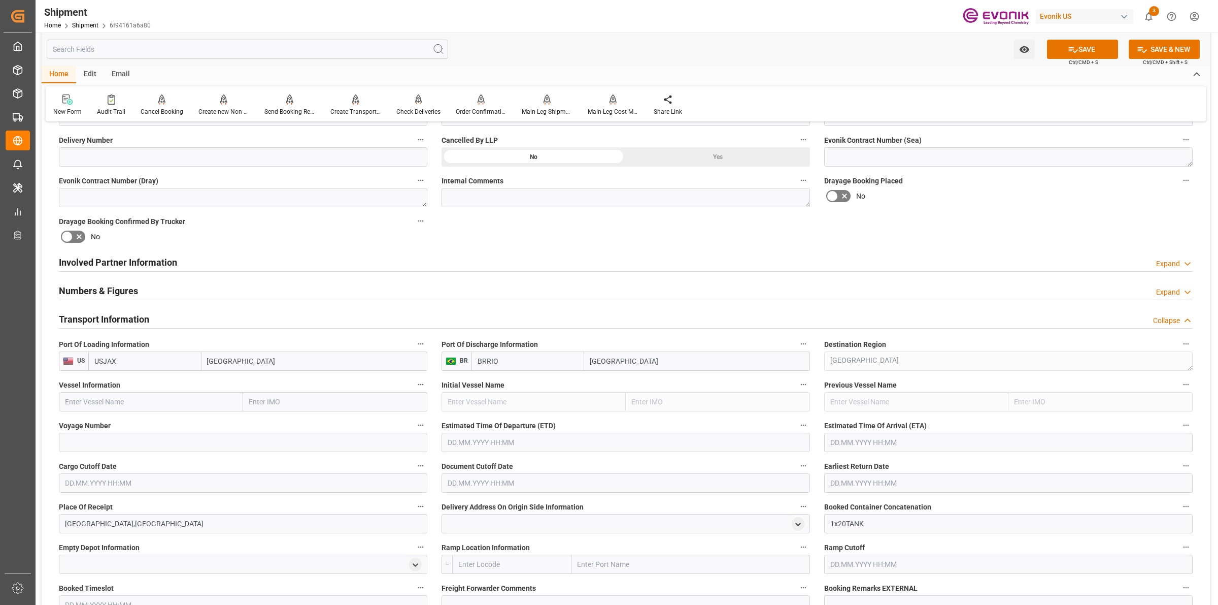
type input "USJAX"
click at [186, 397] on input "text" at bounding box center [151, 401] width 184 height 19
type input "t"
type input "TBN"
click at [224, 400] on input "TBN" at bounding box center [151, 401] width 184 height 19
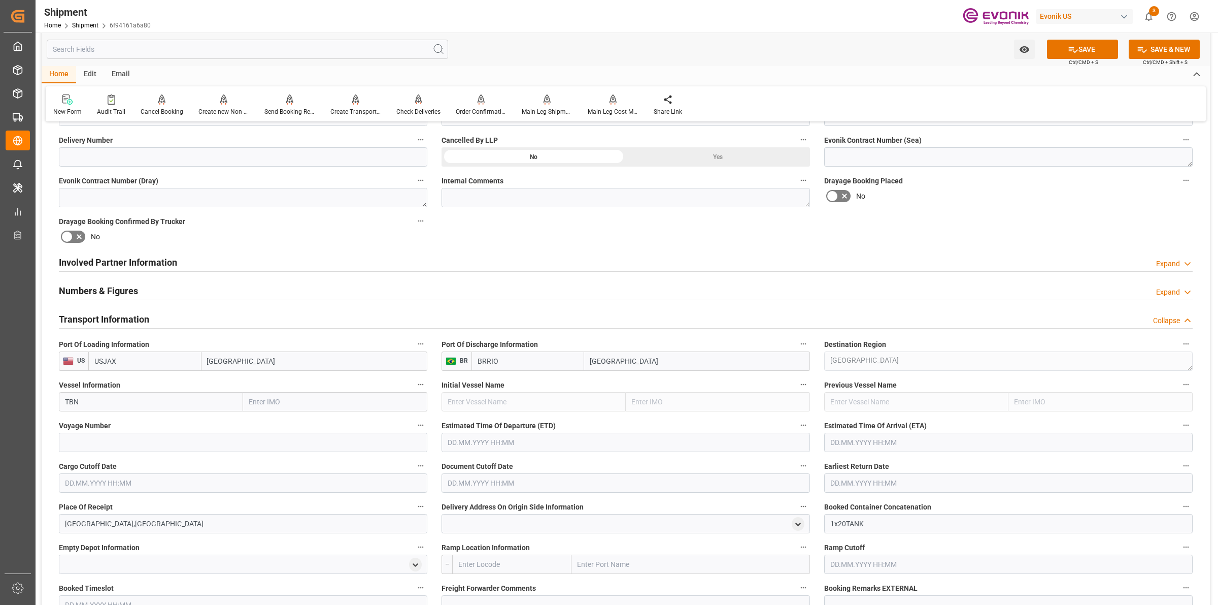
click at [224, 400] on input "TBN" at bounding box center [151, 401] width 184 height 19
click at [181, 438] on input at bounding box center [243, 442] width 369 height 19
paste input "TBN"
type input "TBN"
click at [465, 441] on input "text" at bounding box center [626, 442] width 369 height 19
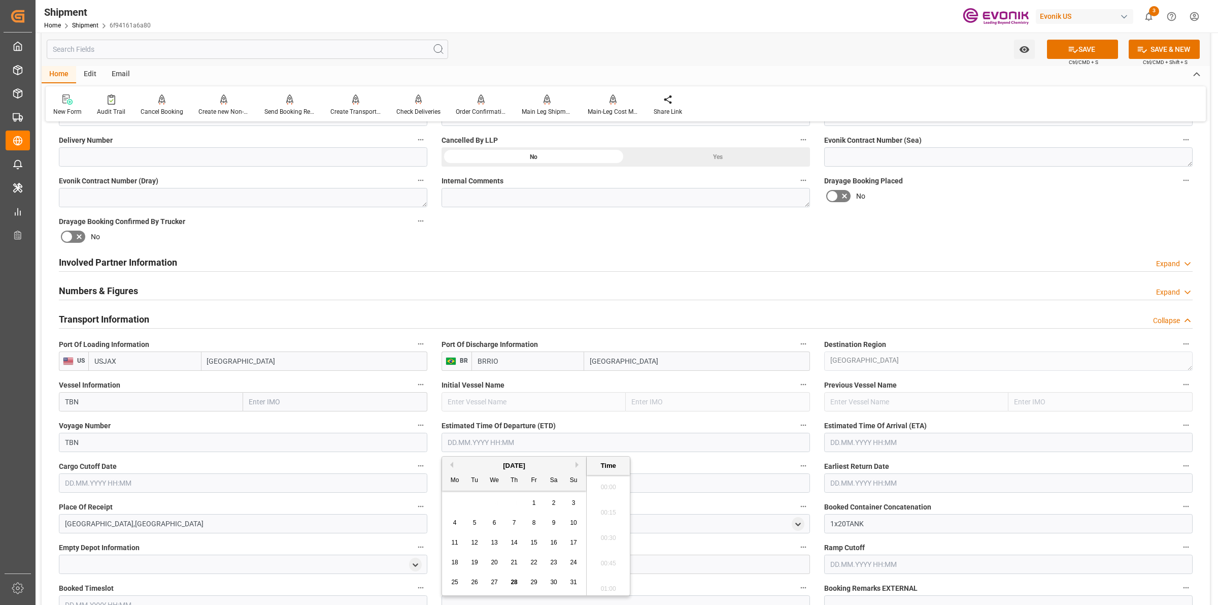
scroll to position [1526, 0]
type input "[DATE] 00:00"
click at [866, 445] on input "text" at bounding box center [1008, 442] width 369 height 19
type input "[DATE] 00:00"
click at [346, 486] on input "text" at bounding box center [243, 482] width 369 height 19
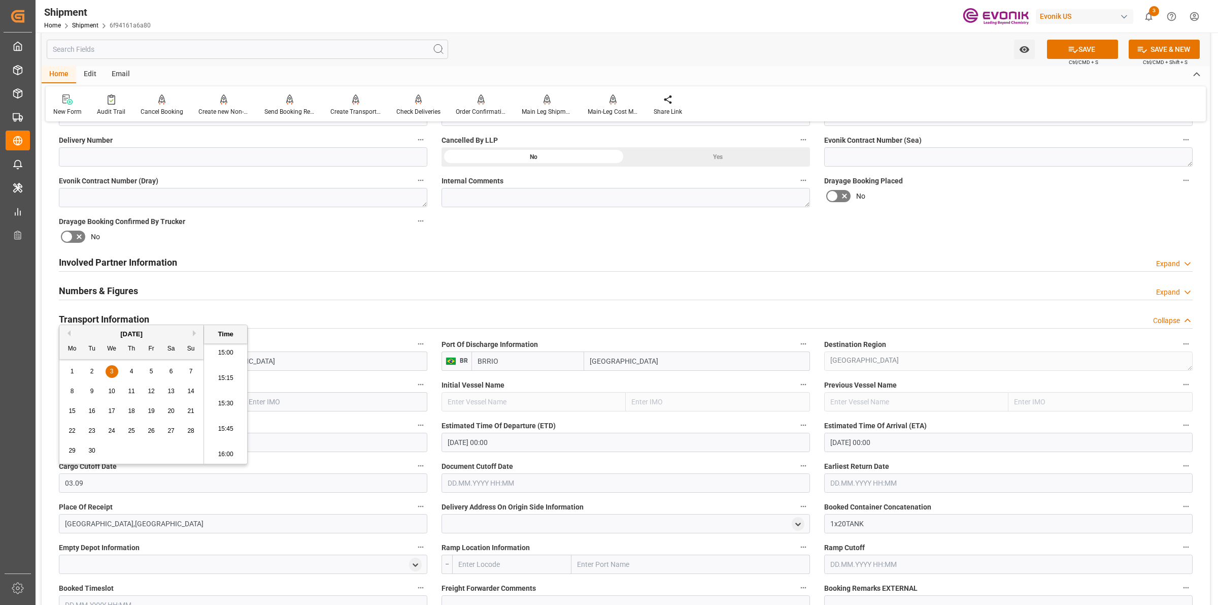
type input "[DATE] 00:00"
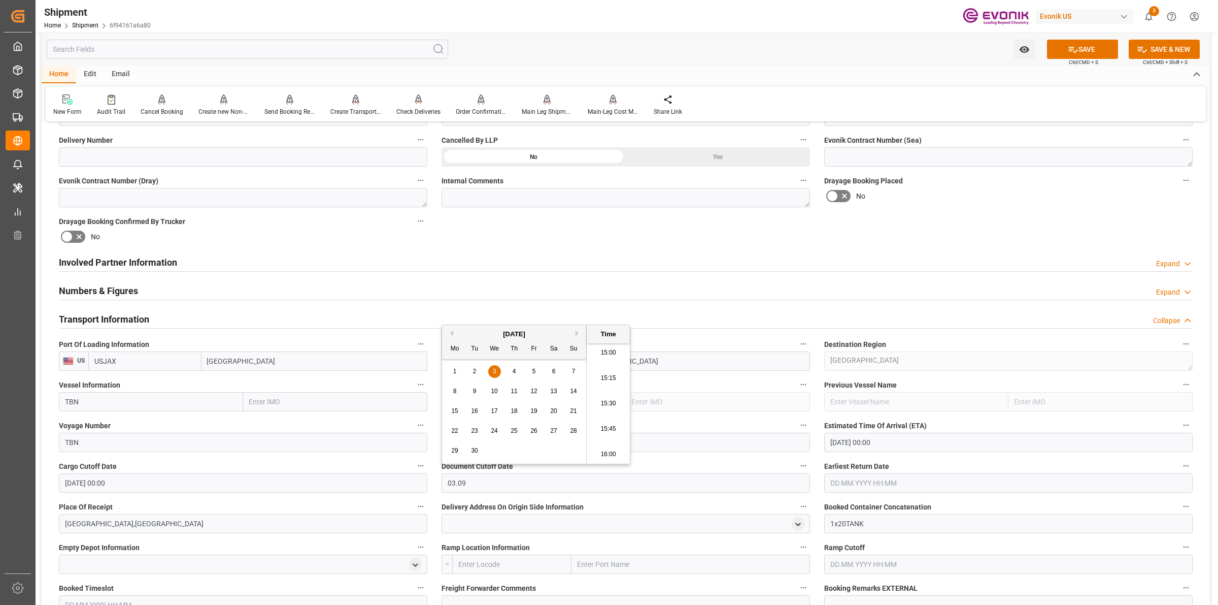
type input "[DATE] 00:00"
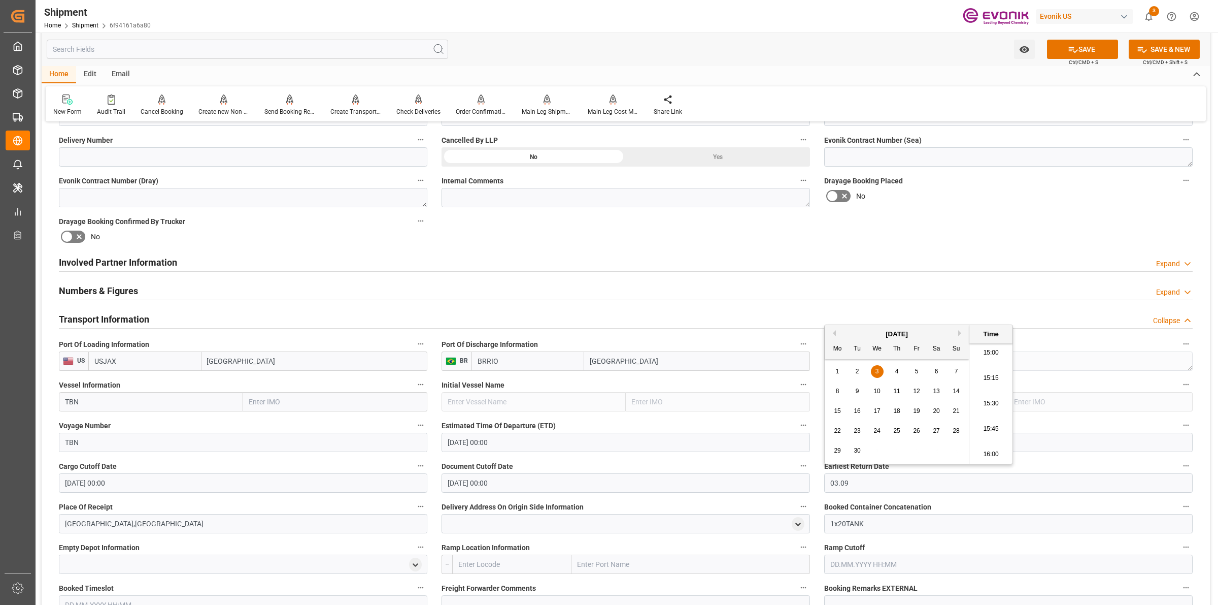
type input "[DATE] 00:00"
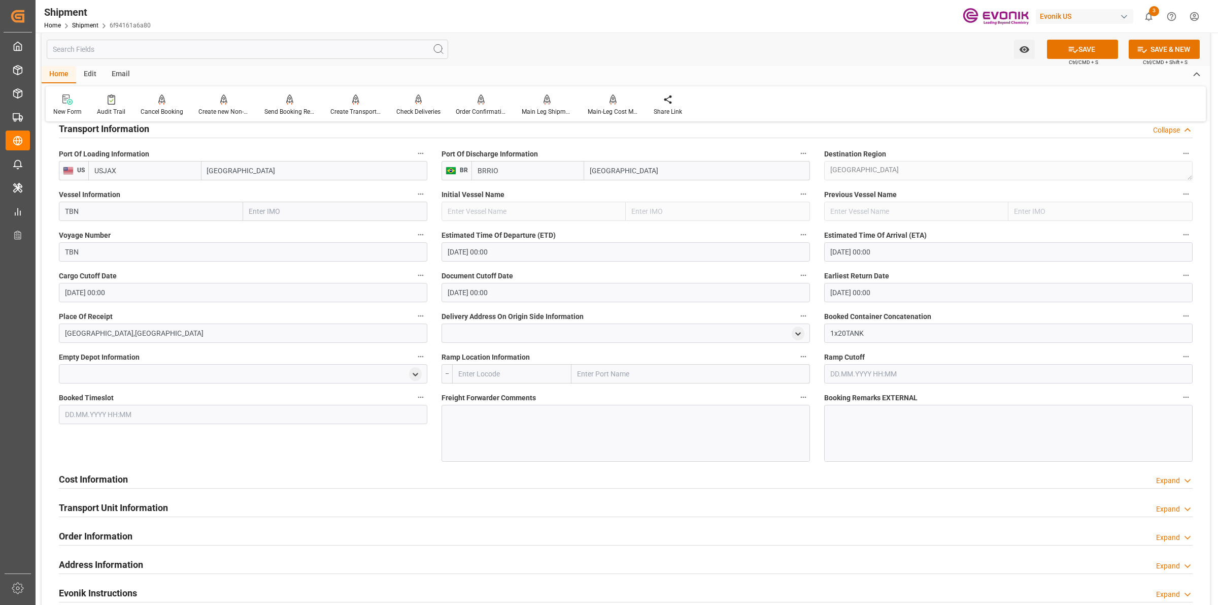
click at [529, 433] on div at bounding box center [626, 433] width 369 height 57
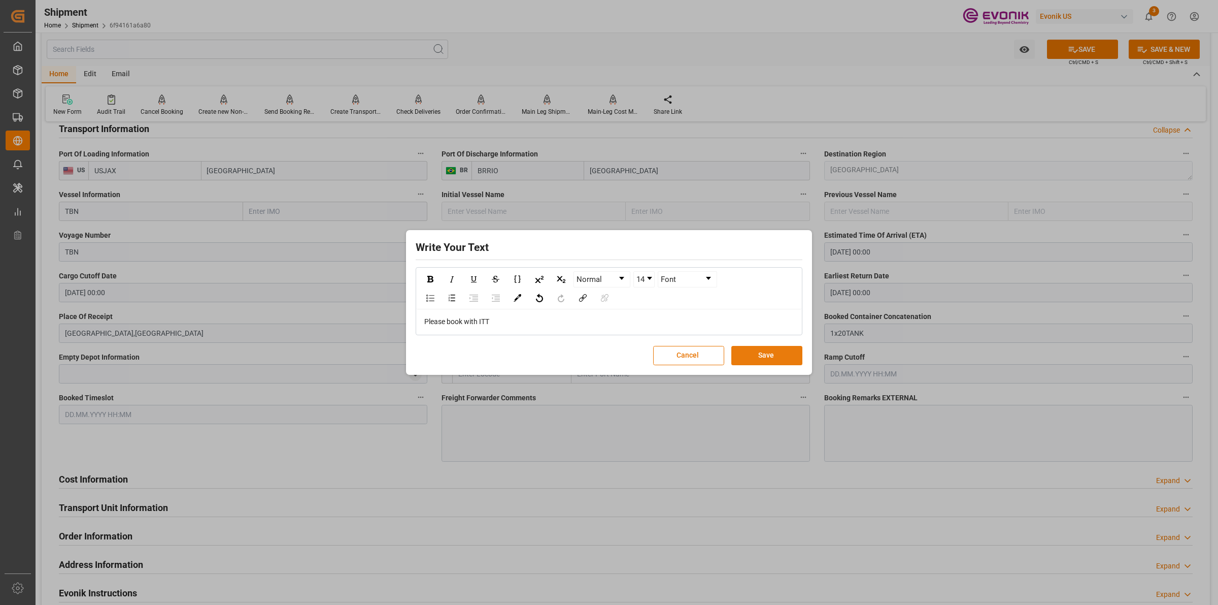
click at [759, 358] on button "Save" at bounding box center [767, 355] width 71 height 19
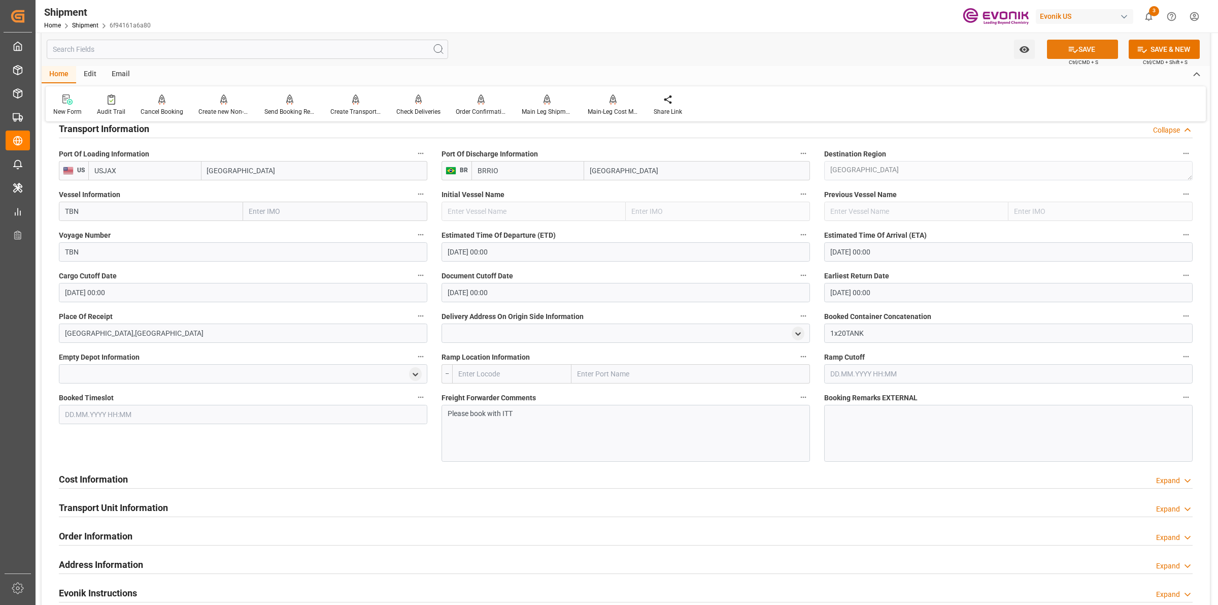
click at [1087, 54] on button "SAVE" at bounding box center [1082, 49] width 71 height 19
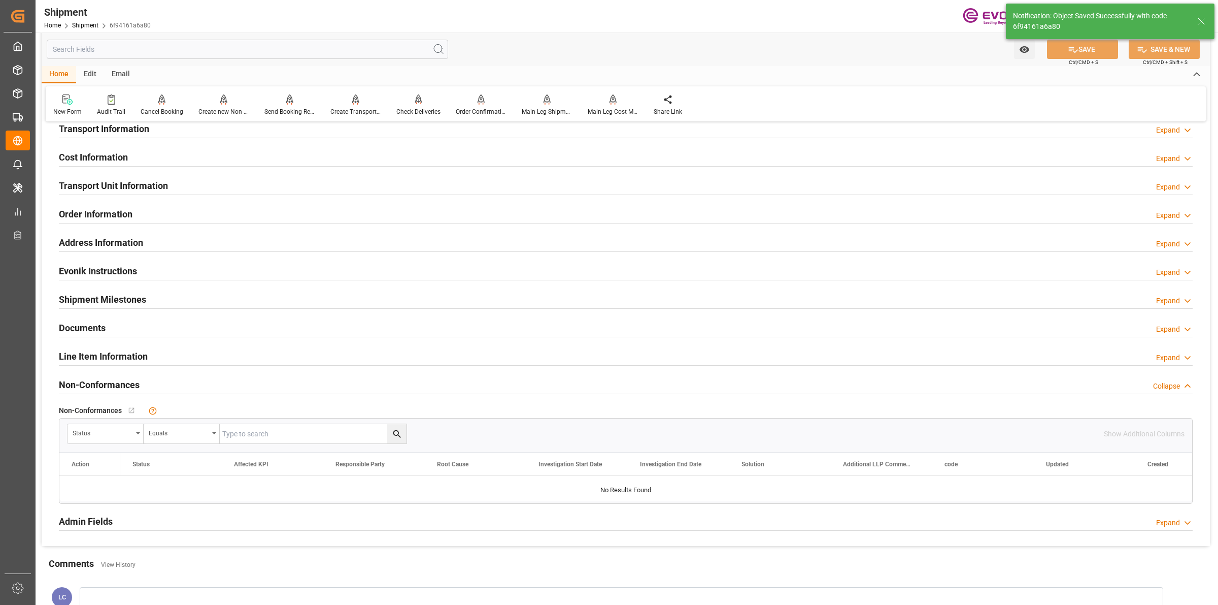
click at [147, 130] on h2 "Transport Information" at bounding box center [104, 129] width 90 height 14
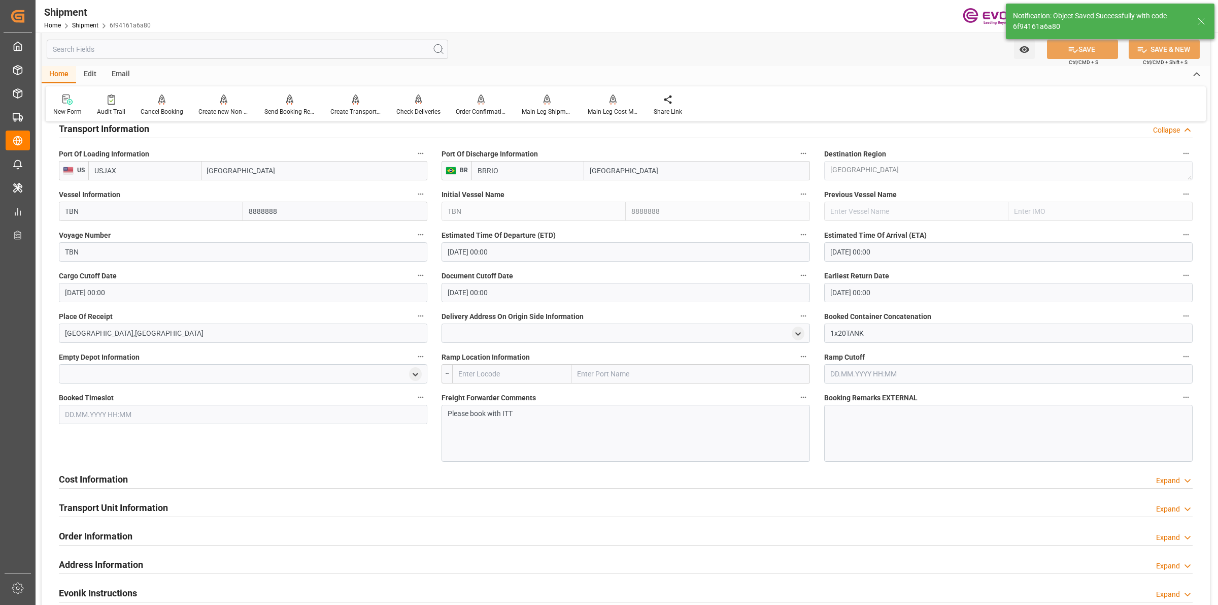
click at [147, 130] on h2 "Transport Information" at bounding box center [104, 129] width 90 height 14
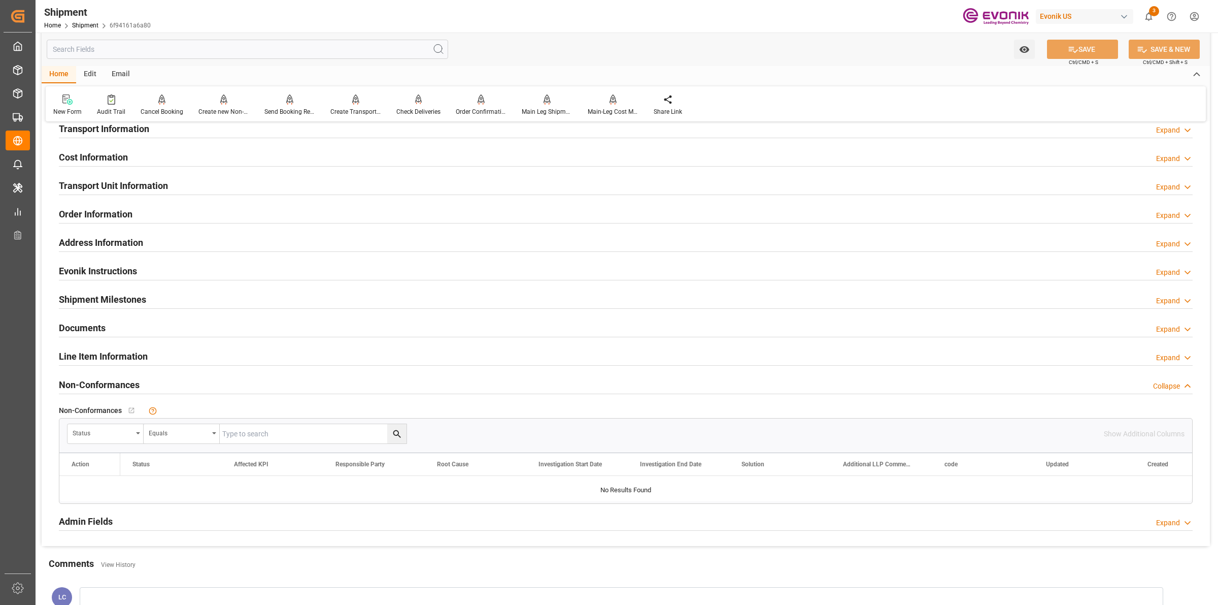
click at [117, 160] on h2 "Cost Information" at bounding box center [93, 157] width 69 height 14
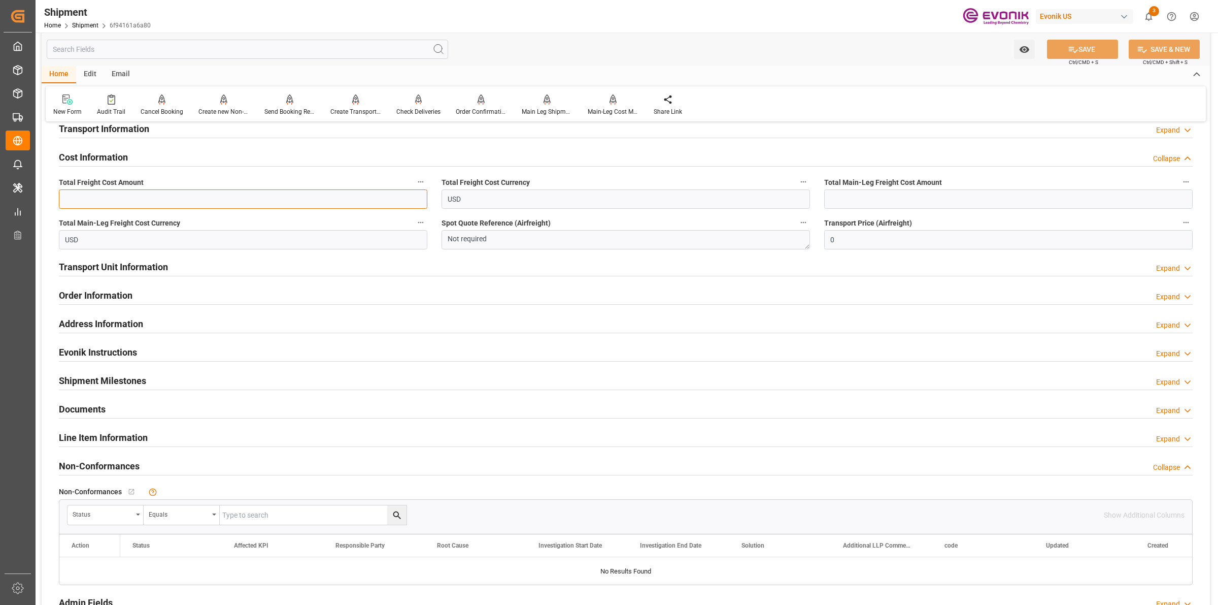
click at [214, 202] on input "text" at bounding box center [243, 198] width 369 height 19
paste input "4627"
type input "4627"
click at [869, 192] on input "text" at bounding box center [1008, 198] width 369 height 19
paste input "4627"
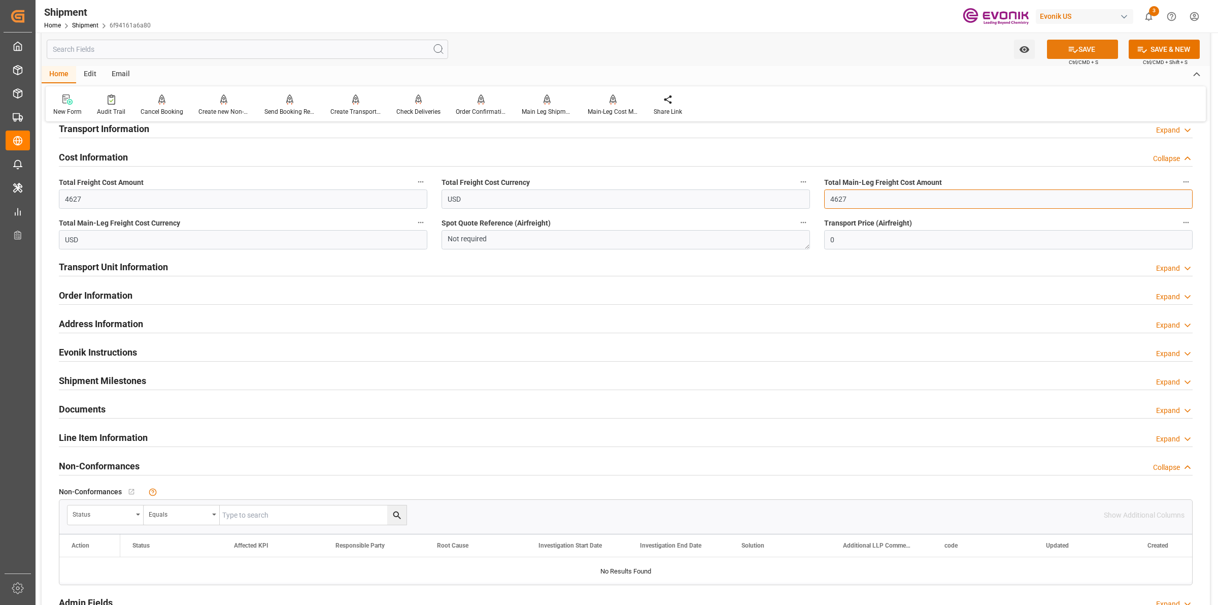
type input "4627"
click at [1097, 47] on button "SAVE" at bounding box center [1082, 49] width 71 height 19
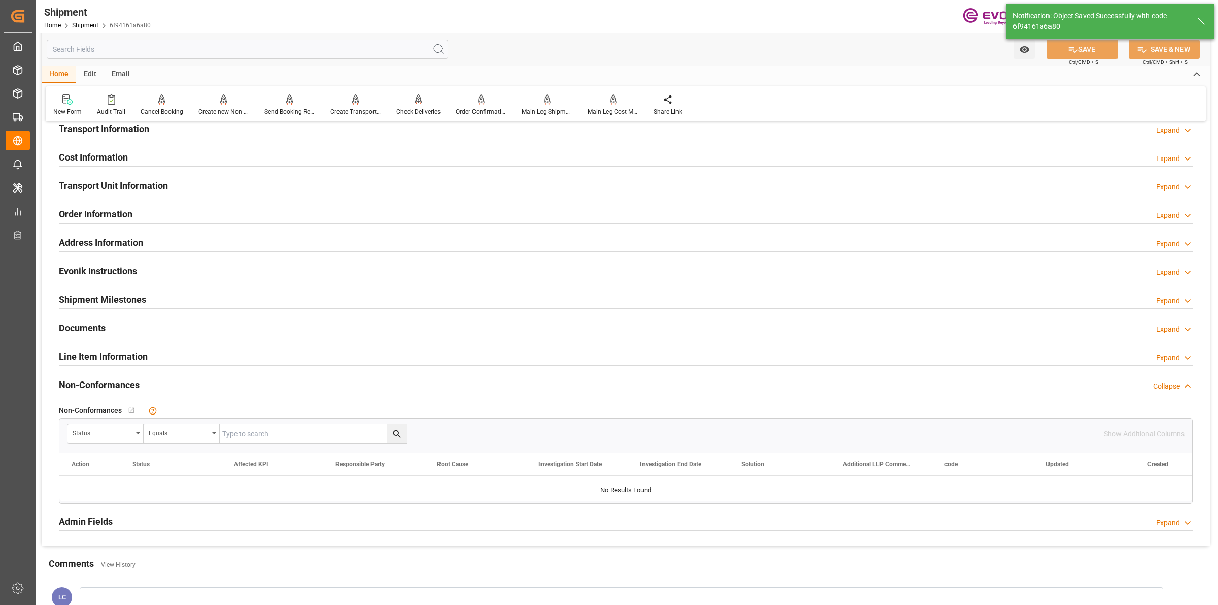
click at [155, 161] on div "Cost Information Expand" at bounding box center [626, 156] width 1134 height 19
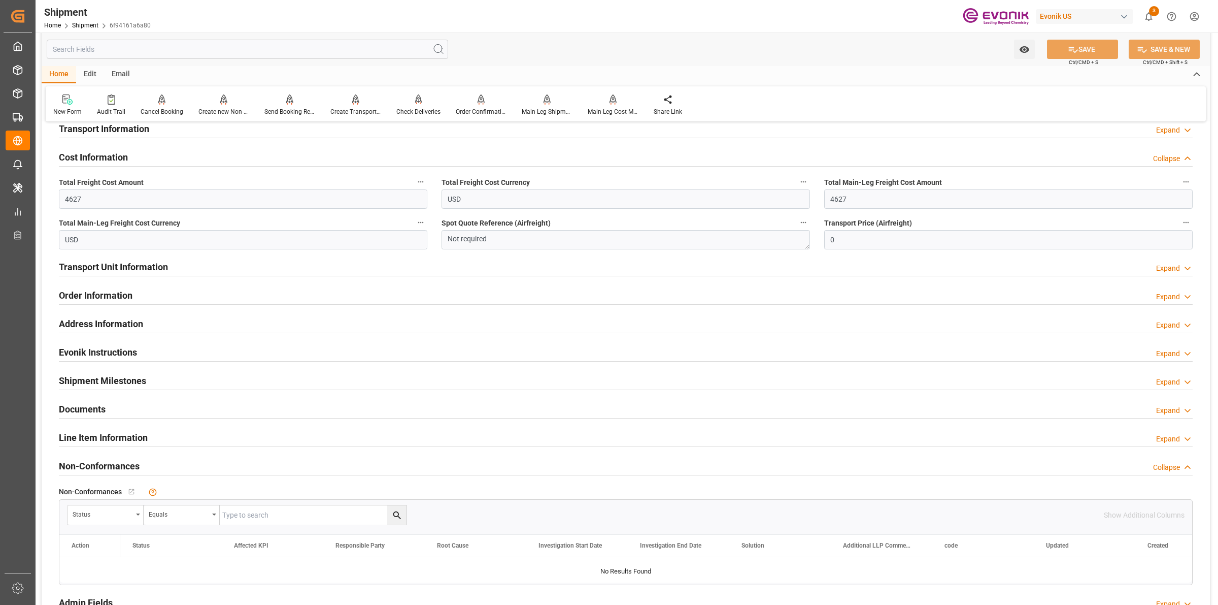
click at [170, 129] on div "Transport Information Expand" at bounding box center [626, 127] width 1134 height 19
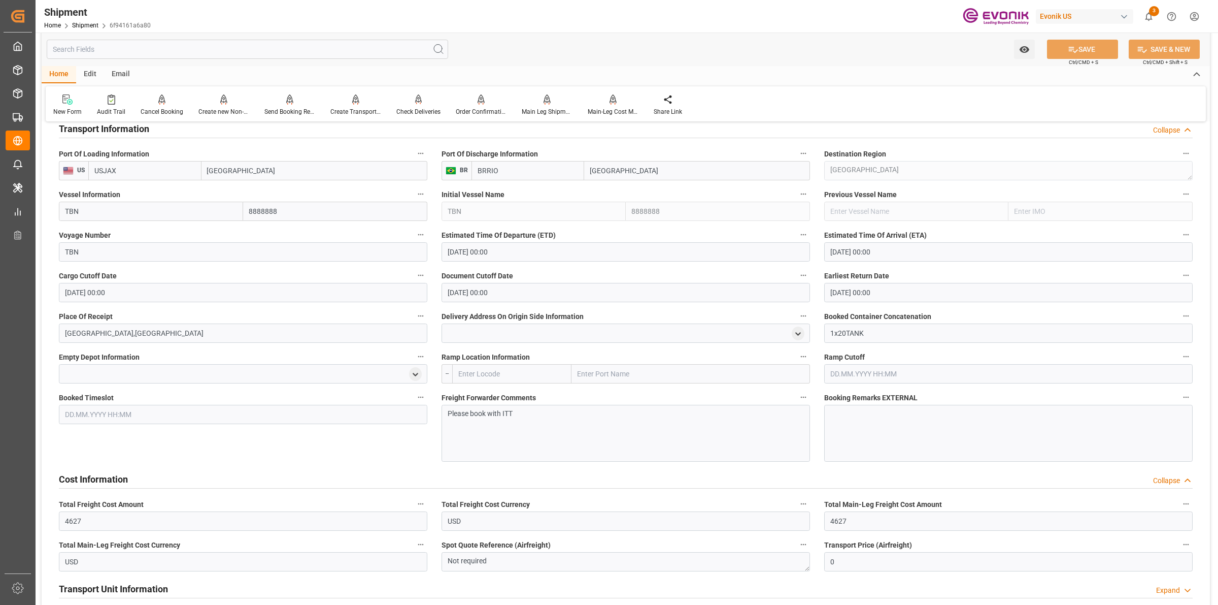
click at [170, 129] on div "Transport Information Collapse" at bounding box center [626, 127] width 1134 height 19
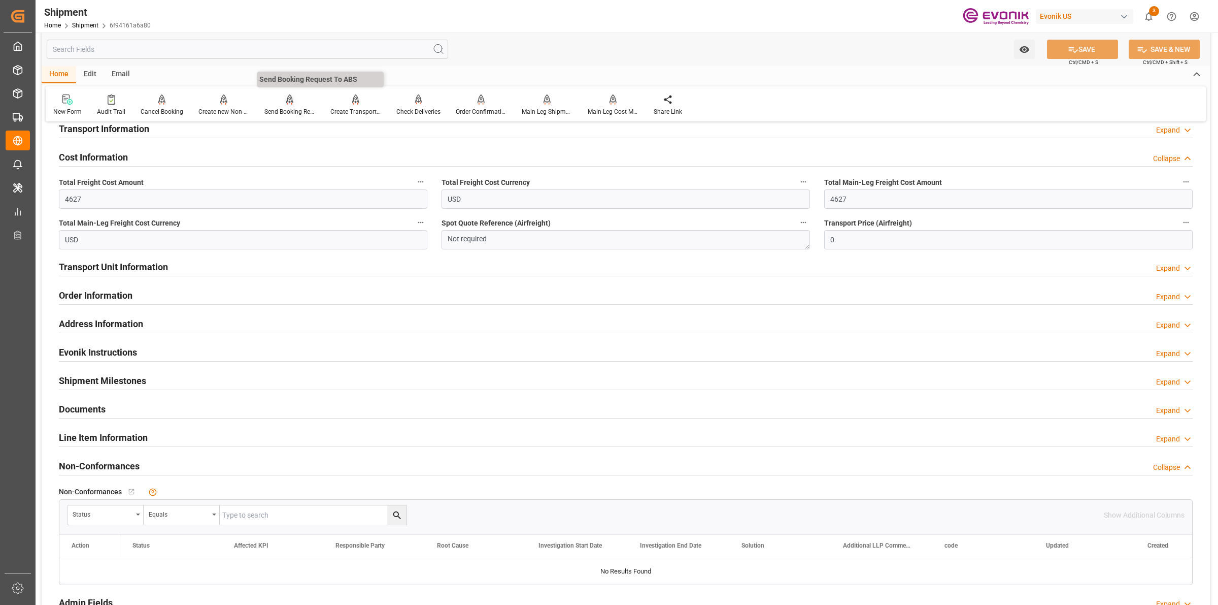
click at [281, 113] on div "Send Booking Request To ABS" at bounding box center [290, 111] width 51 height 9
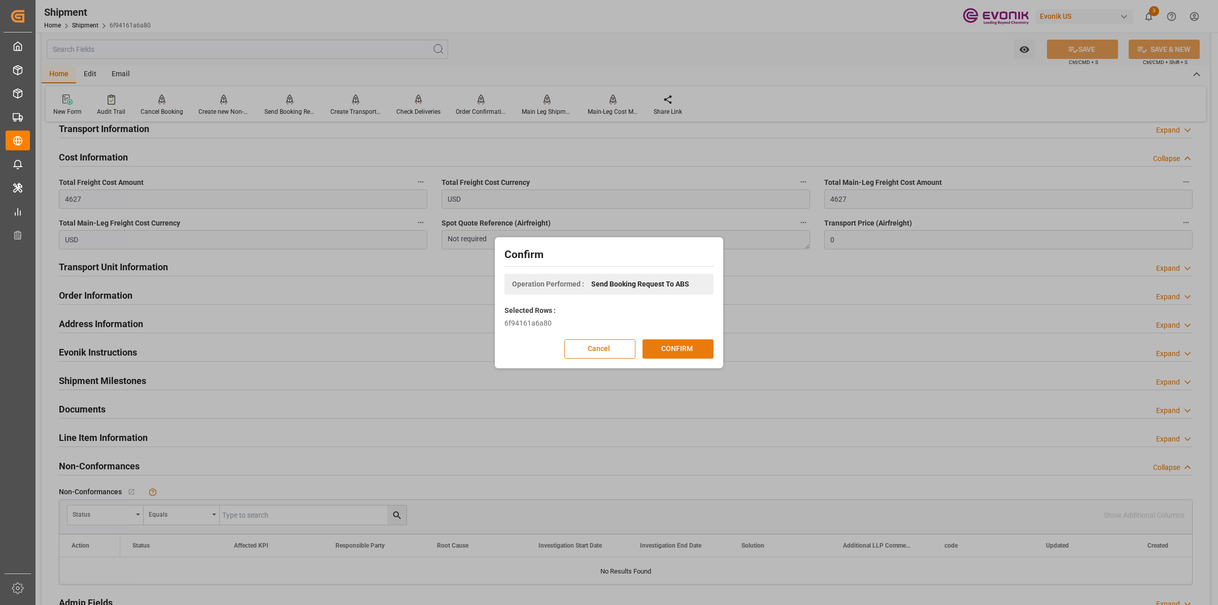
click at [684, 349] on button "CONFIRM" at bounding box center [678, 348] width 71 height 19
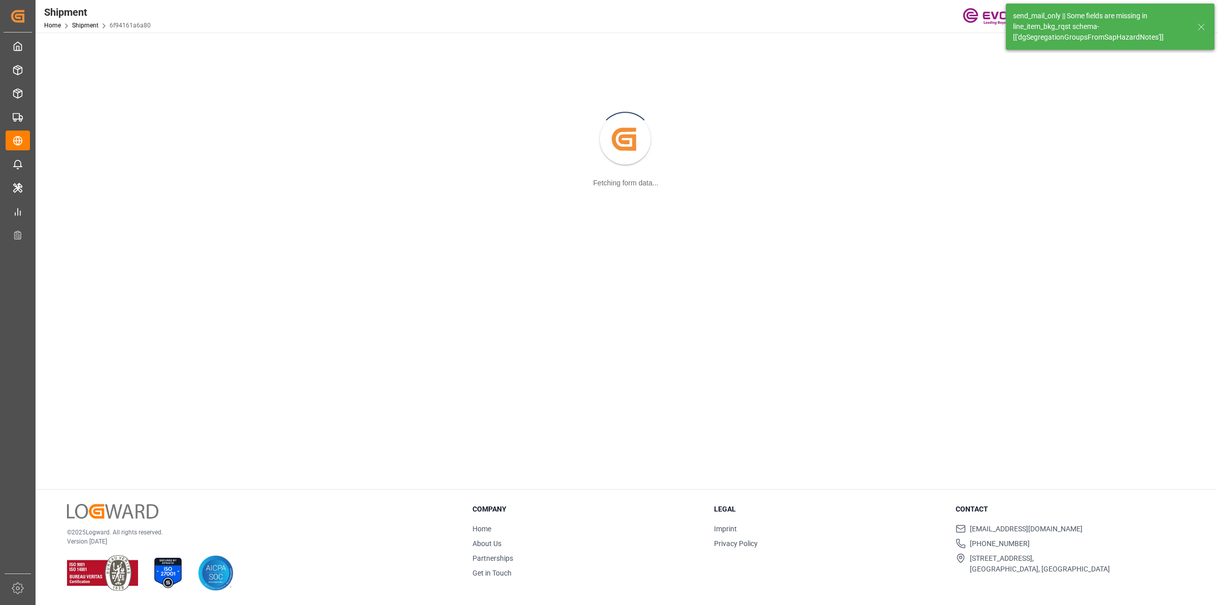
scroll to position [110, 0]
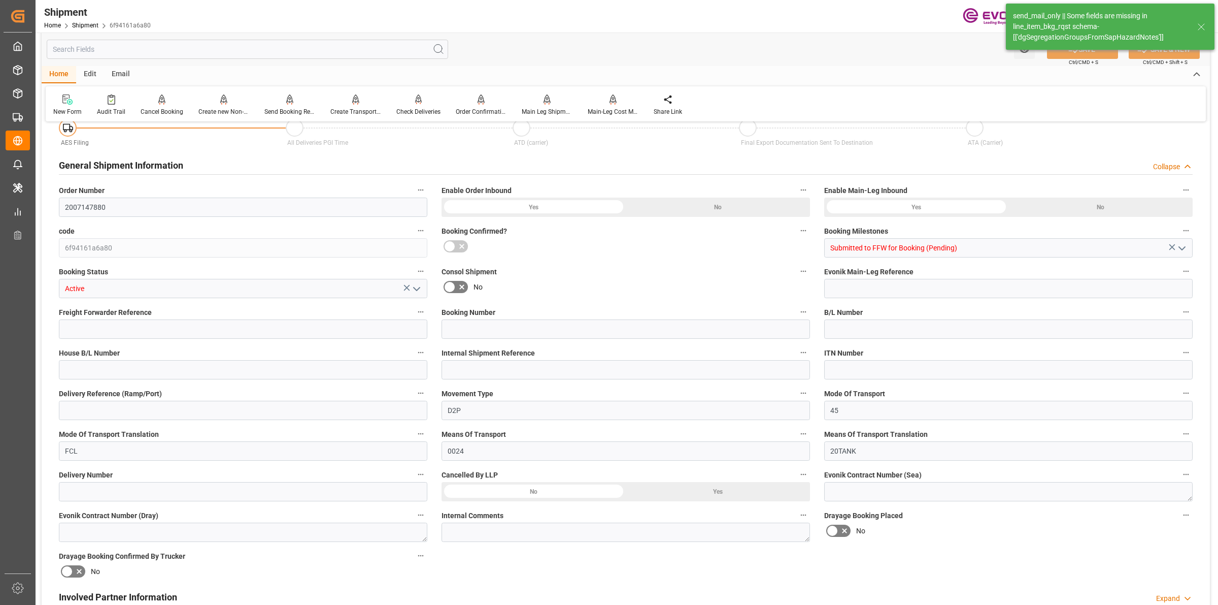
type input "20000"
type input "KGM"
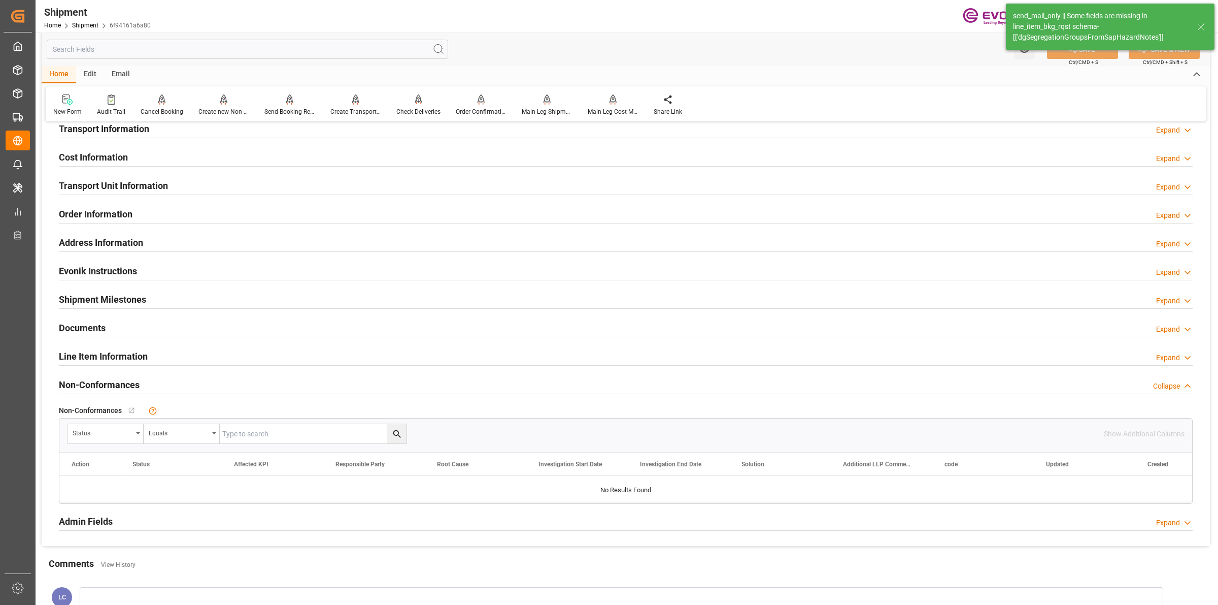
click at [124, 358] on h2 "Line Item Information" at bounding box center [103, 356] width 89 height 14
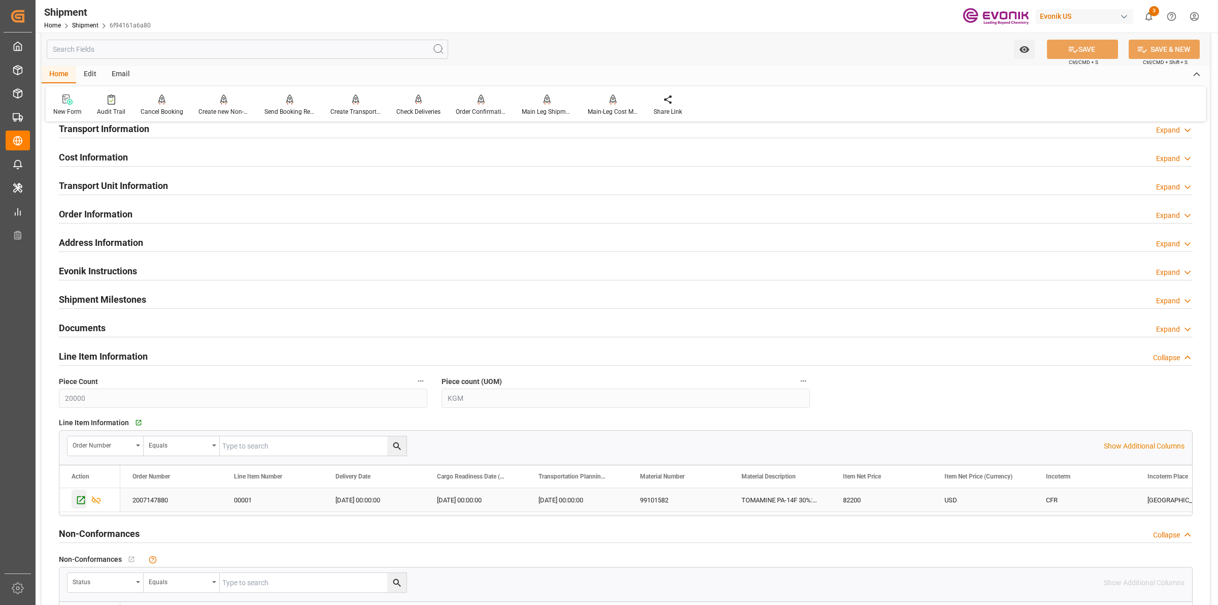
click at [79, 501] on icon "Press SPACE to select this row." at bounding box center [81, 499] width 11 height 11
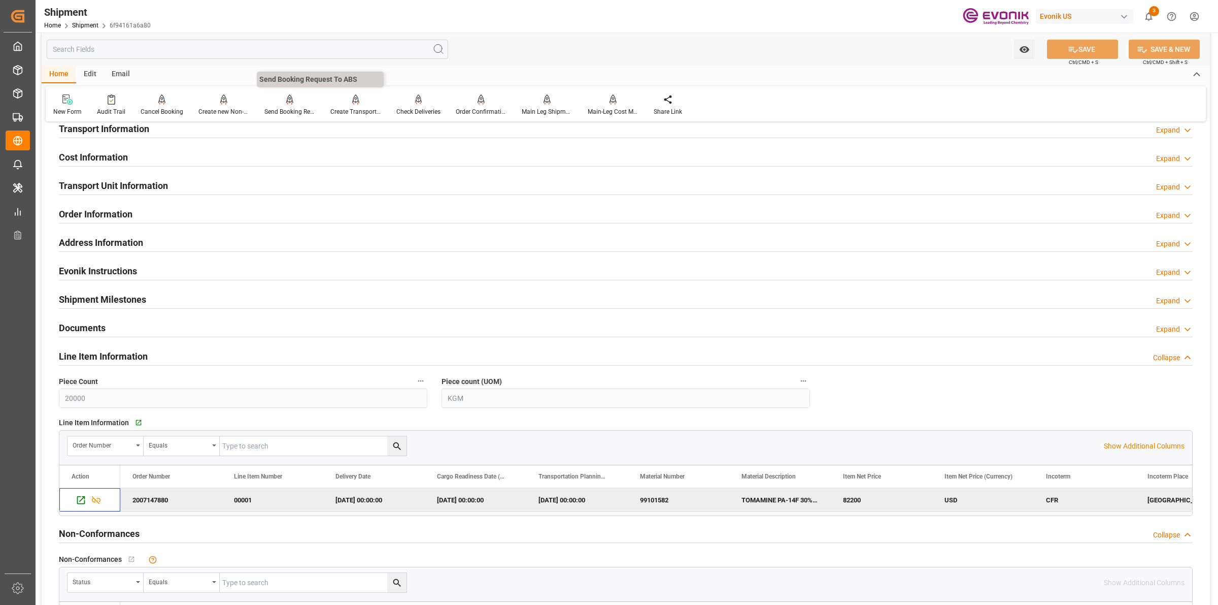
click at [286, 103] on icon at bounding box center [289, 99] width 7 height 10
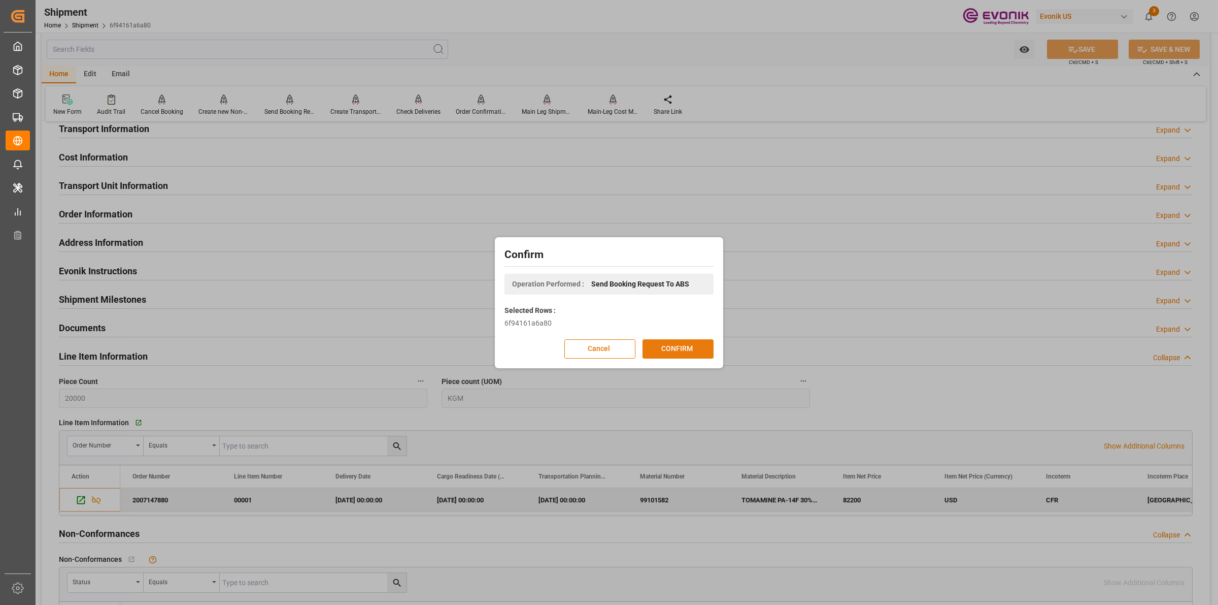
click at [688, 349] on button "CONFIRM" at bounding box center [678, 348] width 71 height 19
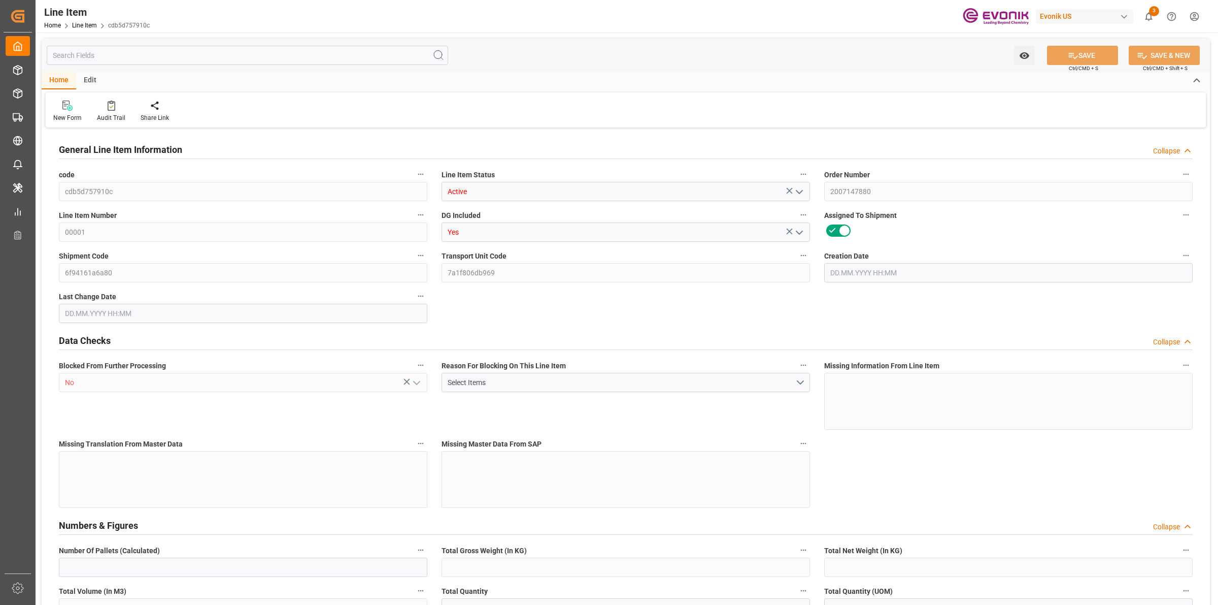
type input "0"
type input "20000"
type input "0"
type input "20000"
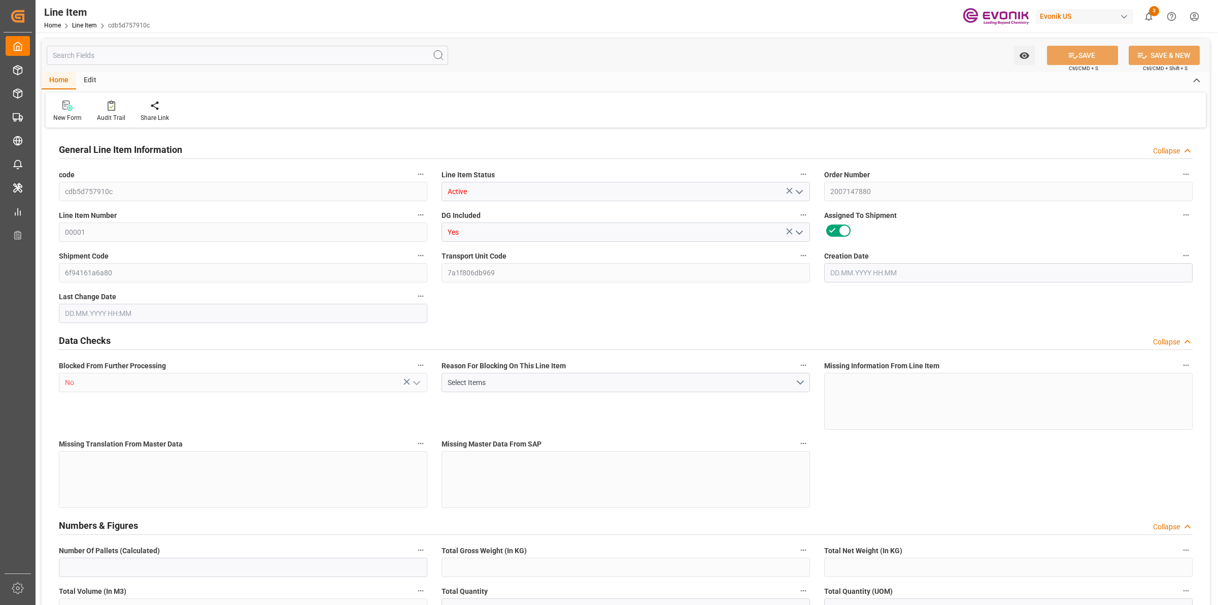
type input "82200"
type input "20000"
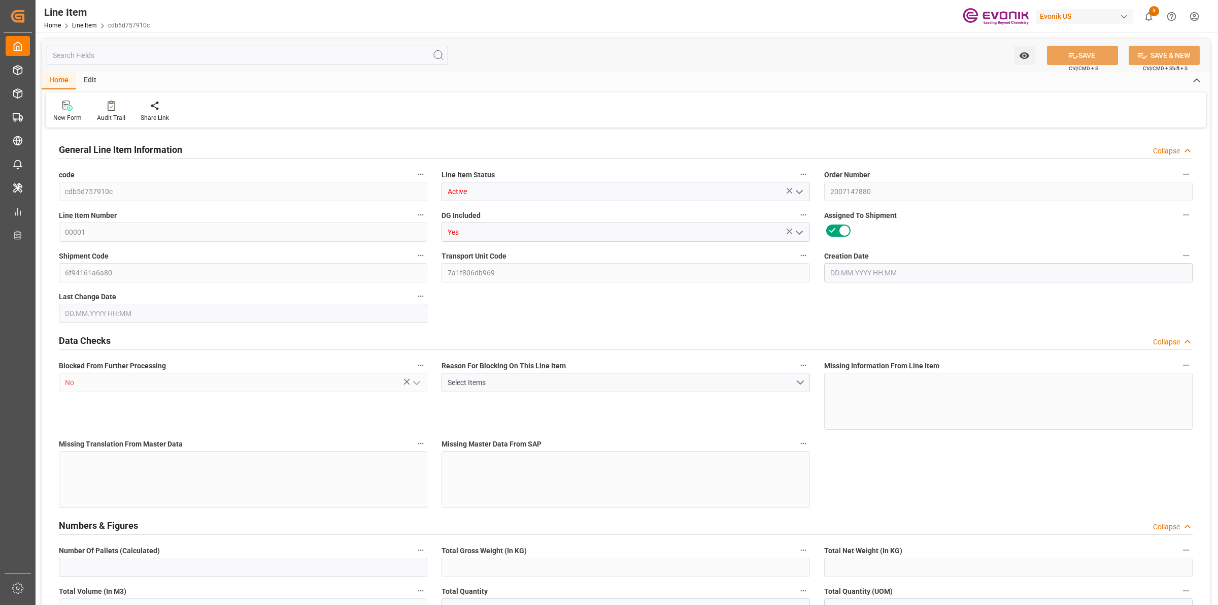
type input "20000"
type input "0"
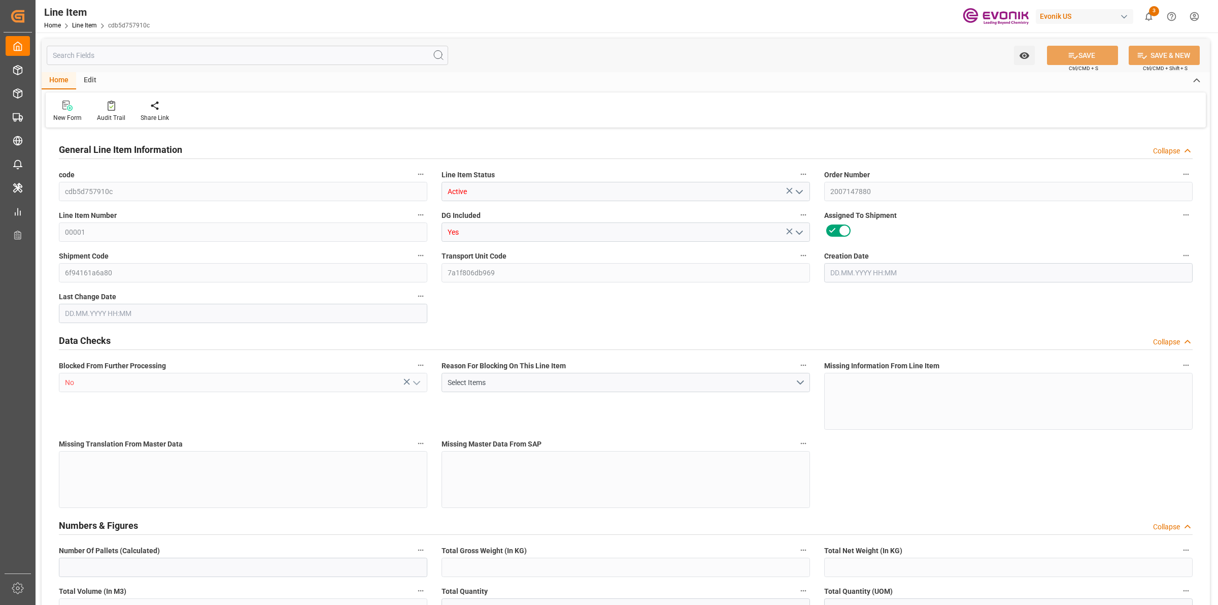
type input "0"
type input "[DATE] 12:22"
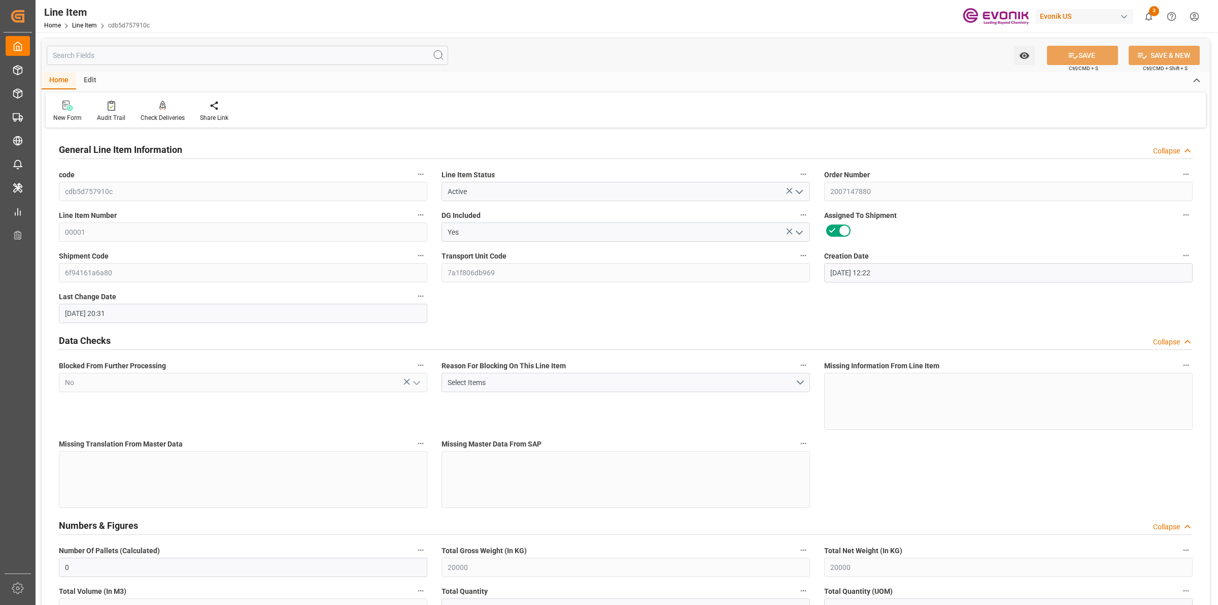
type input "[DATE] 20:31"
type input "[DATE]"
click at [143, 52] on input "text" at bounding box center [248, 55] width 402 height 19
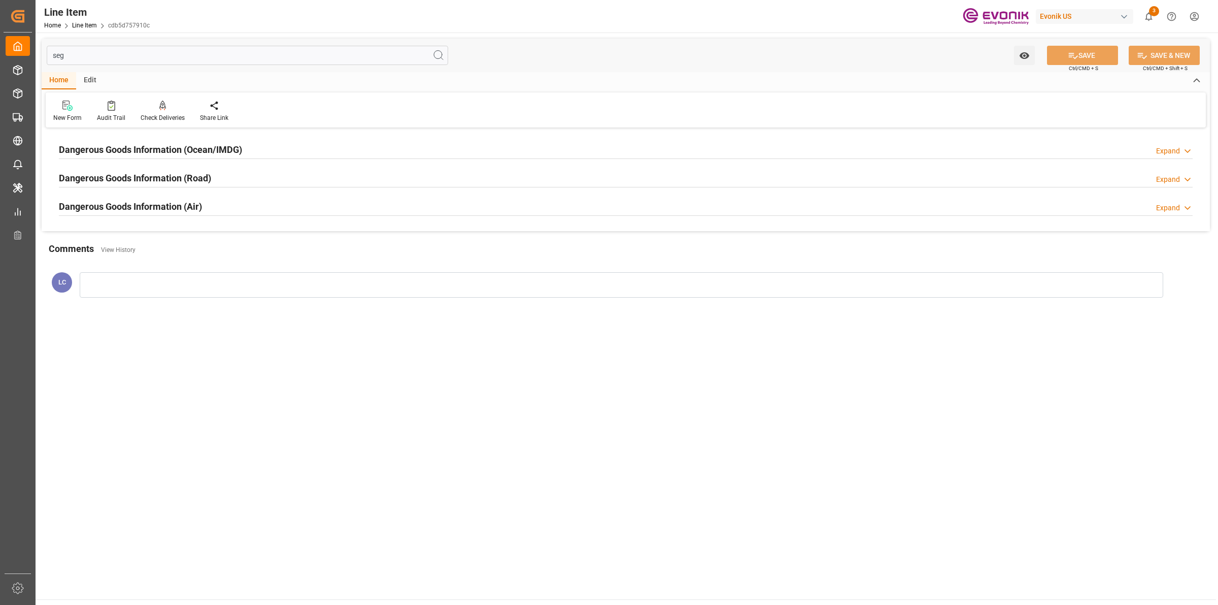
type input "seg"
click at [203, 150] on h2 "Dangerous Goods Information (Ocean/IMDG)" at bounding box center [150, 150] width 183 height 14
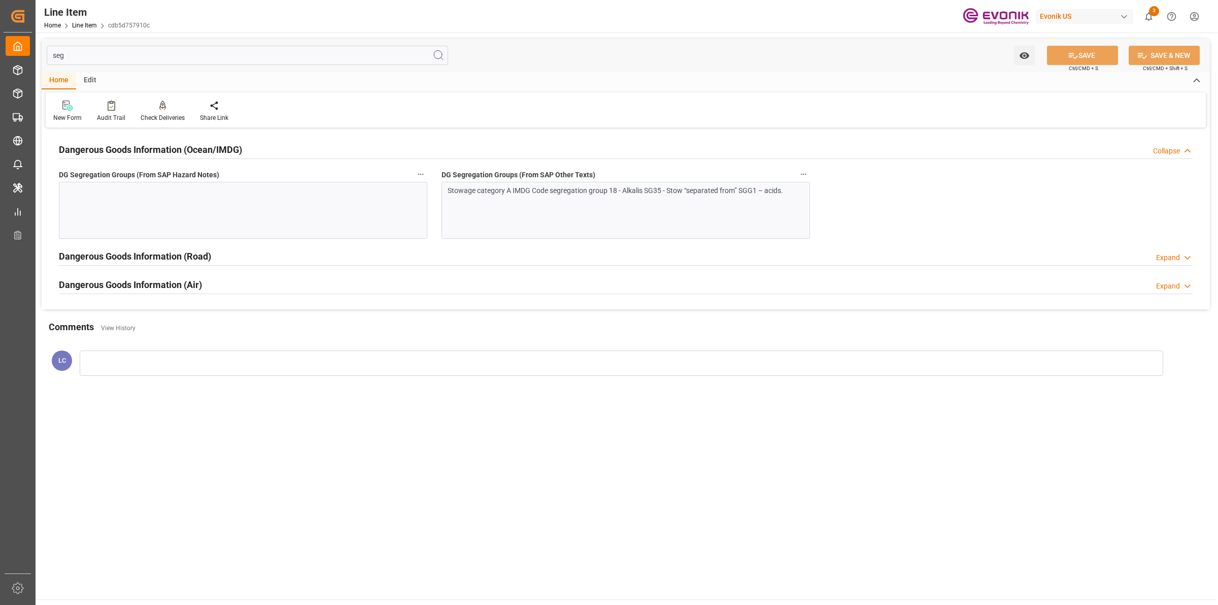
click at [536, 201] on div "Stowage category A IMDG Code segregation group 18 - Alkalis SG35 - Stow “separa…" at bounding box center [626, 210] width 369 height 57
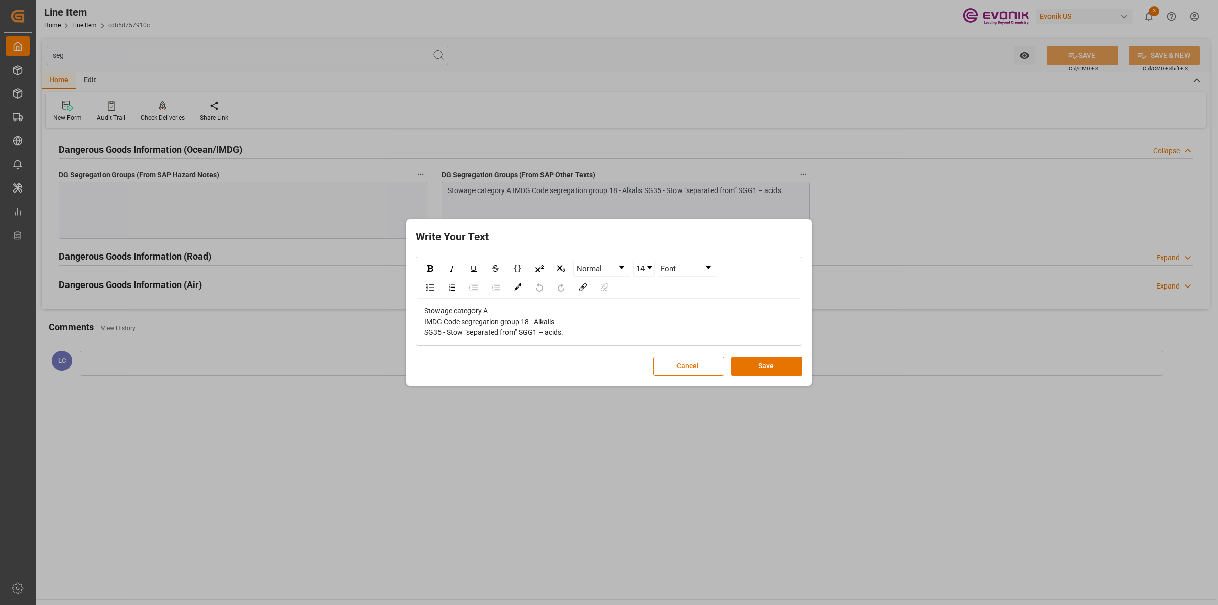
click at [440, 317] on span "Stowage category A IMDG Code segregation group 18 - Alkalis SG35 - Stow “separa…" at bounding box center [493, 321] width 139 height 29
drag, startPoint x: 424, startPoint y: 308, endPoint x: 573, endPoint y: 338, distance: 151.2
click at [573, 338] on div "Stowage category A IMDG Code segregation group 18 - Alkalis SG35 - Stow “separa…" at bounding box center [609, 322] width 370 height 32
copy span "Stowage category A IMDG Code segregation group 18 - Alkalis SG35 - Stow “separa…"
click at [277, 212] on div "Write Your Text Normal 14 Font Stowage category A IMDG Code segregation group 1…" at bounding box center [609, 302] width 1218 height 605
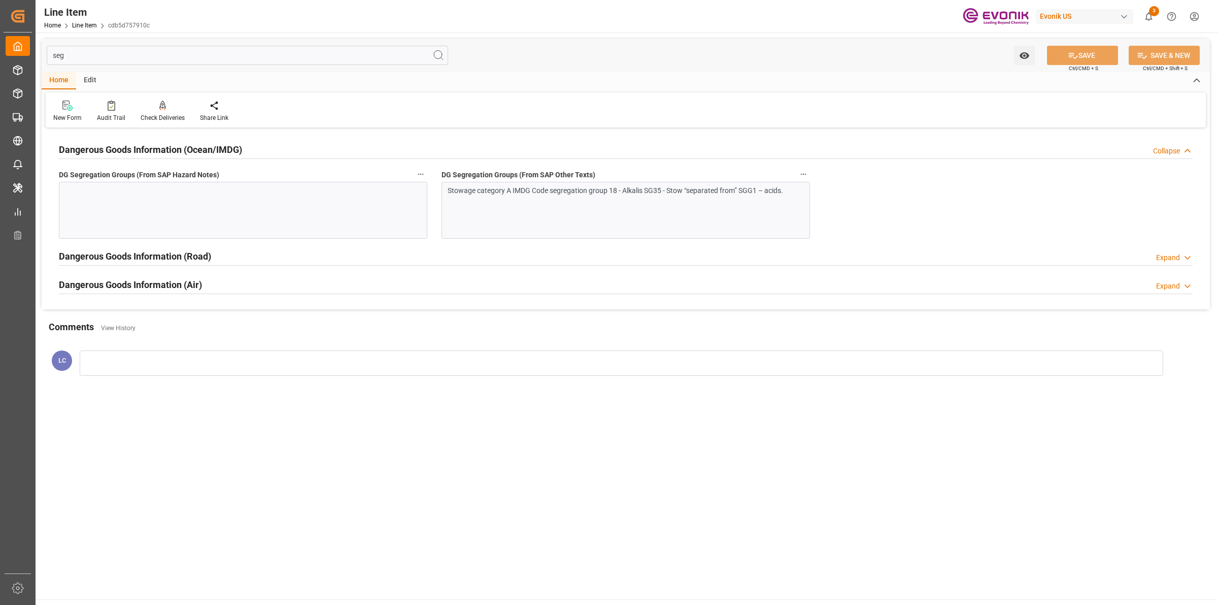
click at [336, 216] on div at bounding box center [243, 210] width 369 height 57
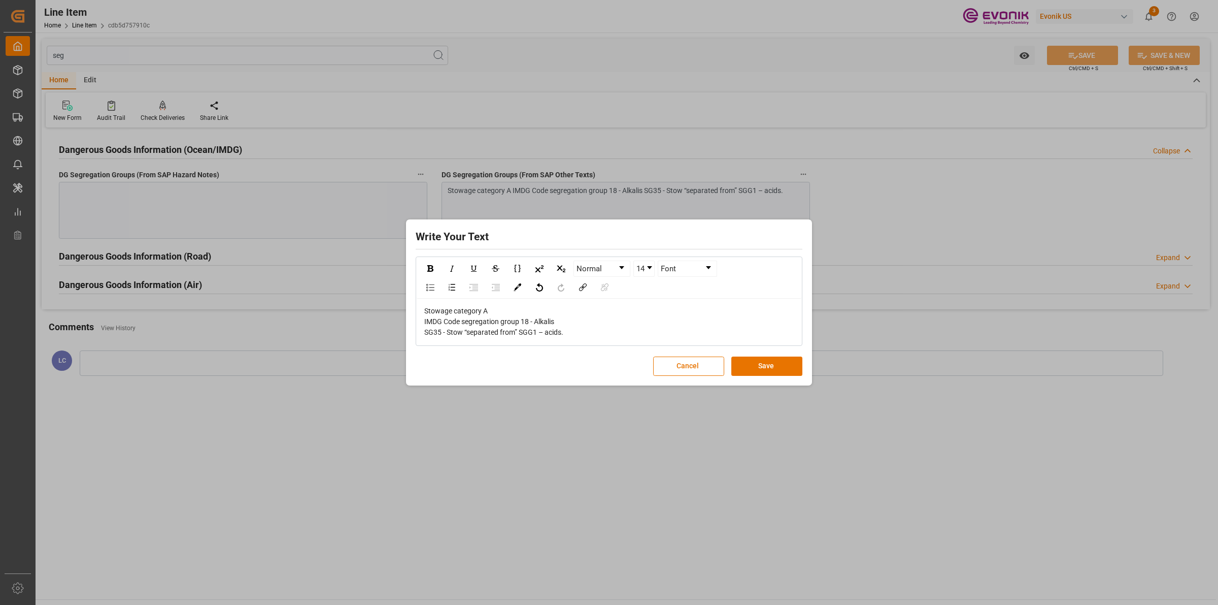
drag, startPoint x: 778, startPoint y: 366, endPoint x: 947, endPoint y: 284, distance: 187.1
click at [778, 366] on button "Save" at bounding box center [767, 365] width 71 height 19
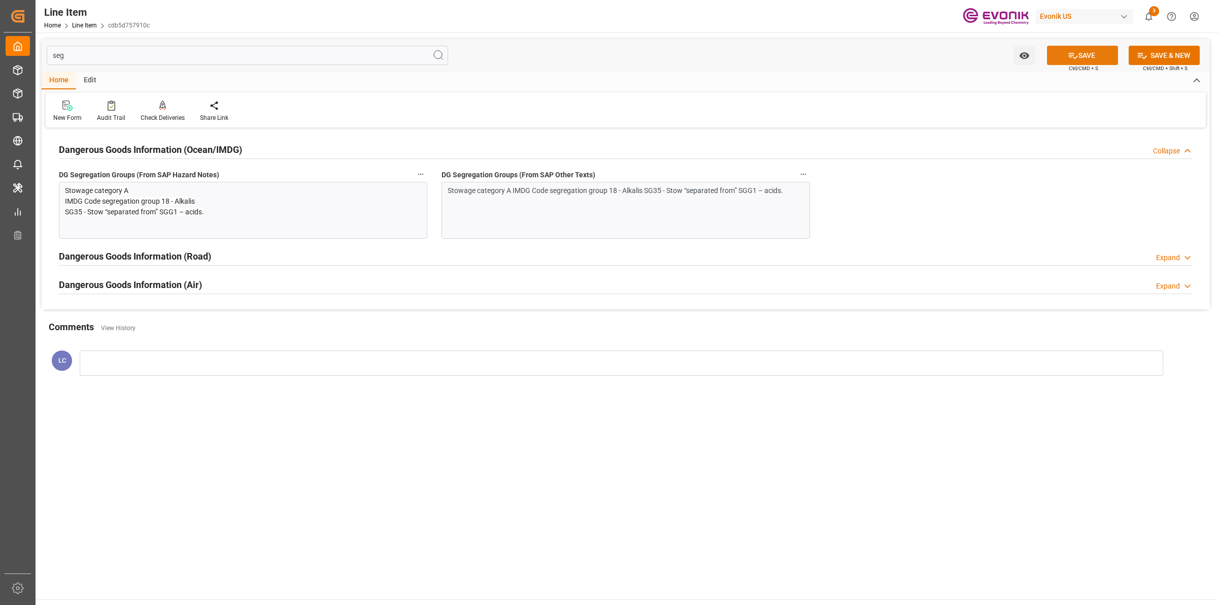
click at [1074, 59] on icon at bounding box center [1073, 55] width 11 height 11
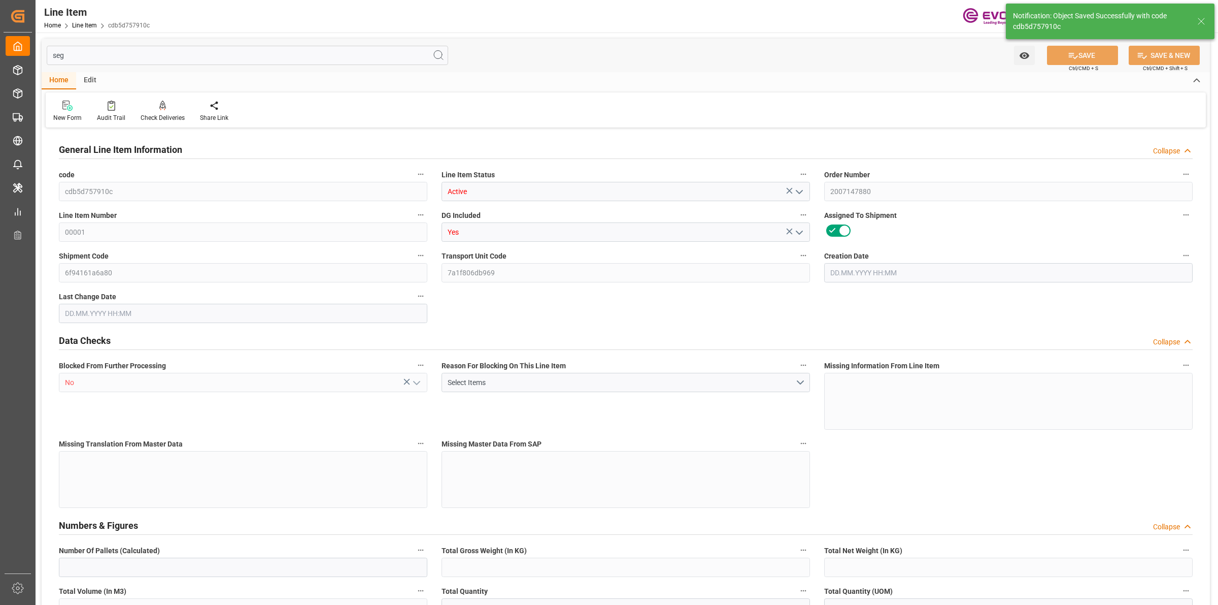
type input "0"
type input "20000"
type input "0"
type input "20000"
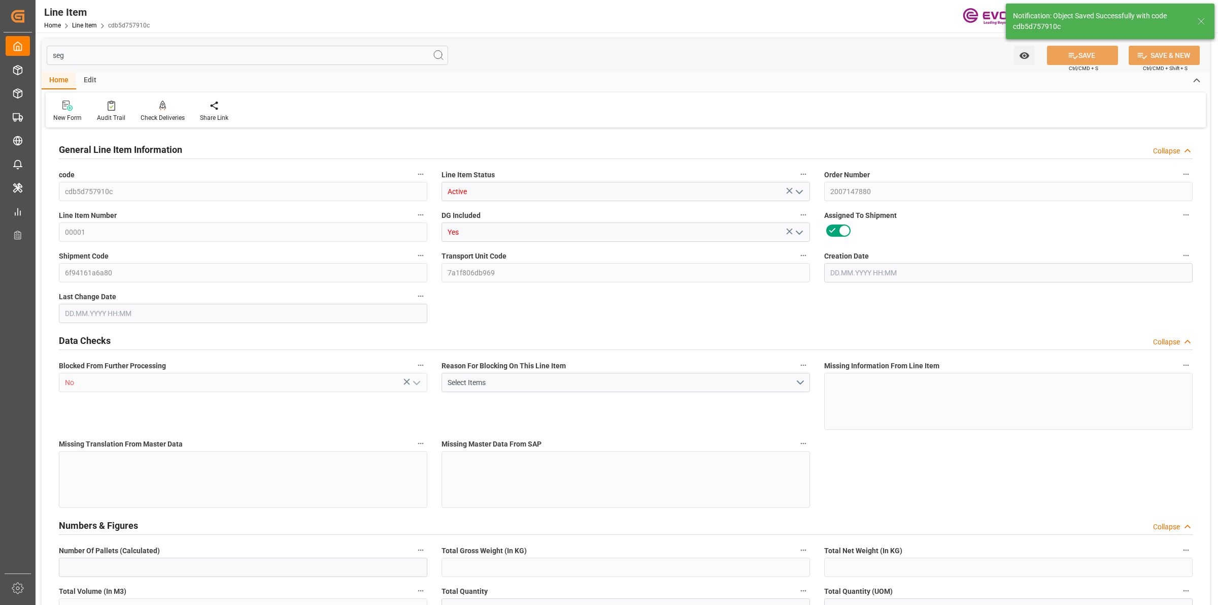
type input "82200"
type input "20000"
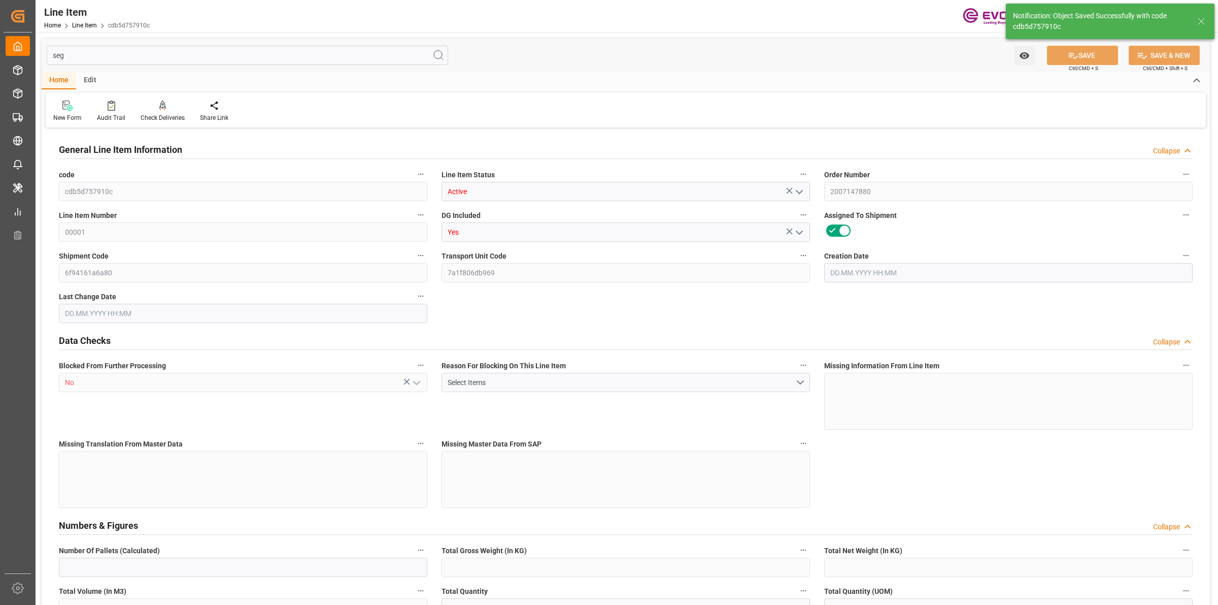
type input "20000"
type input "0"
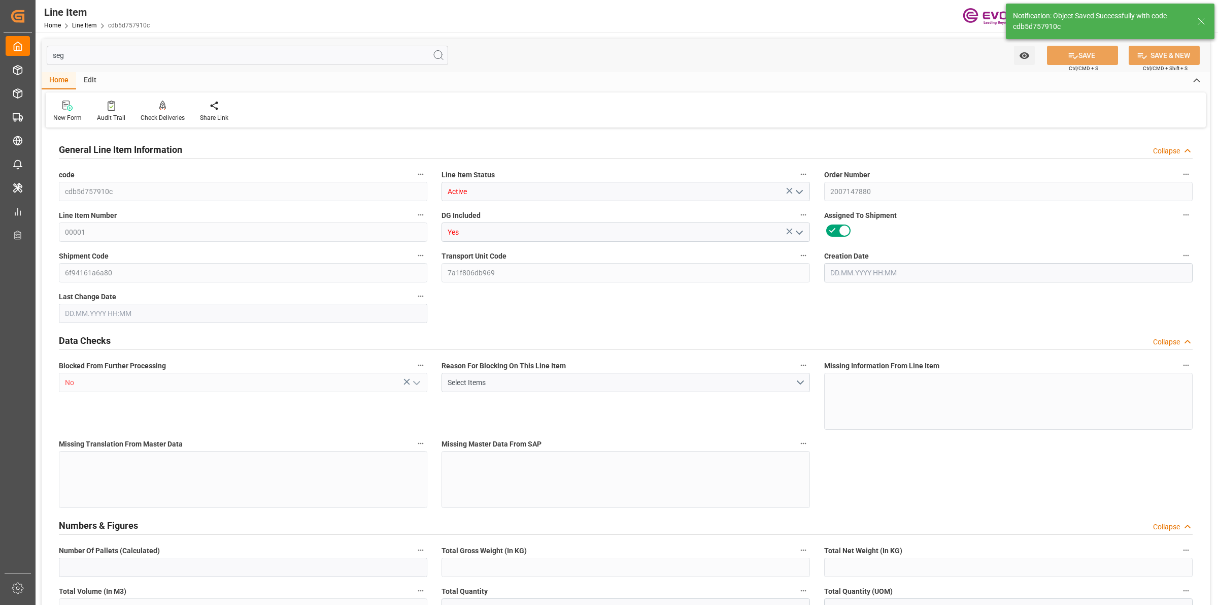
type input "0"
type input "[DATE] 12:22"
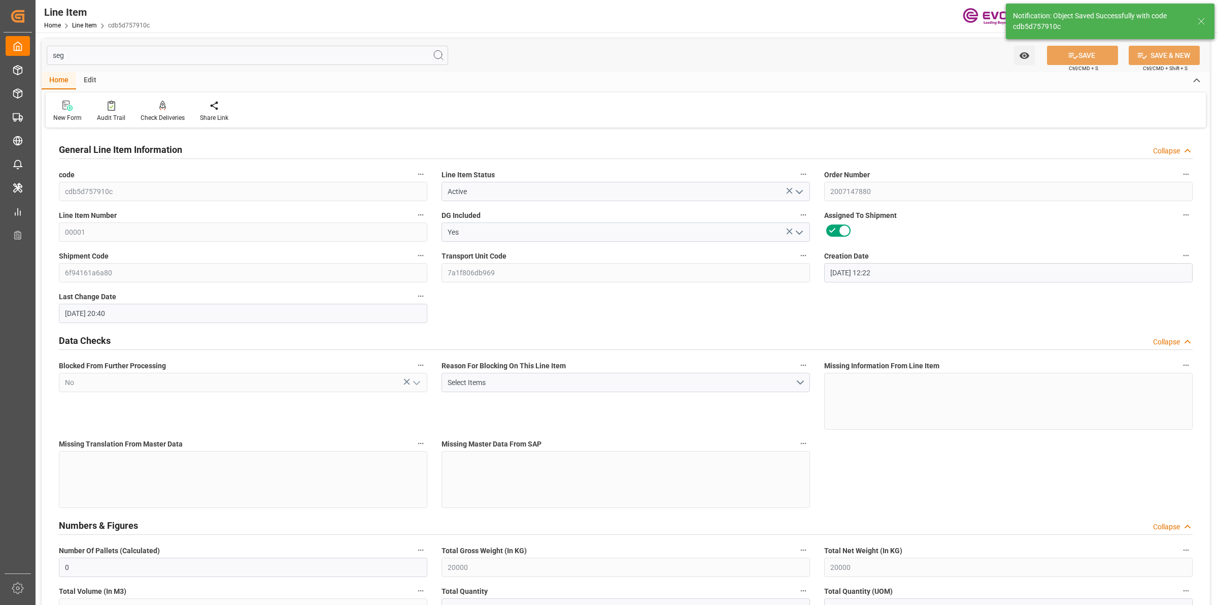
type input "[DATE] 20:40"
type input "[DATE]"
